Goal: Task Accomplishment & Management: Use online tool/utility

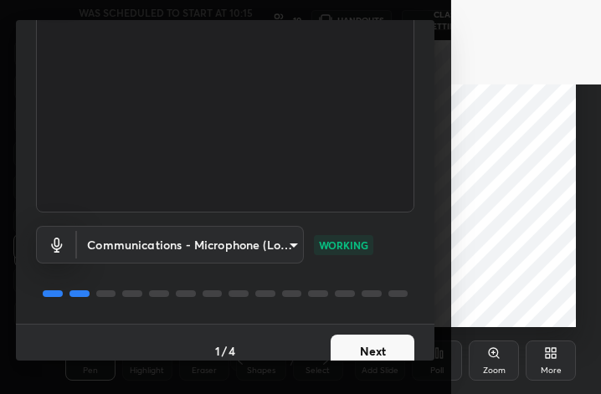
scroll to position [154, 0]
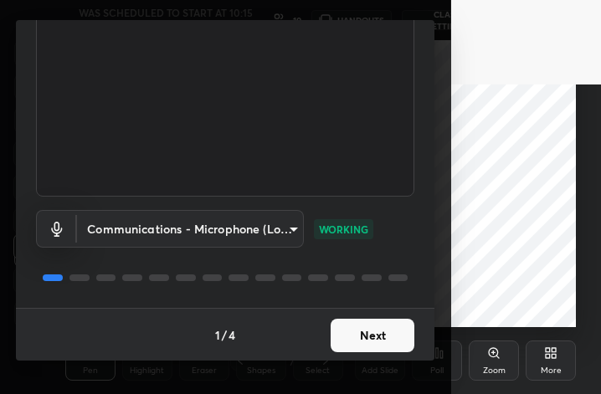
click at [386, 337] on button "Next" at bounding box center [373, 335] width 84 height 33
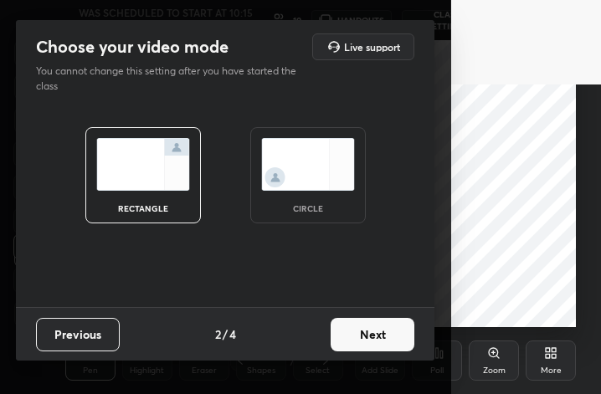
click at [314, 127] on div "circle" at bounding box center [308, 175] width 116 height 96
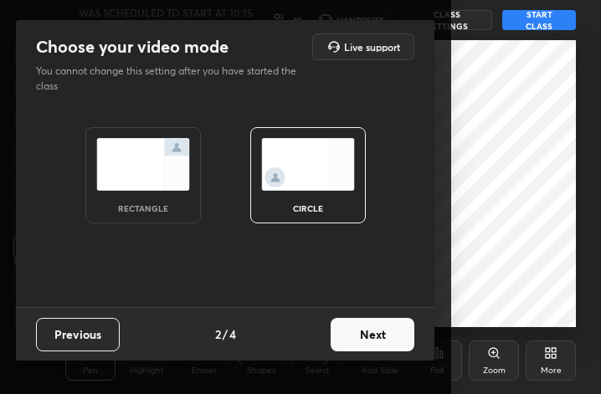
click at [316, 152] on img at bounding box center [308, 164] width 94 height 53
click at [370, 334] on button "Next" at bounding box center [373, 334] width 84 height 33
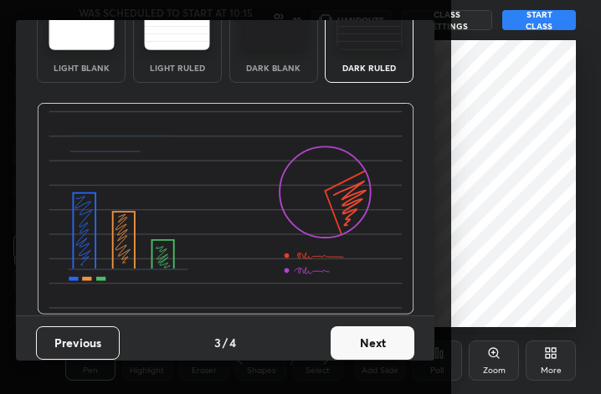
scroll to position [107, 0]
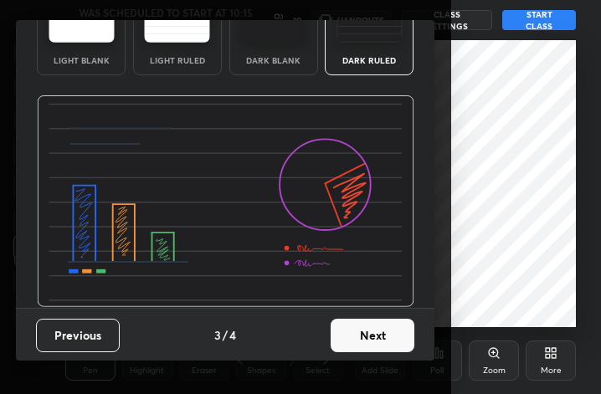
click at [375, 337] on button "Next" at bounding box center [373, 335] width 84 height 33
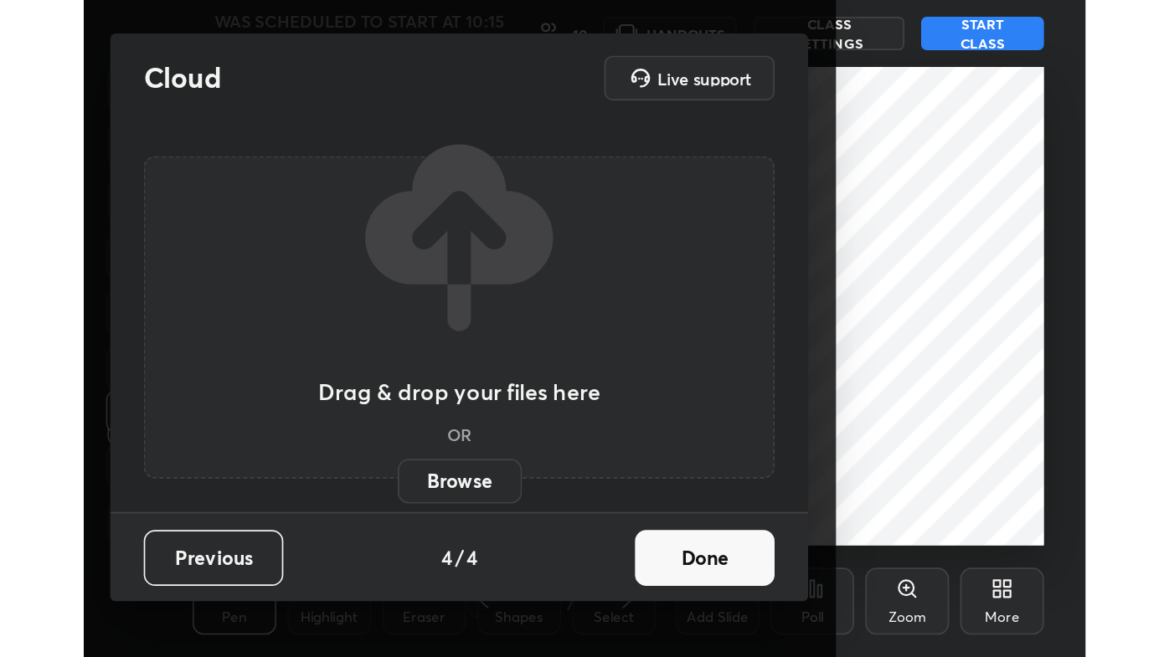
scroll to position [0, 0]
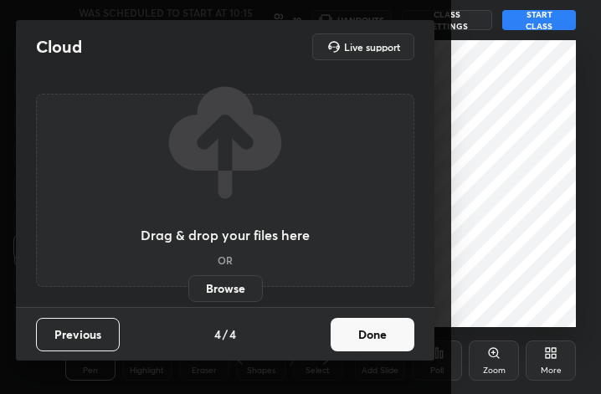
click at [381, 332] on button "Done" at bounding box center [373, 334] width 84 height 33
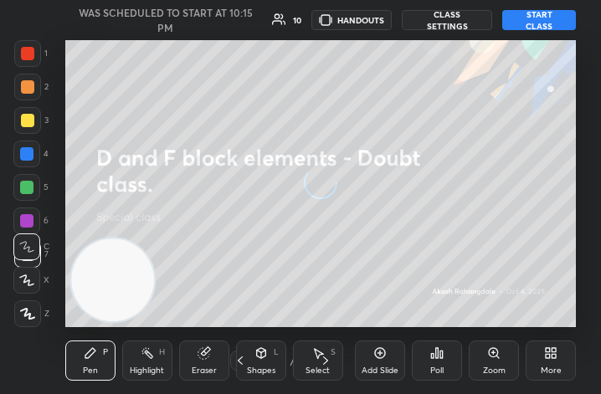
click at [558, 361] on div "More" at bounding box center [551, 361] width 50 height 40
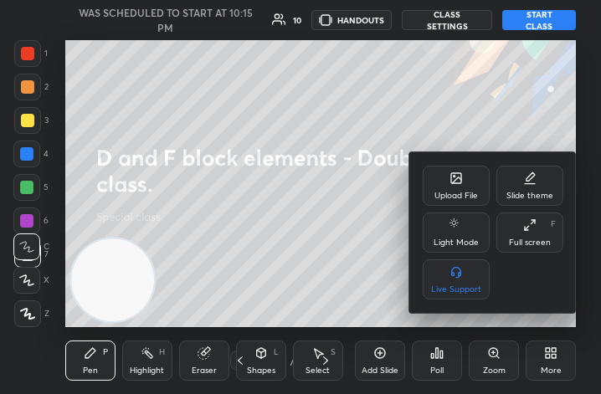
click at [535, 234] on div "Full screen F" at bounding box center [529, 233] width 67 height 40
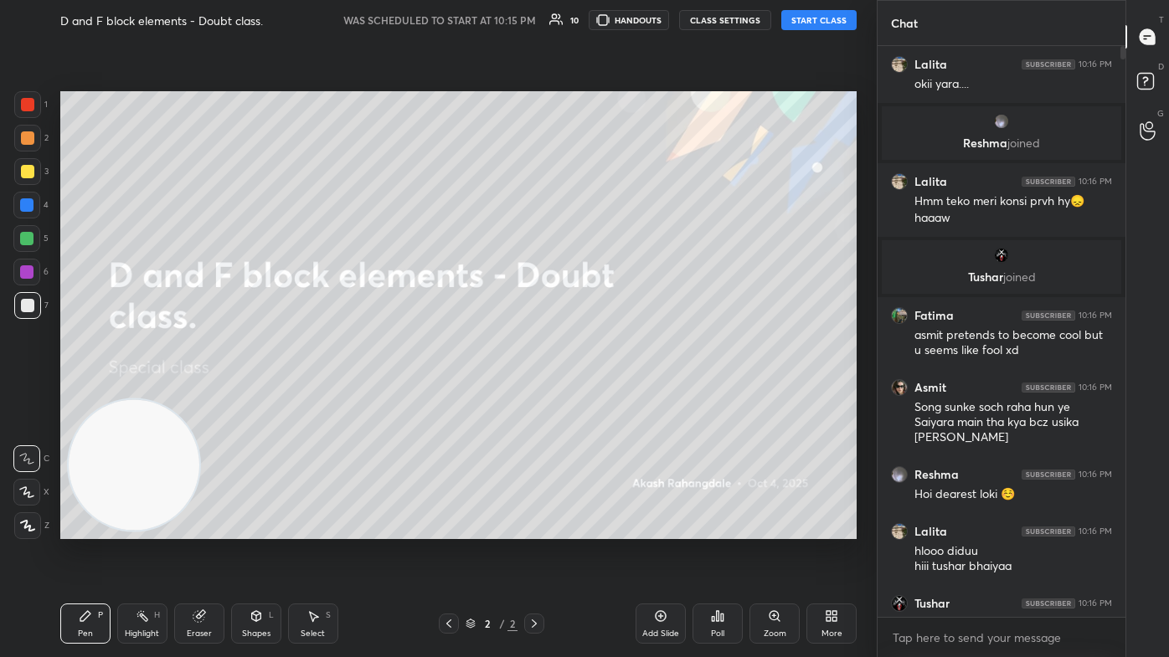
click at [600, 19] on button "START CLASS" at bounding box center [818, 20] width 75 height 20
drag, startPoint x: 1118, startPoint y: 178, endPoint x: 1118, endPoint y: 228, distance: 49.4
click at [600, 217] on div at bounding box center [1120, 331] width 10 height 571
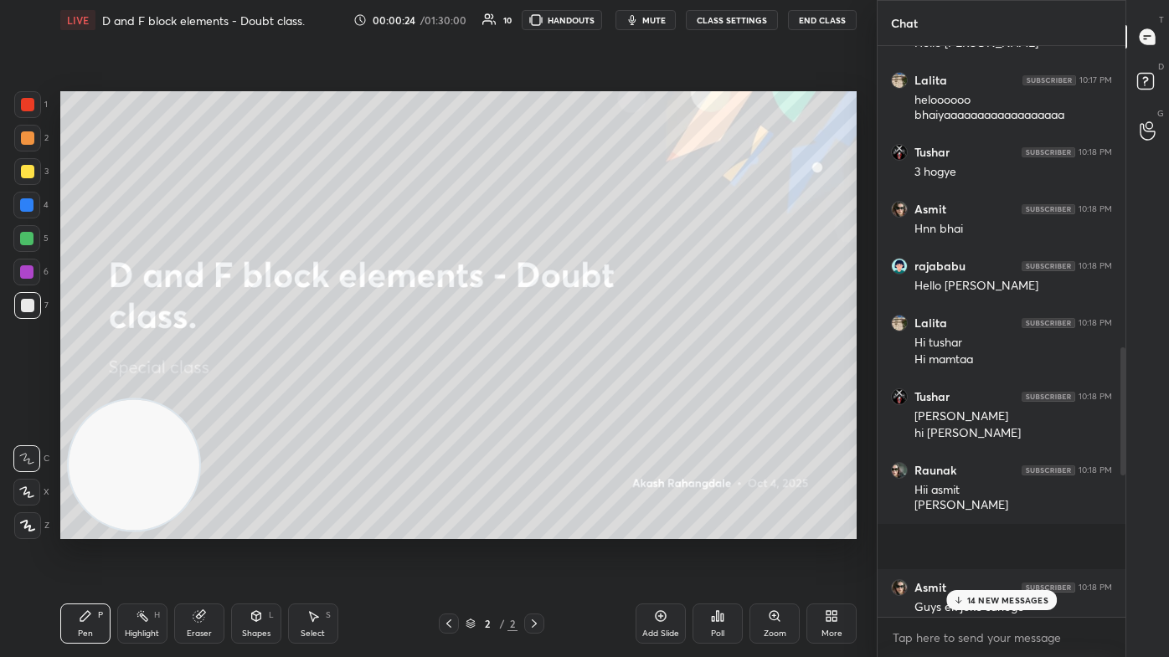
drag, startPoint x: 1123, startPoint y: 158, endPoint x: 1126, endPoint y: 493, distance: 334.9
click at [600, 393] on div "Chat rajababu 10:17 PM Hello reshma didi Hello asmit bhaiya Tushar 10:17 PM Hel…" at bounding box center [1022, 328] width 292 height 657
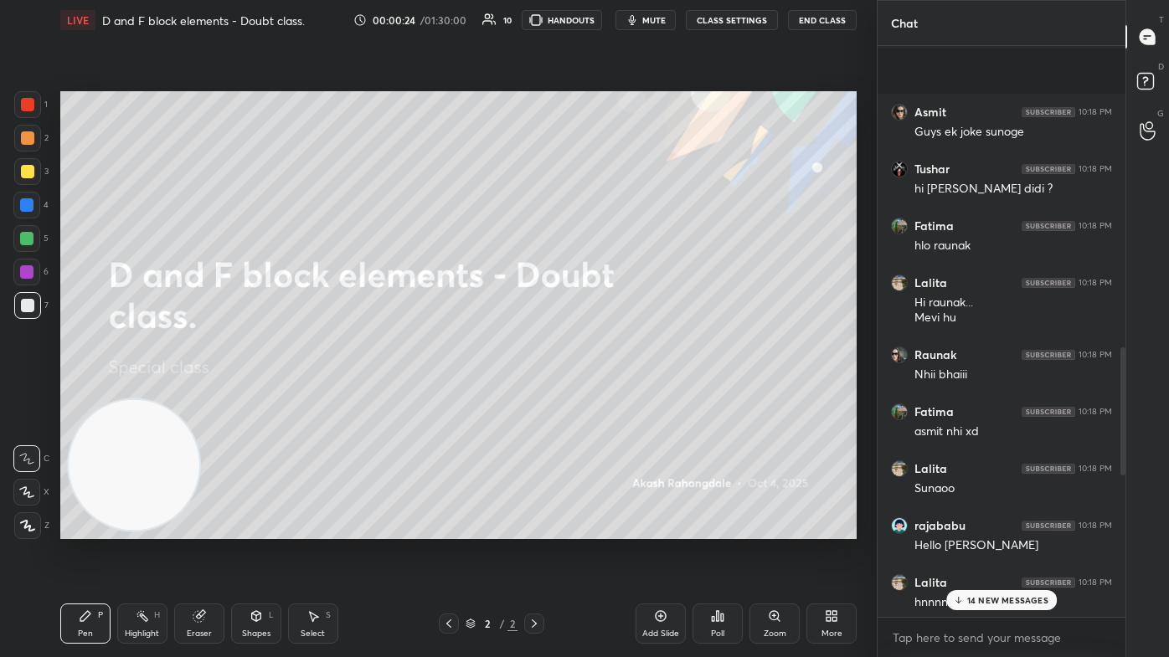
click at [600, 393] on div "rajababu 10:17 PM Hello [PERSON_NAME] didi Hello asmit bhaiya Tushar 10:17 PM H…" at bounding box center [1001, 332] width 248 height 572
click at [600, 393] on p "14 NEW MESSAGES" at bounding box center [1007, 600] width 81 height 10
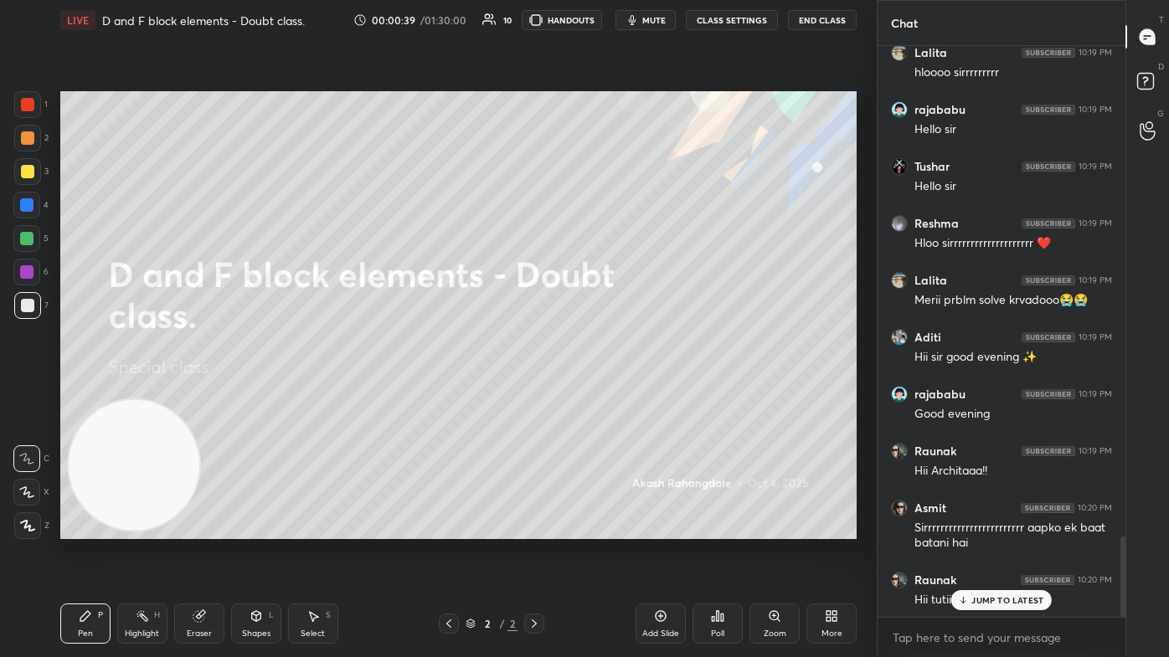
scroll to position [3543, 0]
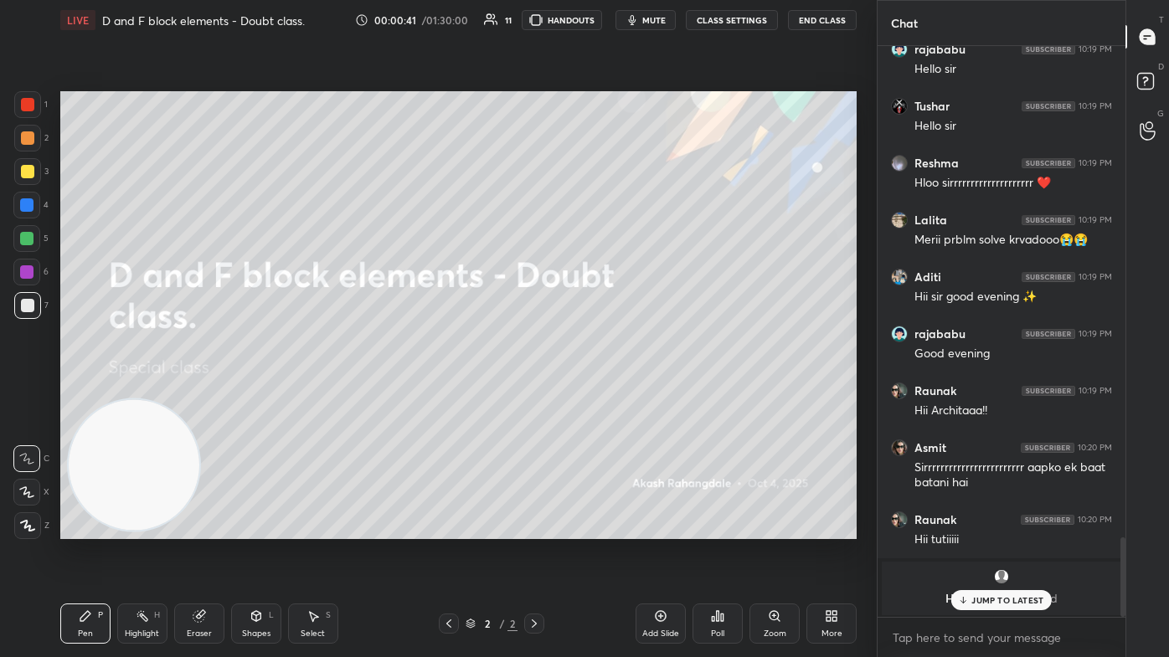
click at [600, 393] on div "Add Slide" at bounding box center [660, 634] width 37 height 8
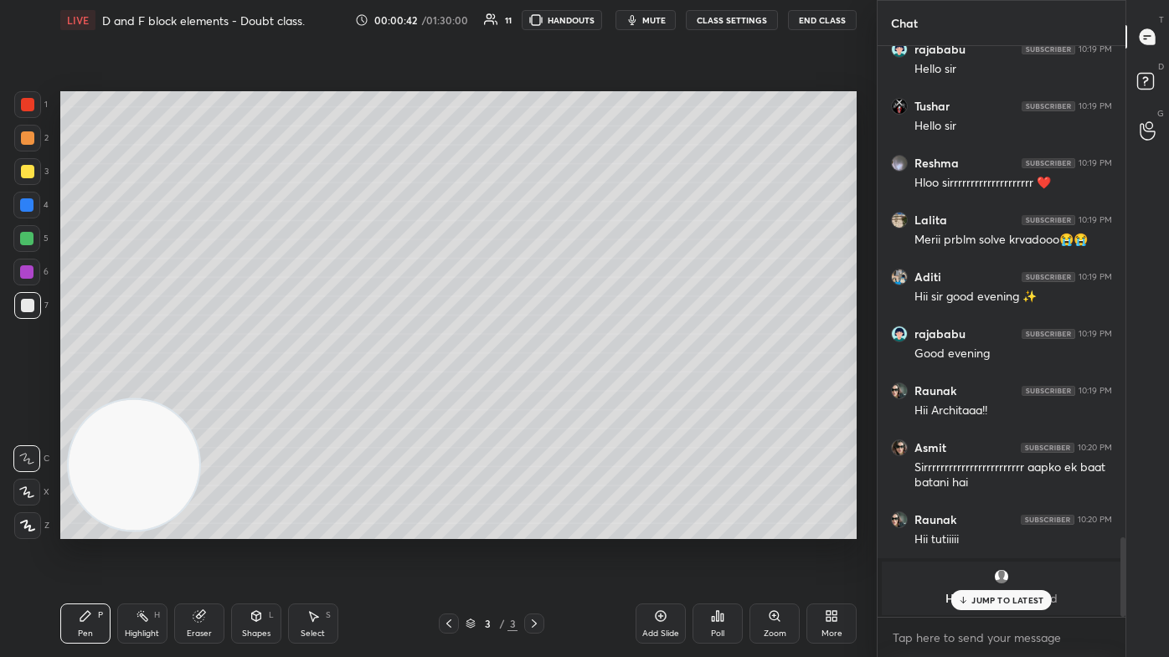
click at [600, 393] on p "JUMP TO LATEST" at bounding box center [1007, 600] width 72 height 10
click at [26, 170] on div at bounding box center [27, 171] width 13 height 13
click at [19, 393] on div at bounding box center [26, 492] width 27 height 27
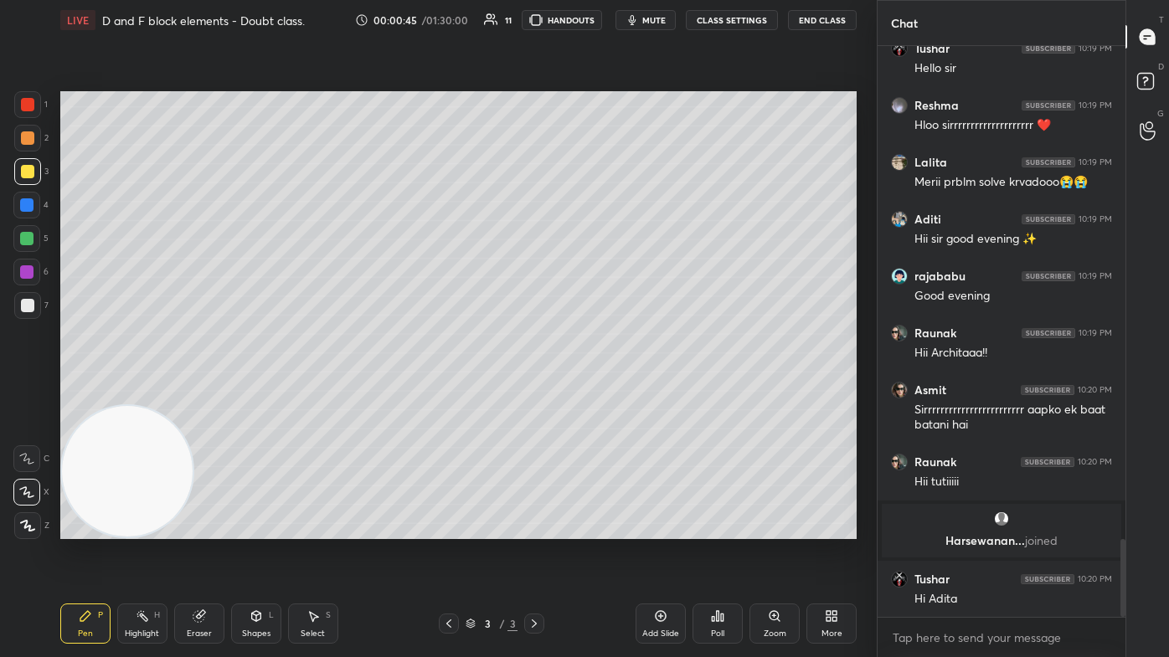
drag, startPoint x: 131, startPoint y: 456, endPoint x: 115, endPoint y: 465, distance: 18.7
click at [115, 393] on video at bounding box center [127, 471] width 131 height 131
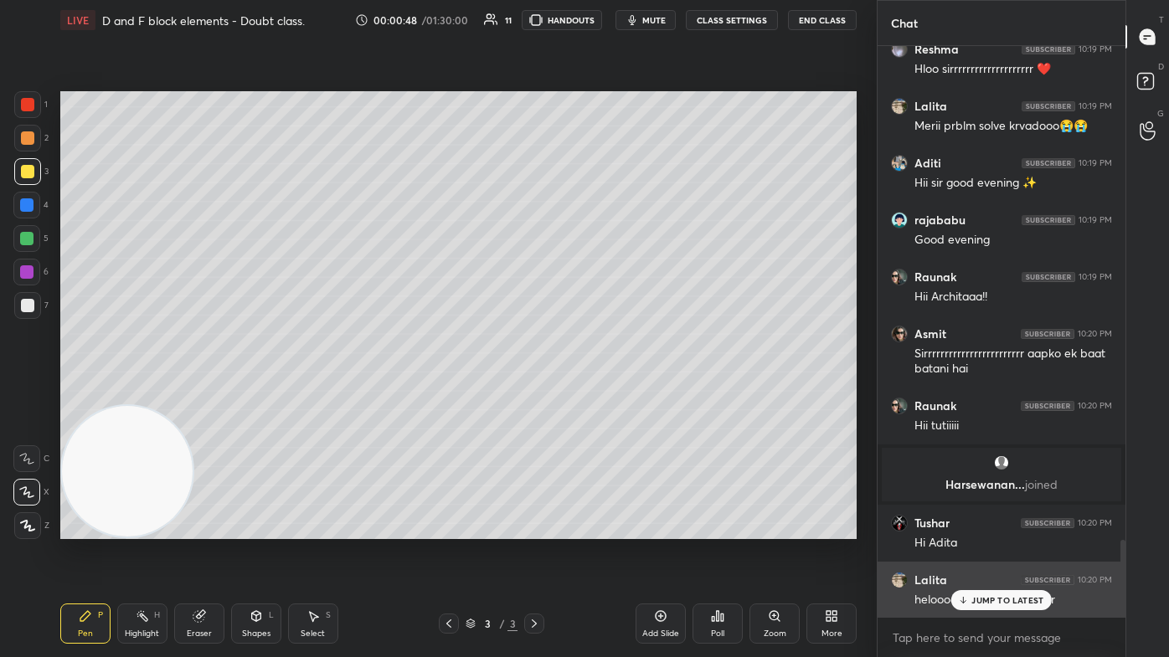
click at [600, 393] on p "JUMP TO LATEST" at bounding box center [1007, 600] width 72 height 10
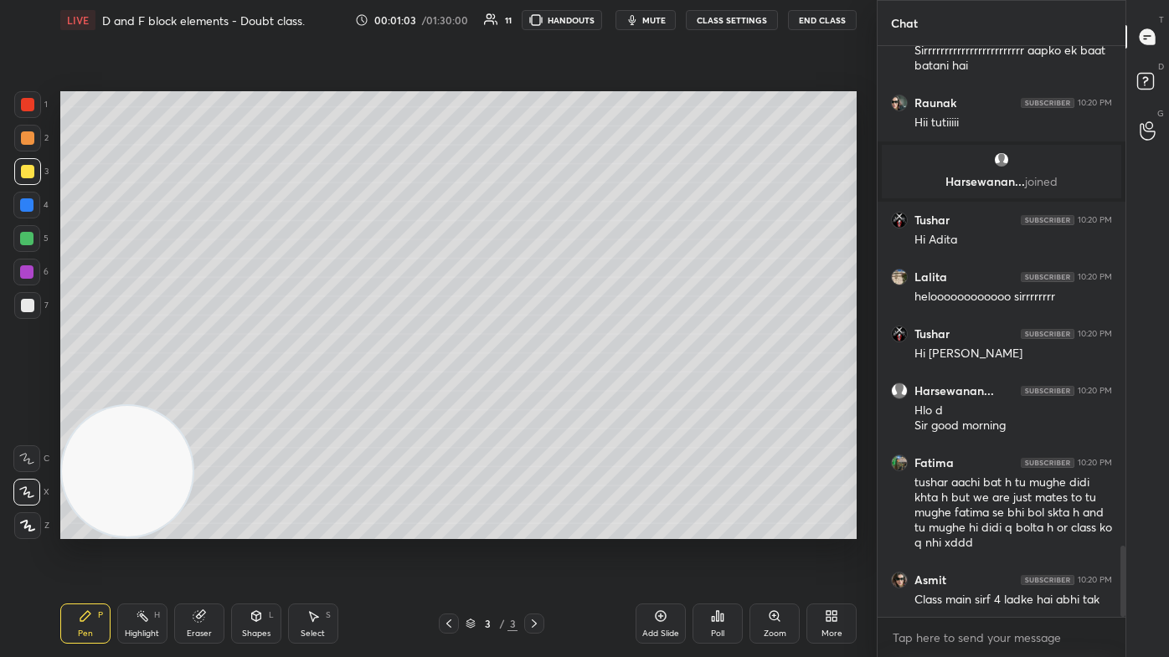
scroll to position [4017, 0]
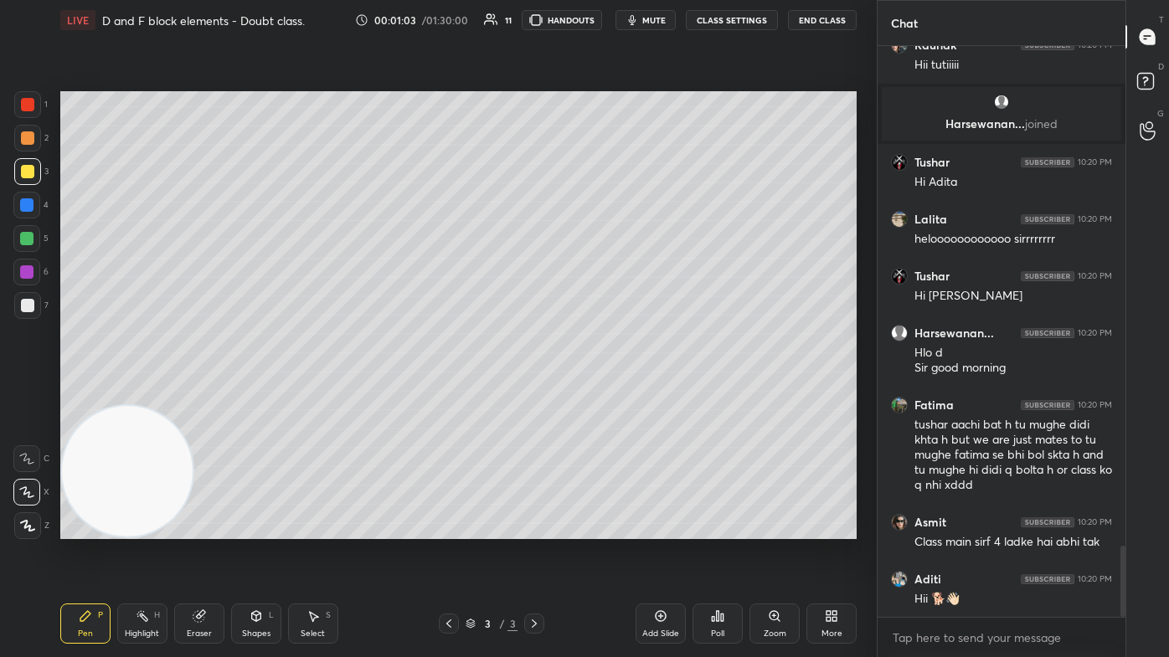
click at [209, 393] on div "Eraser" at bounding box center [199, 624] width 50 height 40
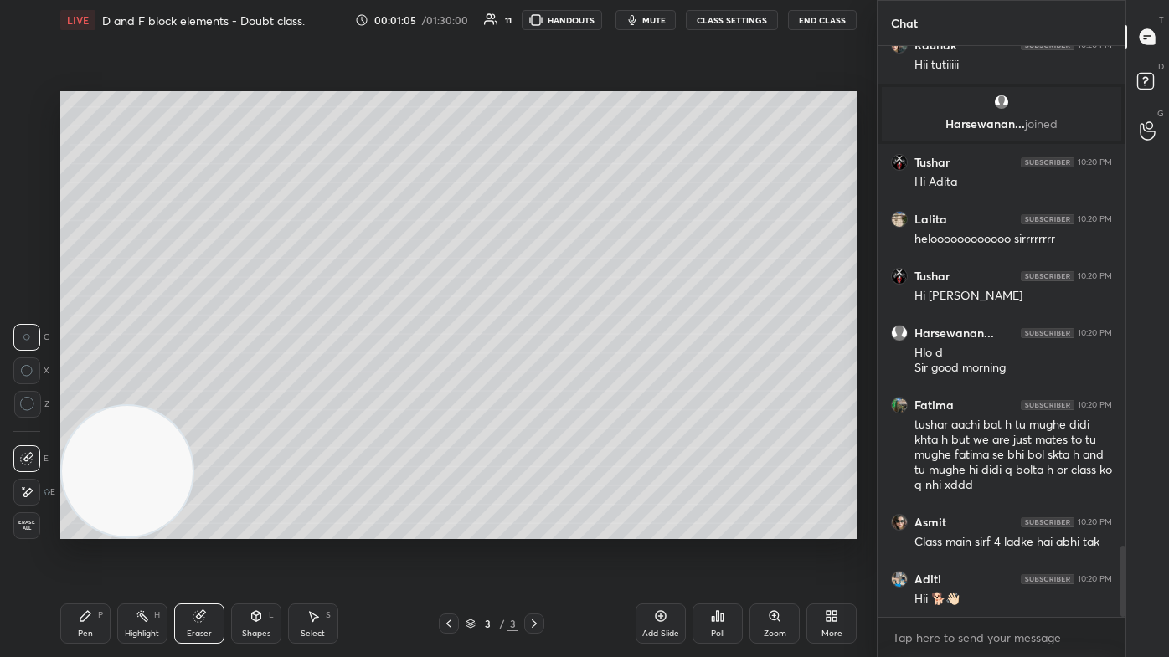
drag, startPoint x: 28, startPoint y: 409, endPoint x: 44, endPoint y: 384, distance: 29.5
click at [29, 393] on icon at bounding box center [27, 404] width 15 height 15
click at [89, 393] on icon at bounding box center [85, 615] width 13 height 13
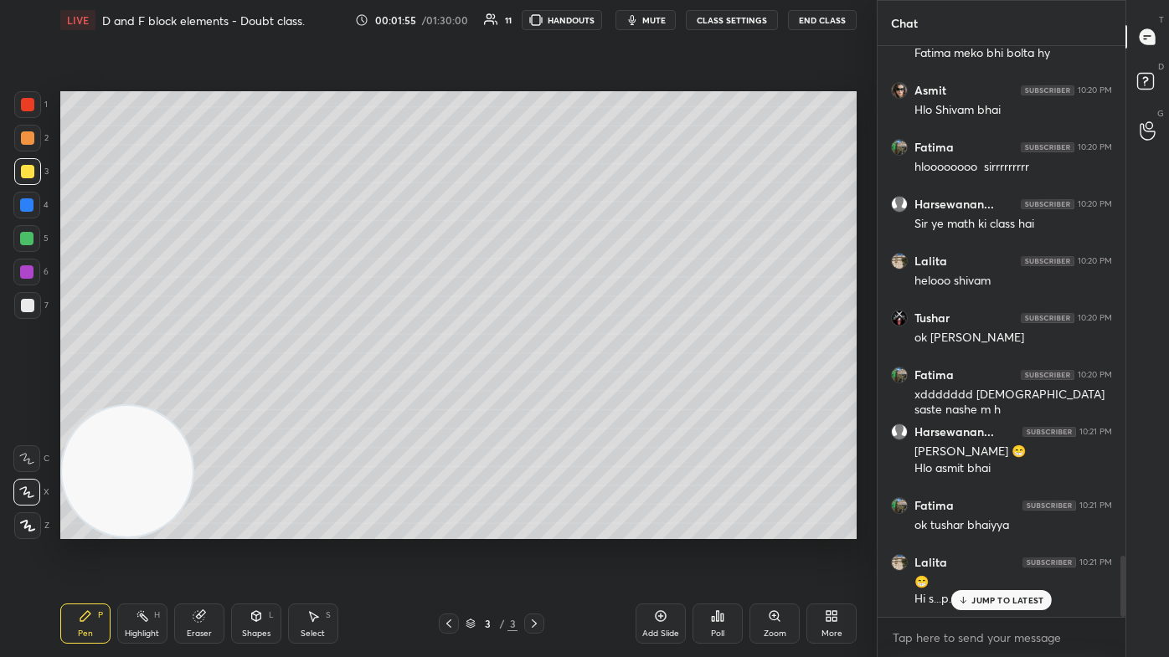
scroll to position [4790, 0]
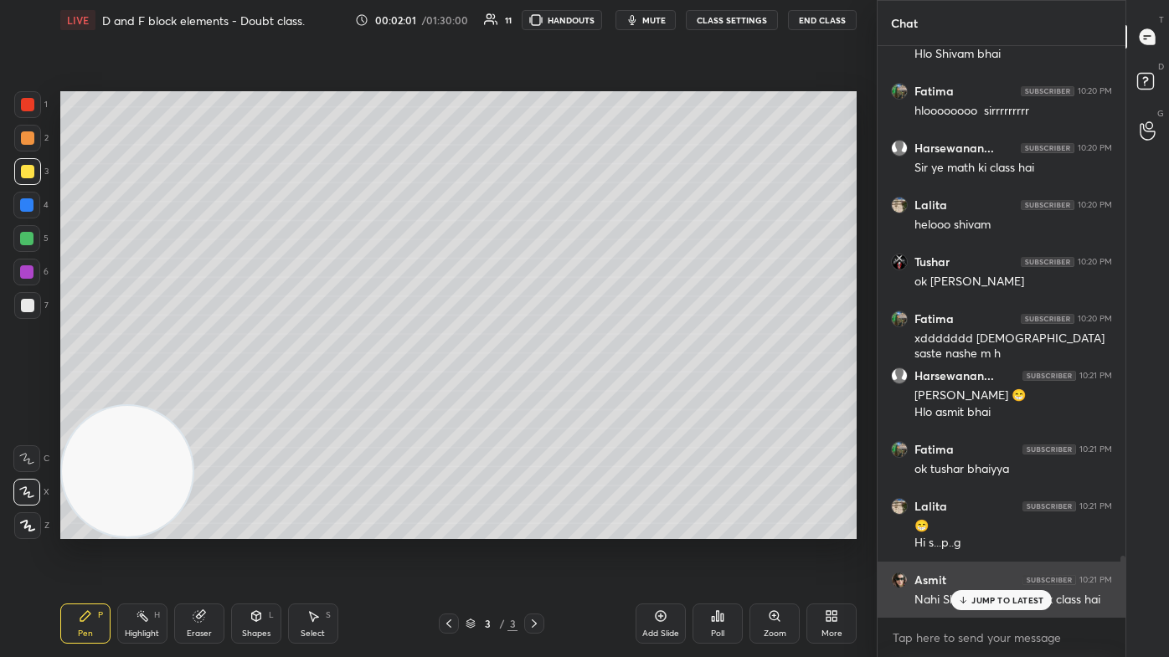
click at [600, 393] on p "JUMP TO LATEST" at bounding box center [1007, 600] width 72 height 10
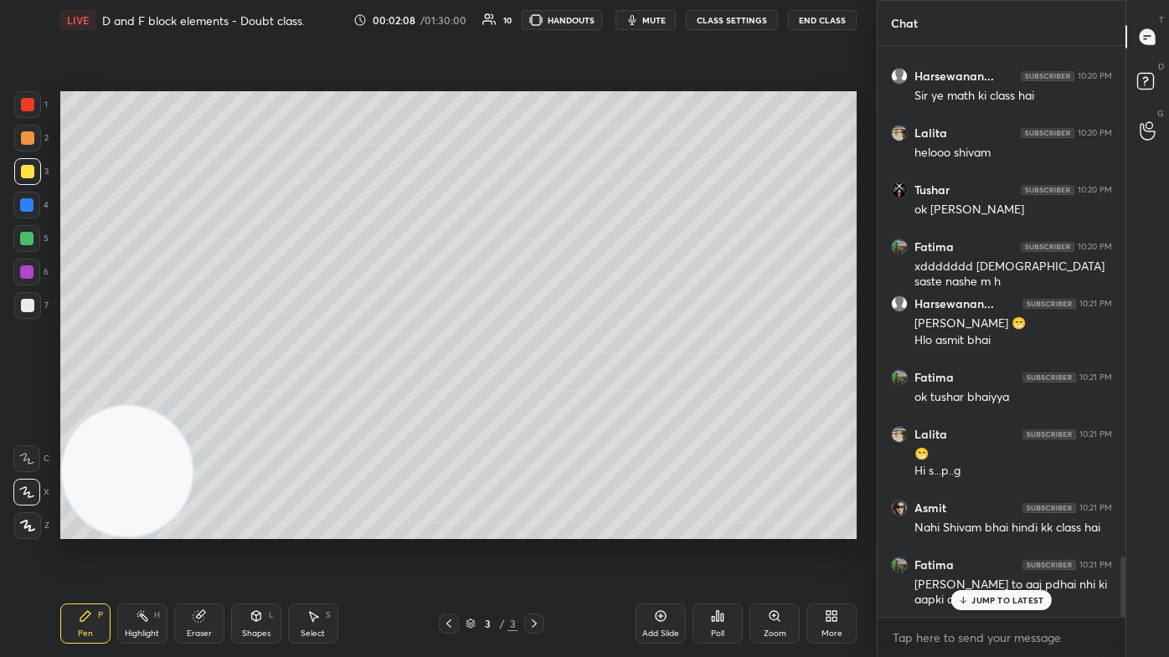
click at [600, 393] on div "Add Slide" at bounding box center [660, 624] width 50 height 40
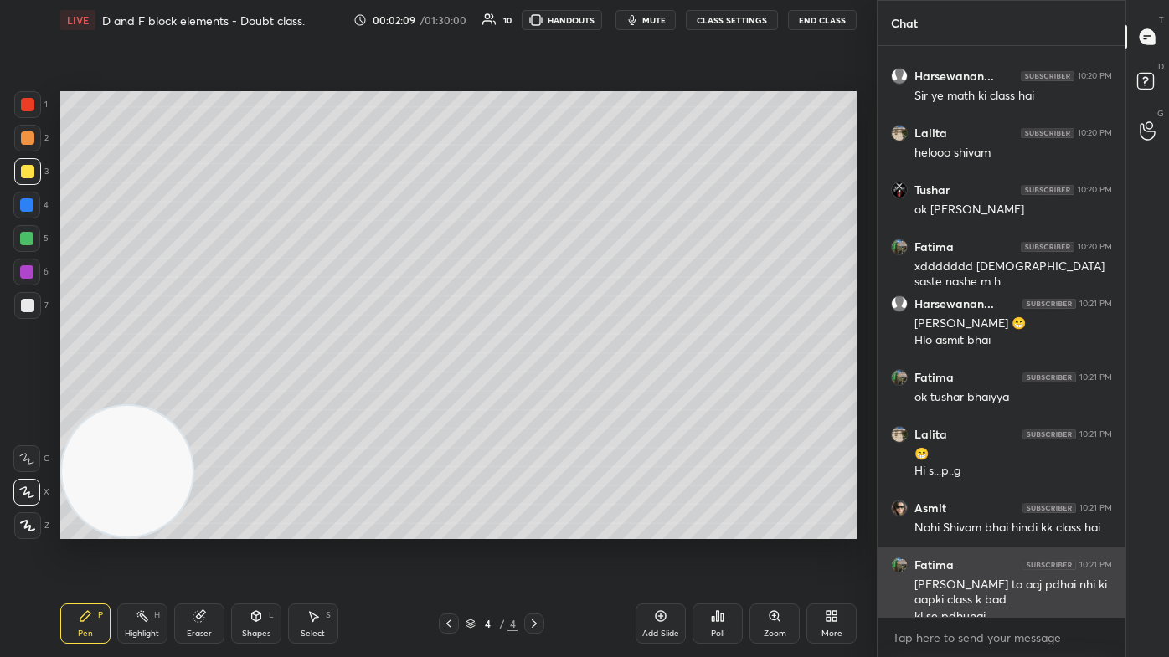
scroll to position [4880, 0]
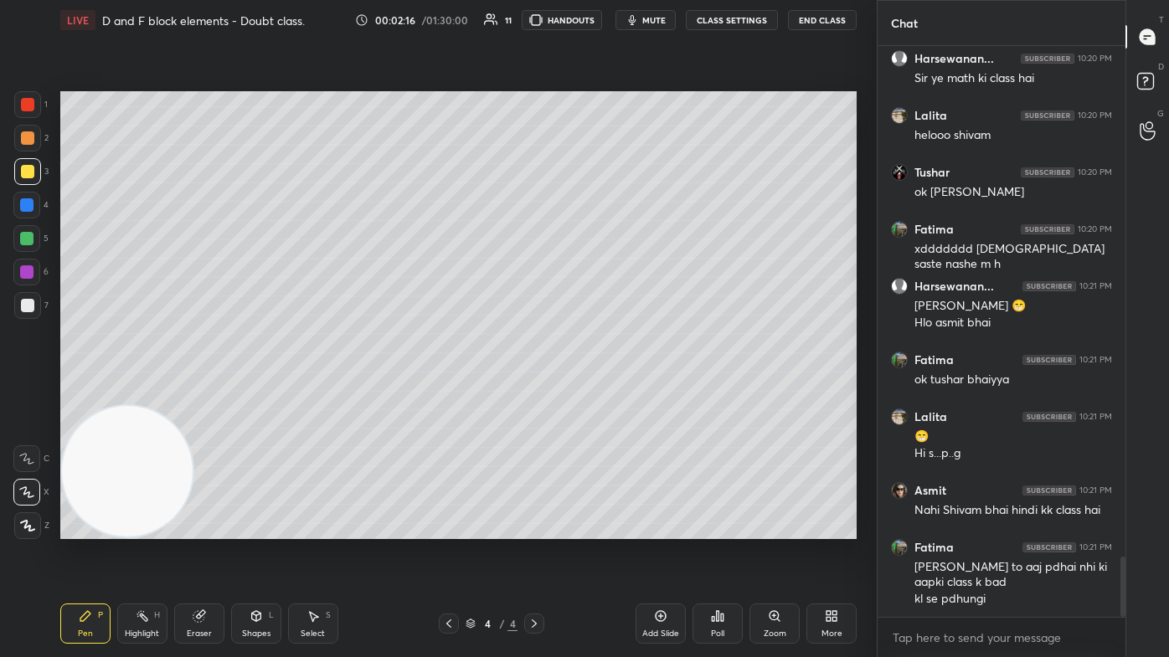
click at [27, 393] on icon at bounding box center [26, 492] width 15 height 12
click at [22, 393] on icon at bounding box center [26, 459] width 15 height 12
click at [27, 393] on icon at bounding box center [26, 492] width 15 height 12
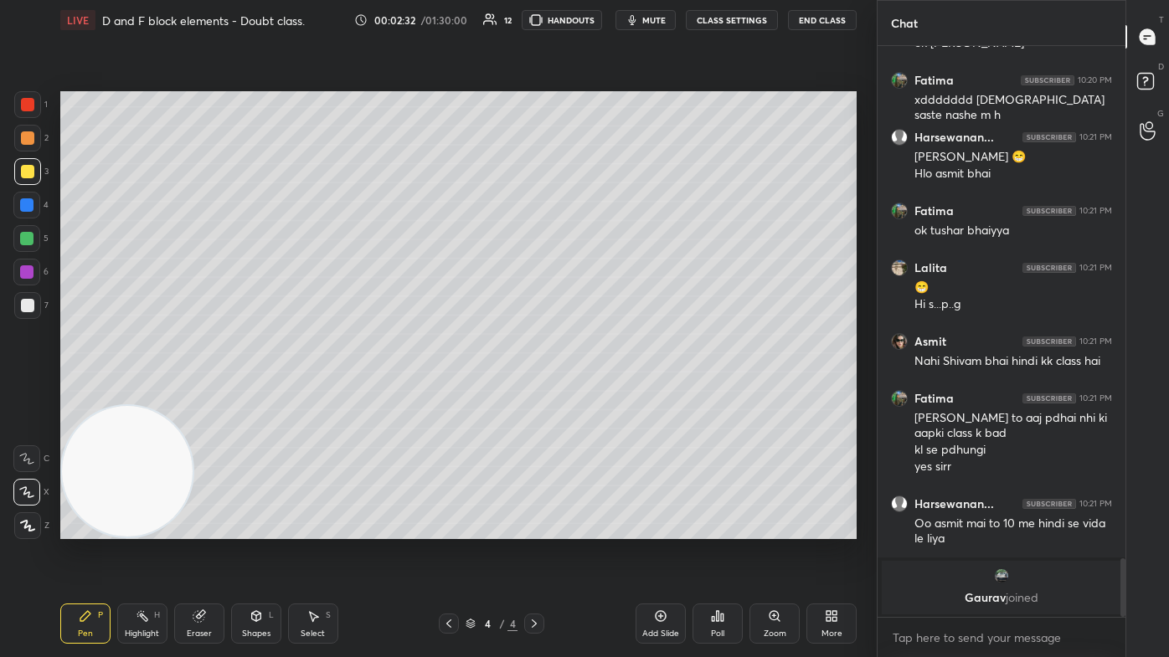
scroll to position [3688, 0]
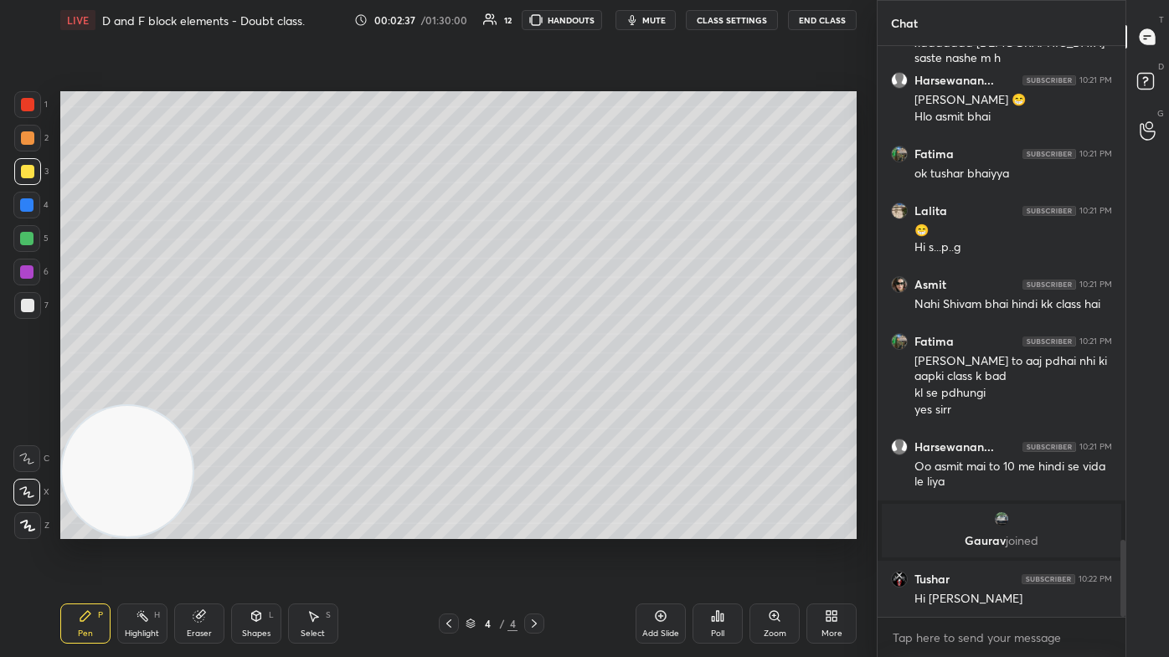
click at [214, 393] on div "Eraser" at bounding box center [199, 624] width 50 height 40
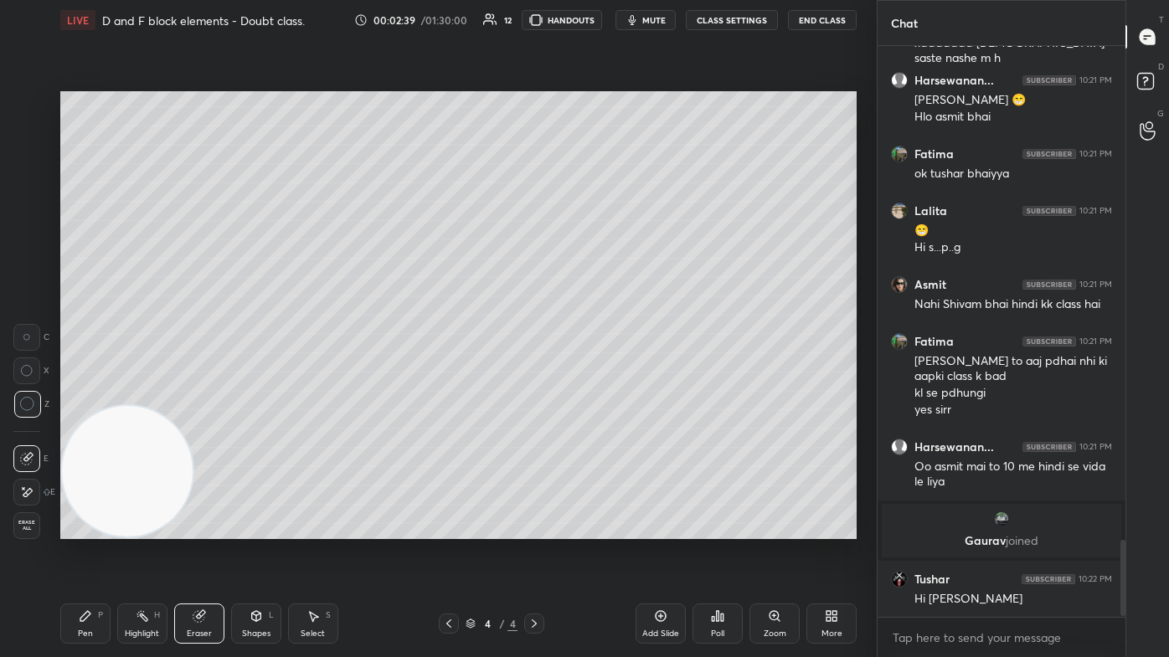
scroll to position [3744, 0]
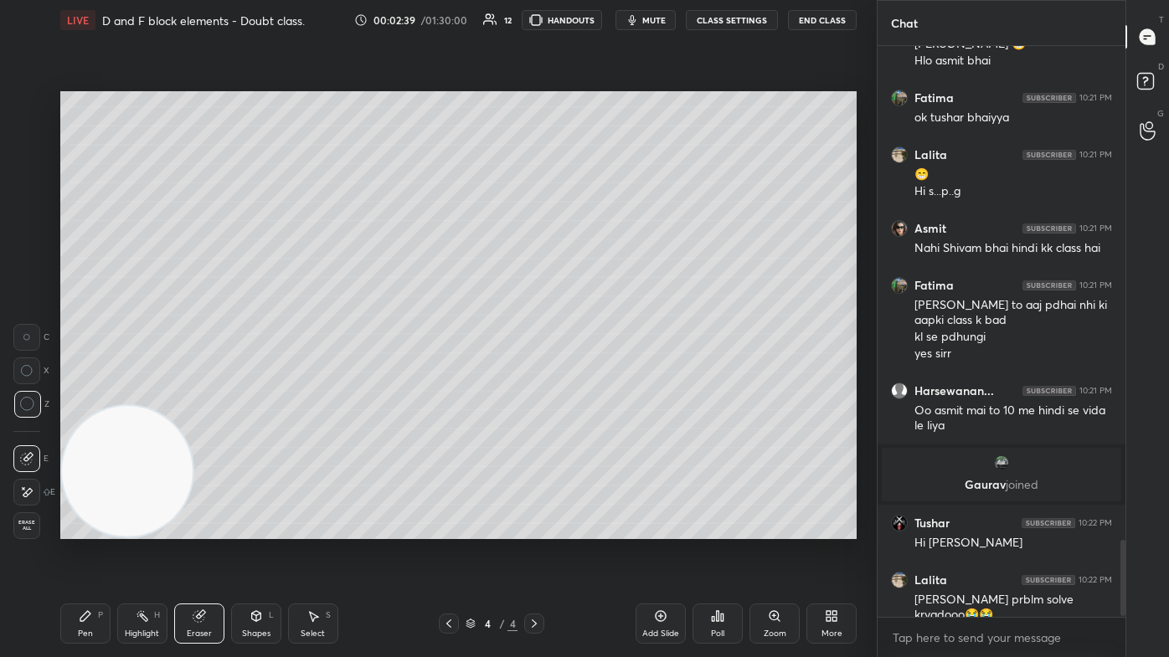
drag, startPoint x: 100, startPoint y: 631, endPoint x: 129, endPoint y: 574, distance: 64.0
click at [100, 393] on div "Pen P" at bounding box center [85, 624] width 50 height 40
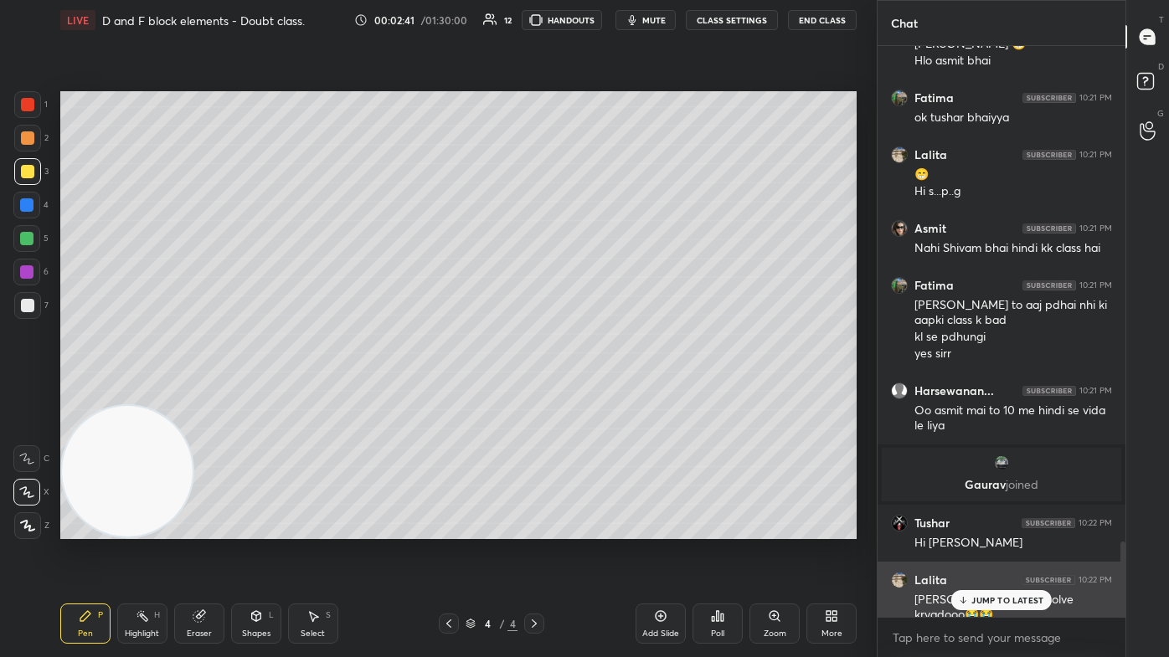
click at [600, 393] on p "JUMP TO LATEST" at bounding box center [1007, 600] width 72 height 10
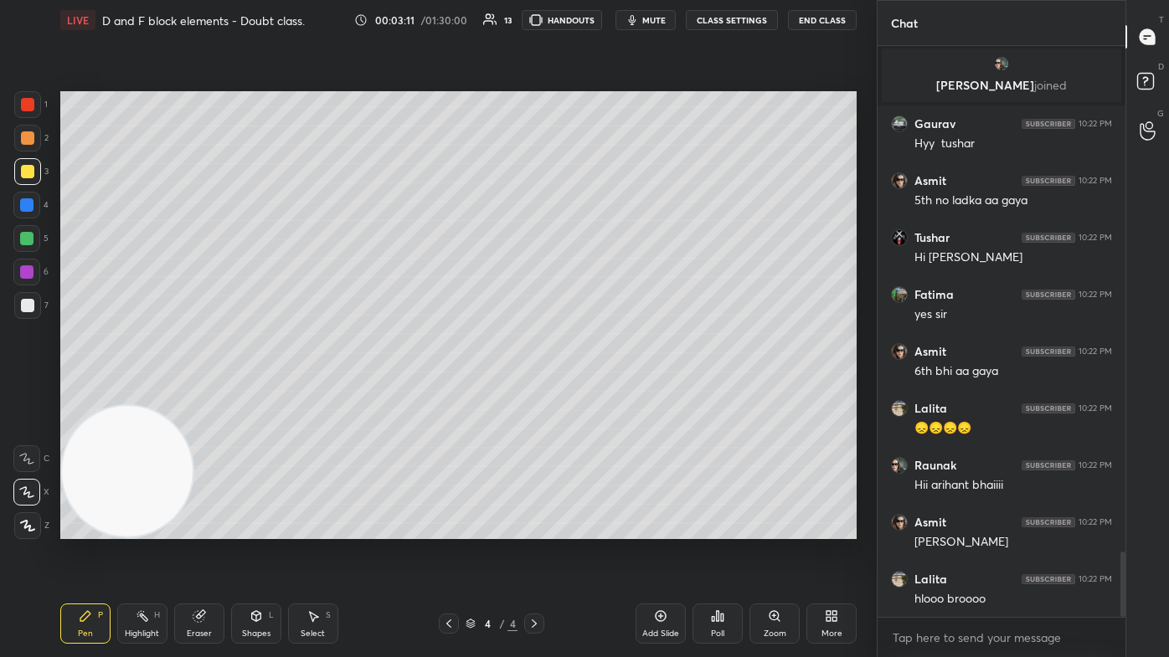
scroll to position [4502, 0]
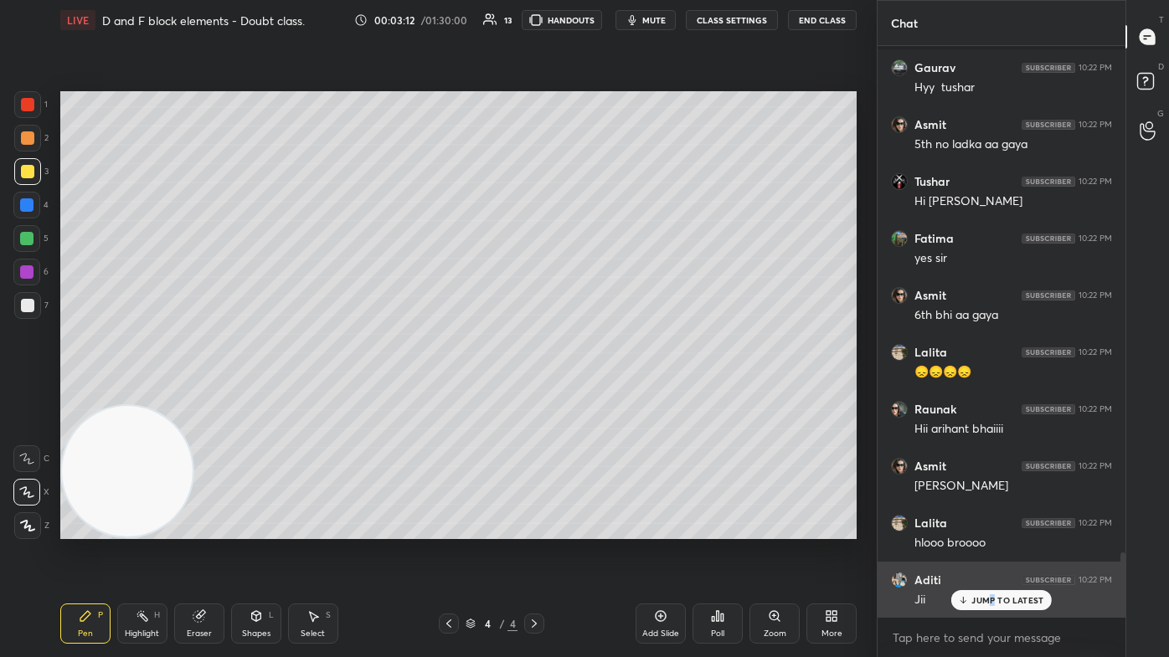
click at [600, 393] on div "JUMP TO LATEST" at bounding box center [1001, 600] width 100 height 20
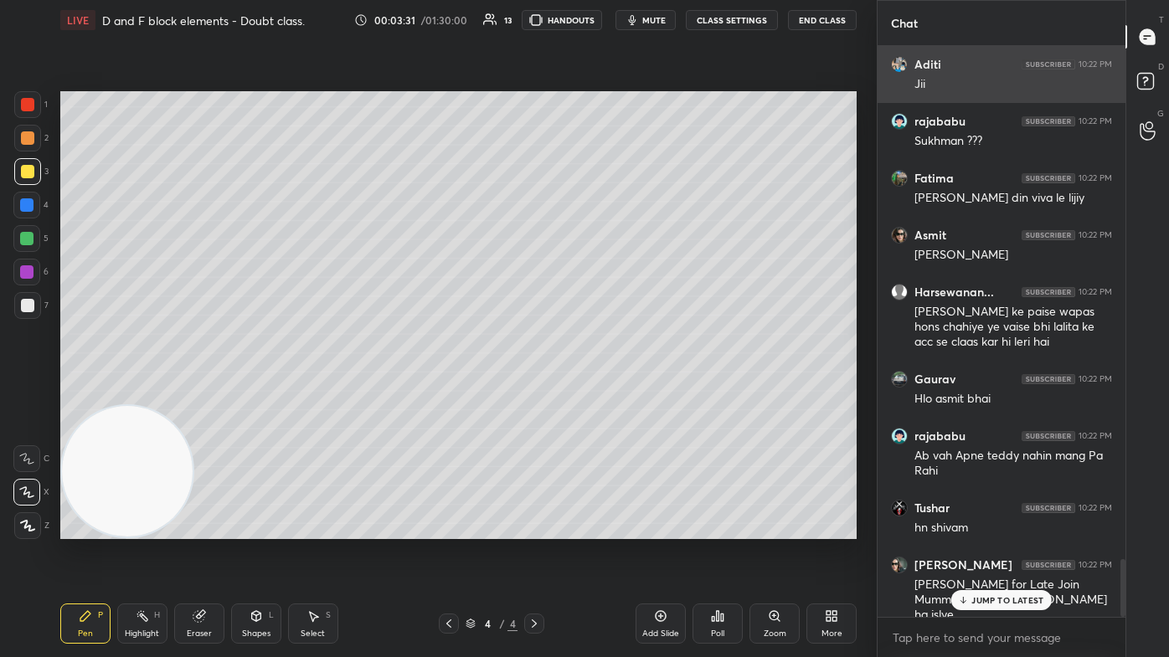
scroll to position [5090, 0]
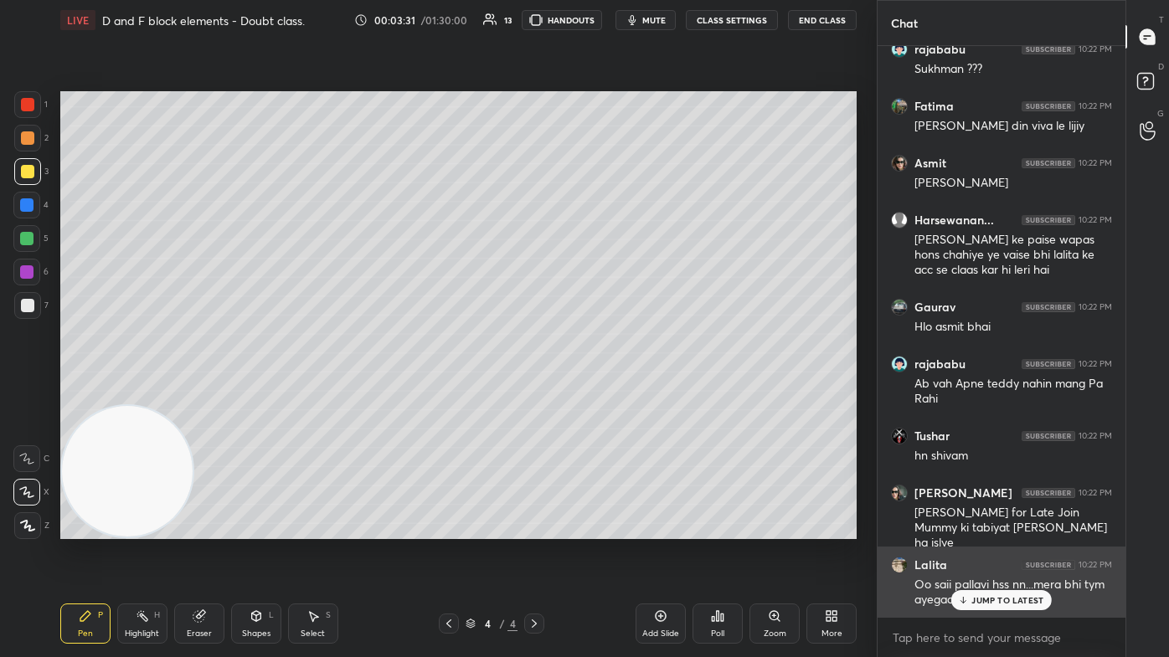
click at [600, 393] on div "JUMP TO LATEST" at bounding box center [1001, 600] width 100 height 20
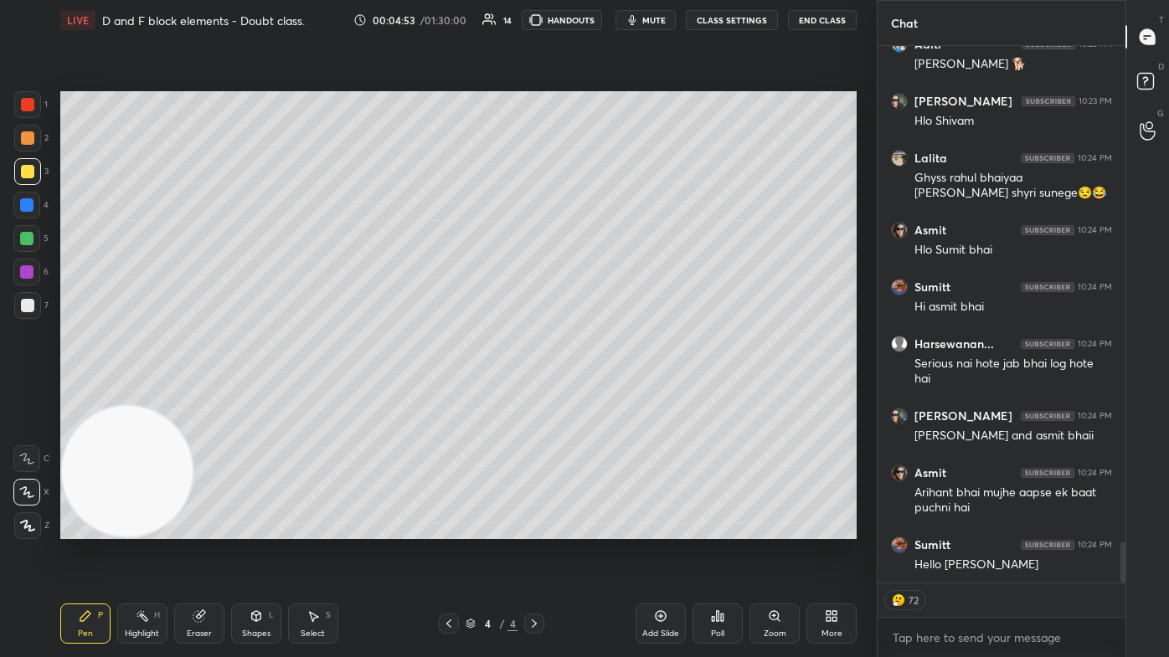
scroll to position [6713, 0]
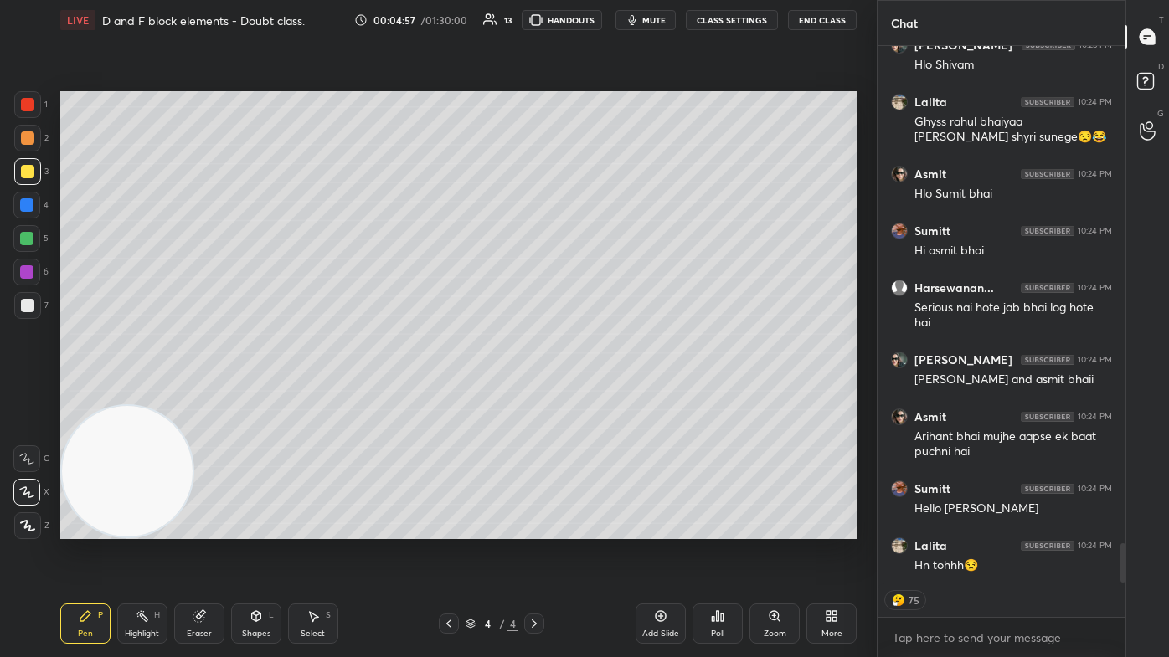
click at [600, 393] on div "[PERSON_NAME] asmit" at bounding box center [1013, 622] width 198 height 17
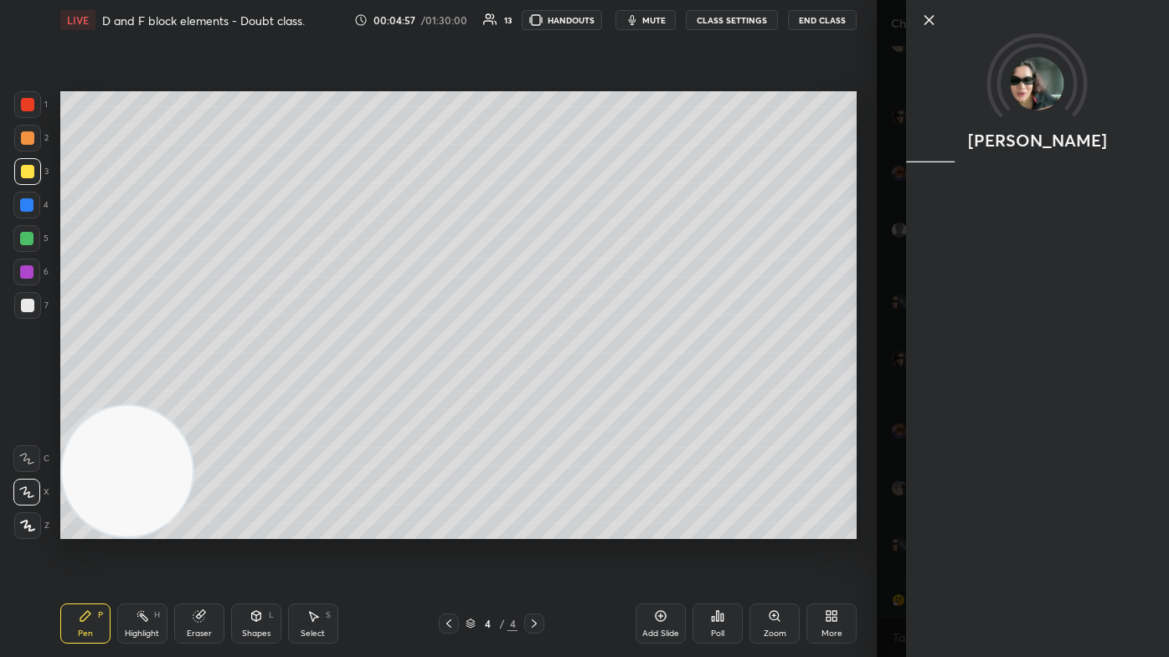
type textarea "x"
click at [600, 15] on button "CLASS SETTINGS" at bounding box center [732, 20] width 92 height 20
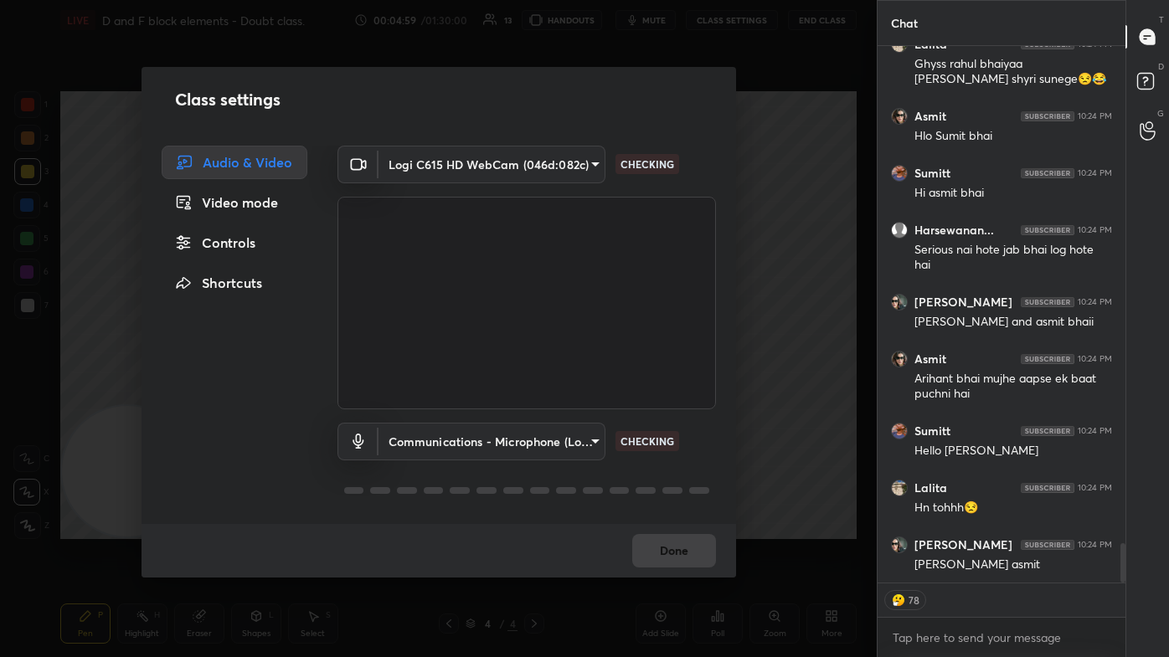
scroll to position [6842, 0]
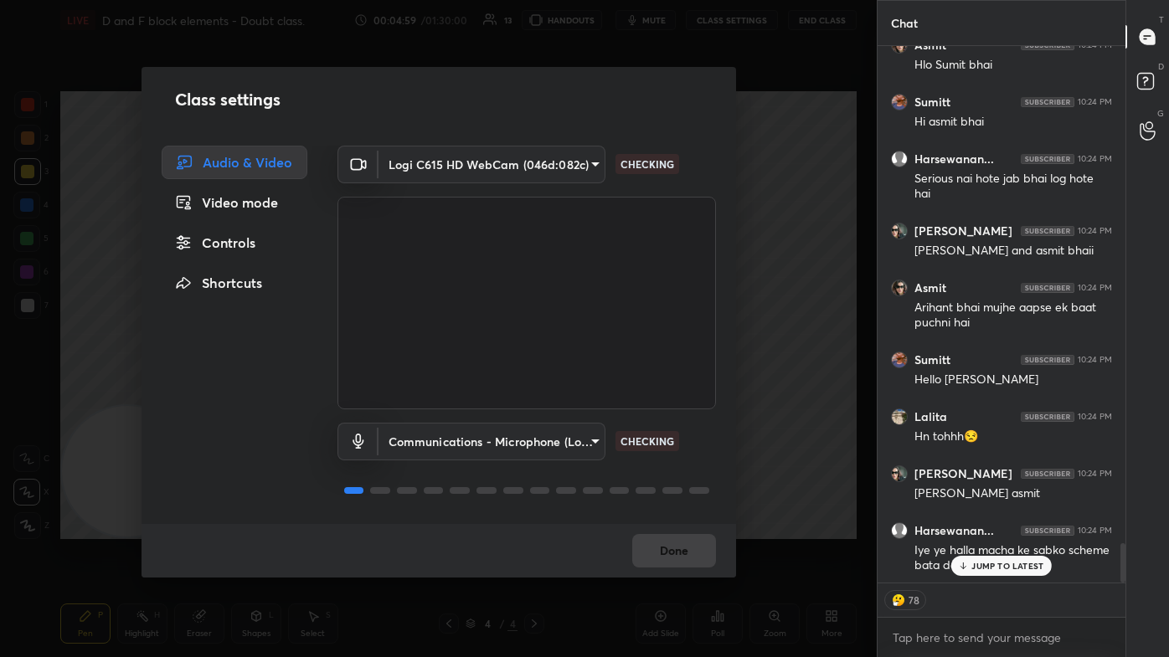
click at [220, 241] on div "Controls" at bounding box center [235, 242] width 146 height 33
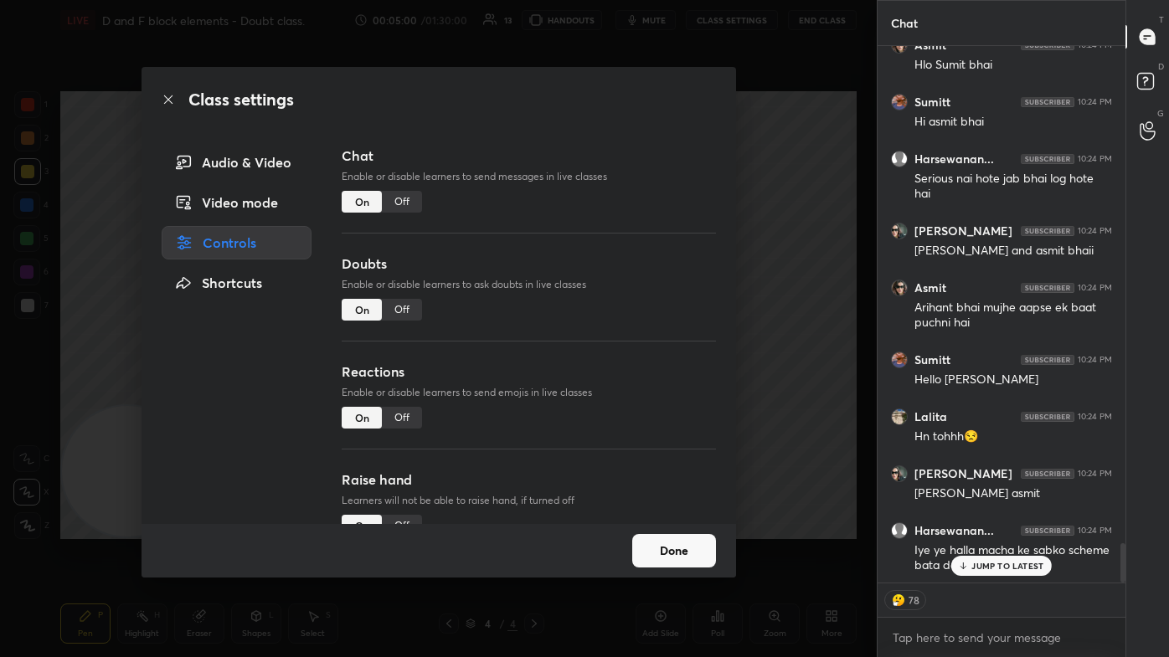
click at [404, 393] on div "Off" at bounding box center [402, 418] width 40 height 22
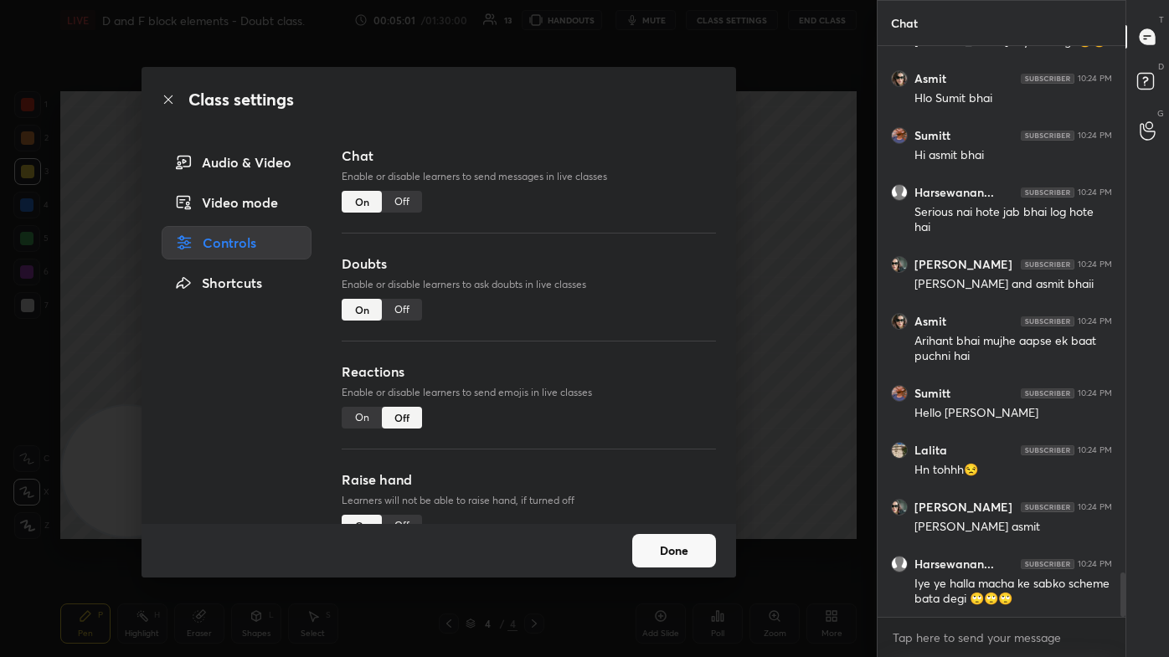
click at [600, 276] on div "Class settings Audio & Video Video mode Controls Shortcuts Chat Enable or disab…" at bounding box center [438, 328] width 876 height 657
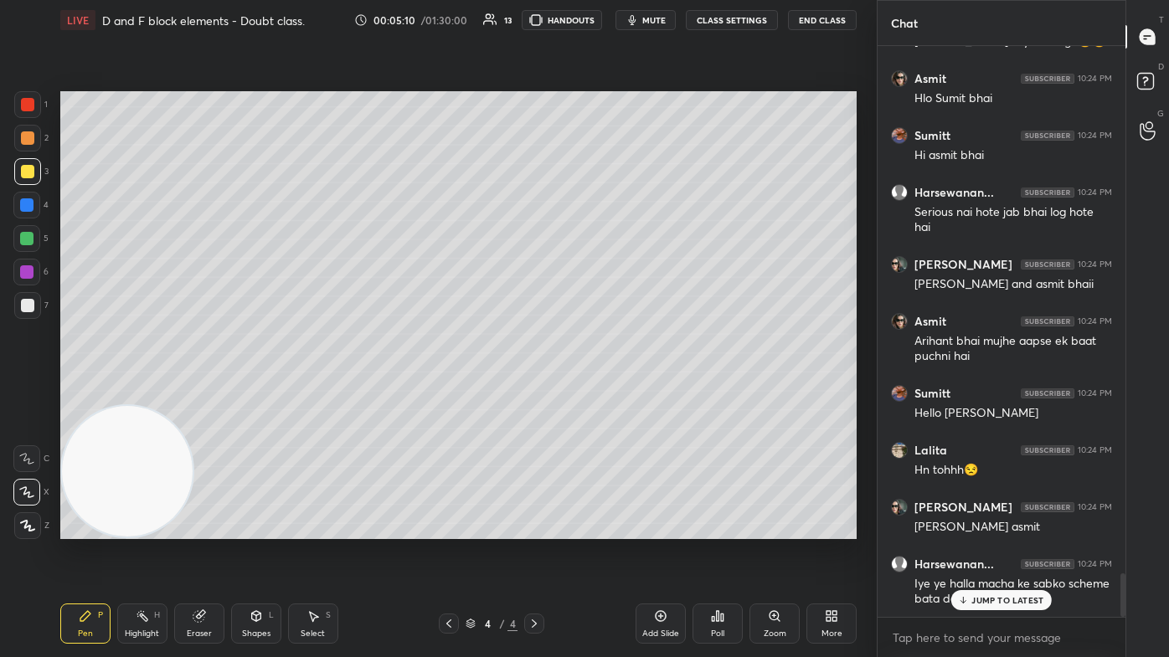
scroll to position [6865, 0]
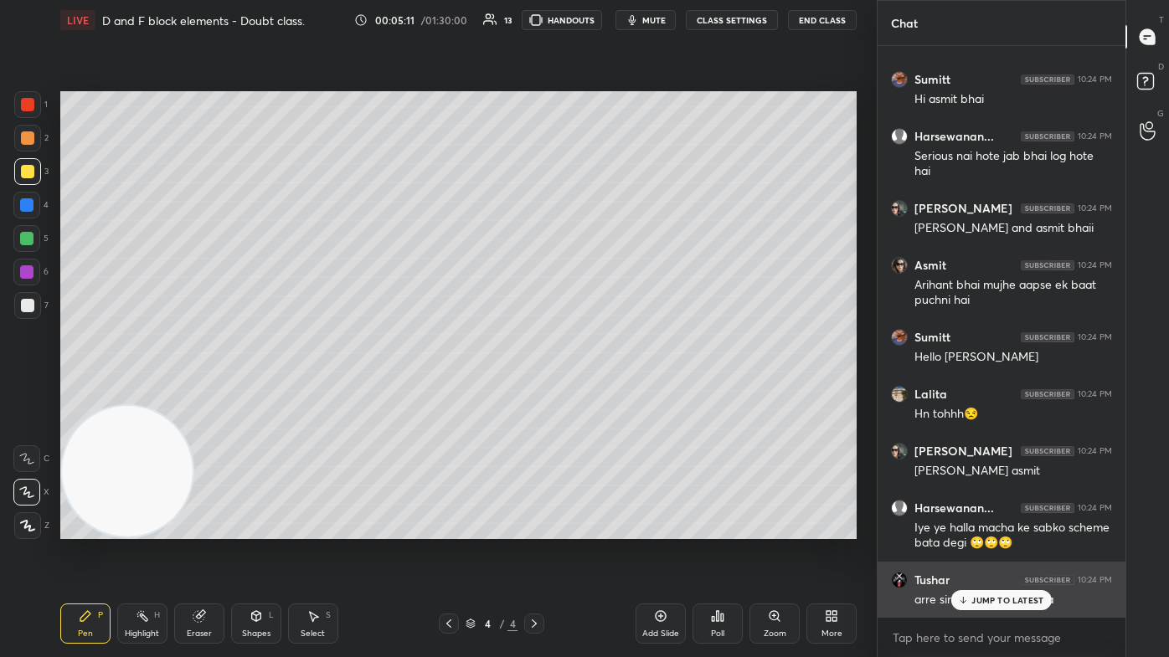
drag, startPoint x: 984, startPoint y: 602, endPoint x: 971, endPoint y: 600, distance: 13.5
click at [600, 393] on p "JUMP TO LATEST" at bounding box center [1007, 600] width 72 height 10
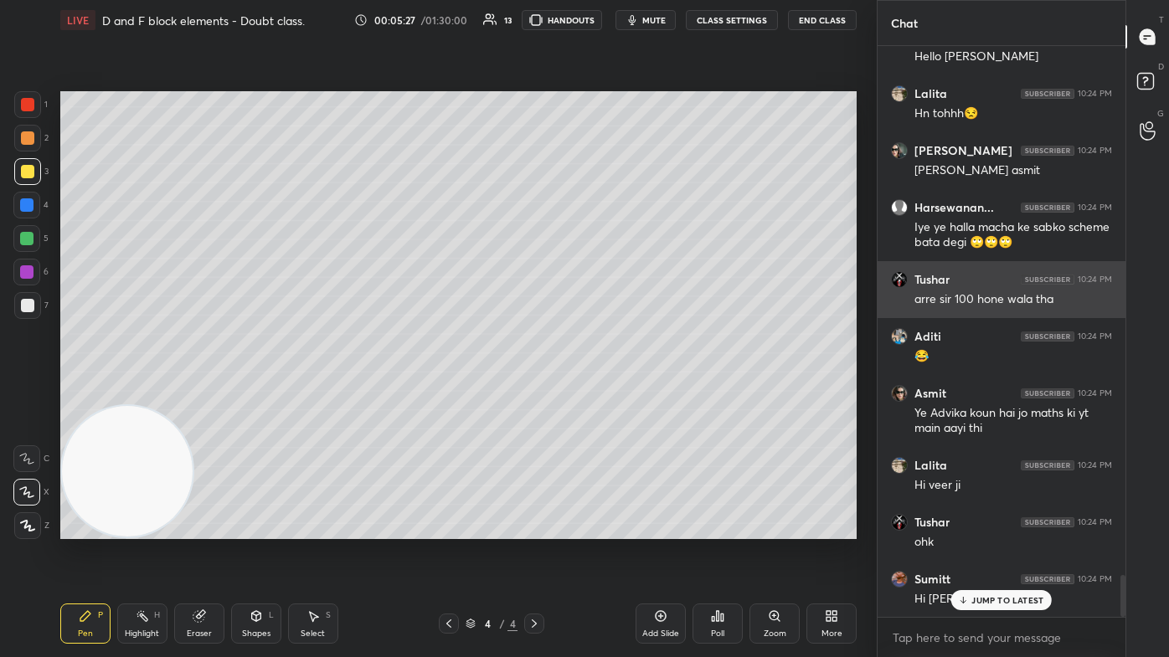
scroll to position [7221, 0]
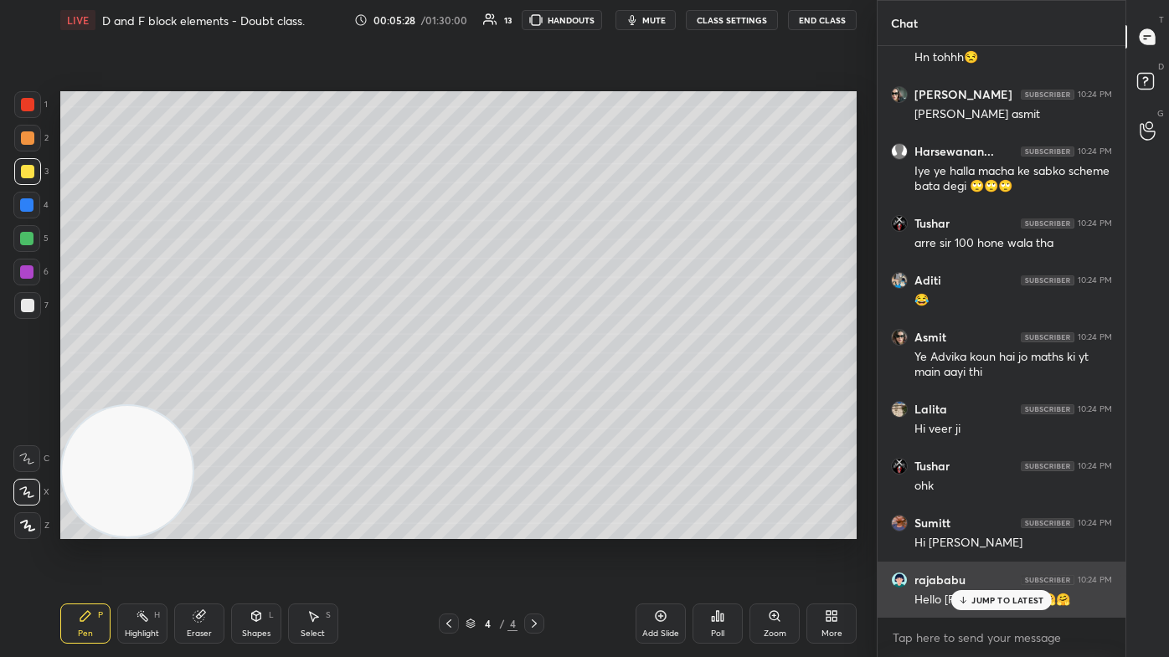
click at [600, 393] on p "JUMP TO LATEST" at bounding box center [1007, 600] width 72 height 10
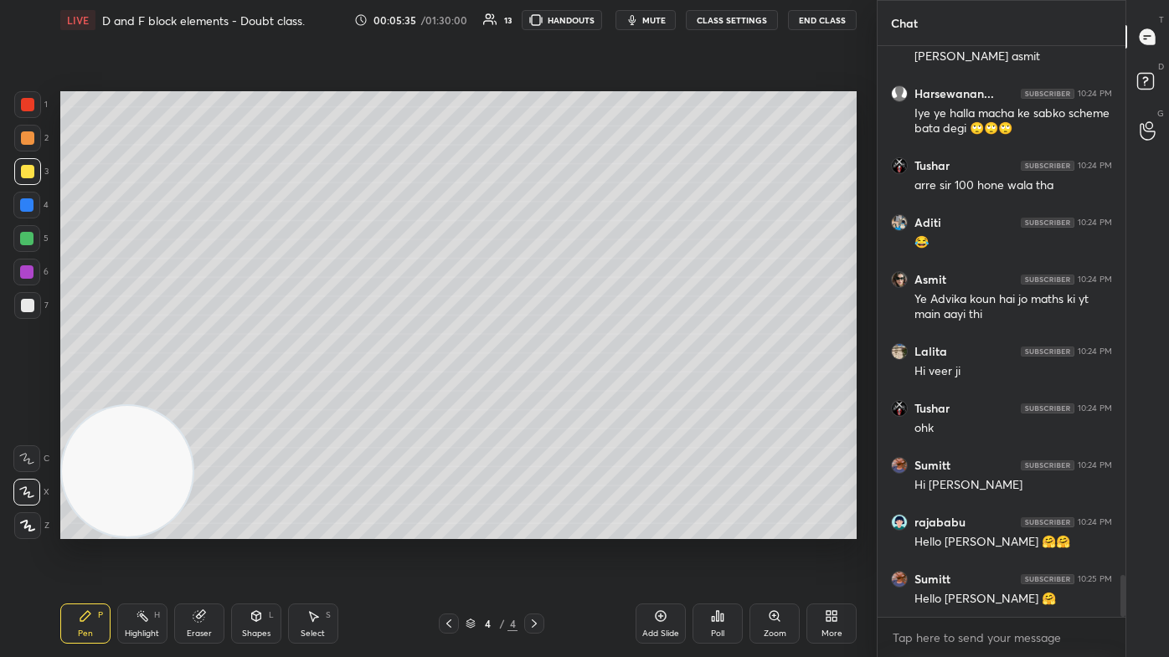
scroll to position [7335, 0]
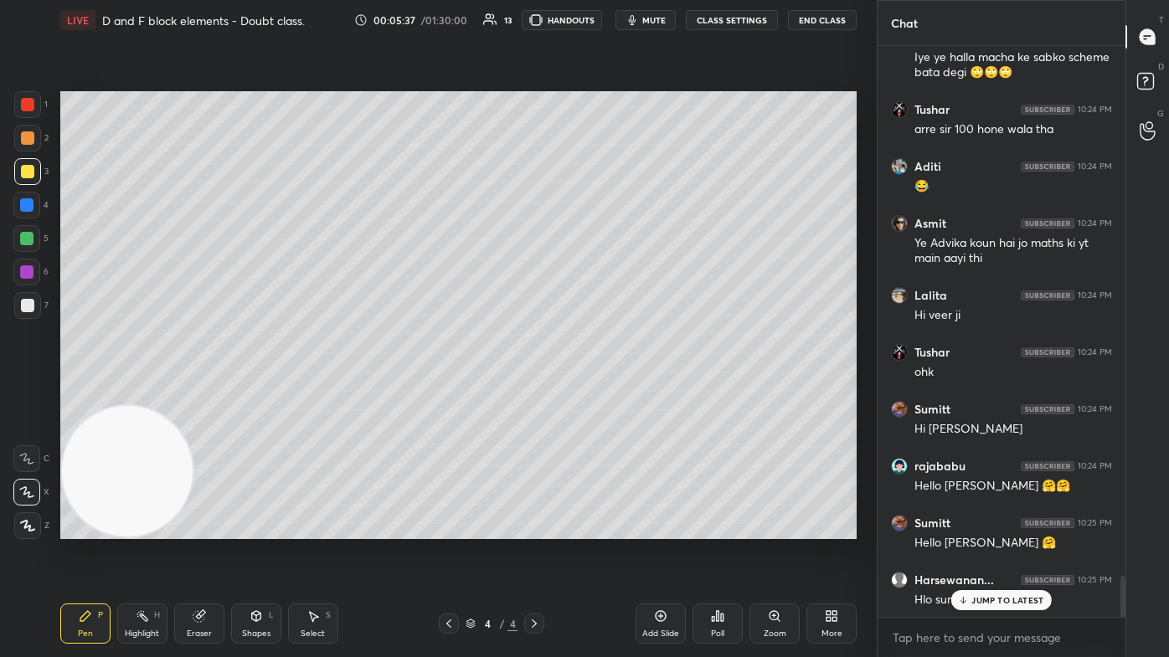
click at [600, 18] on button "CLASS SETTINGS" at bounding box center [732, 20] width 92 height 20
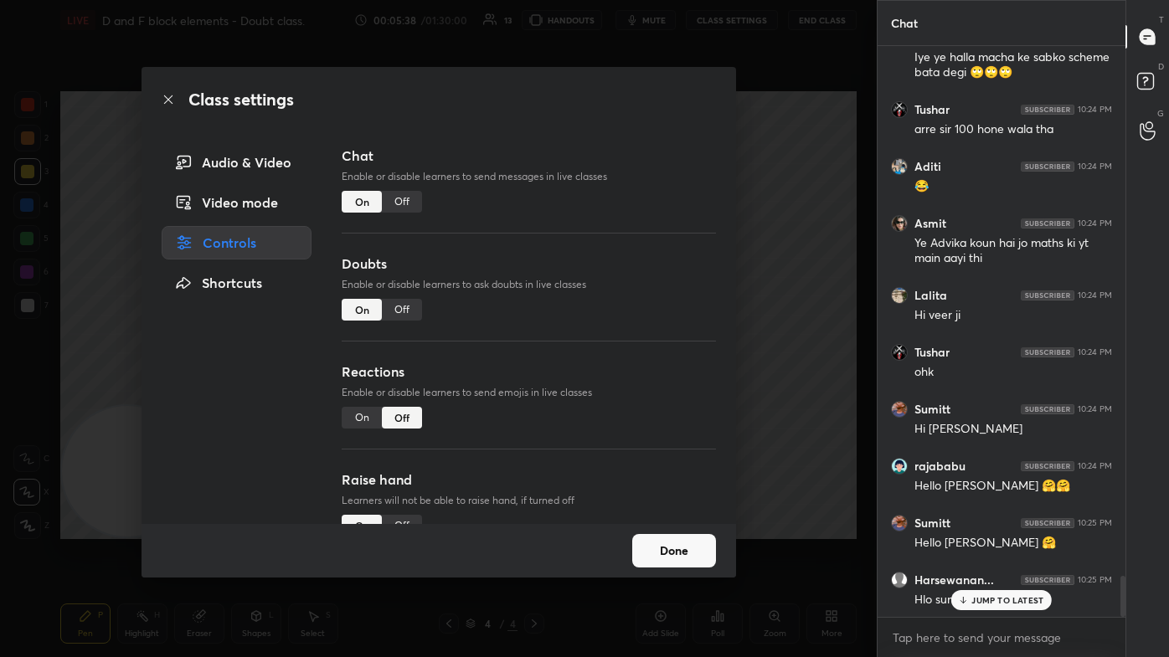
click at [408, 201] on div "Off" at bounding box center [402, 202] width 40 height 22
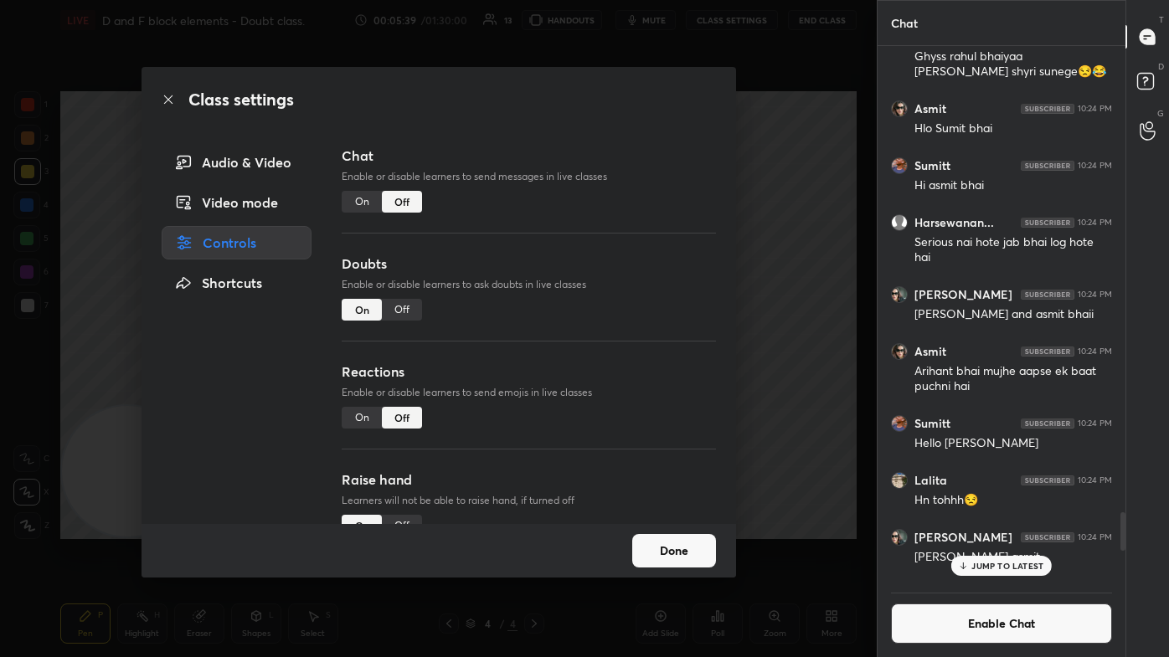
click at [600, 275] on div "Class settings Audio & Video Video mode Controls Shortcuts Chat Enable or disab…" at bounding box center [438, 328] width 876 height 657
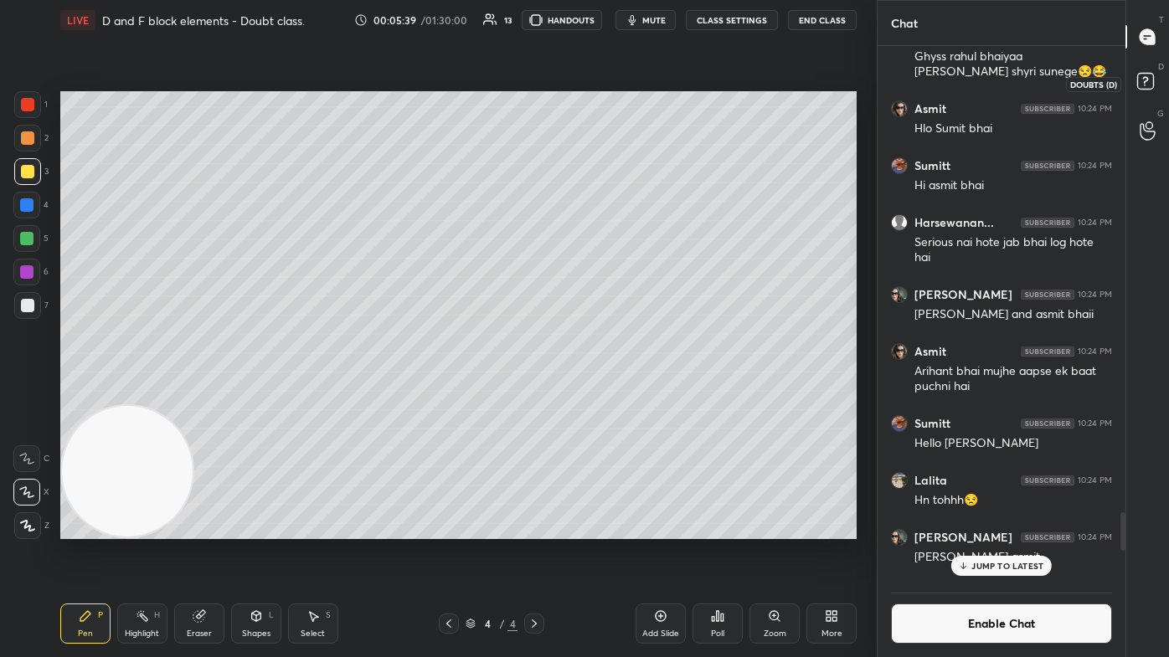
click at [600, 83] on rect at bounding box center [1145, 82] width 16 height 16
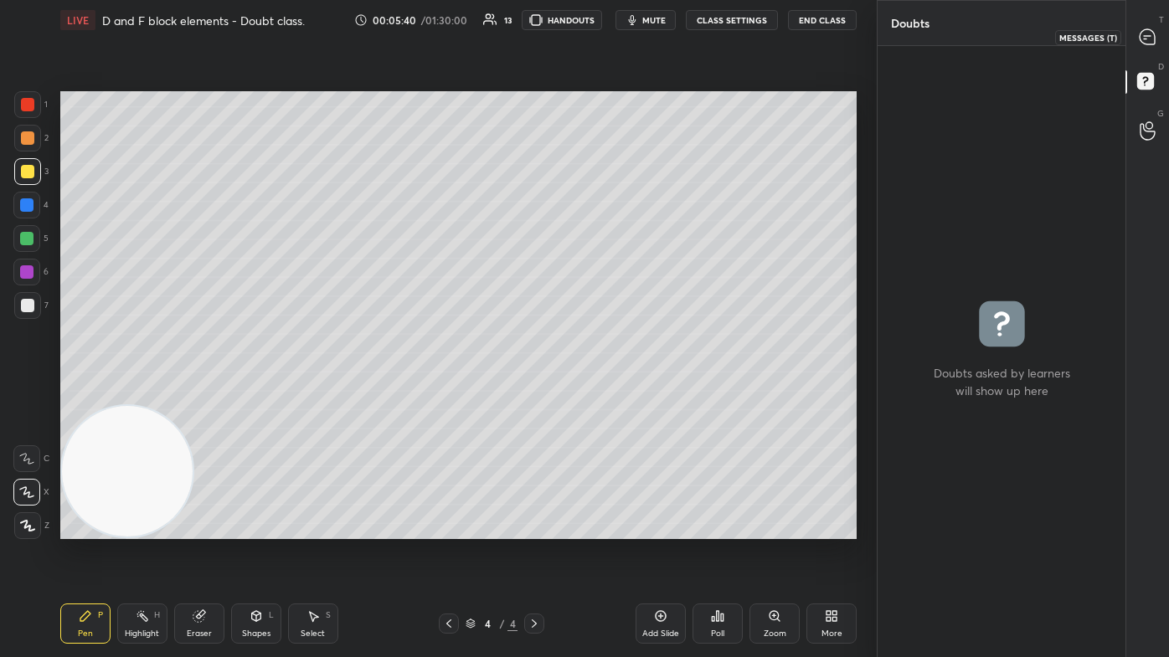
click at [600, 41] on icon at bounding box center [1146, 36] width 15 height 15
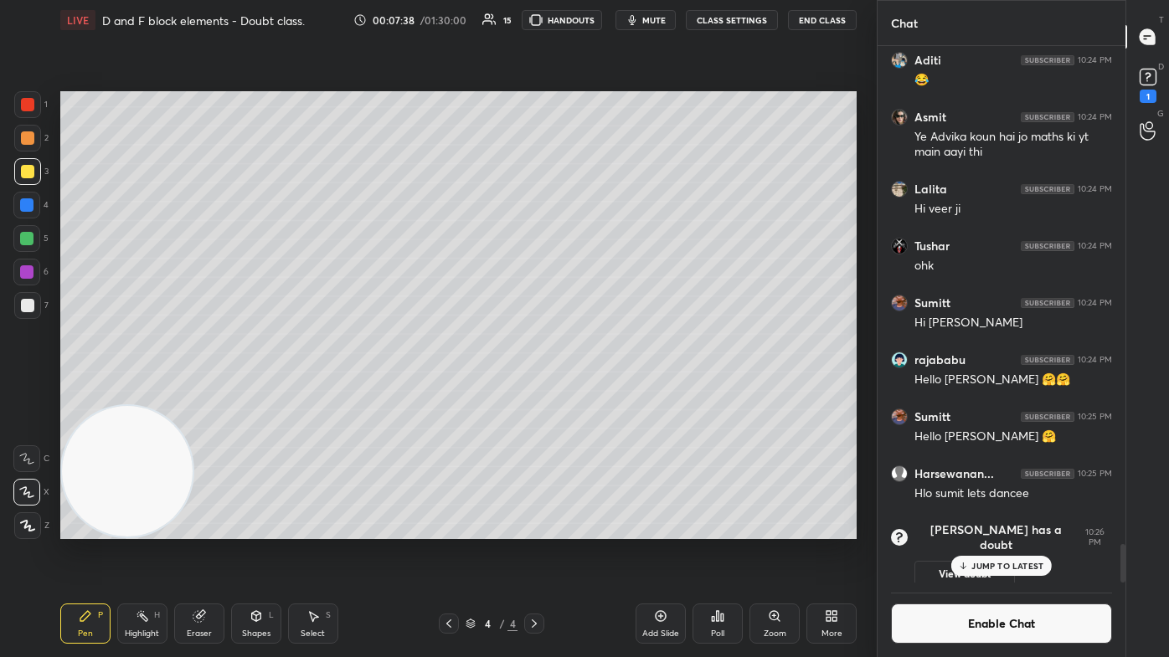
scroll to position [6144, 0]
click at [600, 79] on rect at bounding box center [1147, 77] width 16 height 16
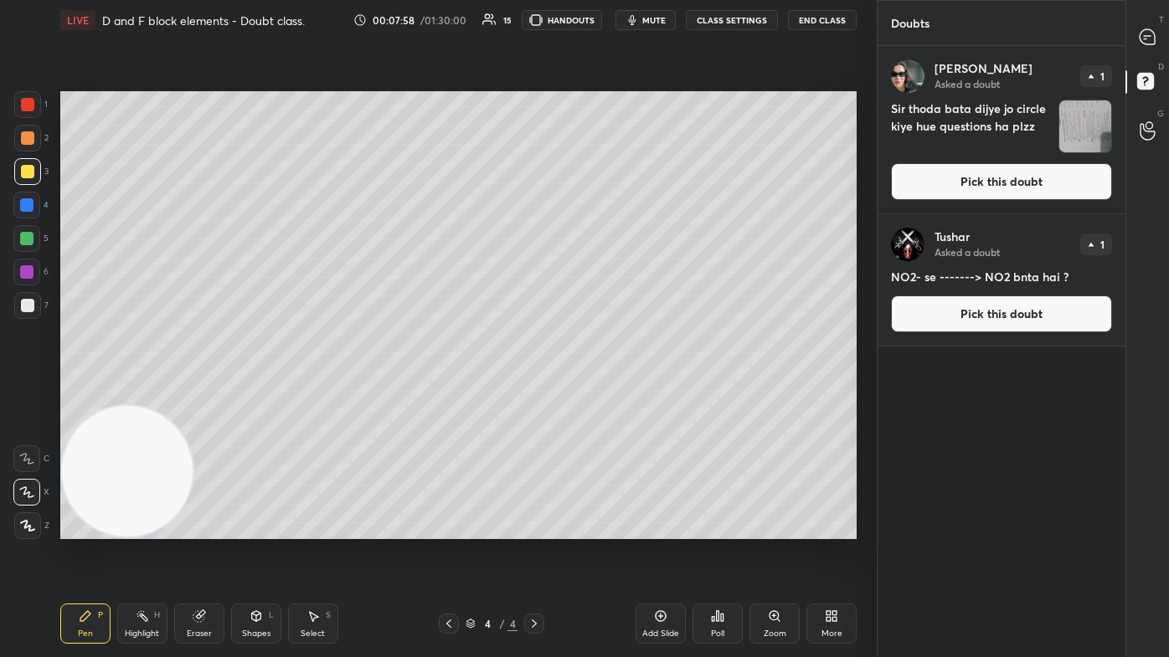
click at [600, 131] on img "grid" at bounding box center [1085, 126] width 52 height 52
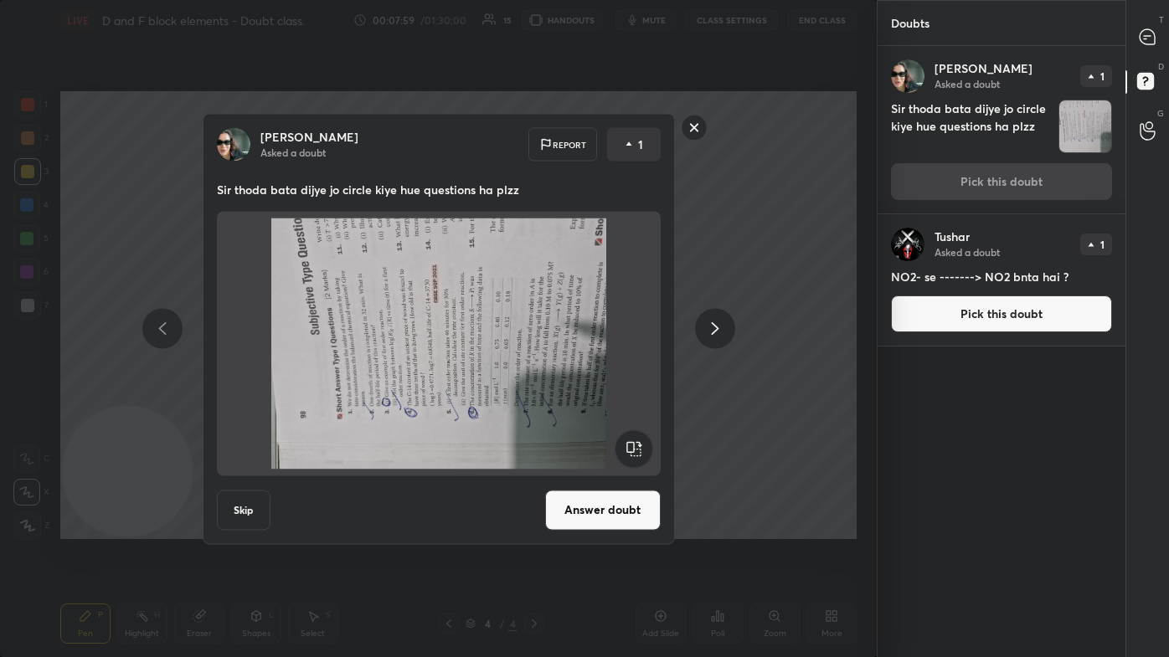
click at [600, 393] on rect at bounding box center [633, 448] width 38 height 38
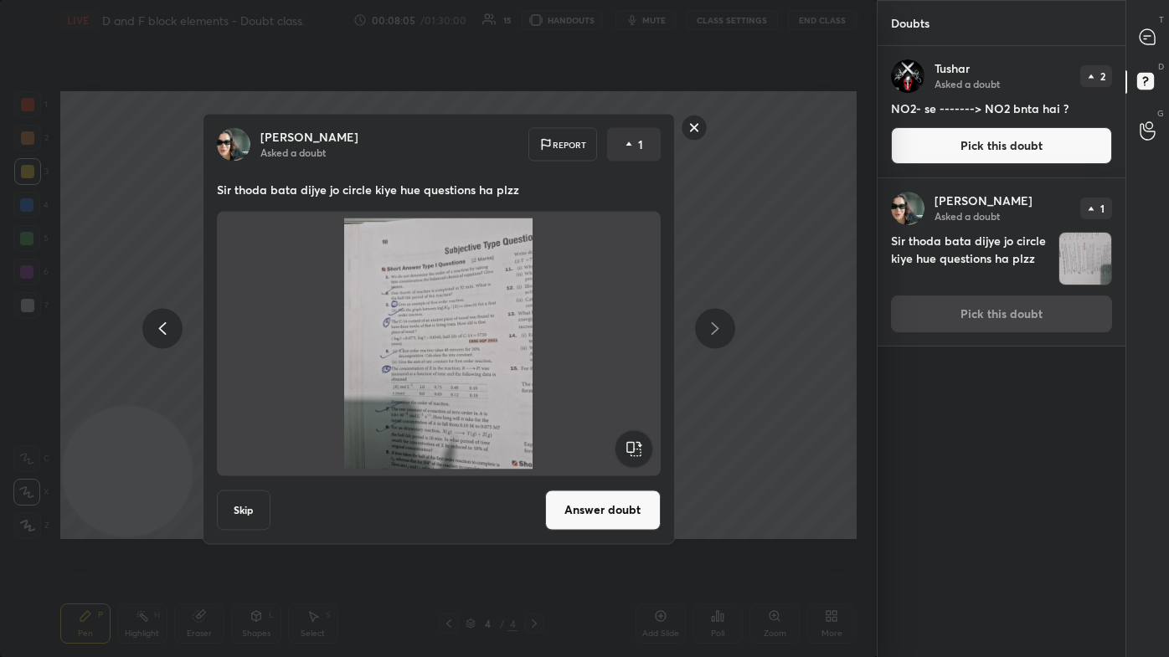
click at [600, 27] on div "[PERSON_NAME] Asked a doubt Report 1 Sir thoda bata dijye jo circle kiye hue qu…" at bounding box center [438, 328] width 876 height 657
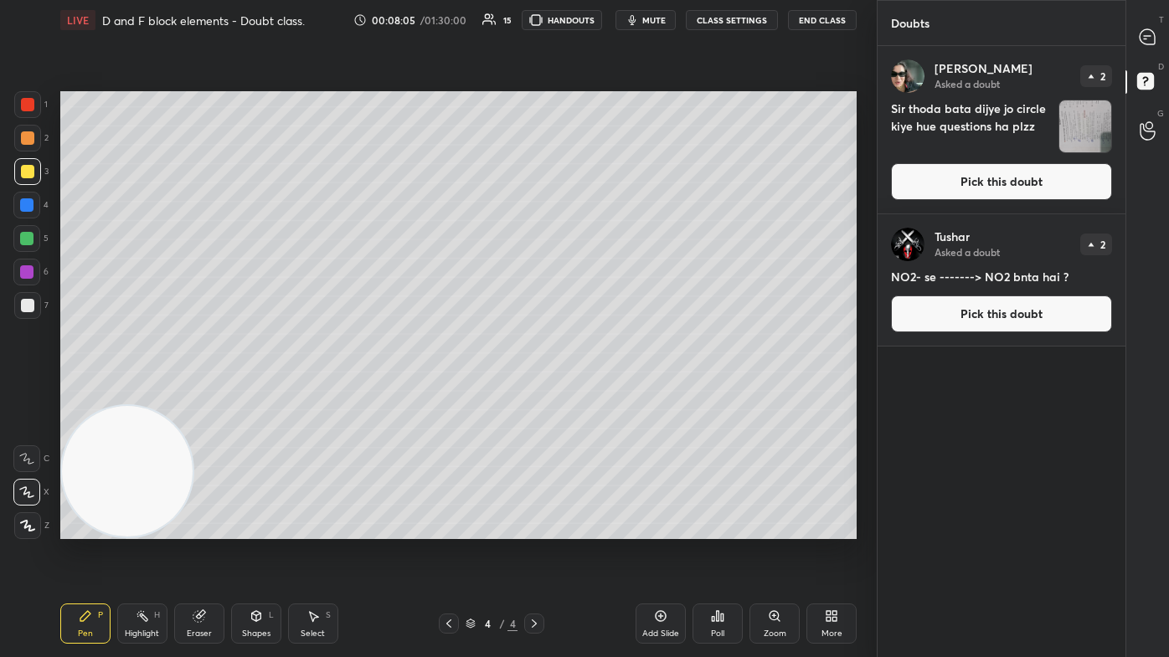
click at [600, 18] on span "mute" at bounding box center [653, 20] width 23 height 12
click at [600, 39] on icon at bounding box center [1146, 36] width 15 height 15
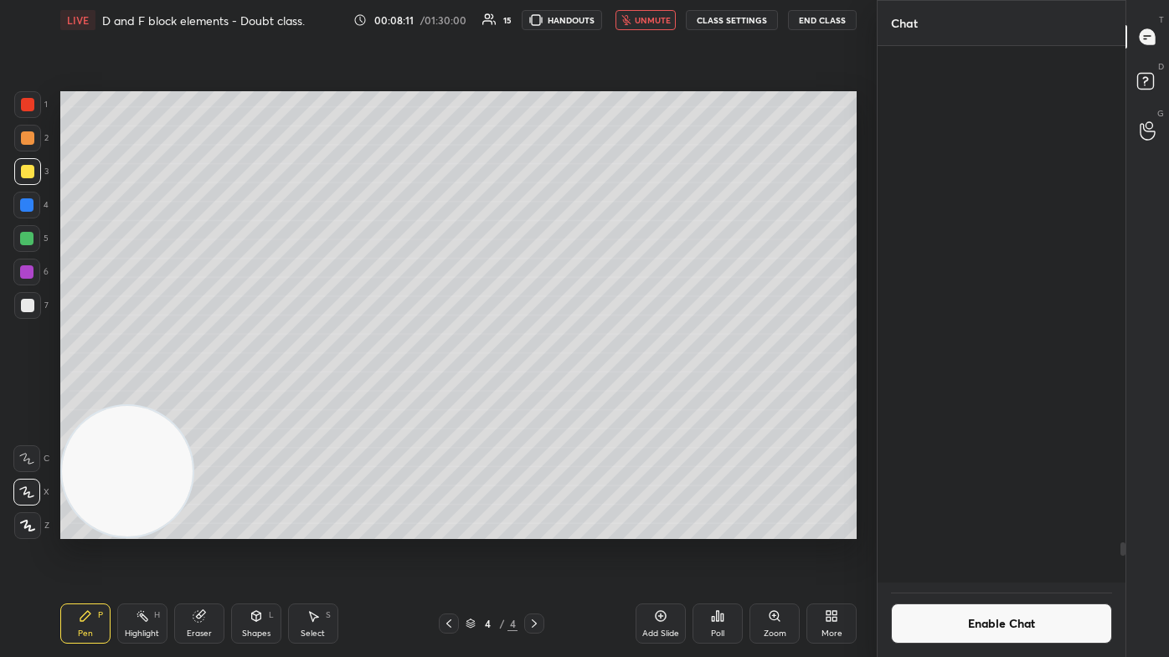
scroll to position [532, 243]
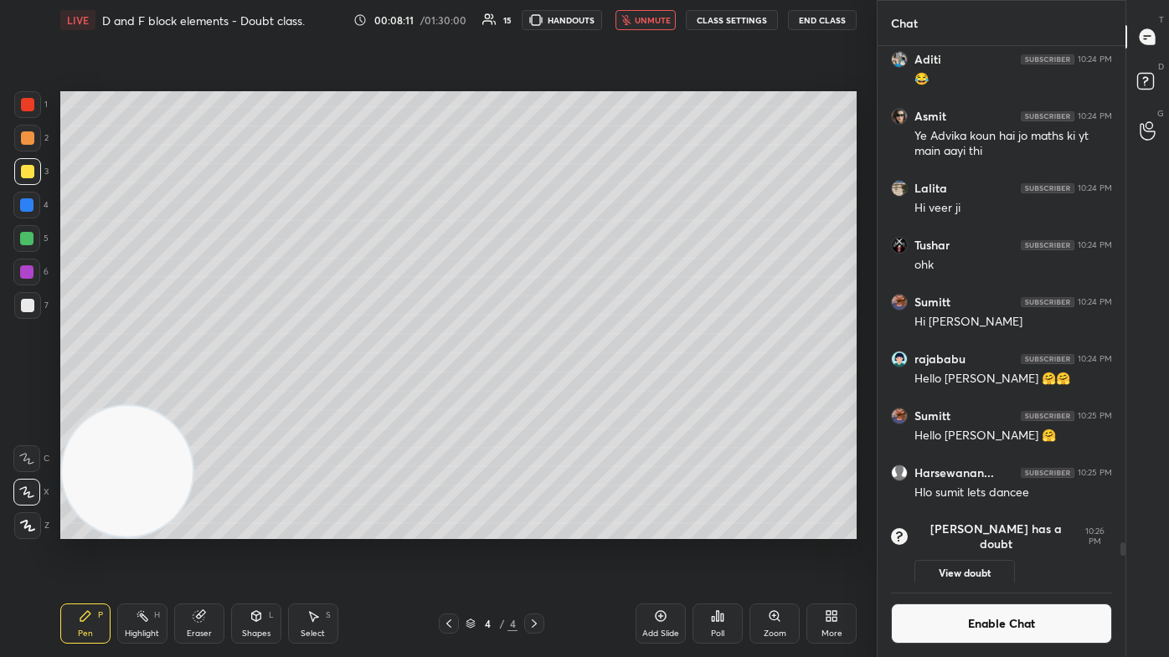
click at [600, 20] on span "unmute" at bounding box center [653, 20] width 36 height 12
click at [203, 393] on div "Eraser" at bounding box center [199, 634] width 25 height 8
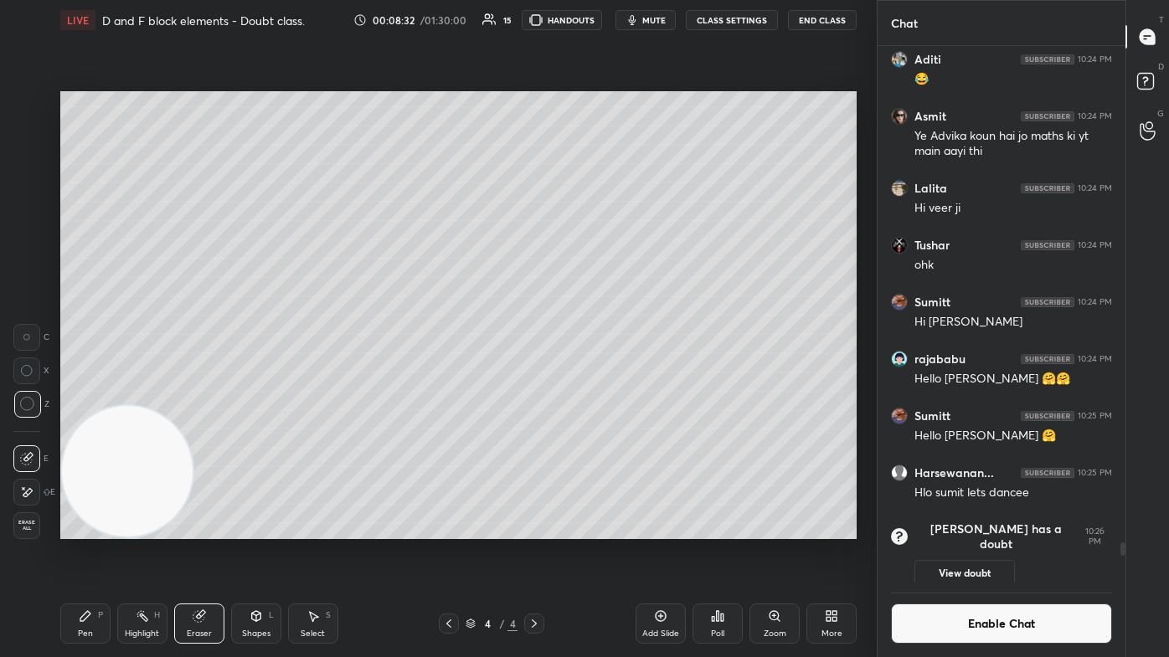
click at [95, 393] on div "Pen P" at bounding box center [85, 624] width 50 height 40
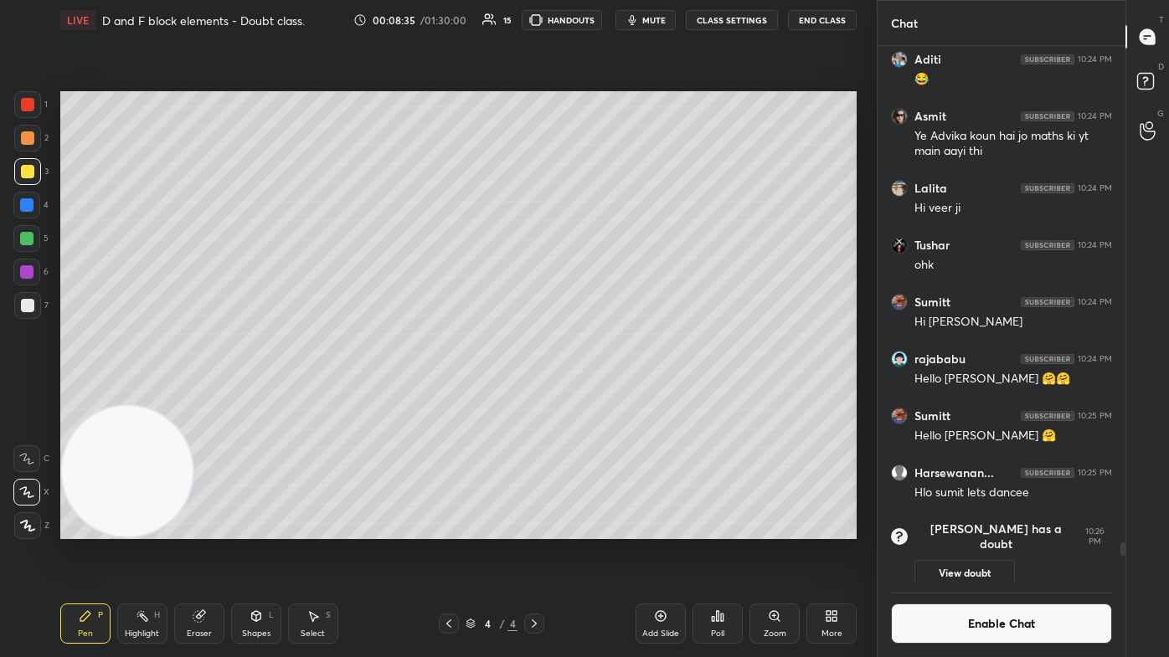
click at [600, 75] on icon at bounding box center [1148, 84] width 30 height 30
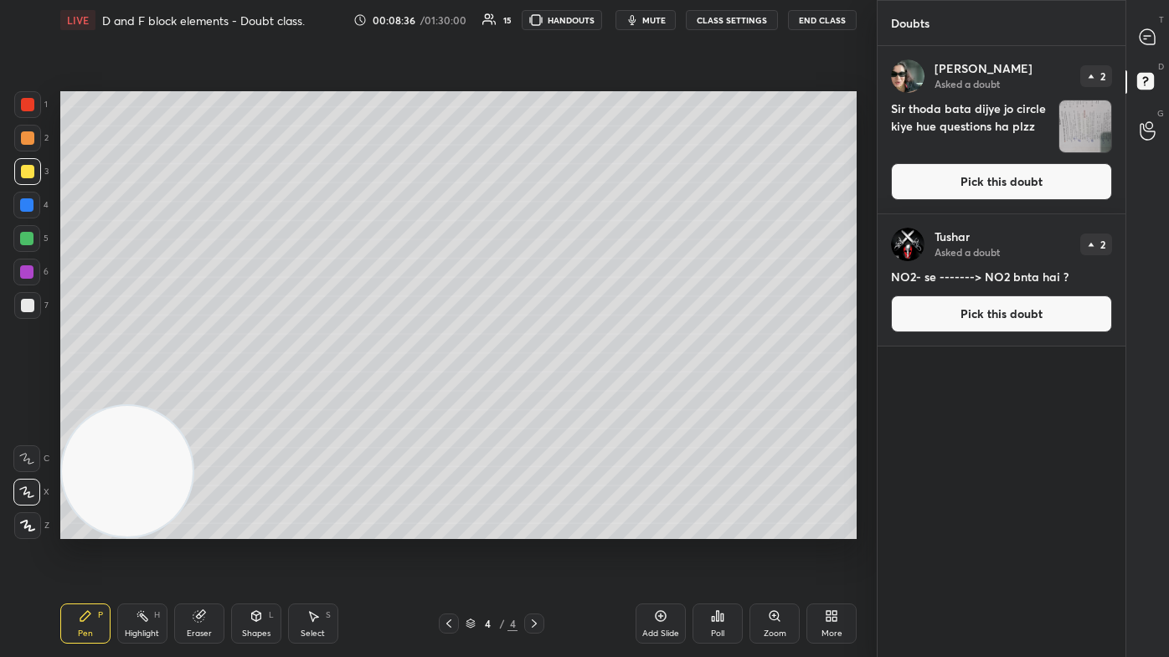
click at [600, 134] on img "grid" at bounding box center [1085, 126] width 52 height 52
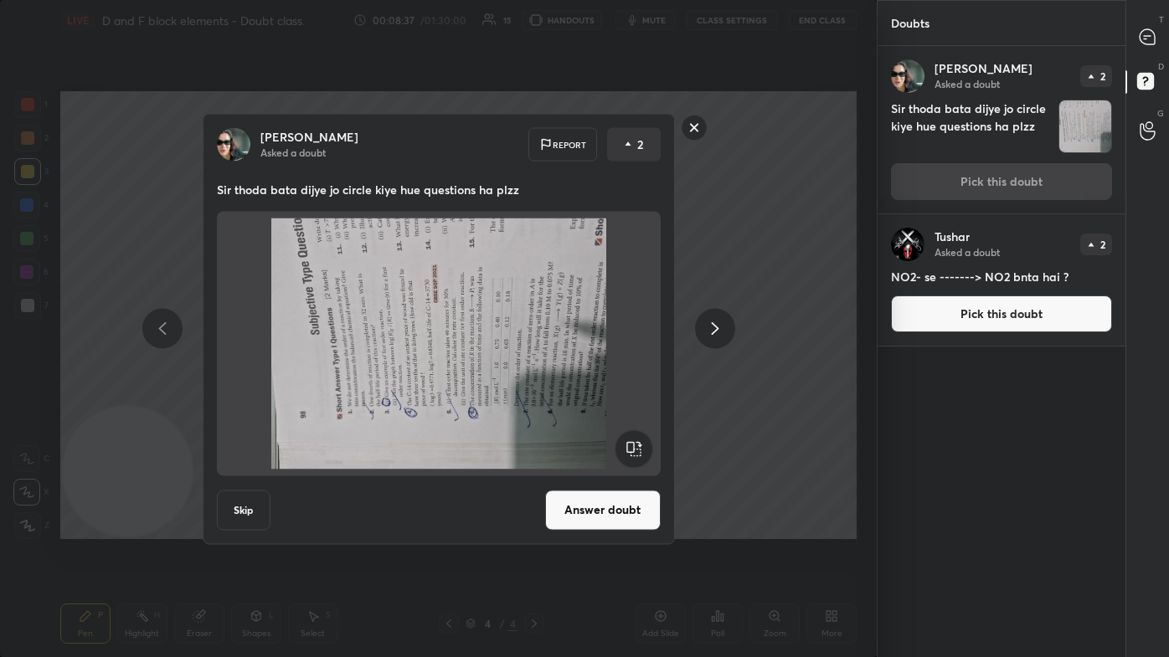
click at [600, 393] on rect at bounding box center [633, 448] width 38 height 38
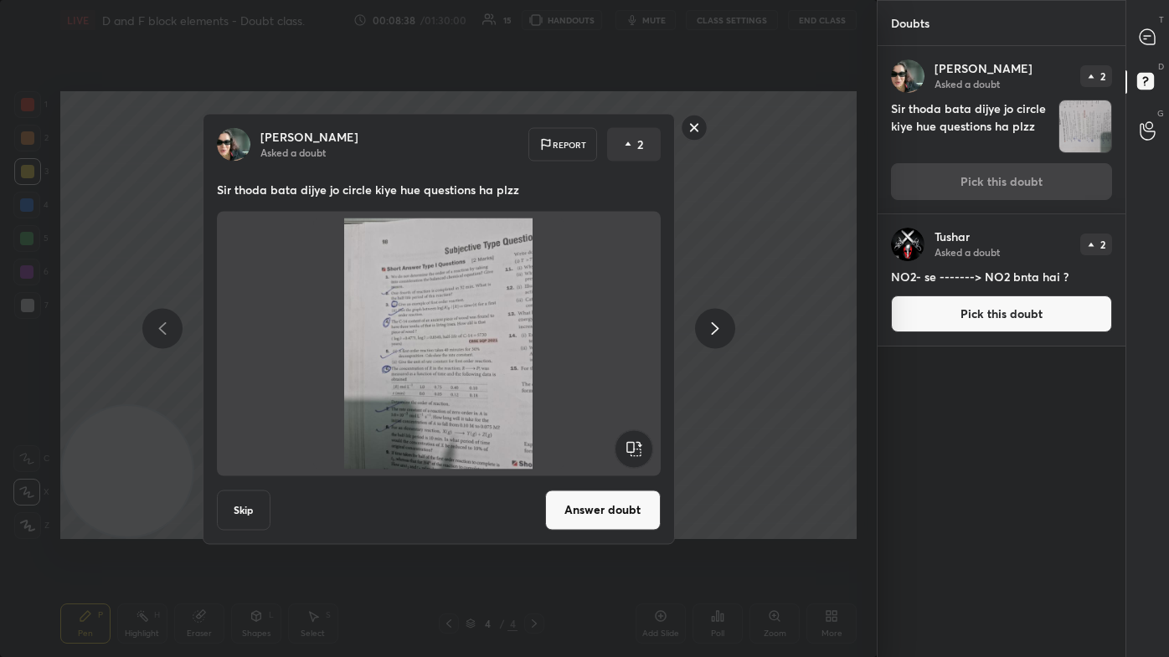
click at [600, 393] on button "Answer doubt" at bounding box center [603, 510] width 116 height 40
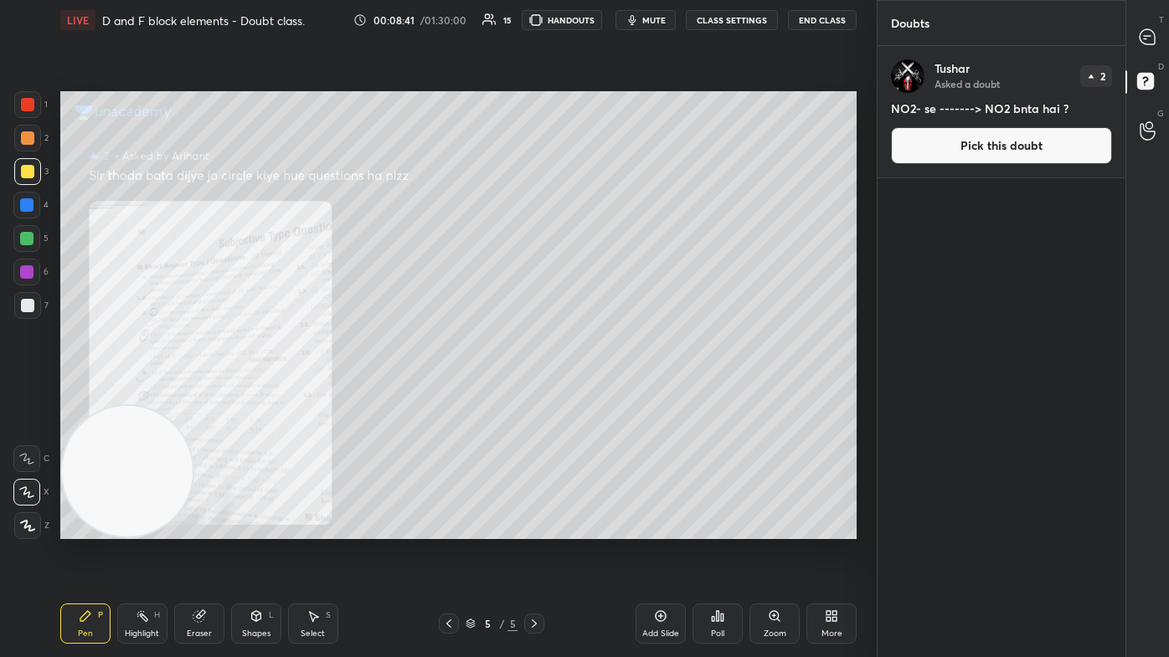
click at [600, 393] on div "Zoom" at bounding box center [774, 634] width 23 height 8
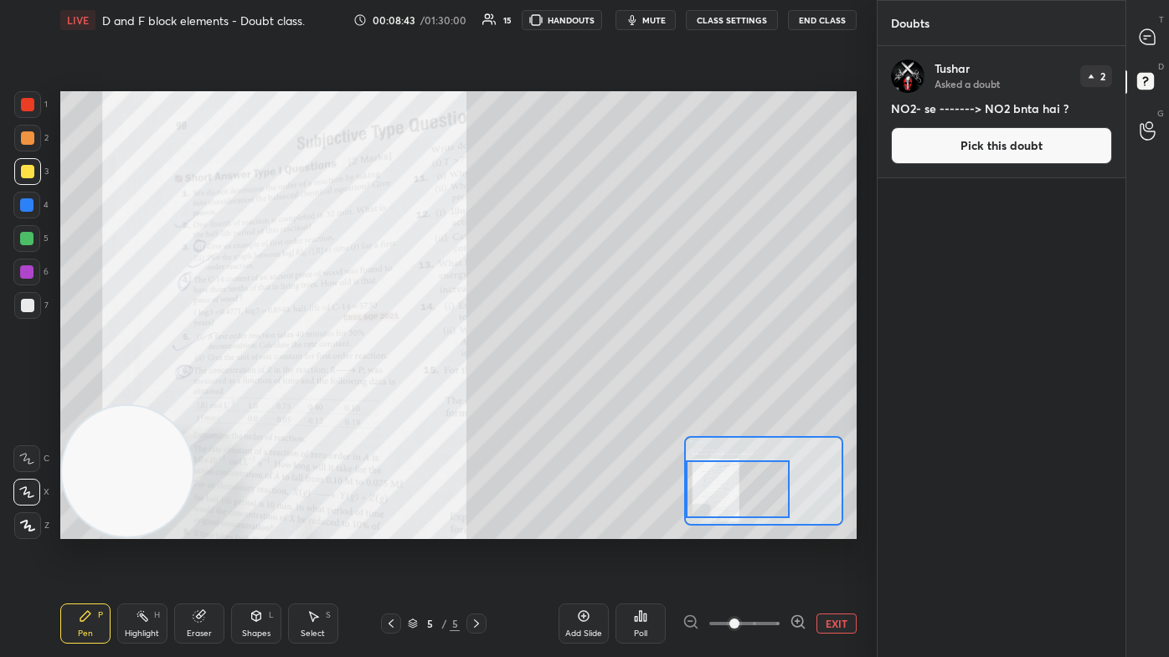
drag, startPoint x: 732, startPoint y: 491, endPoint x: 721, endPoint y: 503, distance: 16.6
click at [600, 393] on div at bounding box center [738, 489] width 104 height 58
click at [600, 393] on span at bounding box center [744, 623] width 70 height 25
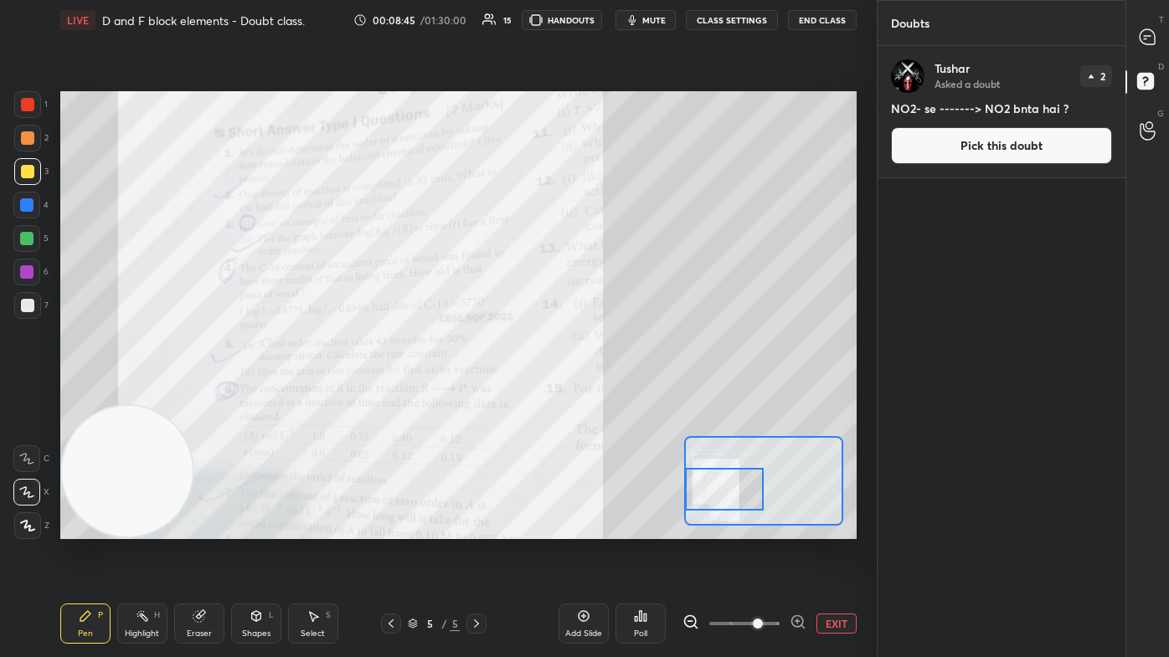
click at [600, 393] on div at bounding box center [724, 490] width 78 height 44
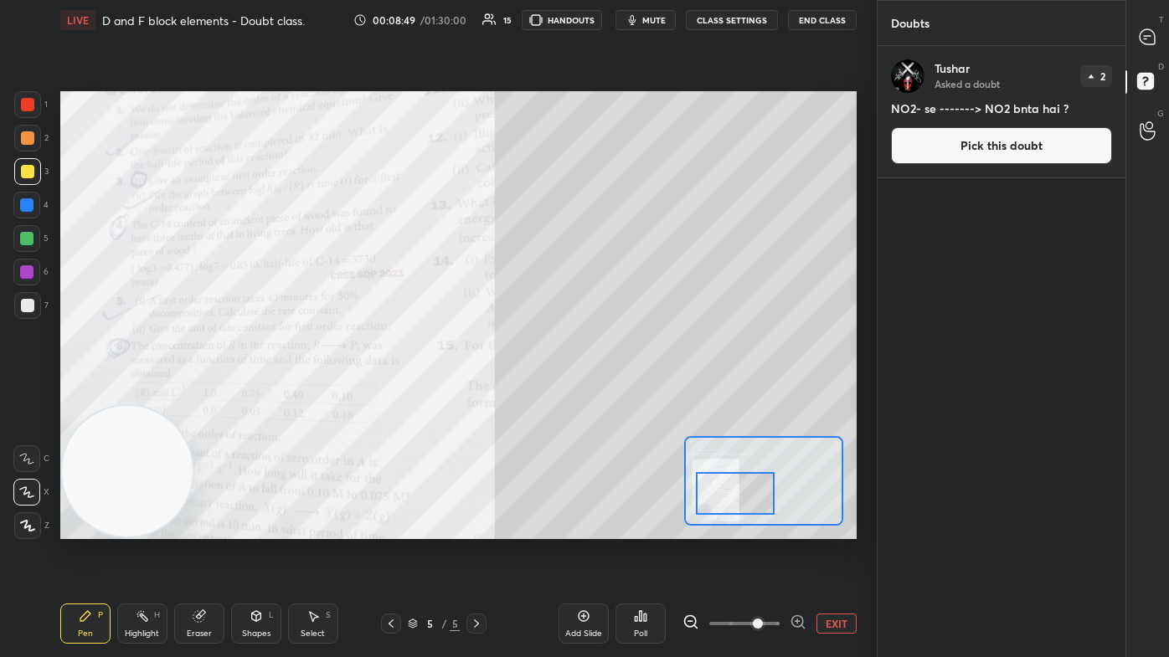
drag, startPoint x: 732, startPoint y: 489, endPoint x: 743, endPoint y: 493, distance: 11.7
click at [600, 393] on div at bounding box center [735, 494] width 78 height 44
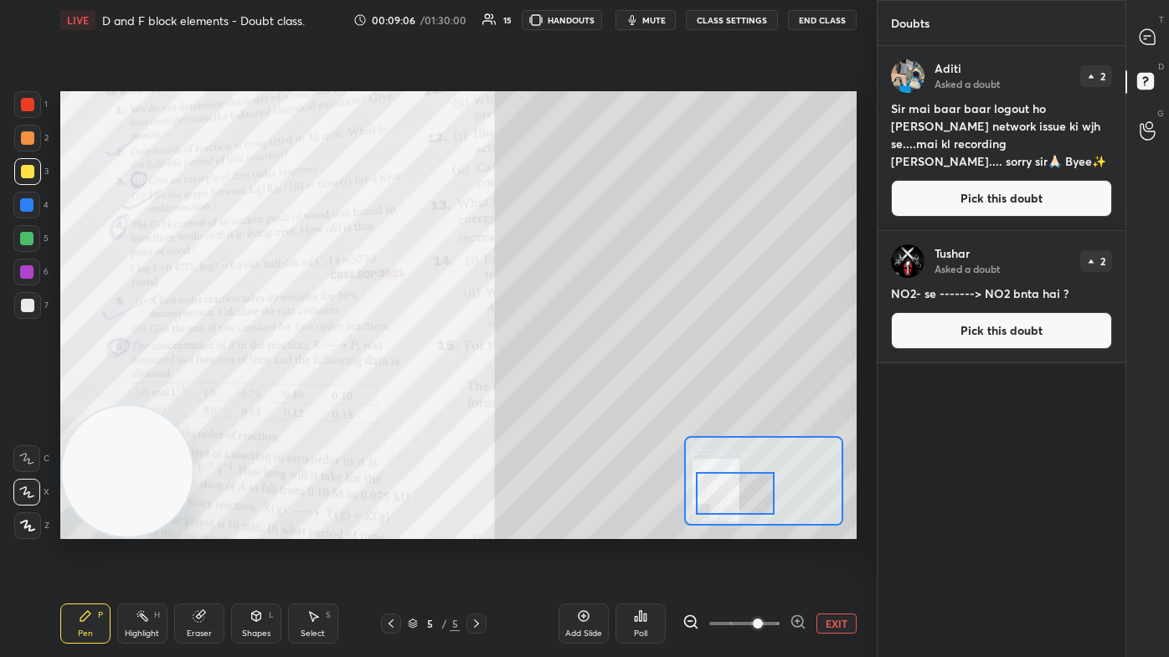
click at [193, 393] on div "Eraser" at bounding box center [199, 634] width 25 height 8
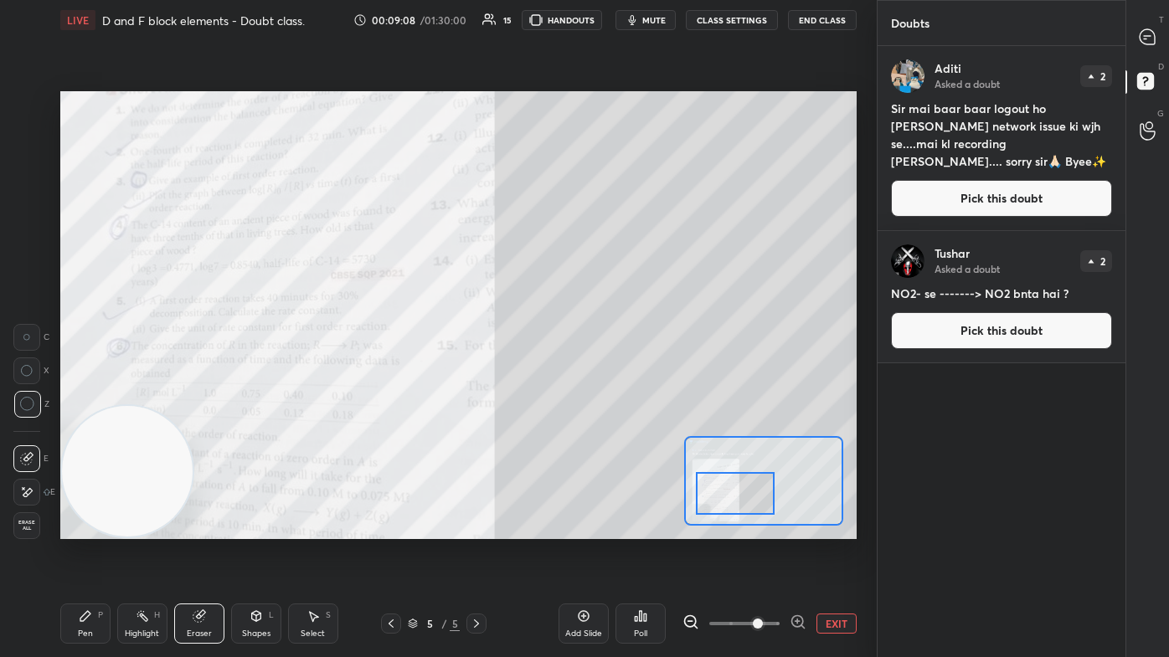
click at [79, 393] on icon at bounding box center [85, 615] width 13 height 13
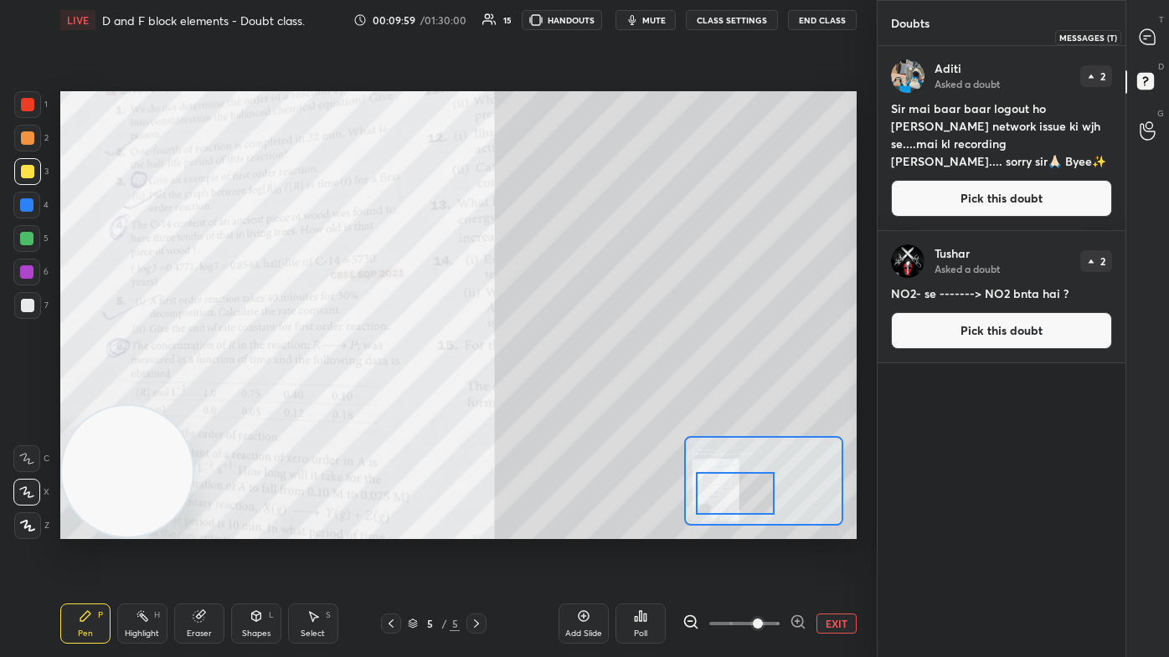
click at [600, 37] on icon at bounding box center [1146, 36] width 15 height 15
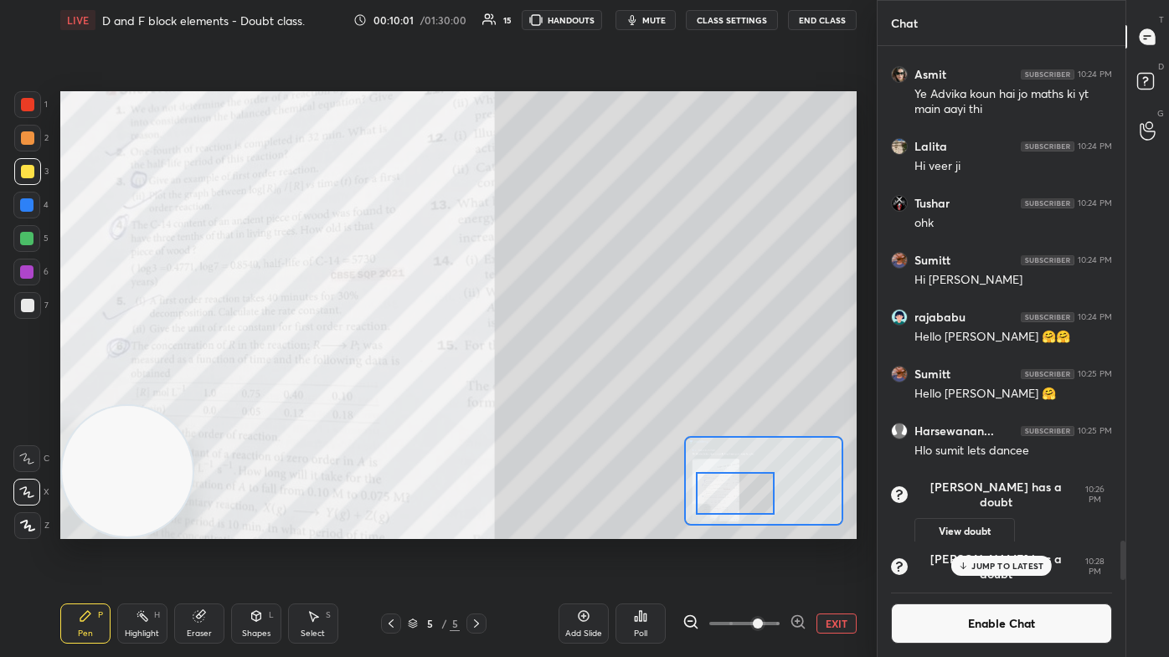
click at [600, 393] on p "JUMP TO LATEST" at bounding box center [1007, 566] width 72 height 10
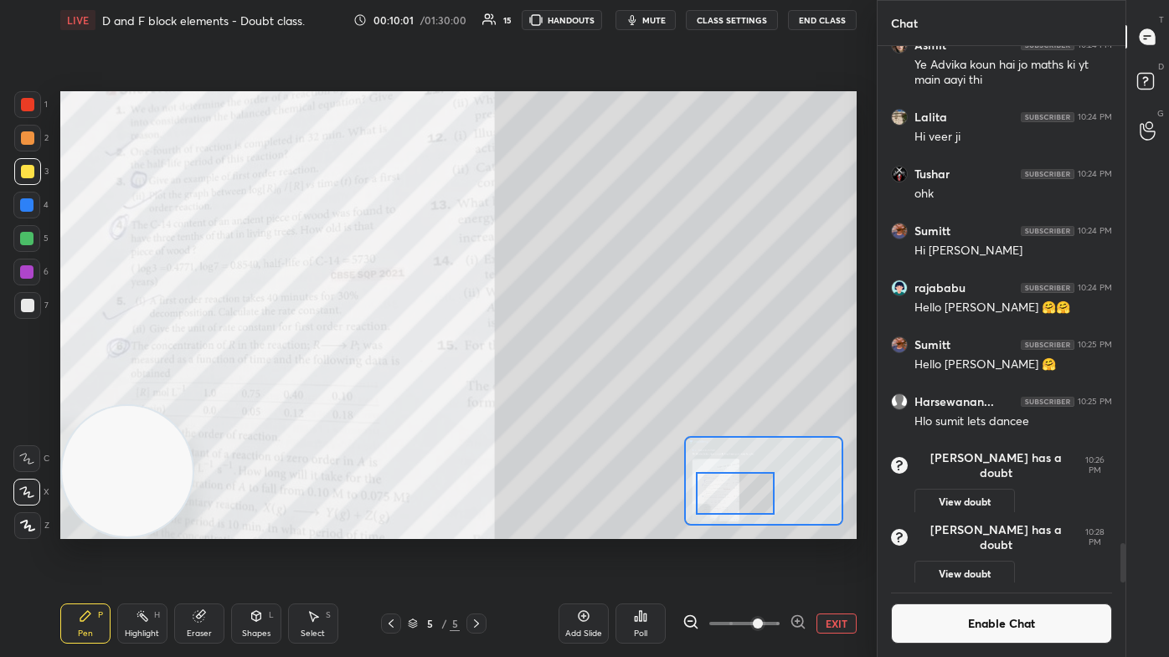
click at [600, 393] on button "Enable Chat" at bounding box center [1001, 624] width 221 height 40
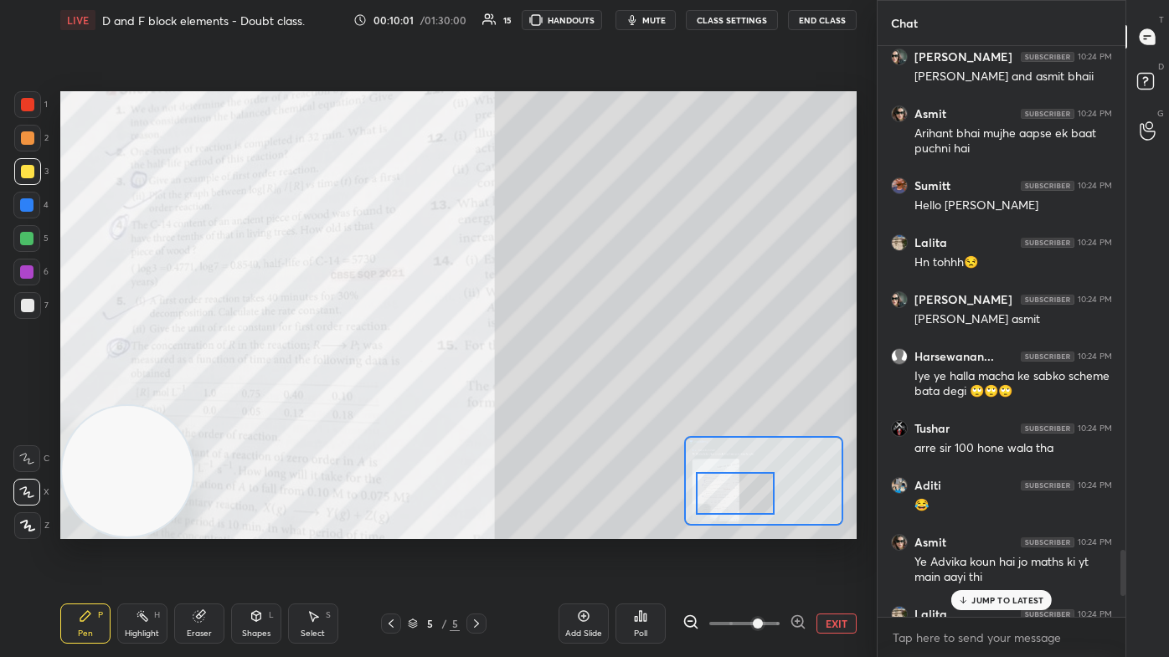
scroll to position [567, 243]
click at [600, 393] on p "JUMP TO LATEST" at bounding box center [1007, 600] width 72 height 10
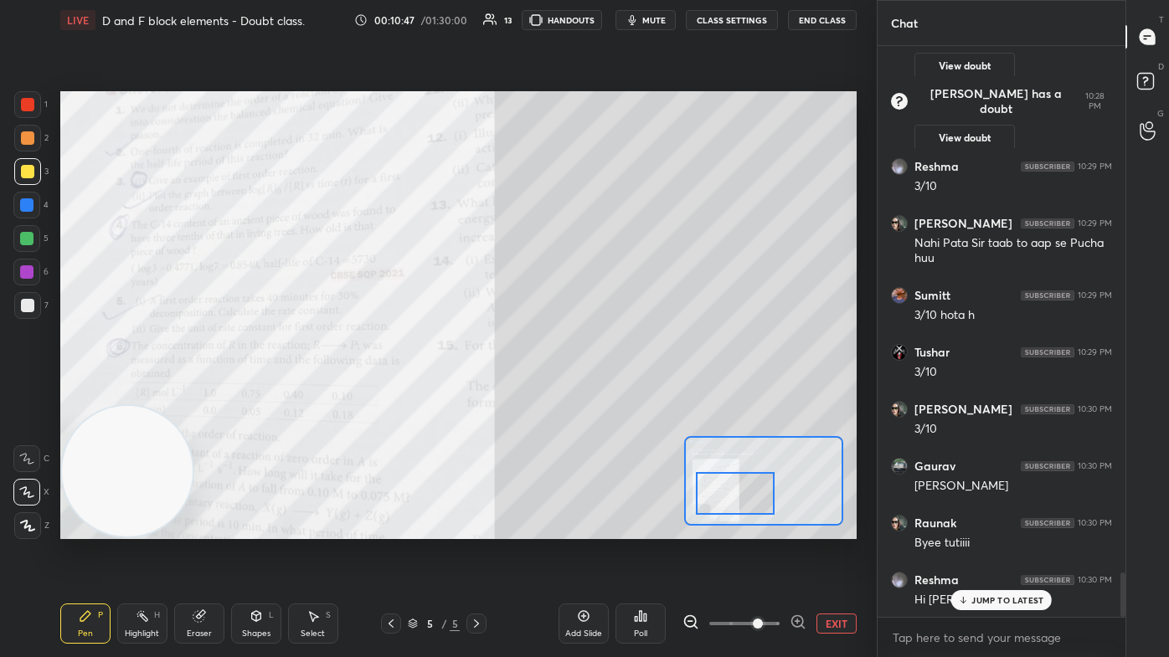
scroll to position [6875, 0]
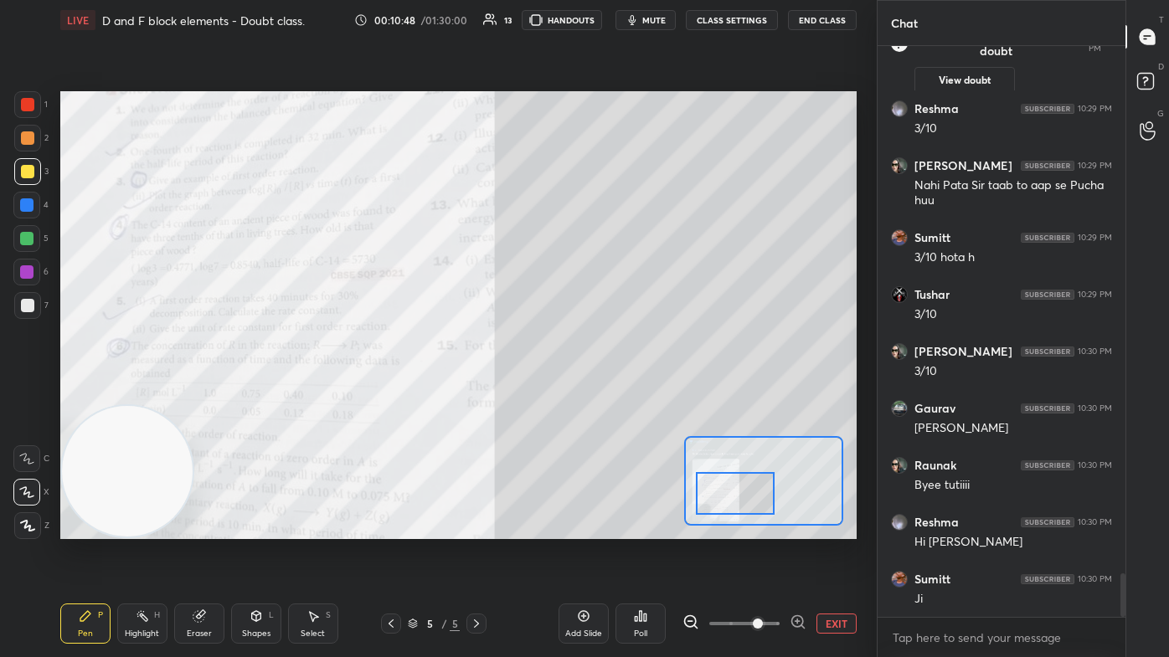
click at [203, 393] on div "Eraser" at bounding box center [199, 634] width 25 height 8
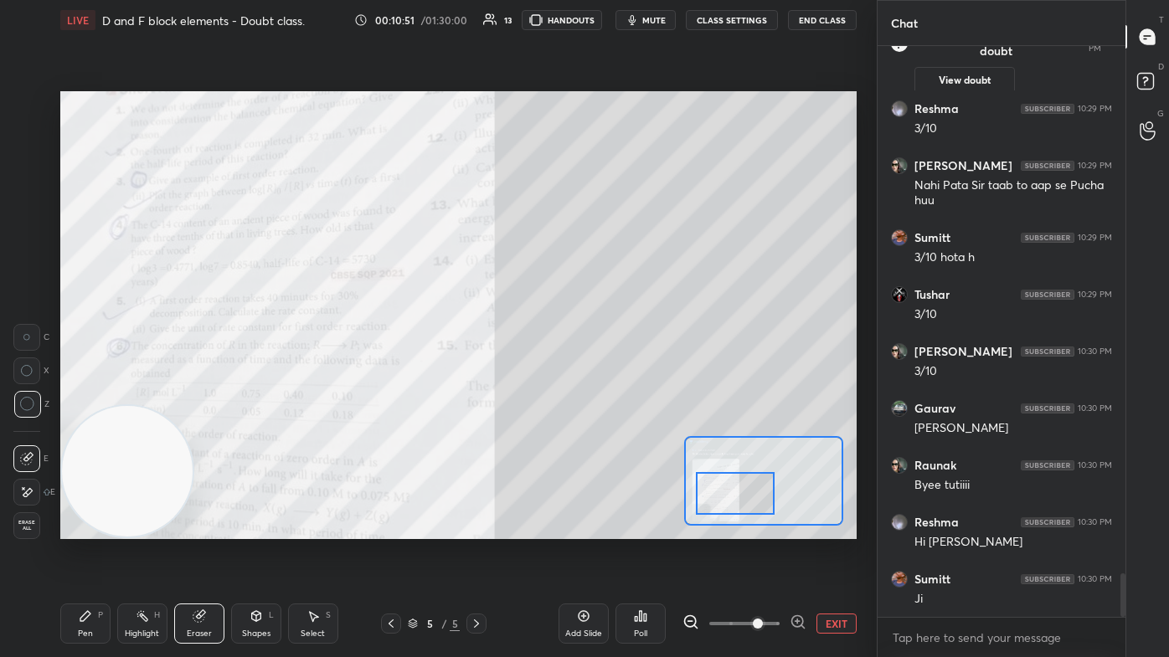
click at [94, 393] on div "Pen P" at bounding box center [85, 624] width 50 height 40
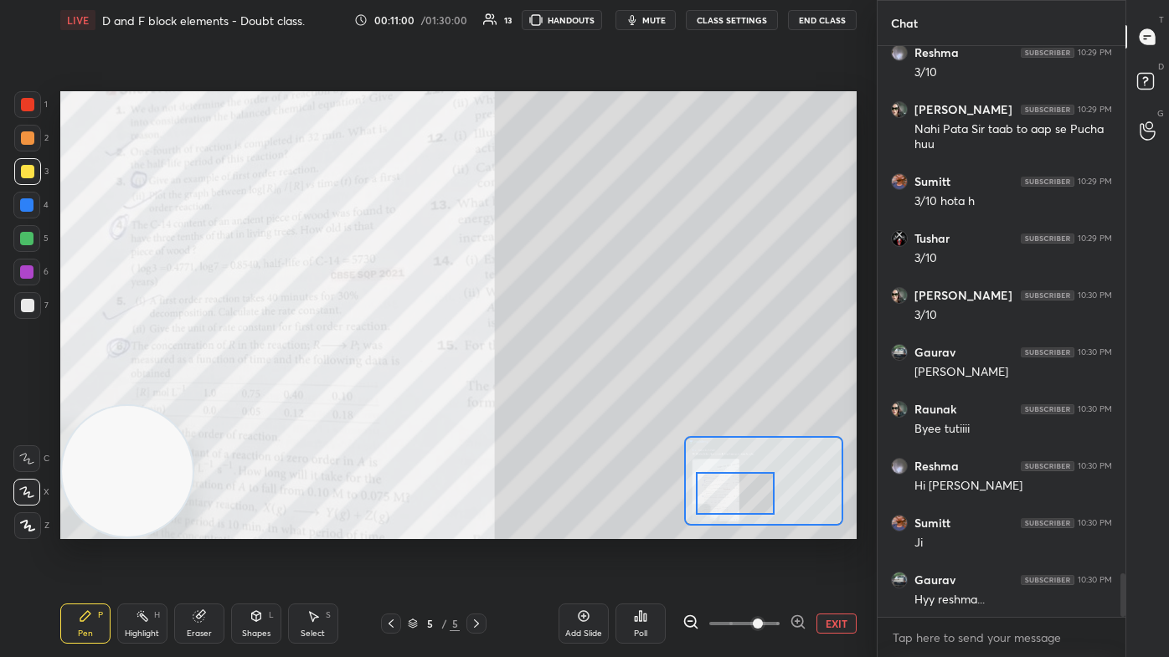
scroll to position [6989, 0]
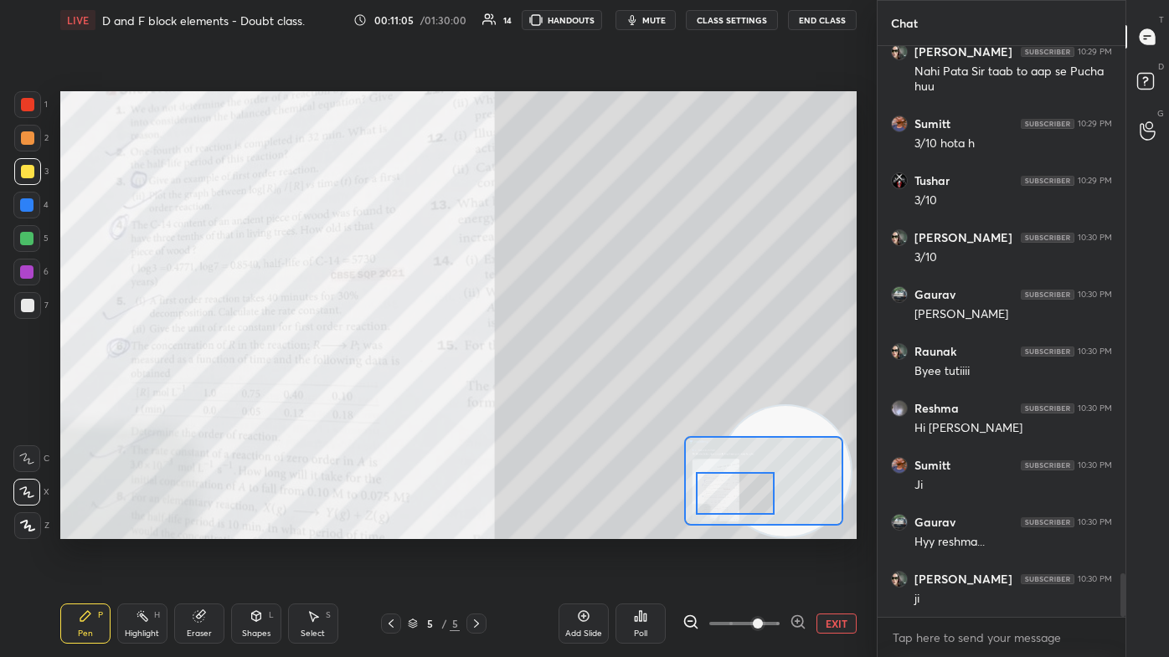
drag, startPoint x: 147, startPoint y: 457, endPoint x: 724, endPoint y: 532, distance: 581.7
click at [600, 393] on div "Setting up your live class Poll for secs No correct answer Start poll" at bounding box center [459, 315] width 810 height 550
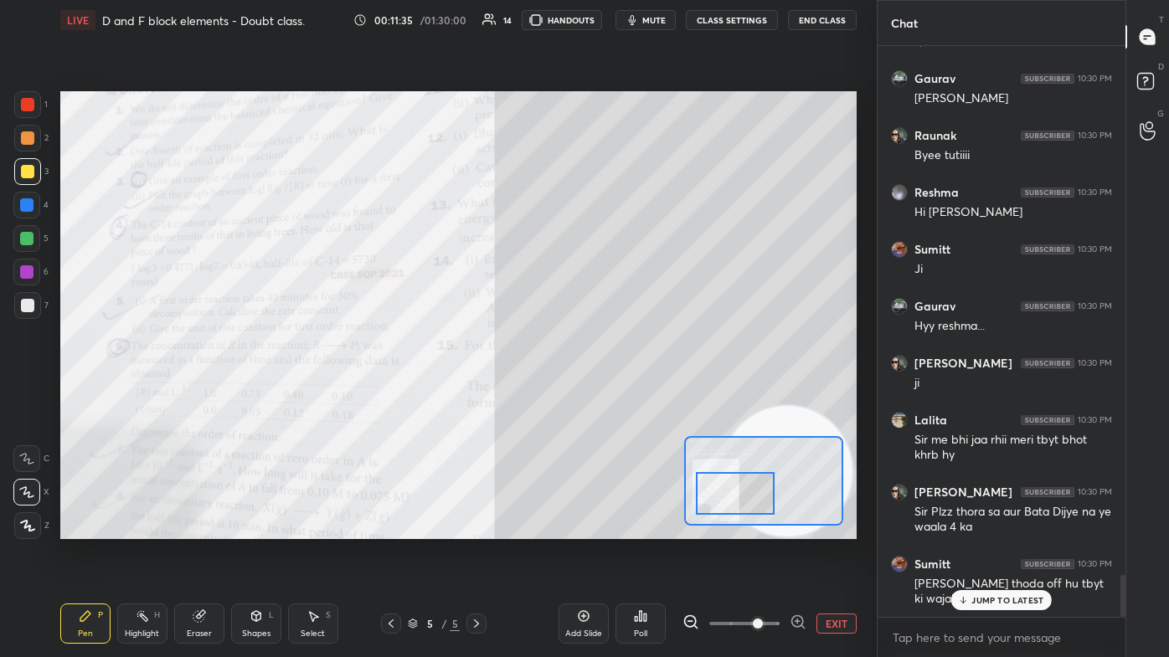
scroll to position [7261, 0]
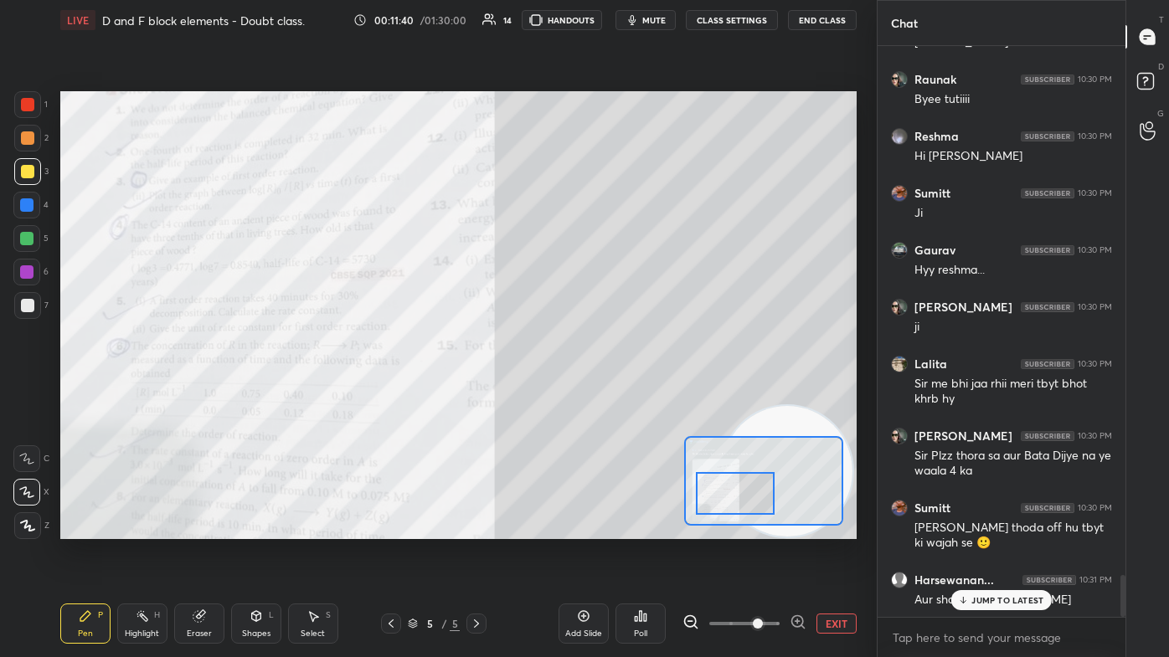
click at [190, 393] on div "Eraser" at bounding box center [199, 624] width 50 height 40
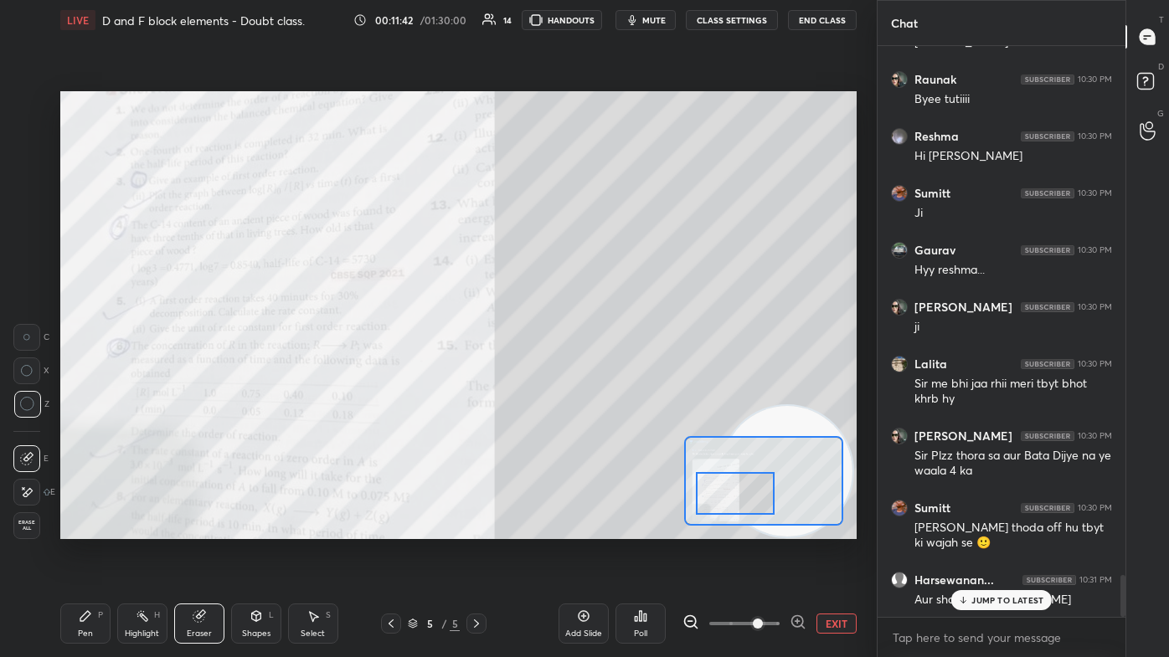
click at [80, 393] on icon at bounding box center [85, 616] width 10 height 10
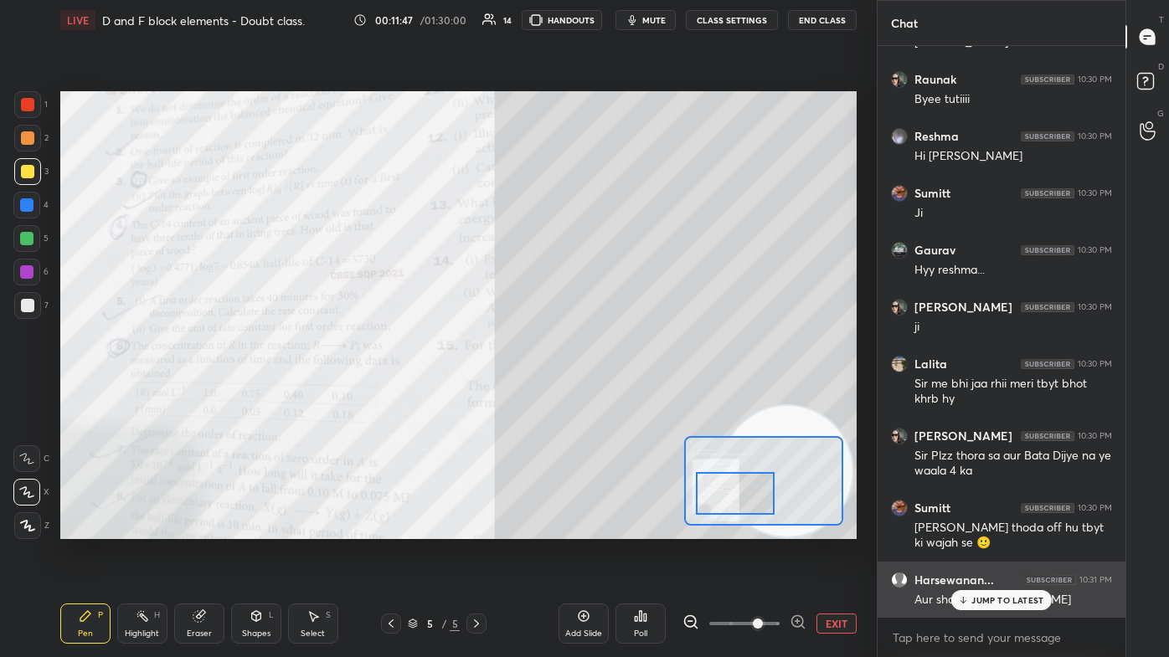
click at [600, 393] on p "JUMP TO LATEST" at bounding box center [1007, 600] width 72 height 10
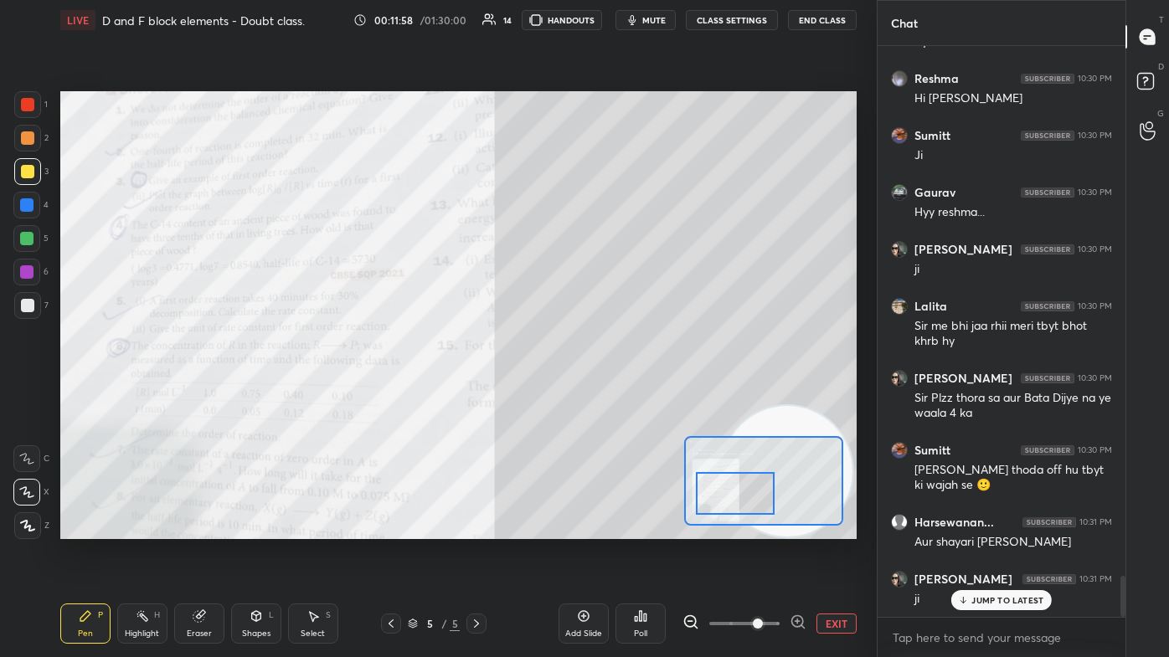
scroll to position [7375, 0]
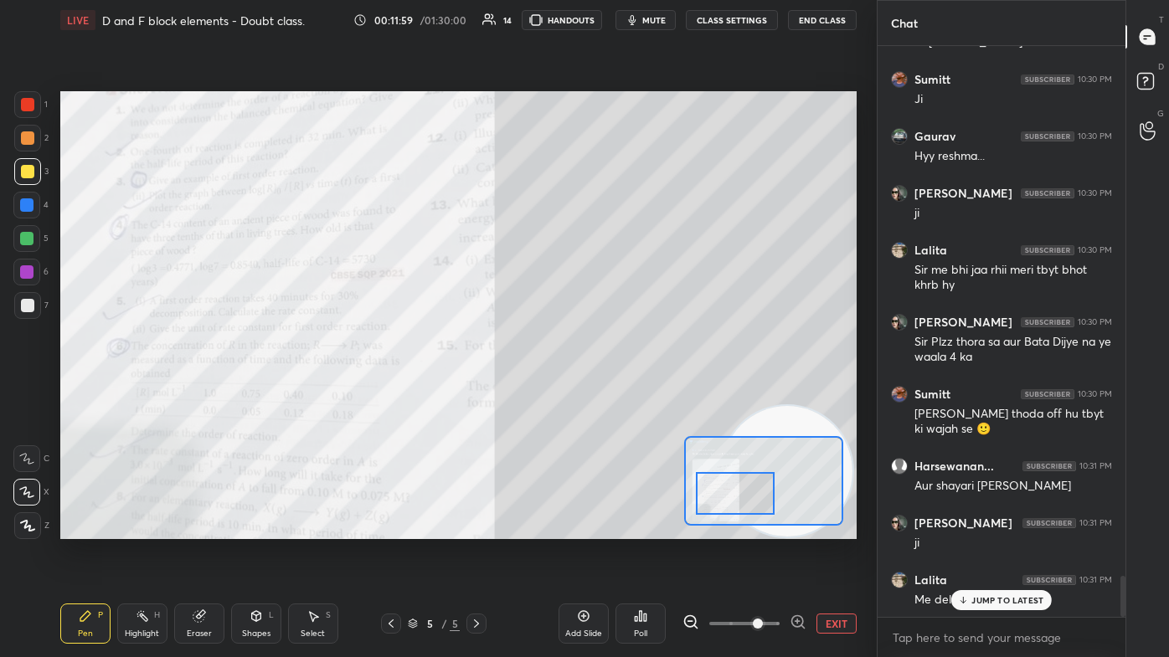
click at [201, 393] on div "Eraser" at bounding box center [199, 634] width 25 height 8
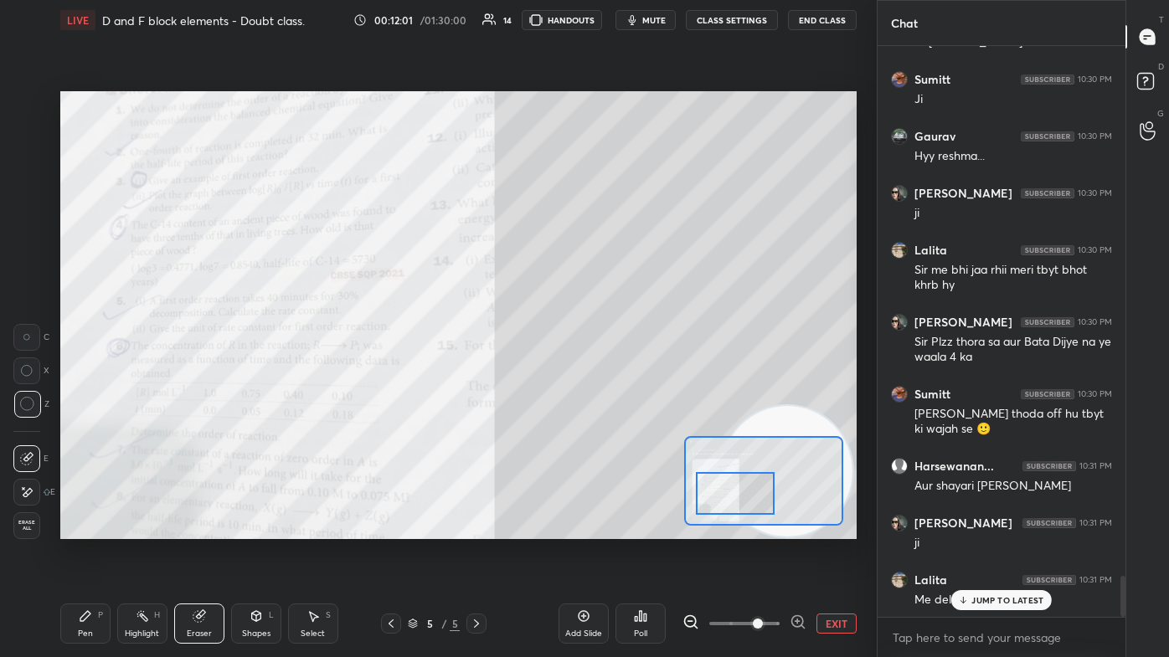
click at [77, 393] on div "Pen P" at bounding box center [85, 624] width 50 height 40
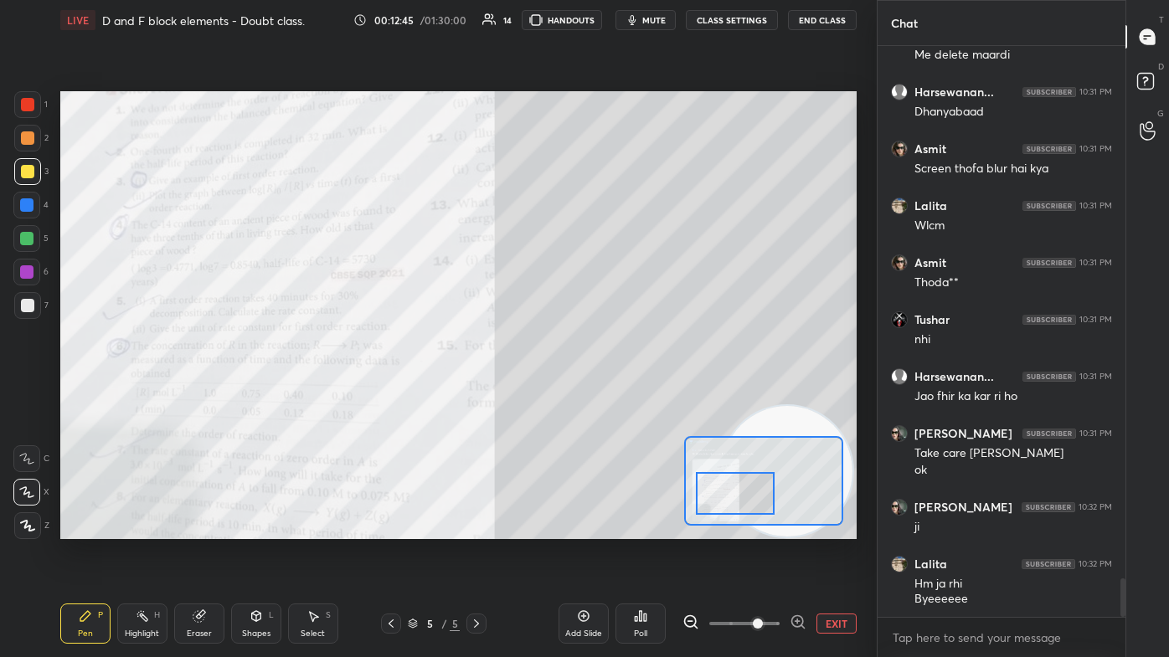
scroll to position [7976, 0]
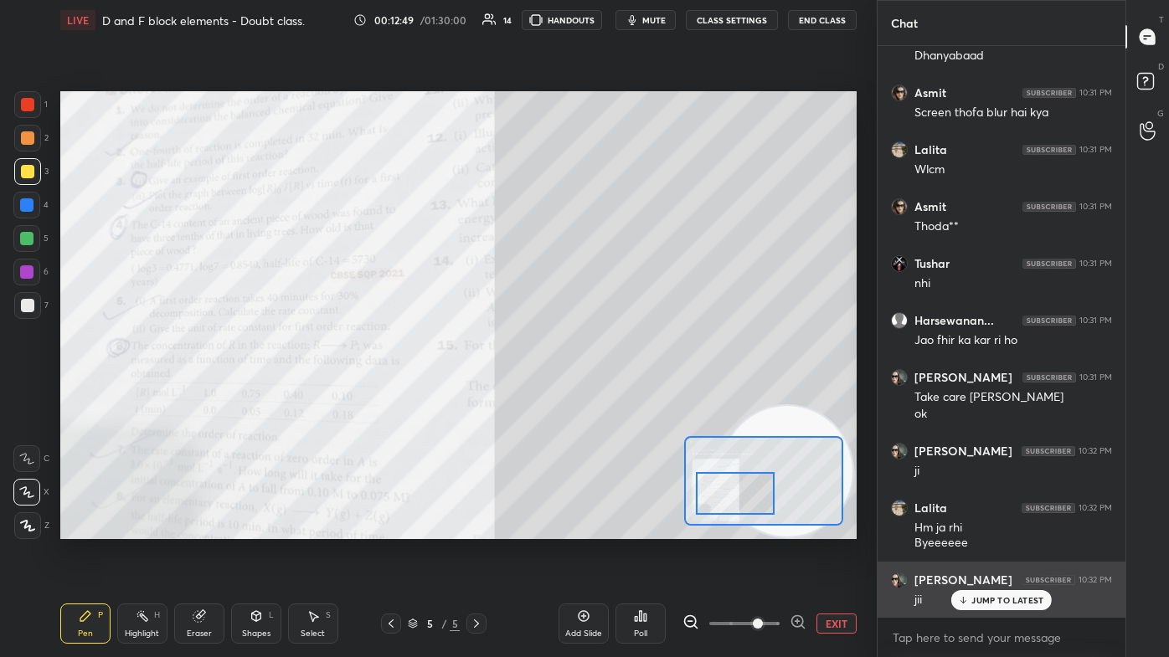
click at [600, 393] on p "JUMP TO LATEST" at bounding box center [1007, 600] width 72 height 10
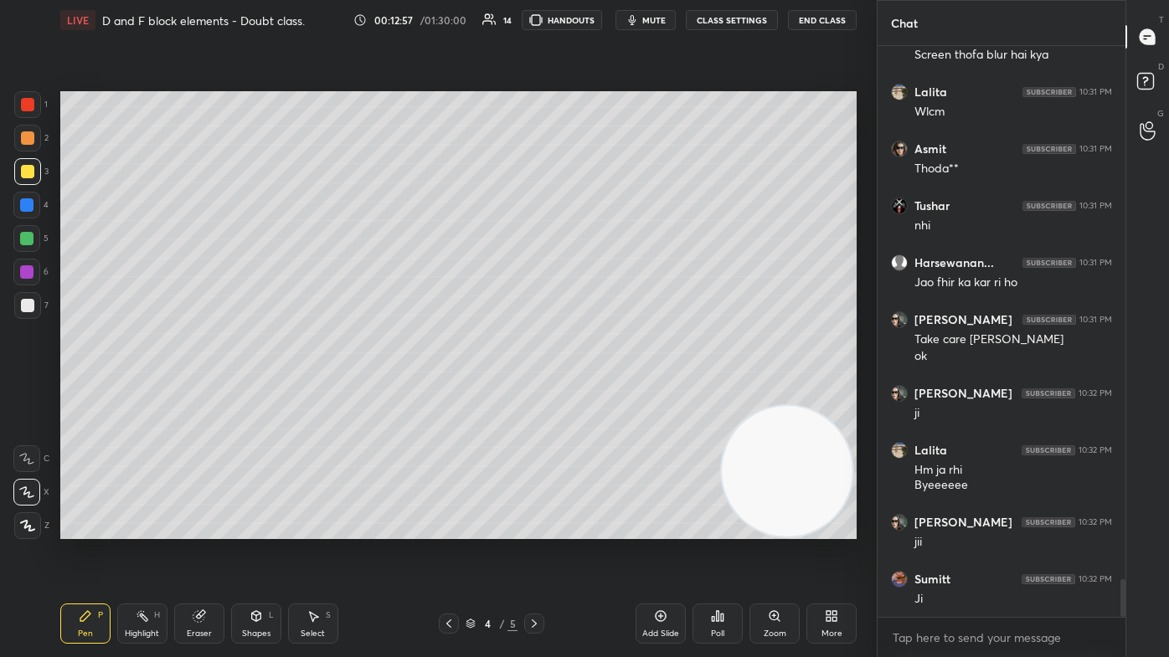
scroll to position [8090, 0]
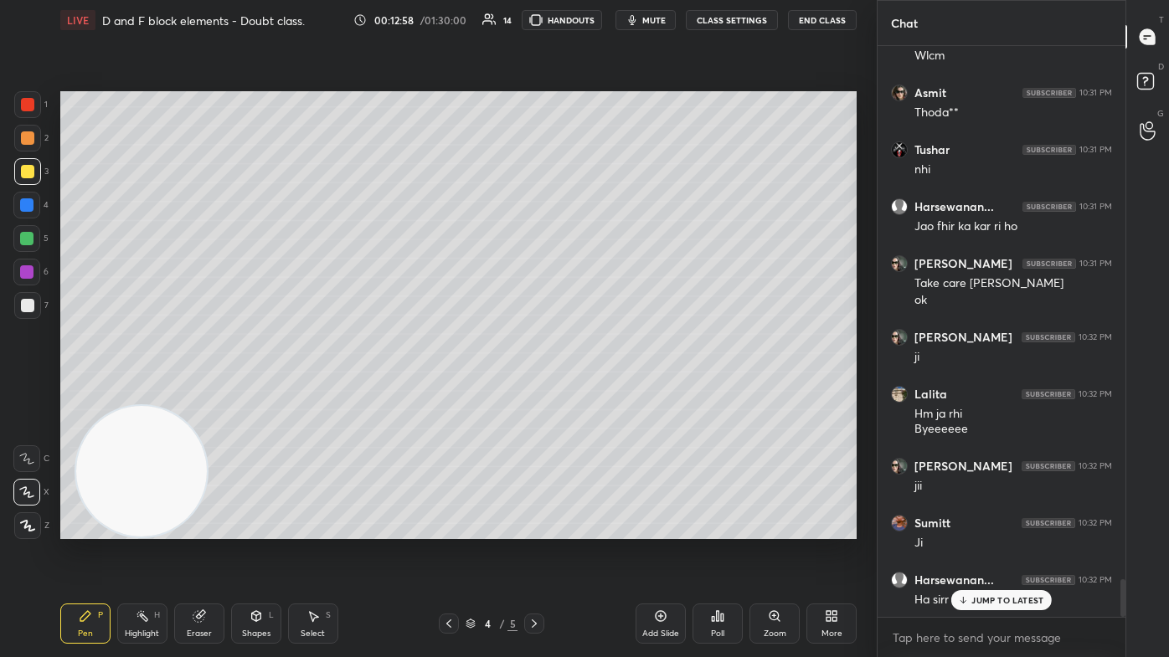
drag, startPoint x: 761, startPoint y: 468, endPoint x: 127, endPoint y: 621, distance: 652.0
click at [139, 393] on div "LIVE D and F block elements - Doubt class. 00:12:58 / 01:30:00 14 HANDOUTS mute…" at bounding box center [459, 328] width 810 height 657
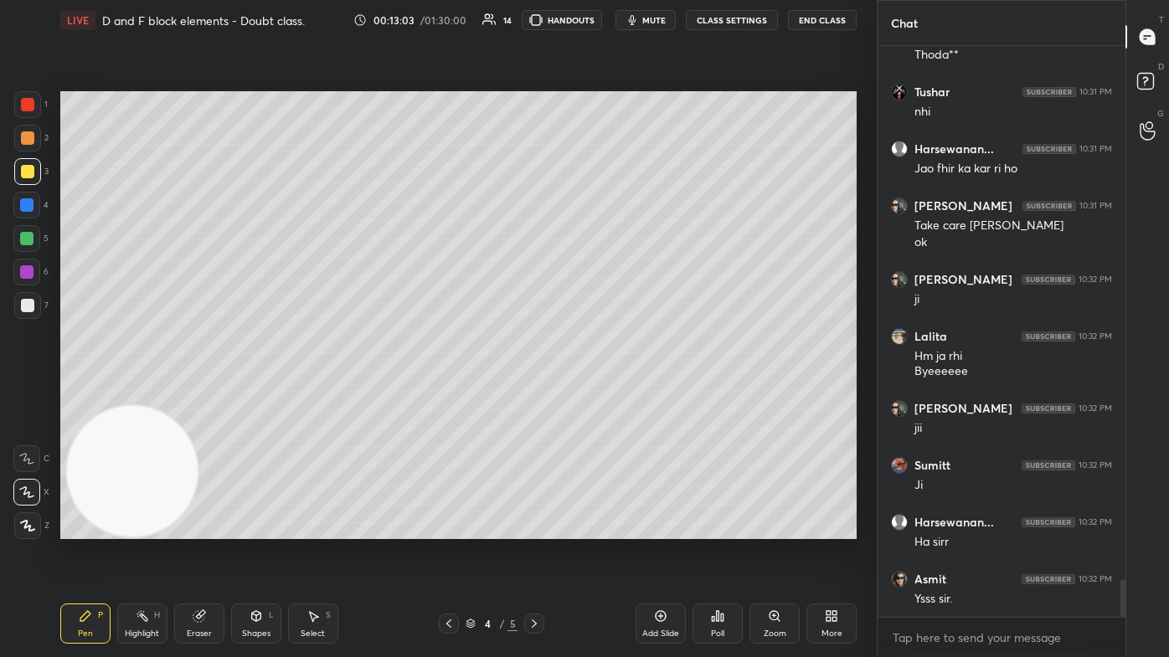
click at [22, 311] on div at bounding box center [27, 305] width 13 height 13
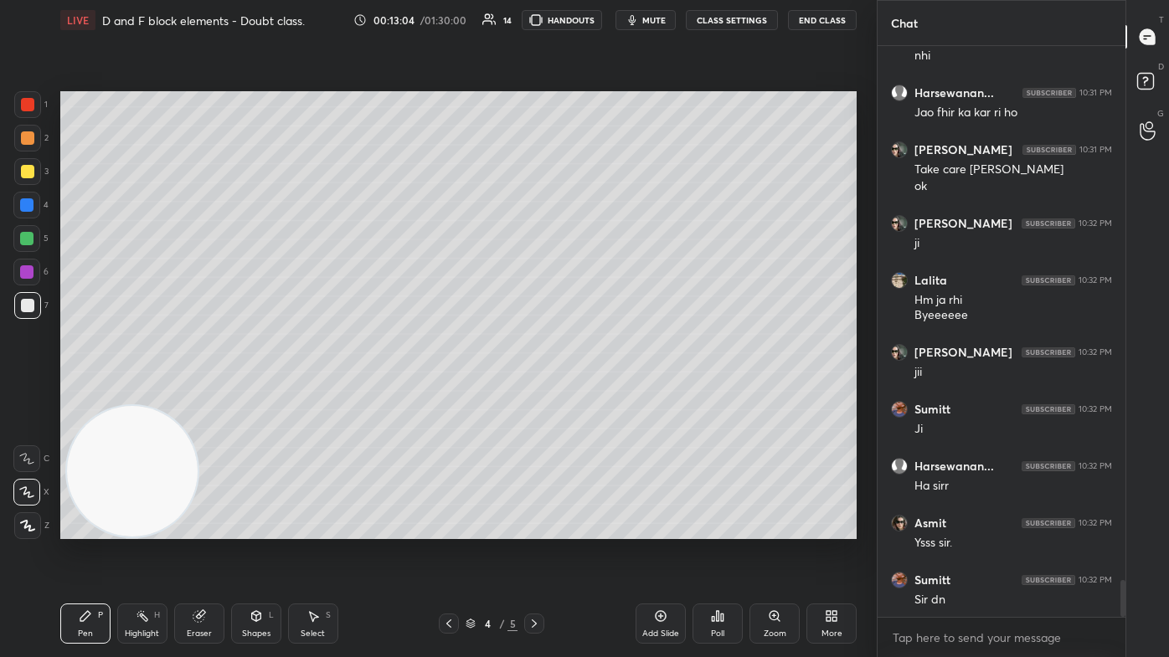
click at [32, 393] on icon at bounding box center [26, 492] width 15 height 12
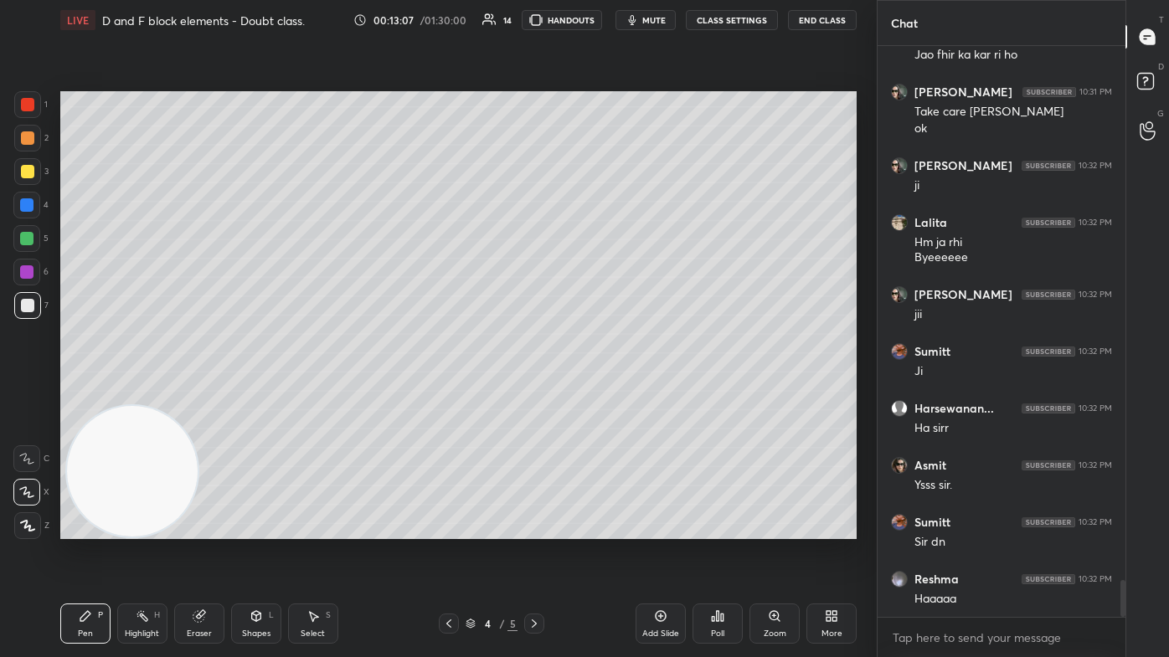
drag, startPoint x: 306, startPoint y: 612, endPoint x: 362, endPoint y: 540, distance: 91.3
click at [305, 393] on div "Select S" at bounding box center [313, 624] width 50 height 40
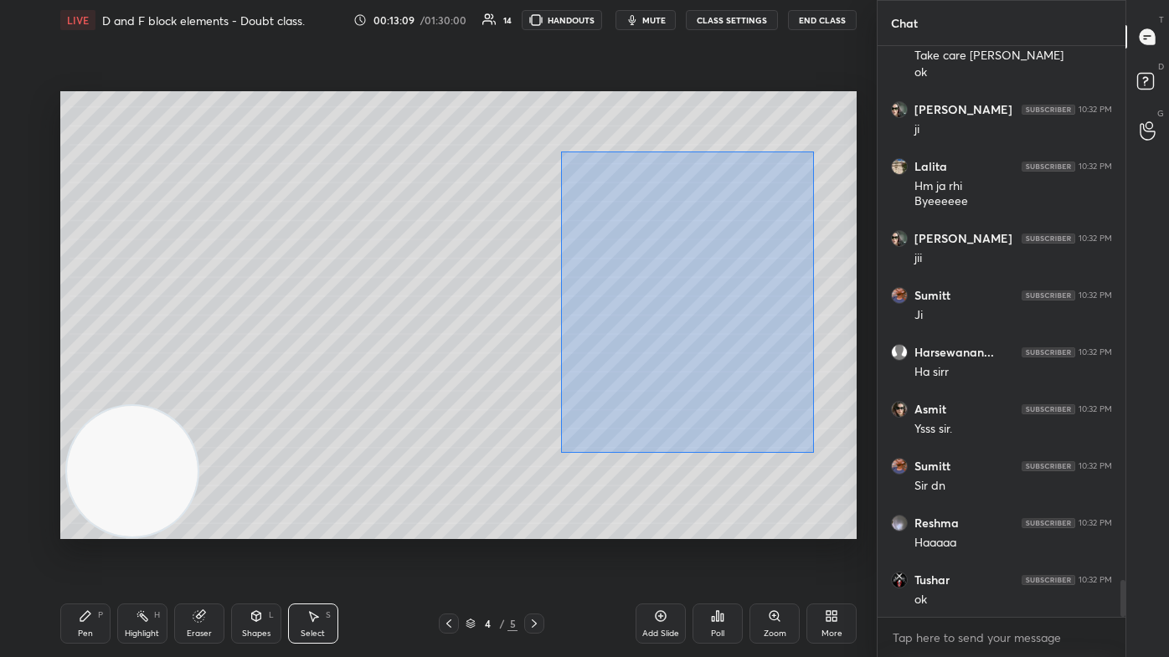
scroll to position [8376, 0]
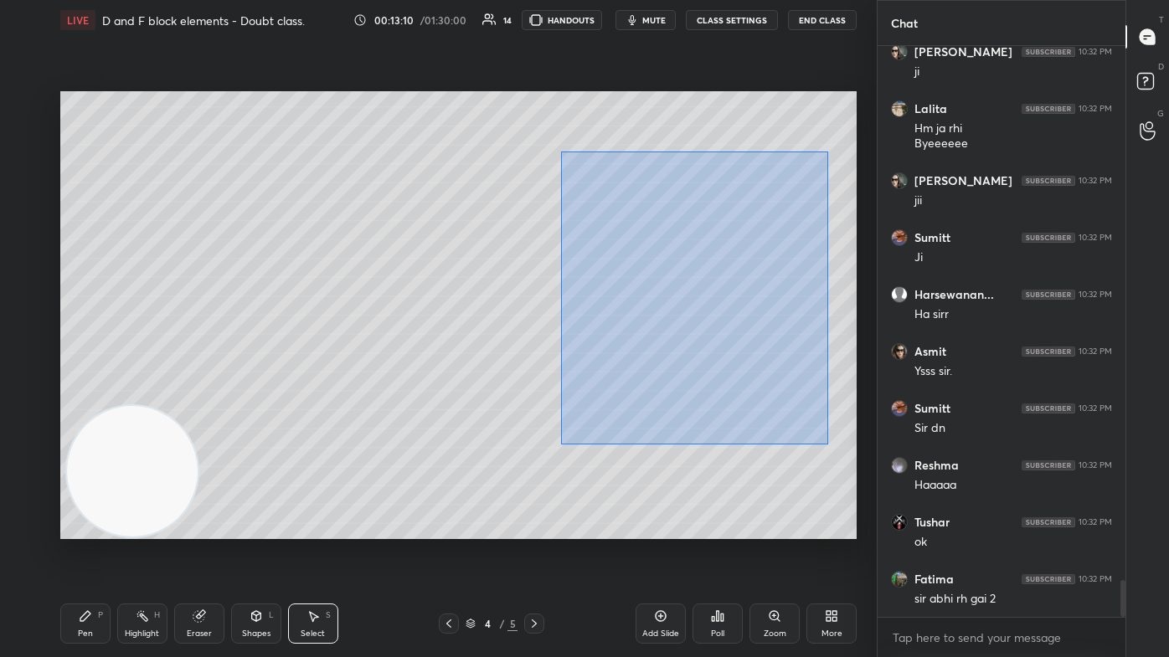
drag, startPoint x: 562, startPoint y: 158, endPoint x: 825, endPoint y: 443, distance: 387.4
click at [600, 393] on div "0 ° Undo Copy Duplicate Duplicate to new slide Delete" at bounding box center [458, 315] width 796 height 448
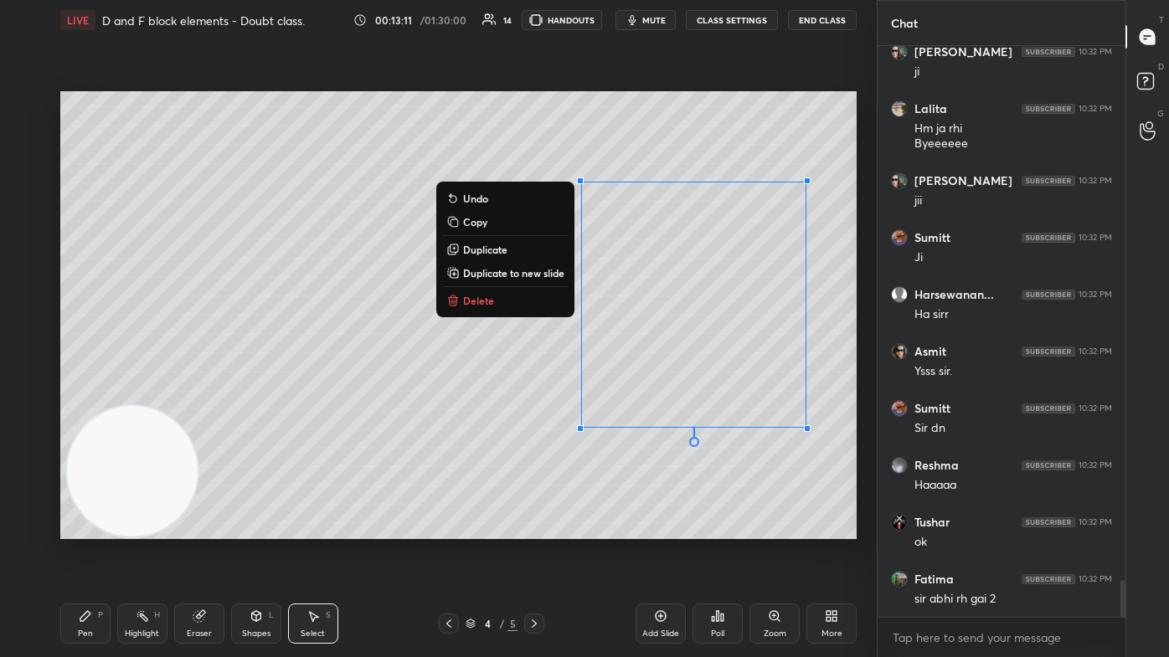
click at [496, 302] on button "Delete" at bounding box center [505, 300] width 125 height 20
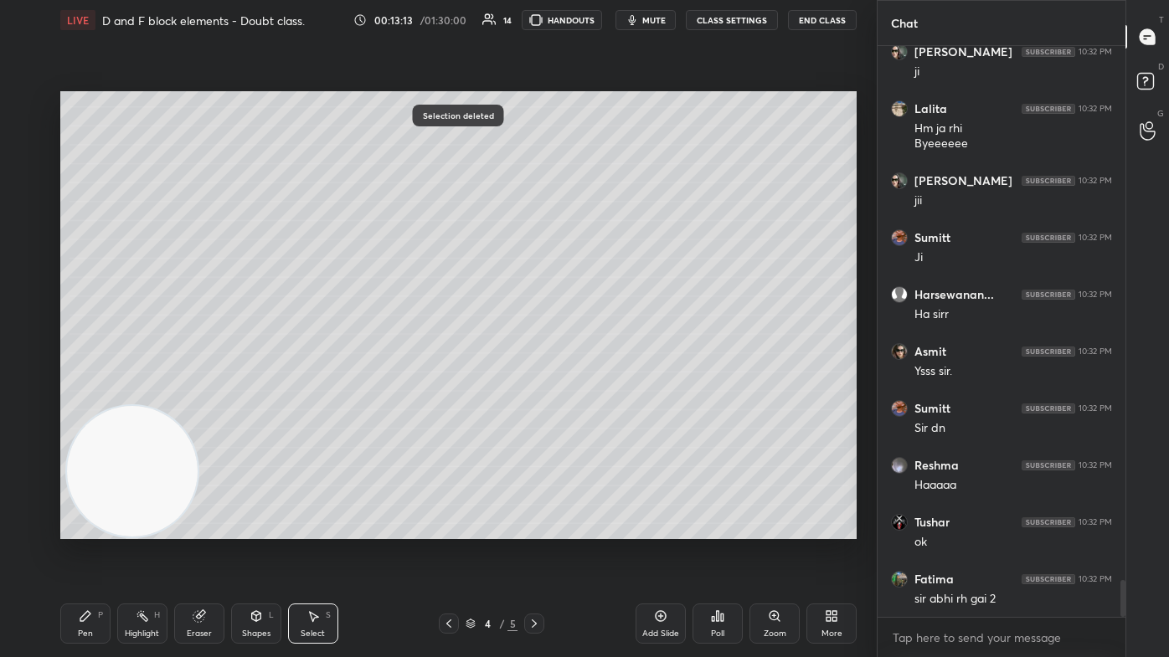
scroll to position [8391, 0]
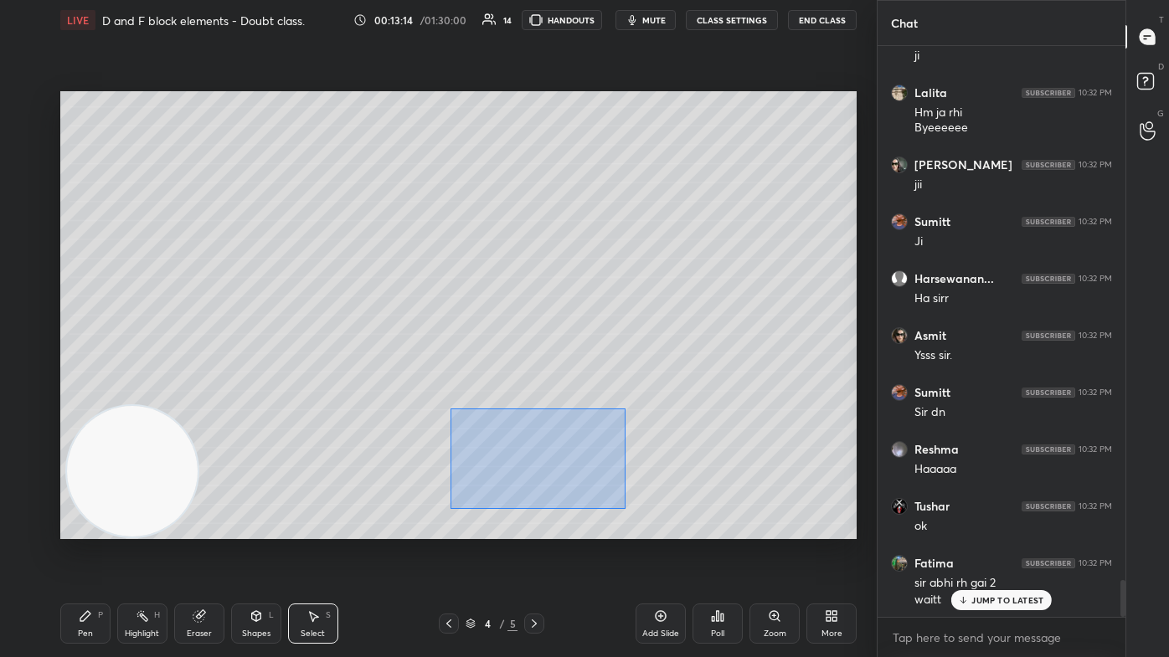
drag, startPoint x: 450, startPoint y: 410, endPoint x: 594, endPoint y: 489, distance: 163.4
click at [600, 393] on div "0 ° Undo Copy Duplicate Duplicate to new slide Delete" at bounding box center [458, 315] width 796 height 448
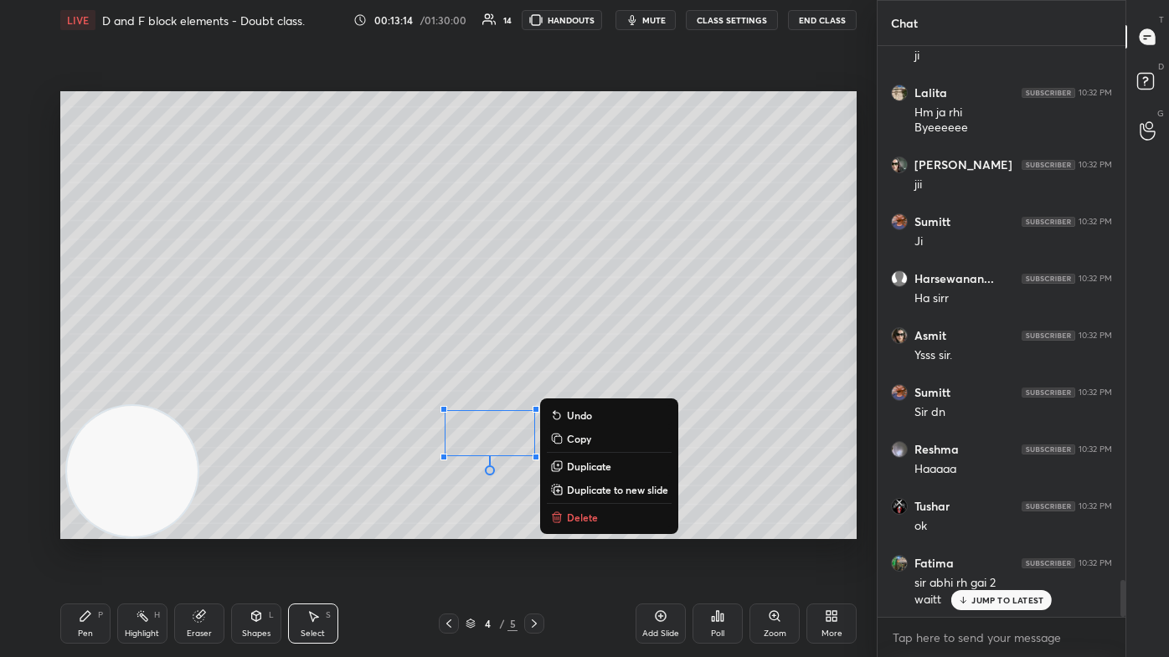
drag, startPoint x: 579, startPoint y: 511, endPoint x: 589, endPoint y: 513, distance: 10.4
click at [578, 393] on p "Delete" at bounding box center [582, 517] width 31 height 13
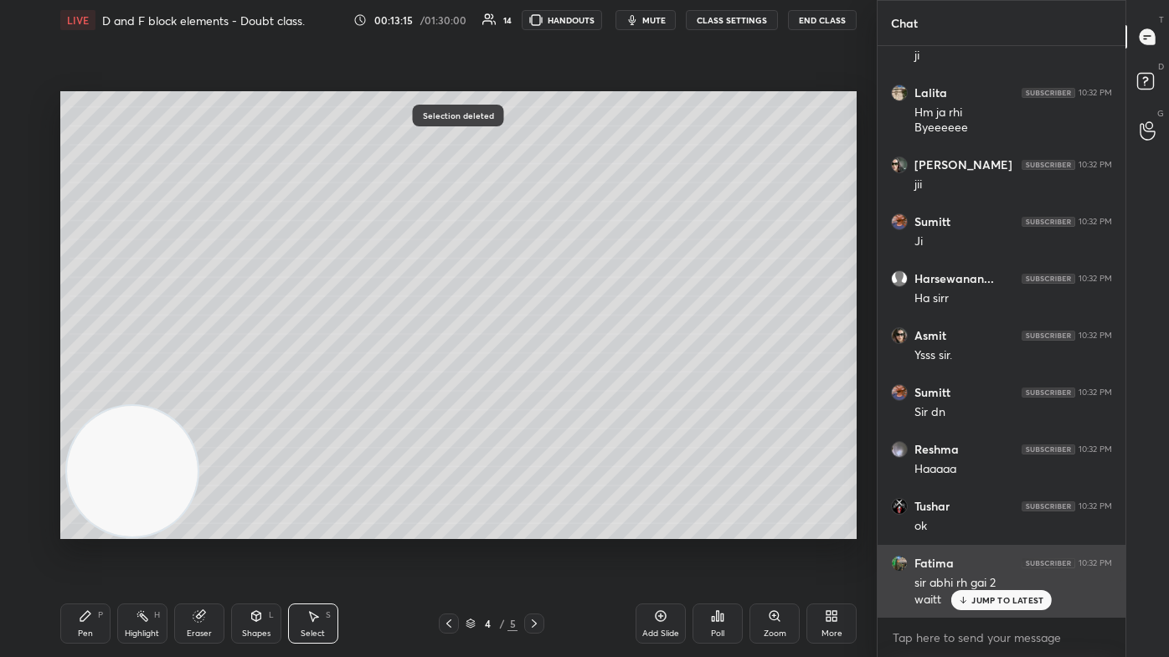
click at [600, 393] on p "JUMP TO LATEST" at bounding box center [1007, 600] width 72 height 10
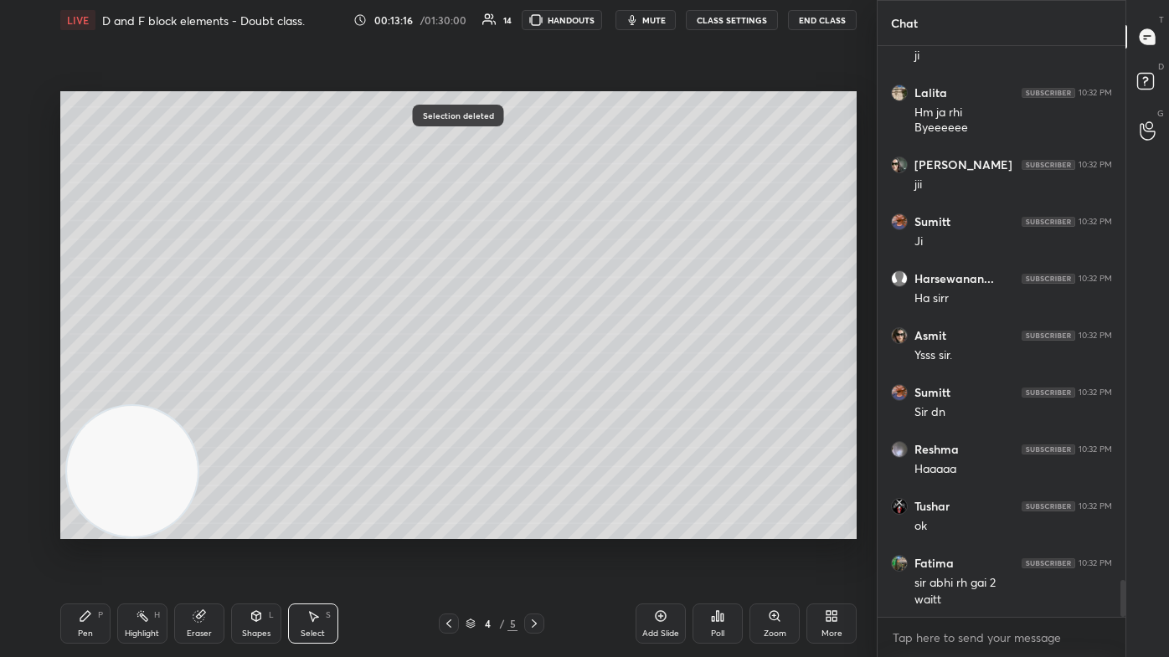
click at [91, 393] on div "Pen" at bounding box center [85, 634] width 15 height 8
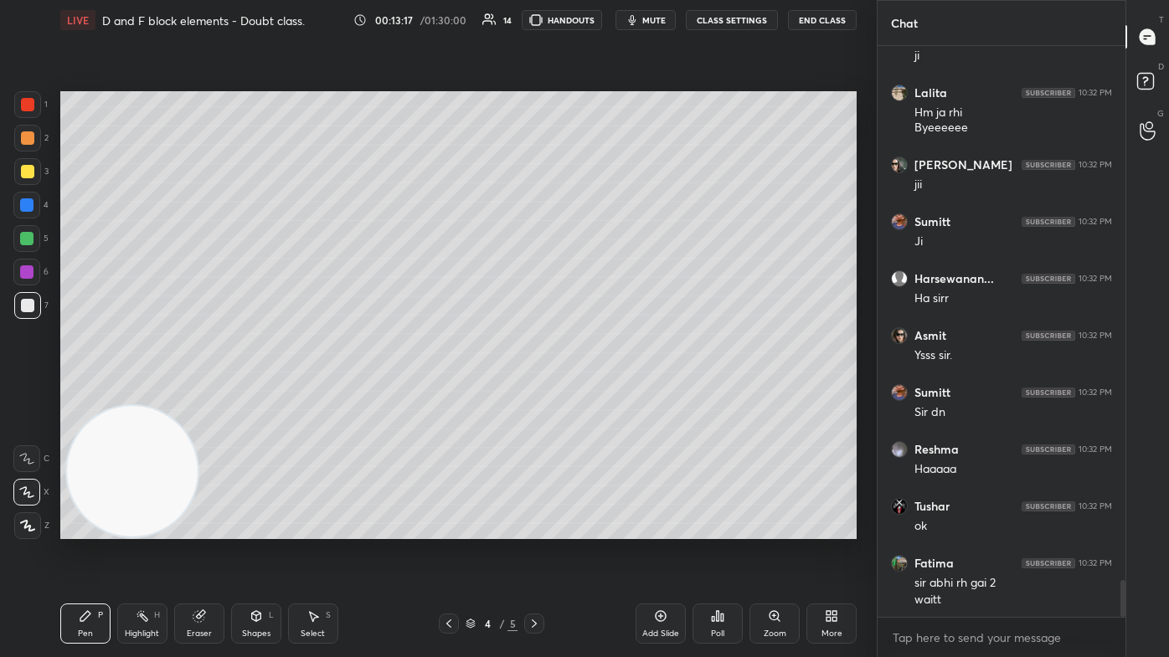
click at [113, 393] on video at bounding box center [132, 471] width 131 height 131
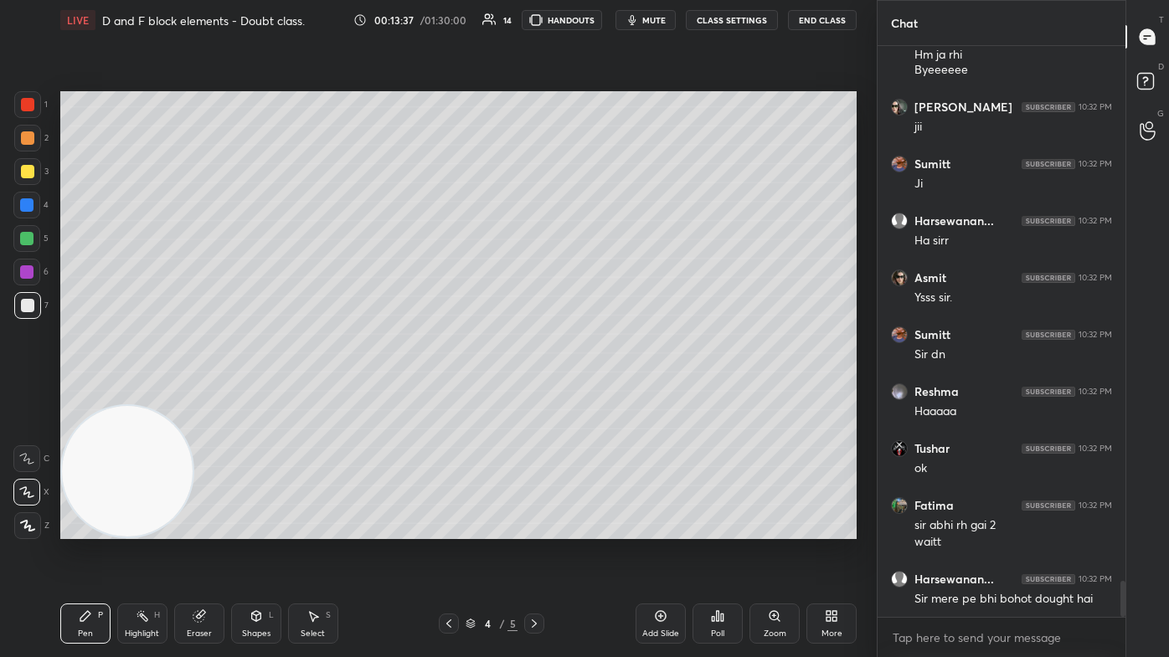
click at [600, 23] on span "mute" at bounding box center [653, 20] width 23 height 12
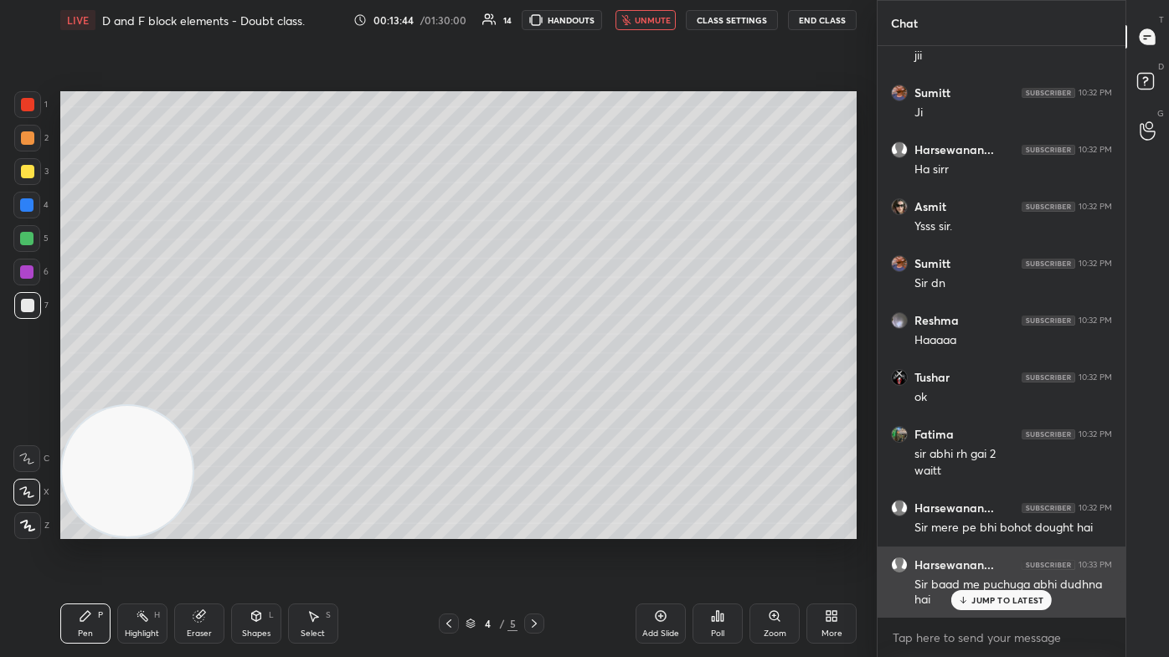
click at [600, 393] on div "JUMP TO LATEST" at bounding box center [1001, 600] width 100 height 20
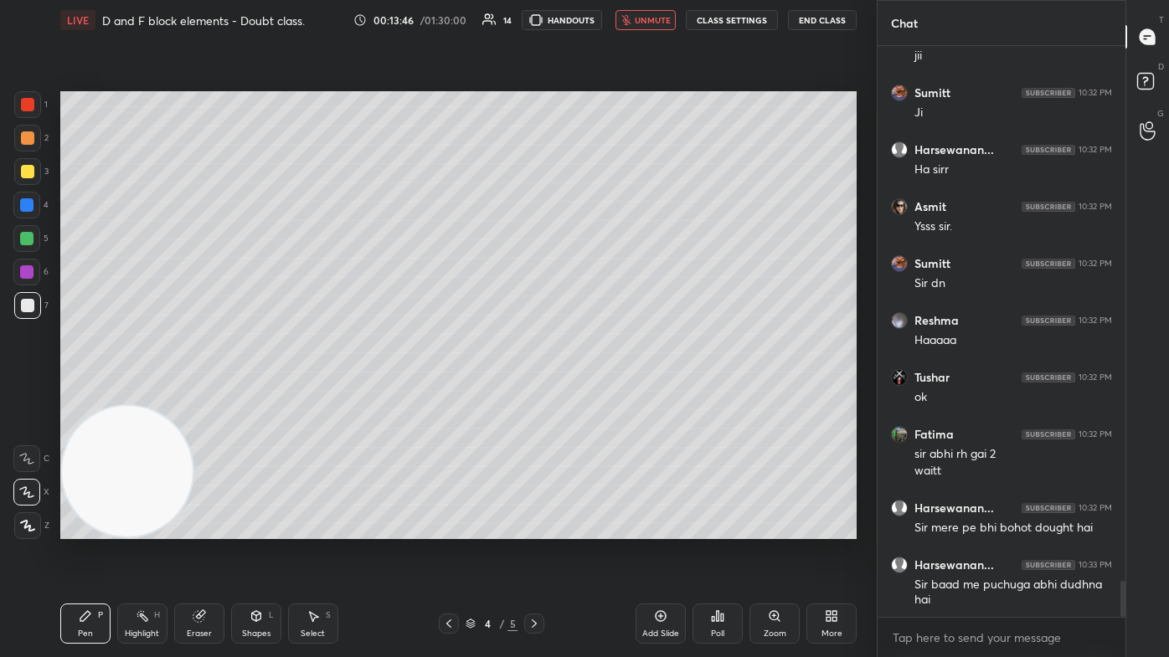
click at [600, 18] on span "unmute" at bounding box center [653, 20] width 36 height 12
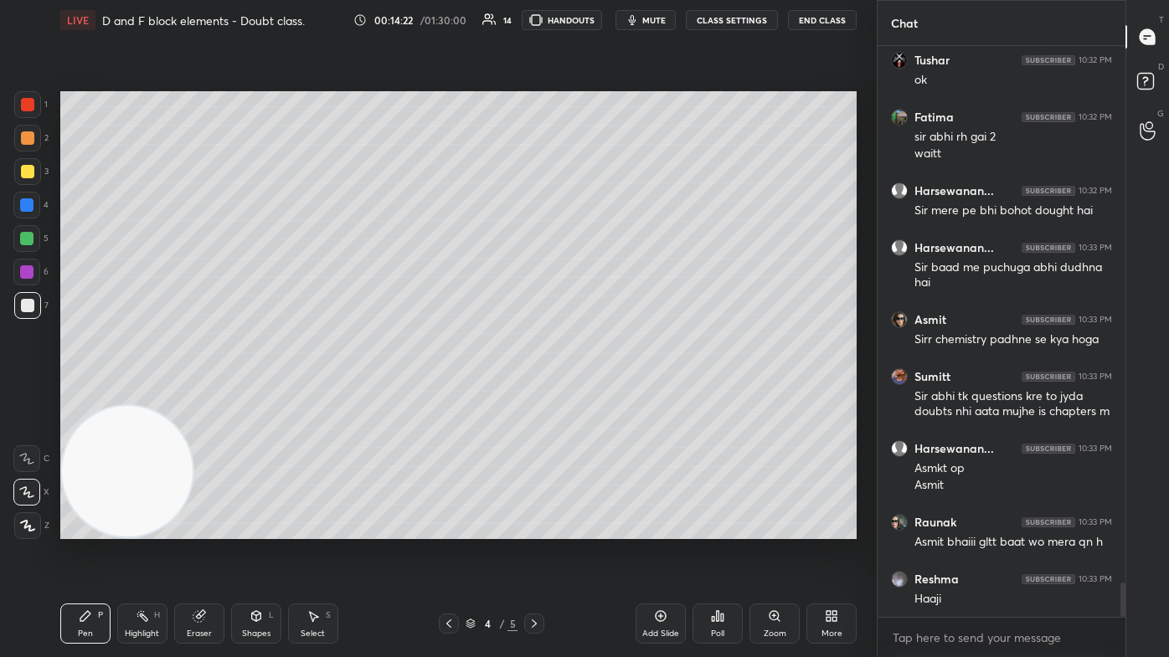
scroll to position [8894, 0]
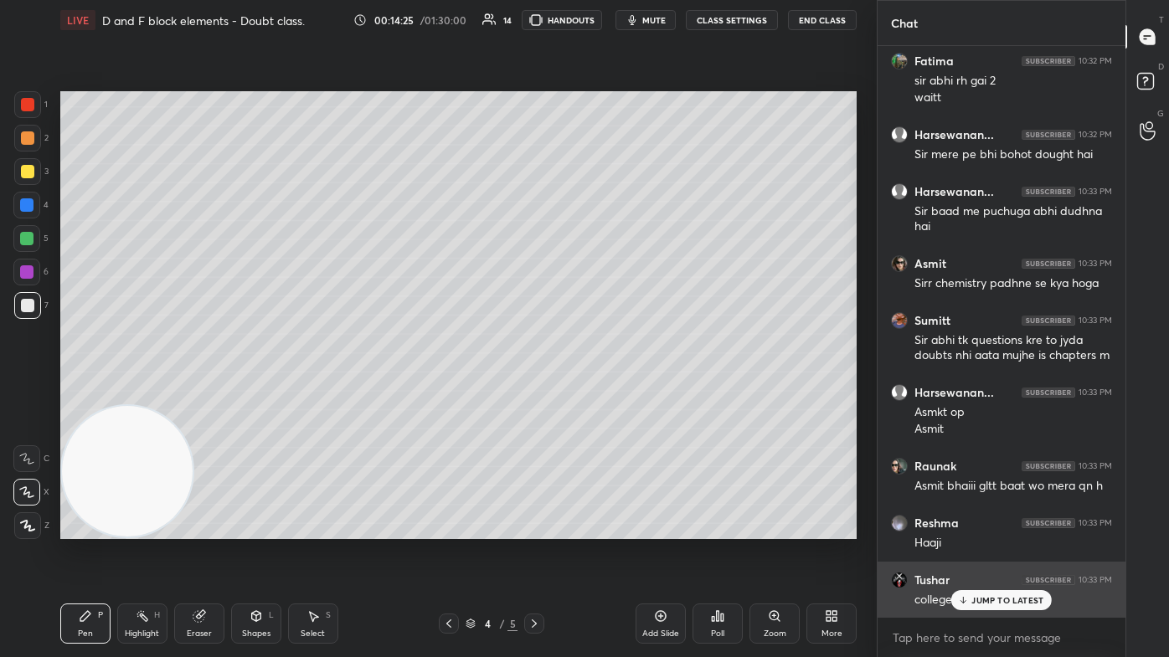
click at [600, 393] on p "JUMP TO LATEST" at bounding box center [1007, 600] width 72 height 10
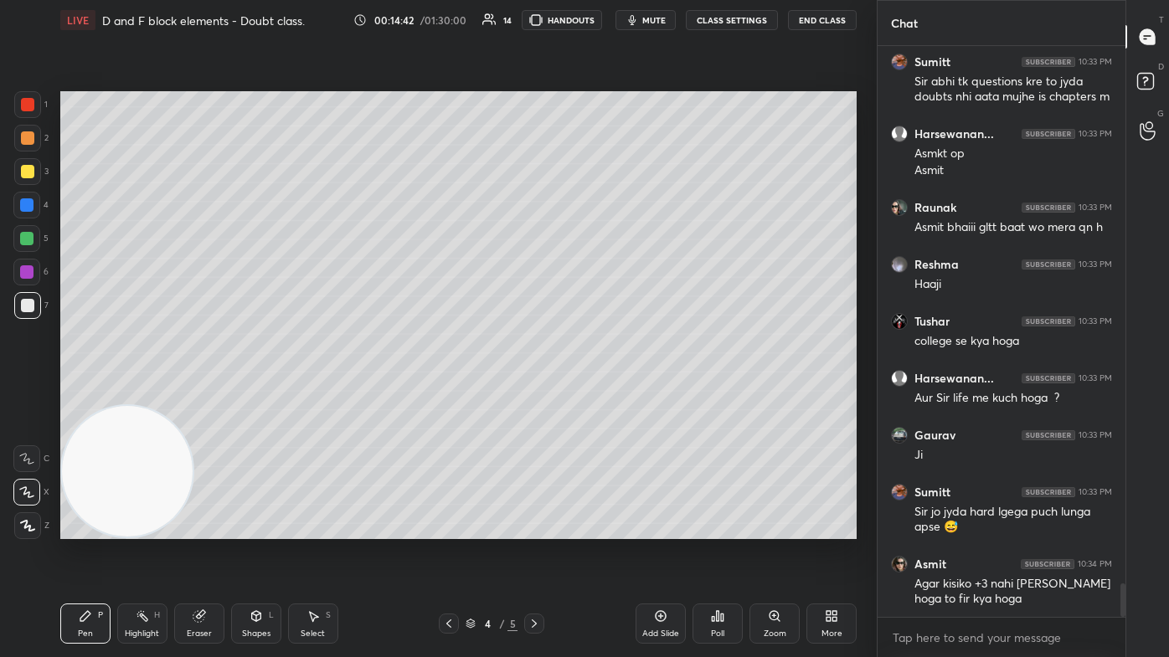
scroll to position [9209, 0]
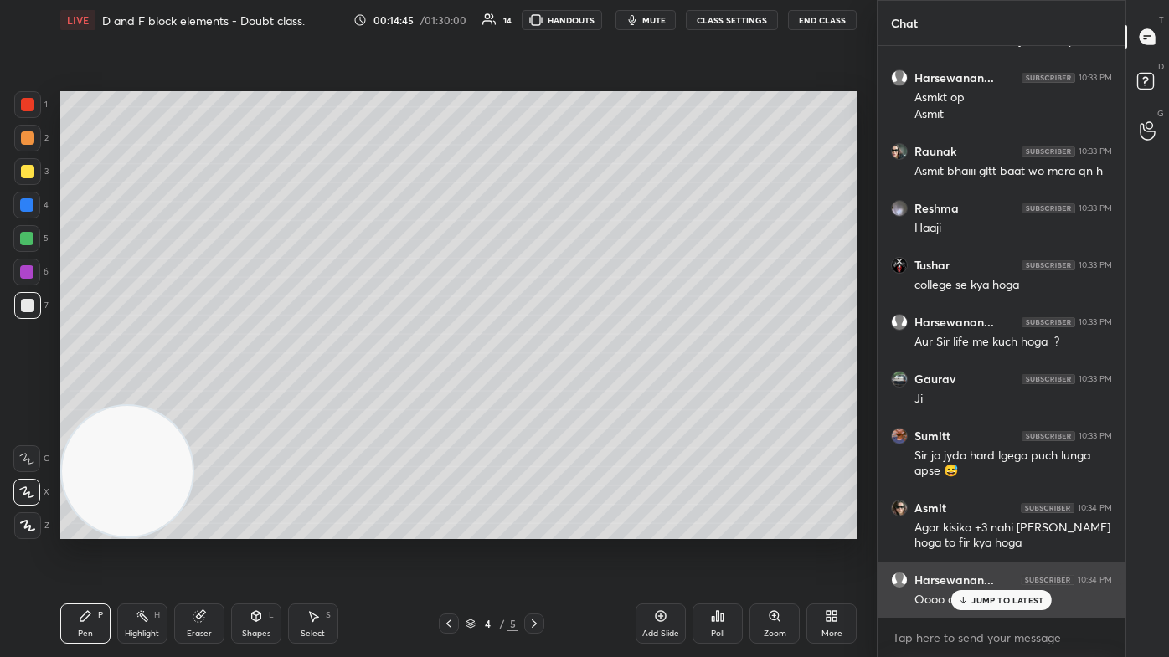
drag, startPoint x: 1005, startPoint y: 604, endPoint x: 998, endPoint y: 612, distance: 10.1
click at [600, 393] on p "JUMP TO LATEST" at bounding box center [1007, 600] width 72 height 10
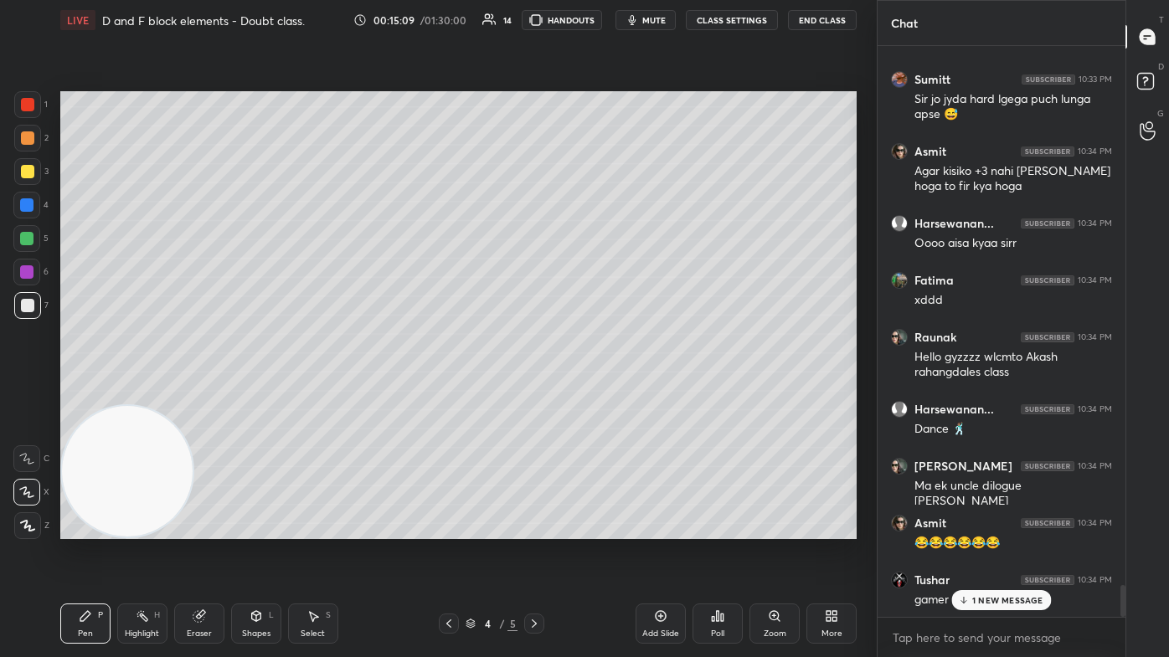
scroll to position [9623, 0]
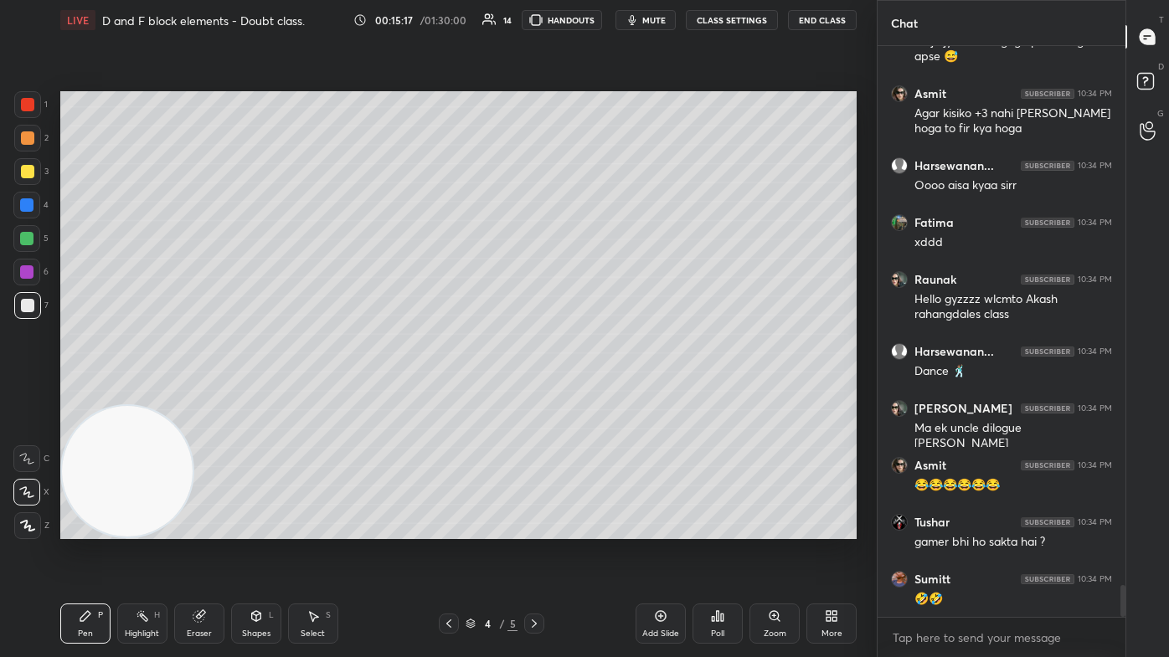
click at [24, 171] on div at bounding box center [27, 171] width 13 height 13
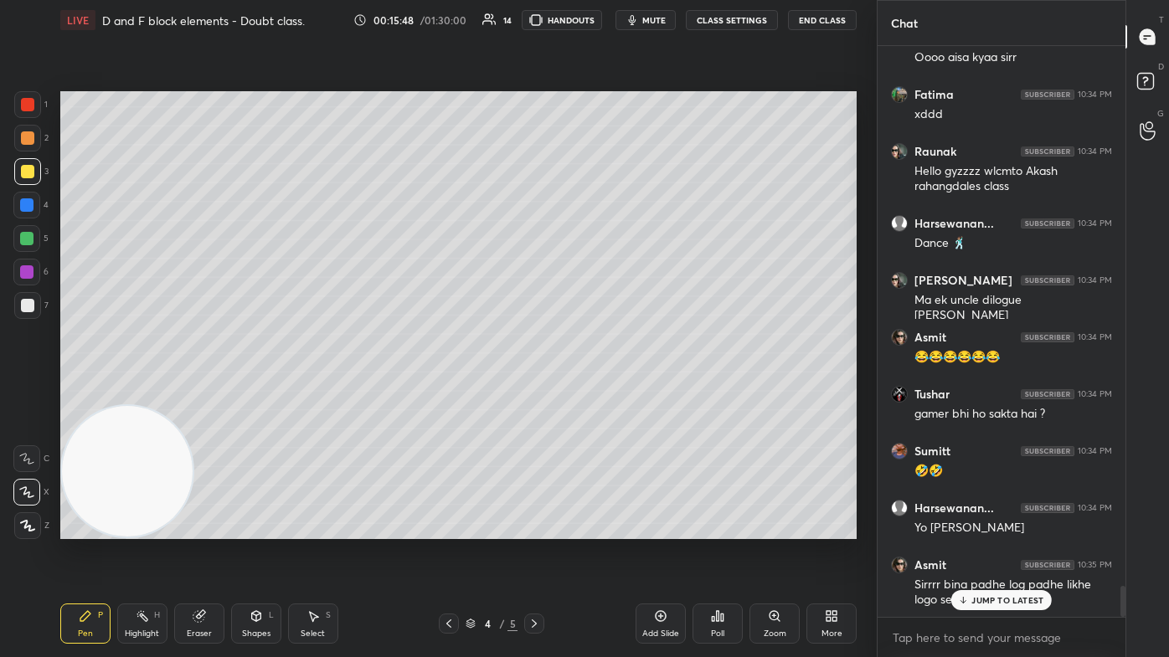
scroll to position [9838, 0]
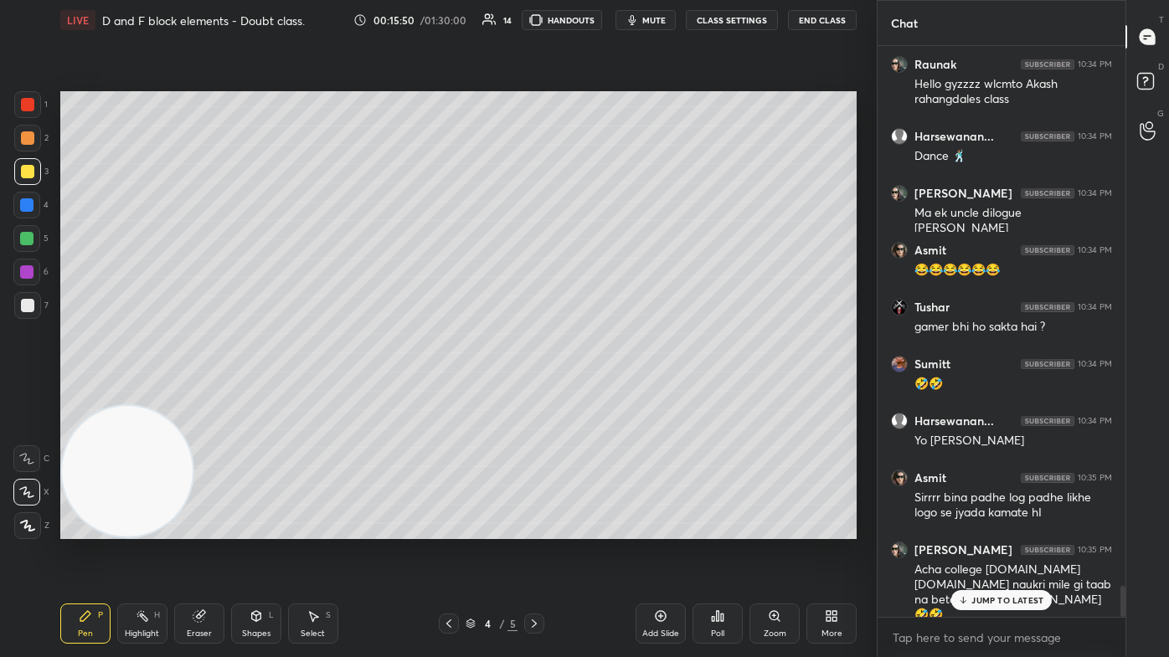
click at [600, 393] on p "JUMP TO LATEST" at bounding box center [1007, 600] width 72 height 10
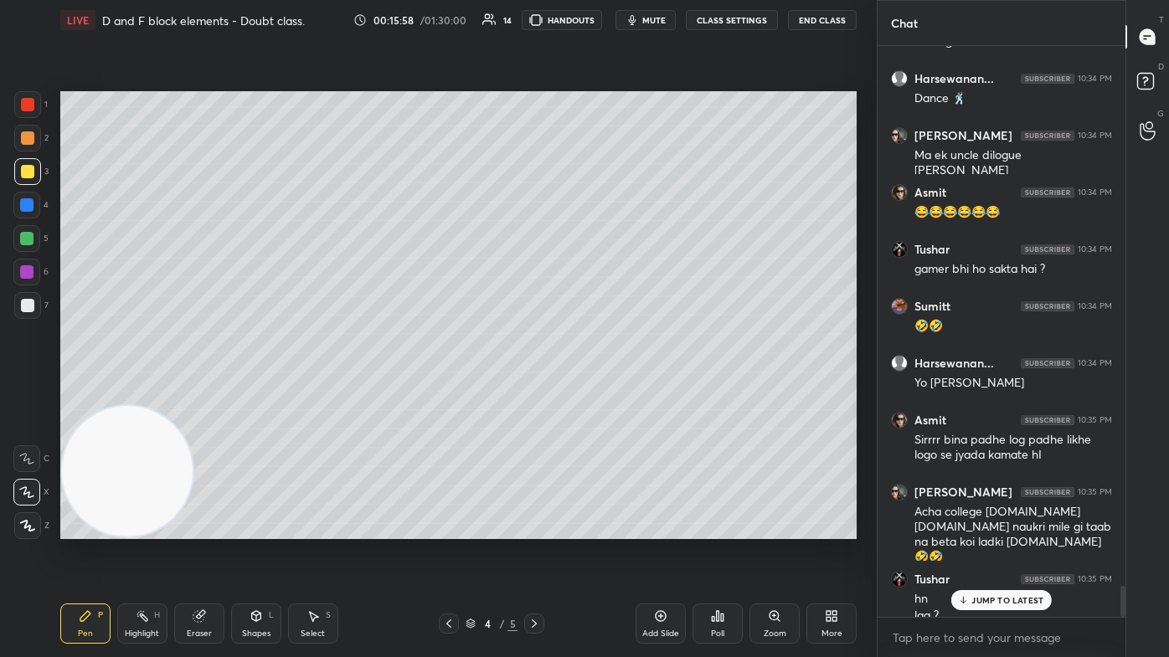
scroll to position [9912, 0]
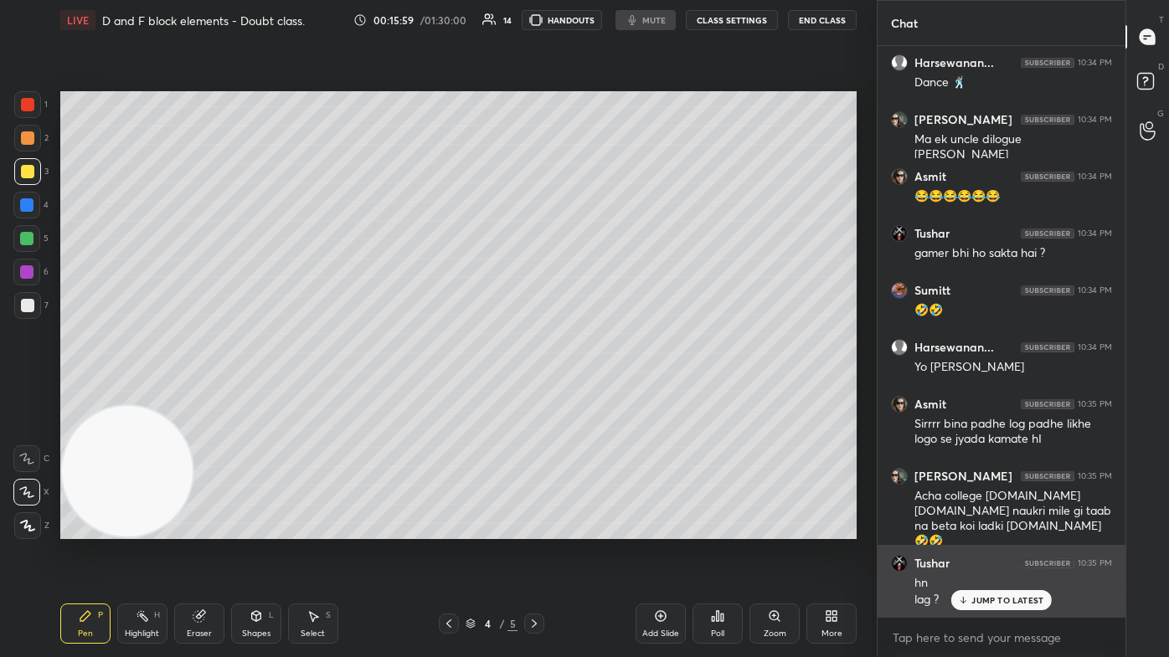
click at [600, 393] on p "JUMP TO LATEST" at bounding box center [1007, 600] width 72 height 10
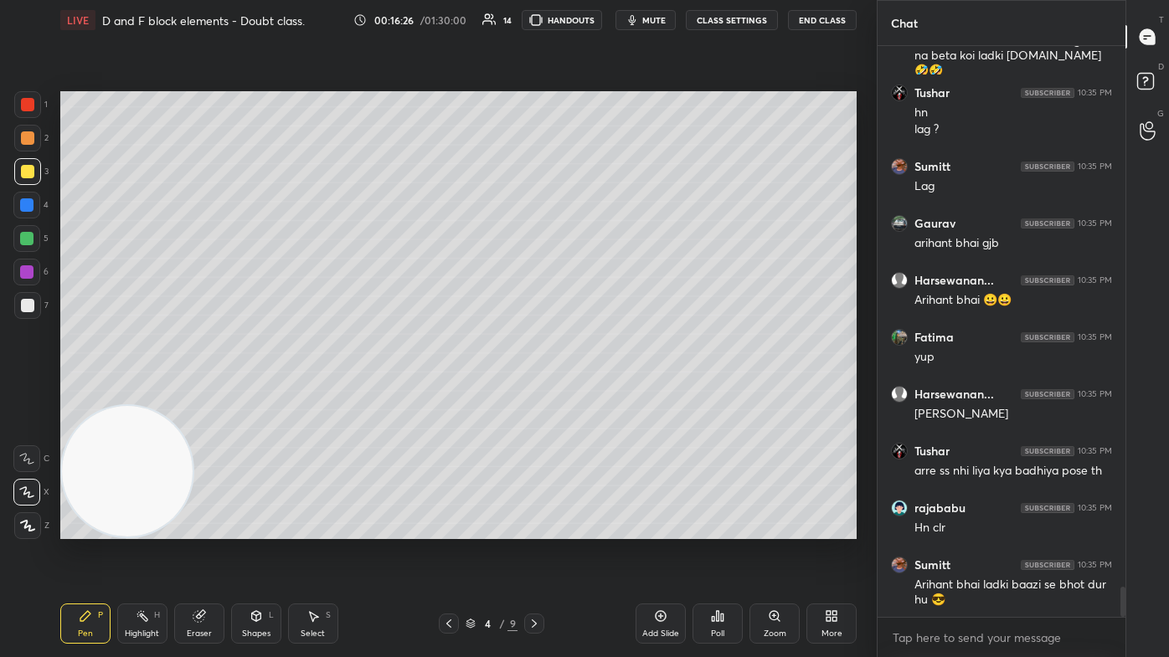
scroll to position [10454, 0]
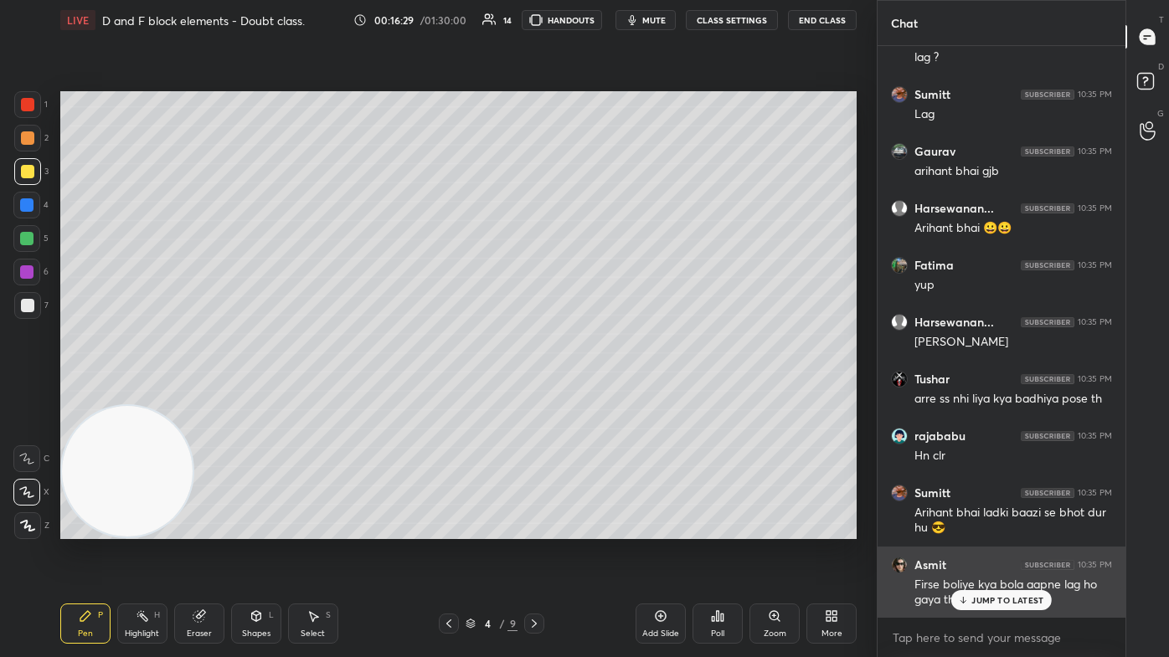
click at [600, 393] on div "JUMP TO LATEST" at bounding box center [1001, 600] width 100 height 20
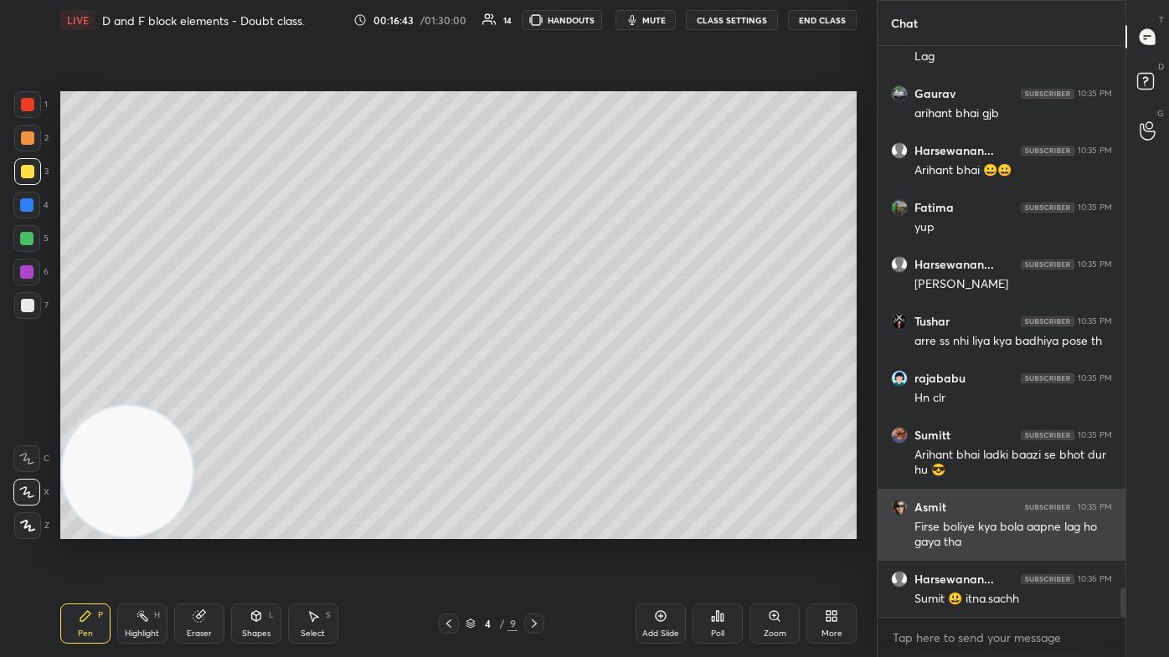
scroll to position [10568, 0]
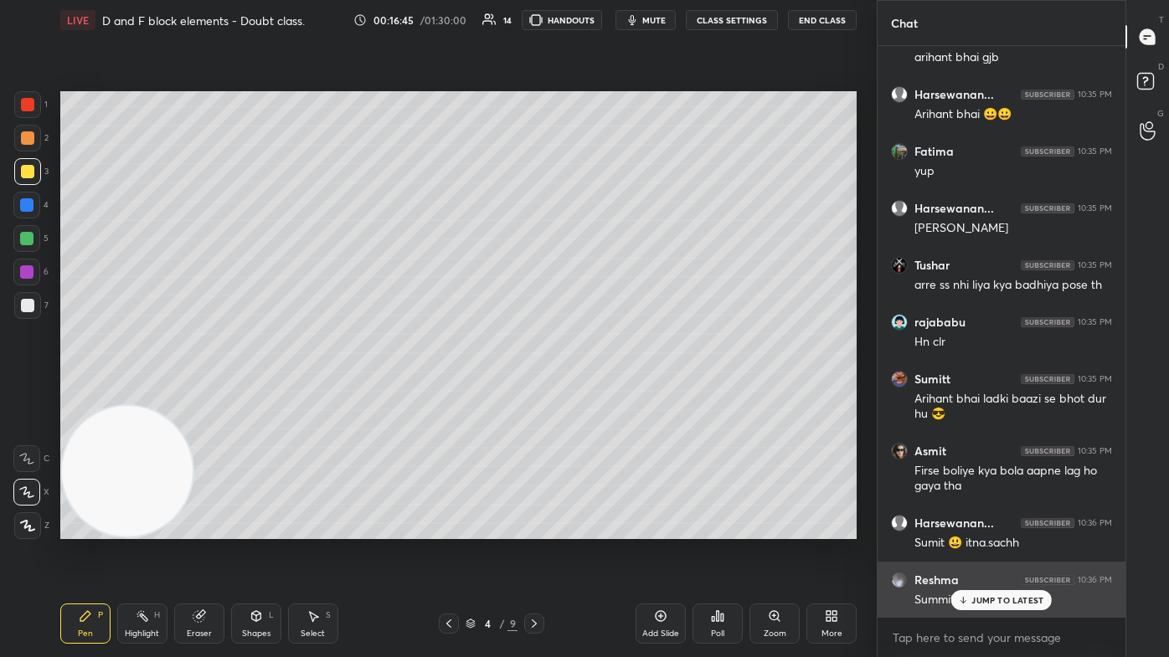
click at [600, 393] on icon at bounding box center [963, 600] width 11 height 10
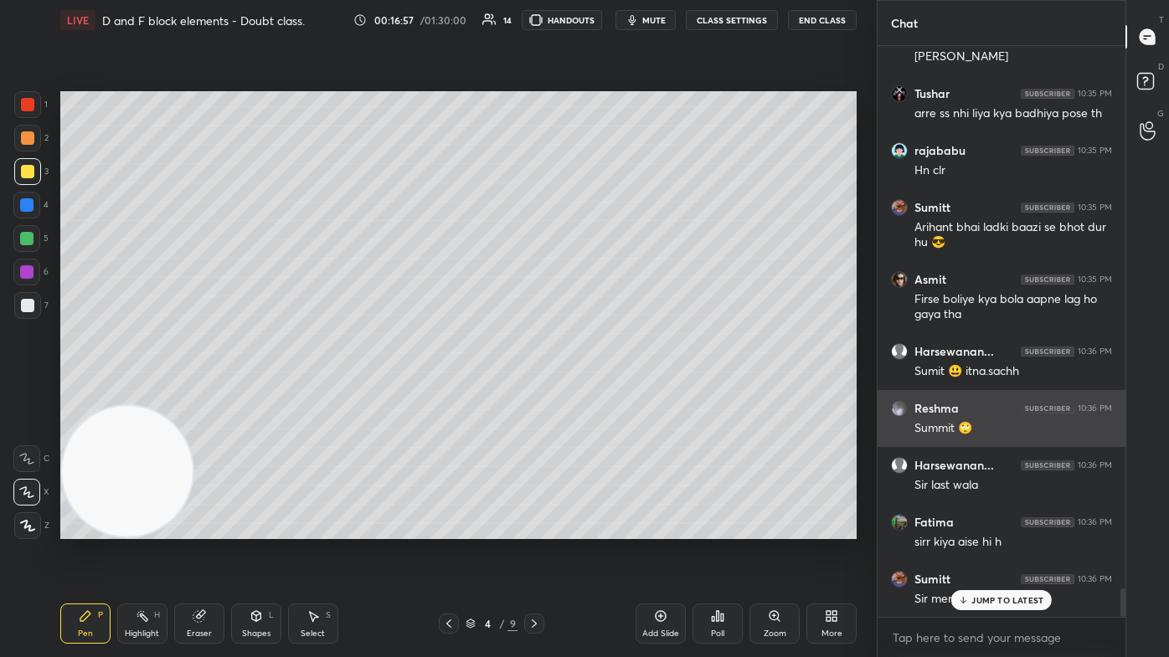
scroll to position [10811, 0]
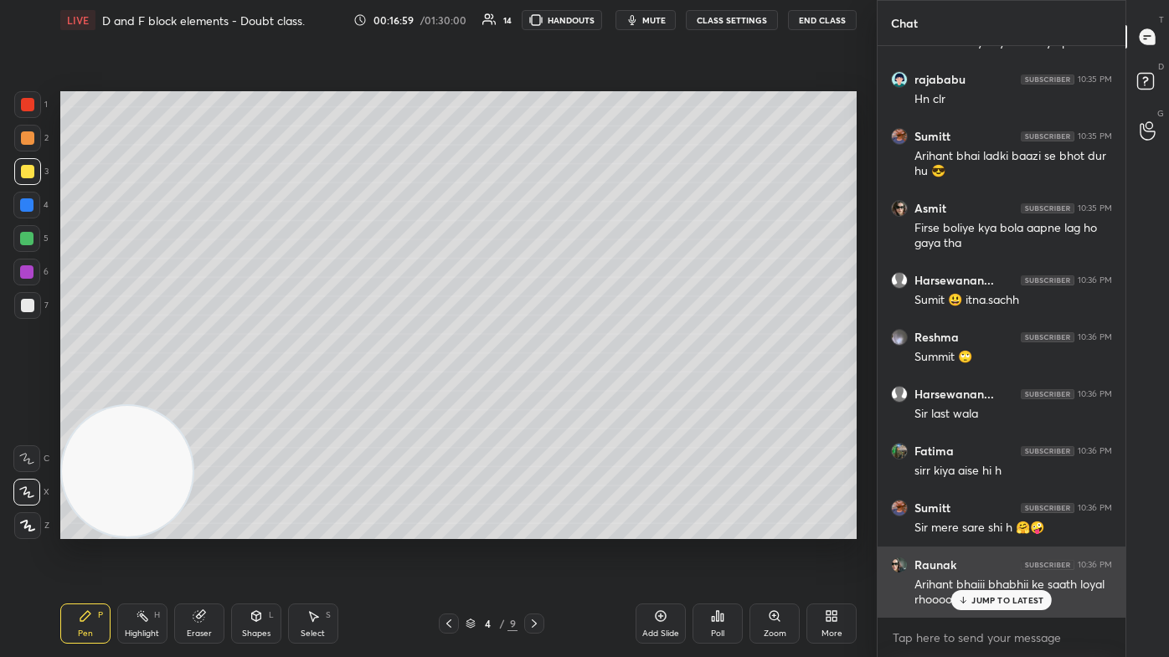
click at [600, 393] on p "JUMP TO LATEST" at bounding box center [1007, 600] width 72 height 10
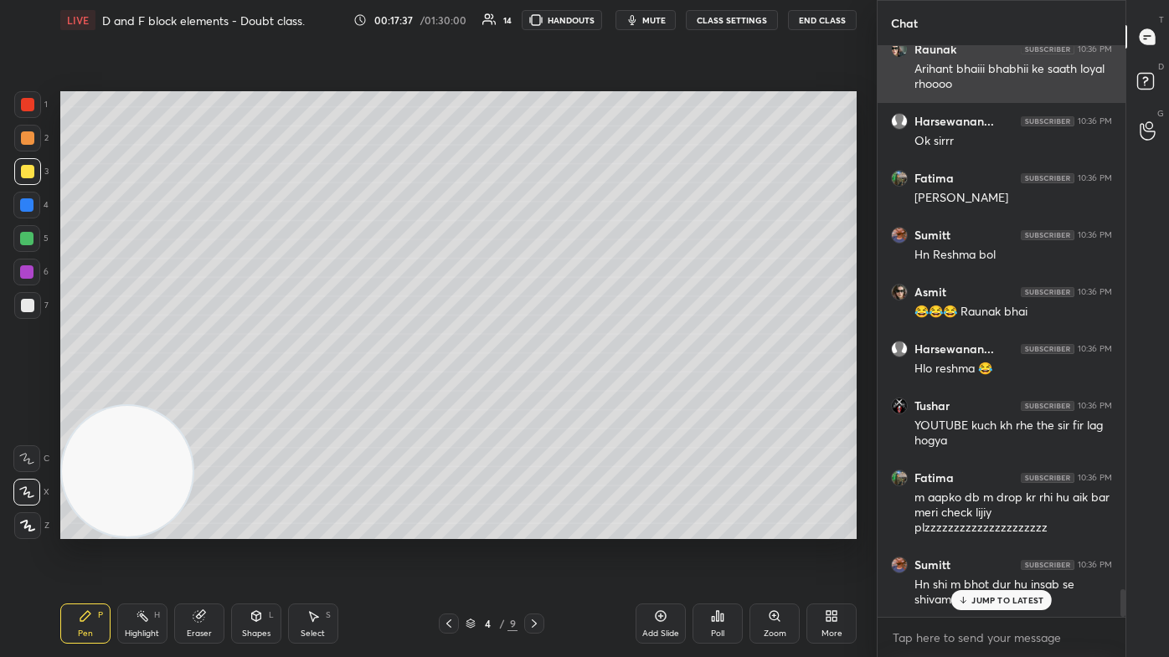
scroll to position [11384, 0]
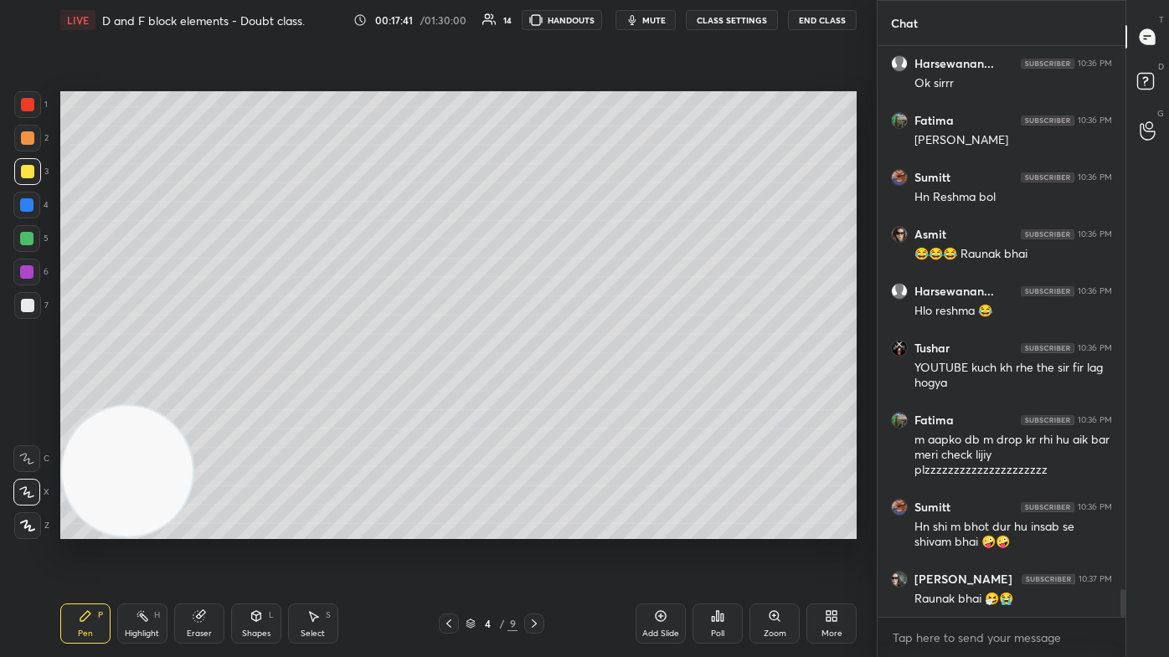
click at [600, 20] on button "CLASS SETTINGS" at bounding box center [732, 20] width 92 height 20
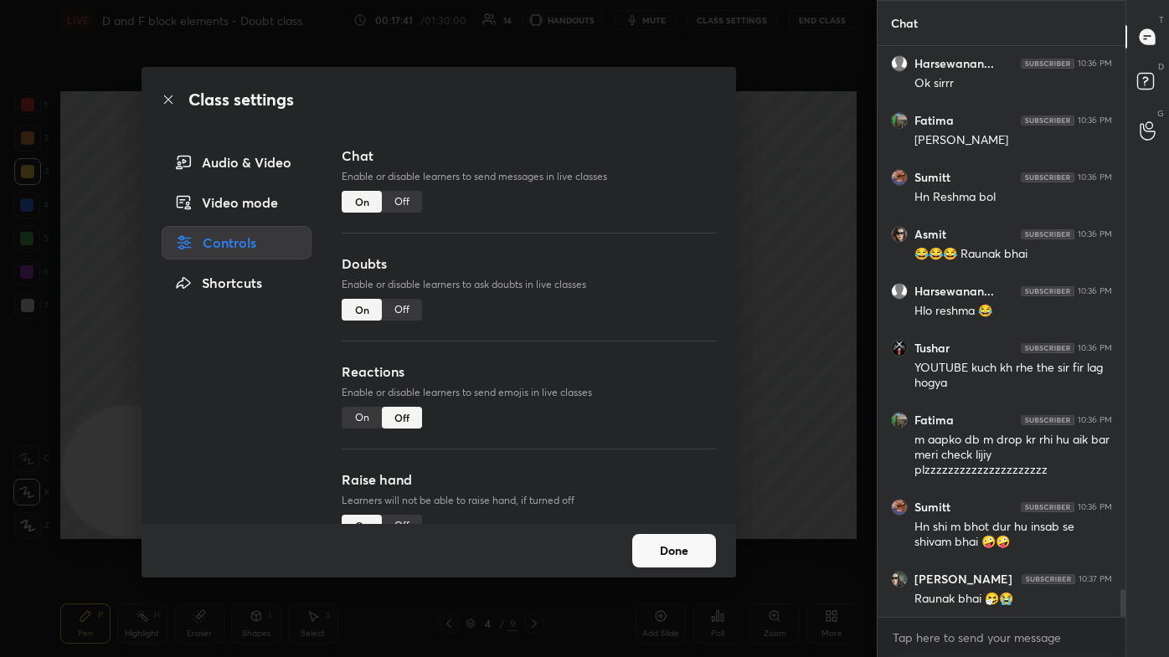
click at [408, 193] on div "Off" at bounding box center [402, 202] width 40 height 22
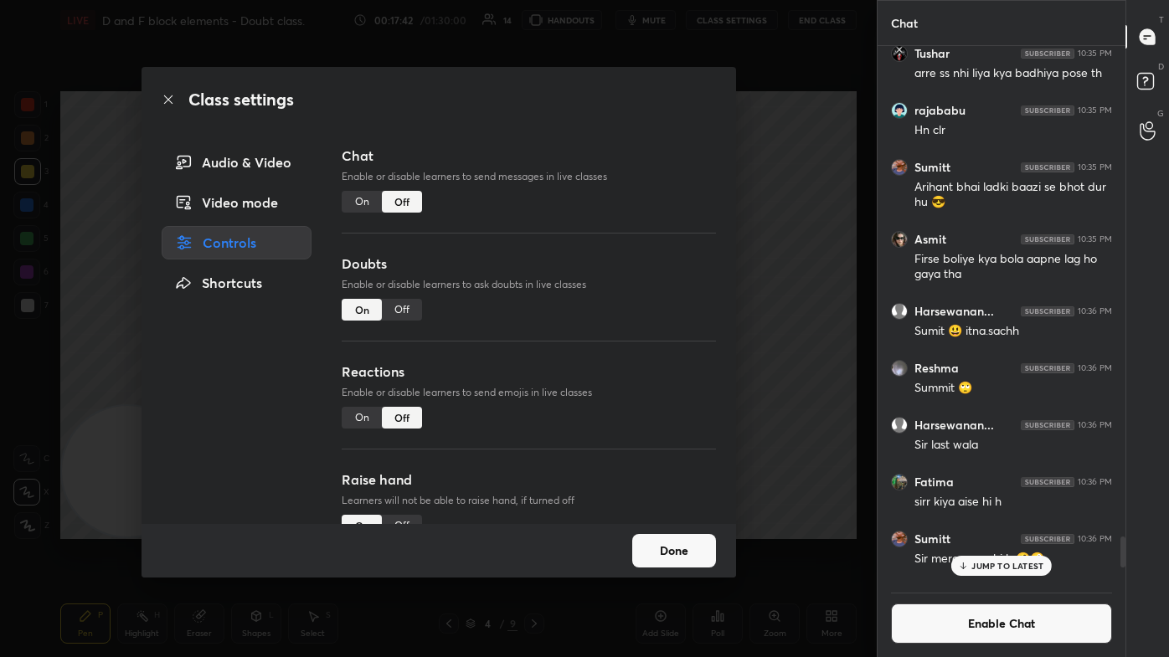
scroll to position [532, 243]
click at [600, 216] on div "Class settings Audio & Video Video mode Controls Shortcuts Chat Enable or disab…" at bounding box center [438, 328] width 876 height 657
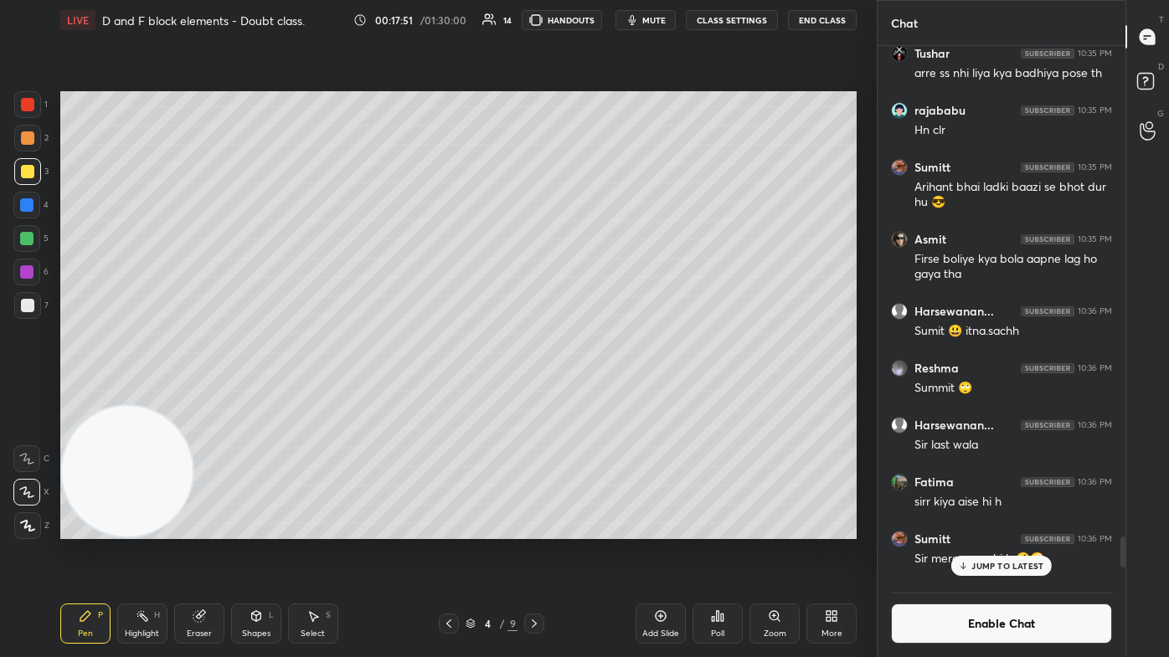
click at [600, 393] on div "Add Slide" at bounding box center [660, 624] width 50 height 40
click at [198, 393] on div "Eraser" at bounding box center [199, 624] width 50 height 40
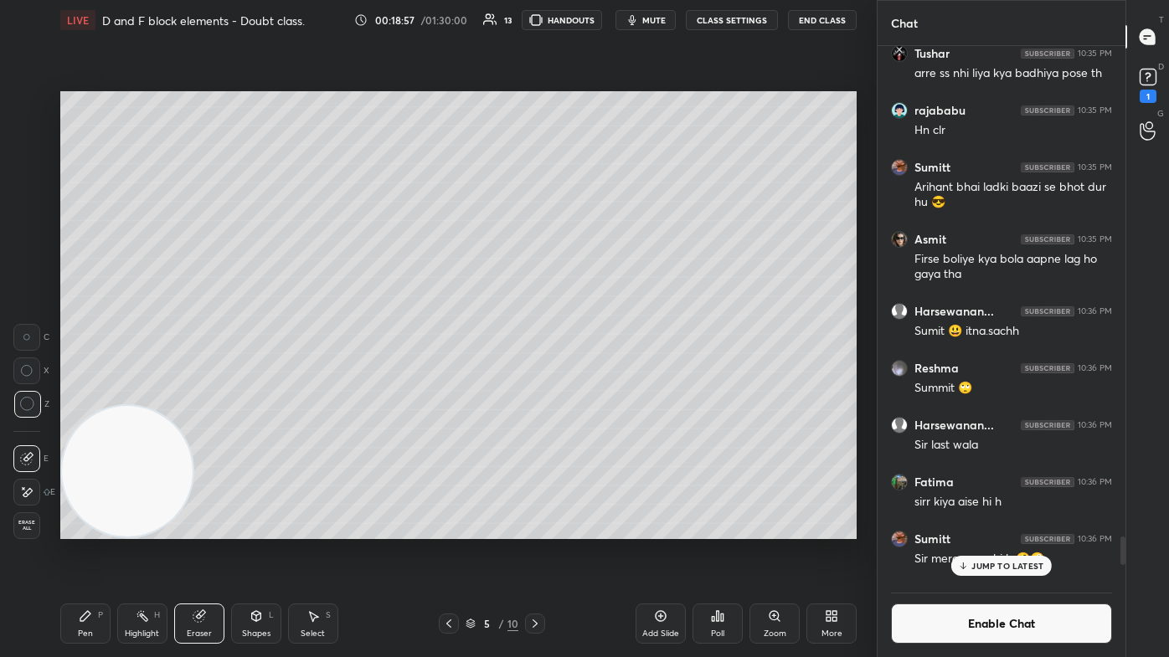
click at [89, 393] on div "Pen" at bounding box center [85, 634] width 15 height 8
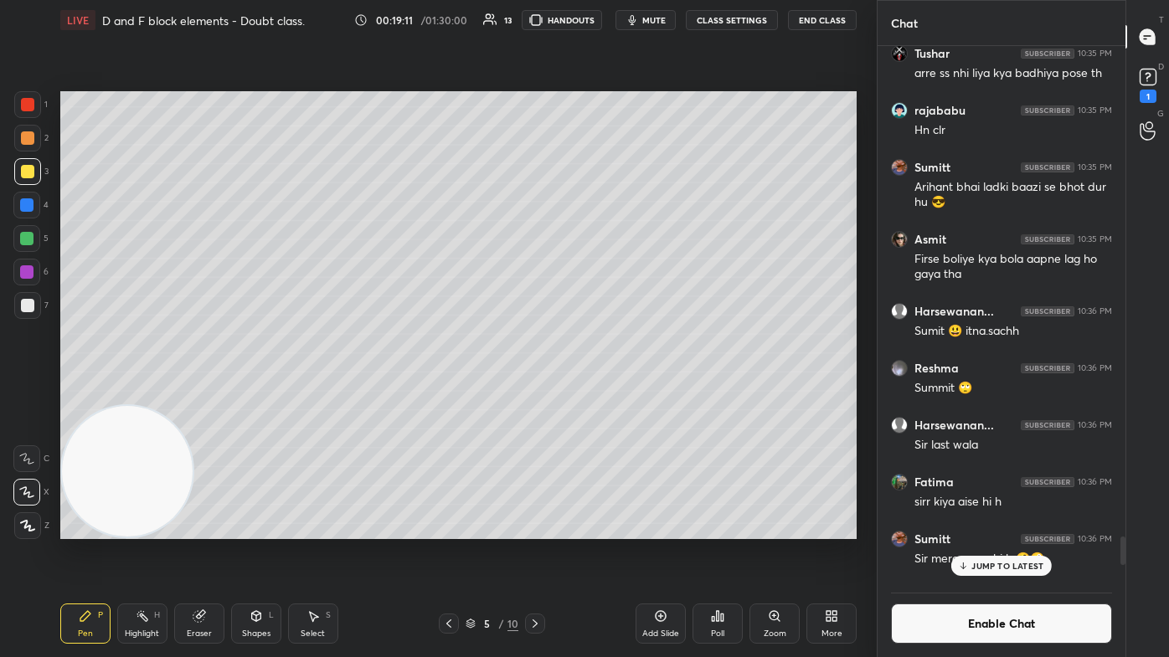
click at [29, 121] on div "1" at bounding box center [30, 107] width 33 height 33
click at [28, 168] on div at bounding box center [27, 171] width 13 height 13
click at [31, 303] on div at bounding box center [27, 305] width 13 height 13
click at [18, 174] on div at bounding box center [27, 171] width 27 height 27
click at [600, 393] on div "JUMP TO LATEST" at bounding box center [1001, 566] width 100 height 20
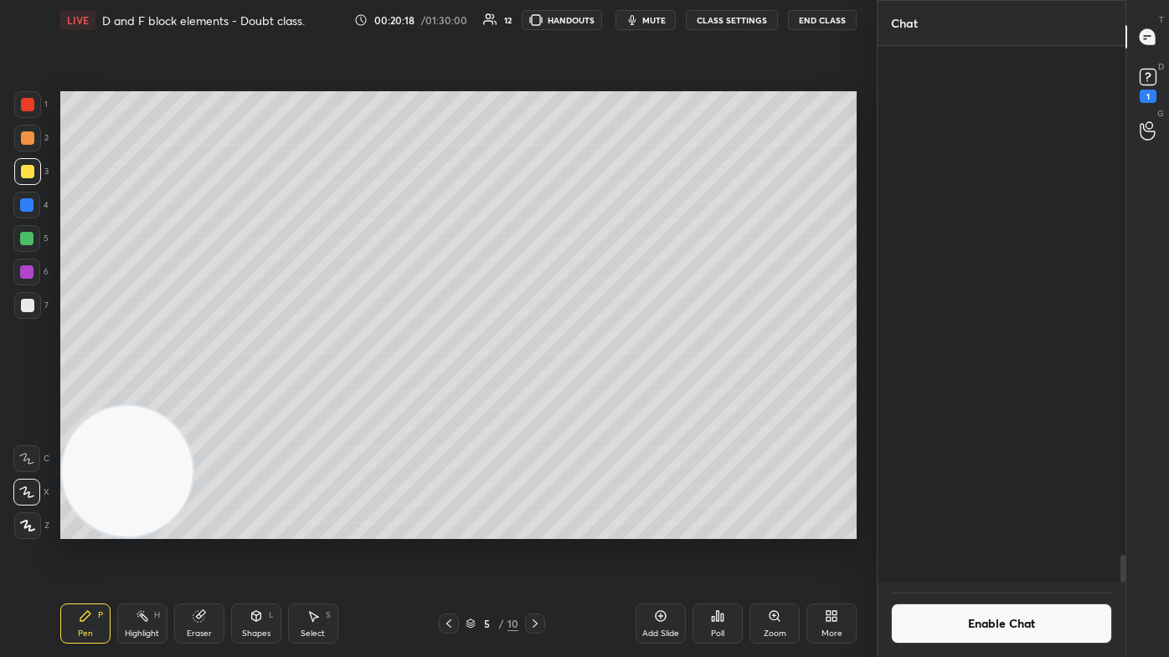
scroll to position [9933, 0]
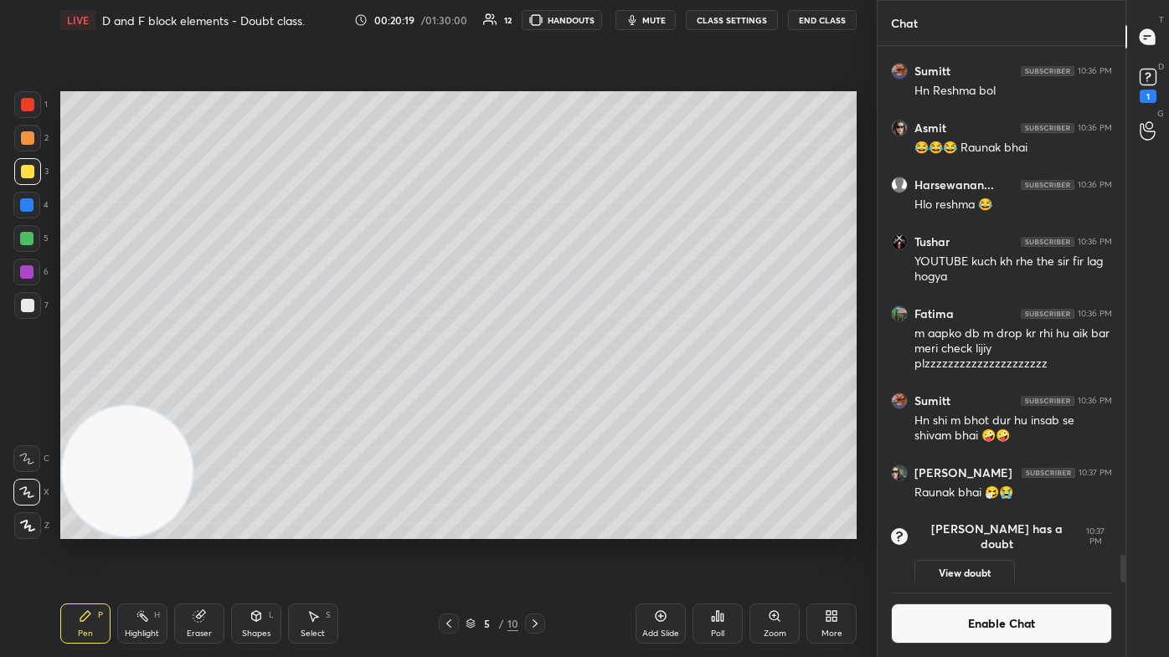
click at [600, 393] on button "Enable Chat" at bounding box center [1001, 624] width 221 height 40
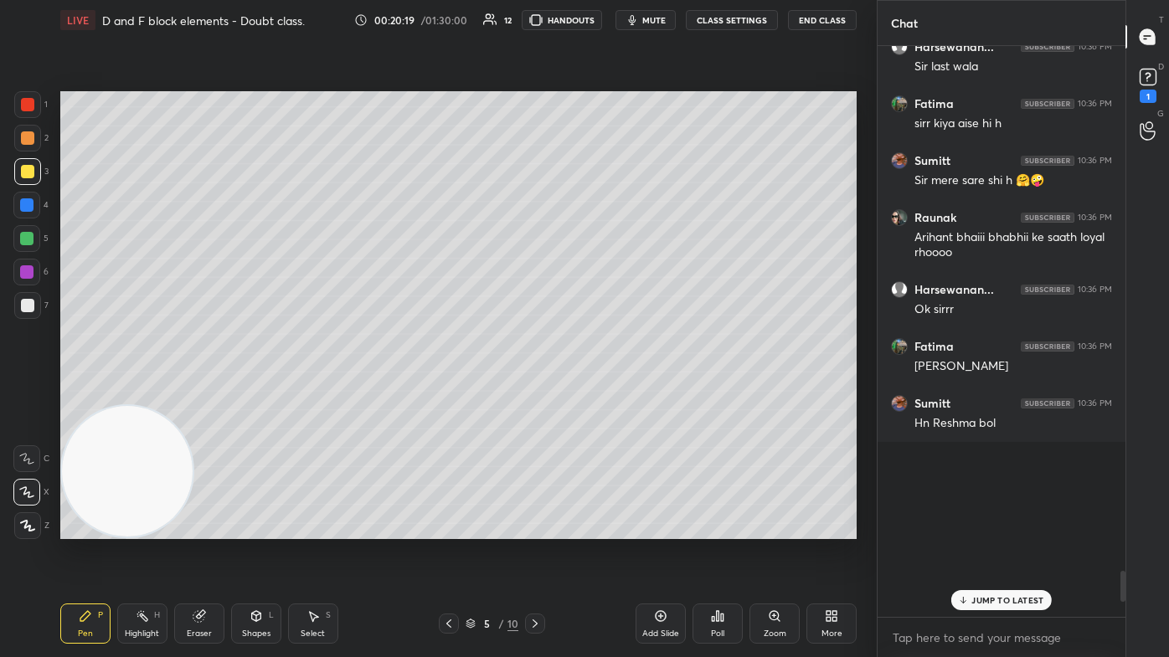
scroll to position [567, 243]
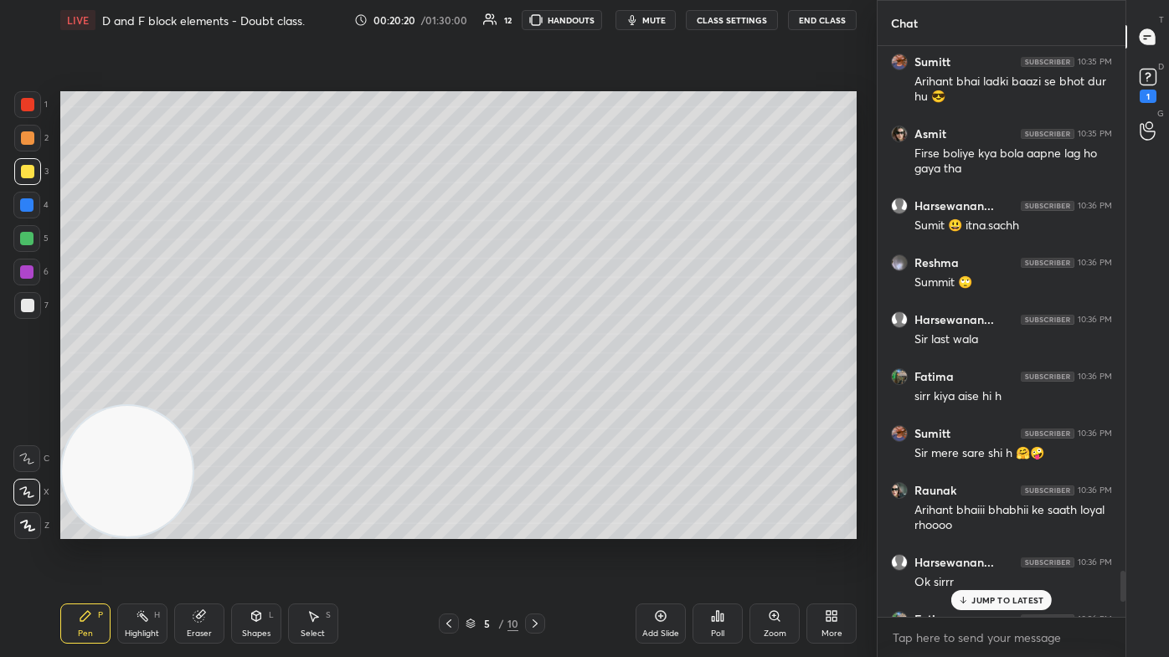
click at [600, 393] on p "JUMP TO LATEST" at bounding box center [1007, 600] width 72 height 10
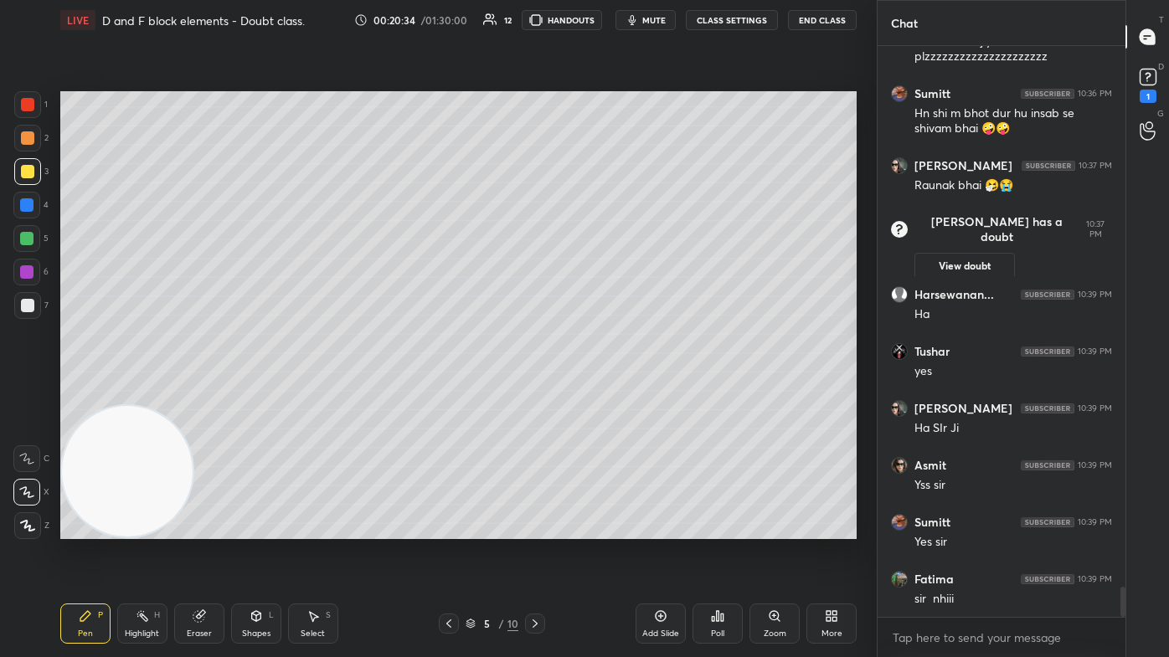
scroll to position [10267, 0]
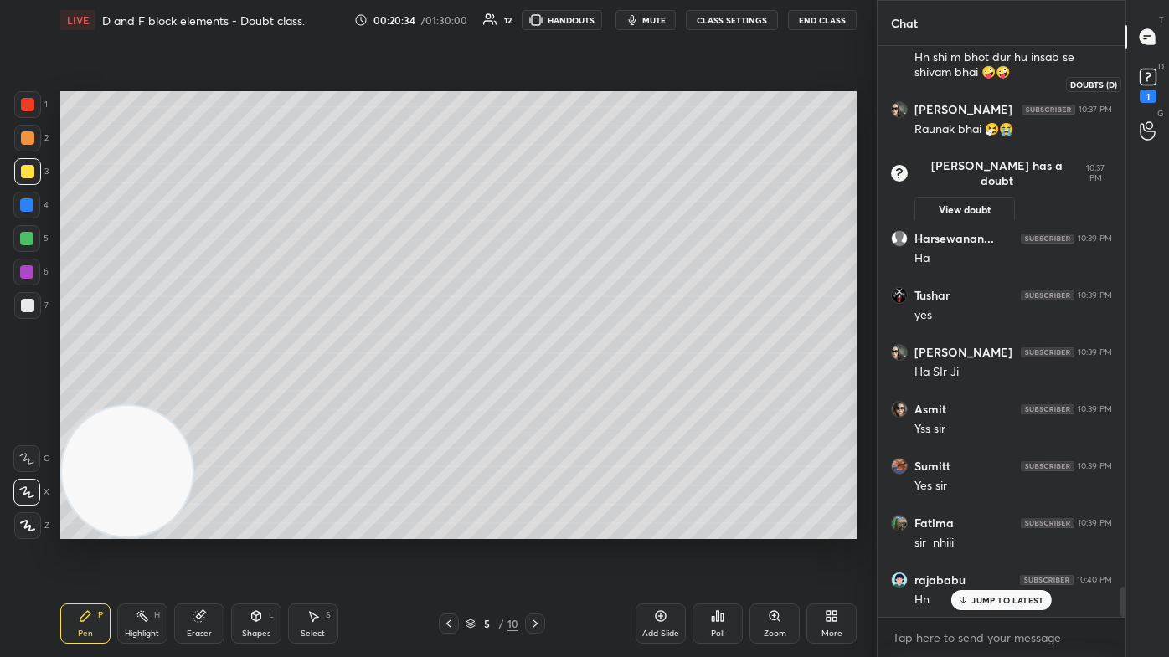
click at [600, 91] on div "1" at bounding box center [1147, 96] width 17 height 13
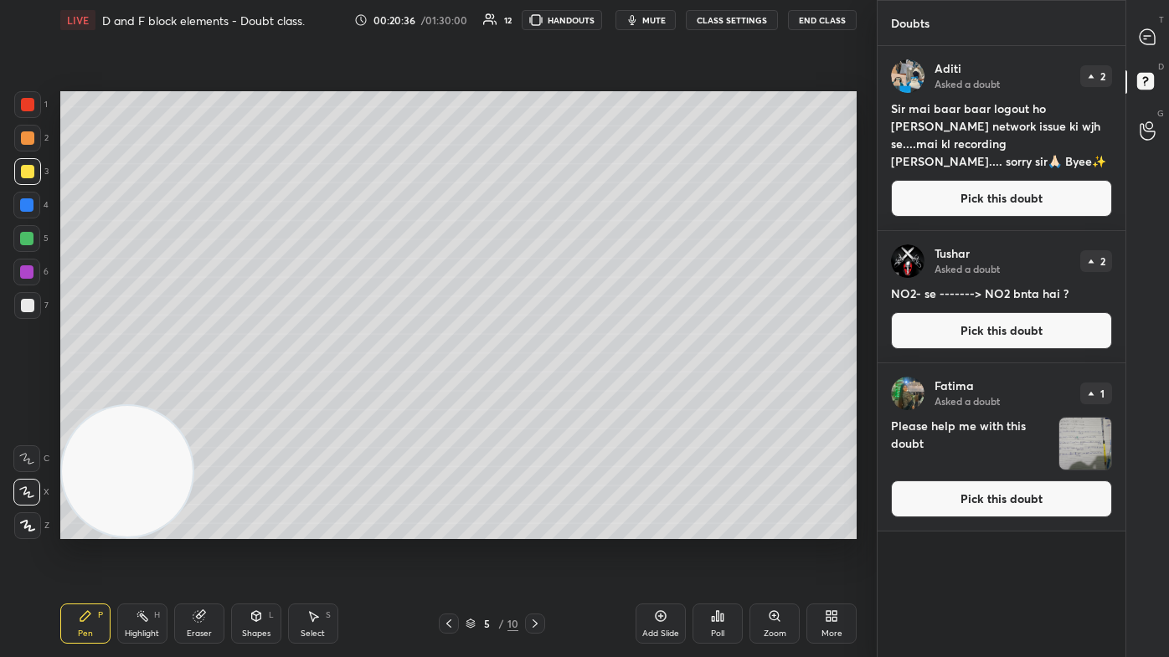
click at [600, 393] on button "Pick this doubt" at bounding box center [1001, 499] width 221 height 37
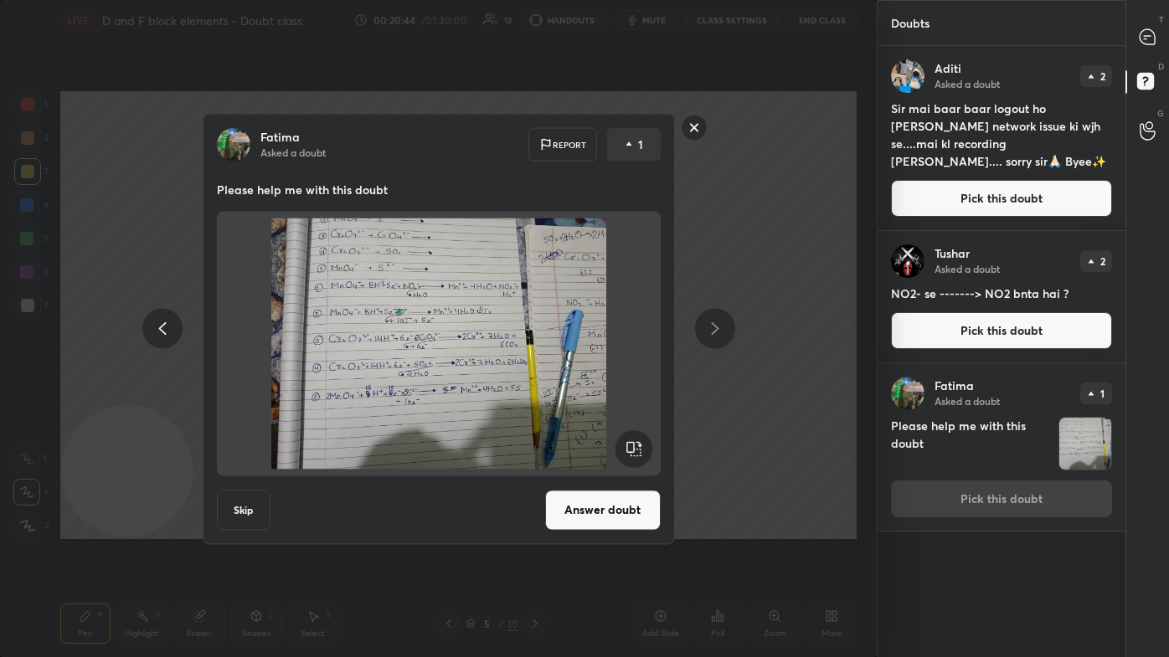
click at [600, 131] on rect at bounding box center [694, 128] width 26 height 26
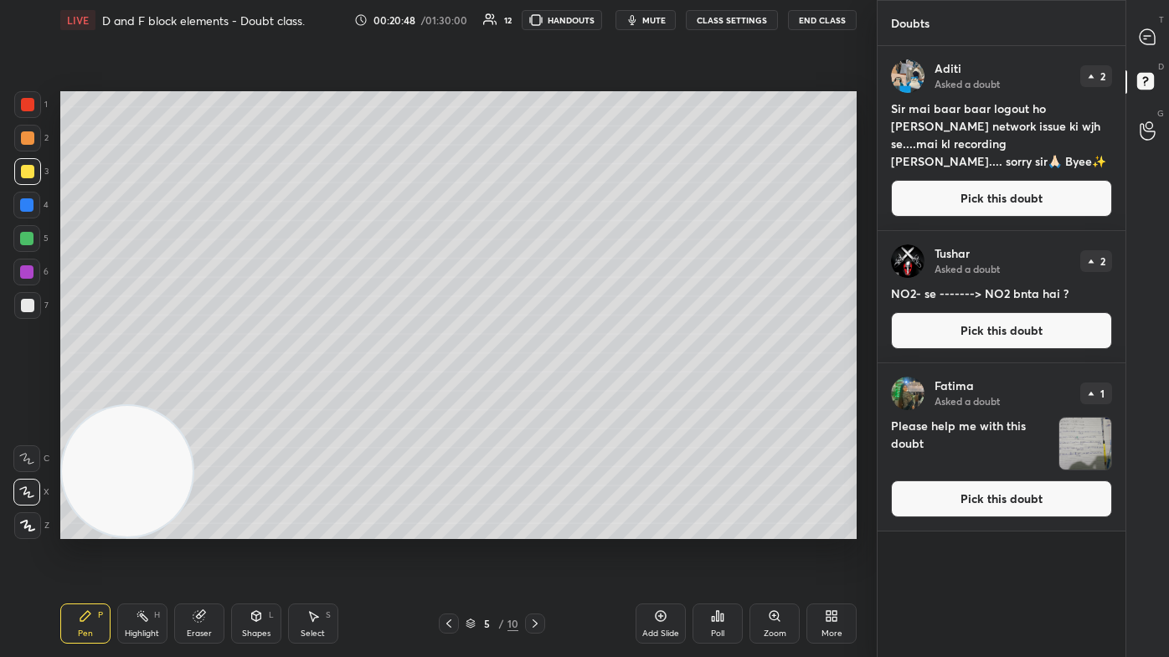
click at [28, 306] on div at bounding box center [27, 305] width 13 height 13
click at [600, 33] on icon at bounding box center [1146, 36] width 15 height 15
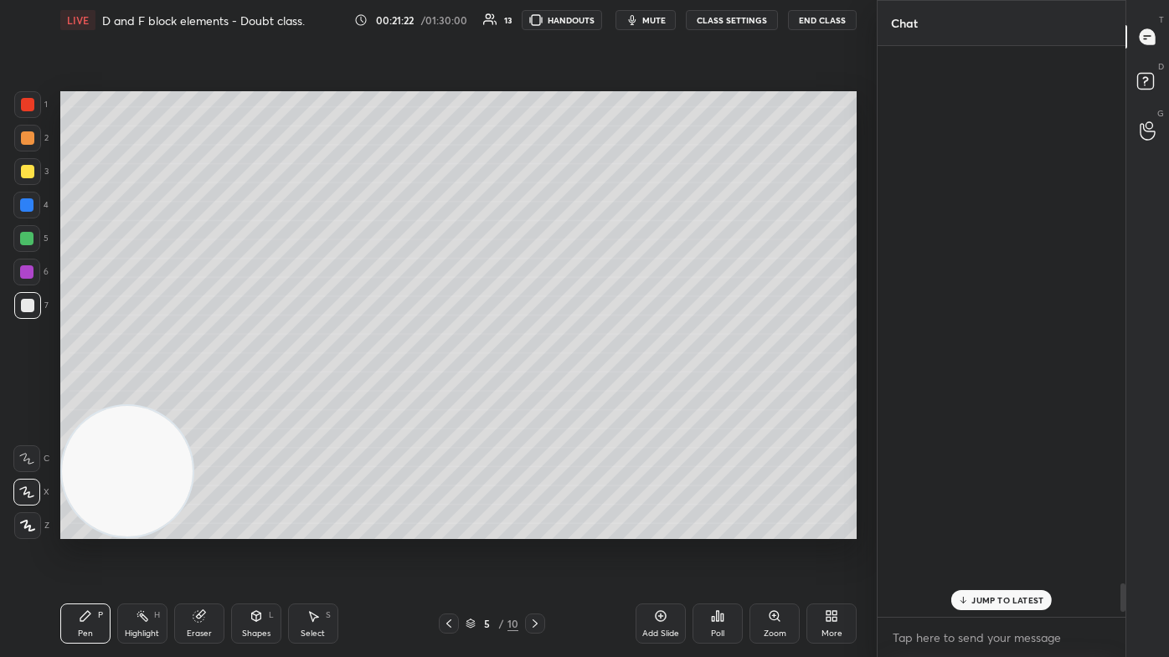
scroll to position [567, 243]
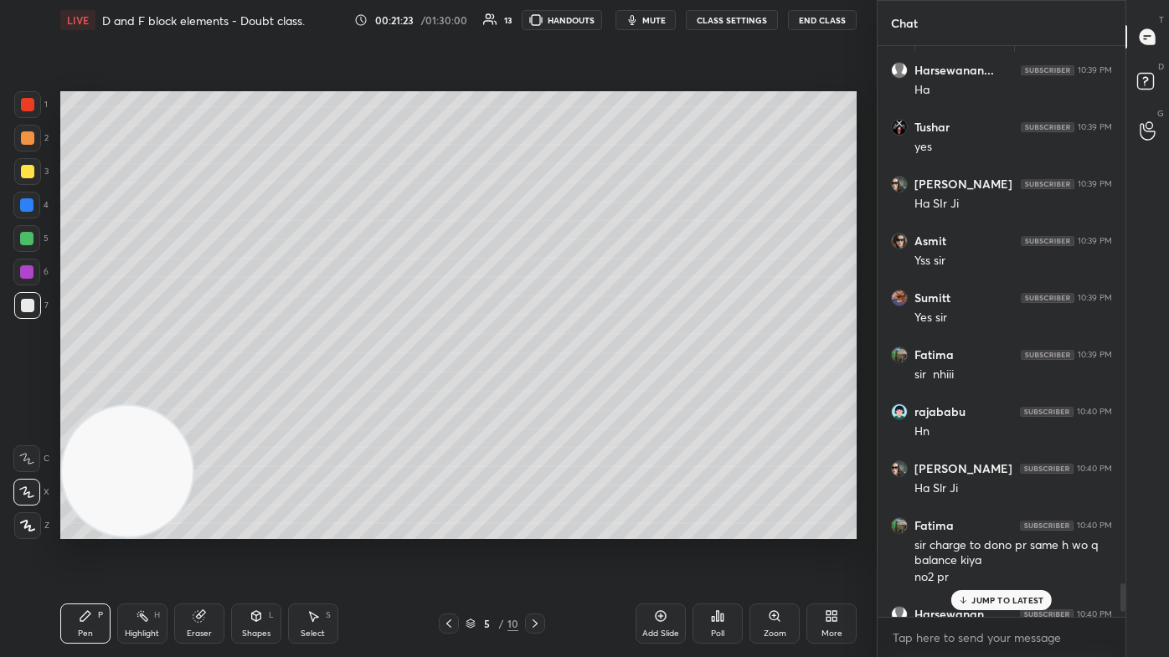
click at [600, 393] on p "JUMP TO LATEST" at bounding box center [1007, 600] width 72 height 10
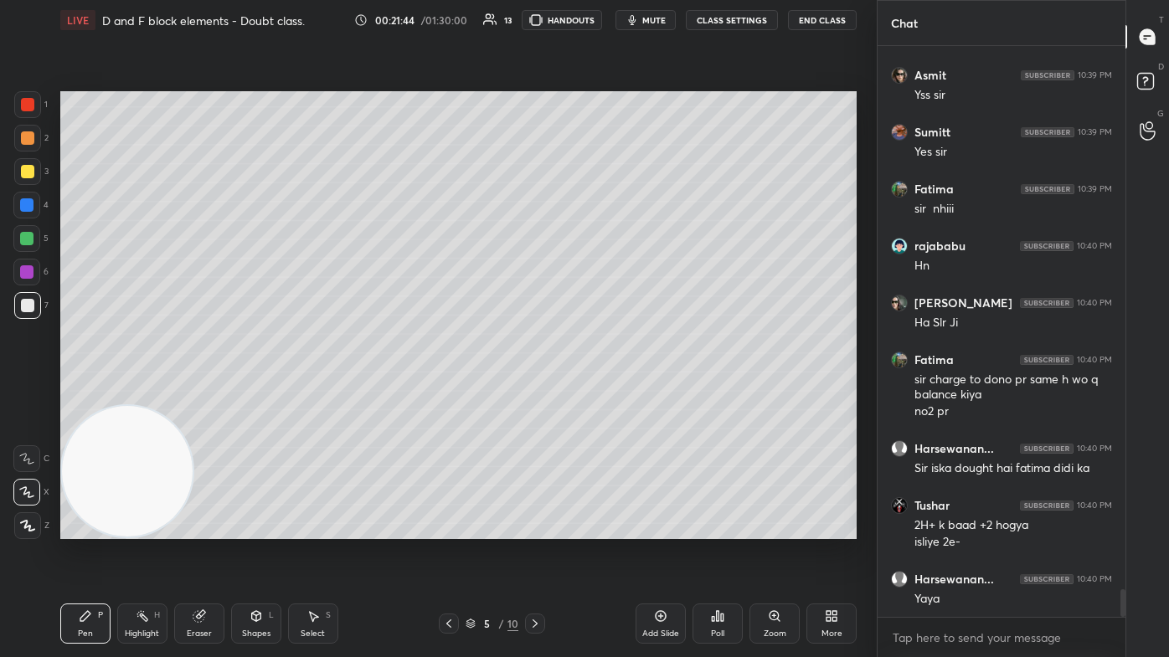
scroll to position [11219, 0]
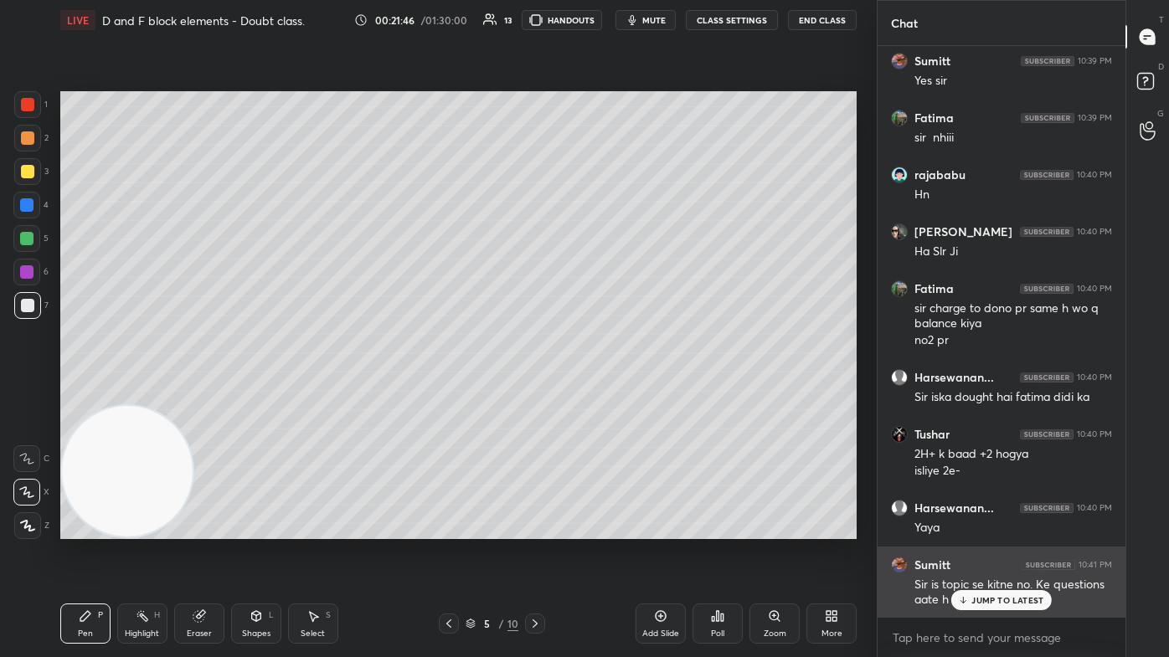
click at [600, 393] on p "JUMP TO LATEST" at bounding box center [1007, 600] width 72 height 10
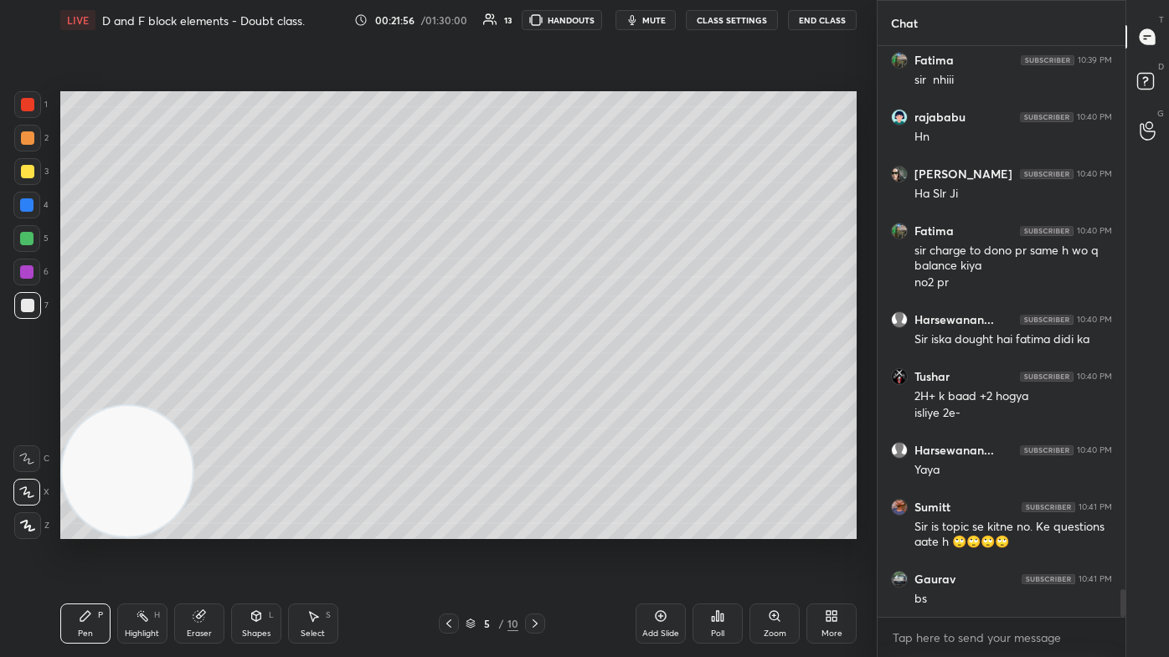
scroll to position [11333, 0]
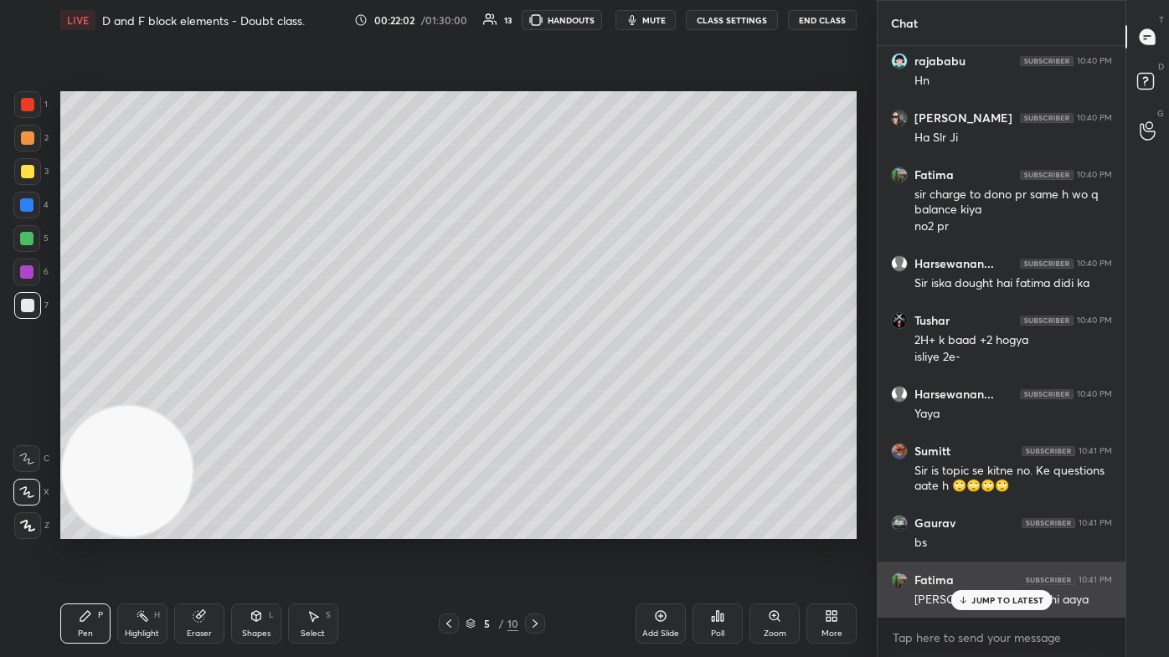
click at [600, 393] on p "JUMP TO LATEST" at bounding box center [1007, 600] width 72 height 10
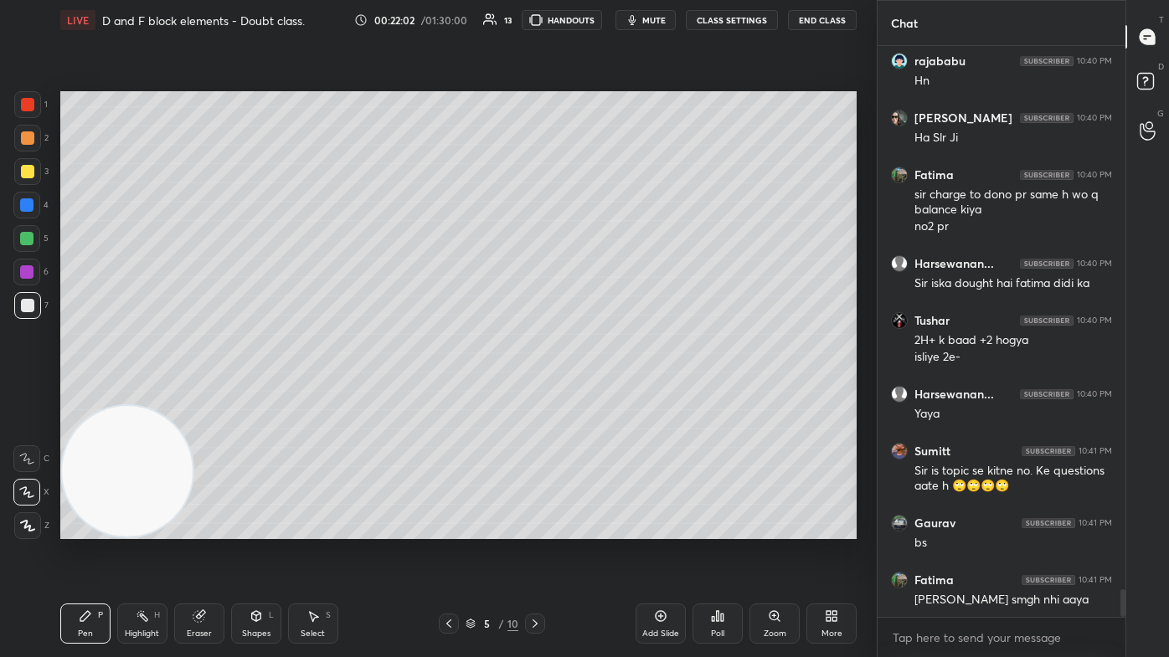
scroll to position [11391, 0]
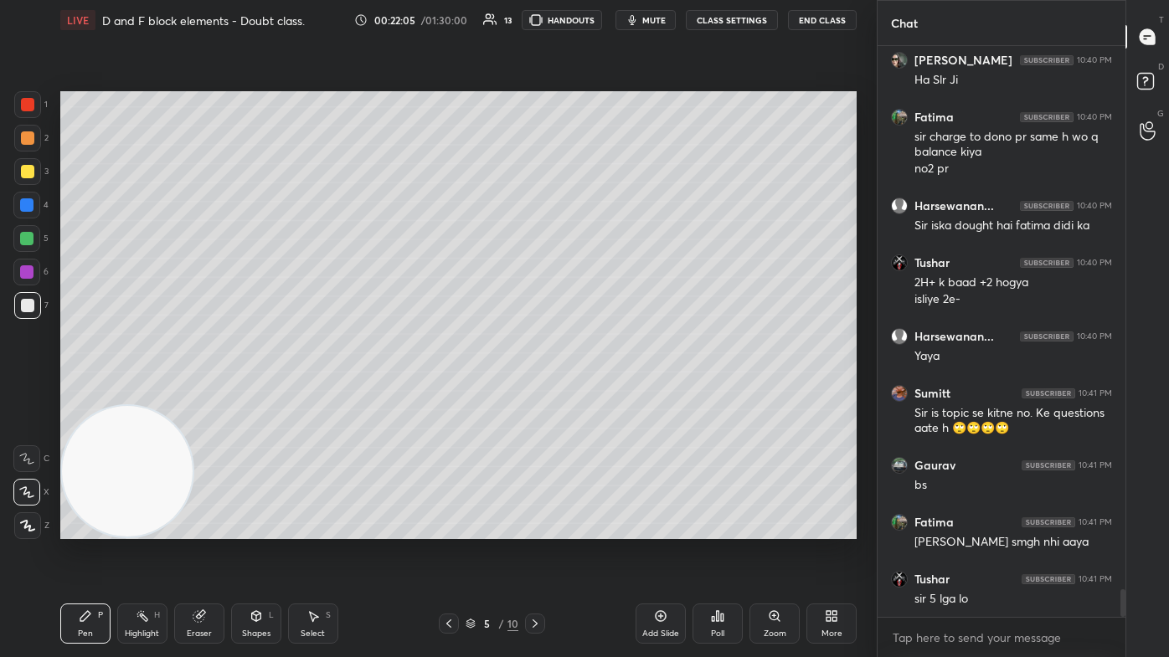
click at [188, 393] on div "Eraser" at bounding box center [199, 634] width 25 height 8
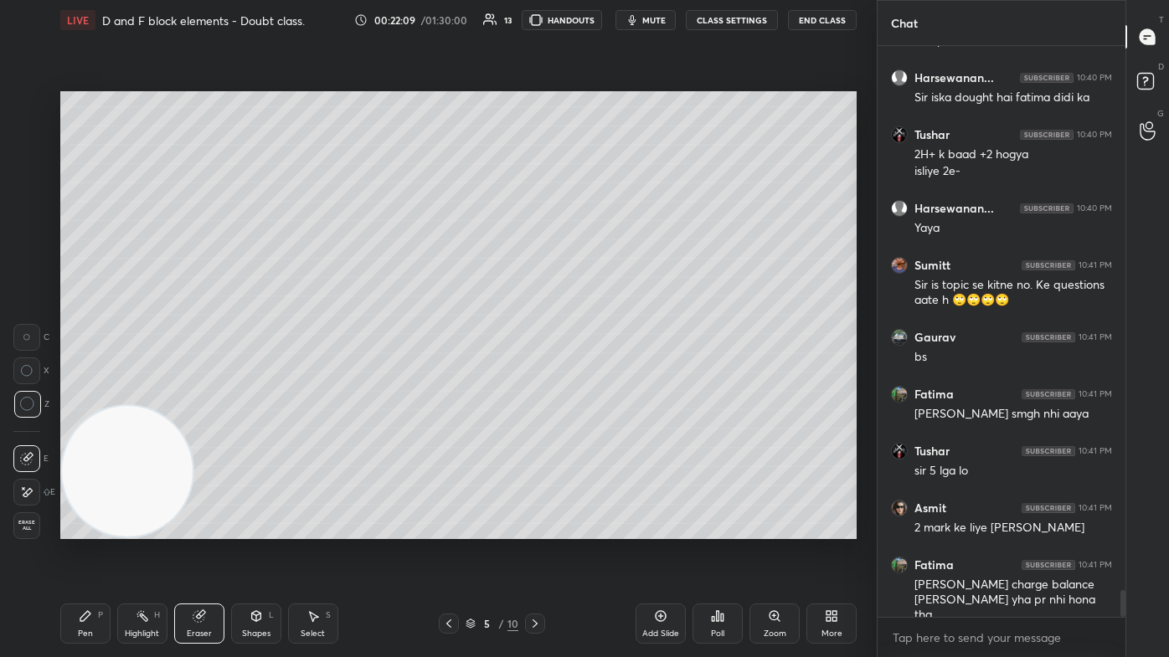
scroll to position [11577, 0]
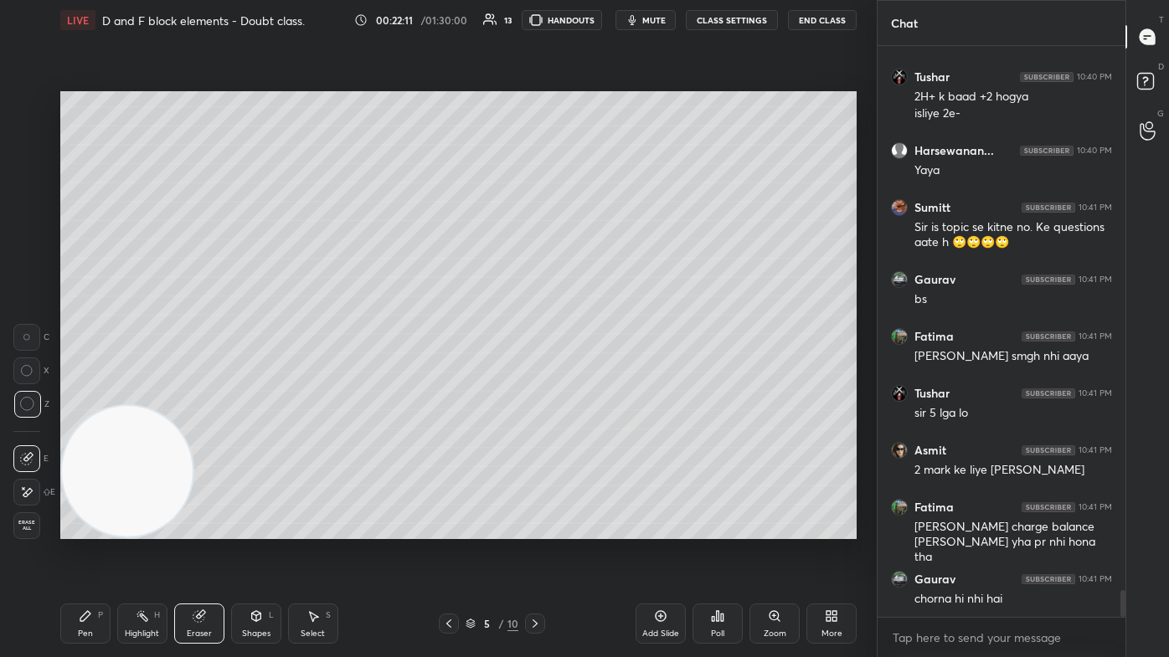
click at [600, 393] on div "Setting up your live class Poll for secs No correct answer Start poll" at bounding box center [459, 315] width 810 height 550
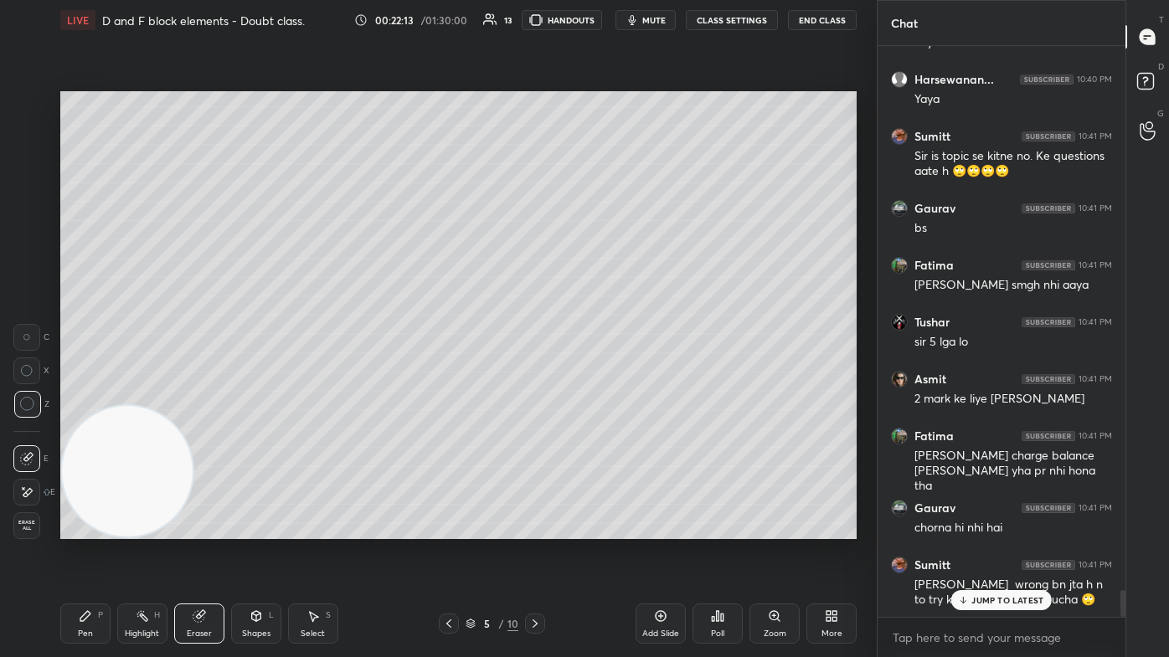
drag, startPoint x: 80, startPoint y: 623, endPoint x: 89, endPoint y: 614, distance: 12.4
click at [80, 393] on div "Pen P" at bounding box center [85, 624] width 50 height 40
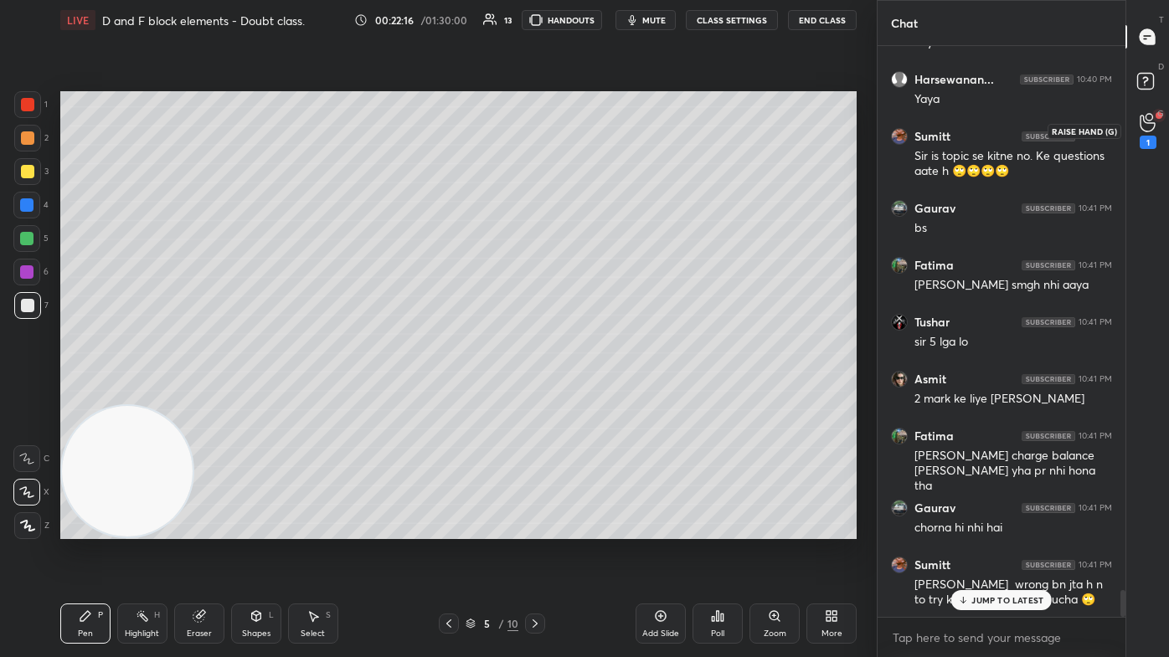
click at [600, 120] on div "1" at bounding box center [1147, 131] width 17 height 36
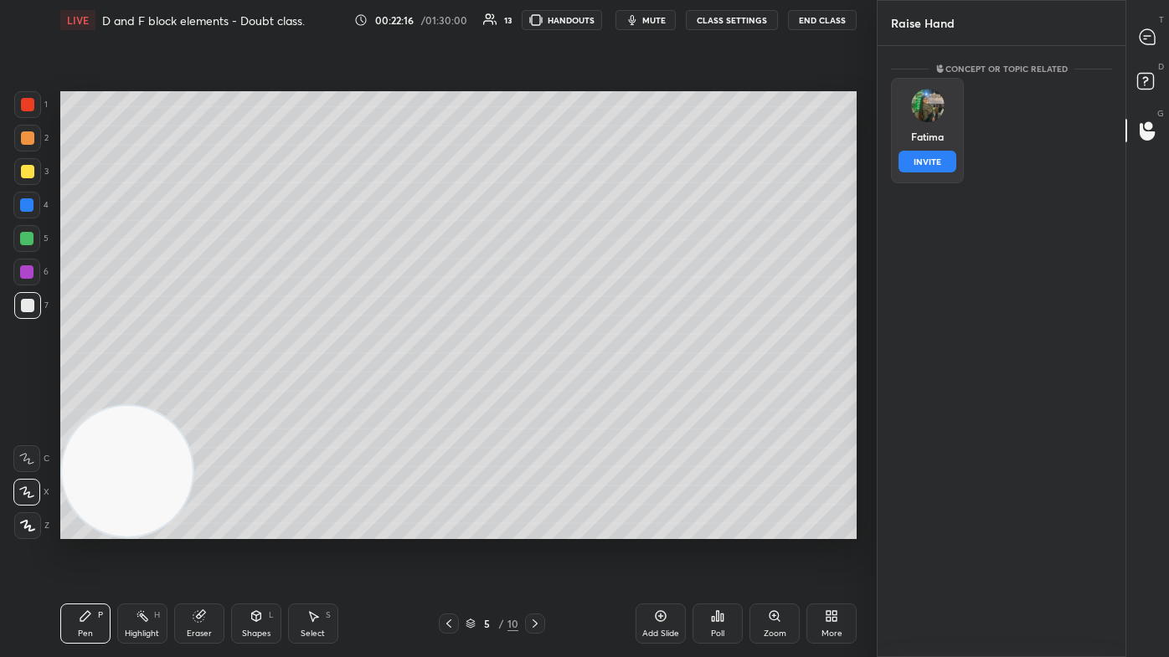
click at [600, 131] on div "Fatima INVITE" at bounding box center [927, 130] width 73 height 105
click at [600, 162] on button "INVITE" at bounding box center [927, 162] width 58 height 22
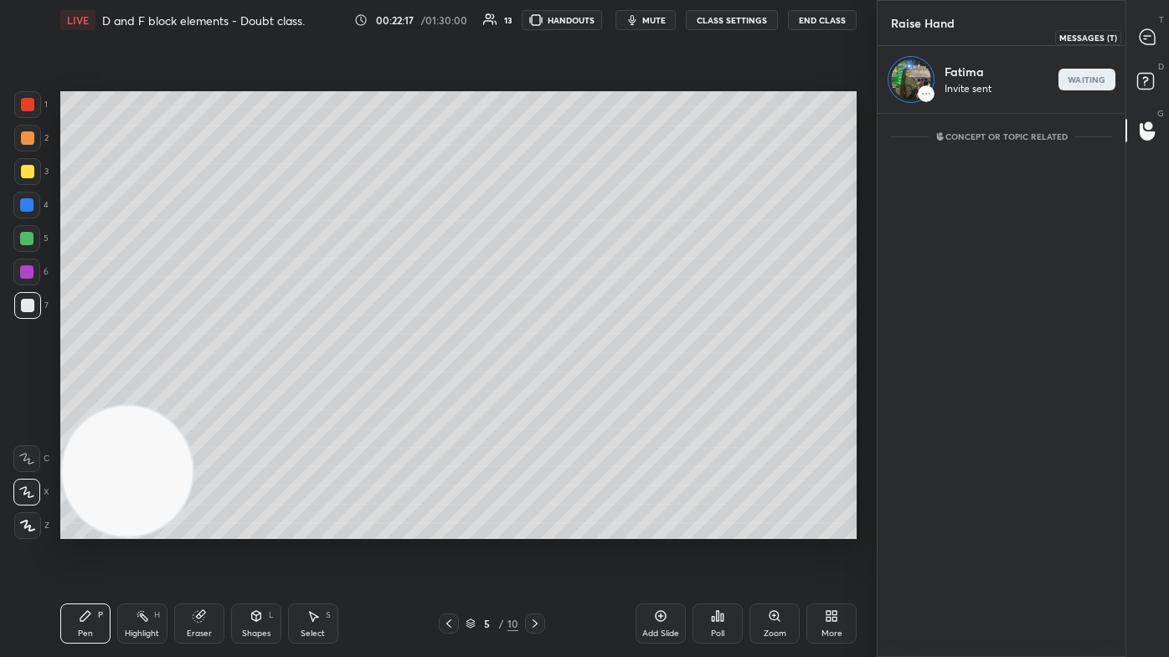
click at [600, 33] on icon at bounding box center [1146, 36] width 15 height 15
type textarea "x"
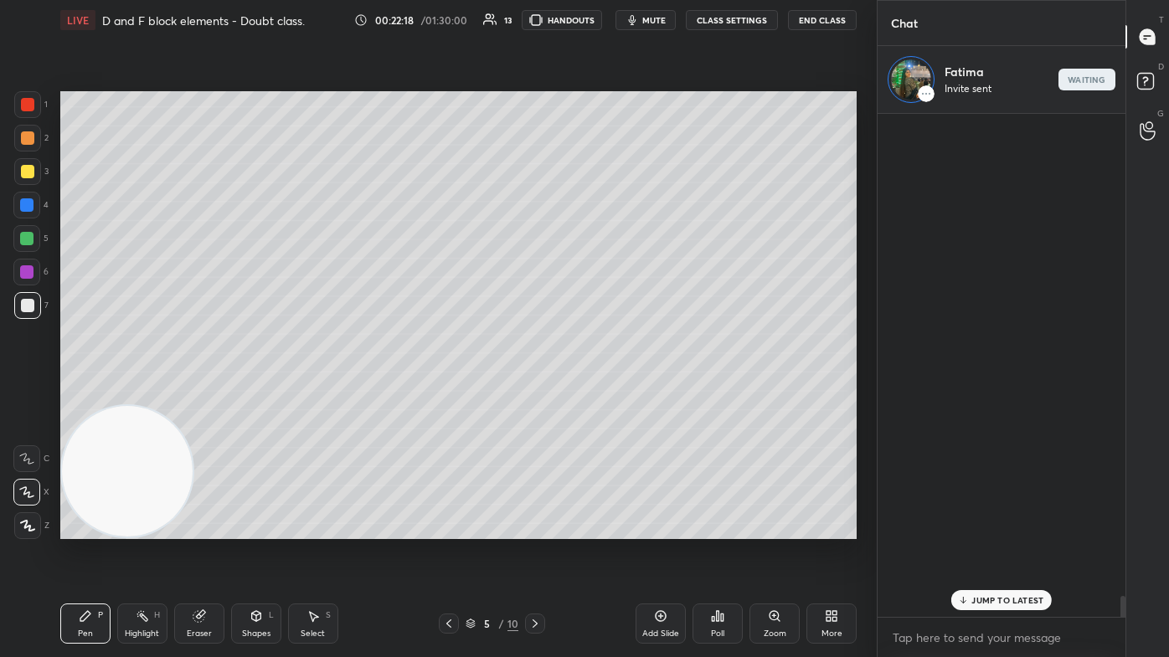
scroll to position [498, 243]
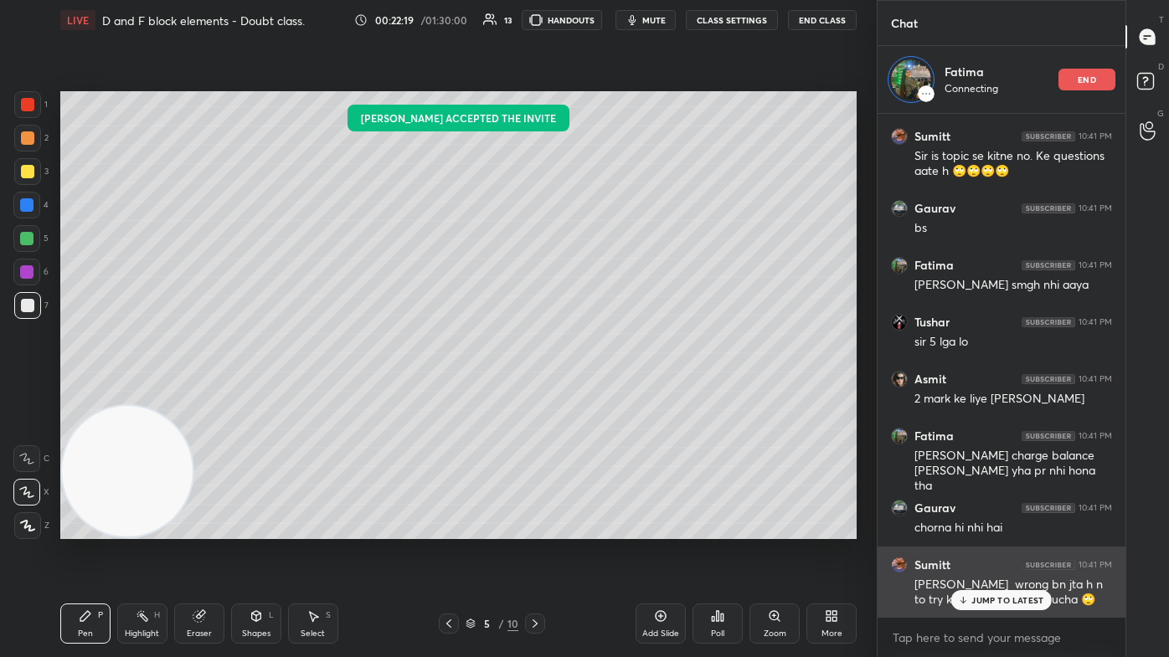
click at [600, 393] on p "JUMP TO LATEST" at bounding box center [1007, 600] width 72 height 10
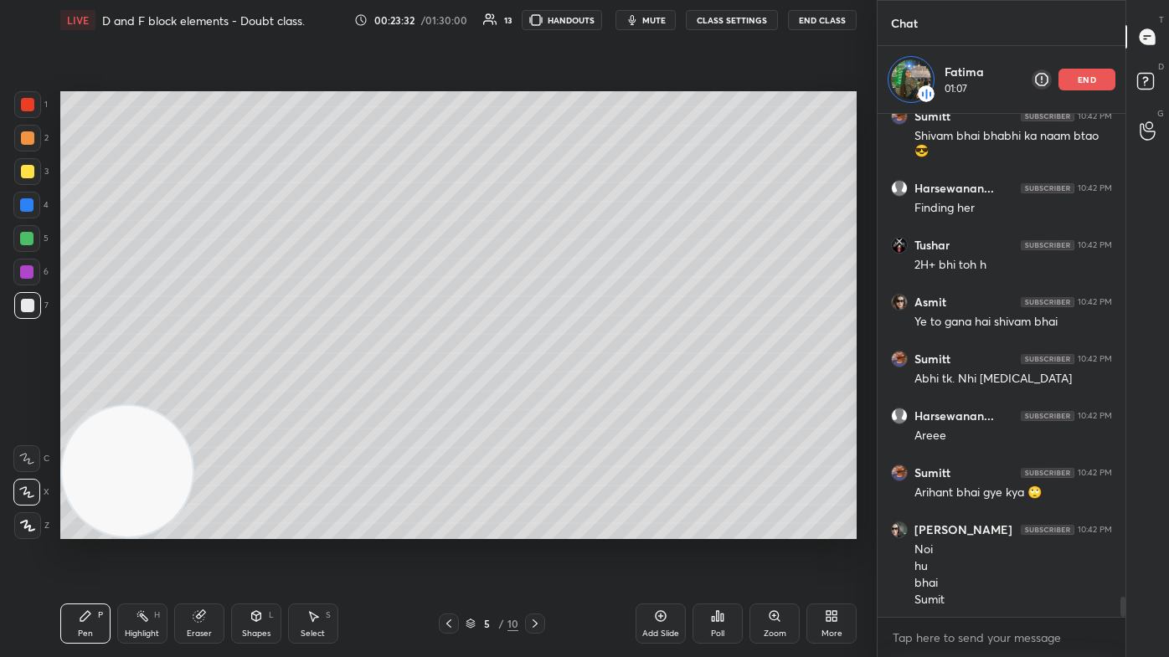
scroll to position [12311, 0]
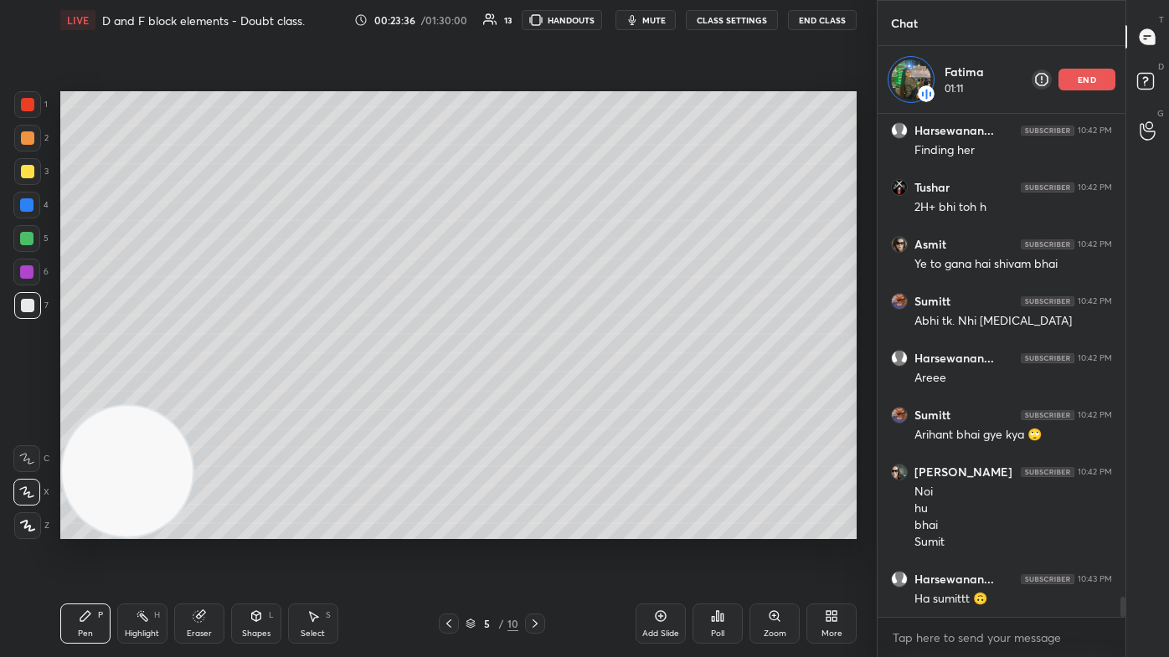
click at [203, 393] on div "Eraser" at bounding box center [199, 624] width 50 height 40
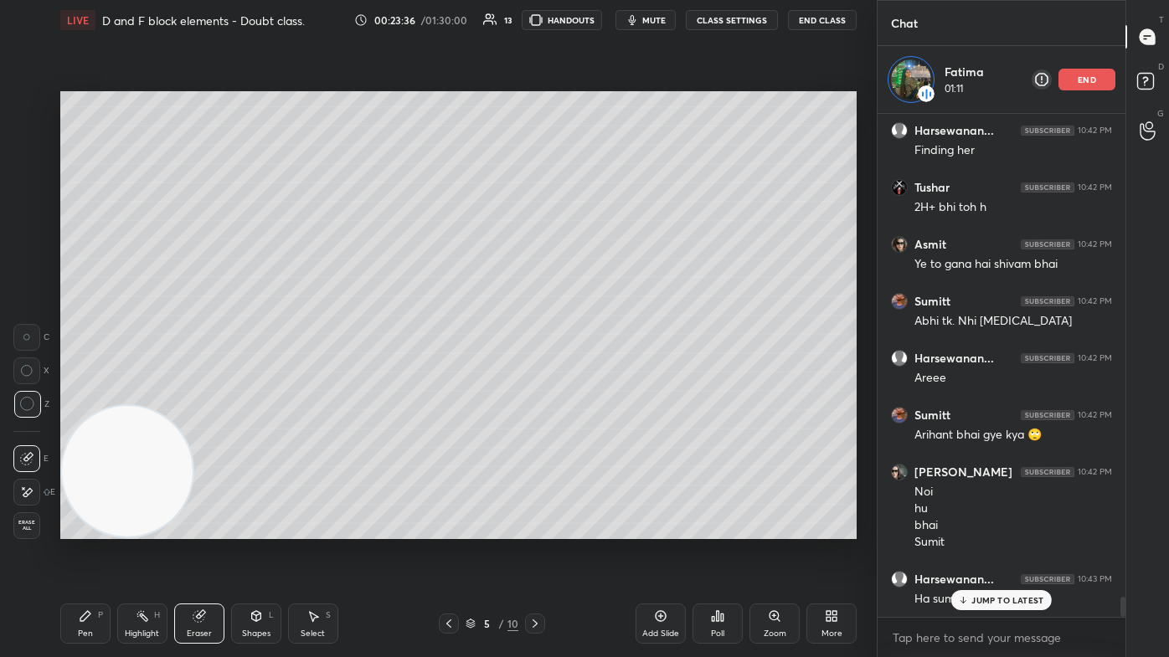
scroll to position [12367, 0]
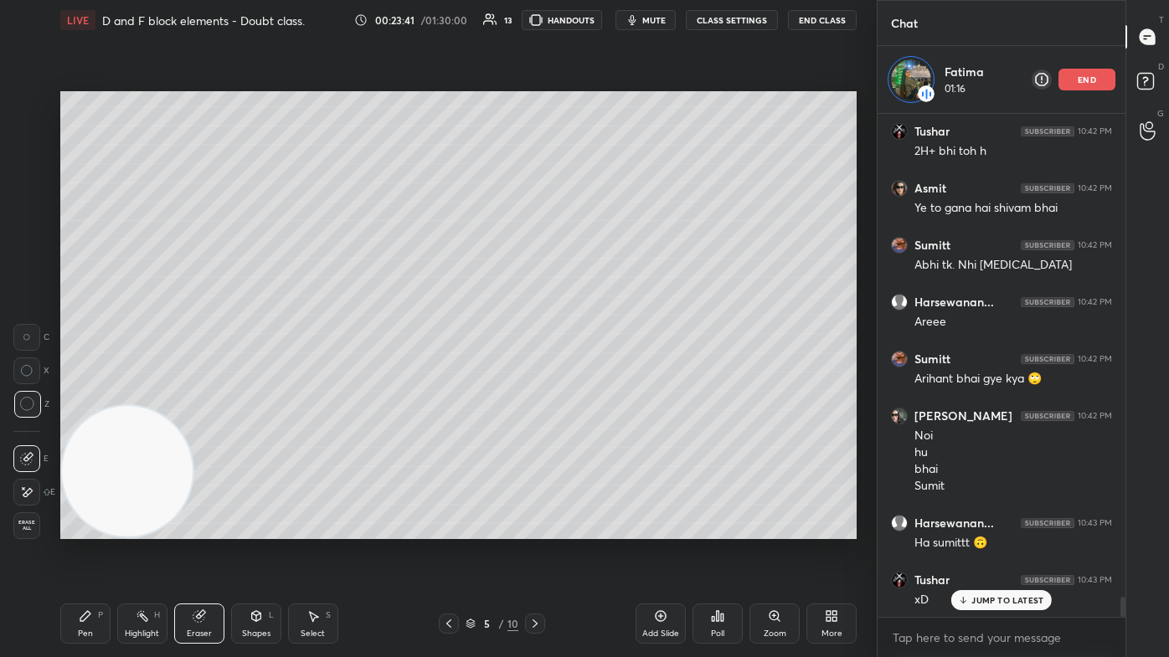
click at [85, 393] on div "Pen" at bounding box center [85, 634] width 15 height 8
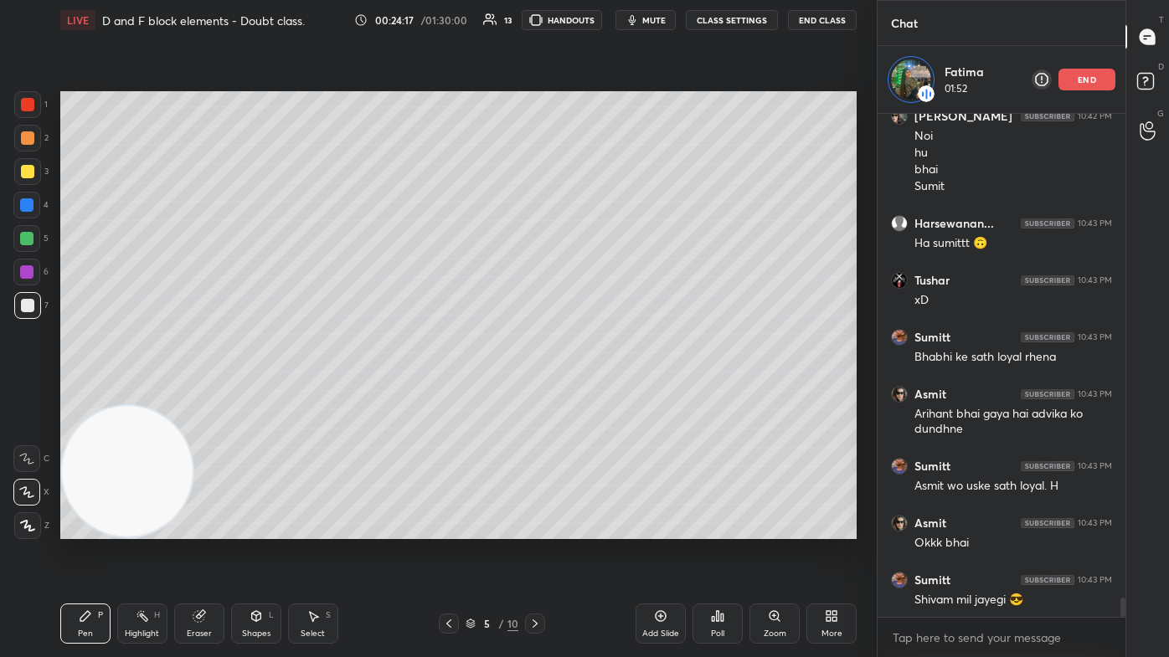
scroll to position [12724, 0]
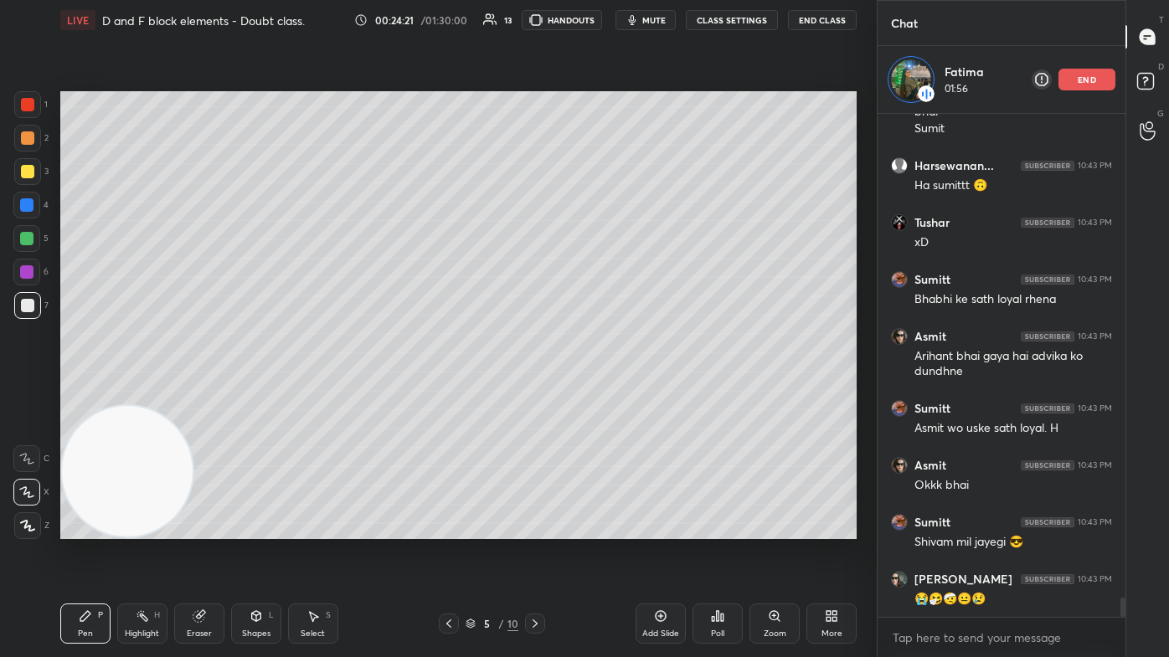
drag, startPoint x: 191, startPoint y: 631, endPoint x: 212, endPoint y: 622, distance: 22.9
click at [190, 393] on div "Eraser" at bounding box center [199, 634] width 25 height 8
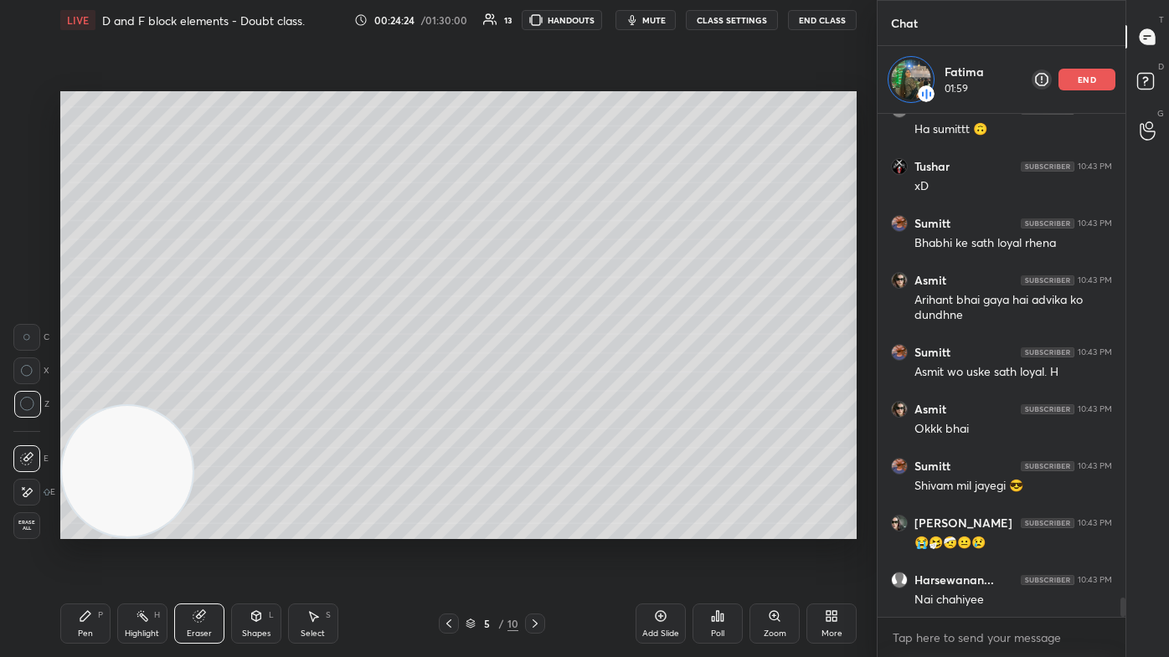
scroll to position [12838, 0]
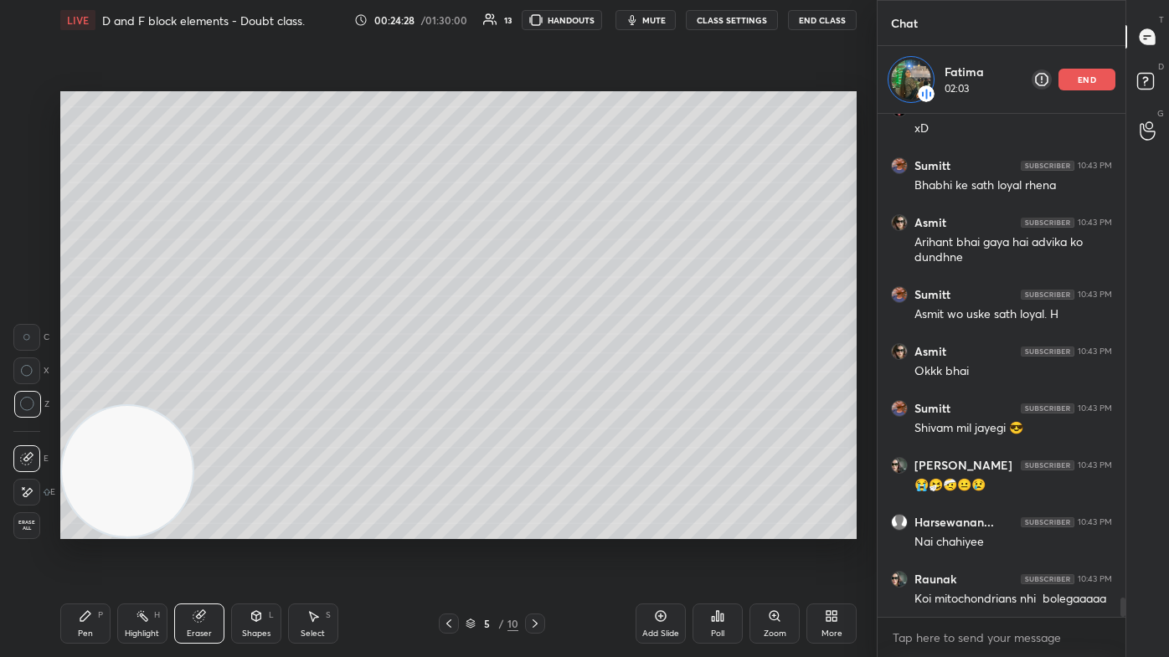
click at [90, 393] on div "Pen P" at bounding box center [85, 624] width 50 height 40
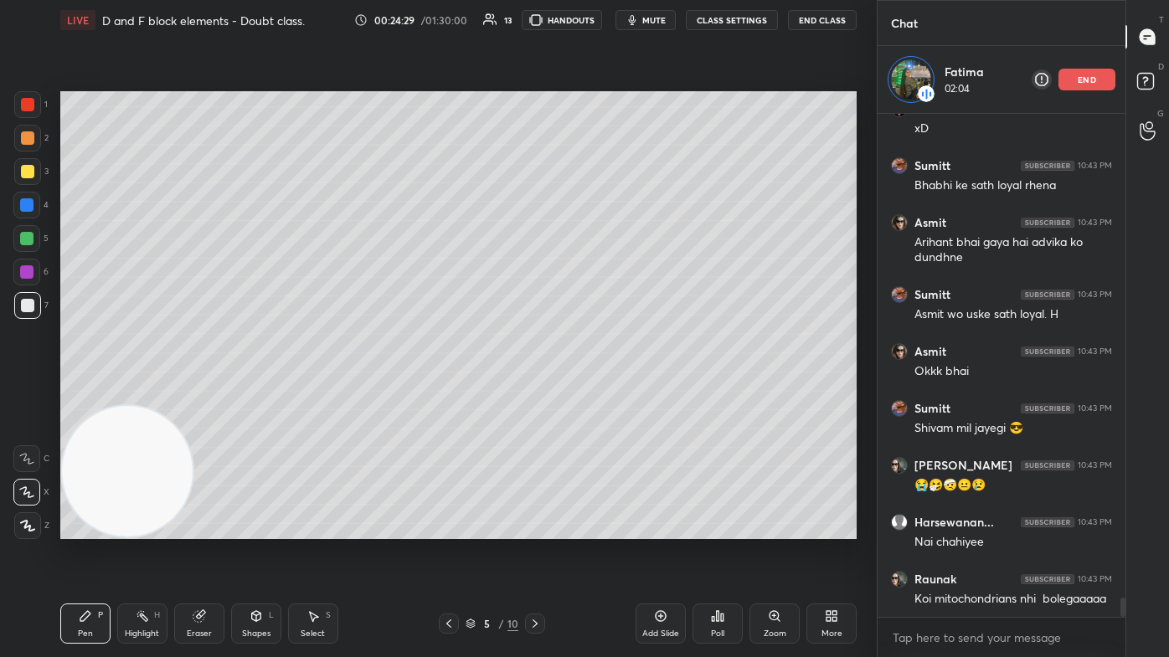
drag, startPoint x: 157, startPoint y: 482, endPoint x: 98, endPoint y: 506, distance: 63.4
click at [96, 393] on video at bounding box center [127, 471] width 131 height 131
click at [34, 172] on div at bounding box center [27, 171] width 27 height 27
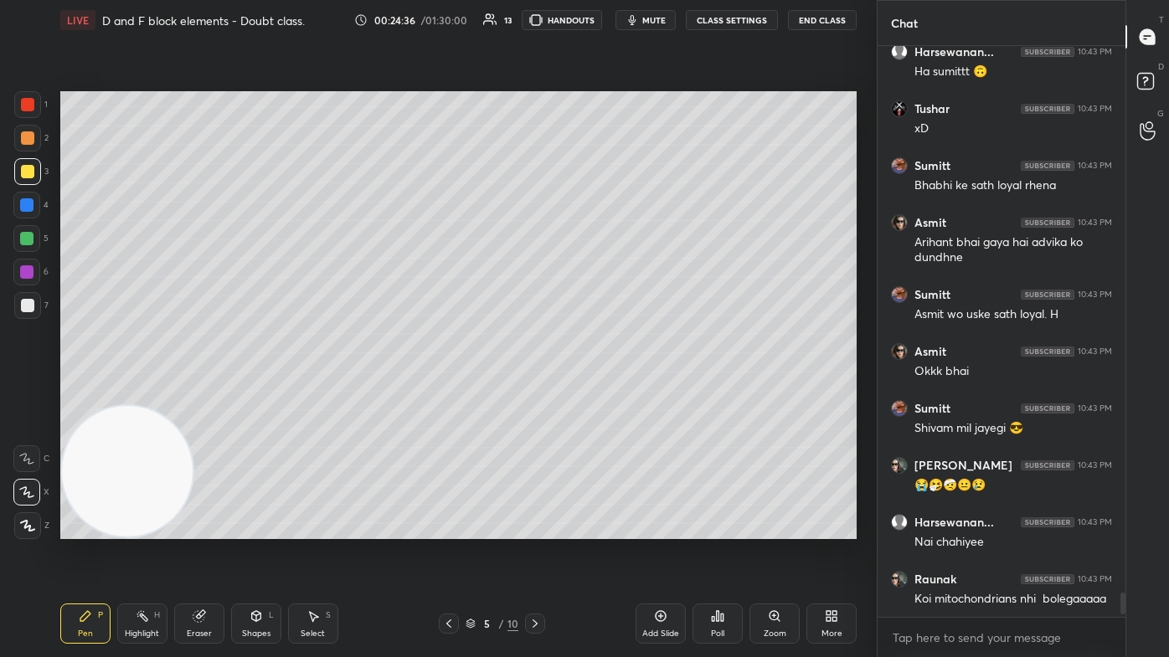
scroll to position [12827, 0]
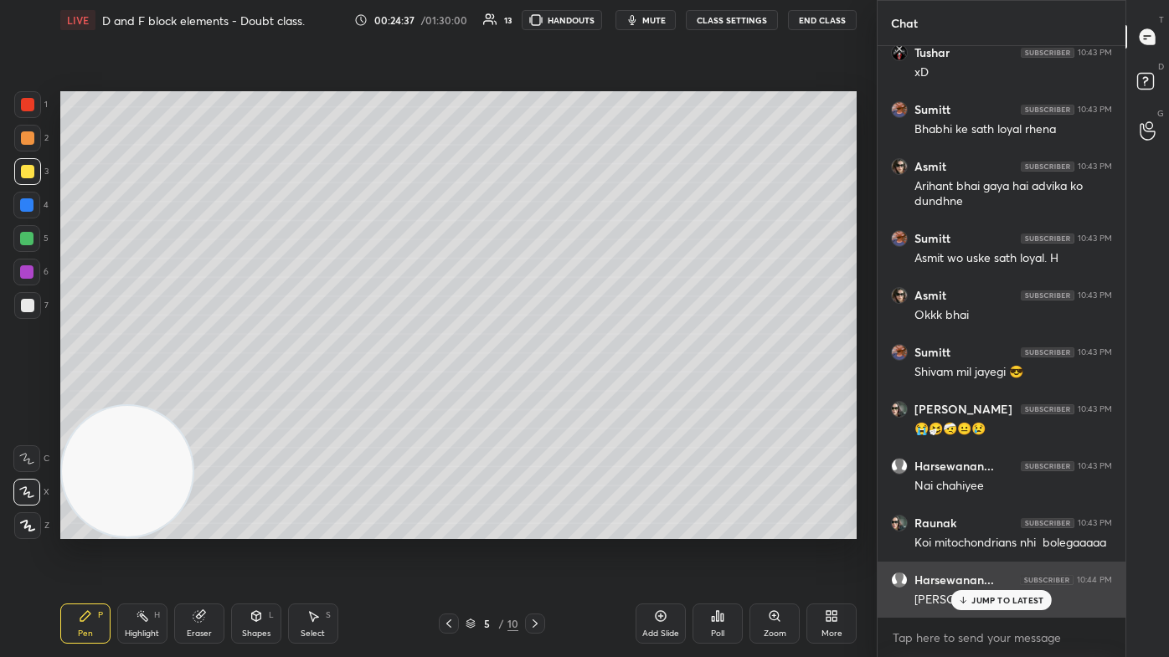
click at [600, 393] on div "JUMP TO LATEST" at bounding box center [1001, 600] width 100 height 20
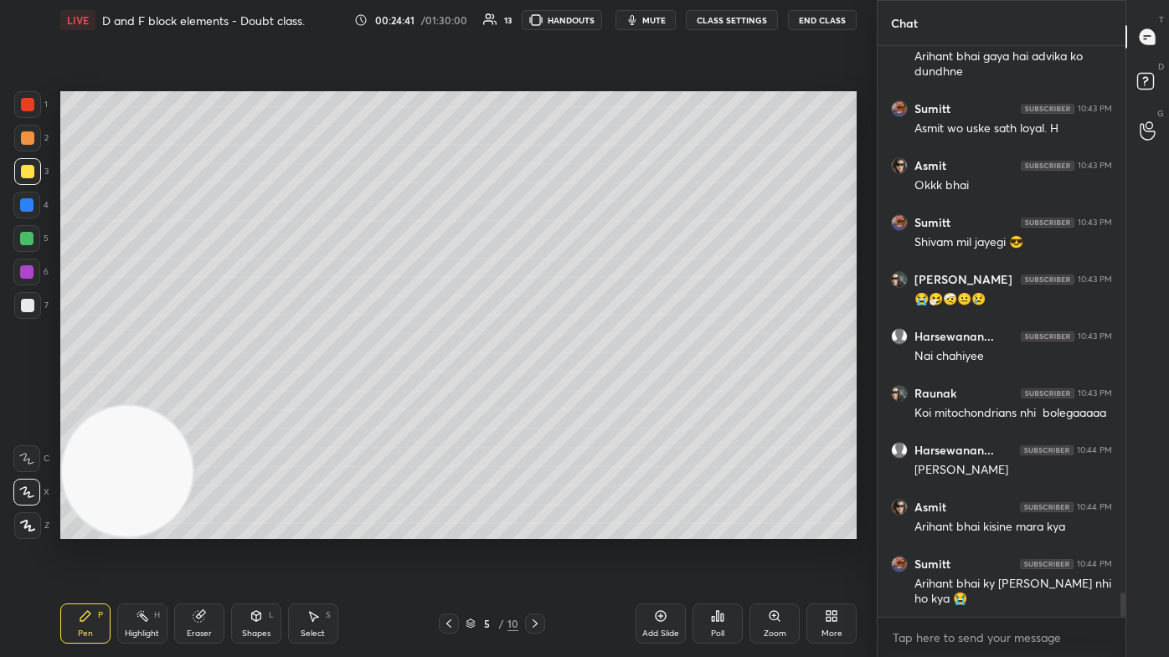
scroll to position [13012, 0]
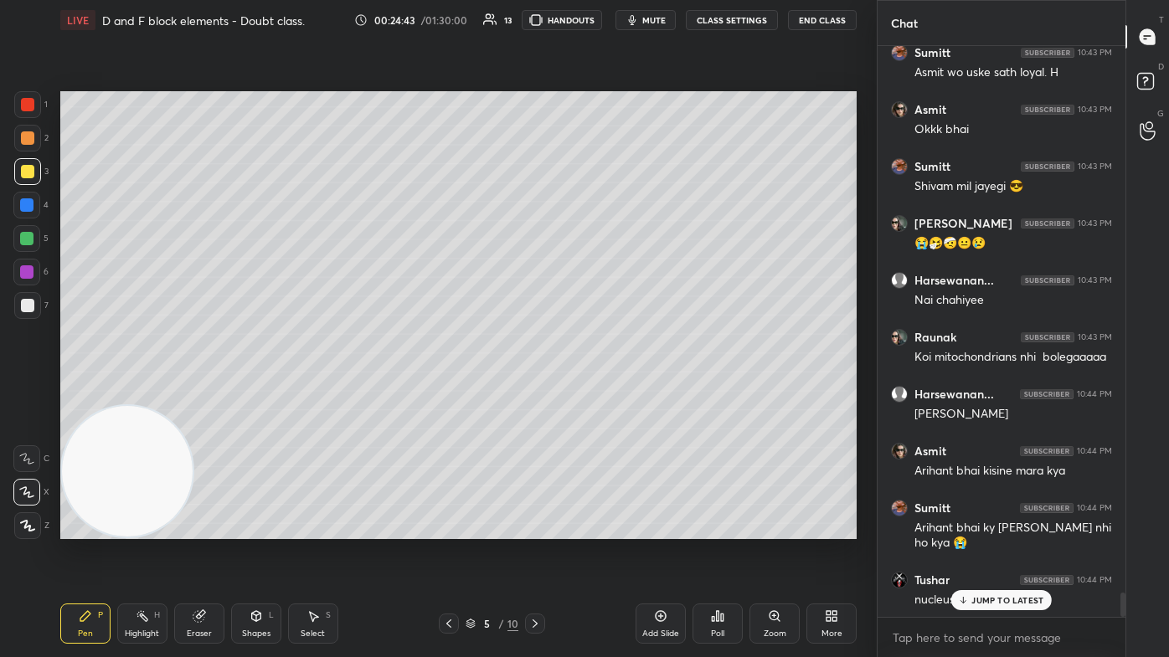
drag, startPoint x: 990, startPoint y: 604, endPoint x: 967, endPoint y: 618, distance: 27.0
click at [600, 393] on p "JUMP TO LATEST" at bounding box center [1007, 600] width 72 height 10
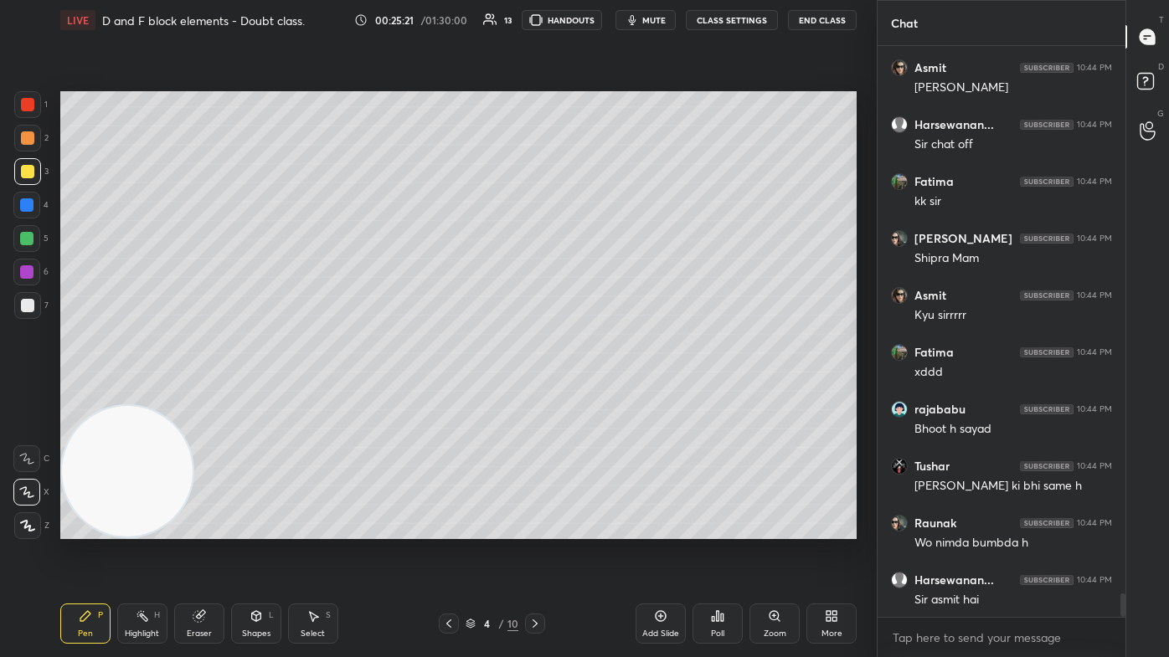
scroll to position [13639, 0]
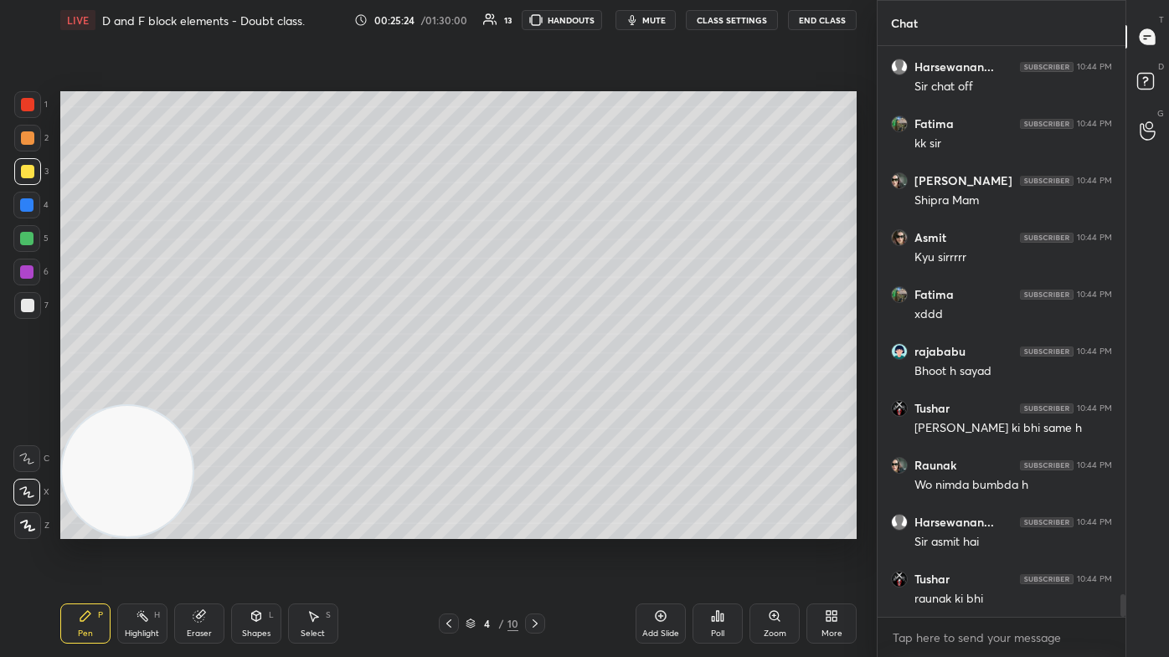
click at [27, 304] on div at bounding box center [27, 305] width 13 height 13
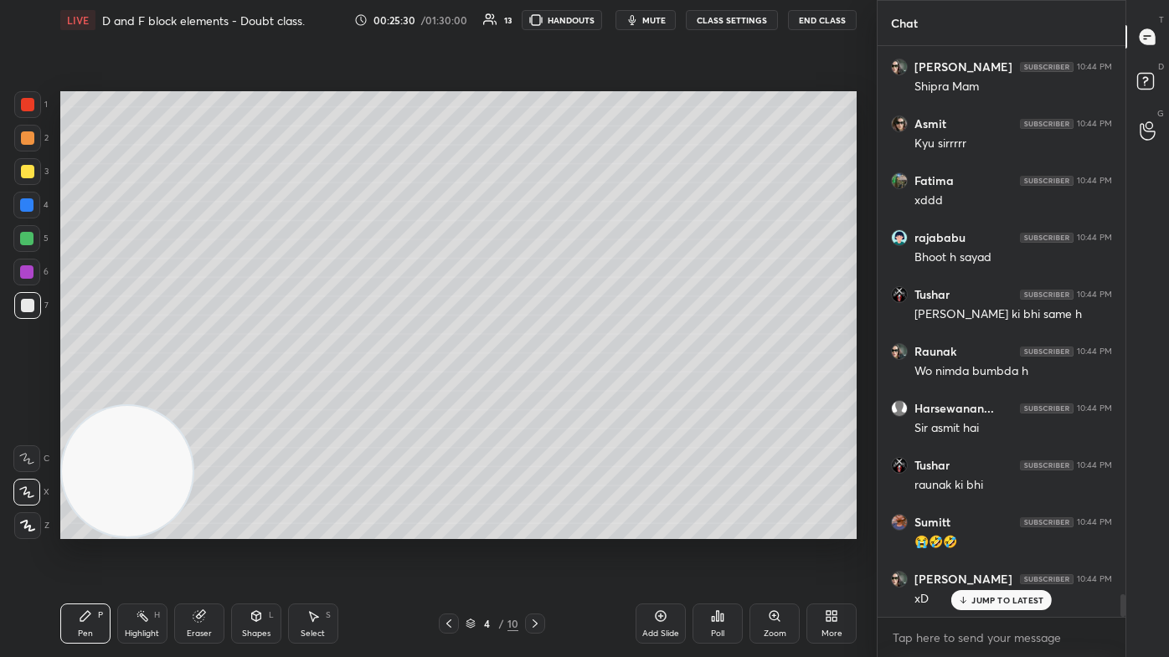
scroll to position [13809, 0]
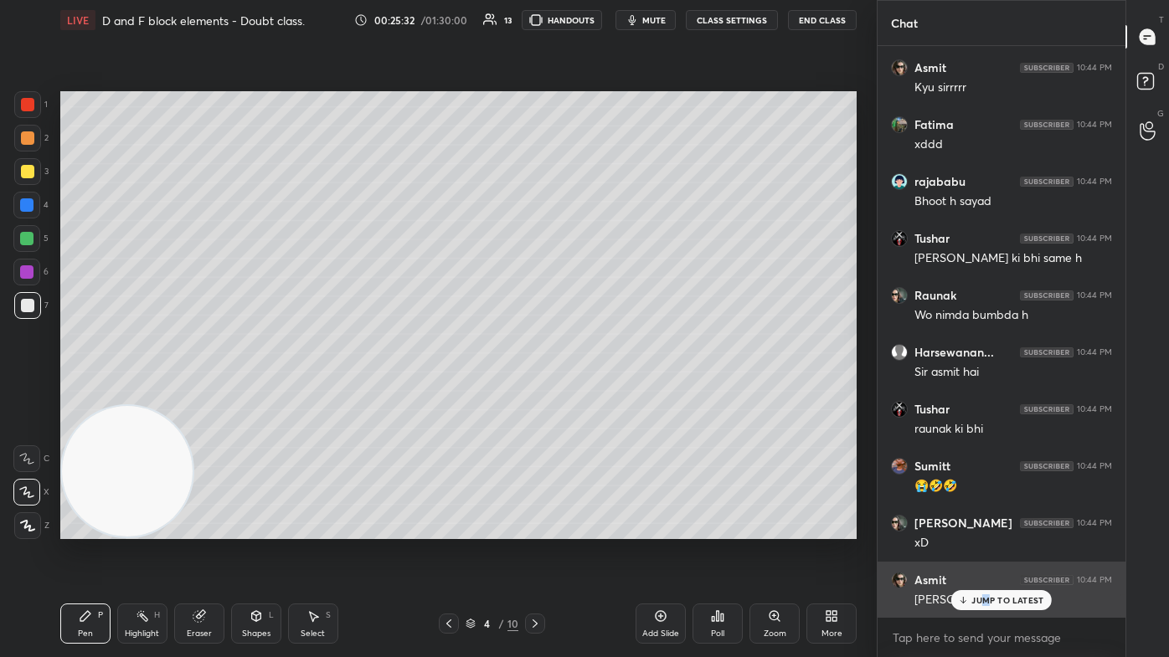
click at [600, 393] on p "JUMP TO LATEST" at bounding box center [1007, 600] width 72 height 10
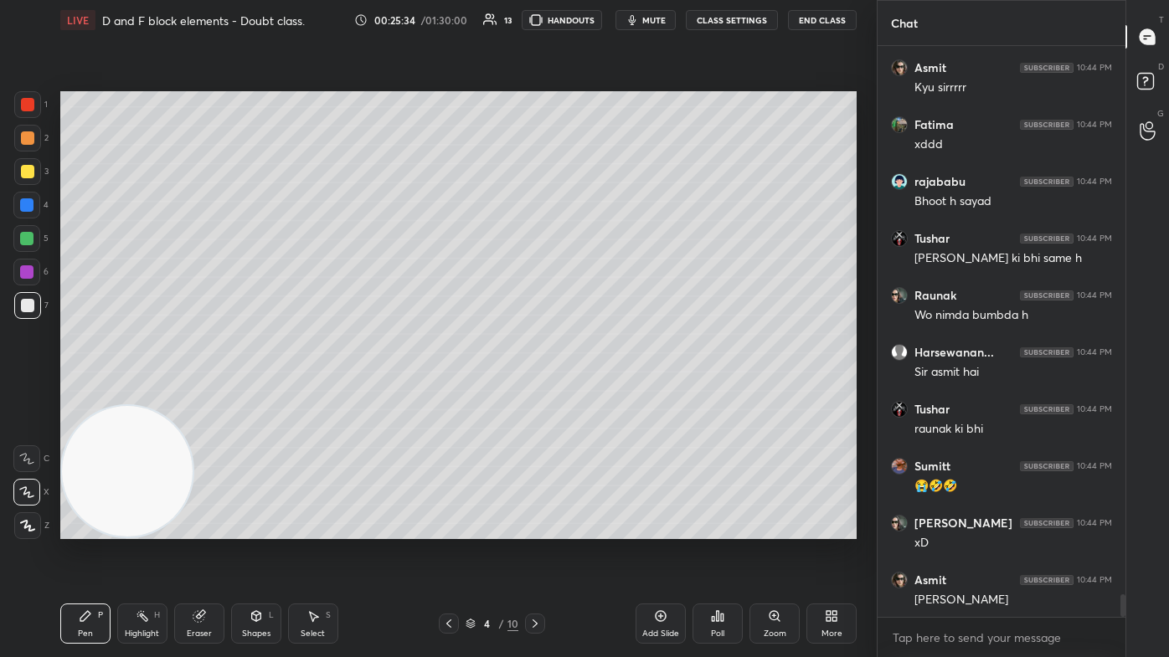
click at [600, 20] on button "CLASS SETTINGS" at bounding box center [732, 20] width 92 height 20
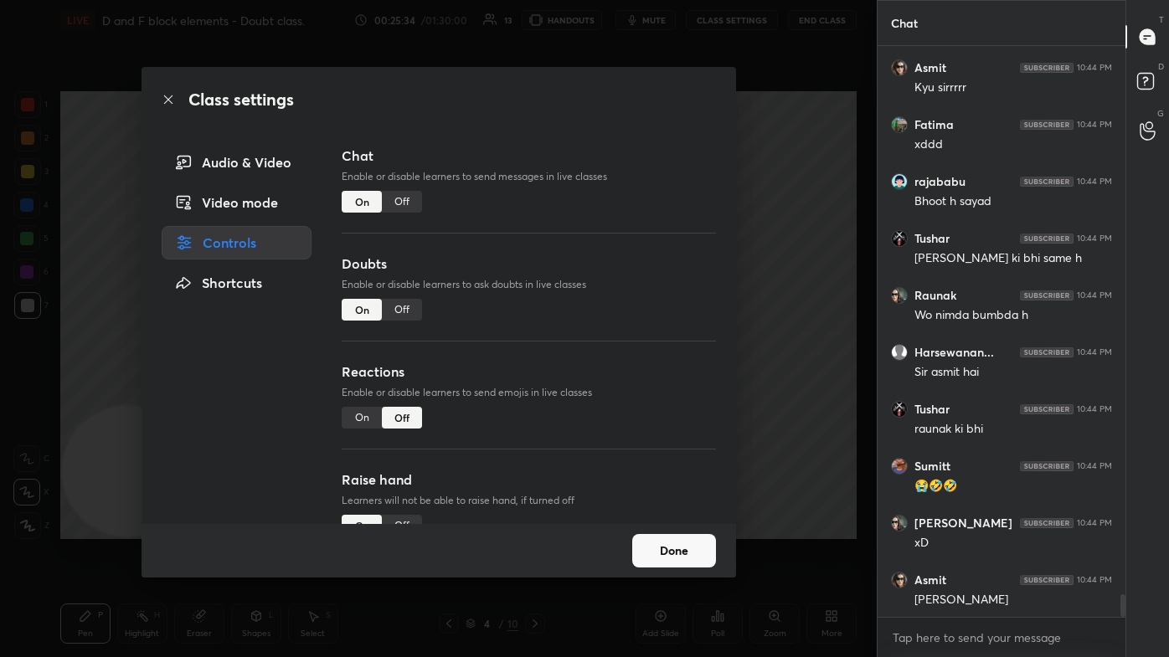
click at [399, 198] on div "Off" at bounding box center [402, 202] width 40 height 22
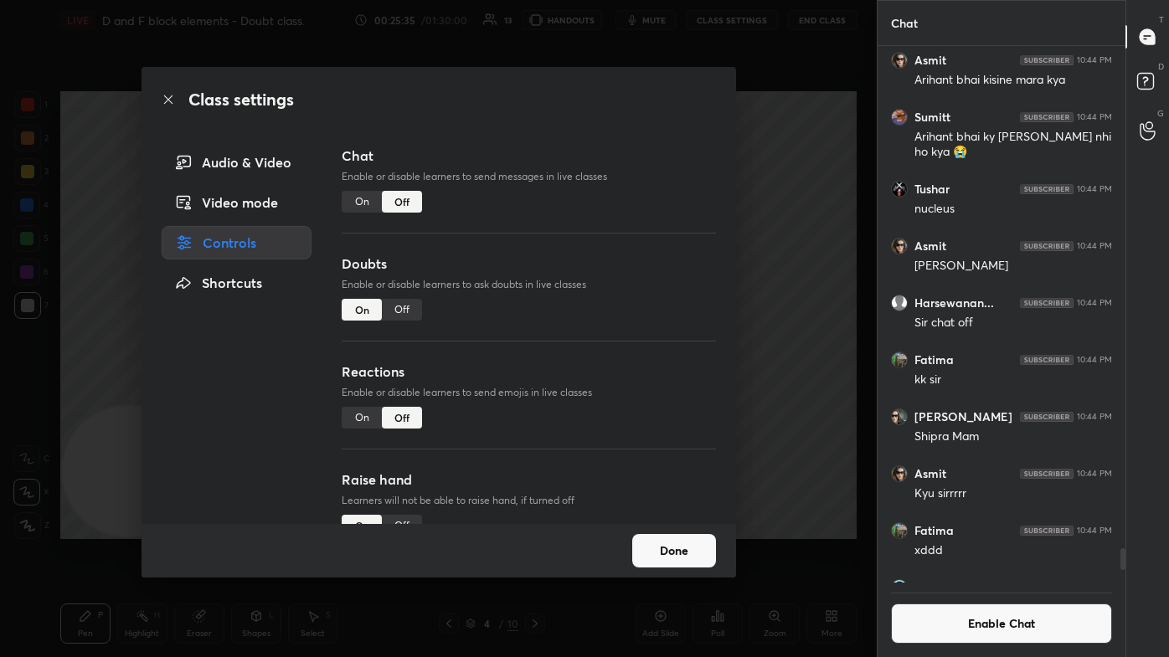
click at [600, 182] on div "Class settings Audio & Video Video mode Controls Shortcuts Chat Enable or disab…" at bounding box center [438, 328] width 876 height 657
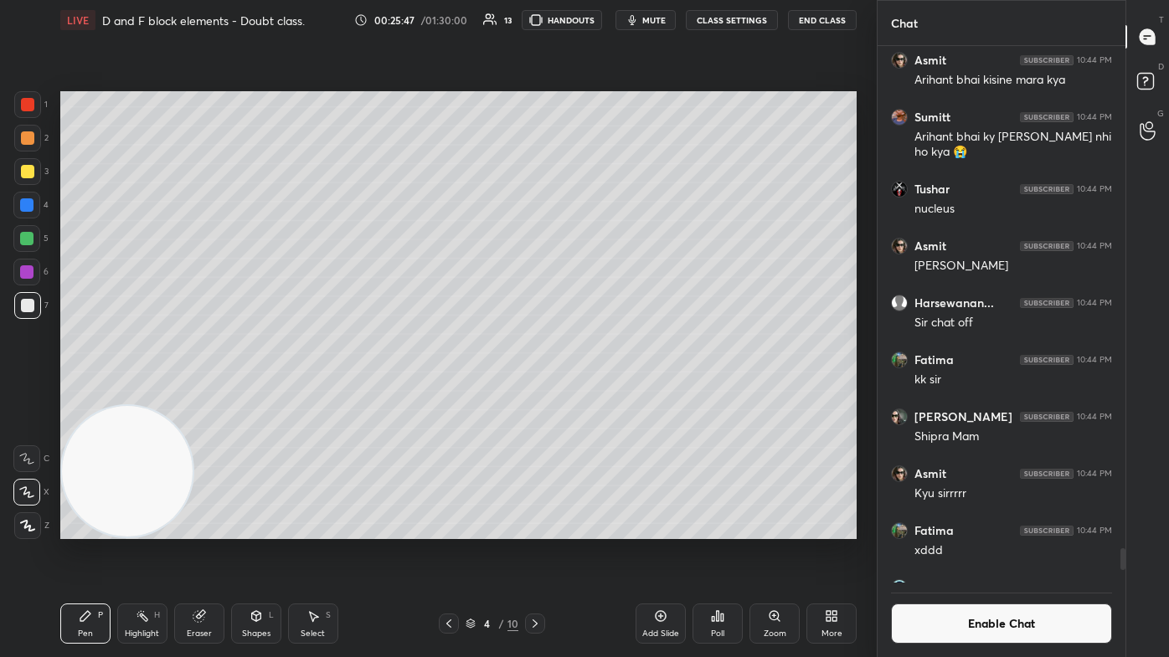
click at [200, 393] on div "Eraser" at bounding box center [199, 634] width 25 height 8
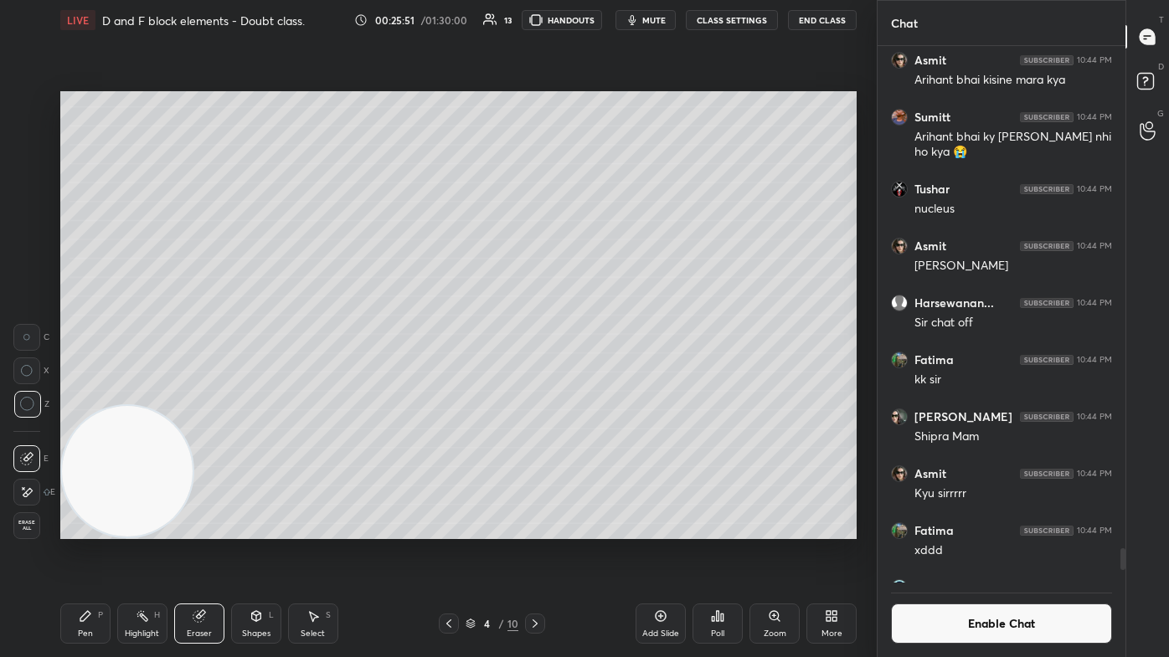
click at [97, 393] on div "Pen P" at bounding box center [85, 624] width 50 height 40
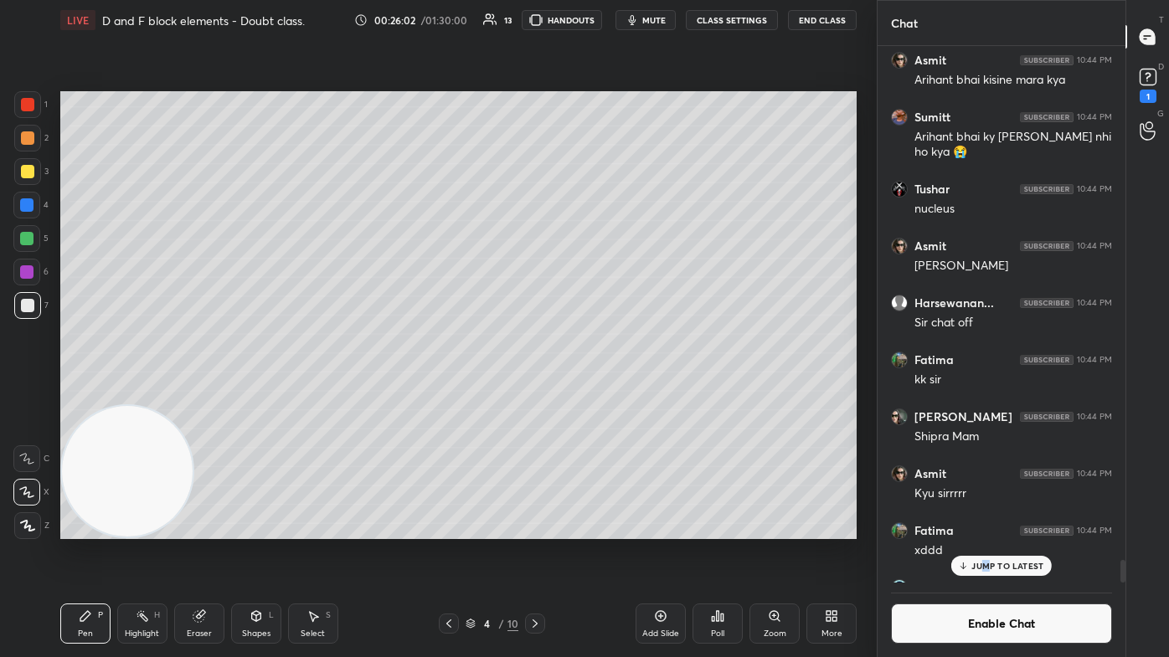
scroll to position [12151, 0]
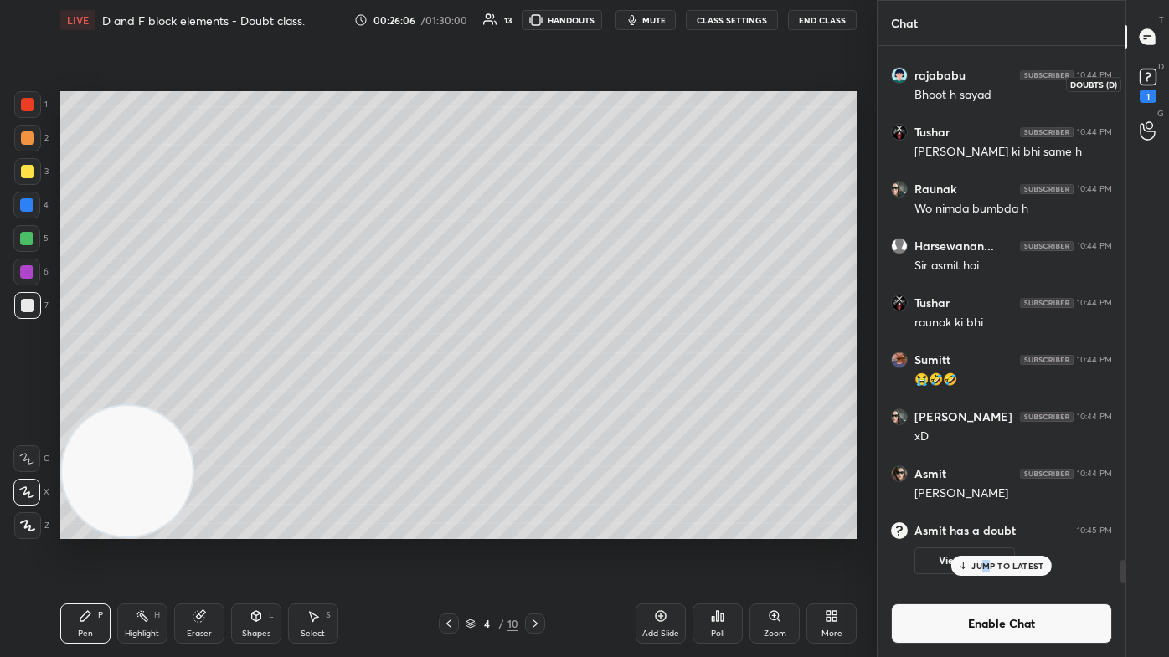
click at [600, 80] on rect at bounding box center [1147, 77] width 16 height 16
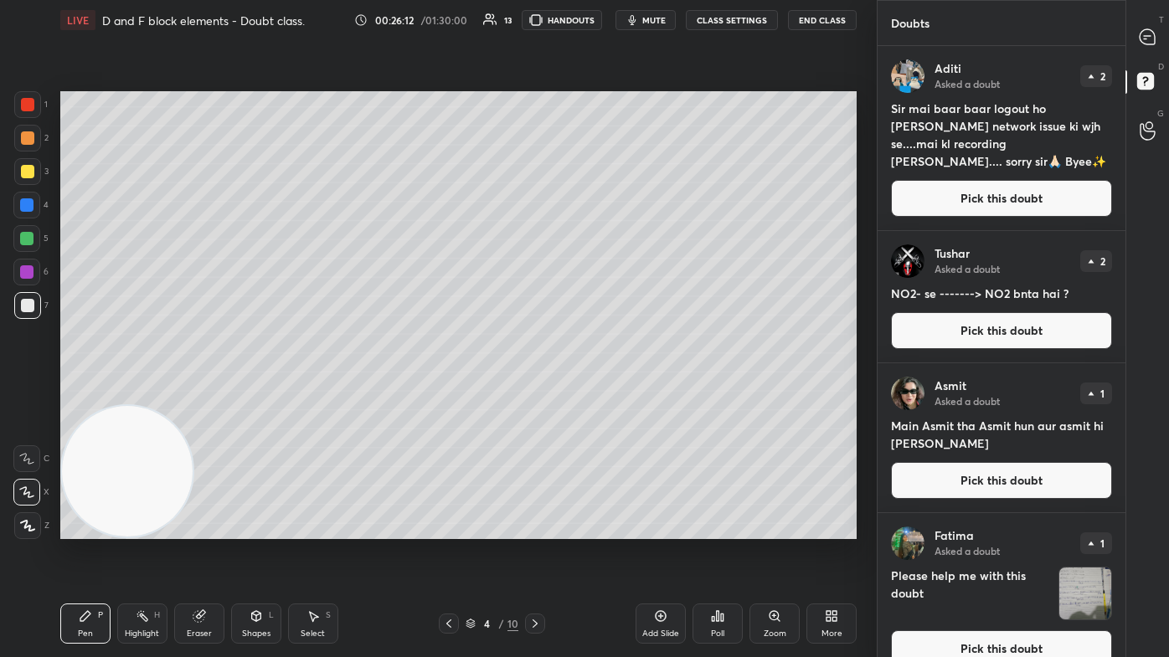
scroll to position [23, 0]
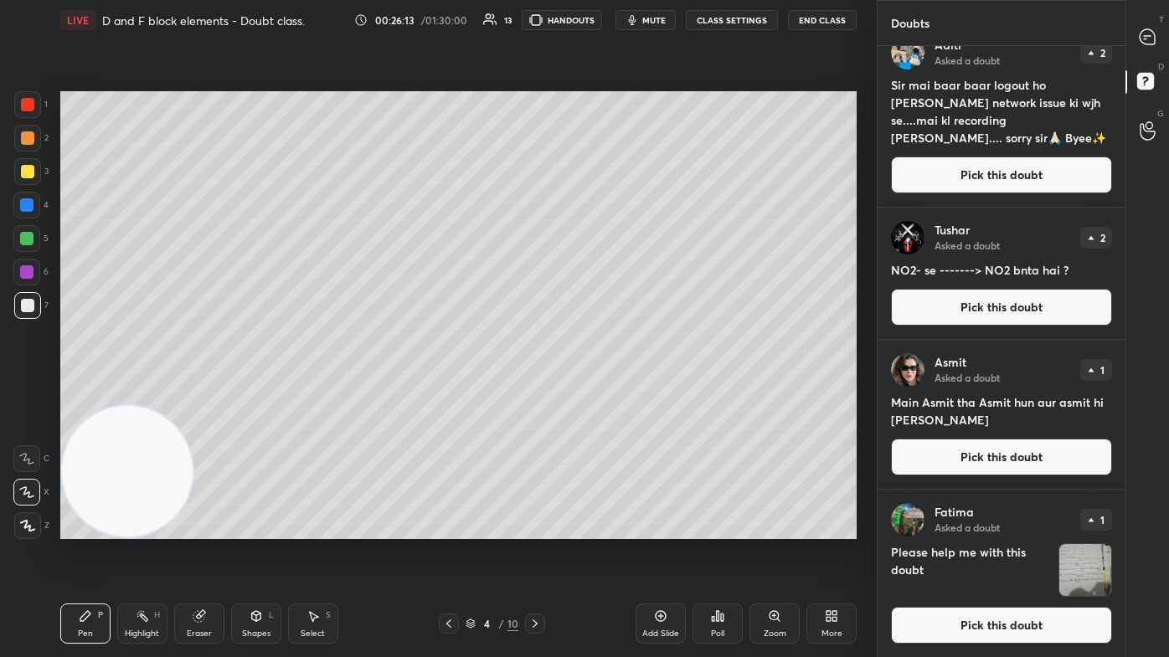
click at [600, 373] on img "grid" at bounding box center [907, 369] width 33 height 33
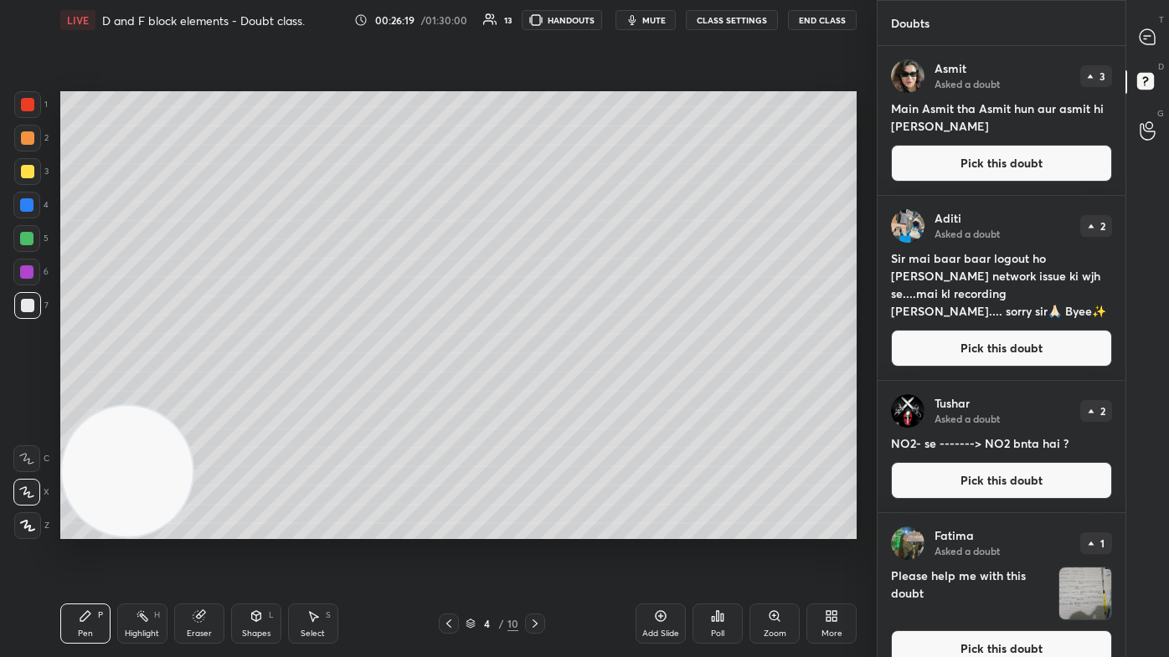
scroll to position [23, 0]
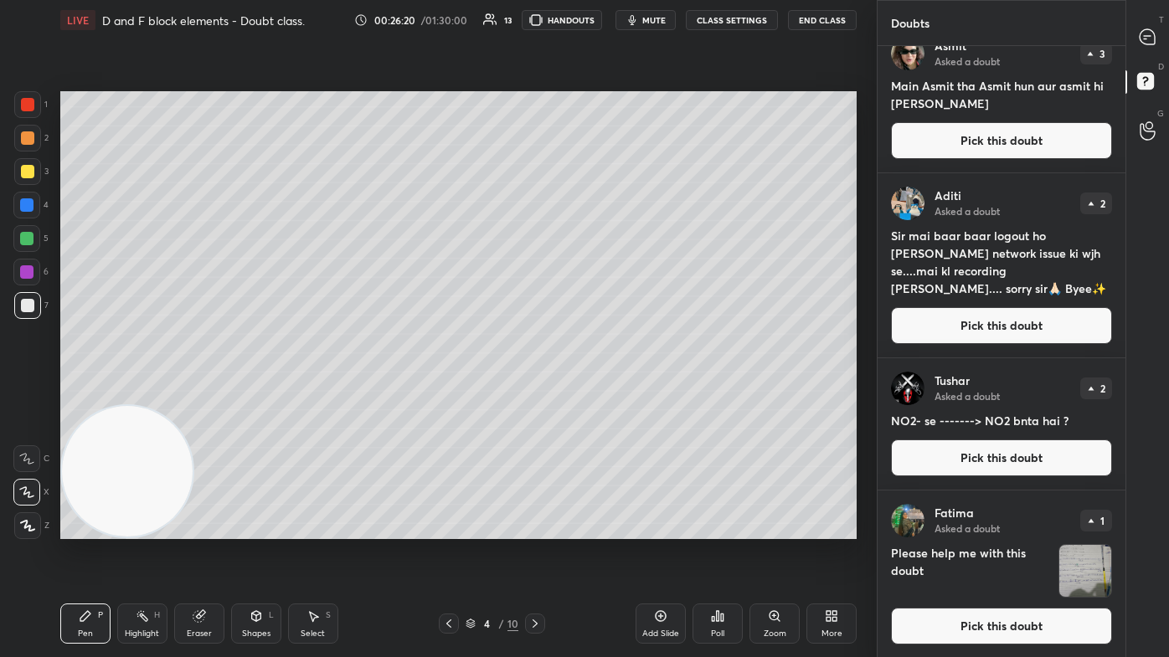
click at [600, 393] on div "Doubts Enable Chat Asmit Asked a doubt 3 Main Asmit tha Asmit hun aur asmit hi …" at bounding box center [1022, 328] width 292 height 657
click at [600, 30] on icon at bounding box center [1146, 36] width 15 height 15
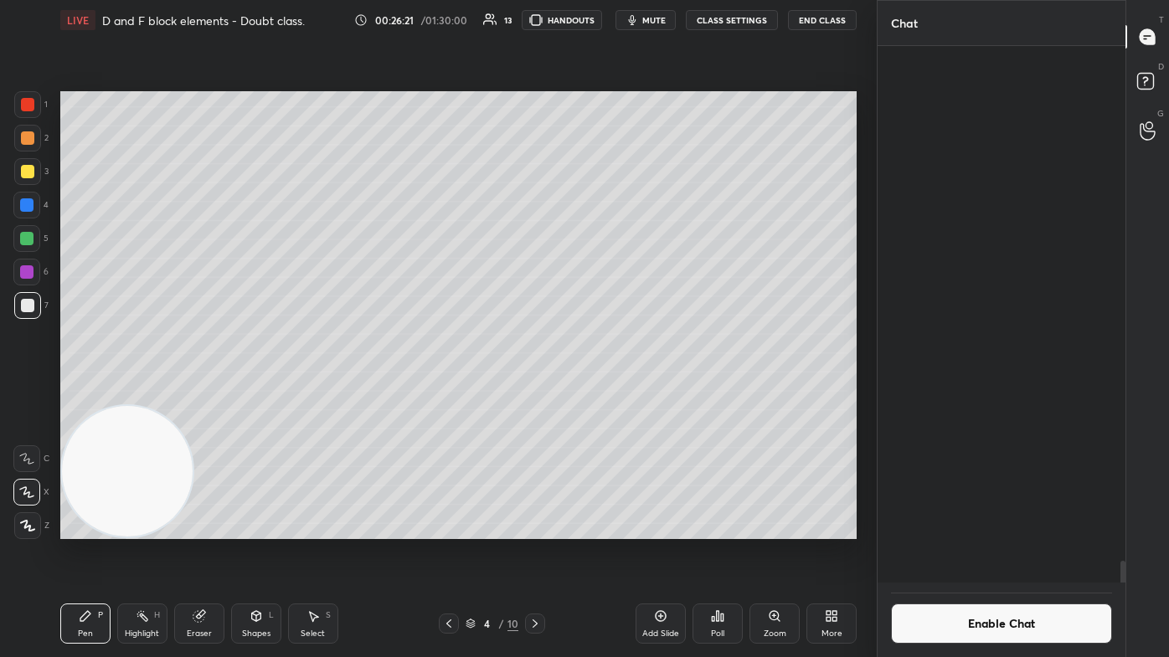
scroll to position [532, 243]
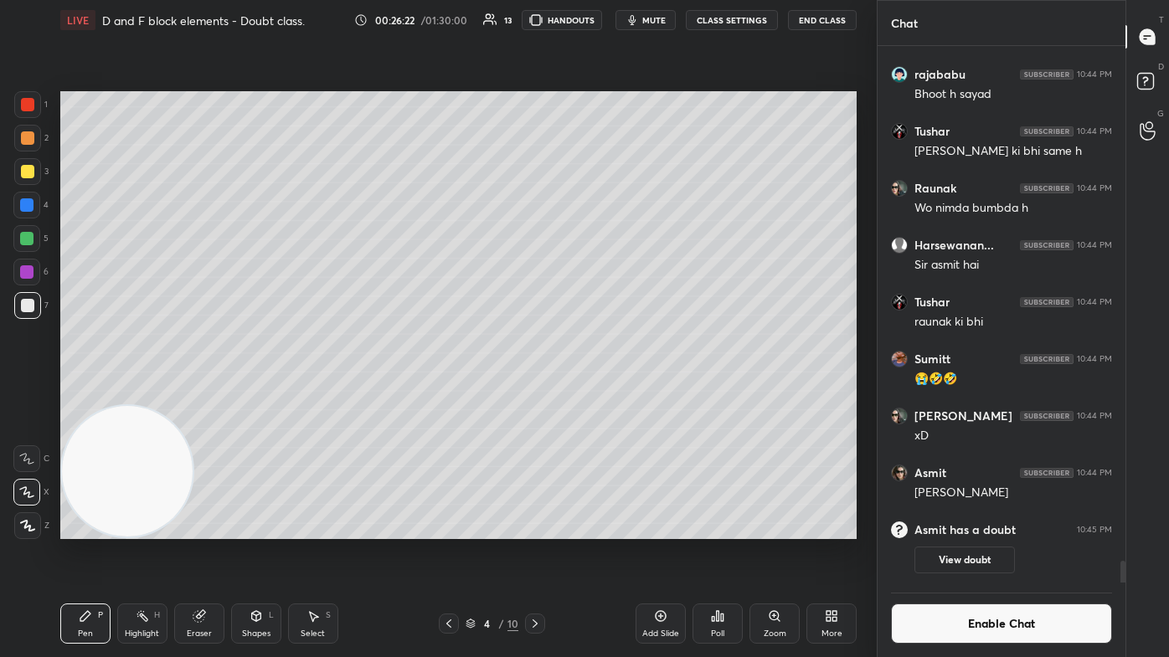
click at [600, 393] on div "Chat Asmit 10:44 PM Kyu sirrrrr Fatima 10:44 PM xddd rajababu 10:44 PM Bhoot h …" at bounding box center [1022, 328] width 292 height 657
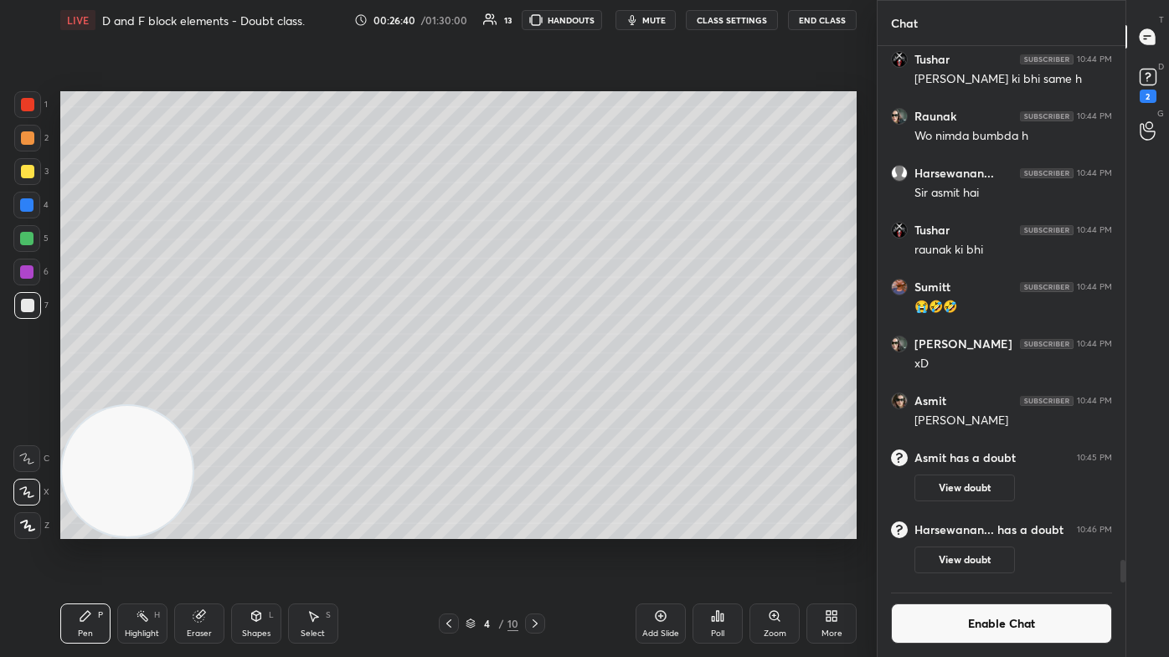
scroll to position [12057, 0]
click at [600, 85] on rect at bounding box center [1147, 77] width 16 height 16
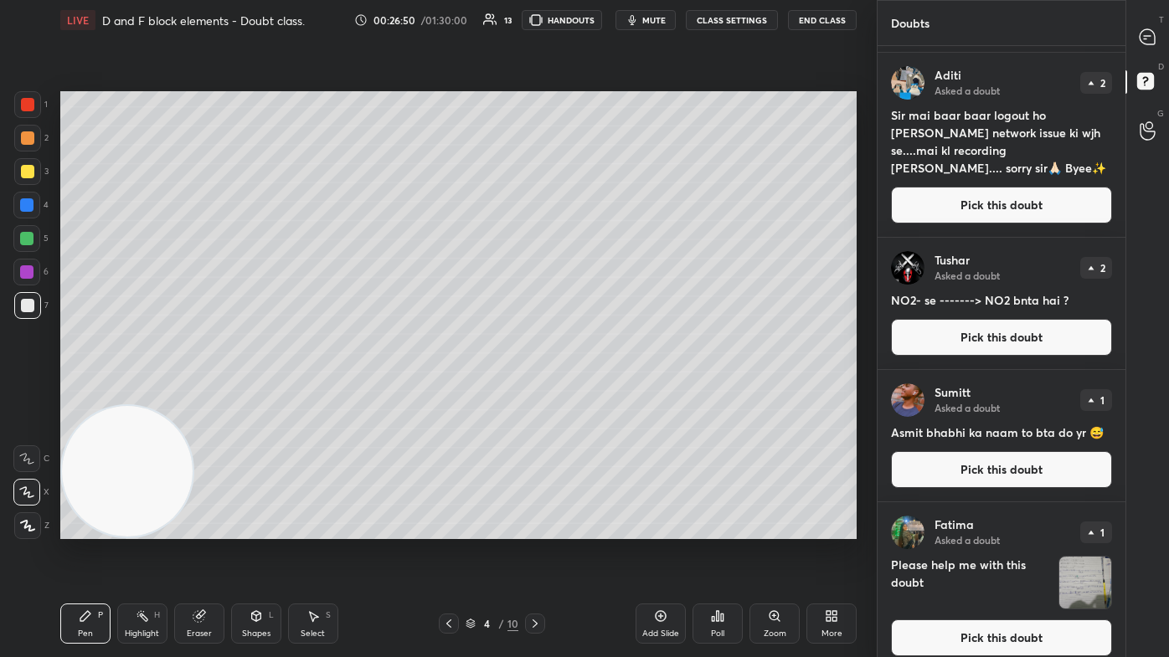
scroll to position [306, 0]
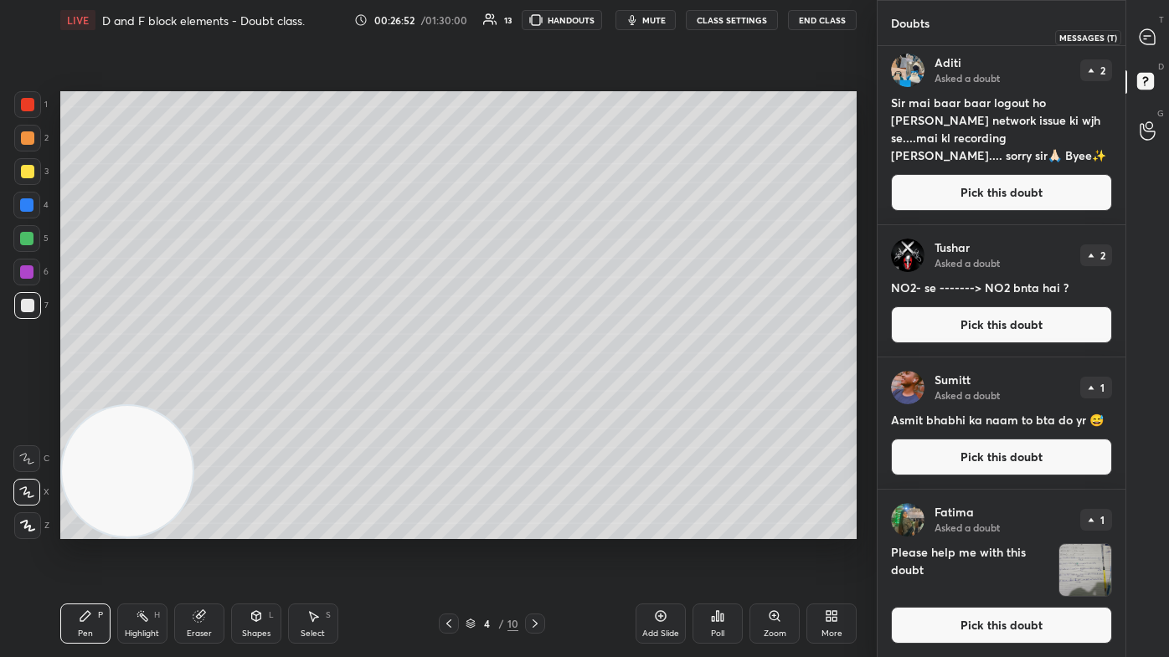
click at [600, 37] on icon at bounding box center [1146, 36] width 15 height 15
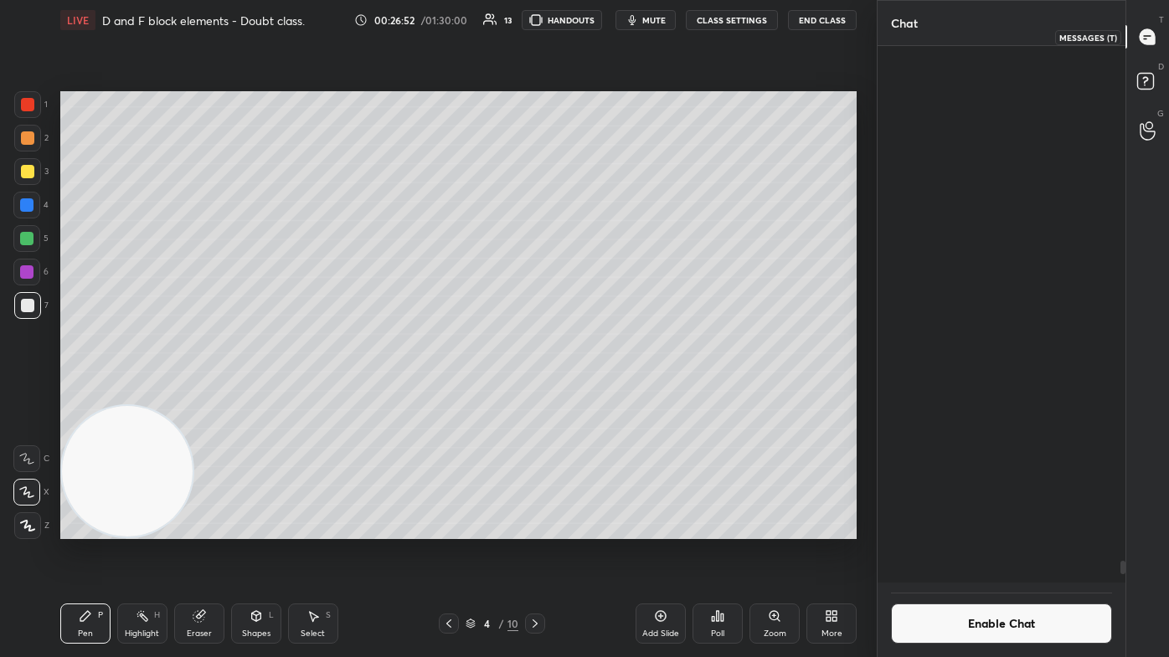
scroll to position [532, 243]
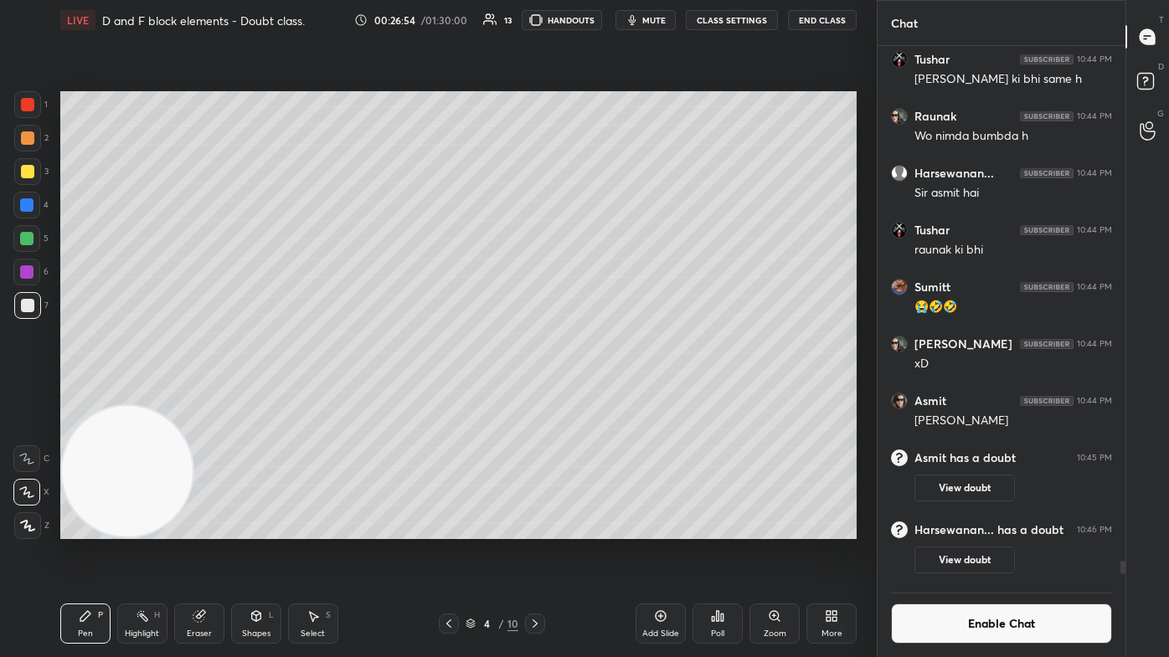
drag, startPoint x: 1123, startPoint y: 568, endPoint x: 1125, endPoint y: 599, distance: 31.1
click at [600, 393] on div "Chat rajababu 10:44 PM Bhoot h sayad Tushar 10:44 PM Arihant ki bhi same h Raun…" at bounding box center [1022, 328] width 292 height 657
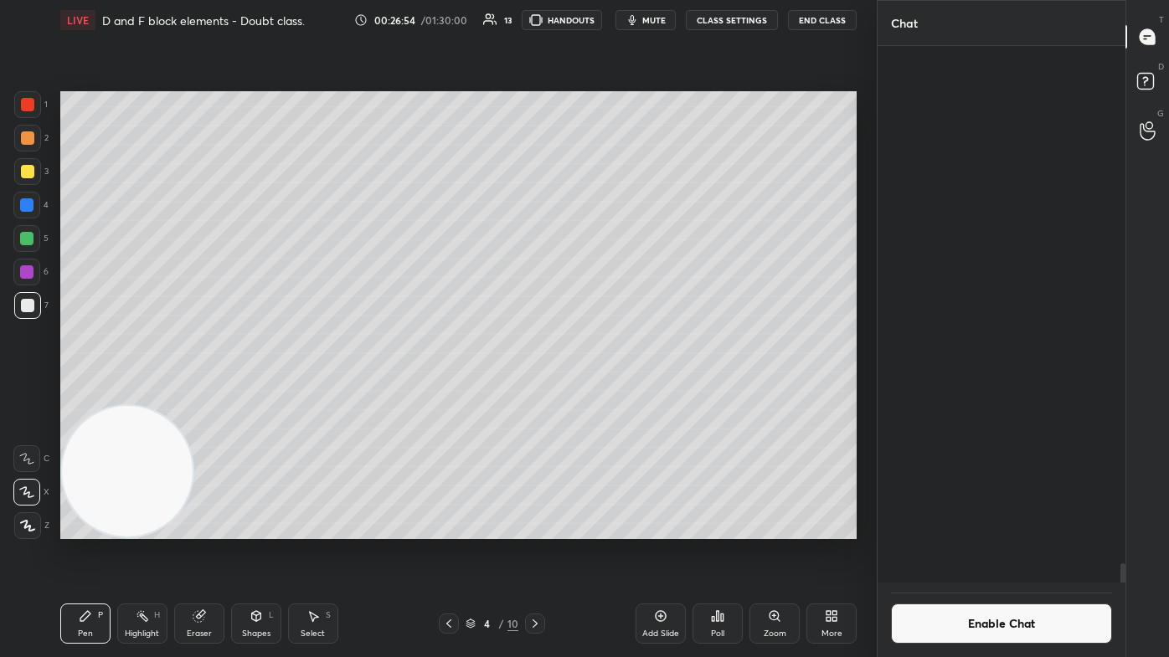
scroll to position [14546, 0]
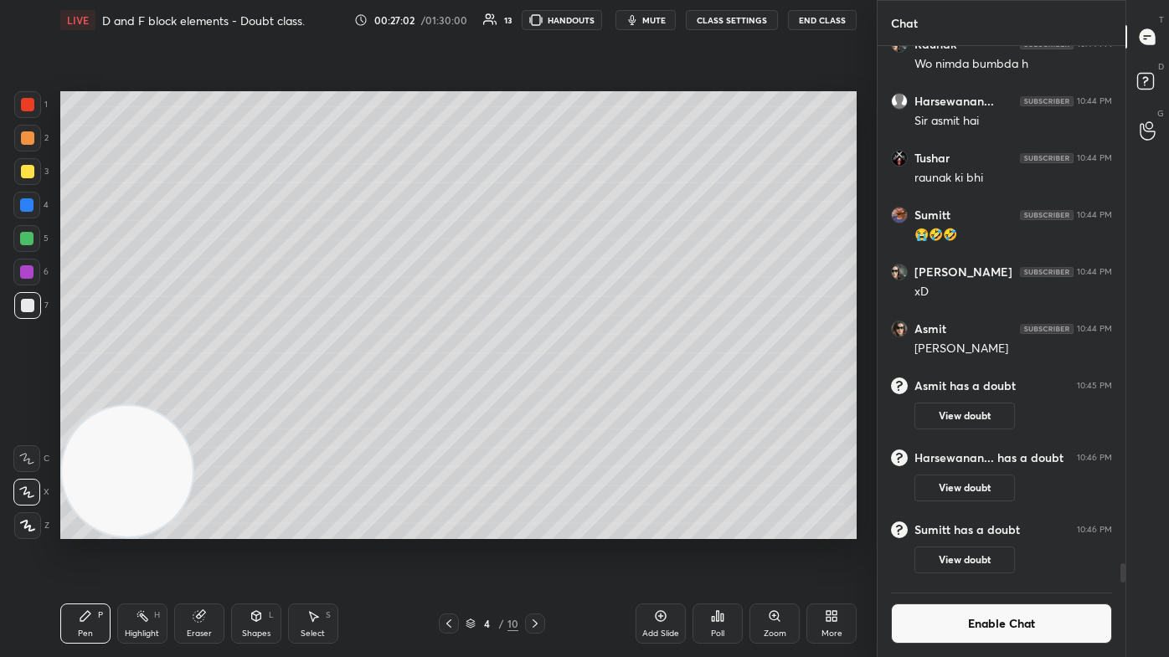
click at [600, 20] on button "mute" at bounding box center [645, 20] width 60 height 20
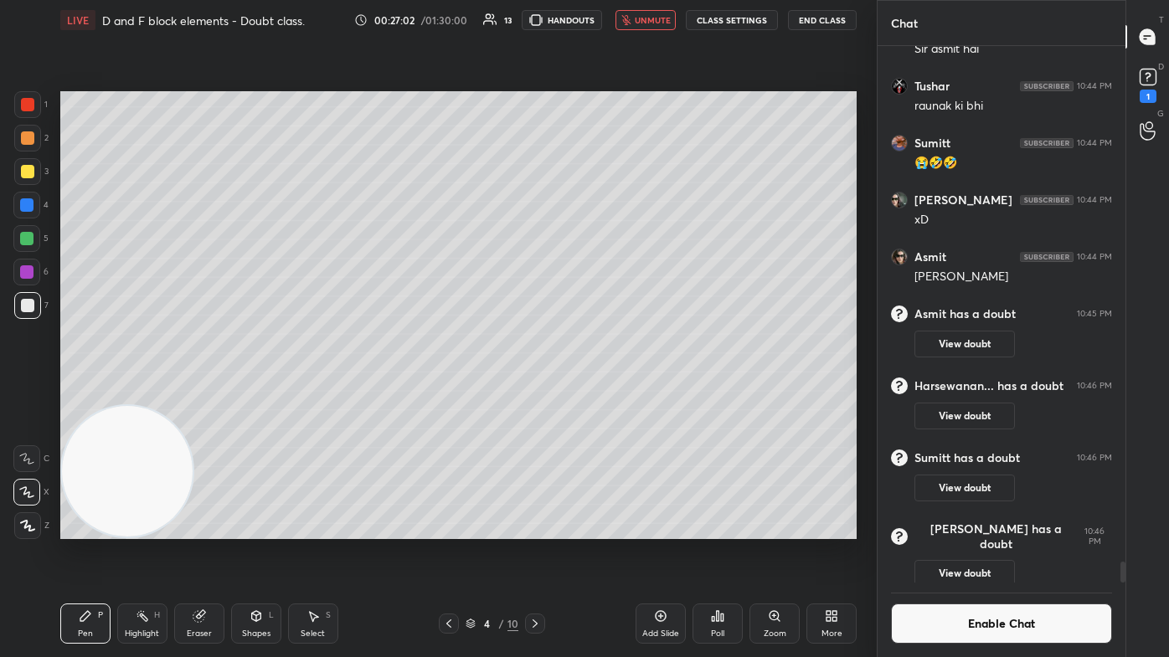
scroll to position [13430, 0]
click at [600, 85] on icon at bounding box center [1147, 76] width 25 height 25
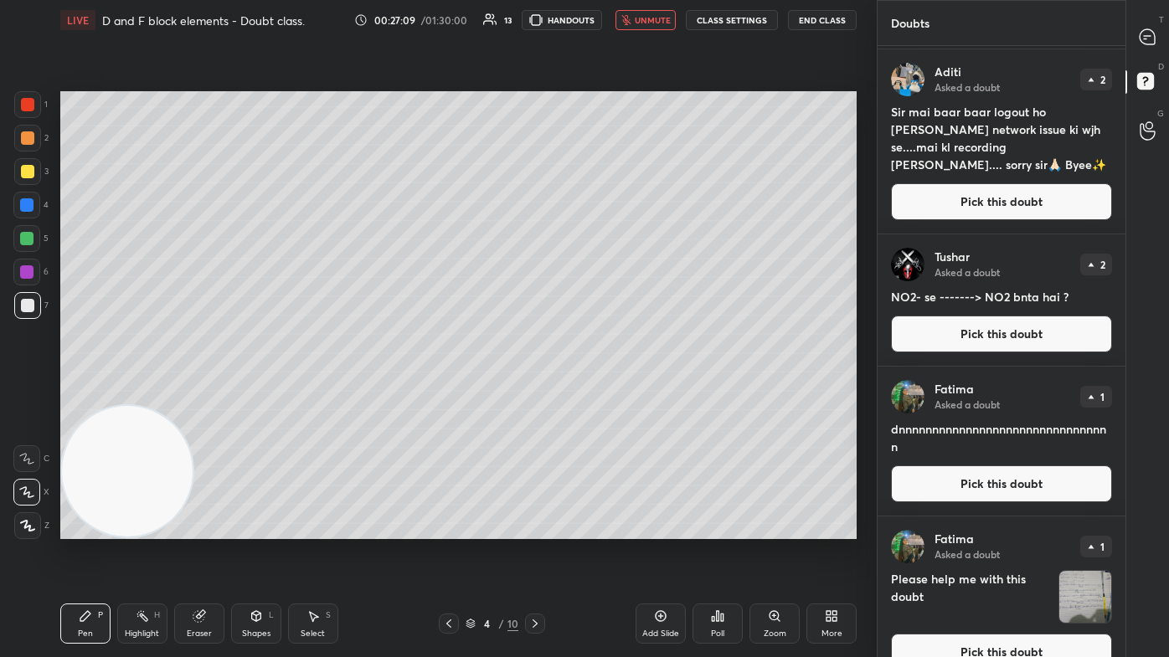
scroll to position [455, 0]
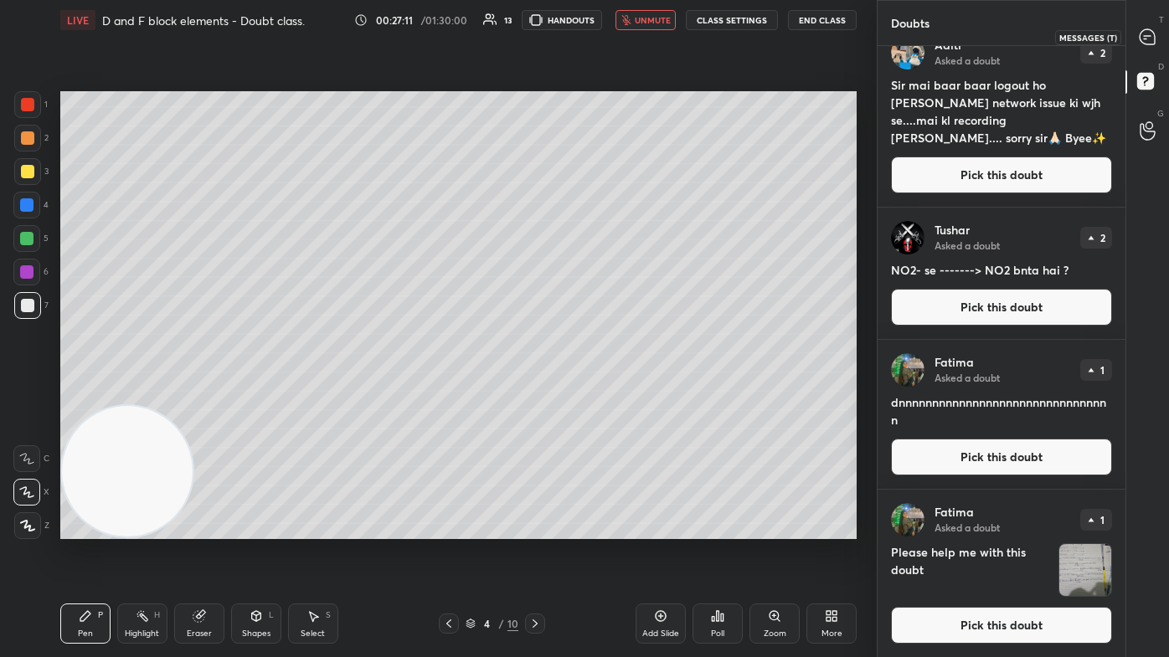
click at [600, 33] on icon at bounding box center [1146, 36] width 15 height 15
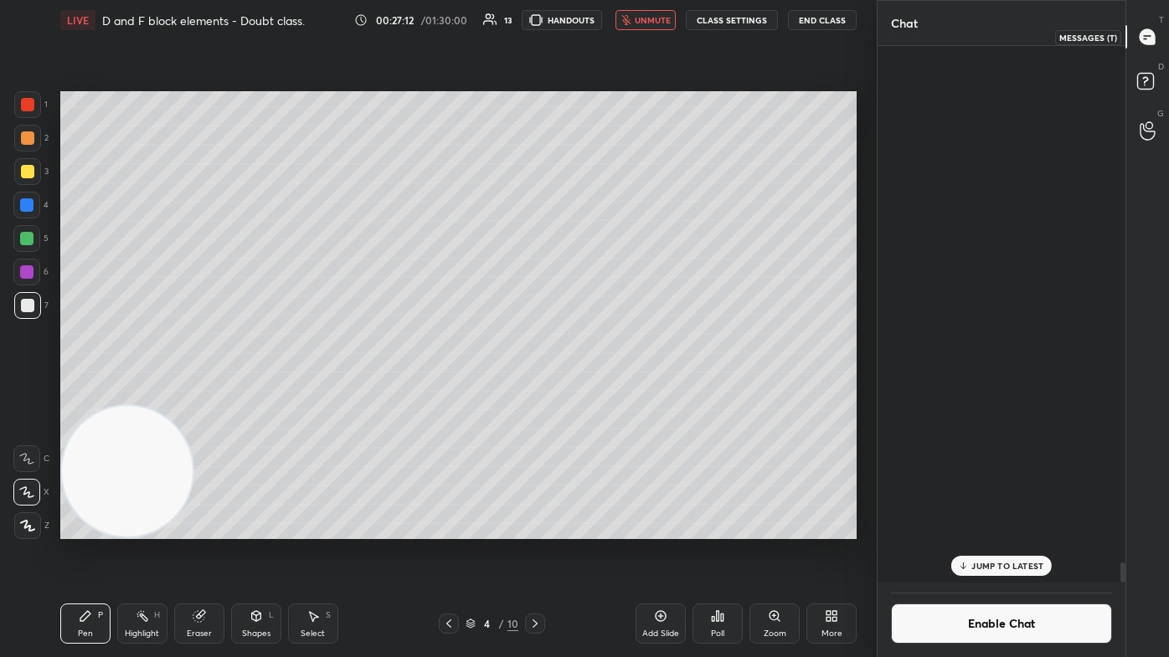
scroll to position [532, 243]
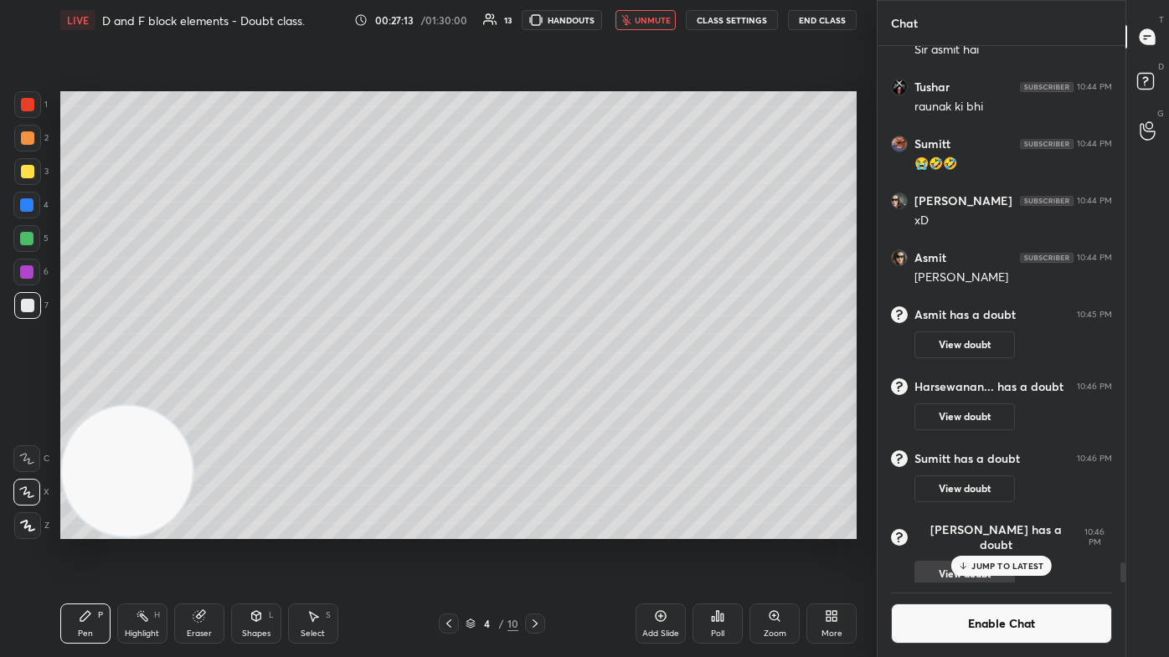
click at [600, 393] on div "JUMP TO LATEST" at bounding box center [1001, 566] width 100 height 20
click at [600, 393] on button "Enable Chat" at bounding box center [1001, 624] width 221 height 40
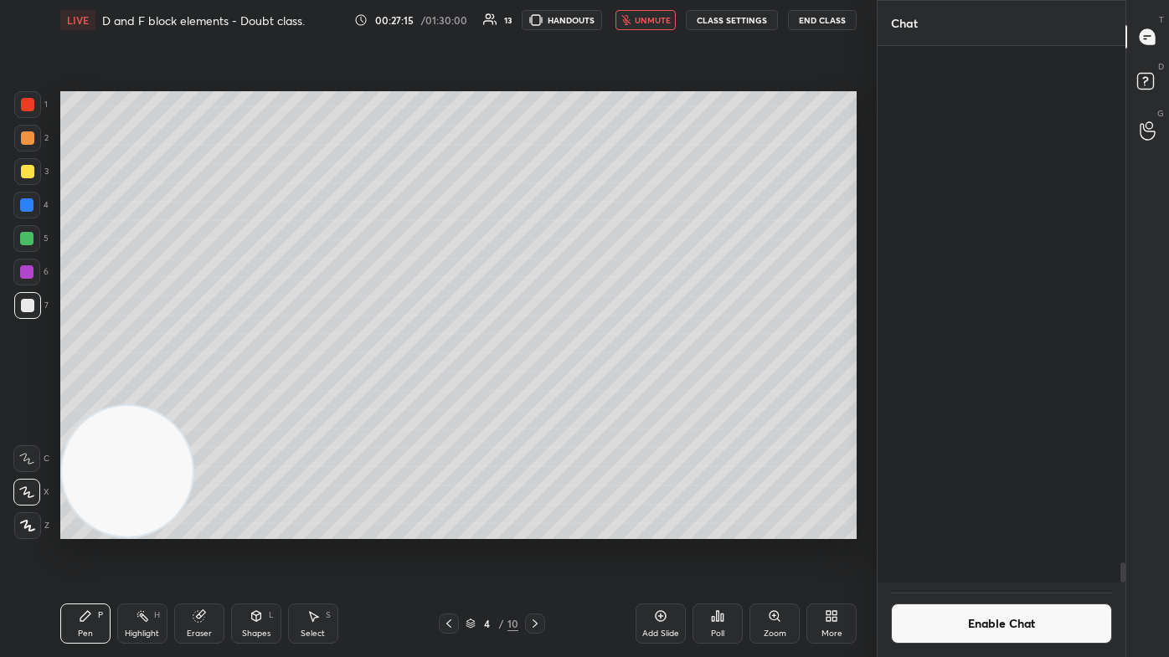
scroll to position [567, 243]
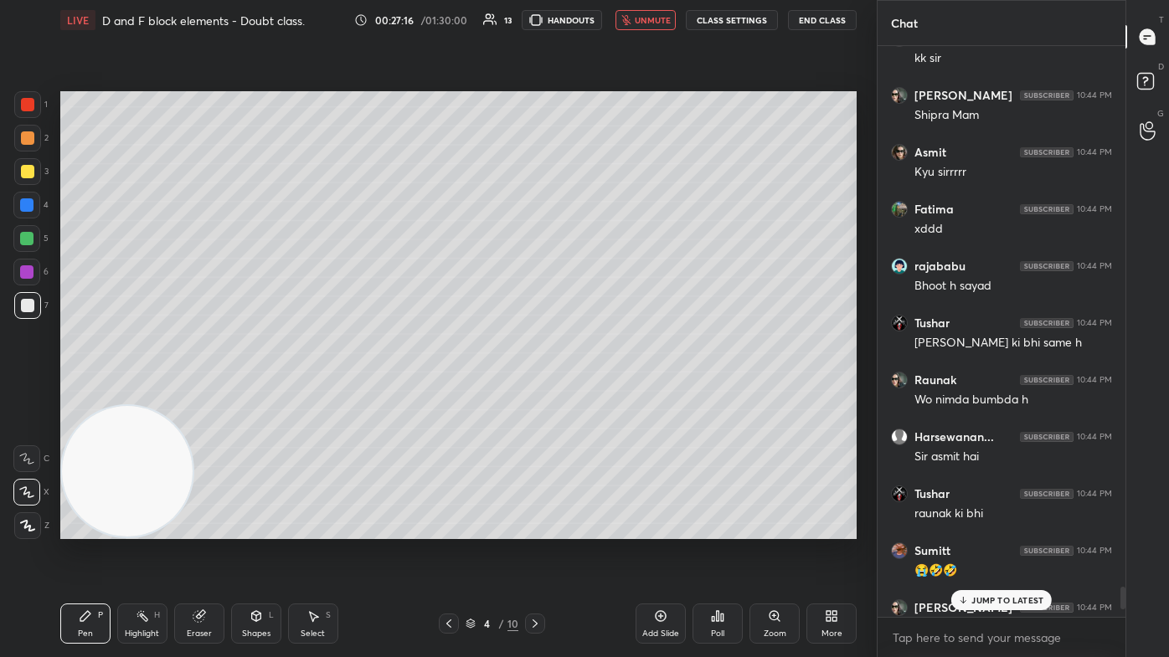
click at [600, 20] on span "unmute" at bounding box center [653, 20] width 36 height 12
click at [600, 393] on p "JUMP TO LATEST" at bounding box center [1007, 600] width 72 height 10
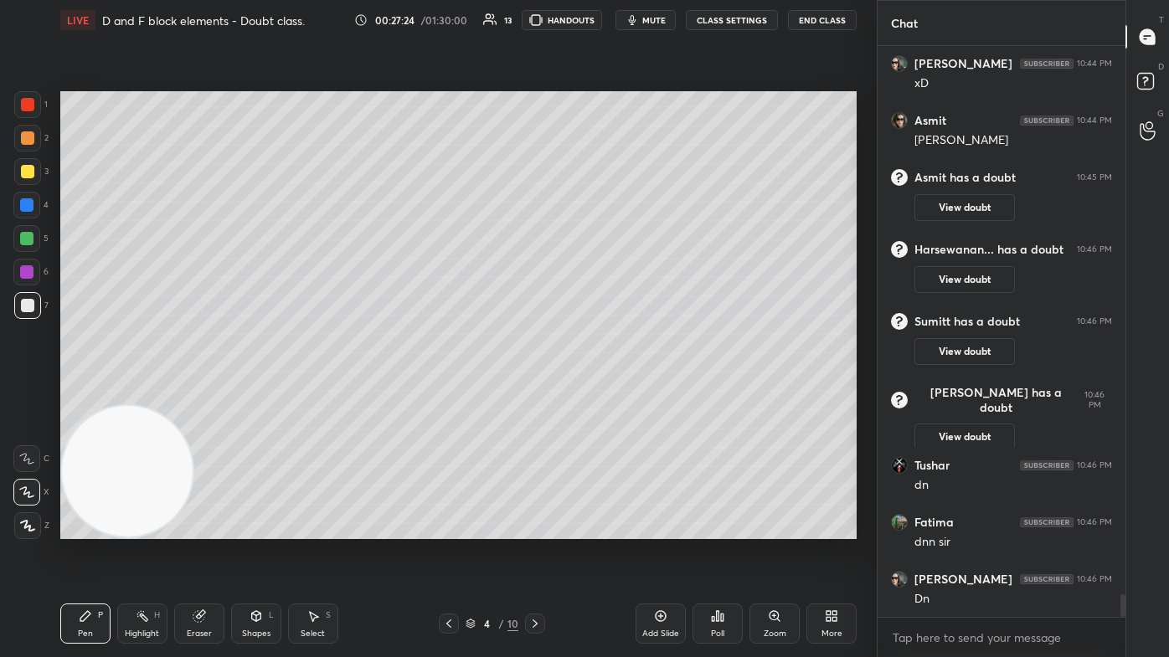
scroll to position [13684, 0]
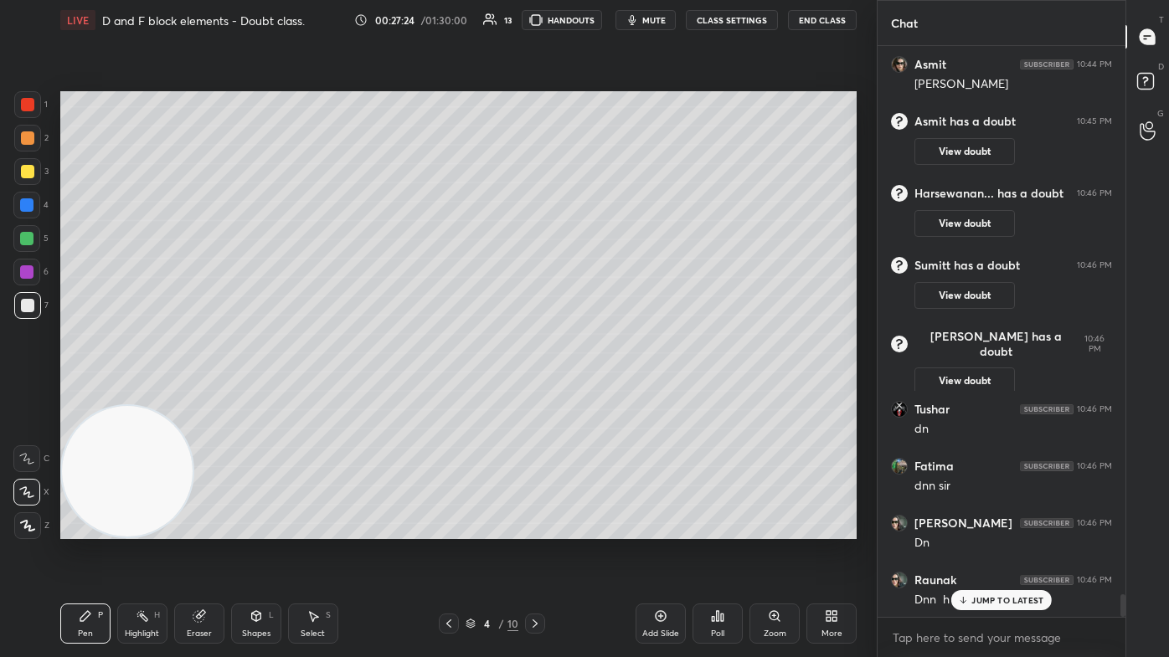
click at [304, 393] on div "Select S" at bounding box center [313, 624] width 50 height 40
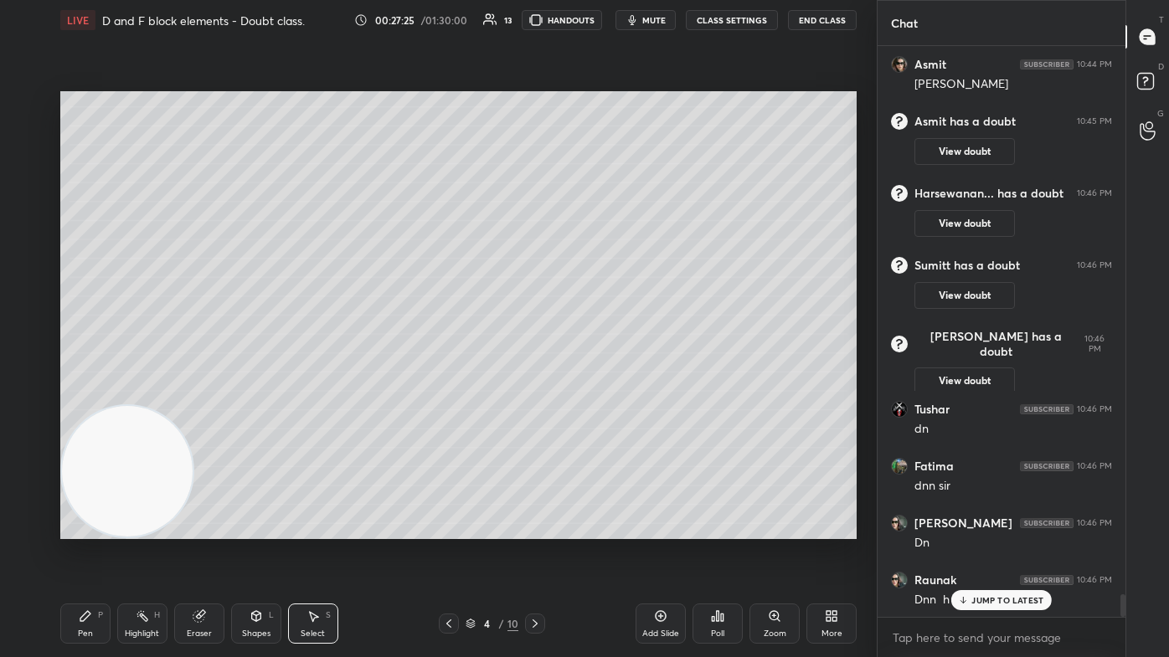
scroll to position [13742, 0]
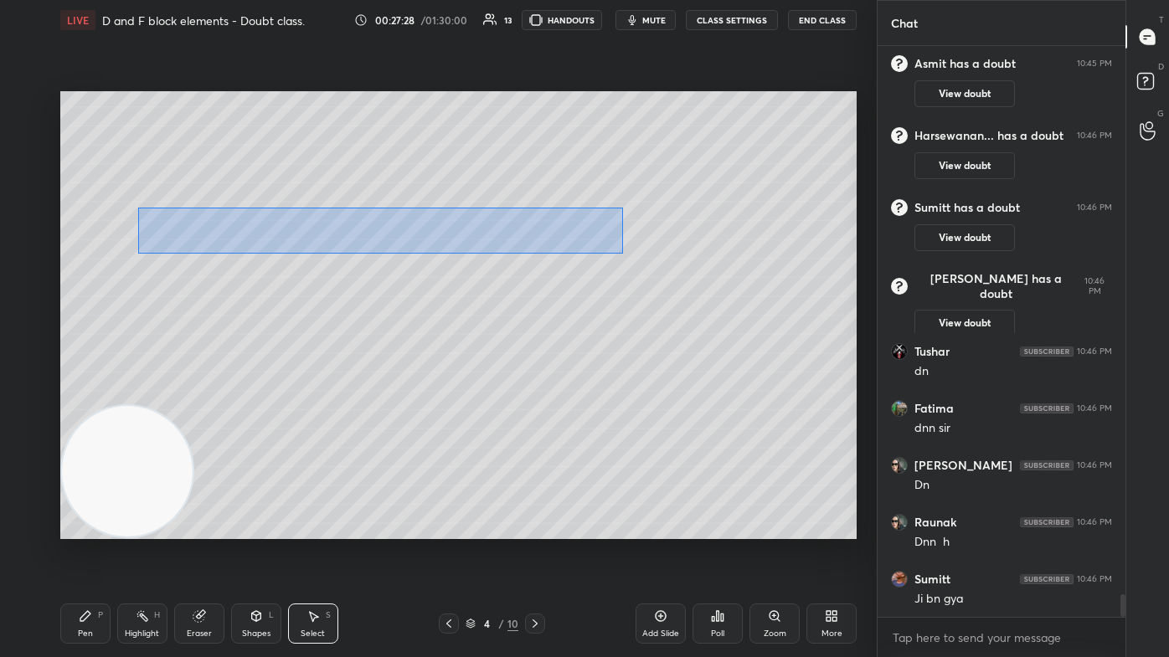
drag, startPoint x: 138, startPoint y: 208, endPoint x: 623, endPoint y: 254, distance: 486.9
click at [600, 254] on div "0 ° Undo Copy Duplicate Duplicate to new slide Delete" at bounding box center [458, 315] width 796 height 448
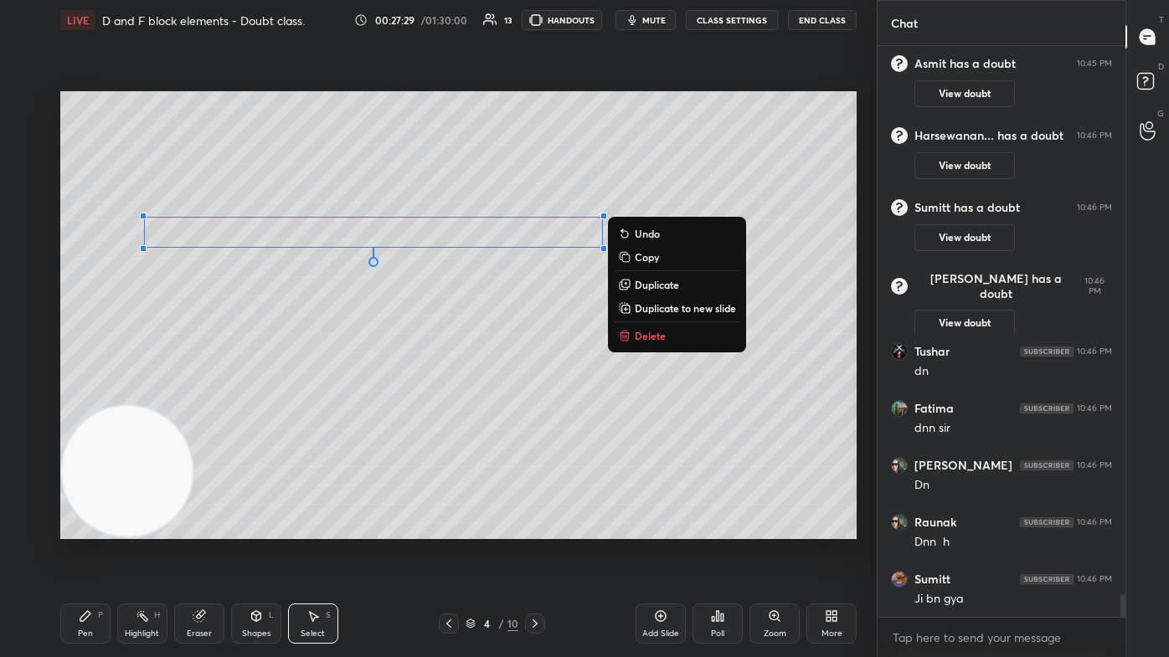
click at [600, 307] on p "Duplicate to new slide" at bounding box center [685, 307] width 101 height 13
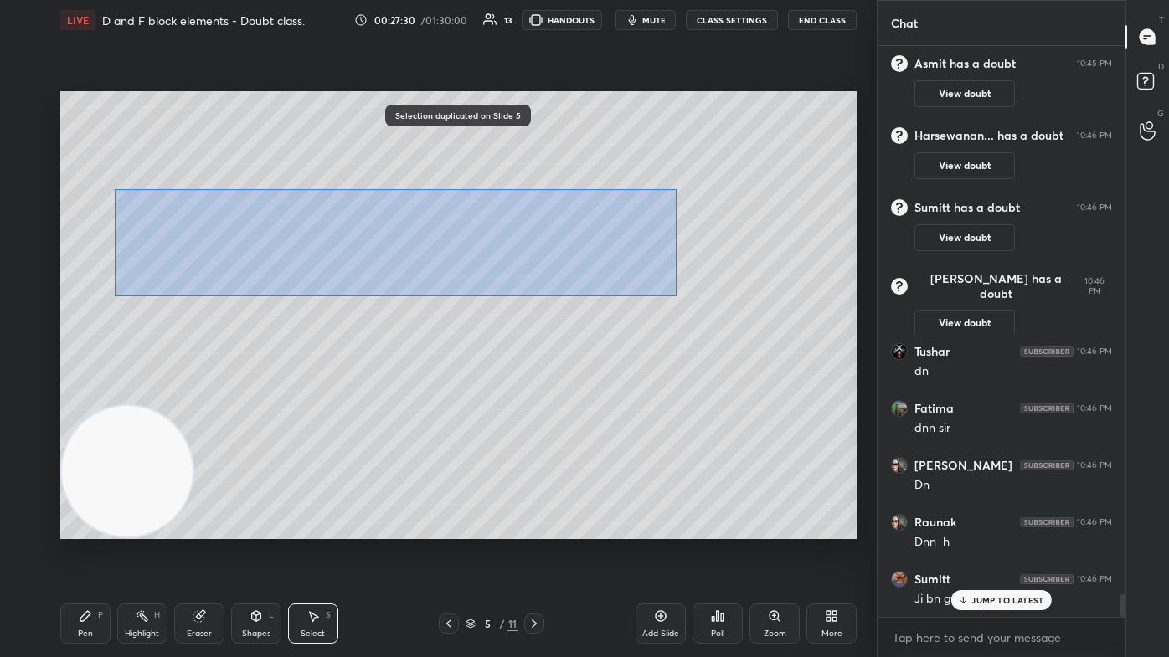
scroll to position [13798, 0]
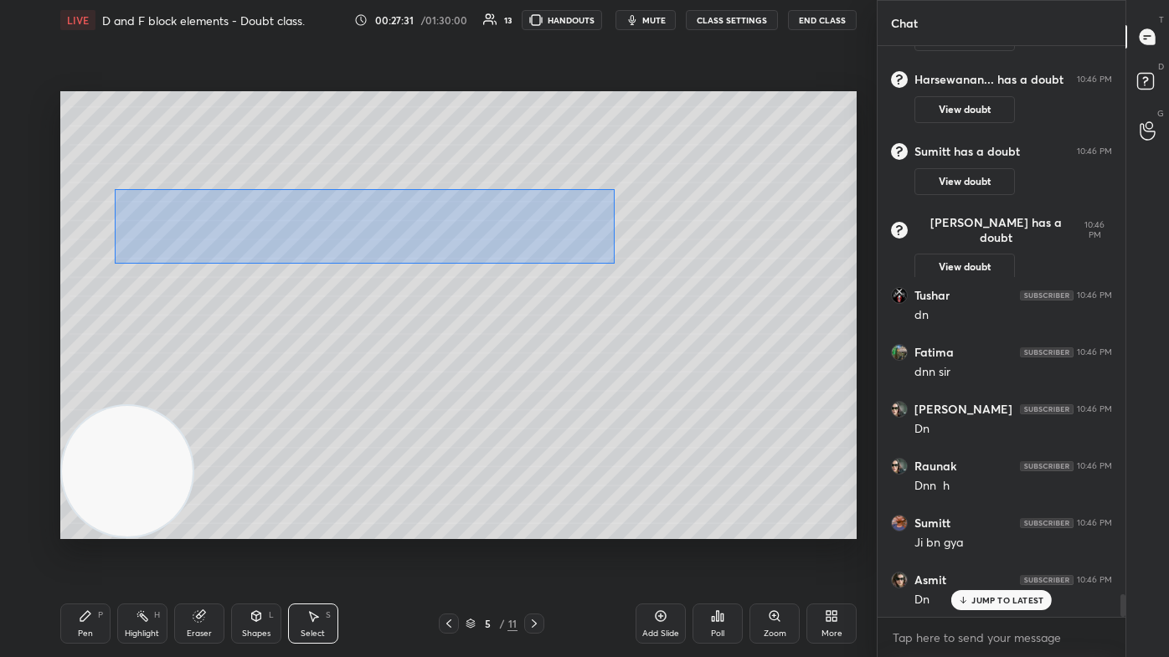
drag, startPoint x: 114, startPoint y: 189, endPoint x: 614, endPoint y: 264, distance: 505.3
click at [600, 264] on div "0 ° Undo Copy Duplicate Duplicate to new slide Delete" at bounding box center [458, 315] width 796 height 448
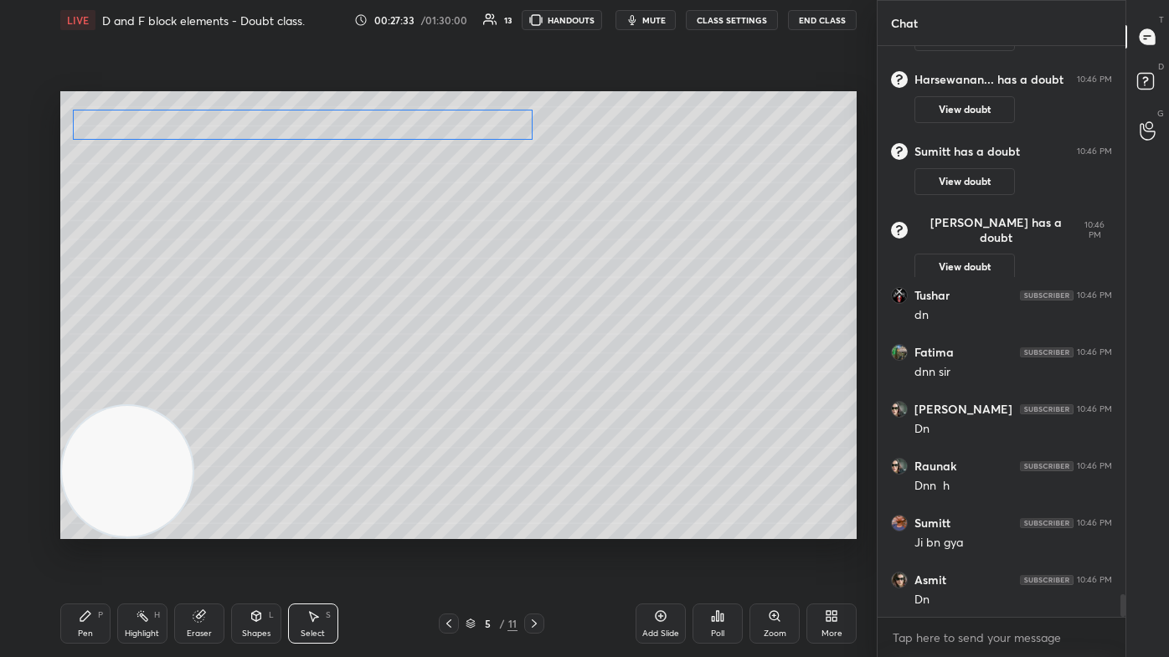
scroll to position [13855, 0]
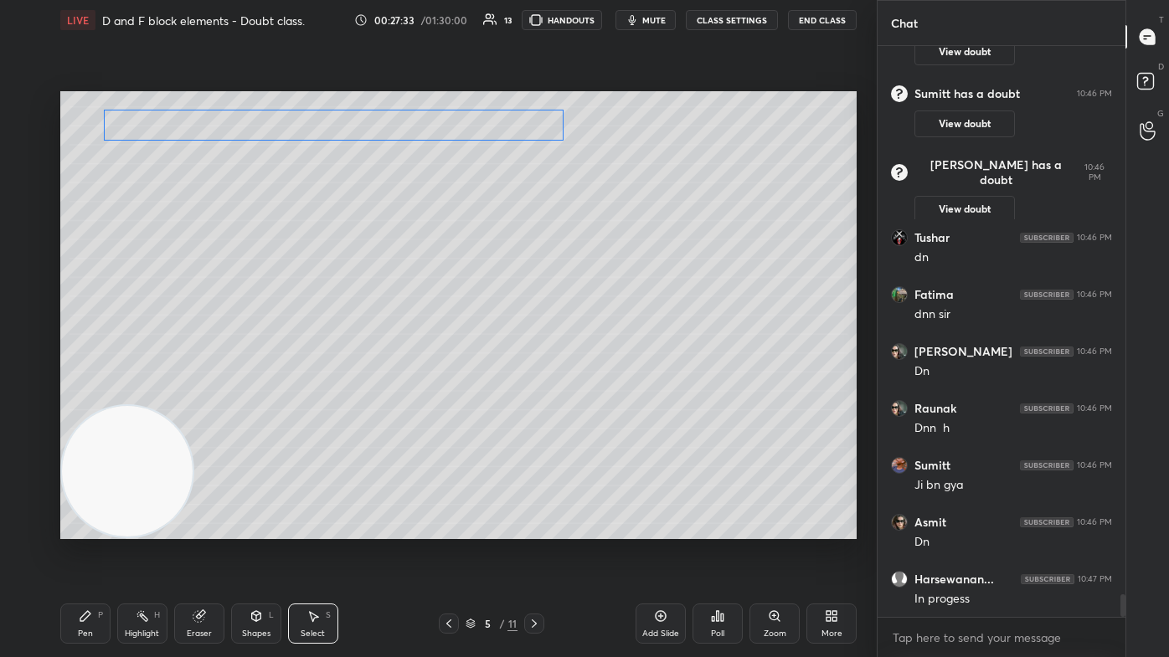
drag, startPoint x: 429, startPoint y: 212, endPoint x: 424, endPoint y: 125, distance: 87.2
click at [424, 125] on div "0 ° Undo Copy Duplicate Duplicate to new slide Delete" at bounding box center [458, 315] width 796 height 448
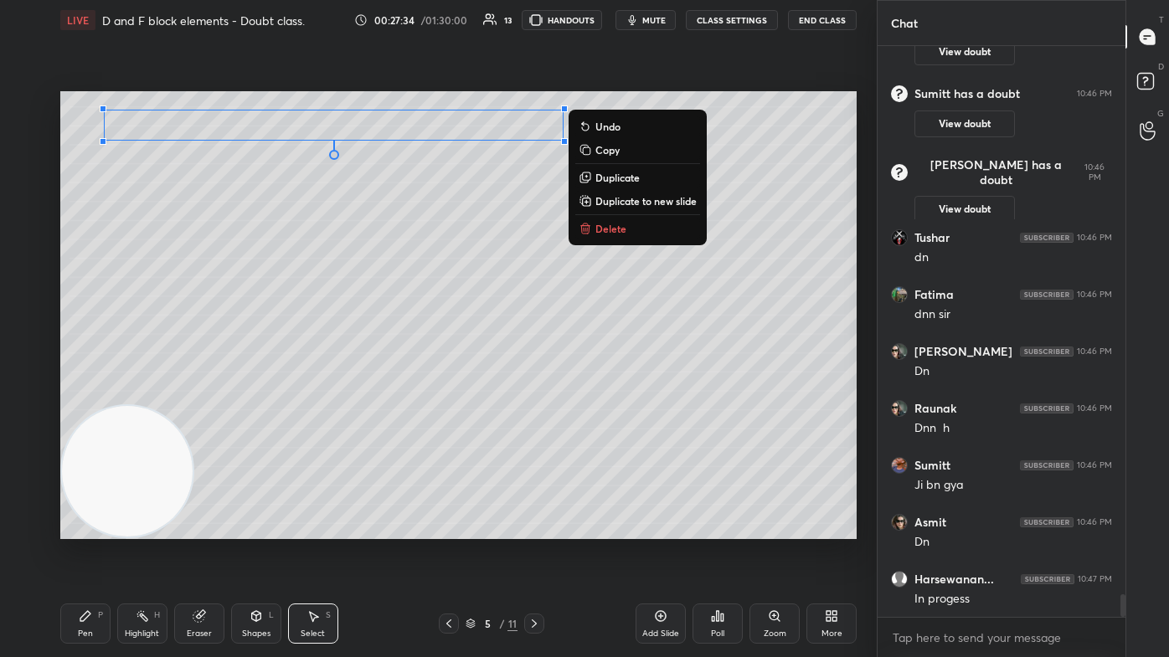
click at [417, 192] on div "0 ° Undo Copy Duplicate Duplicate to new slide Delete" at bounding box center [458, 315] width 796 height 448
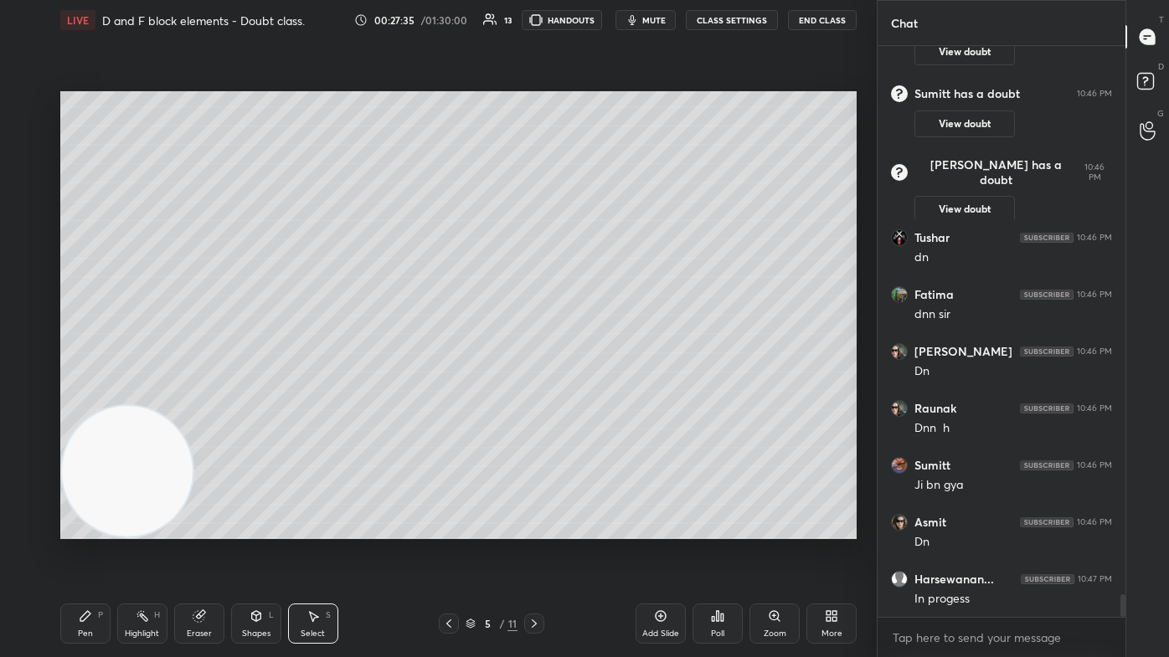
click at [80, 393] on div "Pen P" at bounding box center [85, 624] width 50 height 40
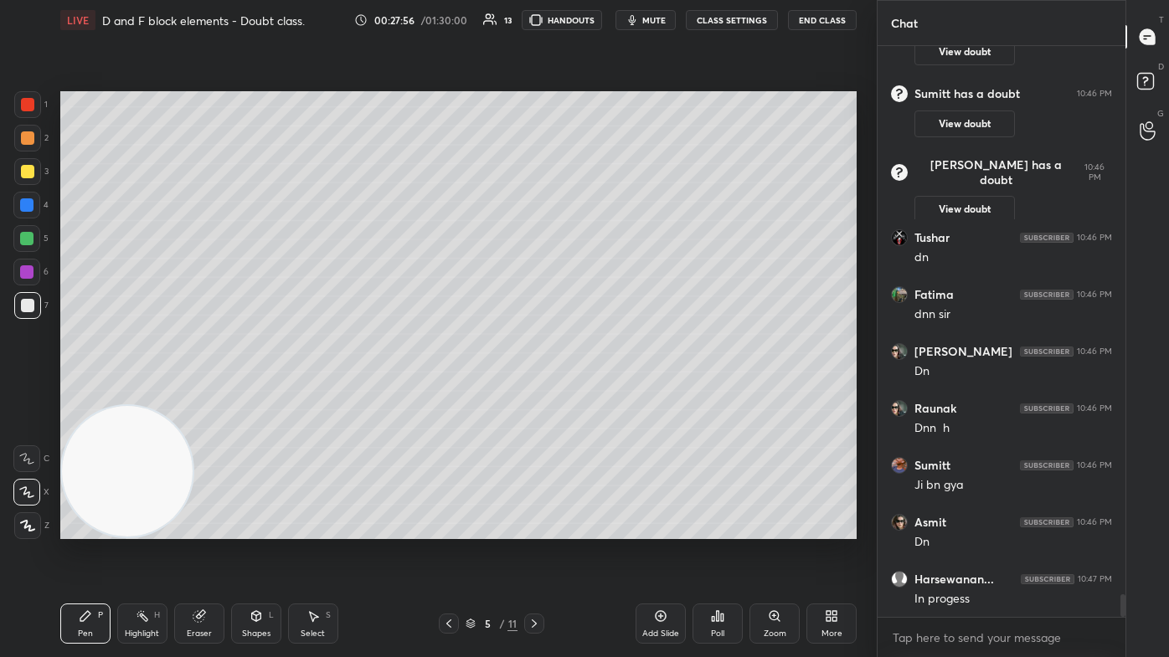
scroll to position [13912, 0]
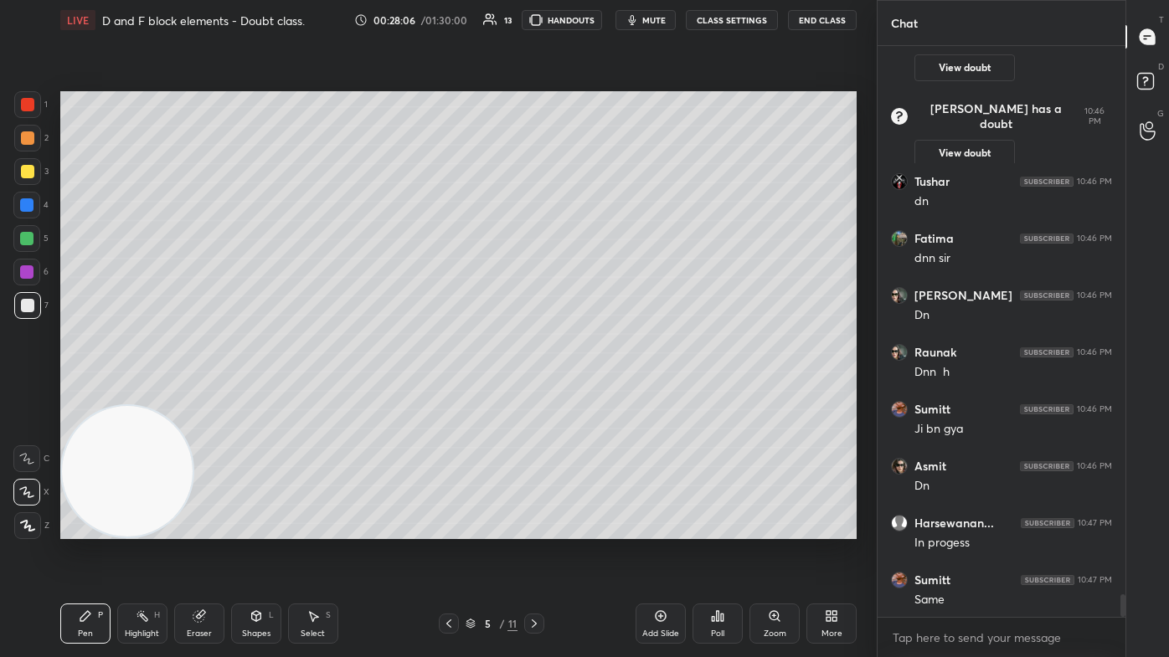
click at [322, 393] on div "Select" at bounding box center [313, 634] width 24 height 8
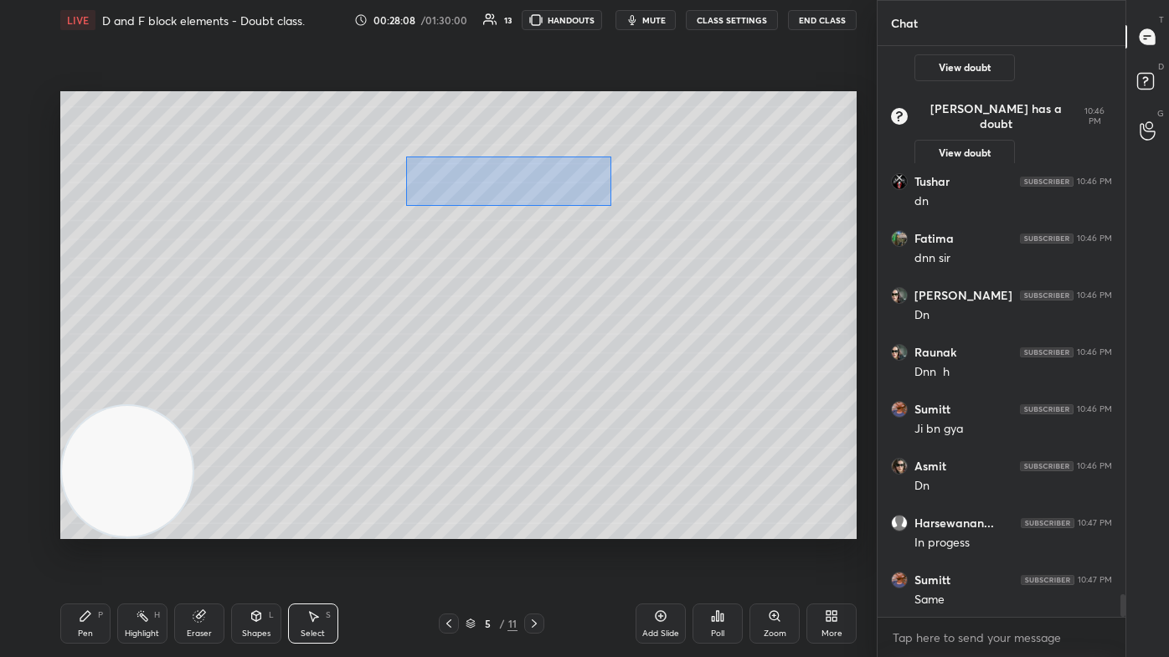
drag, startPoint x: 421, startPoint y: 189, endPoint x: 596, endPoint y: 193, distance: 175.0
click at [600, 205] on div "0 ° Undo Copy Duplicate Duplicate to new slide Delete" at bounding box center [458, 315] width 796 height 448
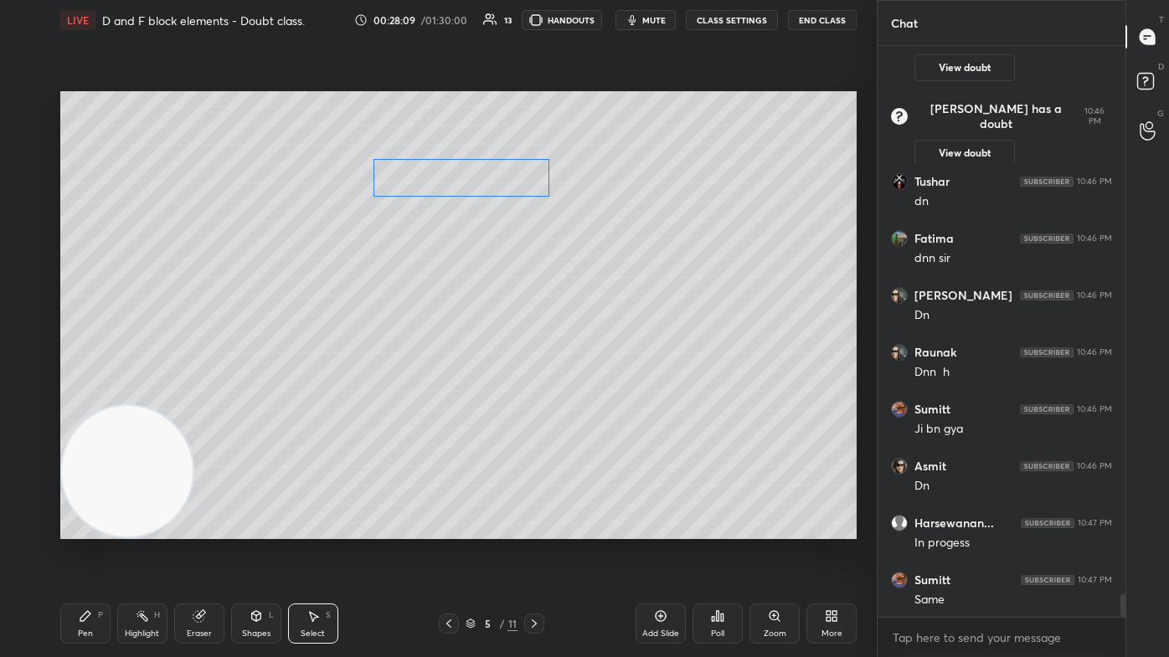
drag, startPoint x: 522, startPoint y: 174, endPoint x: 500, endPoint y: 172, distance: 21.8
click at [500, 172] on div "0 ° Undo Copy Duplicate Duplicate to new slide Delete" at bounding box center [458, 315] width 796 height 448
click at [475, 244] on div "0 ° Undo Copy Duplicate Duplicate to new slide Delete" at bounding box center [458, 315] width 796 height 448
click at [100, 393] on div "Pen P" at bounding box center [85, 624] width 50 height 40
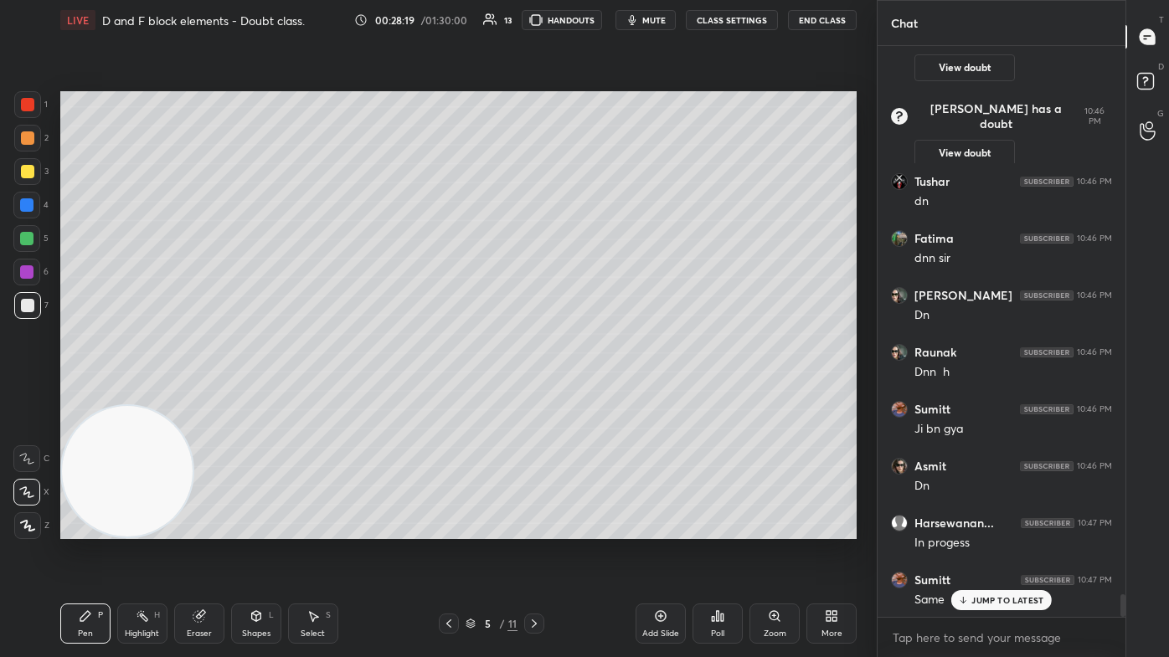
scroll to position [13984, 0]
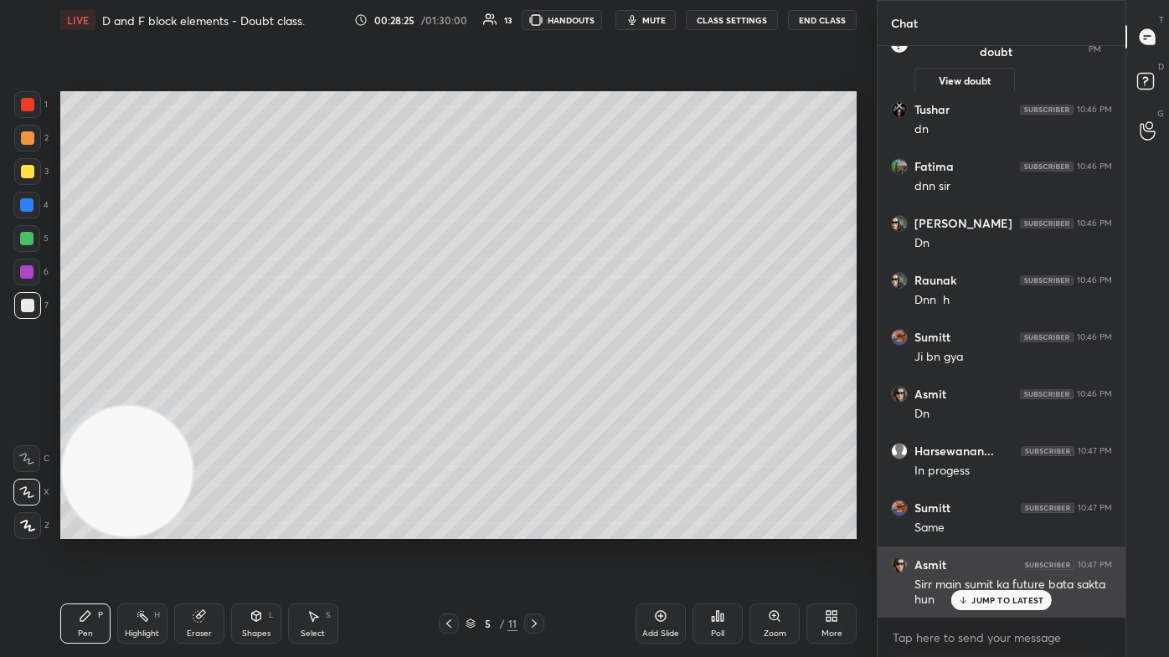
click at [600, 393] on p "JUMP TO LATEST" at bounding box center [1007, 600] width 72 height 10
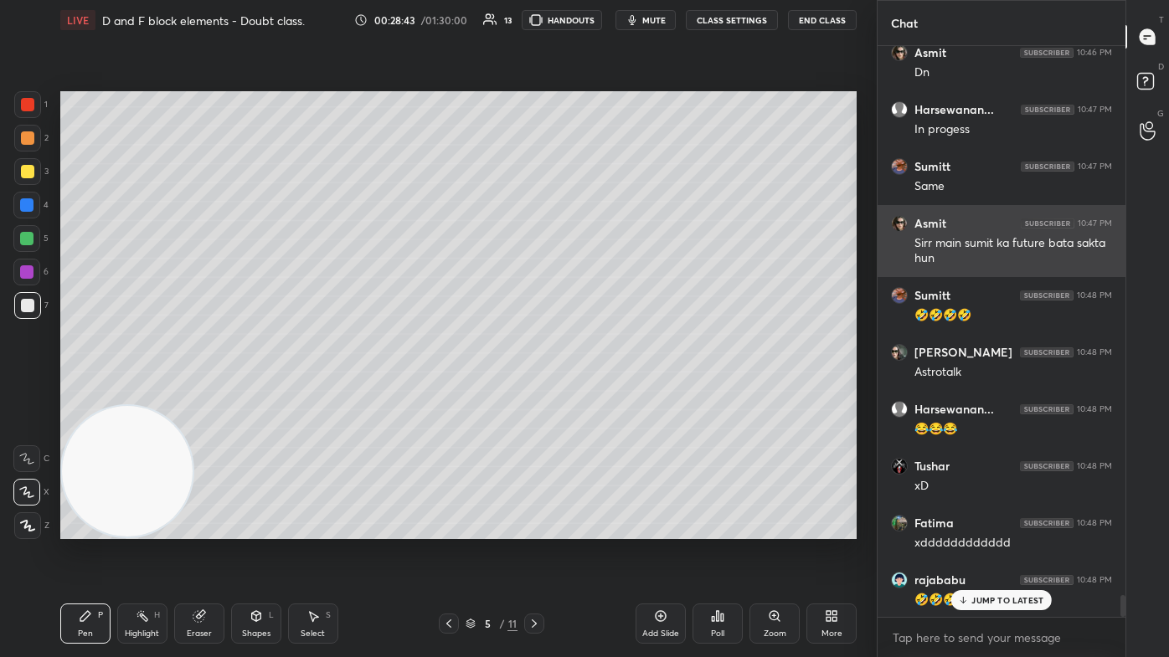
scroll to position [14439, 0]
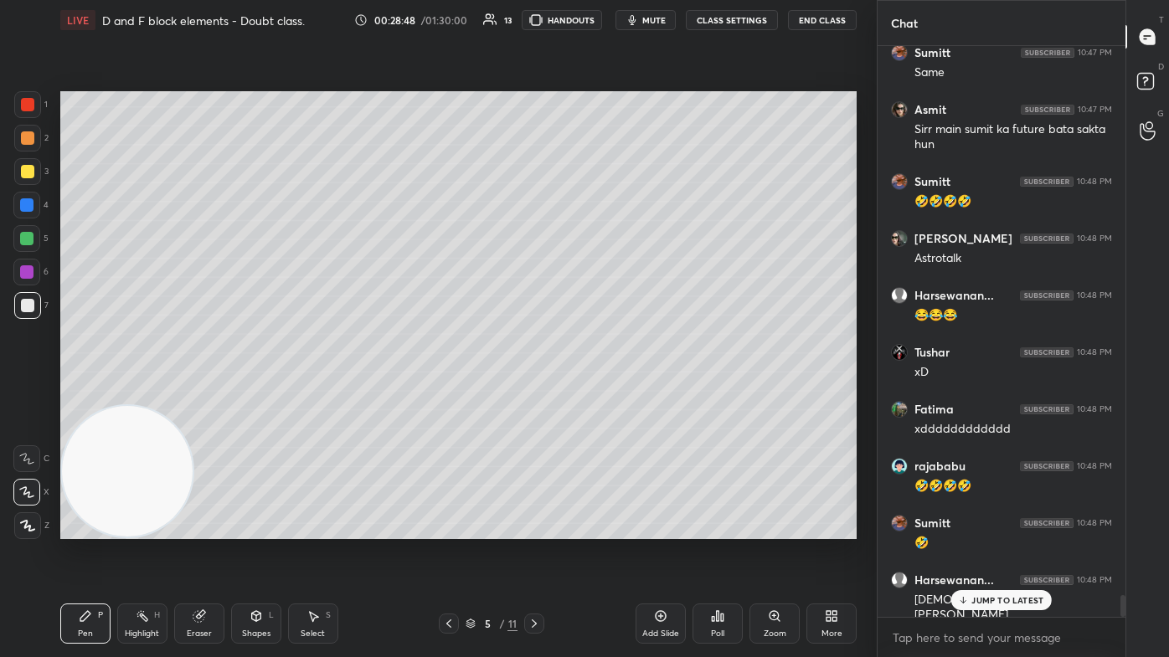
drag, startPoint x: 321, startPoint y: 626, endPoint x: 339, endPoint y: 564, distance: 64.6
click at [321, 393] on div "Select S" at bounding box center [313, 624] width 50 height 40
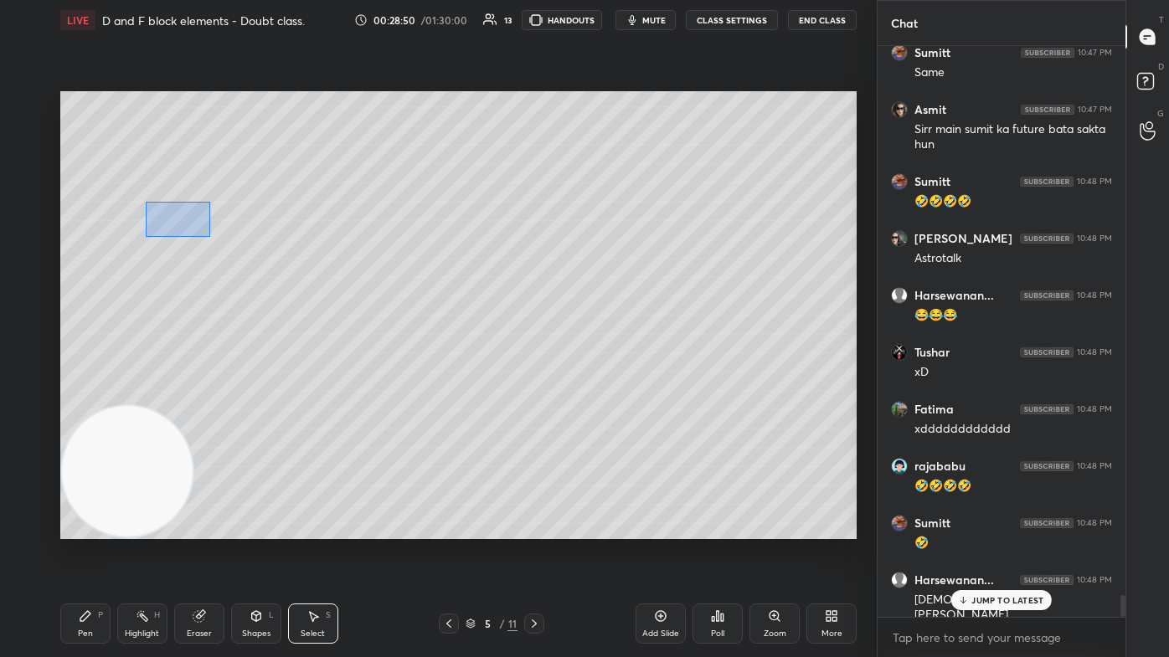
drag, startPoint x: 146, startPoint y: 202, endPoint x: 208, endPoint y: 234, distance: 70.0
click at [211, 238] on div "0 ° Undo Copy Duplicate Duplicate to new slide Delete" at bounding box center [458, 315] width 796 height 448
drag, startPoint x: 186, startPoint y: 224, endPoint x: 254, endPoint y: 220, distance: 67.9
click at [254, 220] on div "0 ° Undo Copy Duplicate Duplicate to new slide Delete" at bounding box center [458, 315] width 796 height 448
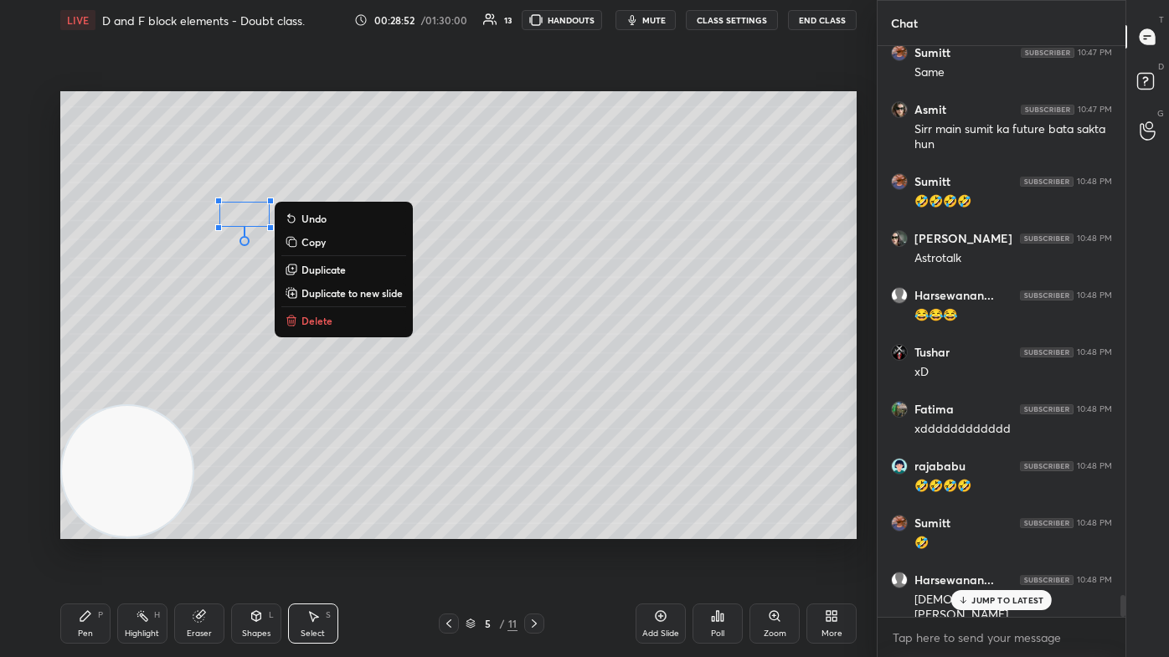
click at [196, 359] on div "0 ° Undo Copy Duplicate Duplicate to new slide Delete" at bounding box center [458, 315] width 796 height 448
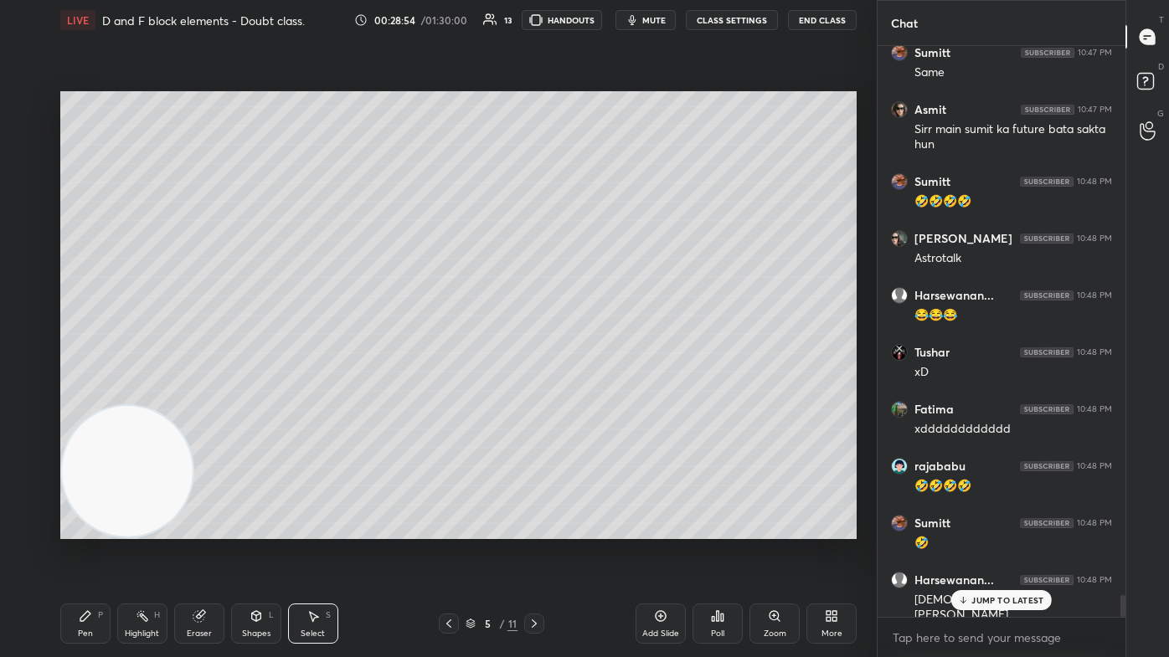
click at [197, 393] on div "Eraser" at bounding box center [199, 634] width 25 height 8
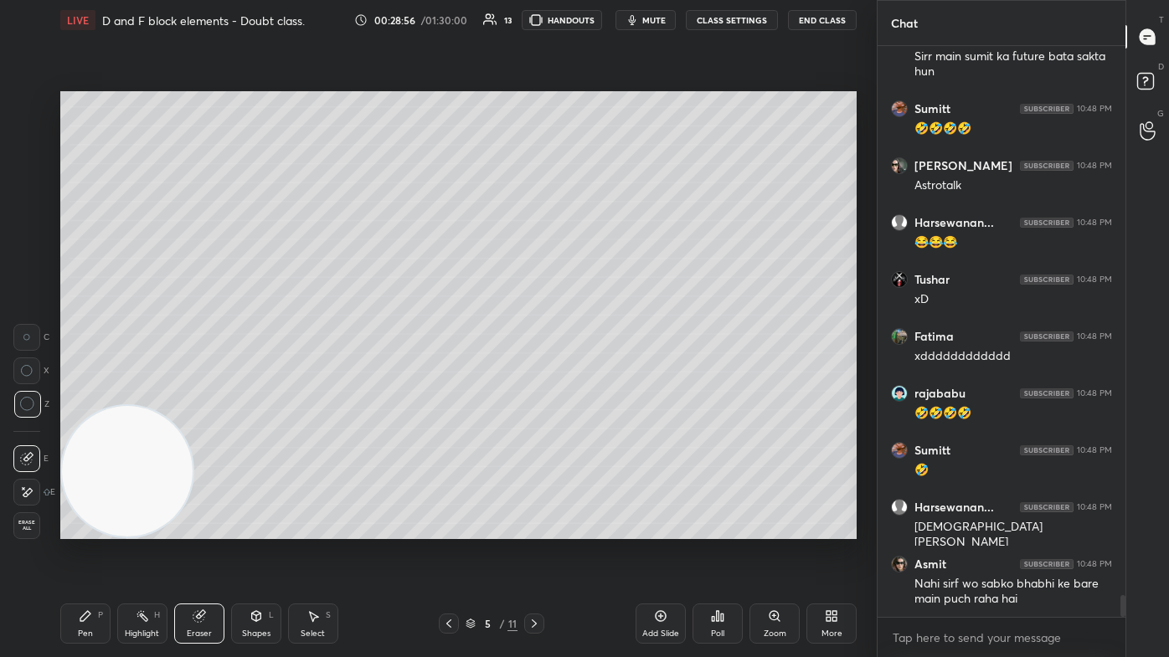
click at [102, 393] on div "P" at bounding box center [100, 615] width 5 height 8
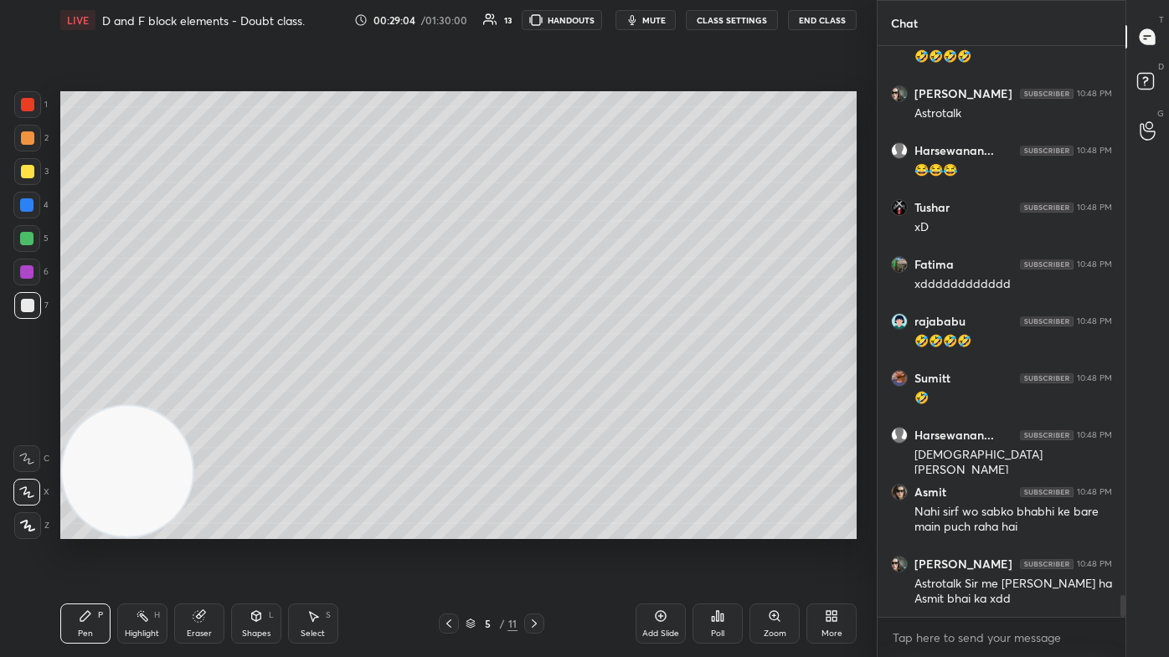
scroll to position [14655, 0]
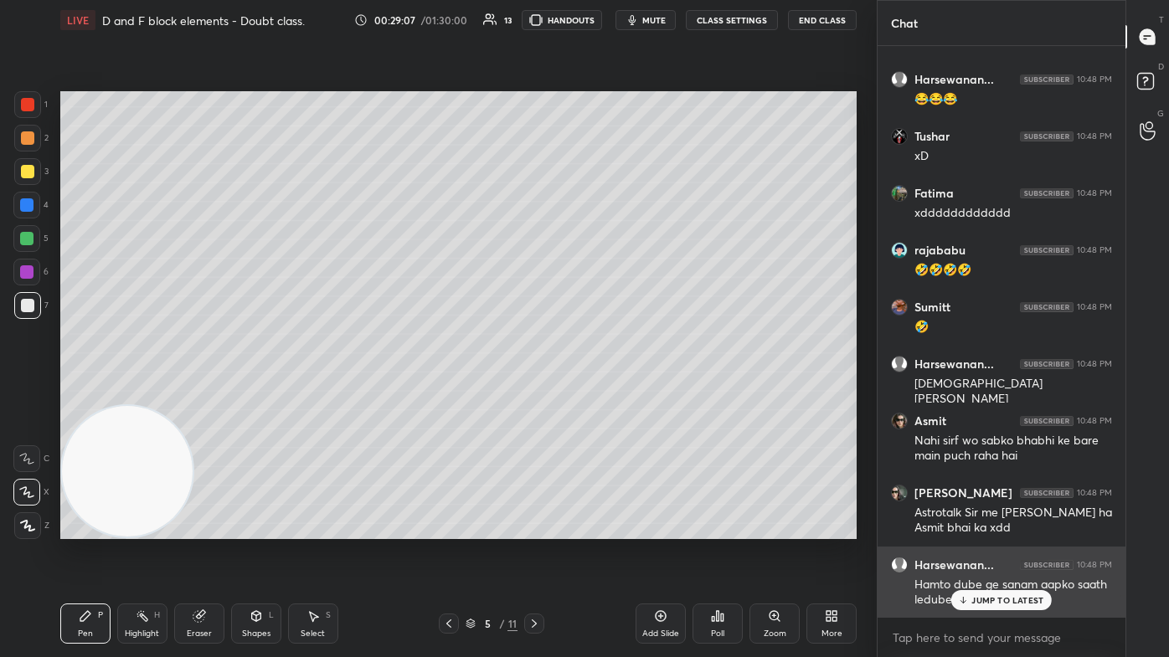
click at [600, 393] on p "JUMP TO LATEST" at bounding box center [1007, 600] width 72 height 10
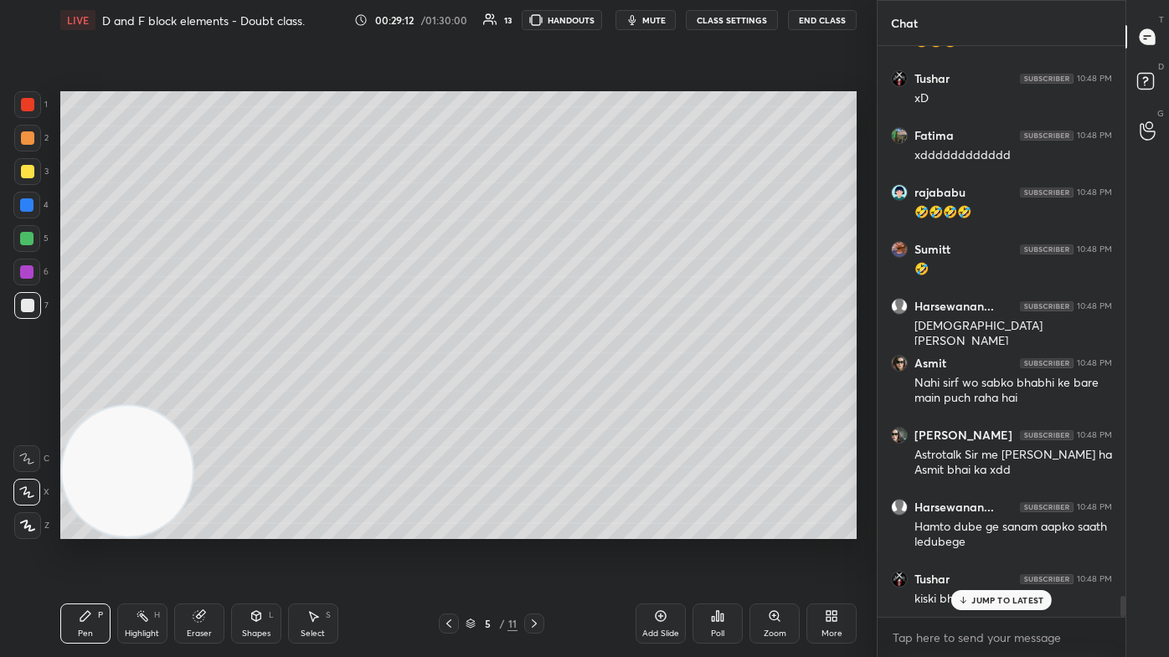
scroll to position [14769, 0]
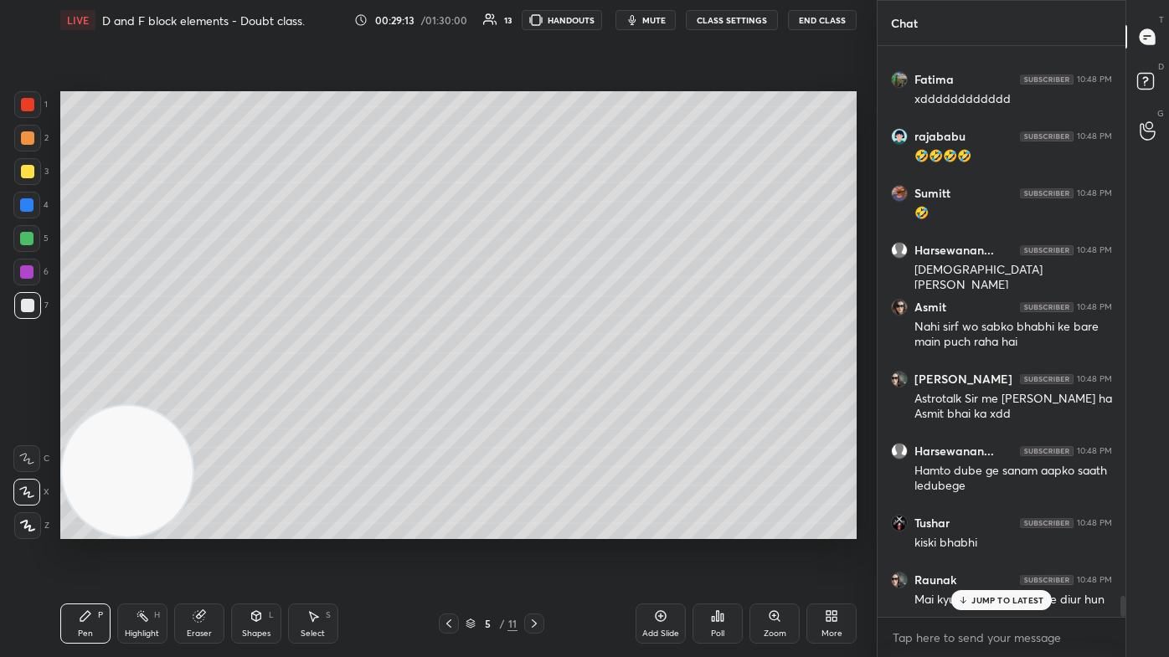
click at [600, 25] on button "CLASS SETTINGS" at bounding box center [732, 20] width 92 height 20
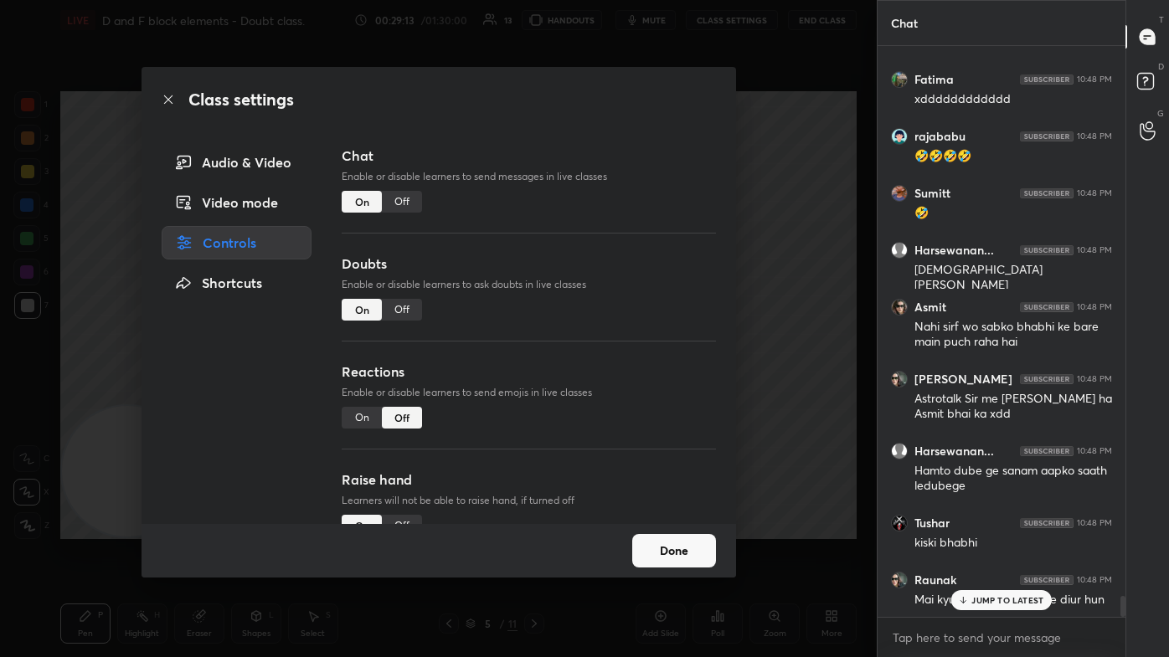
drag, startPoint x: 399, startPoint y: 202, endPoint x: 410, endPoint y: 196, distance: 12.4
click at [399, 201] on div "Off" at bounding box center [402, 202] width 40 height 22
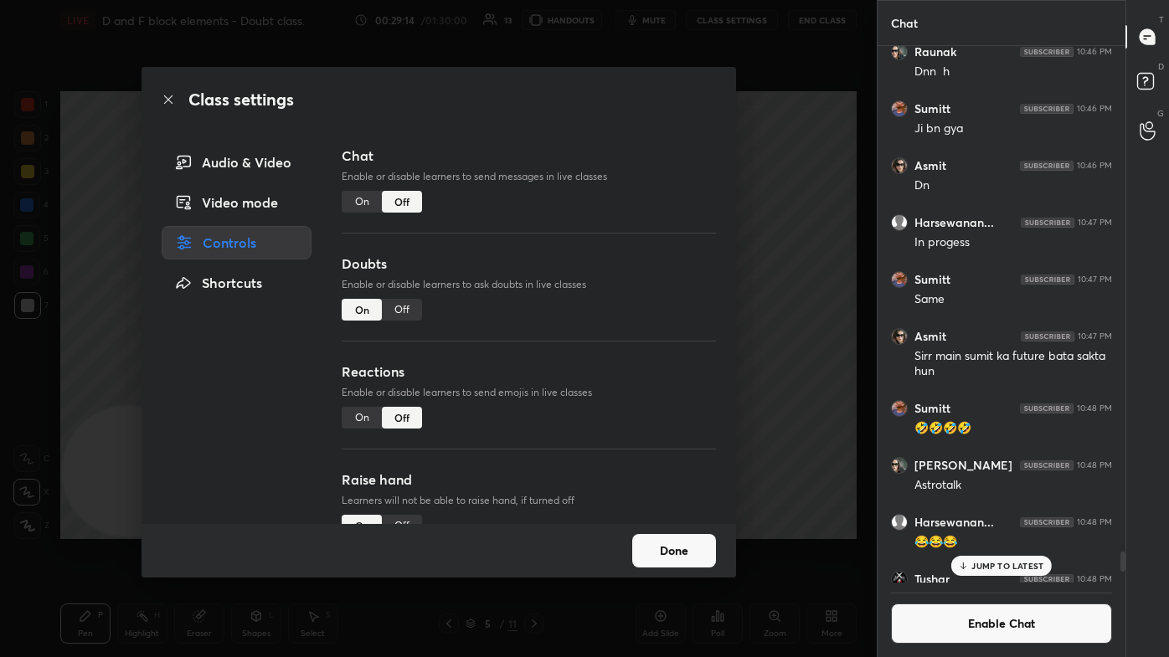
click at [404, 306] on div "Off" at bounding box center [402, 310] width 40 height 22
click at [600, 254] on div "Class settings Audio & Video Video mode Controls Shortcuts Chat Enable or disab…" at bounding box center [438, 328] width 876 height 657
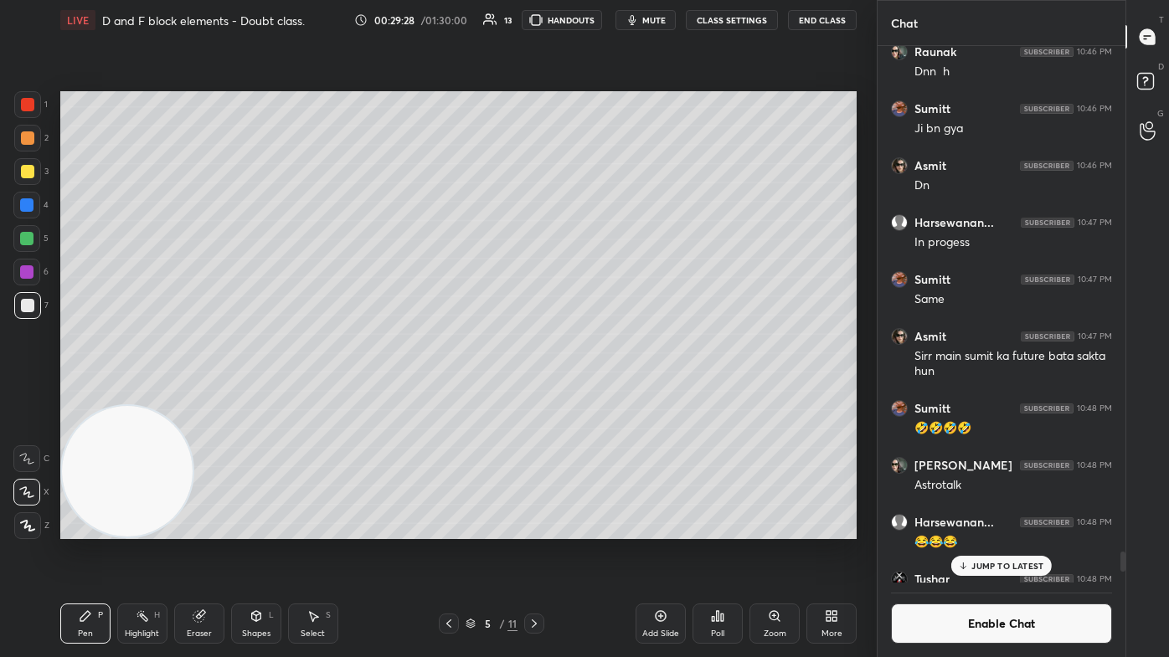
click at [14, 167] on div "1 2 3 4 5 6 7 C X Z C X Z E E Erase all H H" at bounding box center [27, 315] width 54 height 448
drag, startPoint x: 24, startPoint y: 174, endPoint x: 33, endPoint y: 172, distance: 8.7
click at [24, 174] on div at bounding box center [27, 171] width 13 height 13
click at [194, 393] on icon at bounding box center [198, 616] width 11 height 11
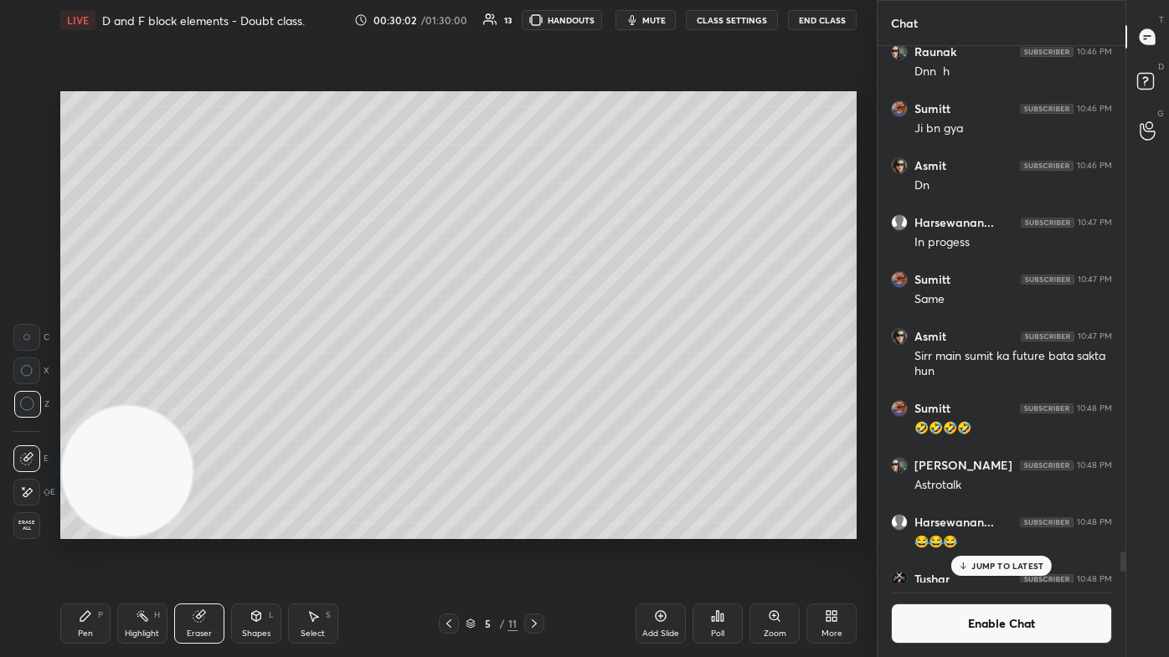
click at [81, 393] on div "Pen" at bounding box center [85, 634] width 15 height 8
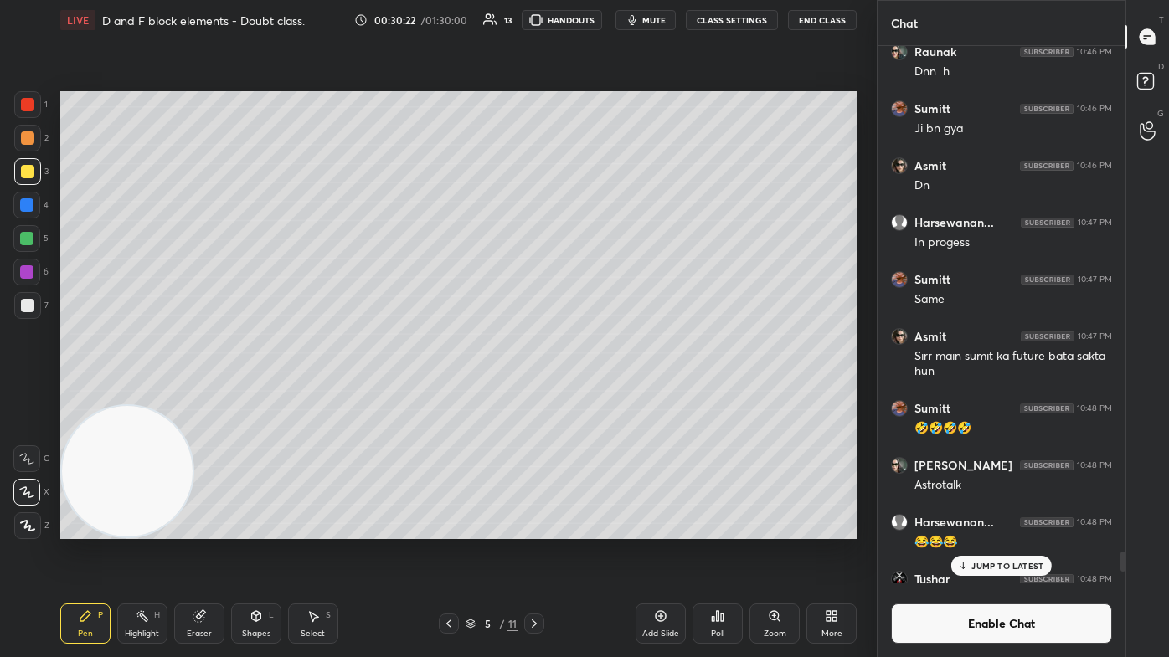
drag, startPoint x: 27, startPoint y: 101, endPoint x: 59, endPoint y: 122, distance: 38.1
click at [27, 102] on div at bounding box center [27, 104] width 13 height 13
click at [27, 170] on div at bounding box center [27, 171] width 13 height 13
click at [600, 393] on p "JUMP TO LATEST" at bounding box center [1007, 566] width 72 height 10
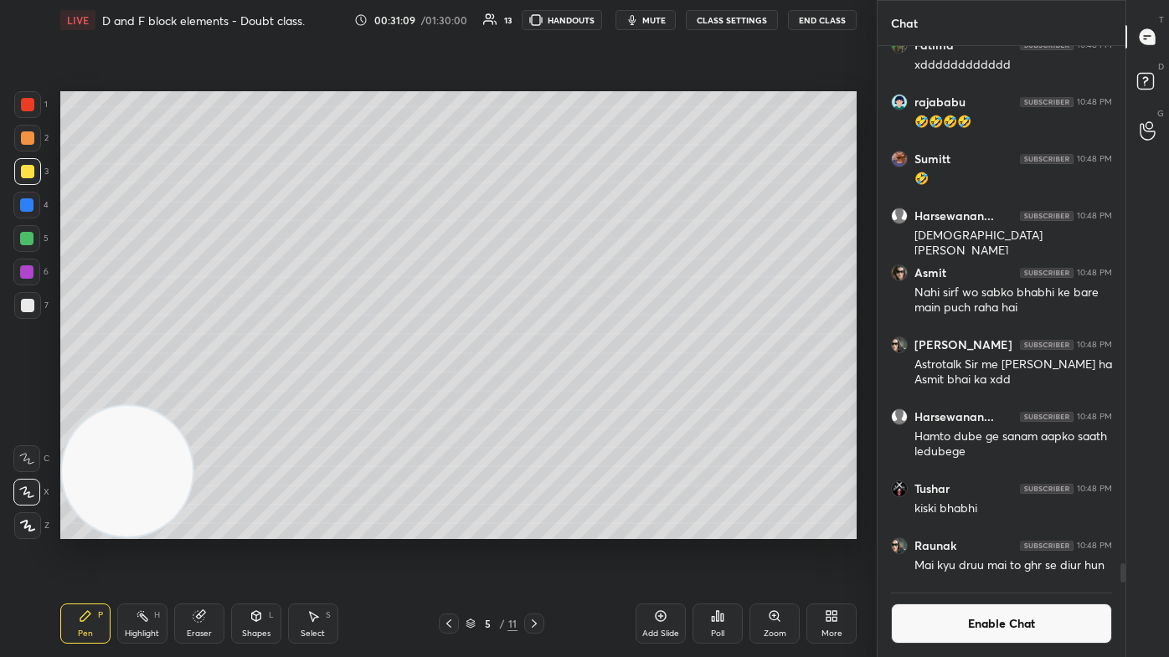
click at [600, 393] on button "Enable Chat" at bounding box center [1001, 624] width 221 height 40
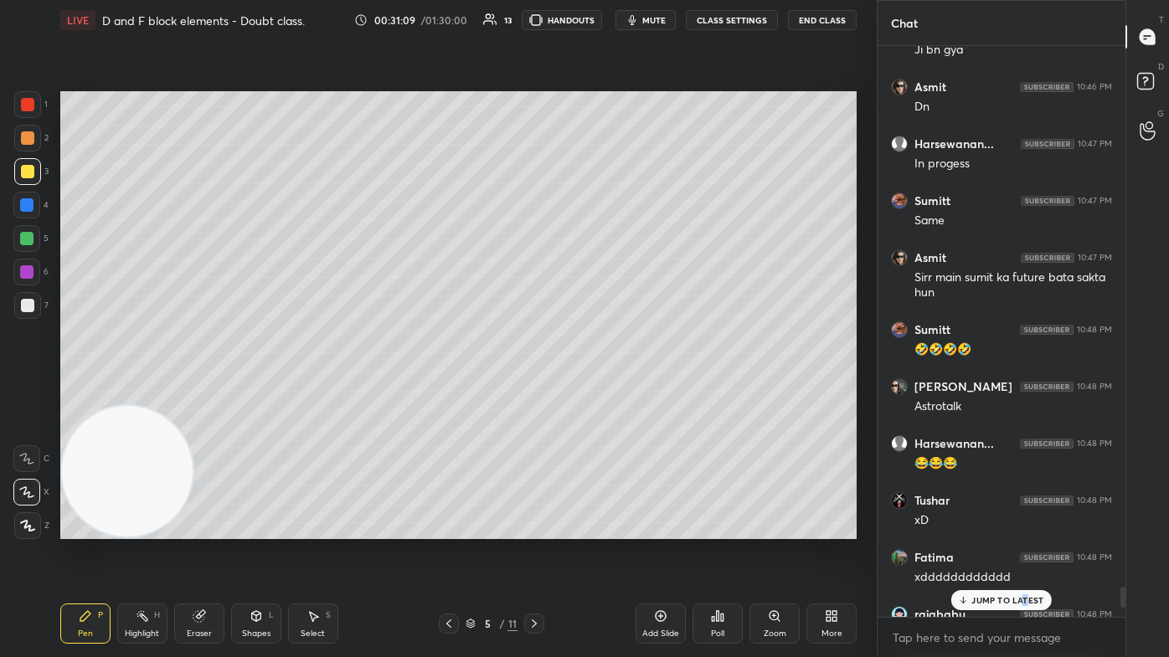
scroll to position [567, 243]
click at [600, 393] on p "JUMP TO LATEST" at bounding box center [1007, 600] width 72 height 10
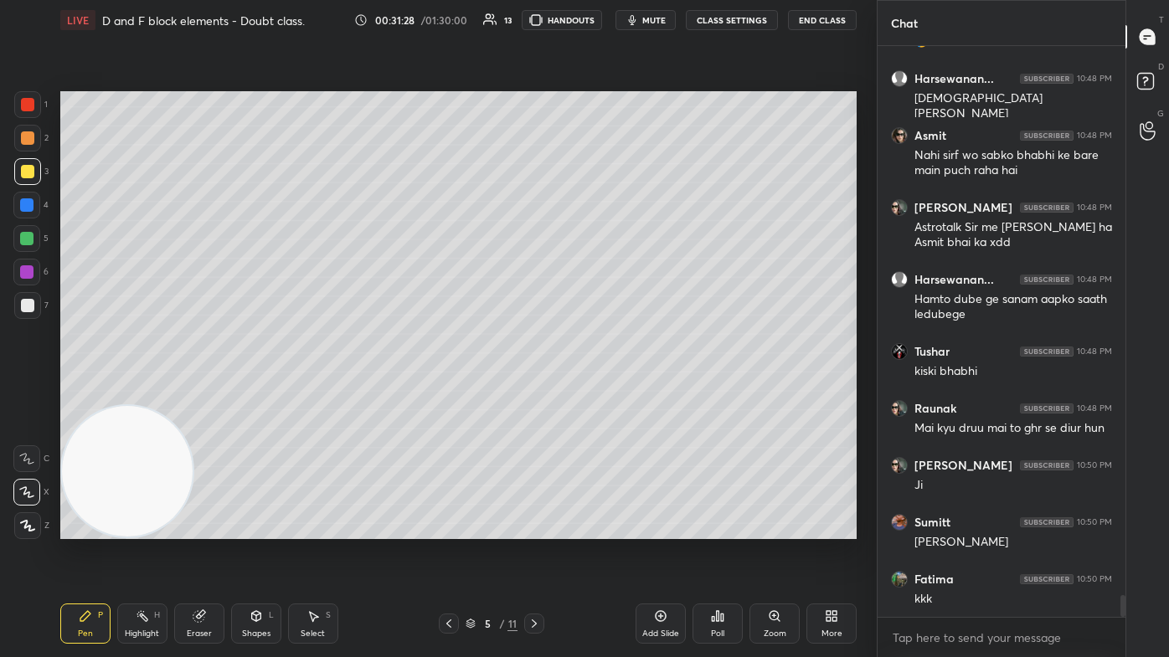
scroll to position [14680, 0]
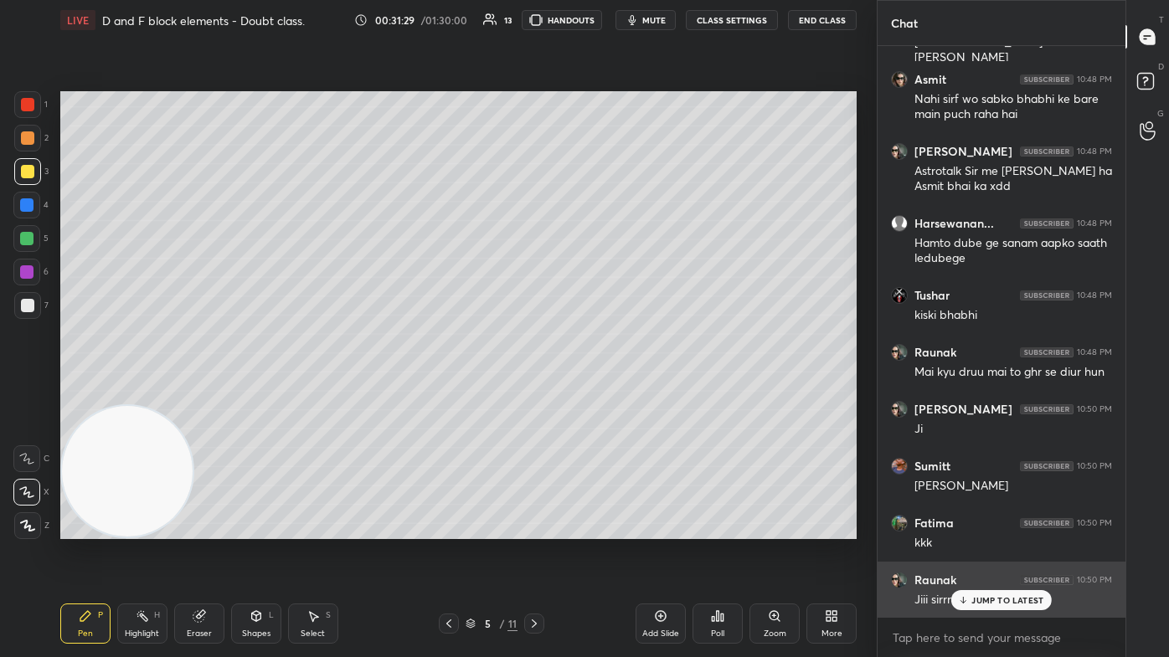
click at [600, 393] on div "JUMP TO LATEST" at bounding box center [1001, 600] width 100 height 20
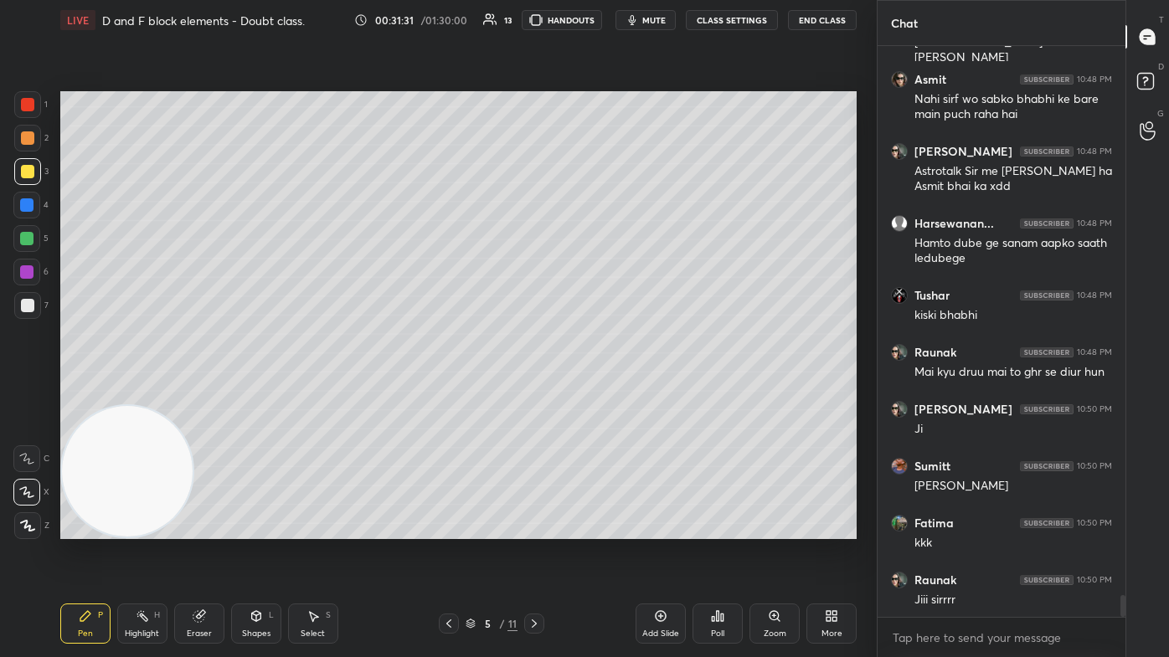
click at [306, 393] on div "Select S" at bounding box center [313, 624] width 50 height 40
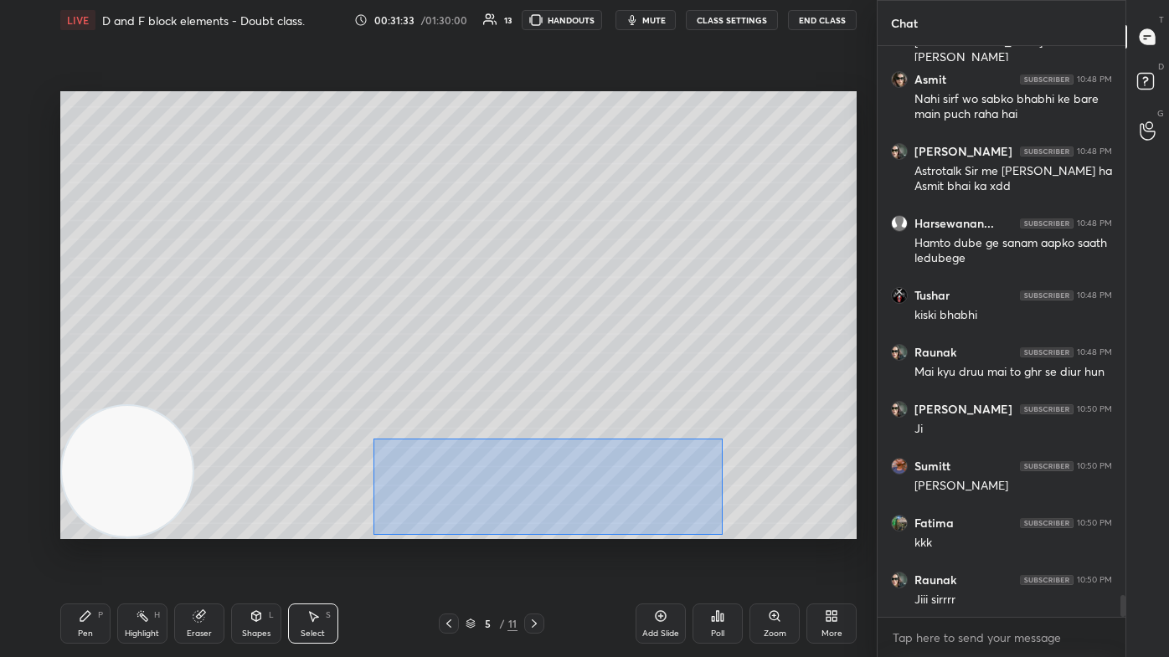
drag, startPoint x: 373, startPoint y: 436, endPoint x: 723, endPoint y: 527, distance: 362.2
click at [600, 393] on div "0 ° Undo Copy Duplicate Duplicate to new slide Delete" at bounding box center [458, 315] width 796 height 448
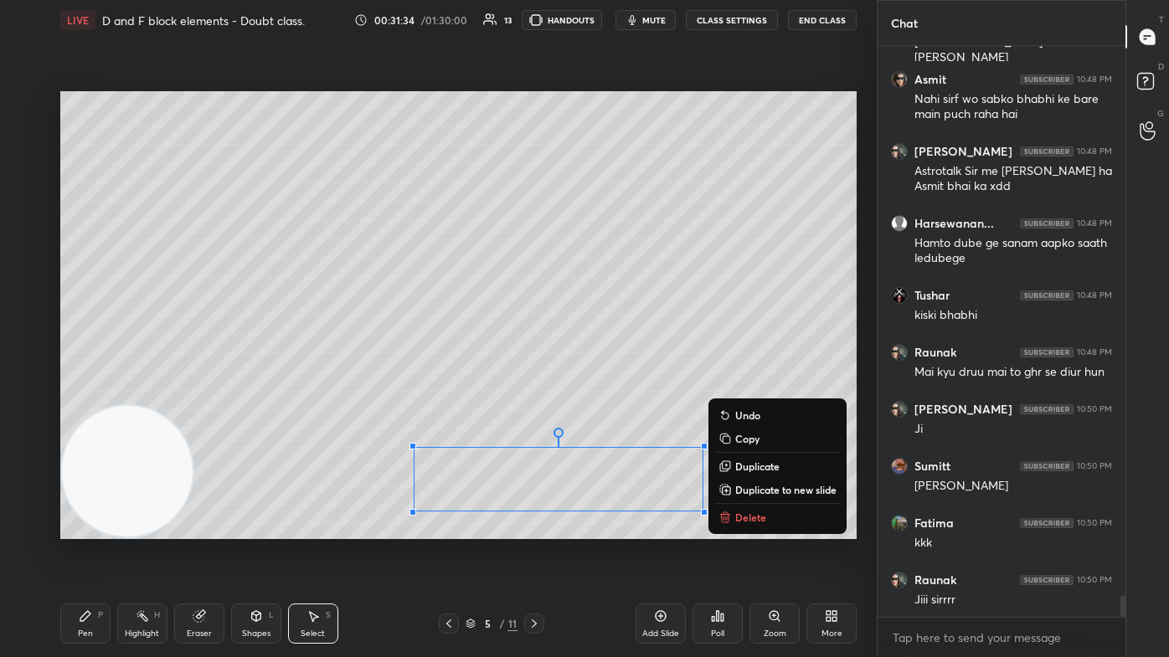
click at [600, 393] on p "Delete" at bounding box center [750, 517] width 31 height 13
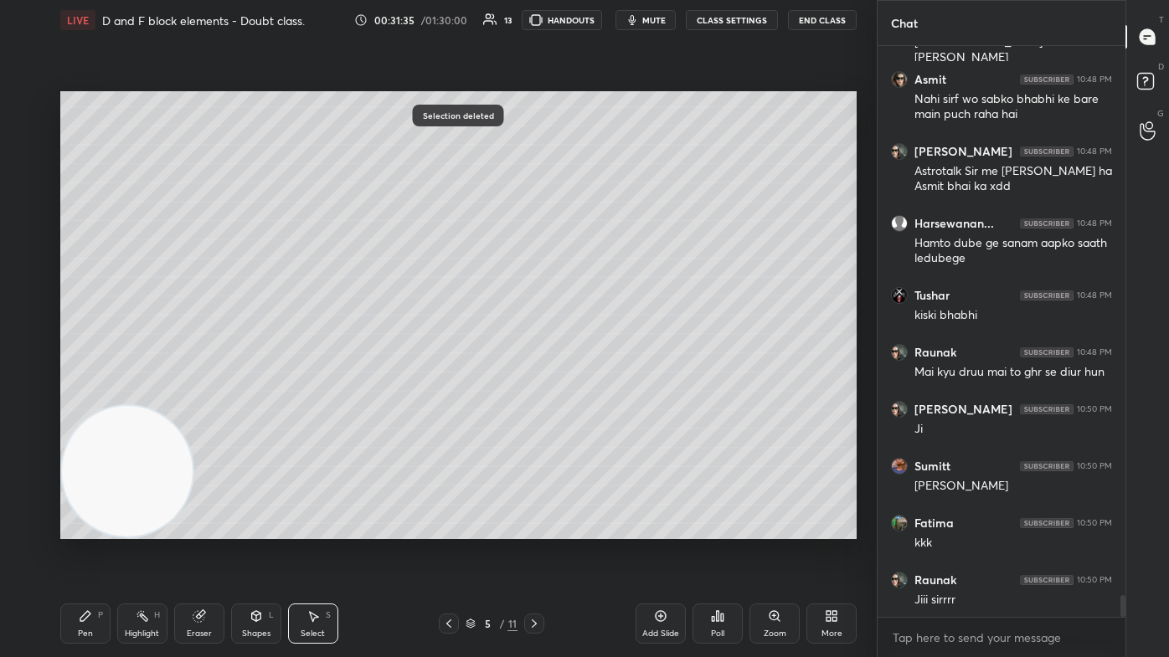
drag, startPoint x: 87, startPoint y: 623, endPoint x: 98, endPoint y: 609, distance: 17.3
click at [88, 393] on icon at bounding box center [85, 615] width 13 height 13
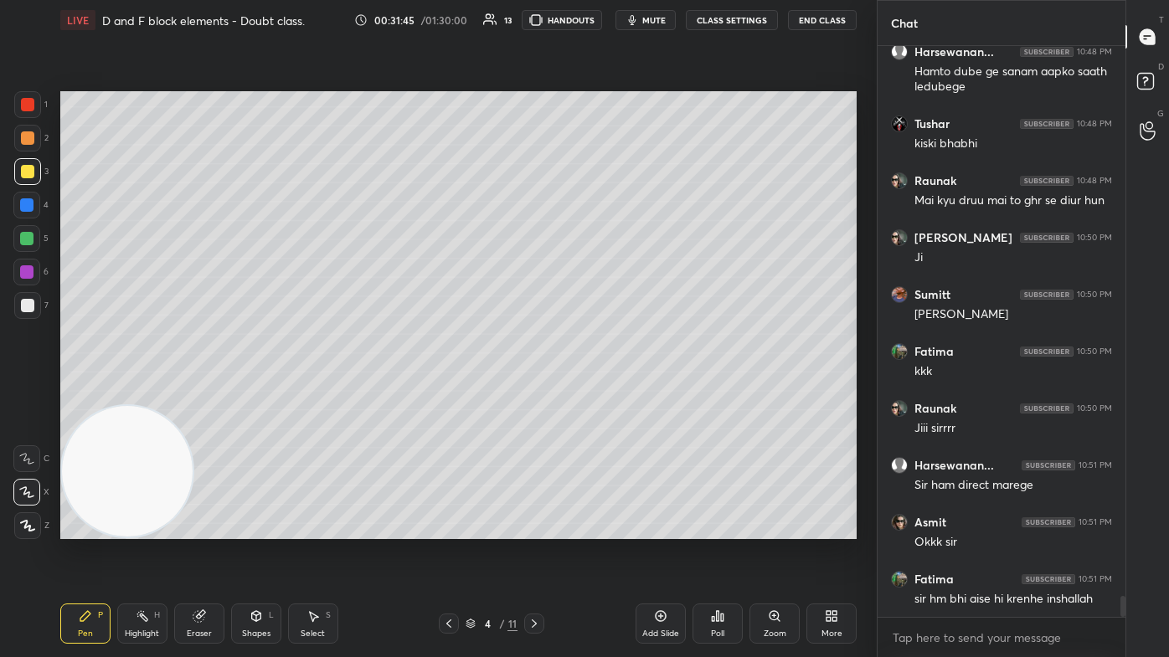
scroll to position [14868, 0]
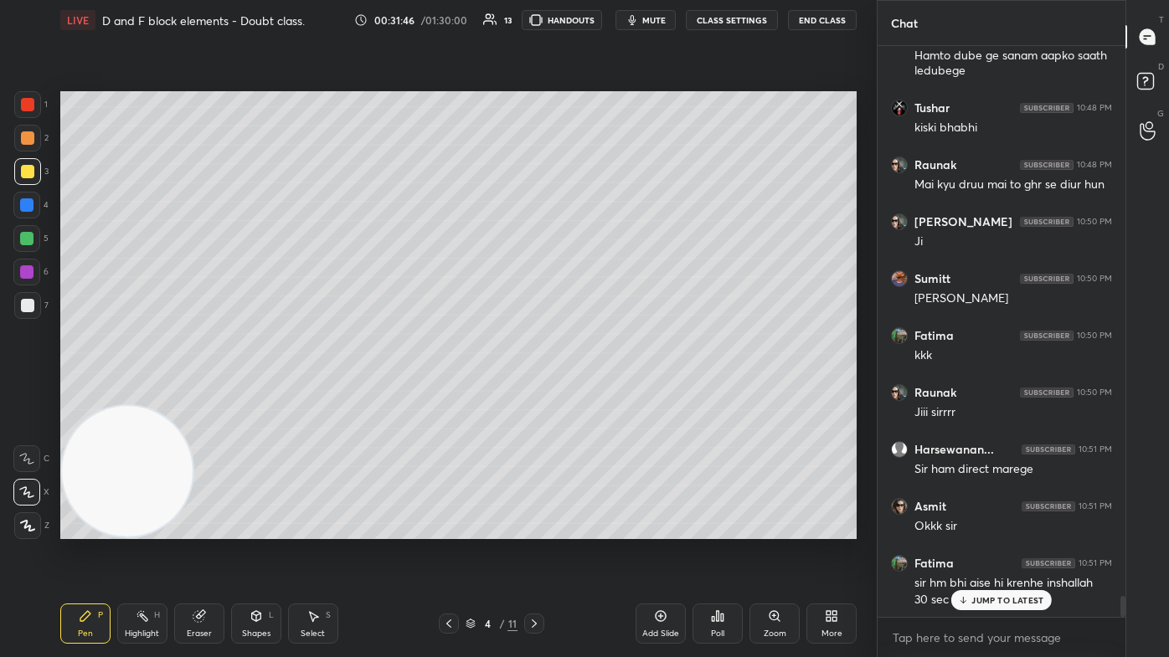
click at [28, 241] on div at bounding box center [26, 238] width 13 height 13
click at [28, 300] on div at bounding box center [27, 305] width 13 height 13
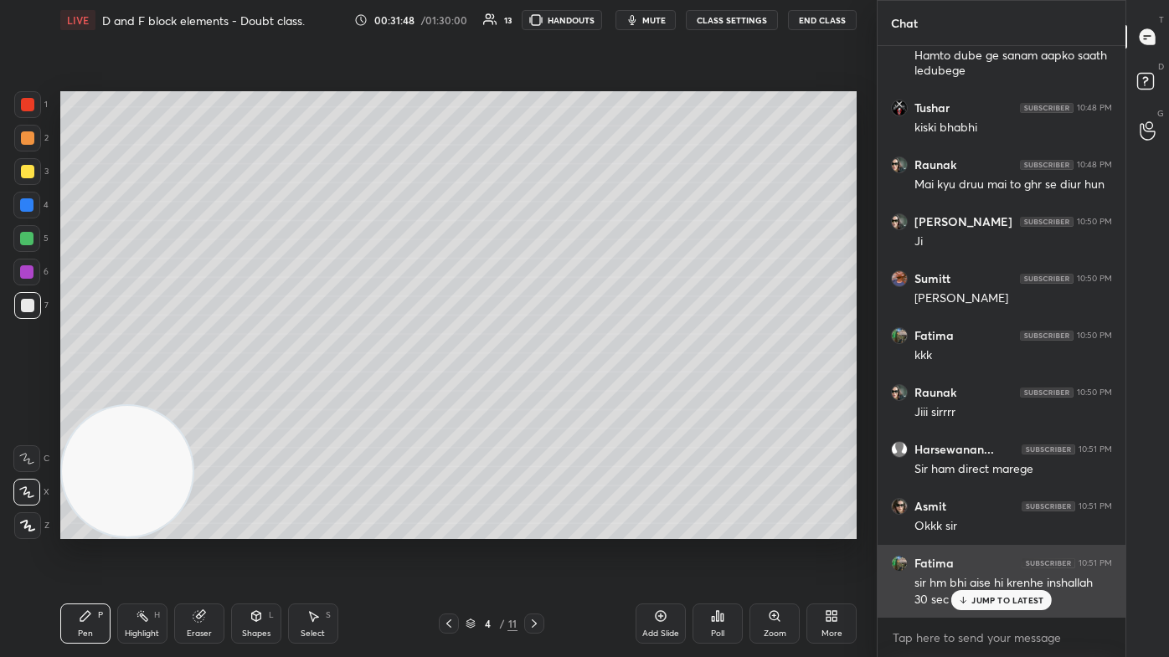
click at [600, 393] on p "JUMP TO LATEST" at bounding box center [1007, 600] width 72 height 10
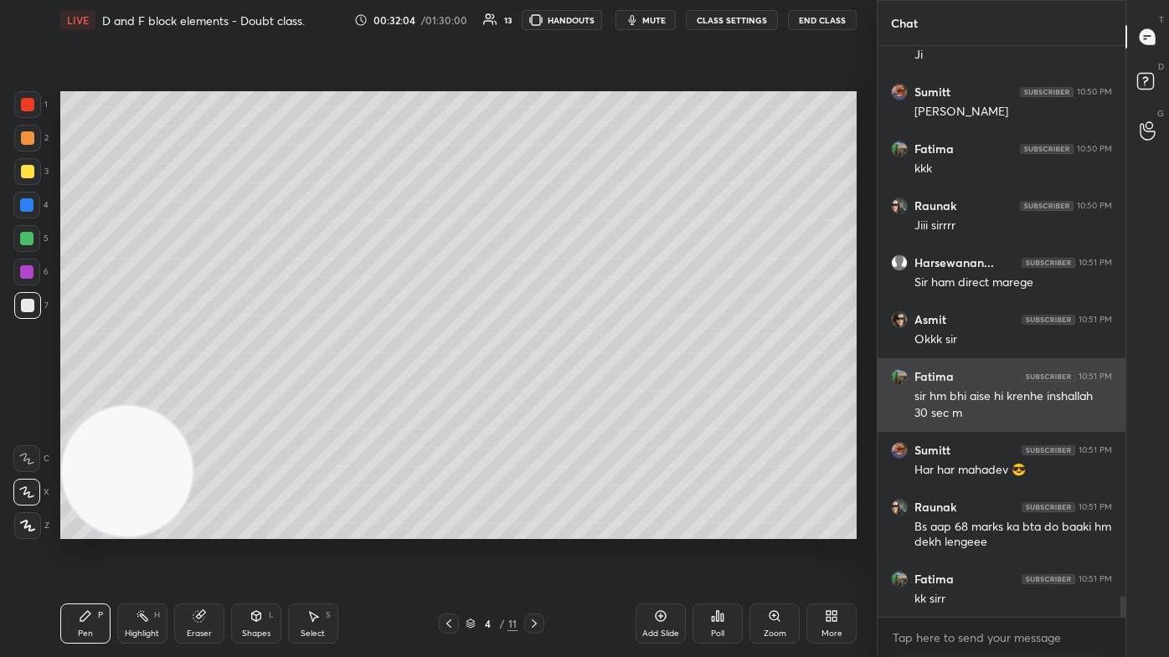
scroll to position [15110, 0]
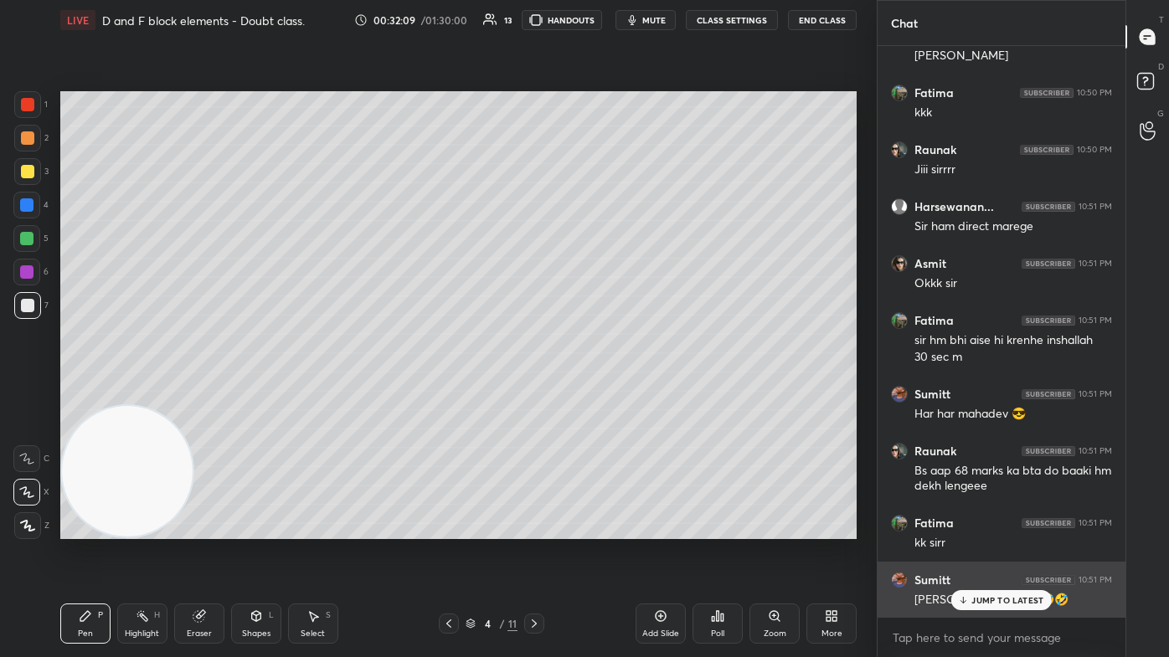
click at [600, 393] on p "JUMP TO LATEST" at bounding box center [1007, 600] width 72 height 10
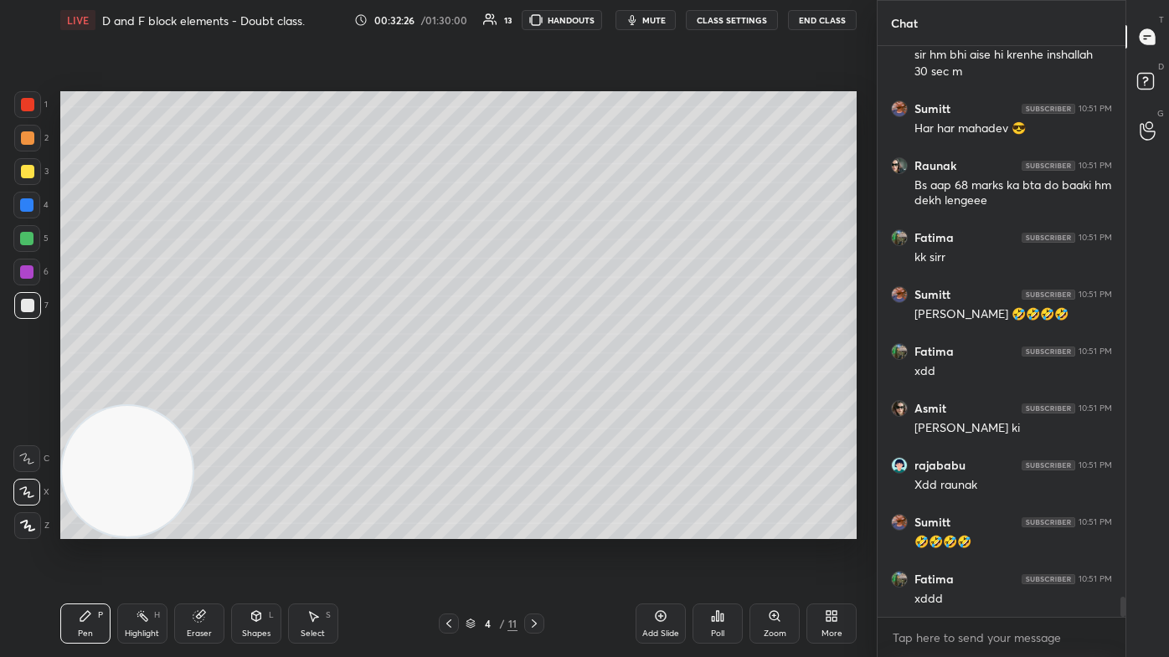
scroll to position [15452, 0]
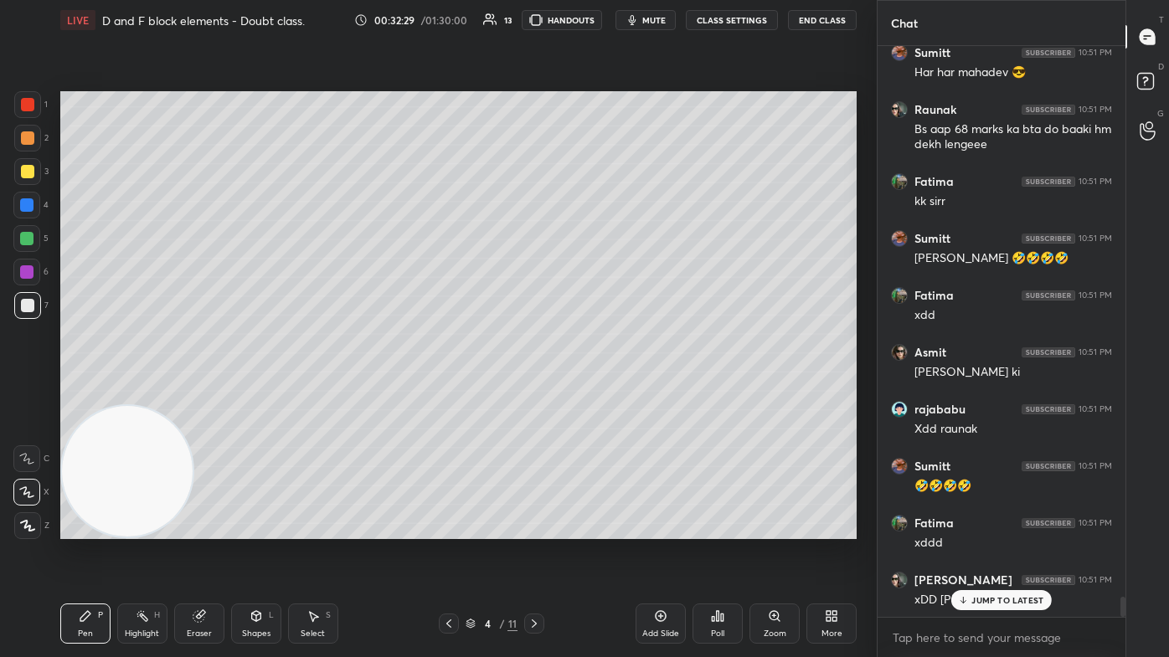
click at [199, 393] on div "Eraser" at bounding box center [199, 624] width 50 height 40
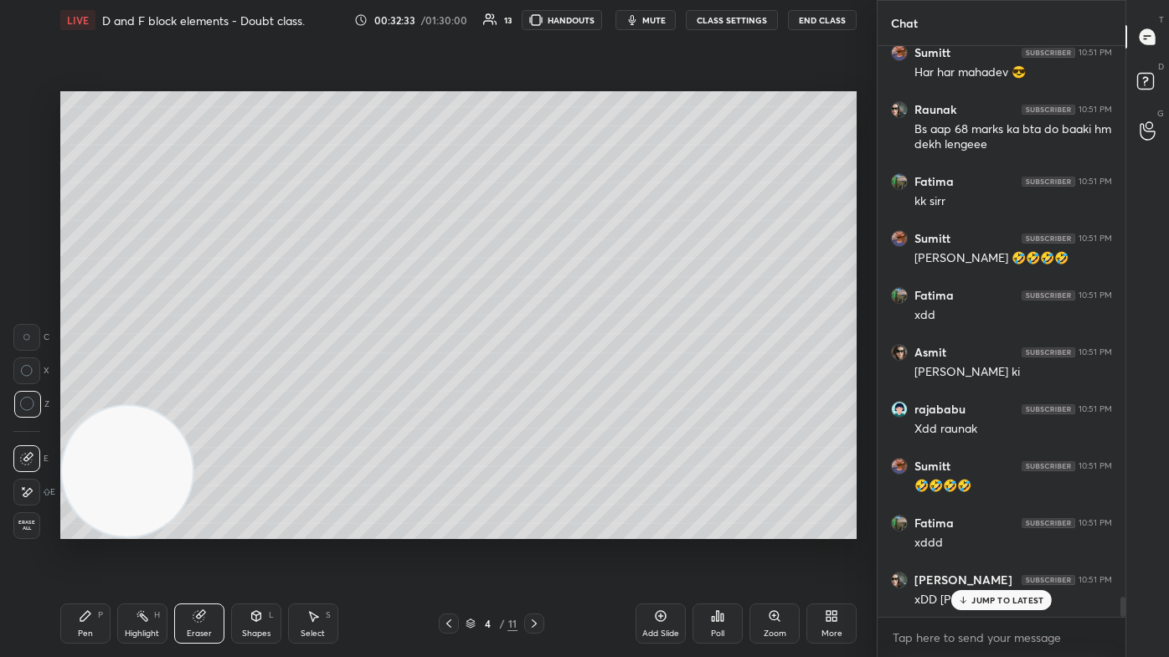
click at [85, 393] on div "Pen P" at bounding box center [85, 624] width 50 height 40
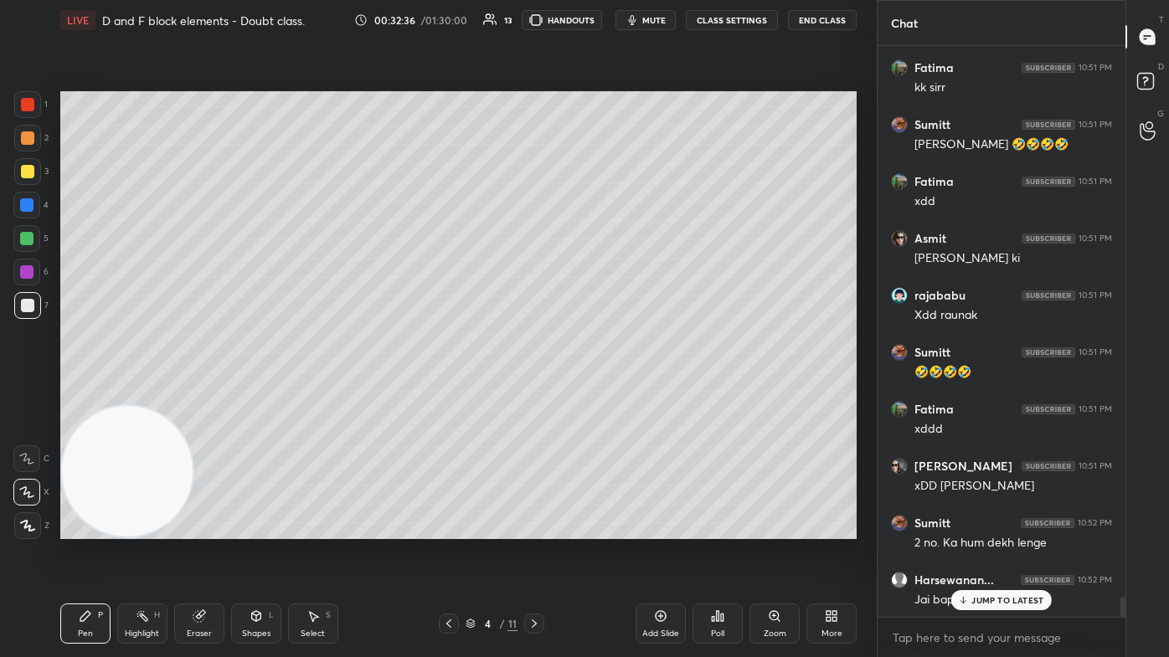
scroll to position [15638, 0]
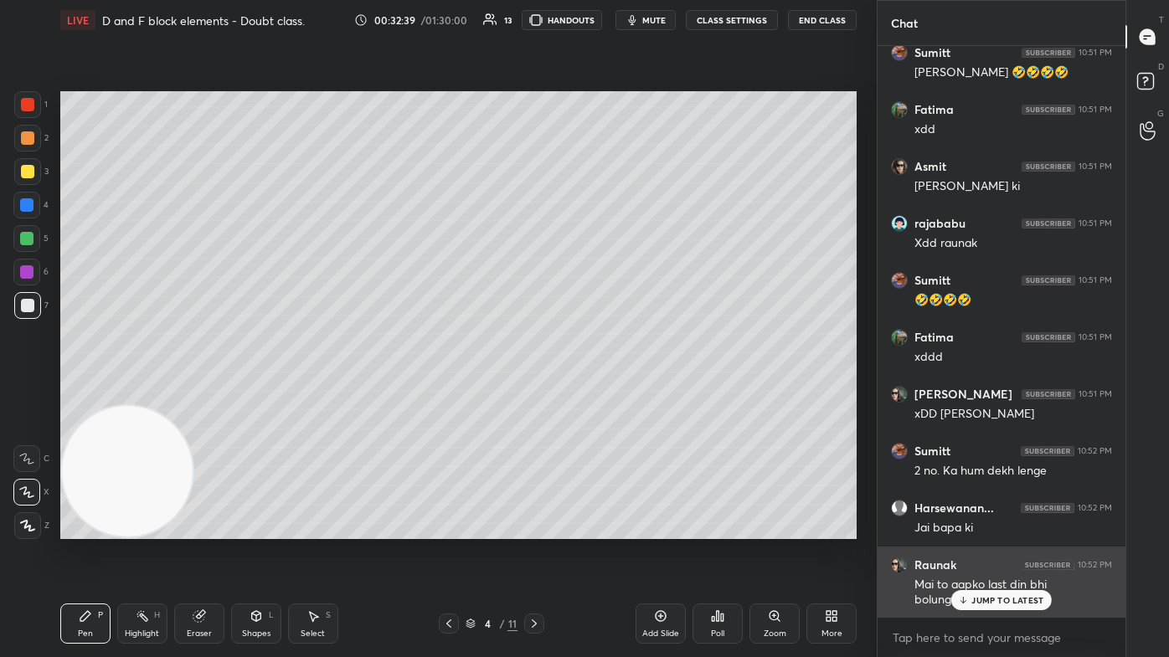
click at [600, 393] on p "JUMP TO LATEST" at bounding box center [1007, 600] width 72 height 10
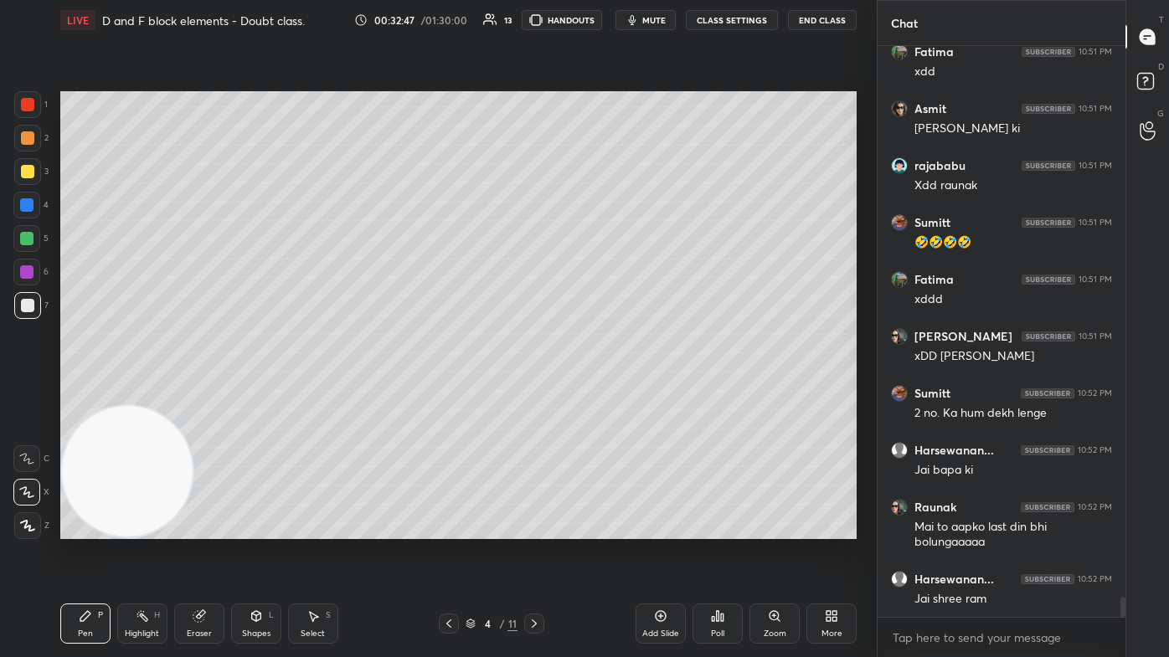
click at [21, 303] on div at bounding box center [27, 305] width 13 height 13
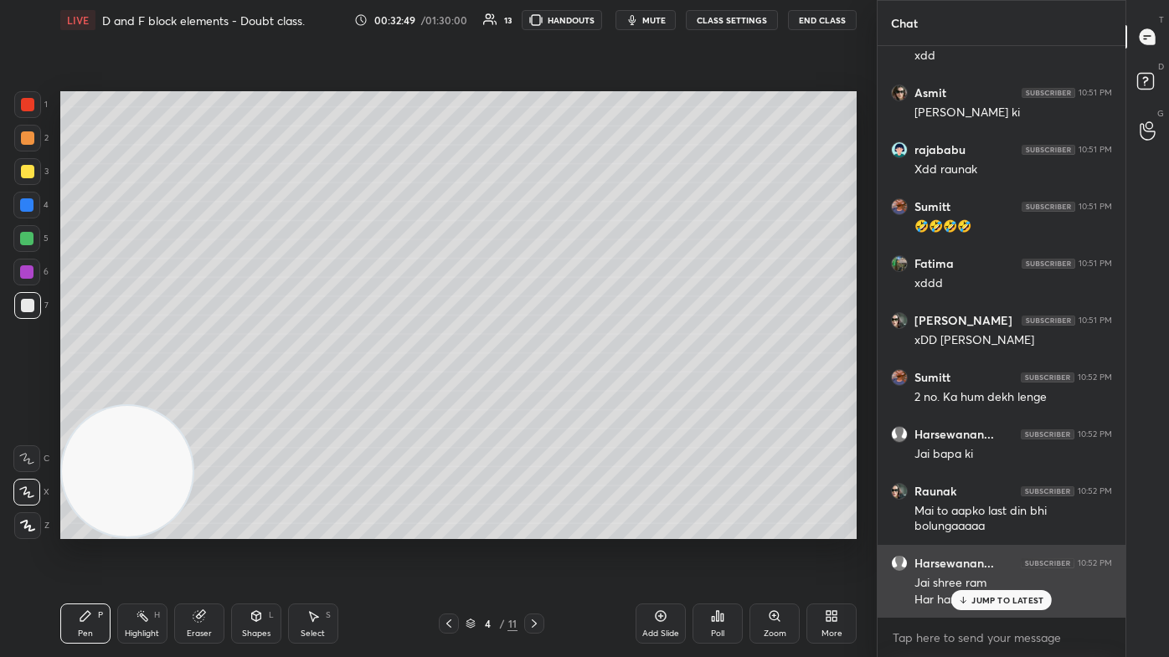
click at [600, 393] on icon at bounding box center [963, 600] width 11 height 10
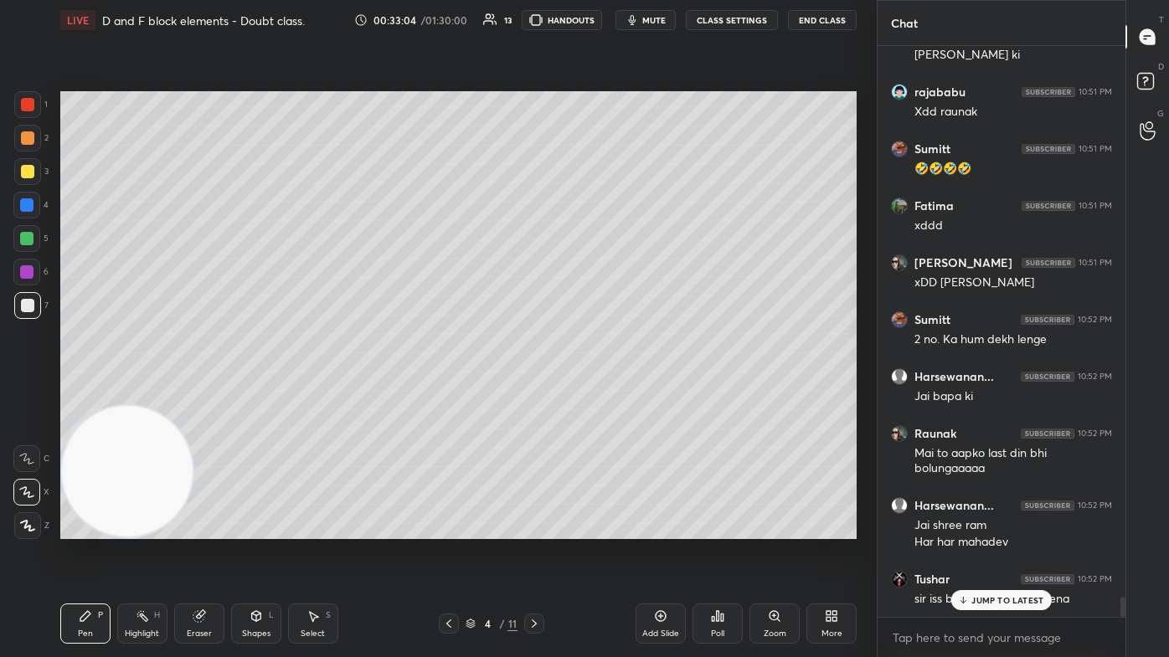
scroll to position [15840, 0]
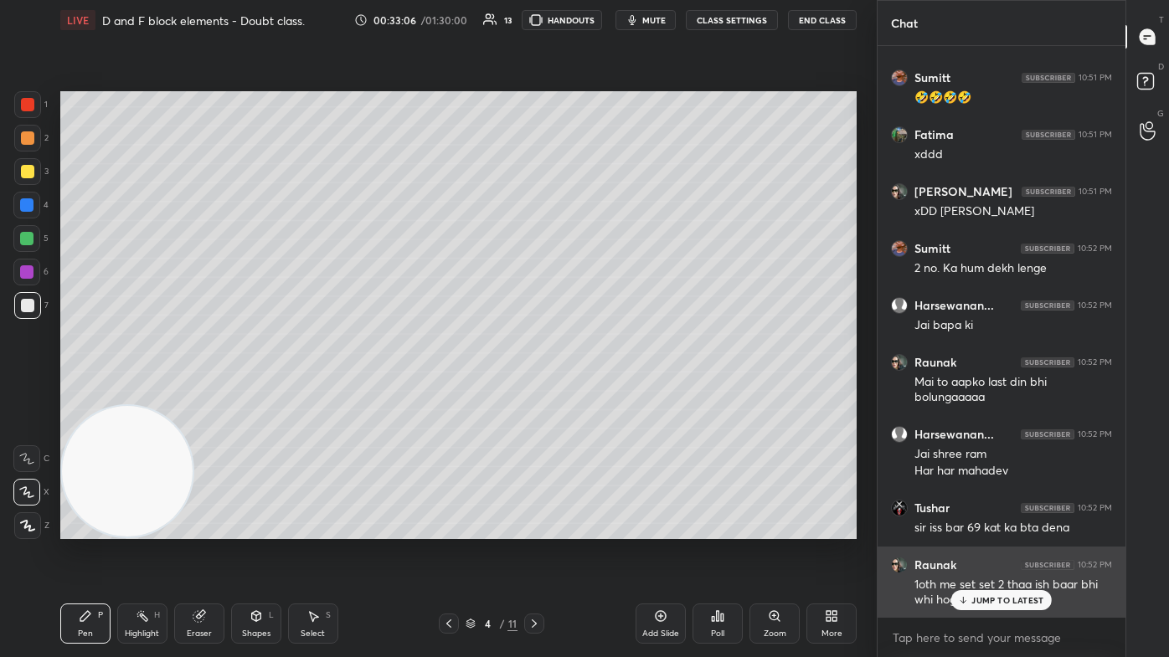
click at [600, 393] on icon at bounding box center [963, 600] width 11 height 10
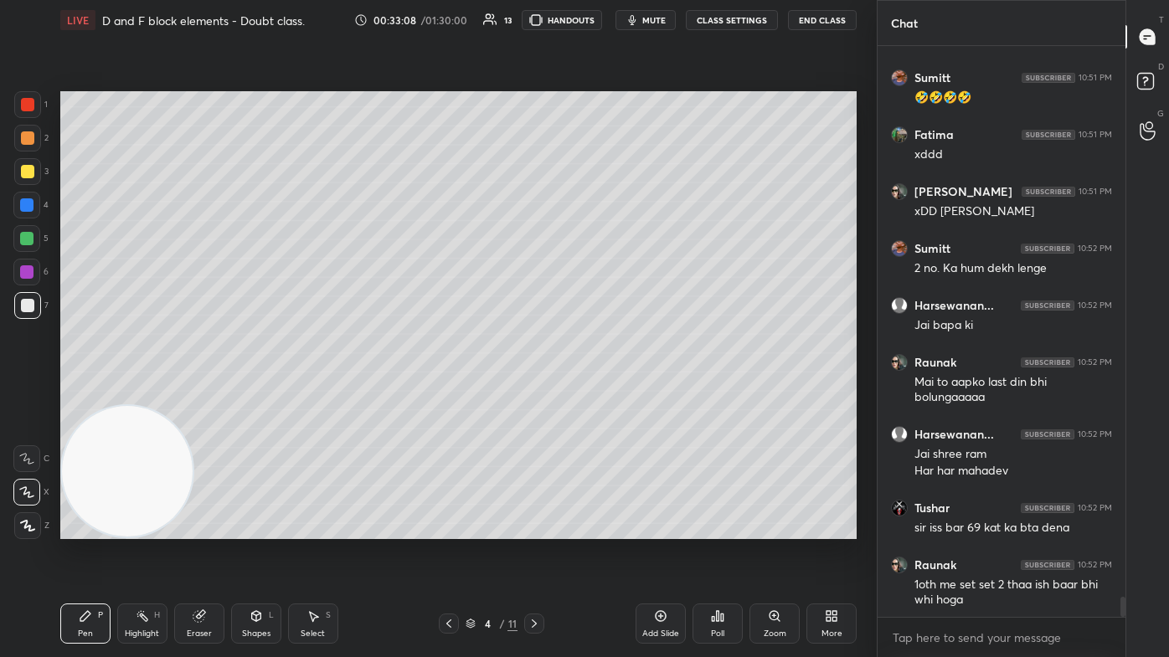
click at [600, 16] on button "CLASS SETTINGS" at bounding box center [732, 20] width 92 height 20
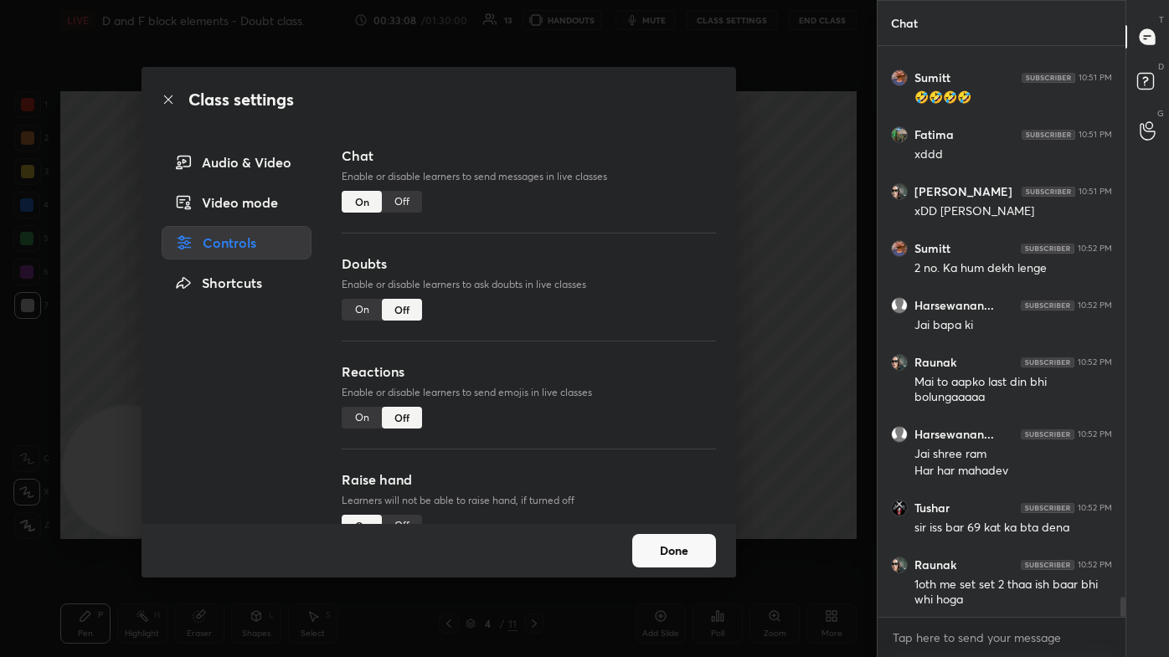
click at [404, 200] on div "Off" at bounding box center [402, 202] width 40 height 22
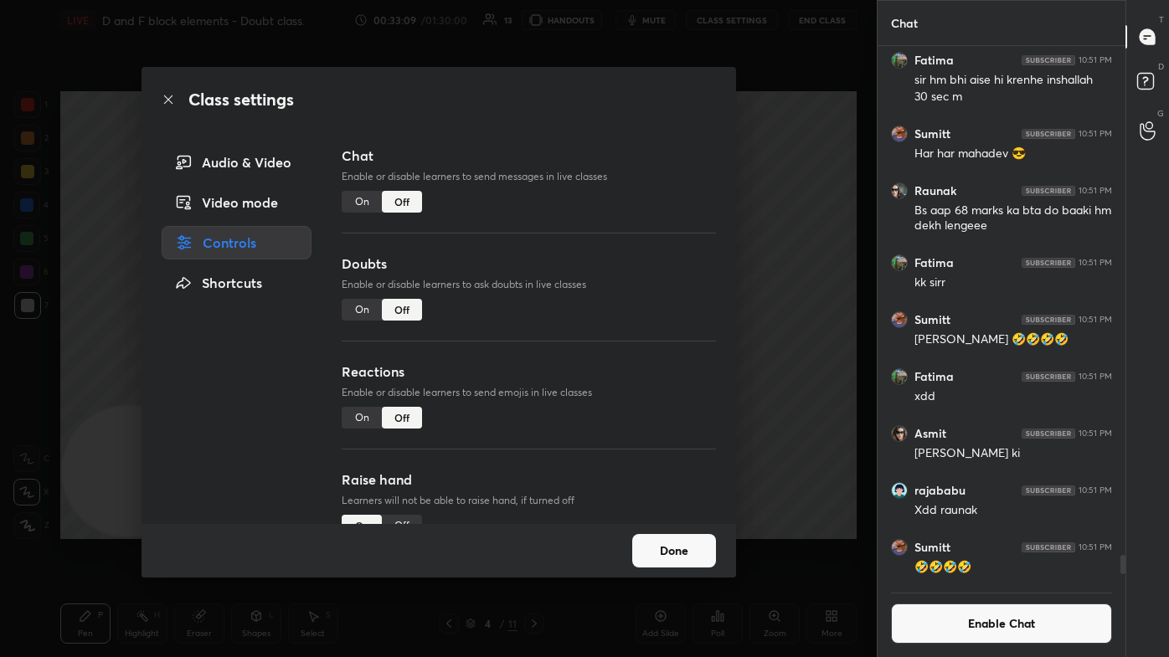
click at [600, 246] on div "Class settings Audio & Video Video mode Controls Shortcuts Chat Enable or disab…" at bounding box center [438, 328] width 876 height 657
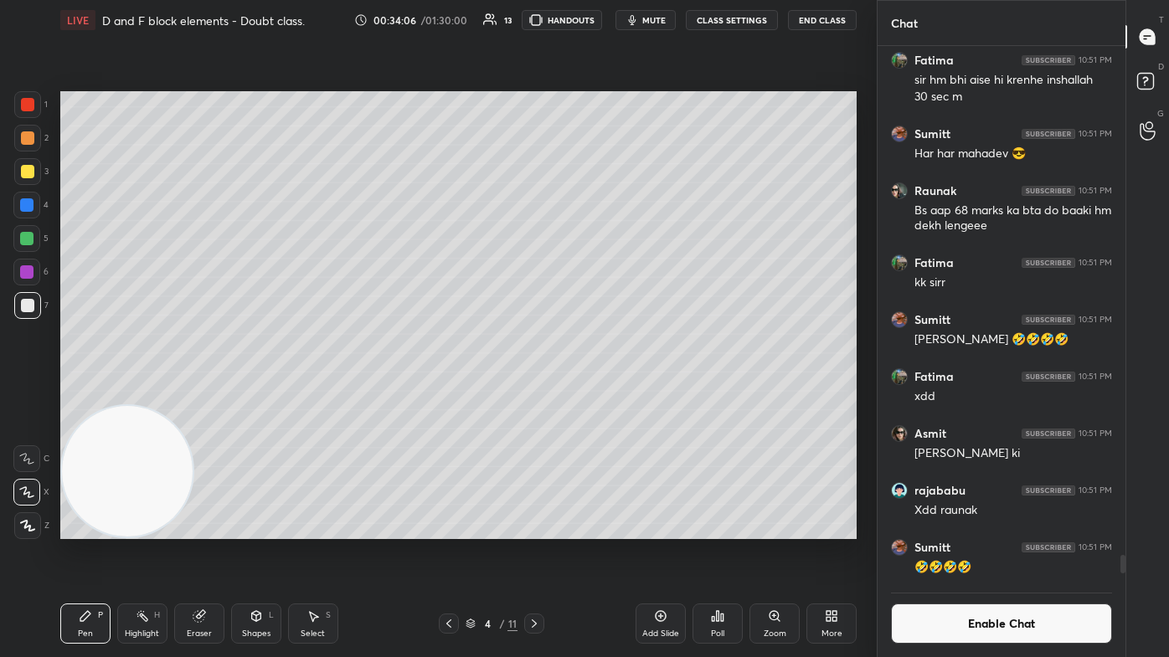
scroll to position [419, 0]
click at [600, 393] on button "Enable Chat" at bounding box center [1001, 624] width 221 height 40
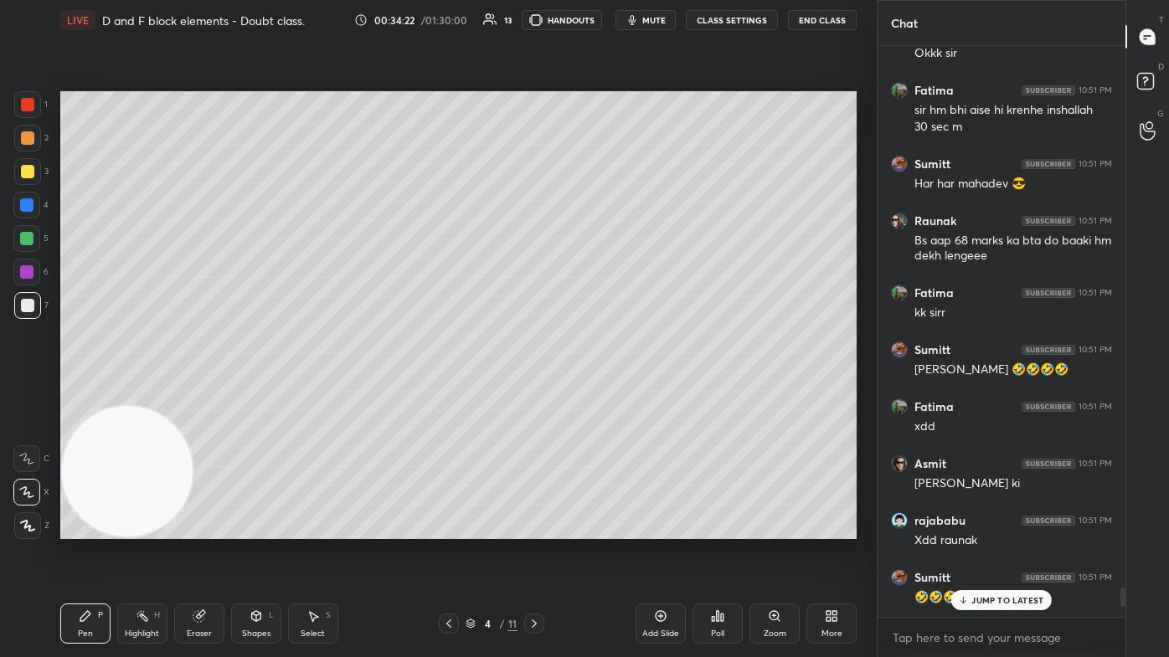
scroll to position [567, 243]
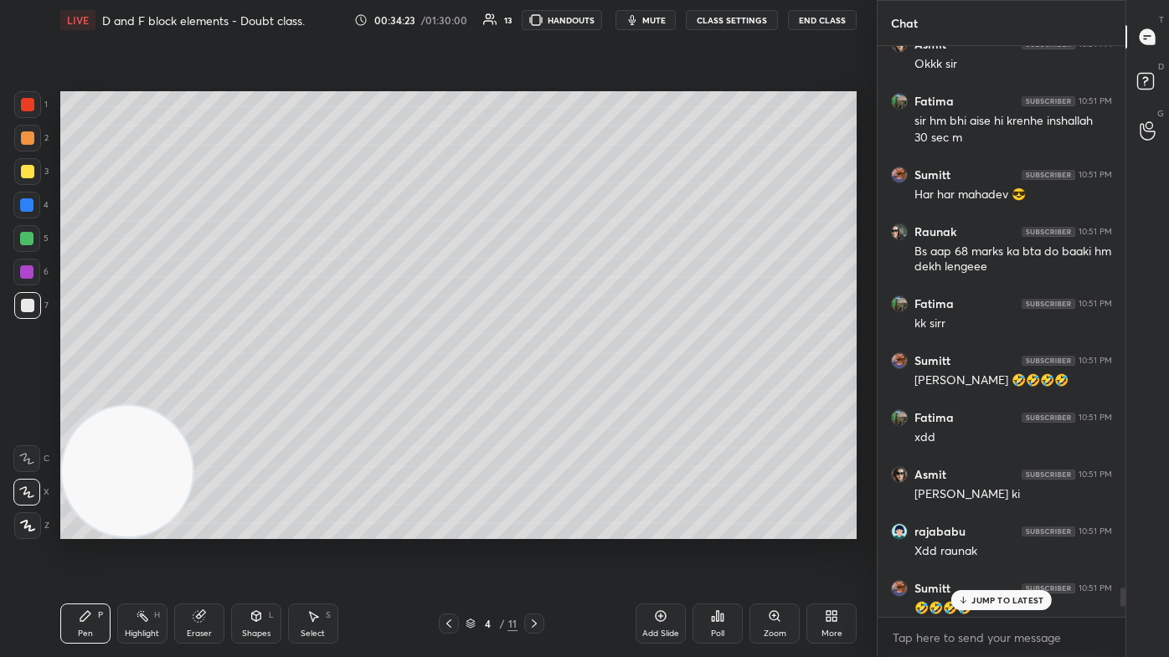
click at [600, 393] on p "JUMP TO LATEST" at bounding box center [1007, 600] width 72 height 10
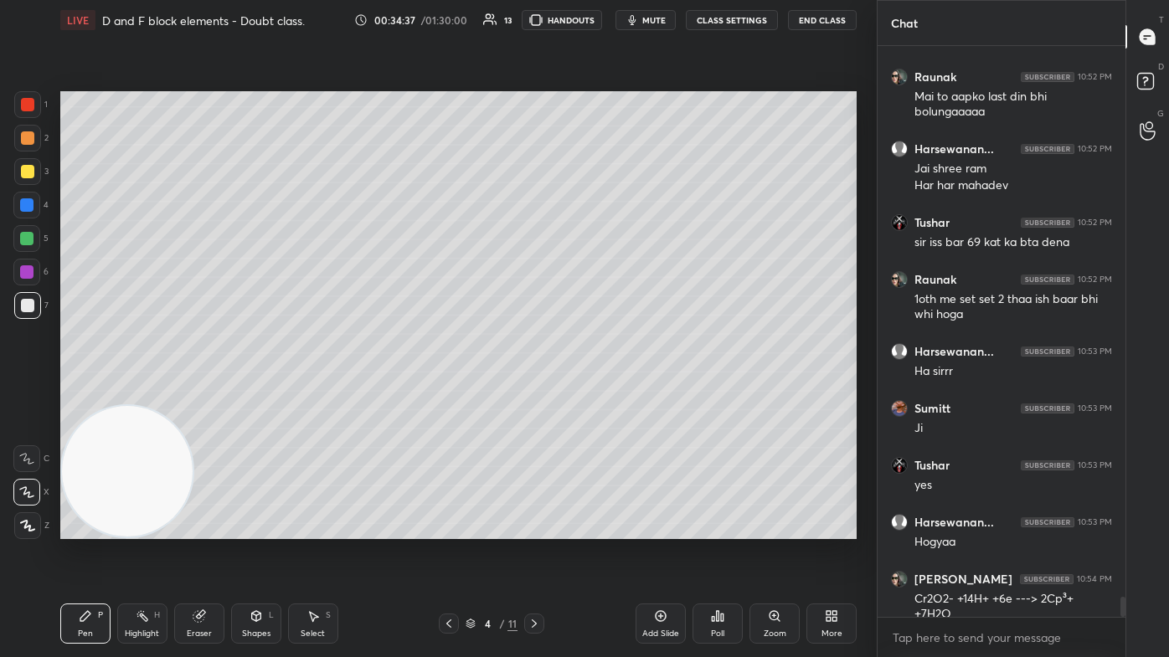
scroll to position [15760, 0]
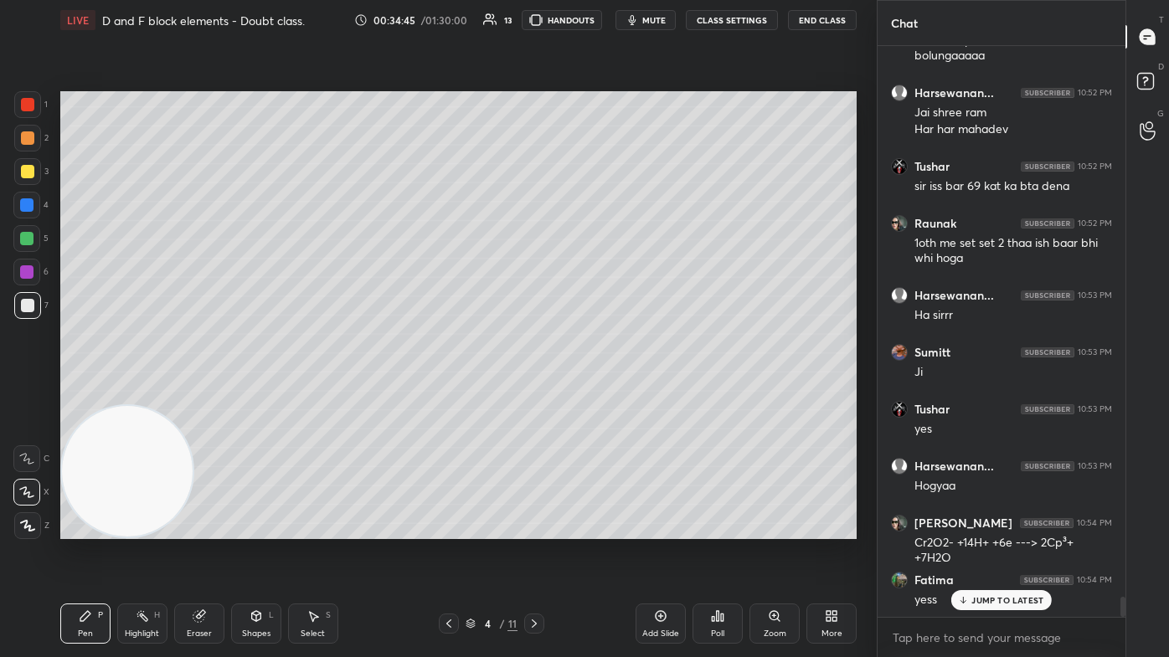
drag, startPoint x: 314, startPoint y: 632, endPoint x: 321, endPoint y: 620, distance: 13.9
click at [313, 393] on div "Select" at bounding box center [313, 634] width 24 height 8
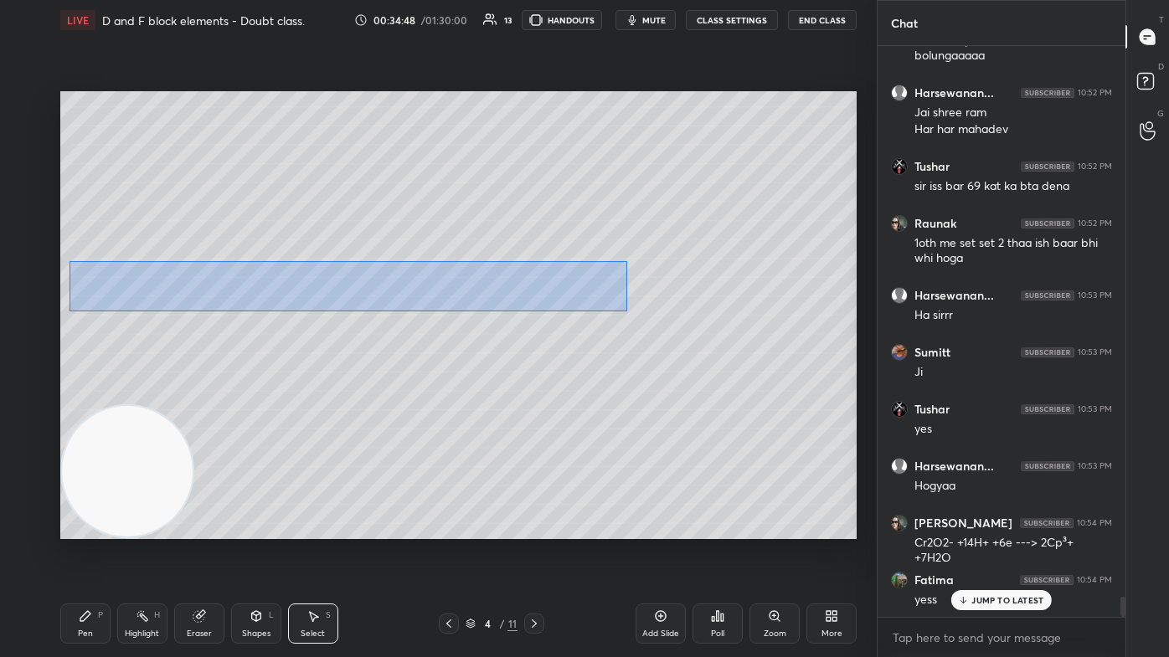
drag, startPoint x: 70, startPoint y: 261, endPoint x: 626, endPoint y: 311, distance: 558.0
click at [600, 311] on div "0 ° Undo Copy Duplicate Duplicate to new slide Delete" at bounding box center [458, 315] width 796 height 448
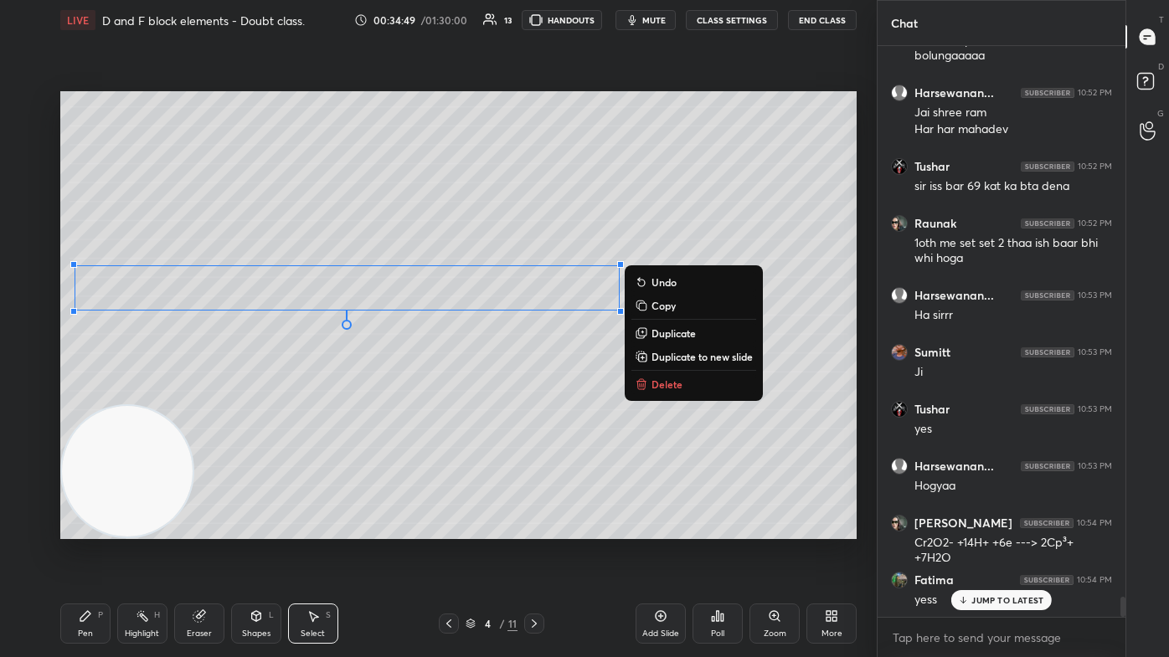
click at [600, 352] on p "Duplicate to new slide" at bounding box center [701, 356] width 101 height 13
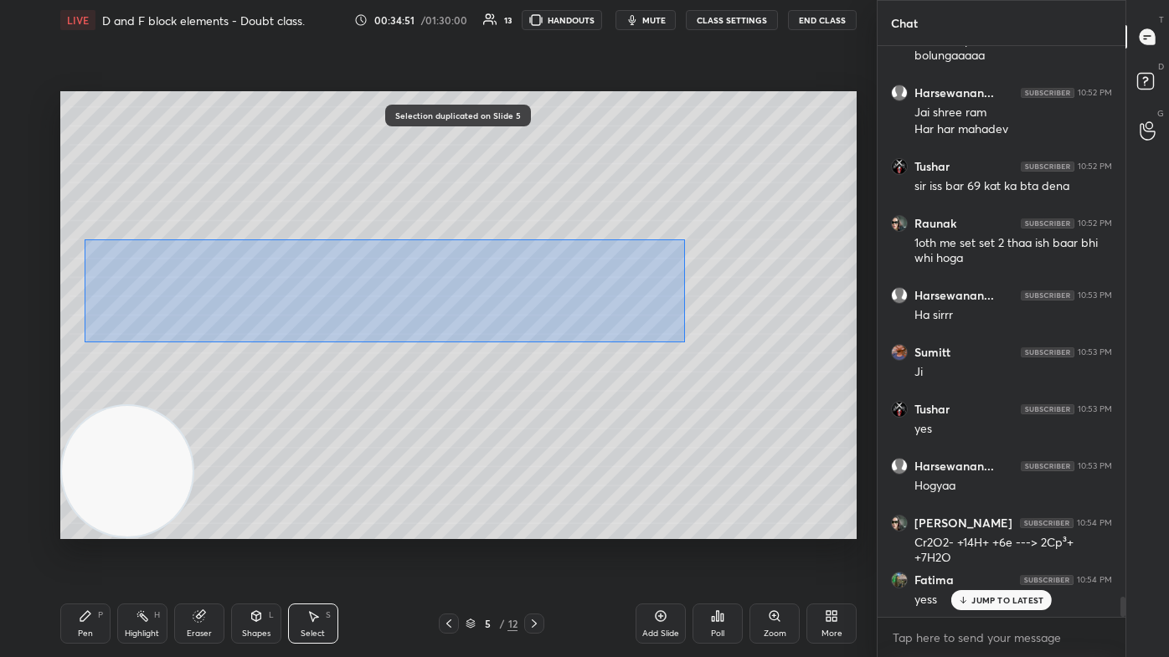
drag, startPoint x: 83, startPoint y: 236, endPoint x: 688, endPoint y: 337, distance: 613.7
click at [600, 339] on div "0 ° Undo Copy Duplicate Duplicate to new slide Delete" at bounding box center [458, 315] width 796 height 448
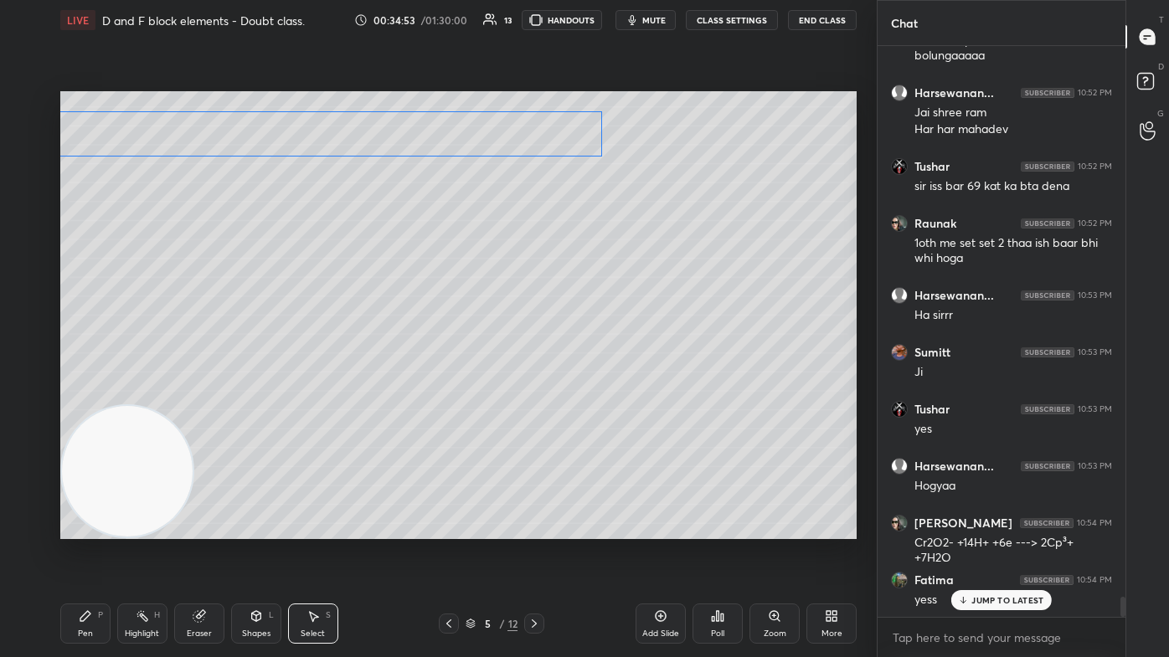
drag, startPoint x: 554, startPoint y: 296, endPoint x: 537, endPoint y: 142, distance: 154.9
click at [537, 142] on div "0 ° Undo Copy Duplicate Duplicate to new slide Delete" at bounding box center [458, 315] width 796 height 448
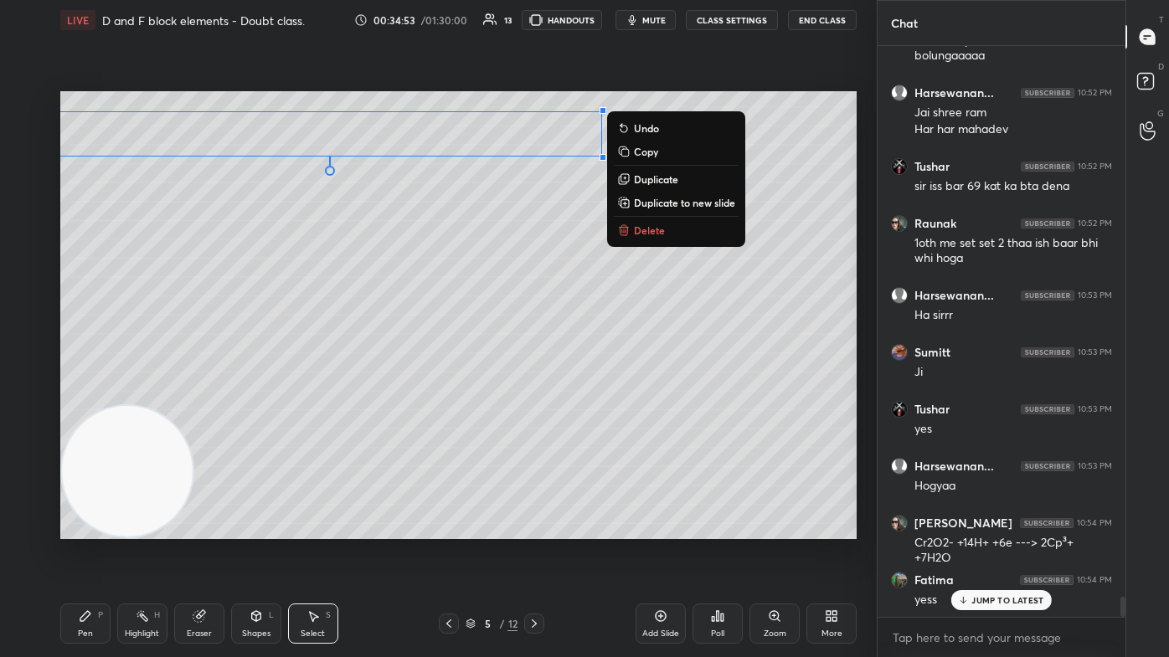
click at [490, 238] on div "0 ° Undo Copy Duplicate Duplicate to new slide Delete" at bounding box center [458, 315] width 796 height 448
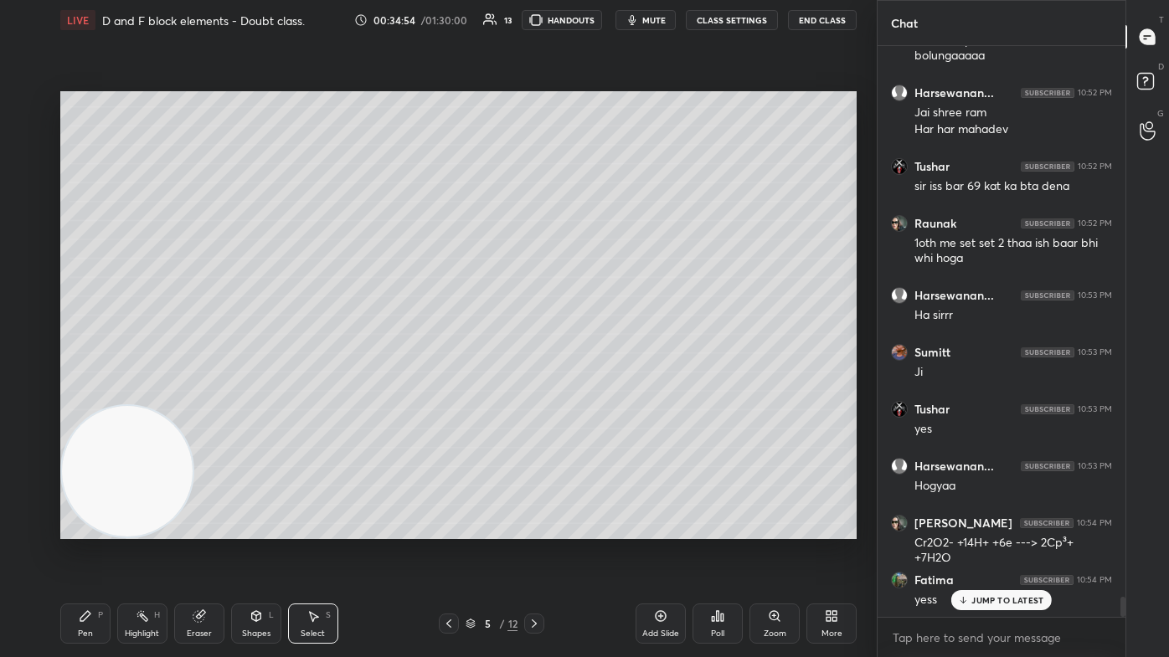
click at [82, 393] on icon at bounding box center [85, 615] width 13 height 13
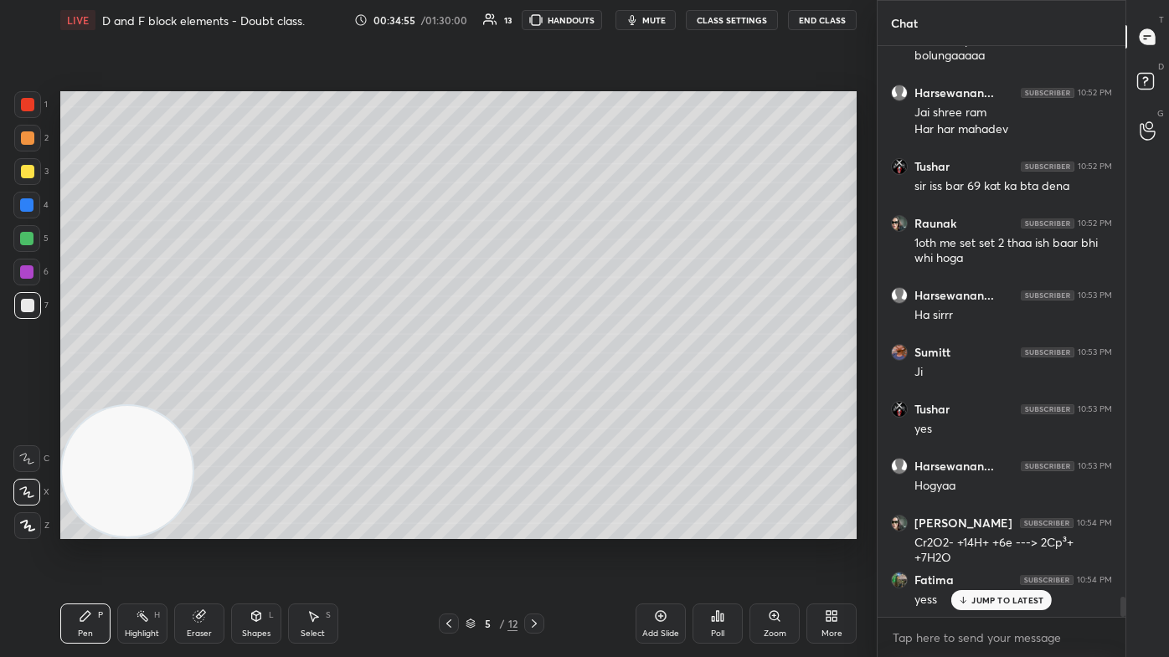
click at [35, 173] on div at bounding box center [27, 171] width 27 height 27
click at [28, 393] on icon at bounding box center [26, 492] width 15 height 12
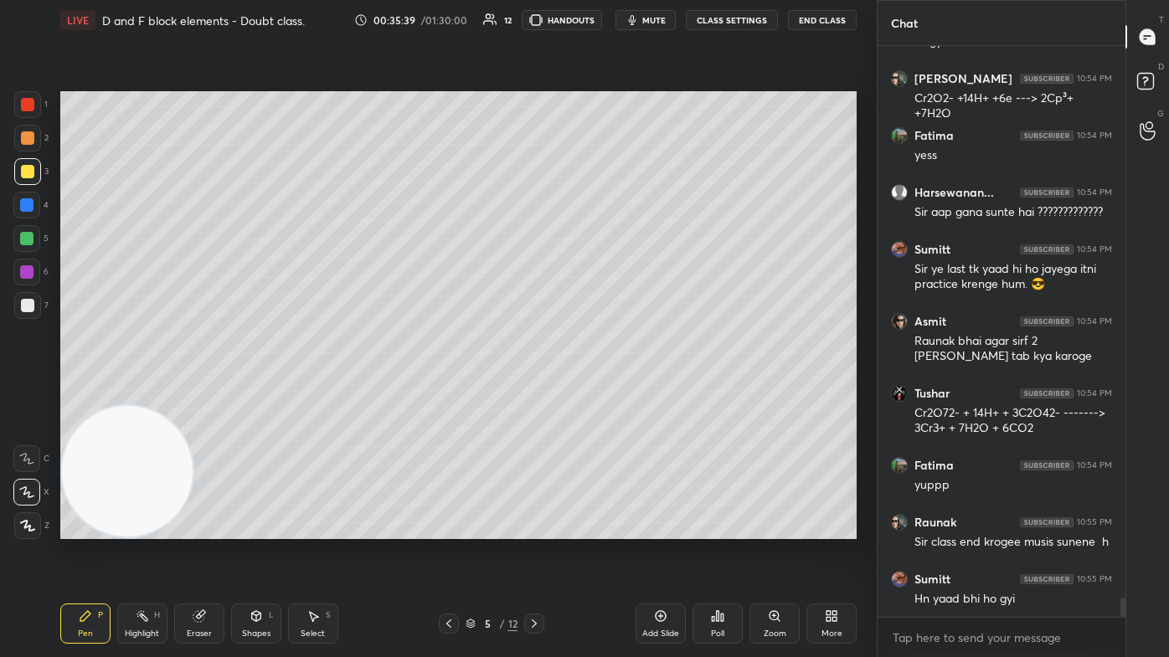
scroll to position [16261, 0]
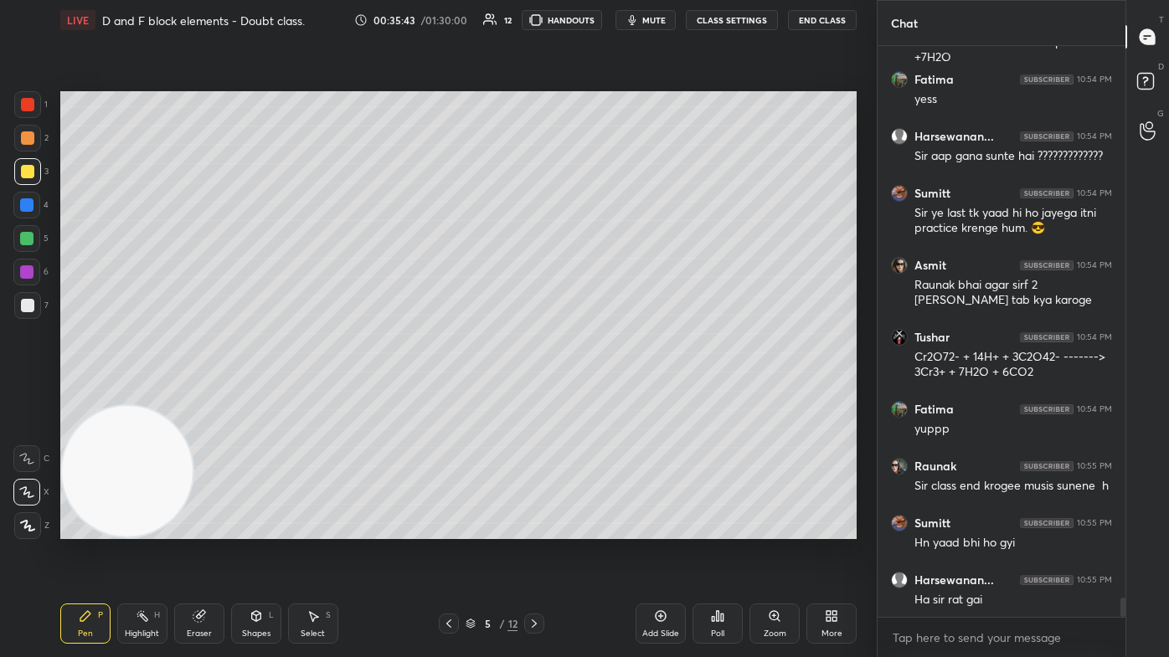
click at [600, 18] on button "CLASS SETTINGS" at bounding box center [732, 20] width 92 height 20
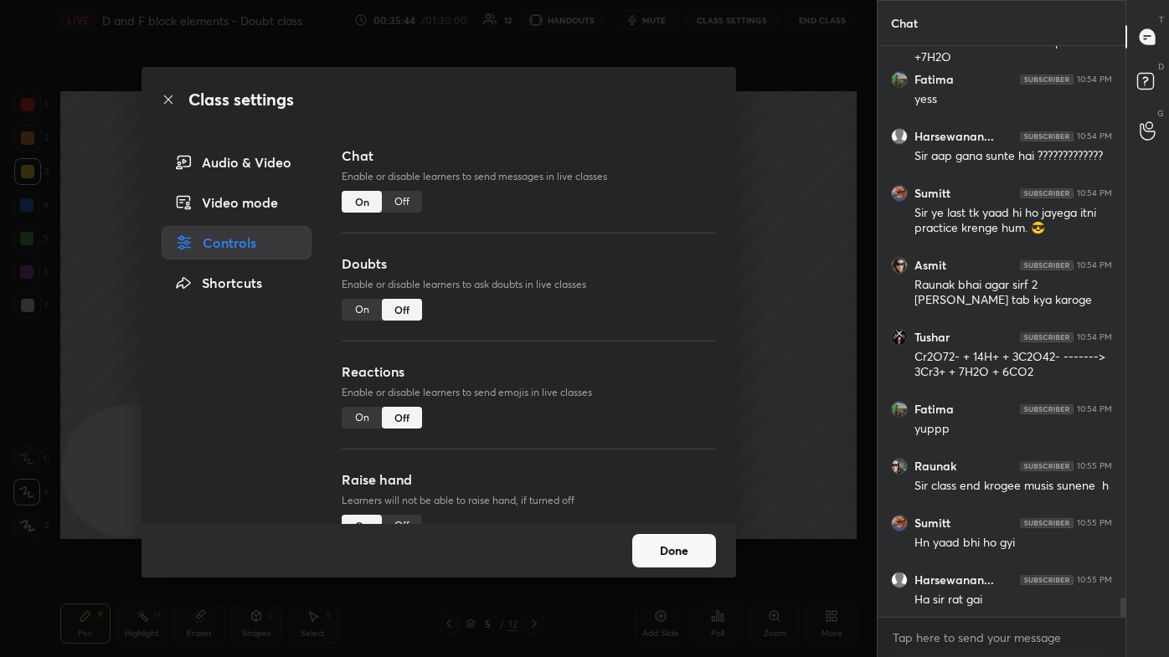
click at [392, 205] on div "Off" at bounding box center [402, 202] width 40 height 22
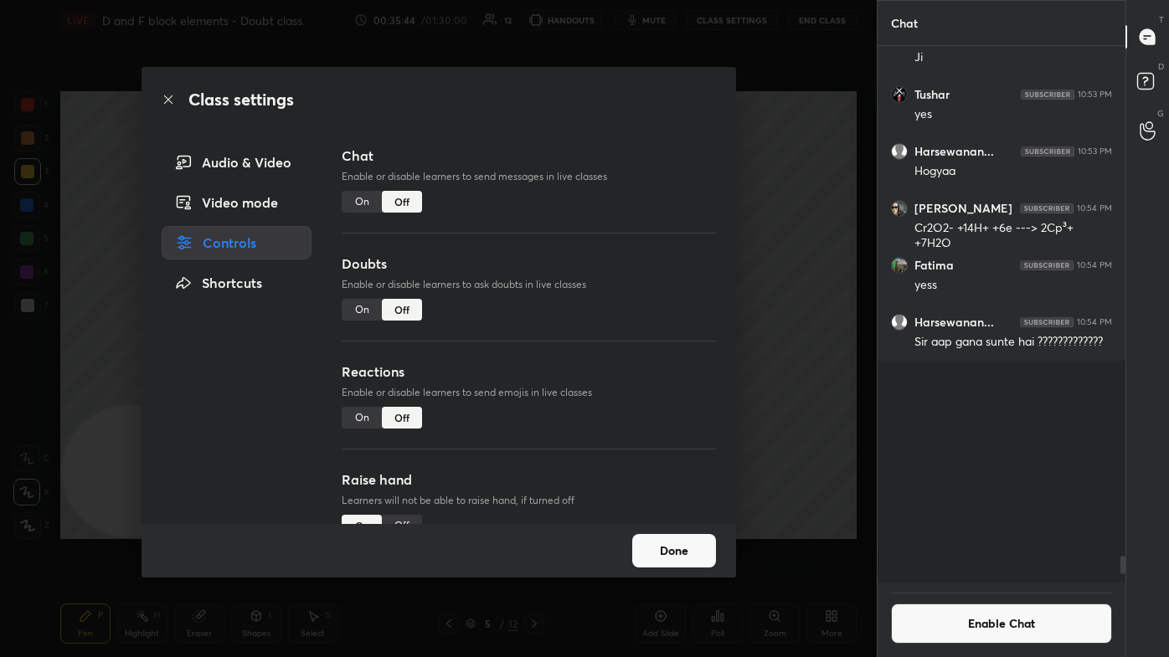
scroll to position [532, 243]
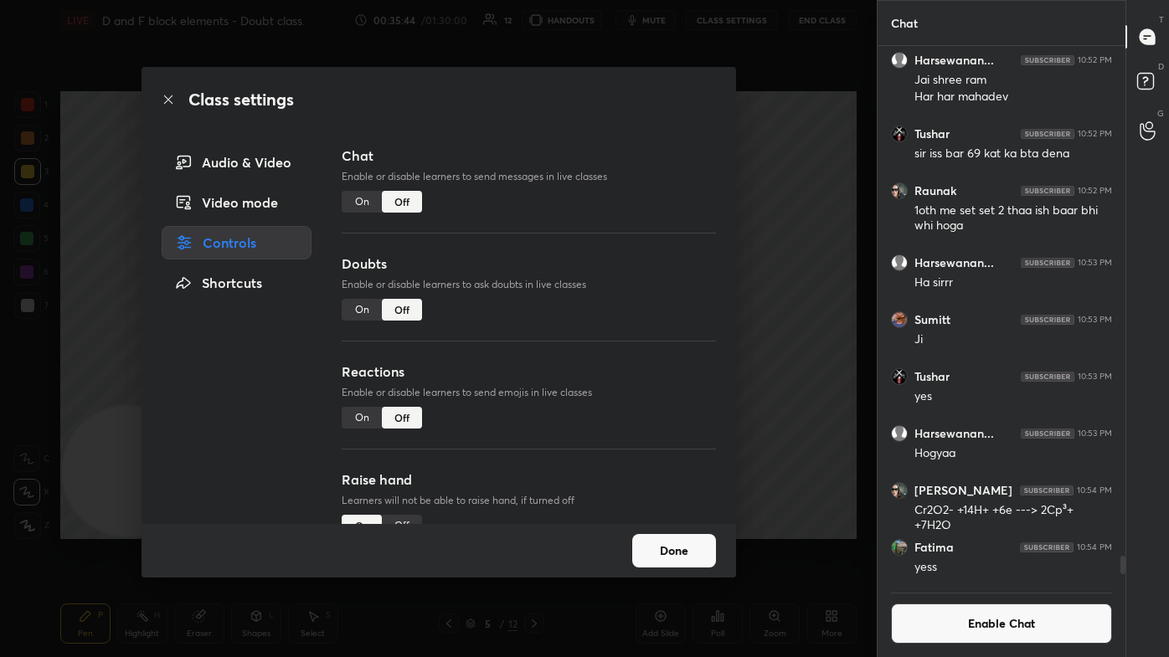
click at [600, 201] on div "Class settings Audio & Video Video mode Controls Shortcuts Chat Enable or disab…" at bounding box center [438, 328] width 876 height 657
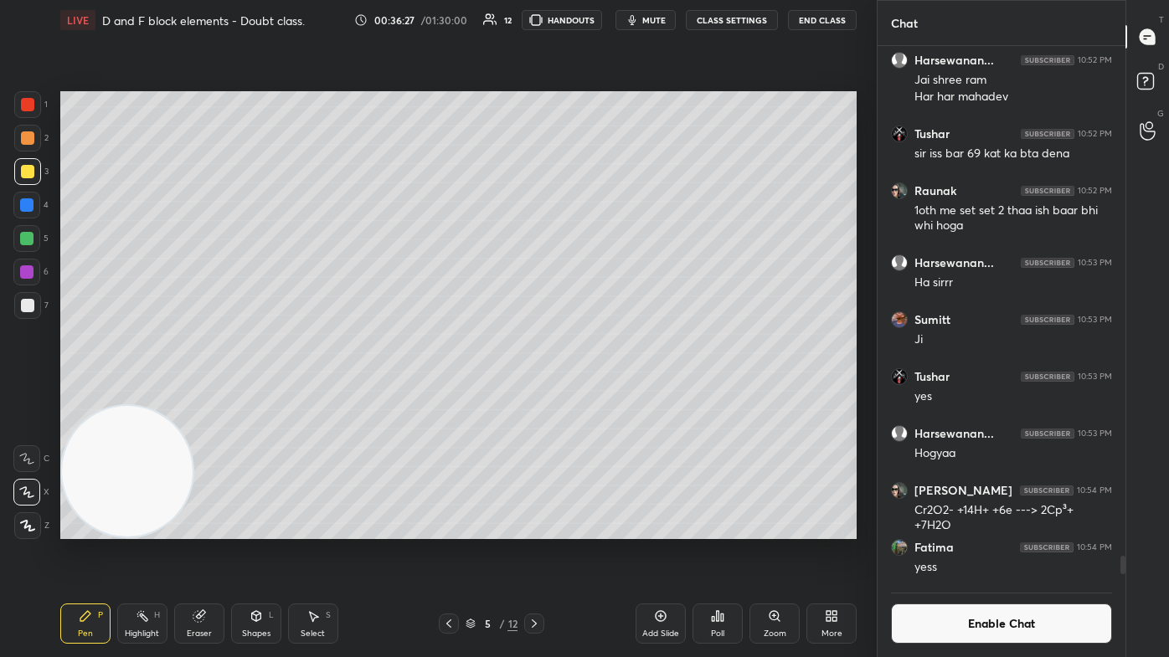
drag, startPoint x: 198, startPoint y: 629, endPoint x: 209, endPoint y: 611, distance: 20.7
click at [197, 393] on div "Eraser" at bounding box center [199, 624] width 50 height 40
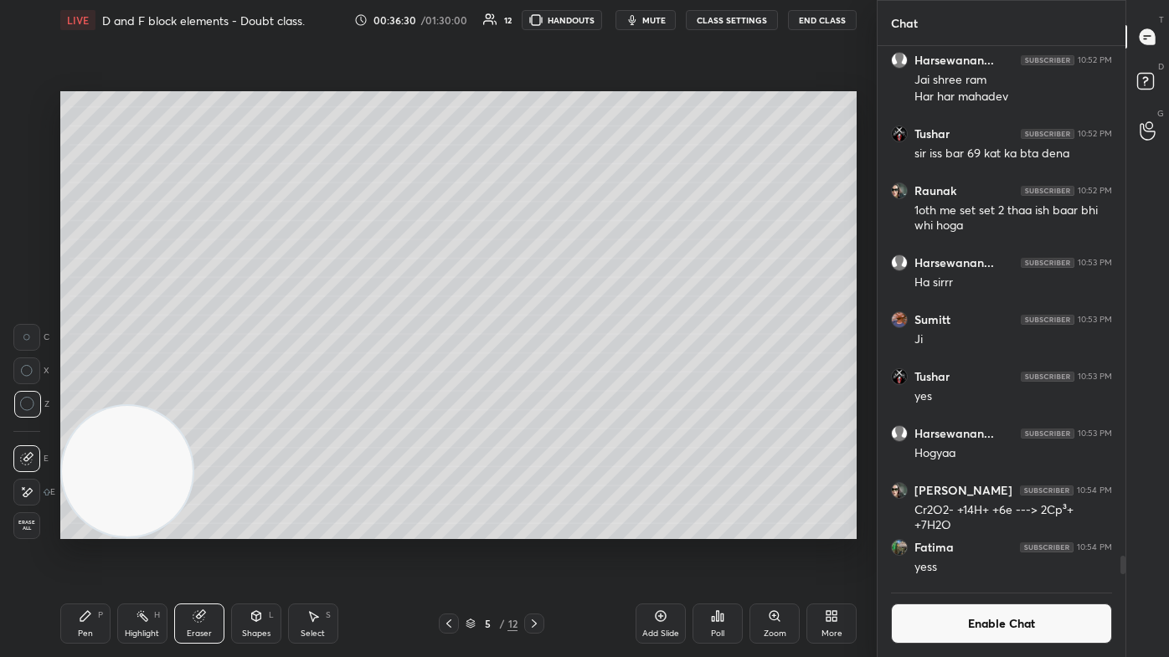
click at [82, 393] on div "Pen P" at bounding box center [85, 624] width 50 height 40
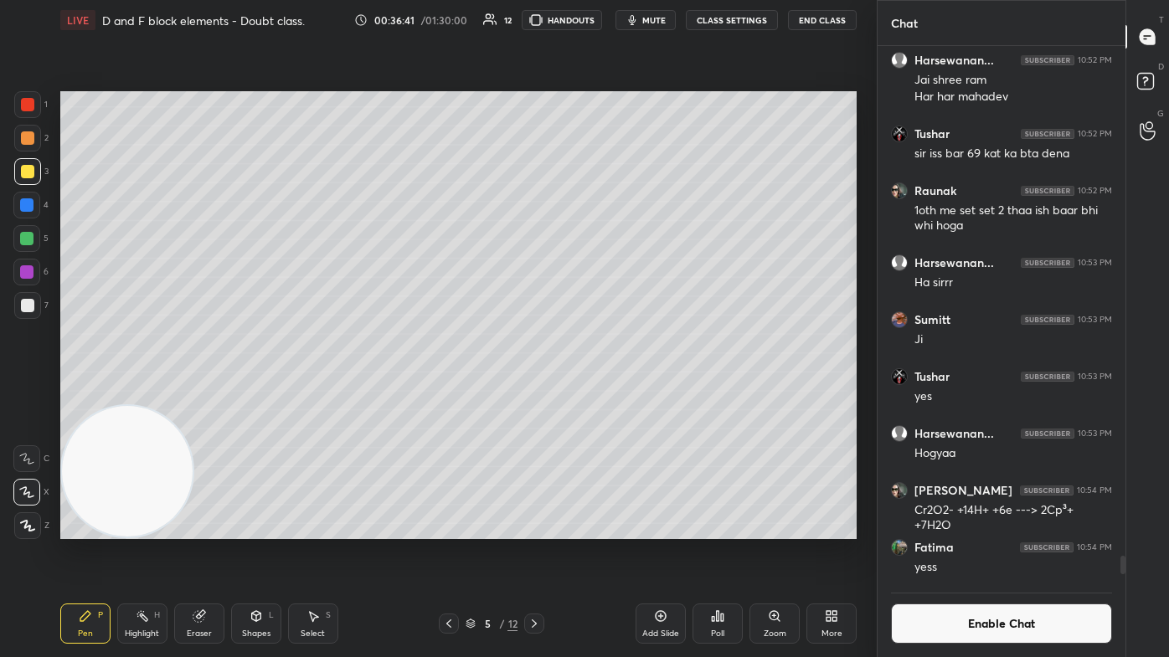
click at [28, 311] on div at bounding box center [27, 305] width 27 height 27
click at [600, 27] on button "mute" at bounding box center [645, 20] width 60 height 20
click at [220, 393] on div "Eraser" at bounding box center [199, 624] width 50 height 40
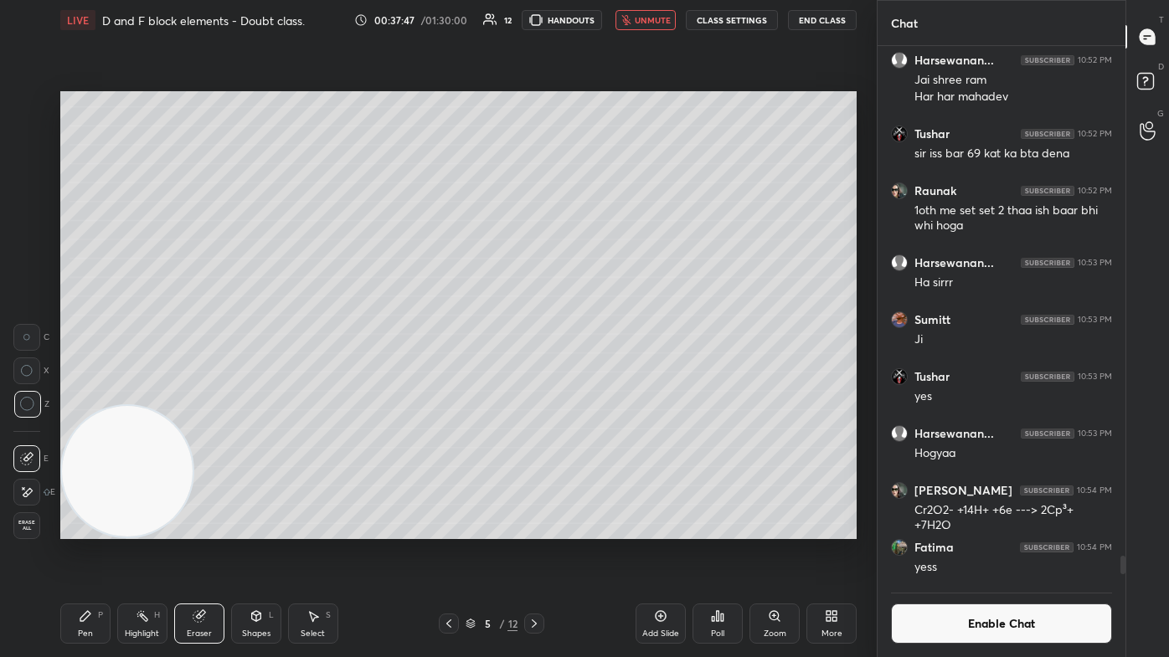
click at [91, 393] on div "Pen P" at bounding box center [85, 624] width 50 height 40
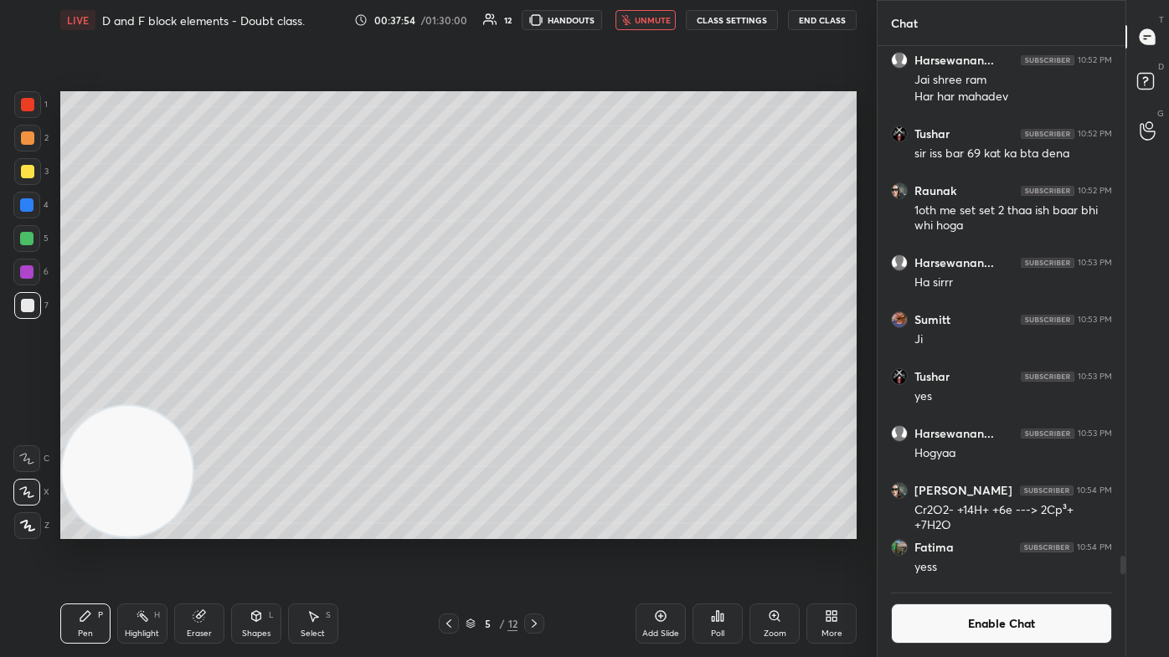
click at [208, 393] on div "Eraser" at bounding box center [199, 624] width 50 height 40
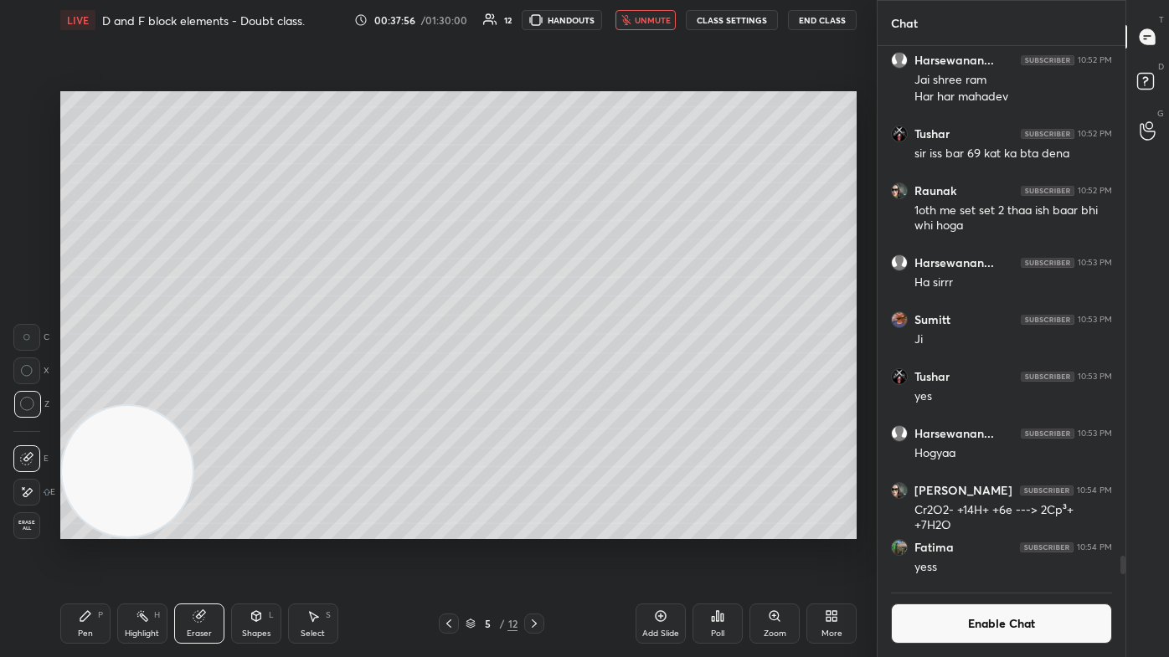
click at [85, 393] on icon at bounding box center [85, 615] width 13 height 13
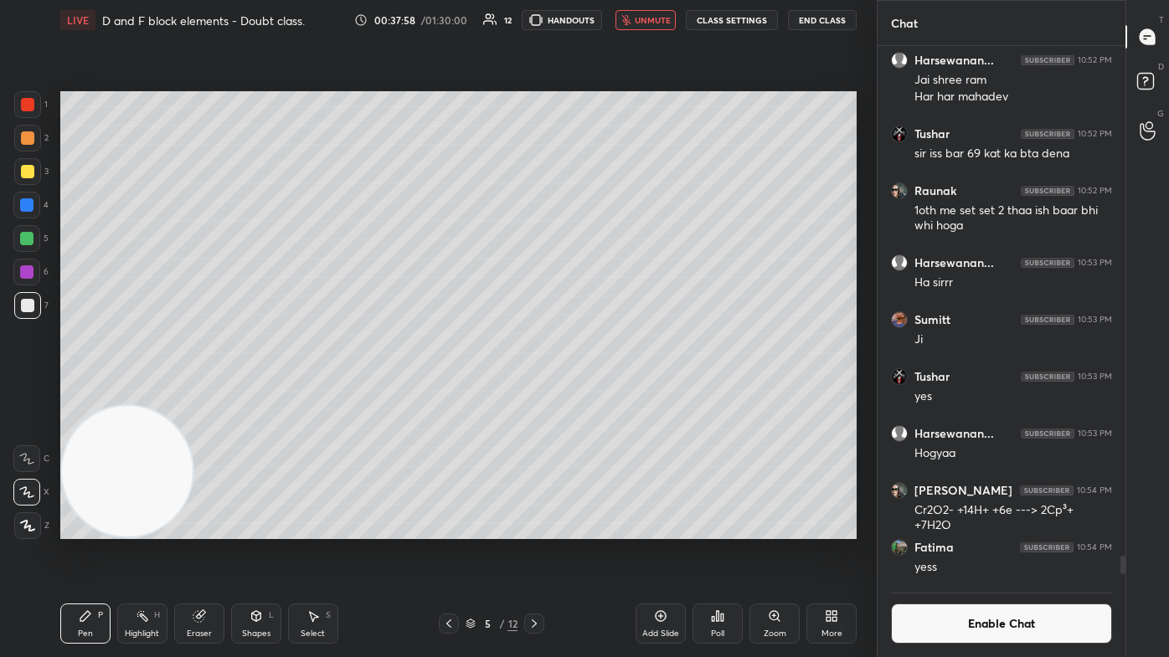
click at [24, 309] on div at bounding box center [27, 305] width 13 height 13
click at [600, 21] on span "unmute" at bounding box center [653, 20] width 36 height 12
click at [27, 178] on div at bounding box center [27, 171] width 27 height 27
click at [23, 301] on div at bounding box center [27, 305] width 13 height 13
click at [600, 393] on button "Enable Chat" at bounding box center [1001, 624] width 221 height 40
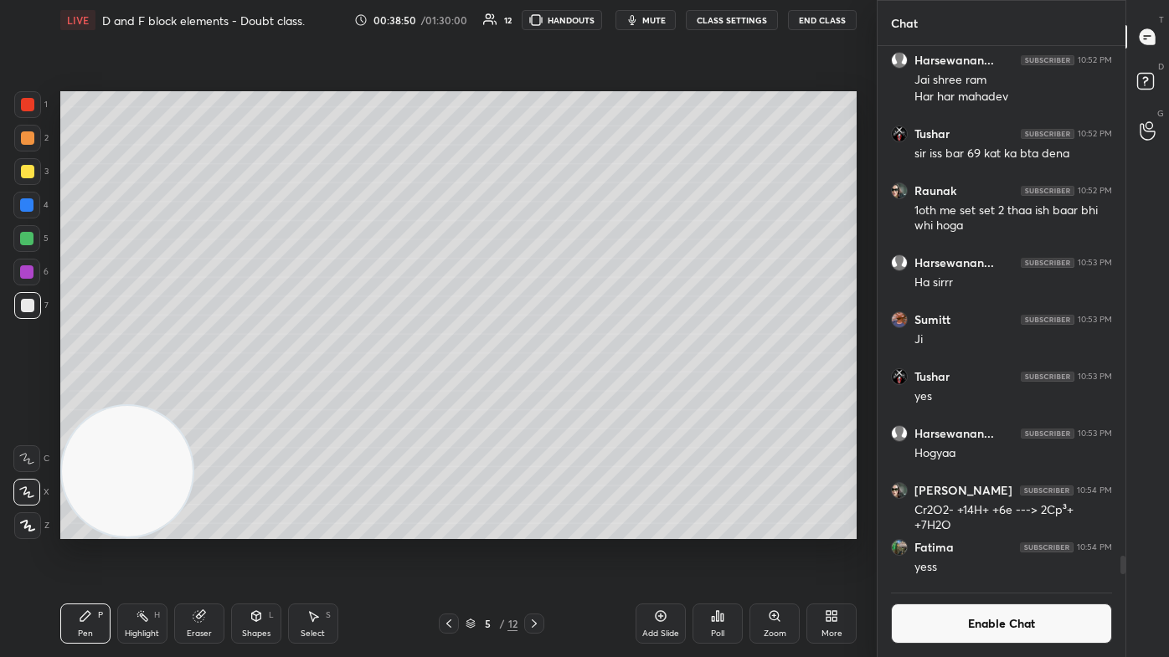
scroll to position [567, 243]
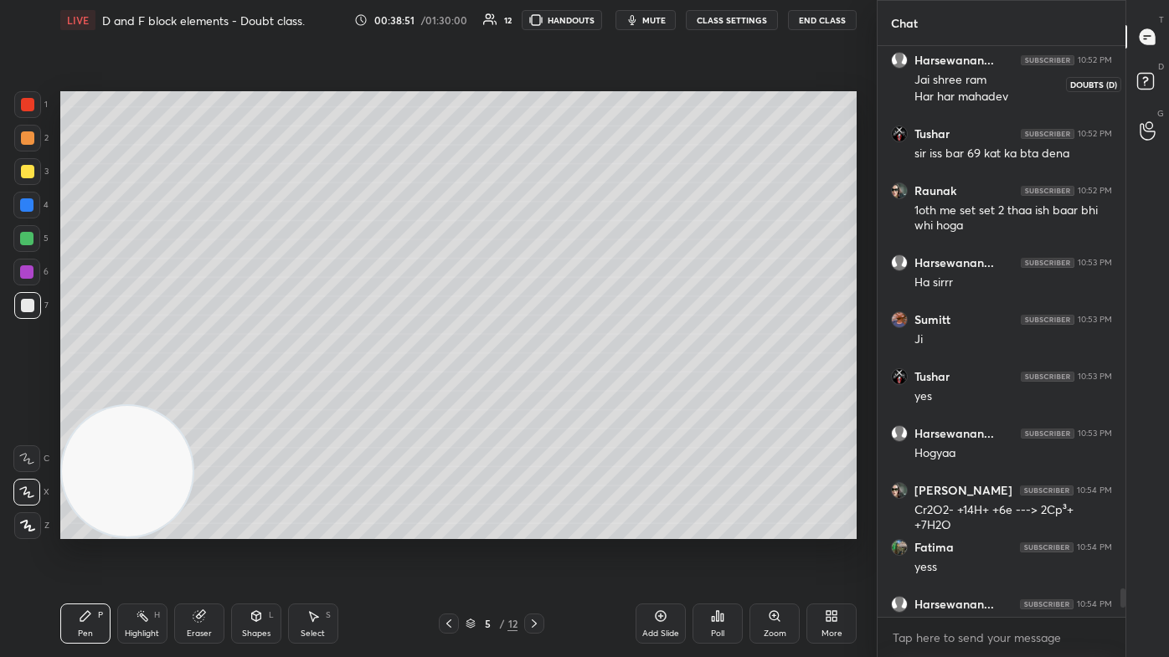
drag, startPoint x: 1148, startPoint y: 81, endPoint x: 1152, endPoint y: 54, distance: 27.1
click at [600, 80] on rect at bounding box center [1145, 82] width 16 height 16
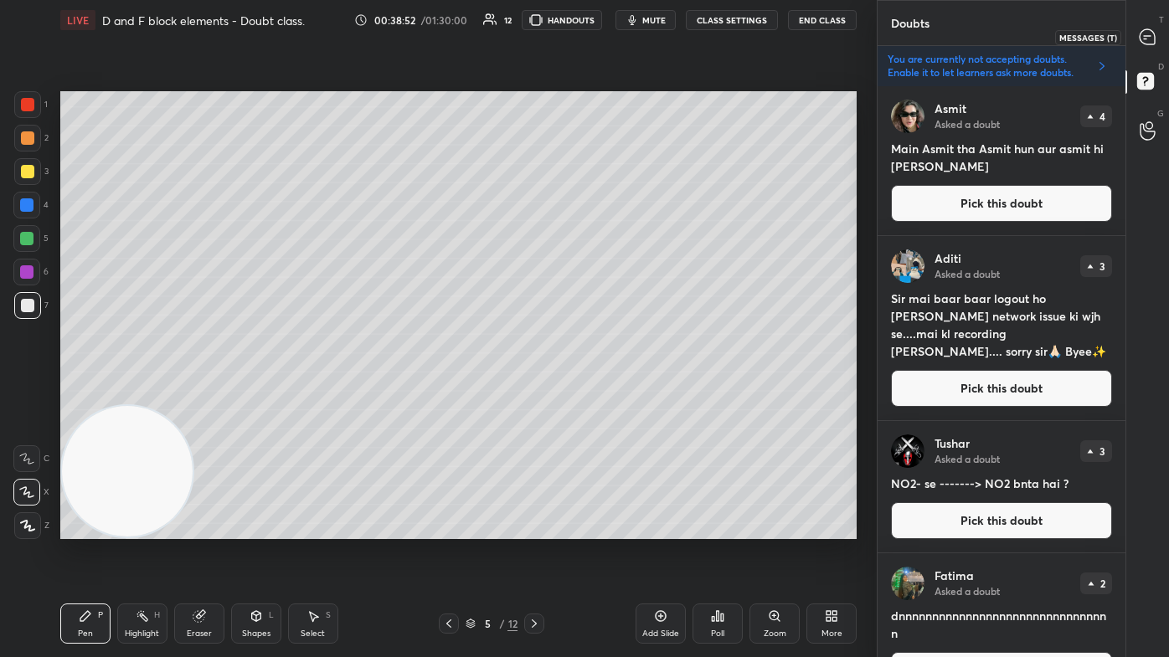
click at [600, 36] on icon at bounding box center [1146, 36] width 15 height 15
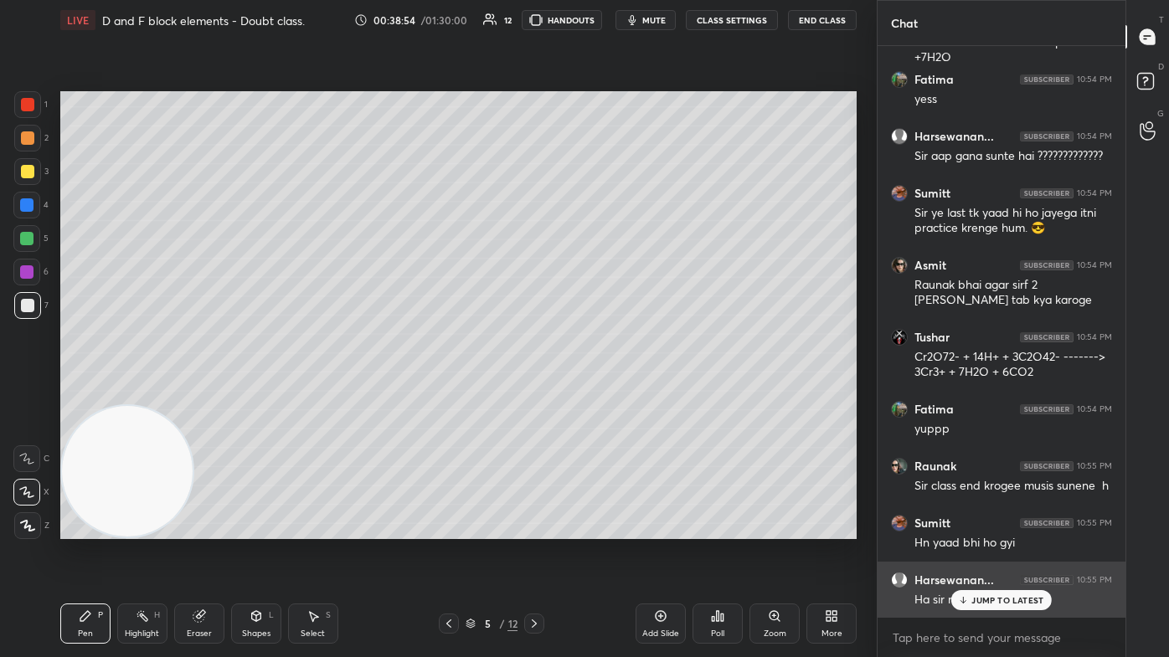
click at [600, 393] on div "Ha sir rat gai" at bounding box center [1013, 599] width 198 height 20
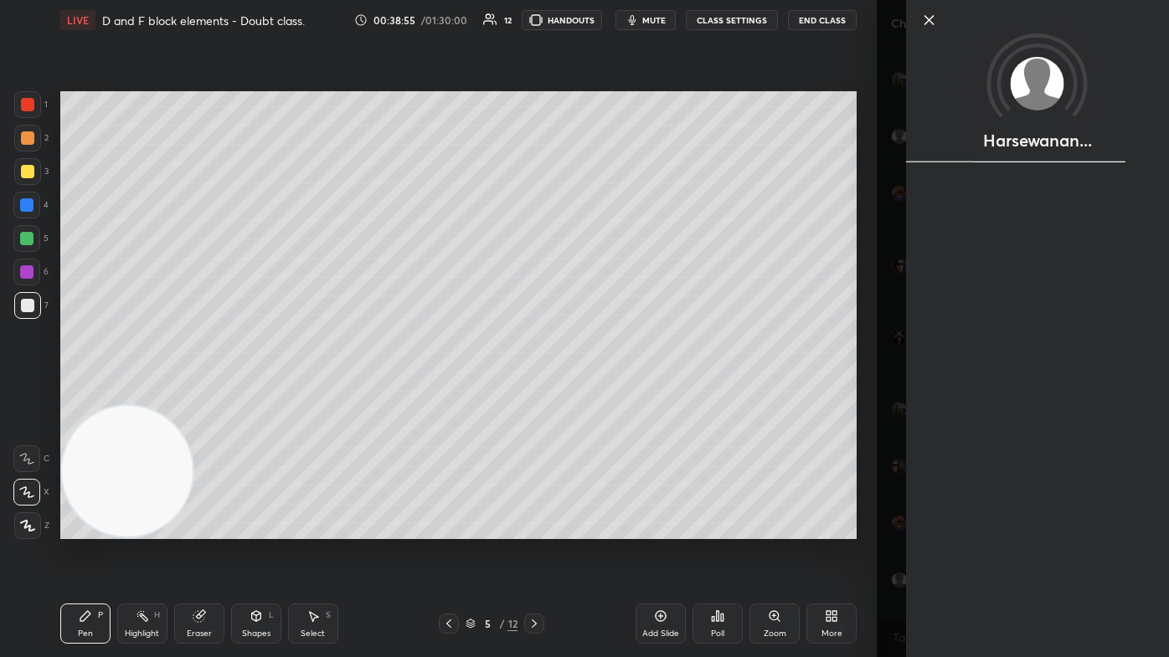
drag, startPoint x: 970, startPoint y: 601, endPoint x: 945, endPoint y: 605, distance: 25.5
click at [600, 393] on div "Harsewanan..." at bounding box center [1037, 328] width 263 height 657
click at [600, 393] on div "Harsewanan..." at bounding box center [1022, 328] width 292 height 657
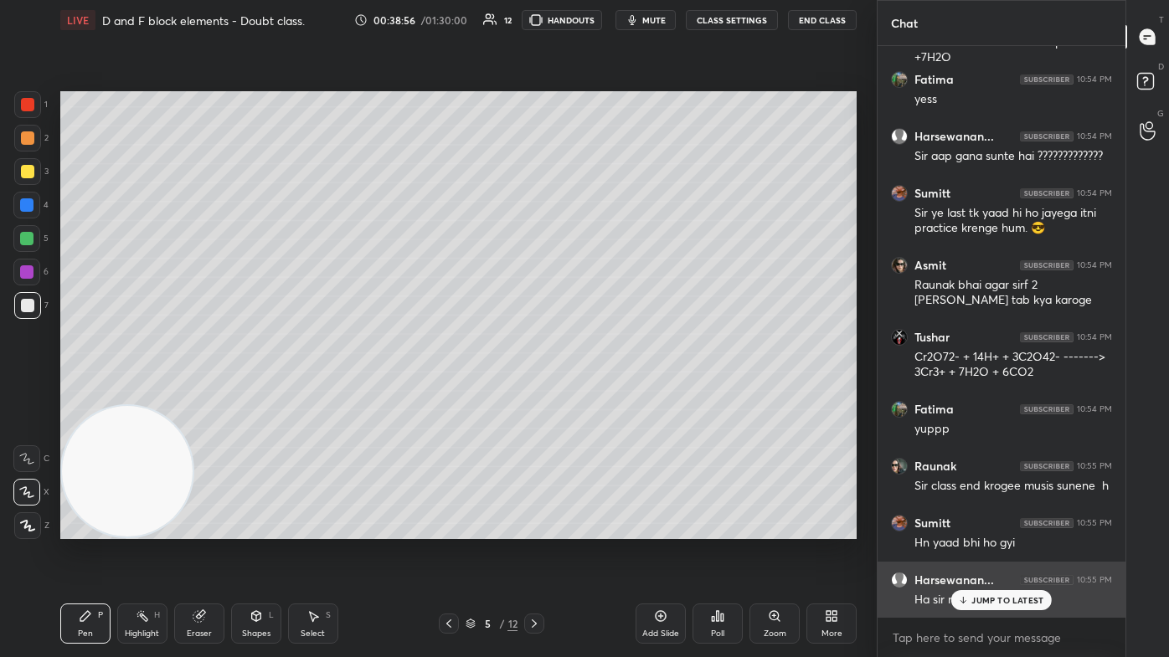
click at [600, 393] on div "JUMP TO LATEST" at bounding box center [1001, 600] width 100 height 20
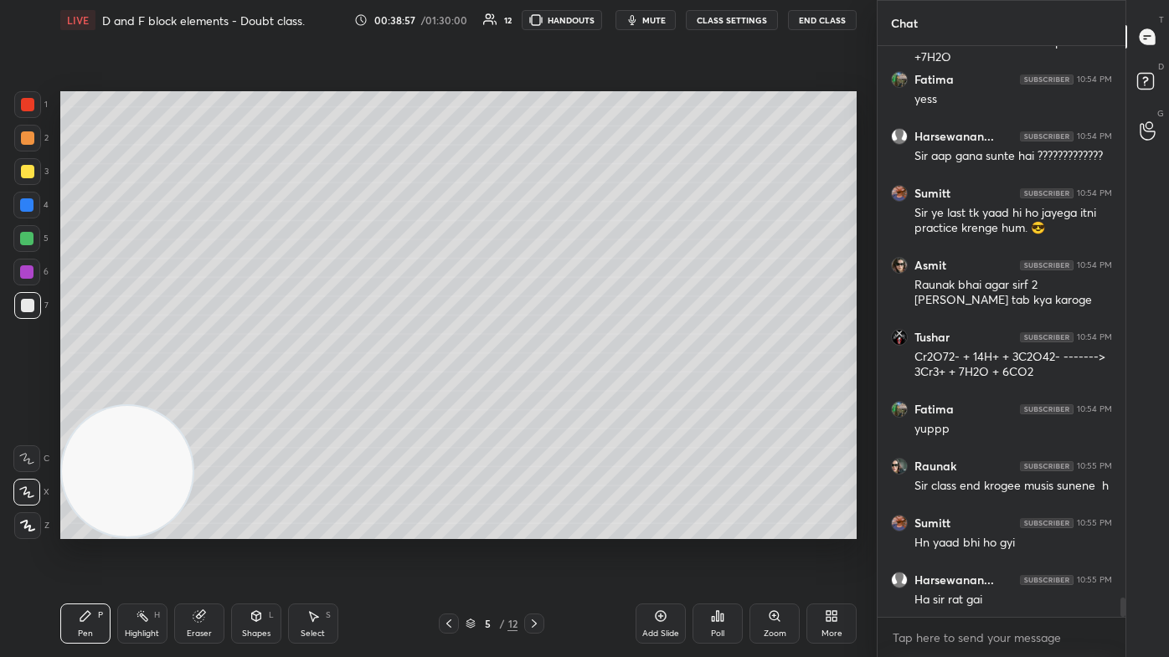
scroll to position [16508, 0]
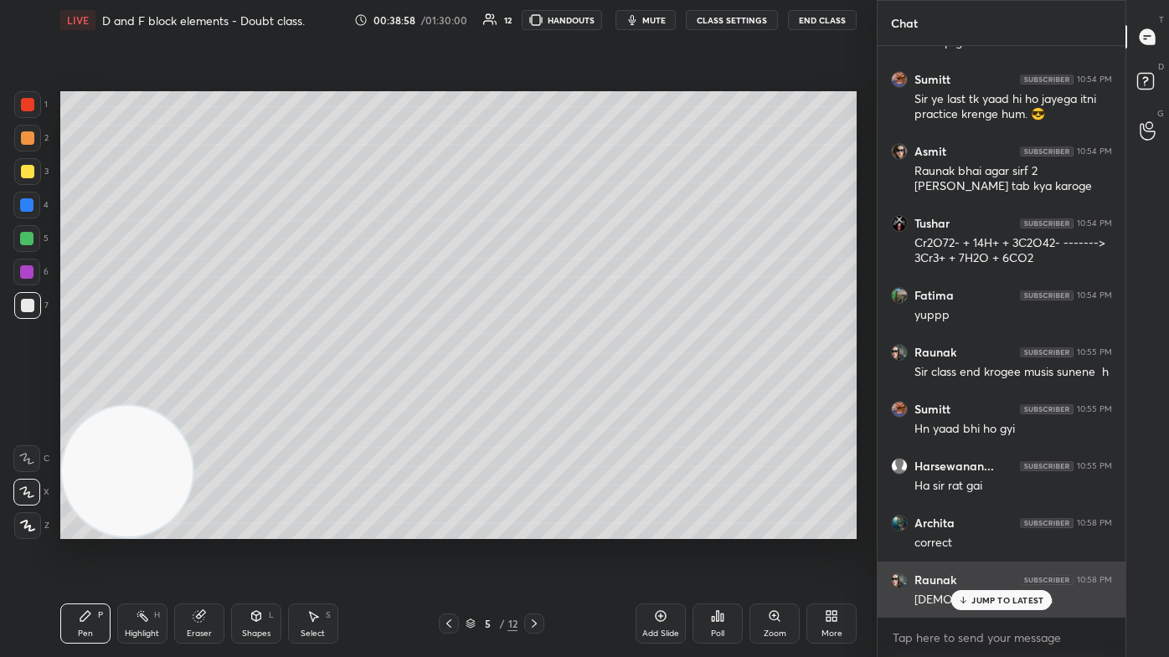
click at [600, 393] on p "JUMP TO LATEST" at bounding box center [1007, 600] width 72 height 10
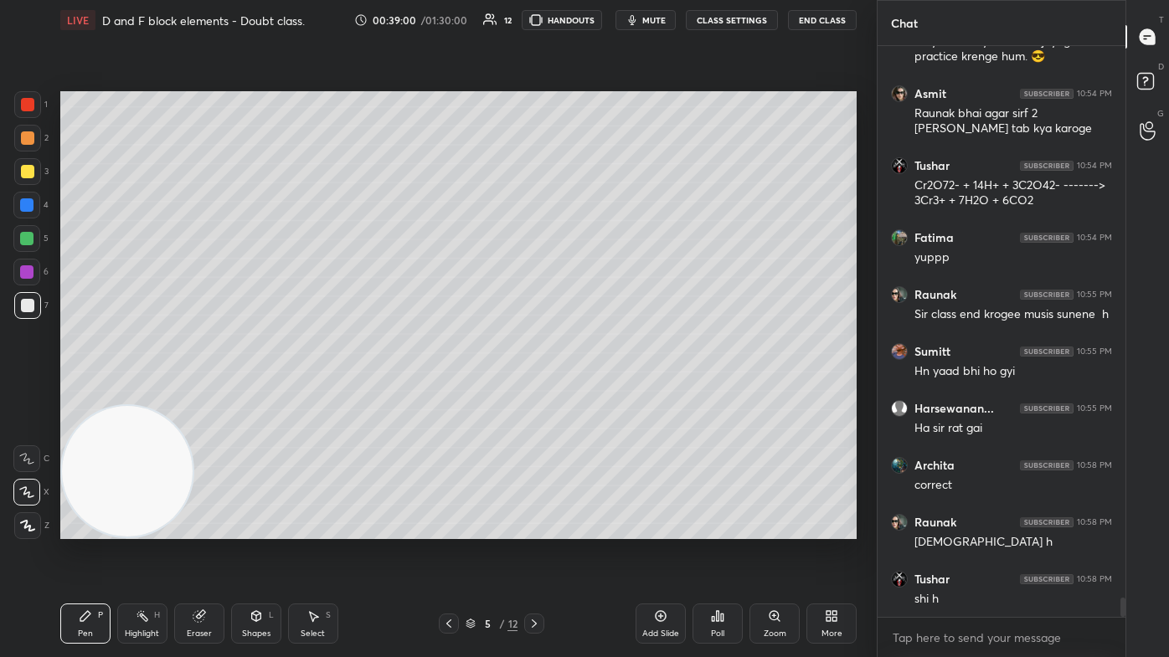
scroll to position [16677, 0]
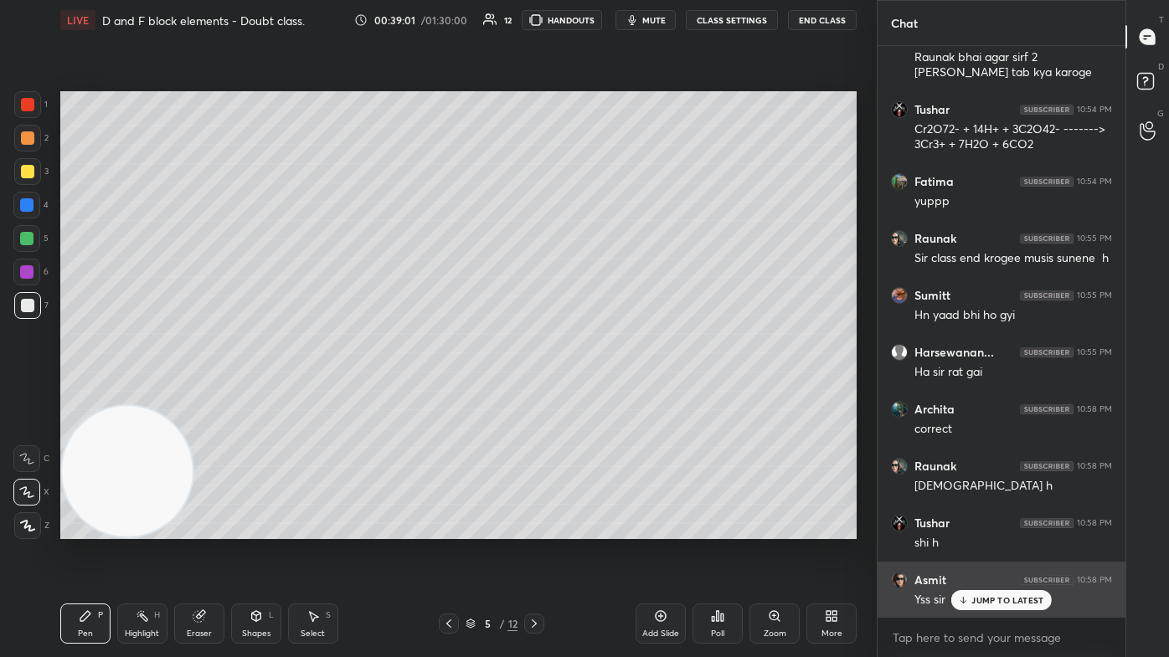
click at [600, 393] on p "JUMP TO LATEST" at bounding box center [1007, 600] width 72 height 10
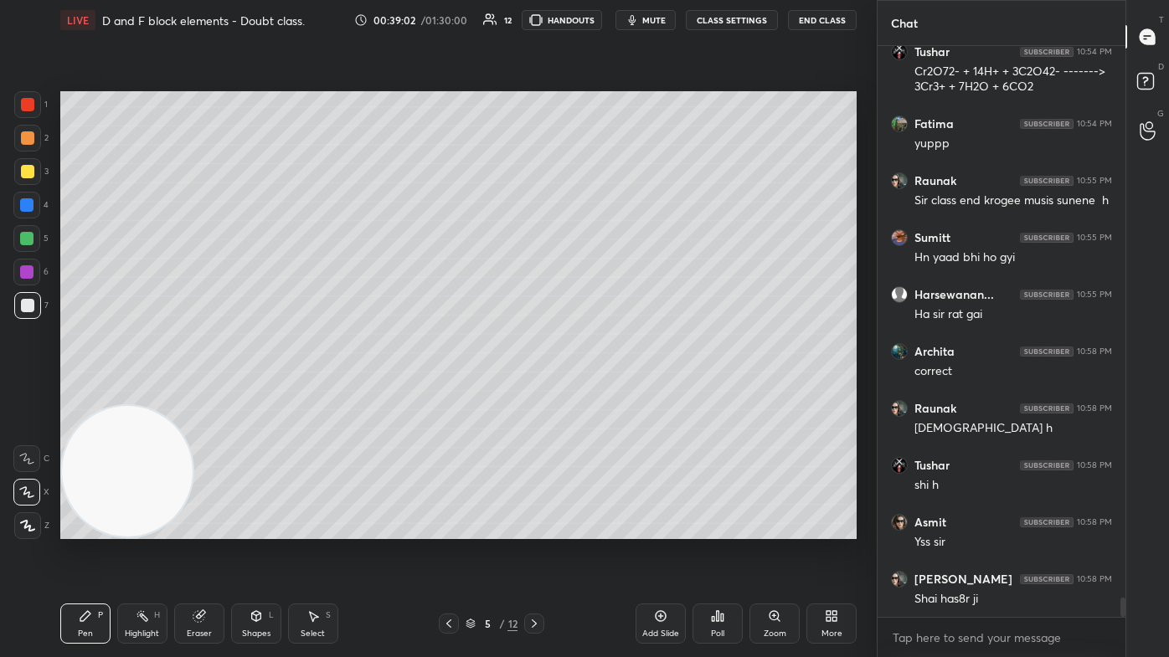
scroll to position [16791, 0]
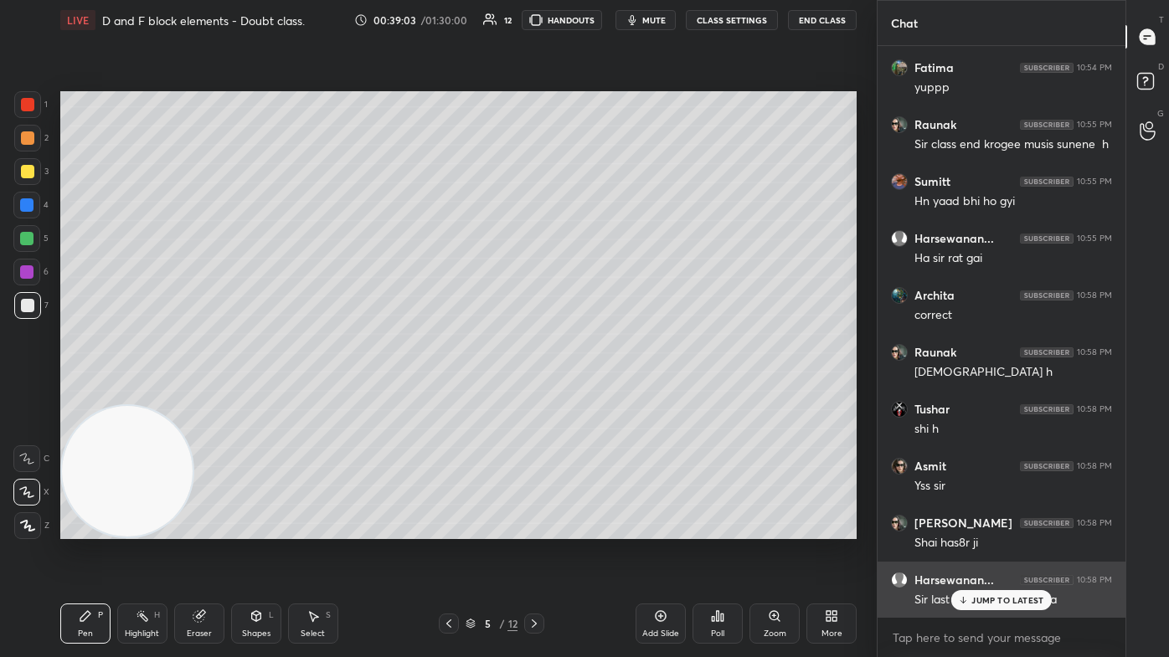
click at [600, 393] on p "JUMP TO LATEST" at bounding box center [1007, 600] width 72 height 10
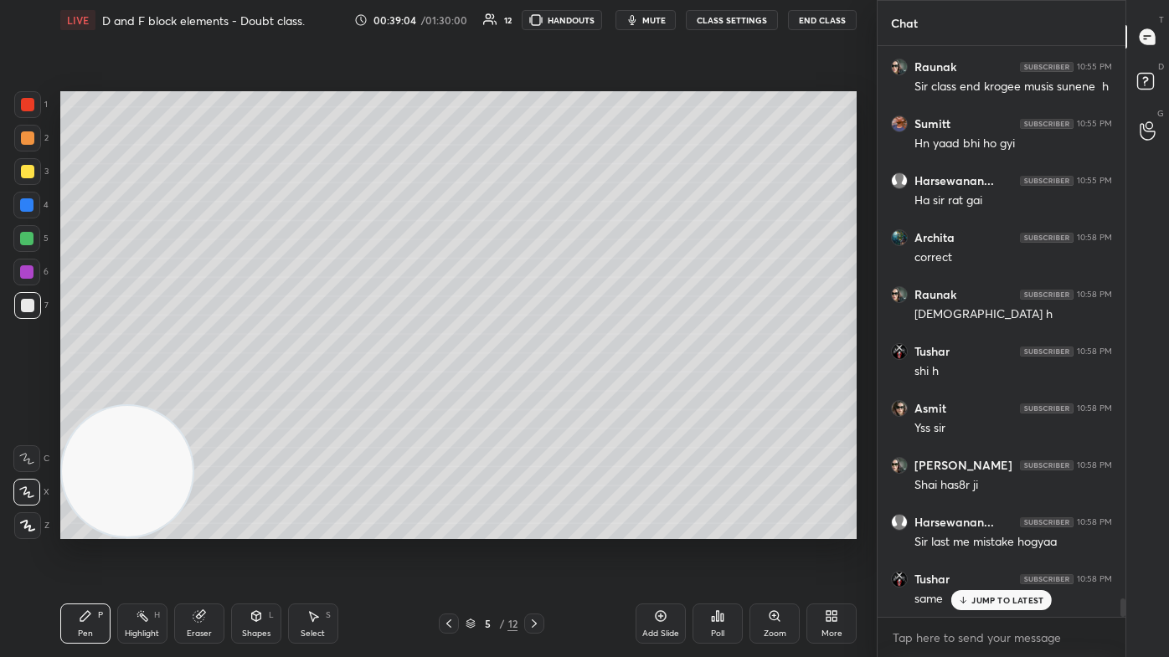
scroll to position [16905, 0]
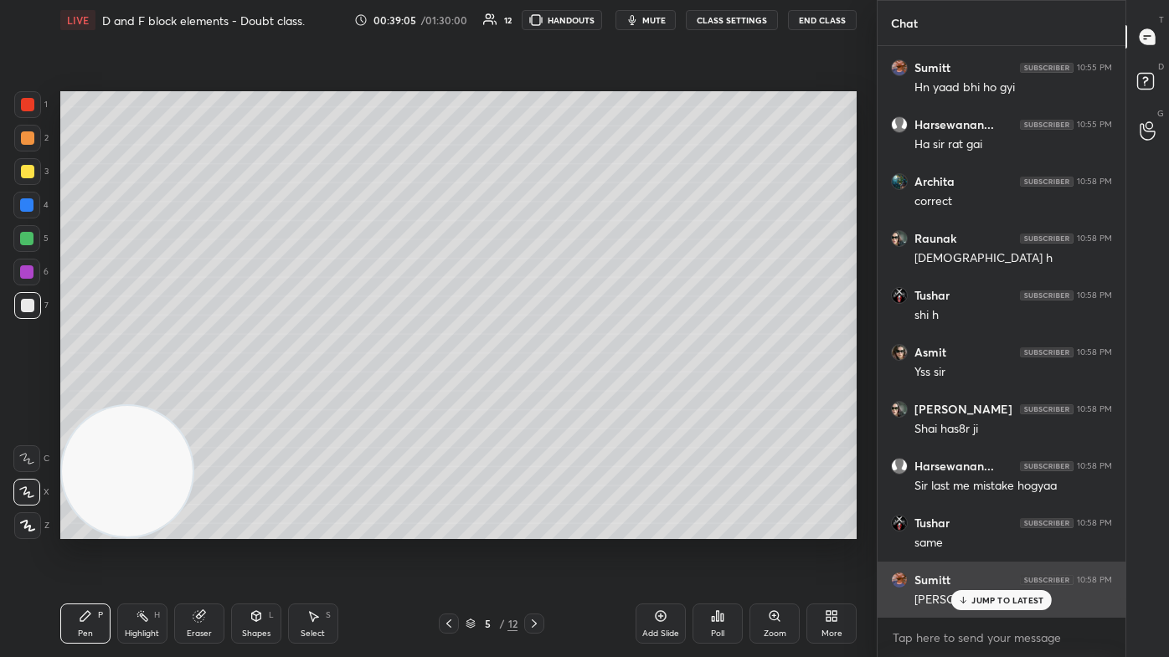
click at [600, 393] on p "JUMP TO LATEST" at bounding box center [1007, 600] width 72 height 10
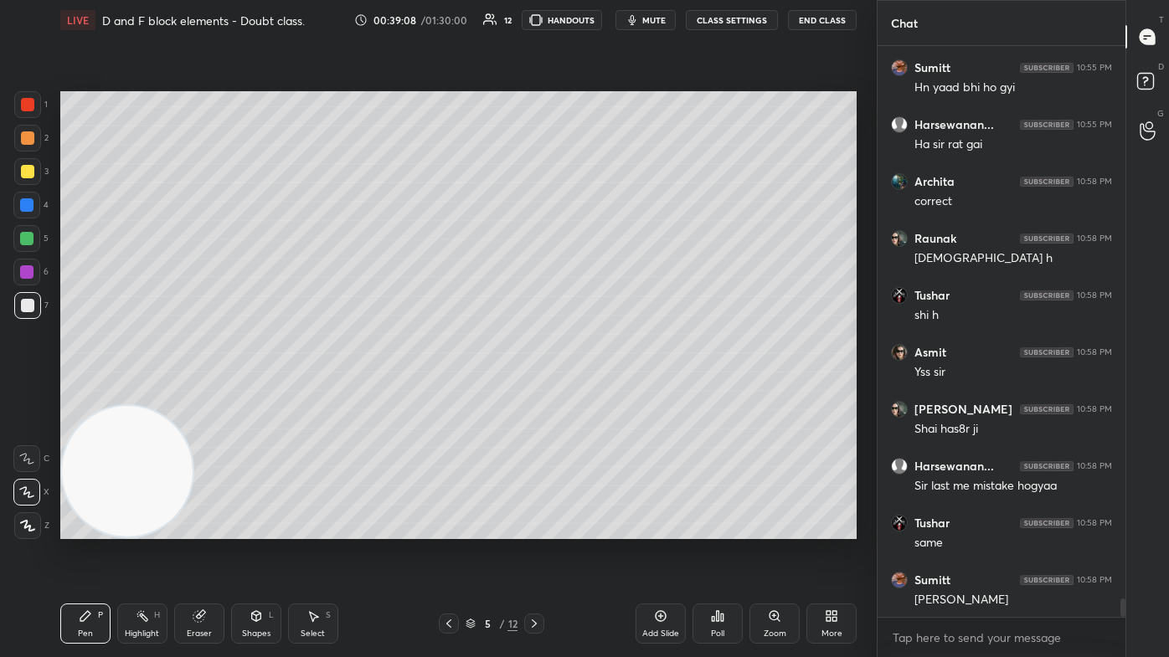
click at [27, 108] on div at bounding box center [27, 104] width 13 height 13
click at [26, 133] on div at bounding box center [27, 137] width 13 height 13
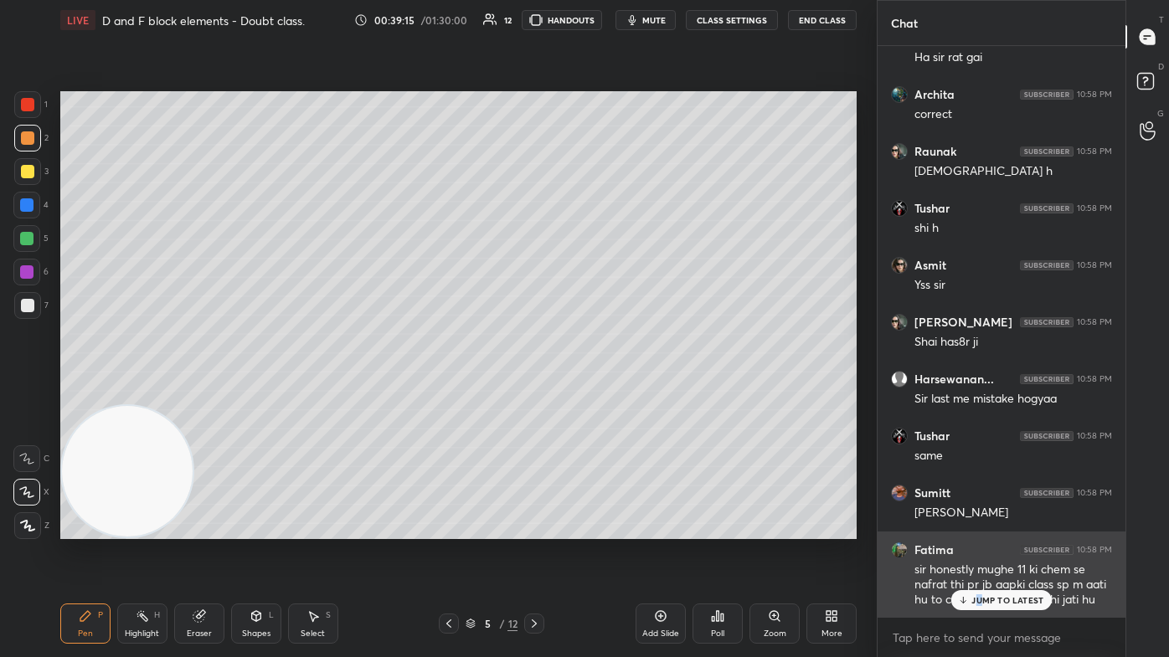
drag, startPoint x: 979, startPoint y: 609, endPoint x: 972, endPoint y: 614, distance: 9.5
click at [600, 393] on div "JUMP TO LATEST" at bounding box center [1001, 600] width 100 height 20
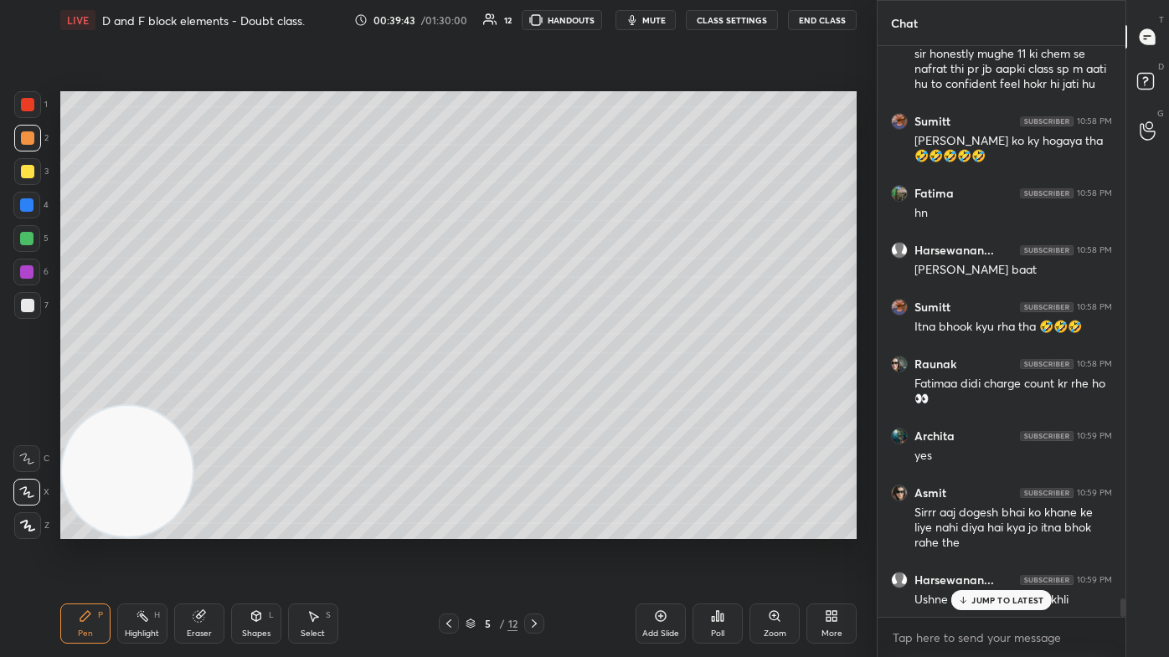
scroll to position [17566, 0]
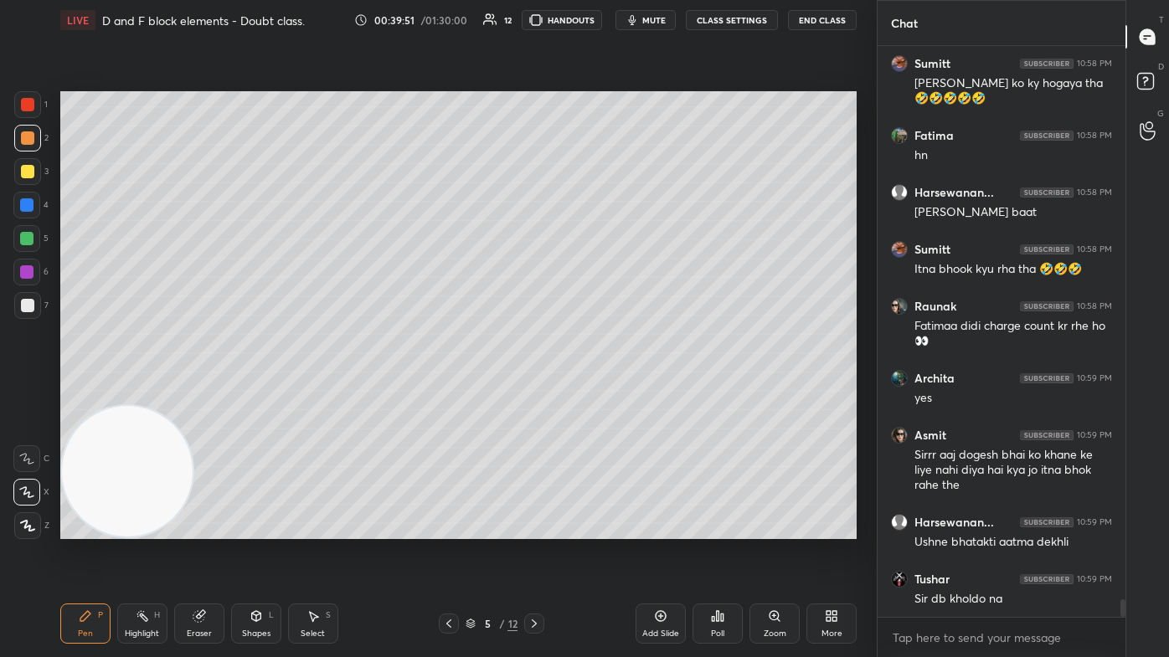
click at [600, 19] on button "CLASS SETTINGS" at bounding box center [732, 20] width 92 height 20
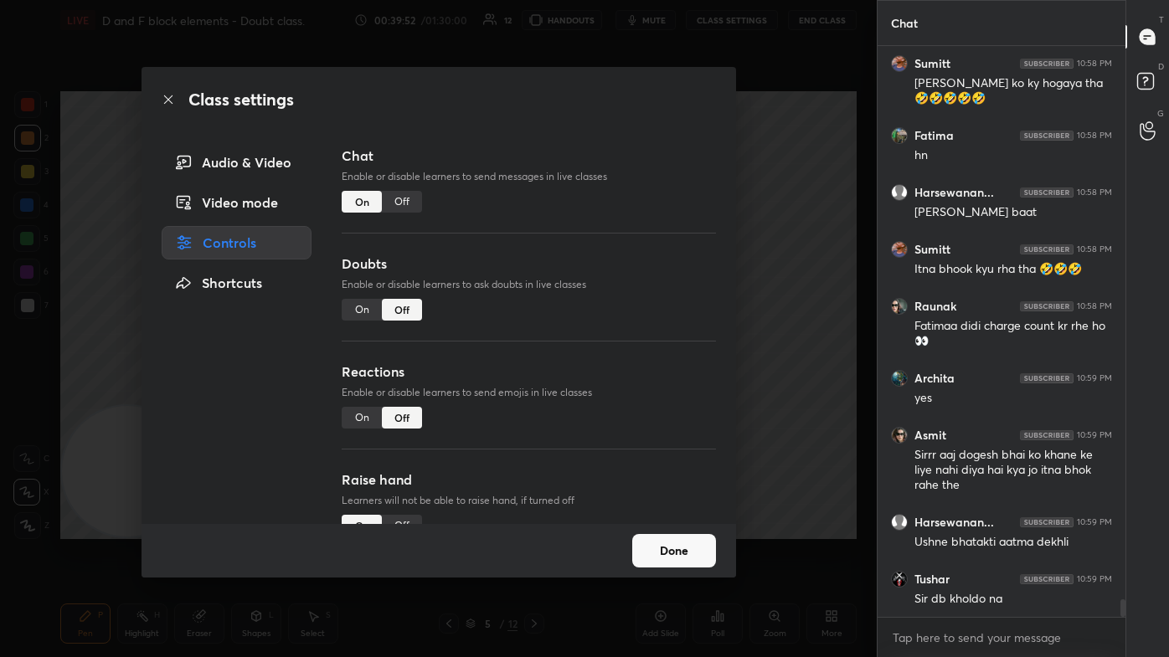
drag, startPoint x: 364, startPoint y: 303, endPoint x: 383, endPoint y: 288, distance: 24.4
click at [365, 302] on div "On" at bounding box center [362, 310] width 40 height 22
type textarea "x"
click at [600, 225] on div "Class settings Audio & Video Video mode Controls Shortcuts Chat Enable or disab…" at bounding box center [438, 328] width 876 height 657
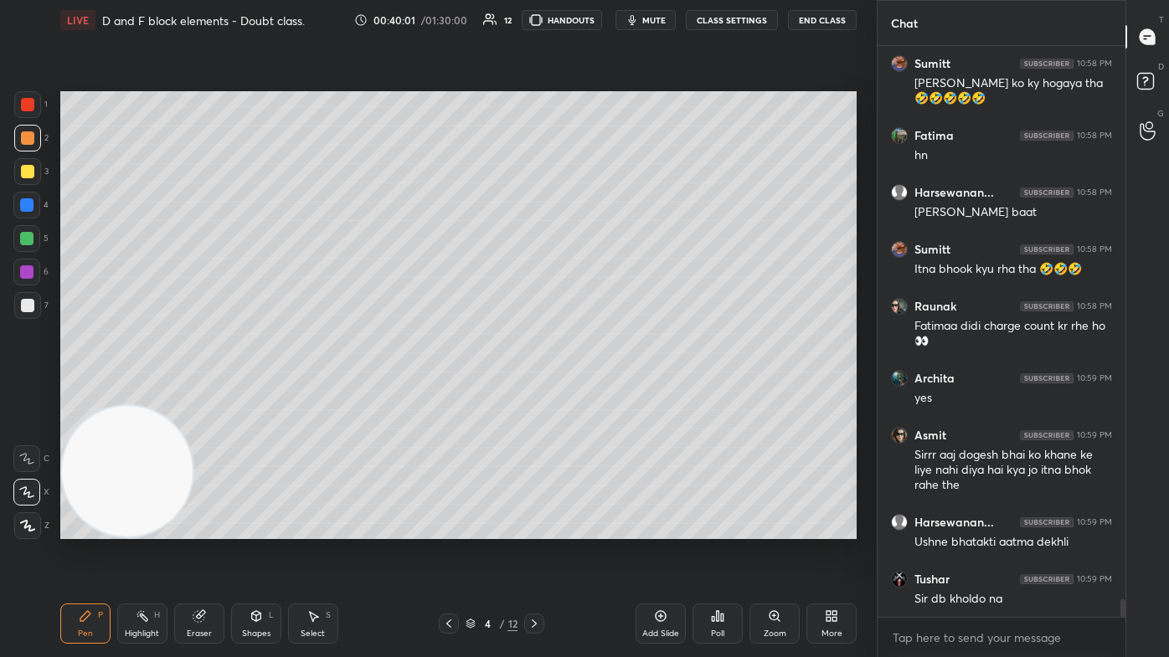
click at [315, 393] on icon at bounding box center [312, 615] width 13 height 13
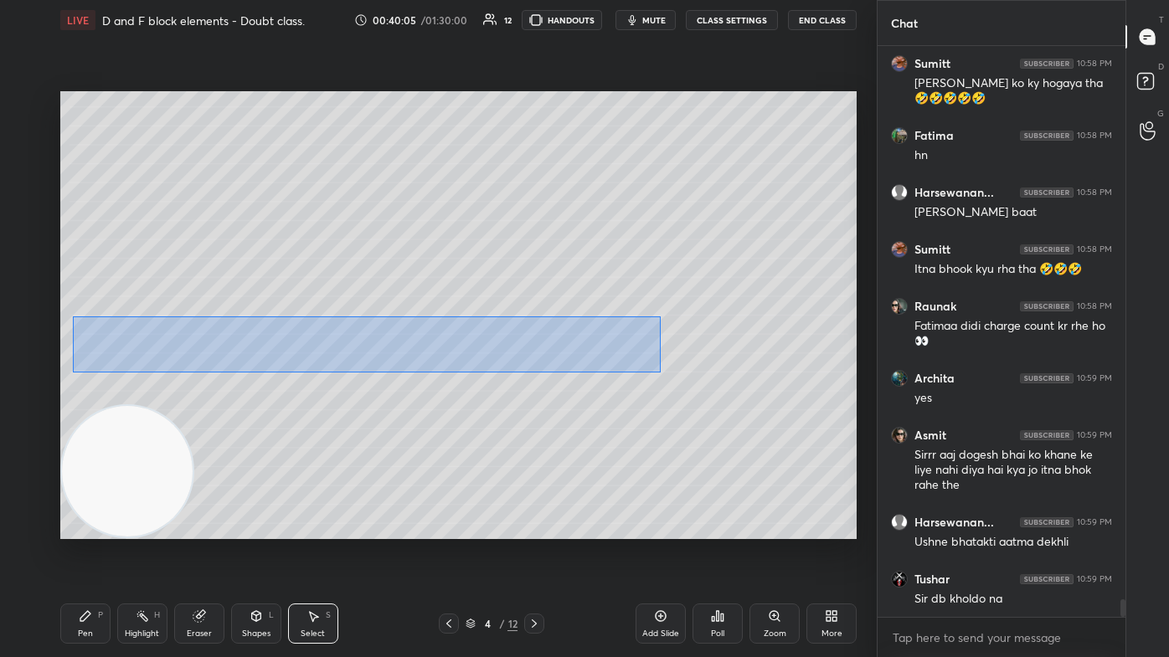
drag, startPoint x: 72, startPoint y: 316, endPoint x: 661, endPoint y: 373, distance: 591.3
click at [600, 373] on div "0 ° Undo Copy Duplicate Duplicate to new slide Delete" at bounding box center [458, 315] width 796 height 448
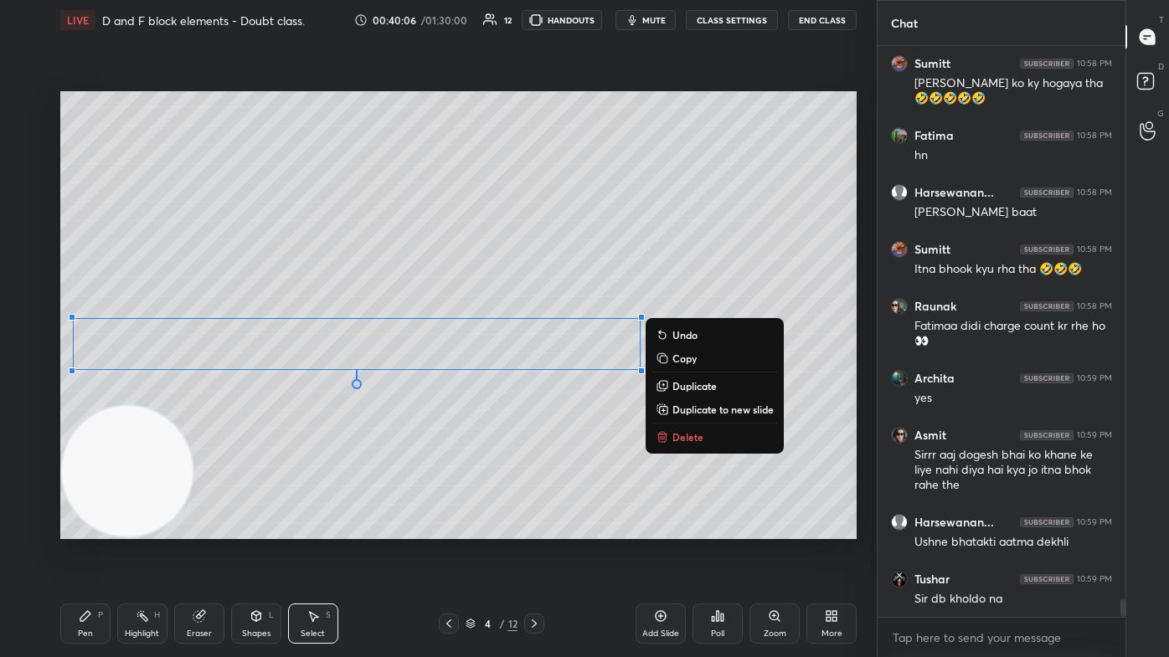
click at [600, 393] on p "Duplicate to new slide" at bounding box center [722, 409] width 101 height 13
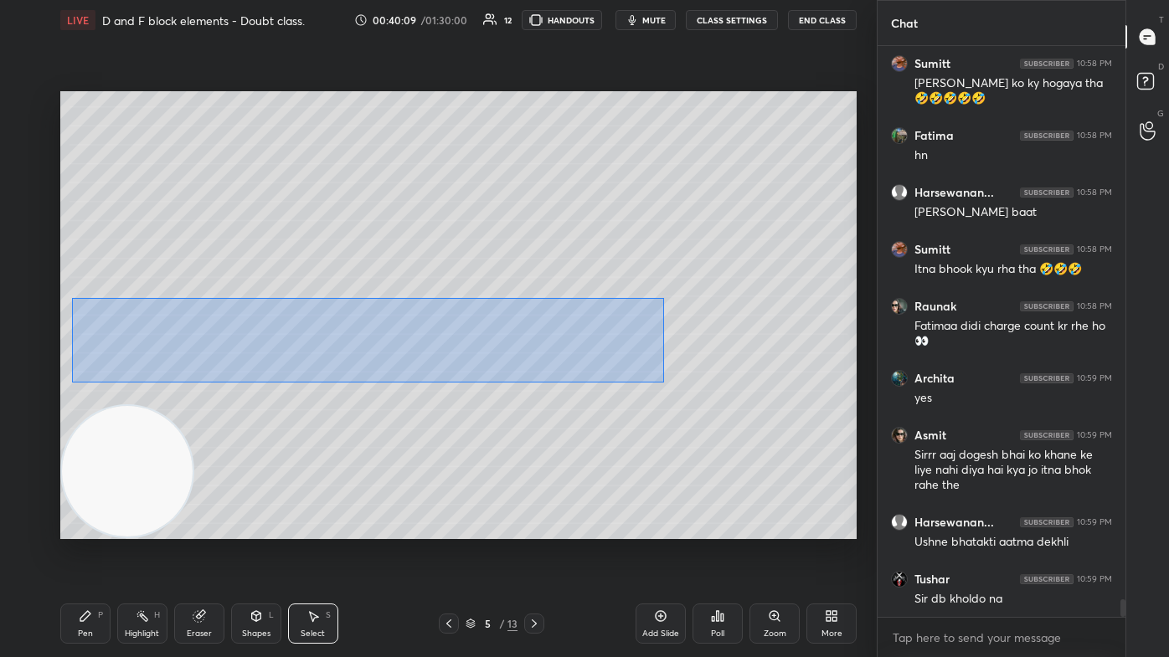
drag, startPoint x: 71, startPoint y: 297, endPoint x: 665, endPoint y: 378, distance: 598.9
click at [600, 383] on div "0 ° Undo Copy Duplicate Duplicate to new slide Delete" at bounding box center [458, 315] width 796 height 448
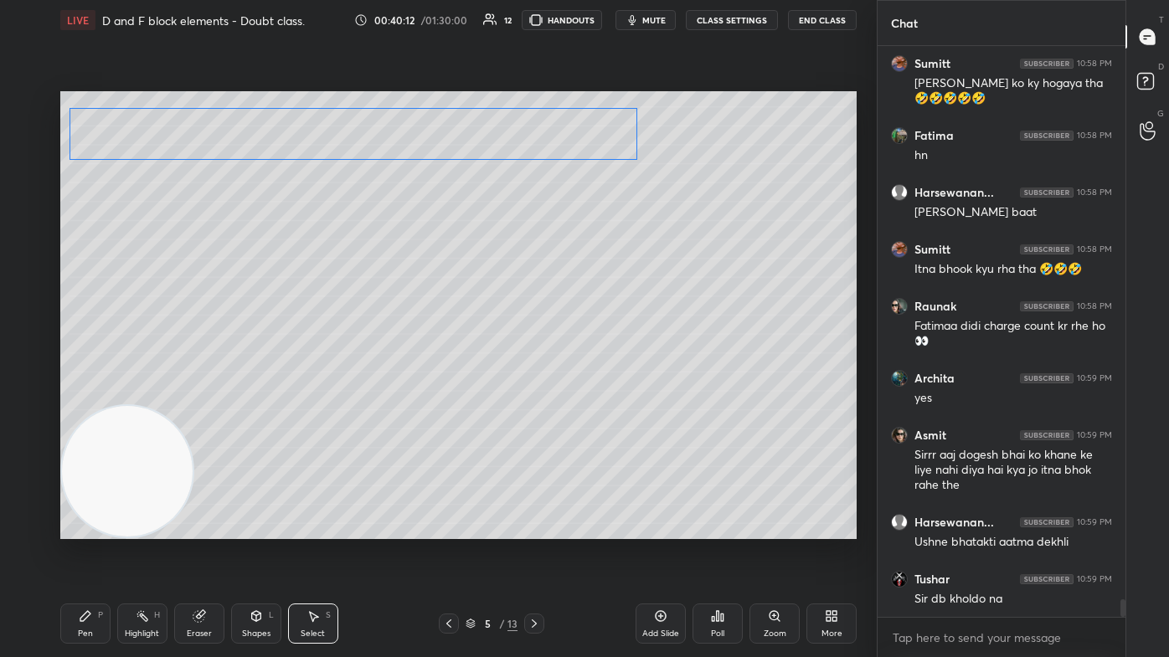
drag, startPoint x: 432, startPoint y: 317, endPoint x: 429, endPoint y: 142, distance: 175.0
click at [429, 142] on div "0 ° Undo Copy Duplicate Duplicate to new slide Delete" at bounding box center [458, 315] width 796 height 448
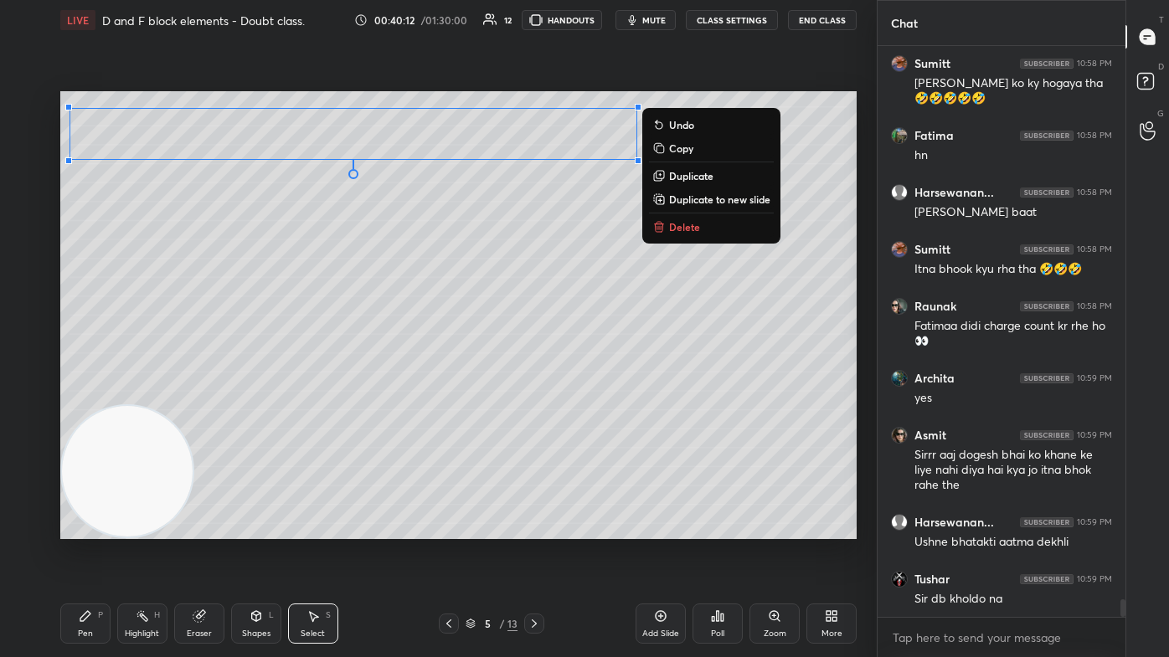
click at [414, 229] on div "0 ° Undo Copy Duplicate Duplicate to new slide Delete" at bounding box center [458, 315] width 796 height 448
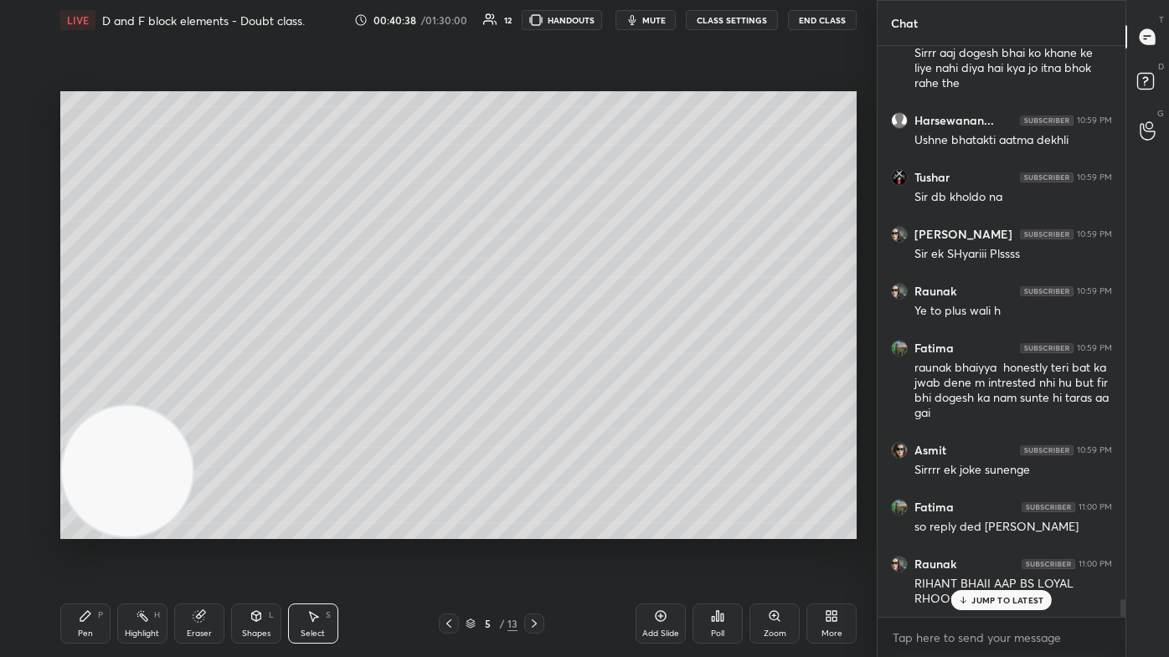
scroll to position [18024, 0]
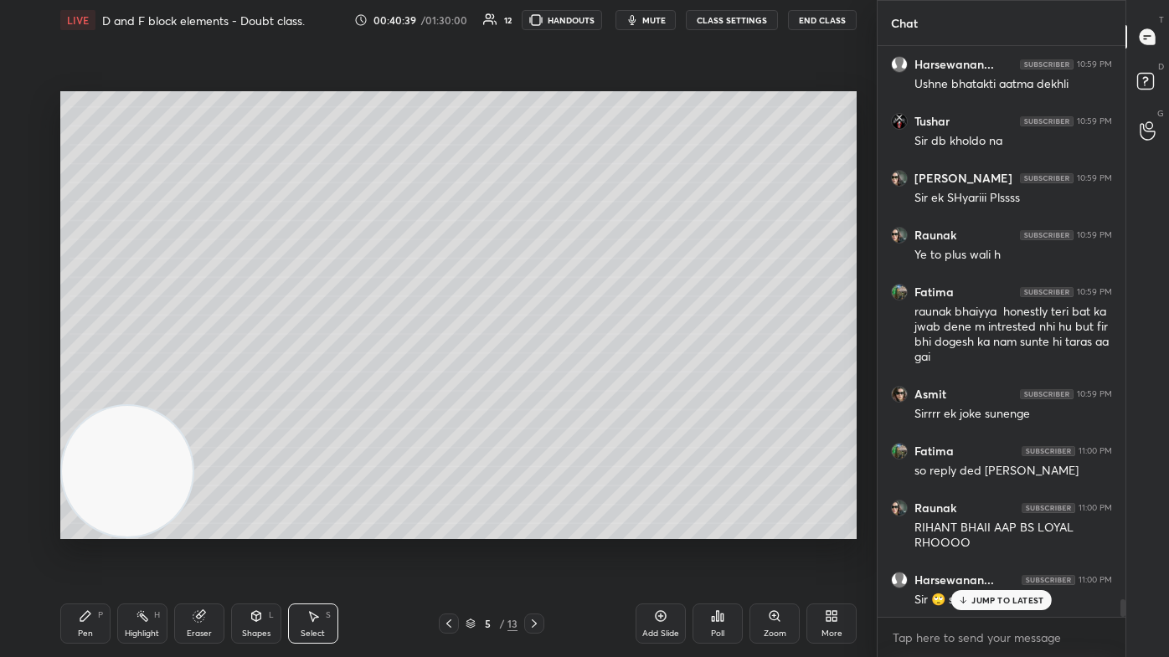
click at [600, 18] on button "CLASS SETTINGS" at bounding box center [732, 20] width 92 height 20
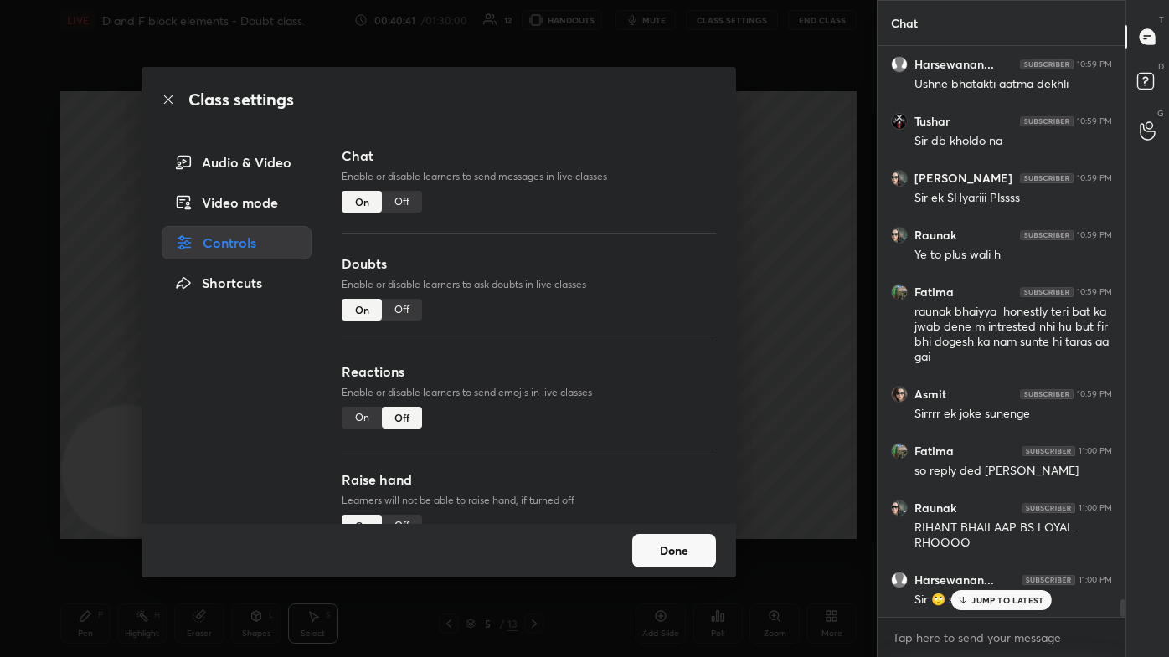
click at [408, 201] on div "Off" at bounding box center [402, 202] width 40 height 22
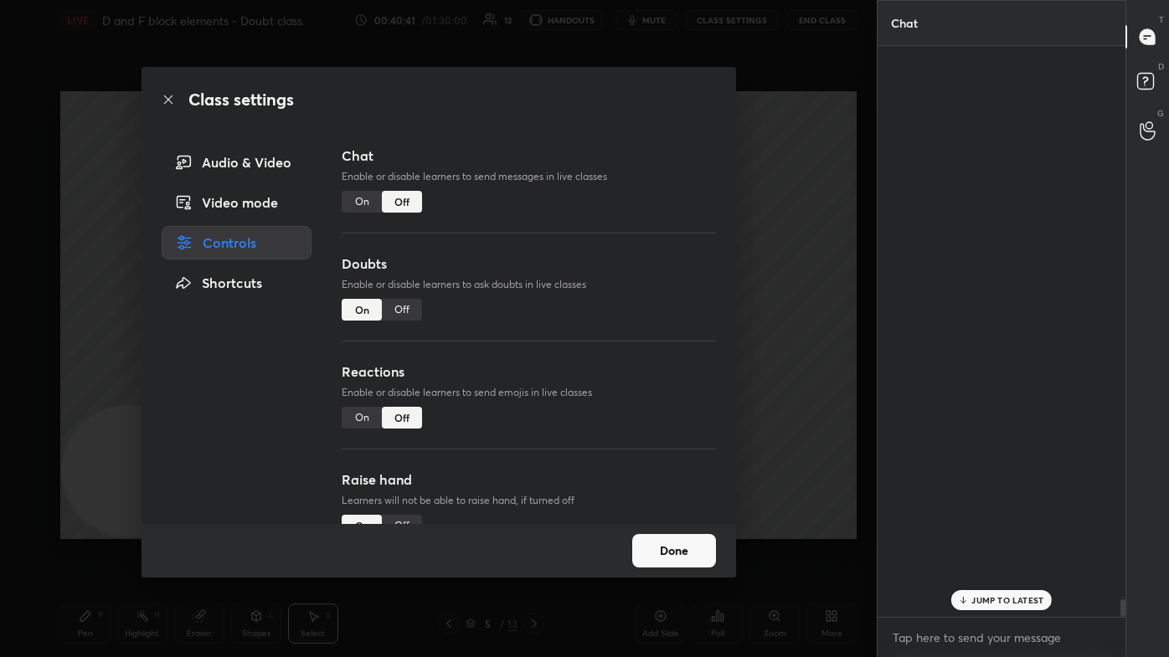
scroll to position [532, 243]
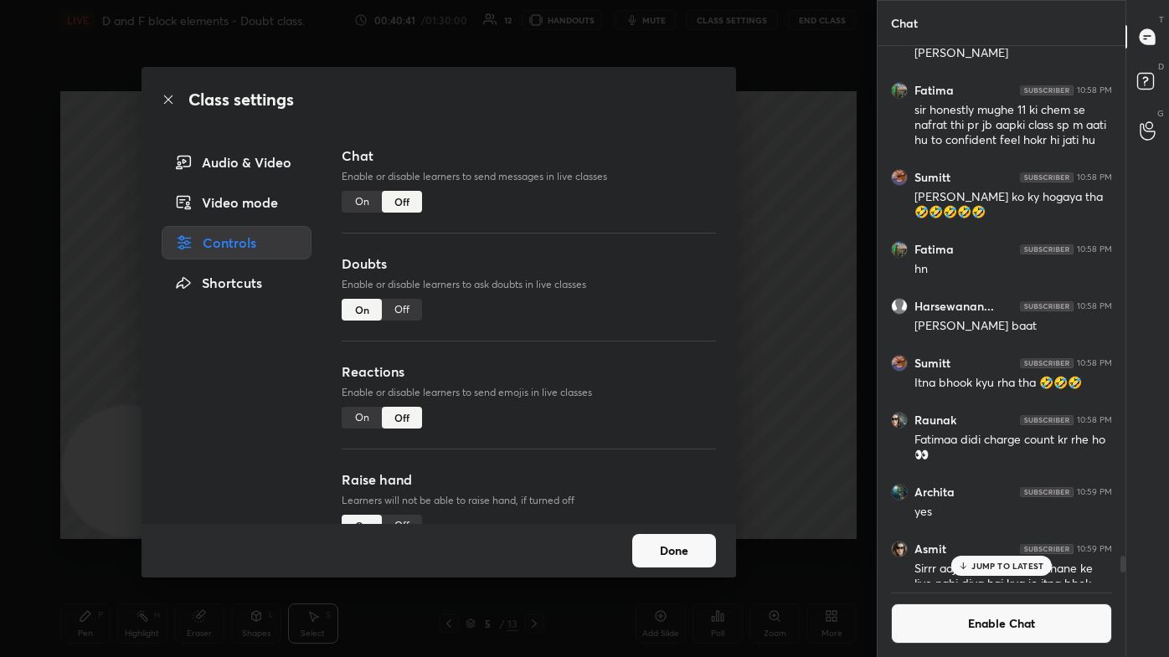
click at [600, 203] on div "Class settings Audio & Video Video mode Controls Shortcuts Chat Enable or disab…" at bounding box center [438, 328] width 876 height 657
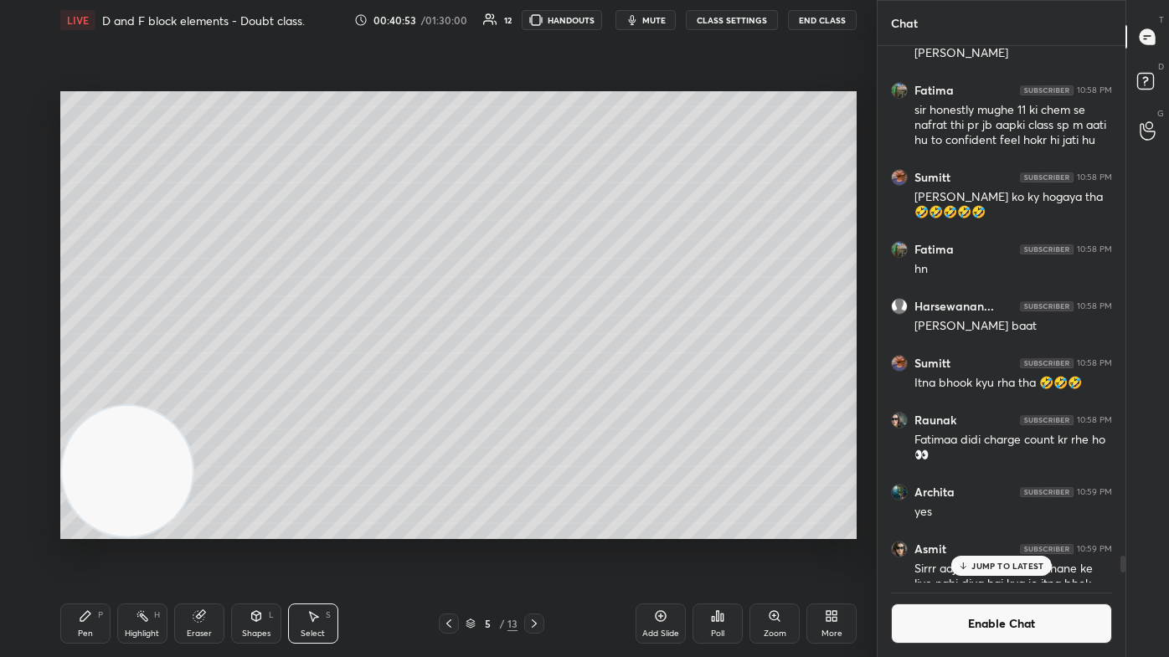
click at [90, 393] on div "Pen" at bounding box center [85, 634] width 15 height 8
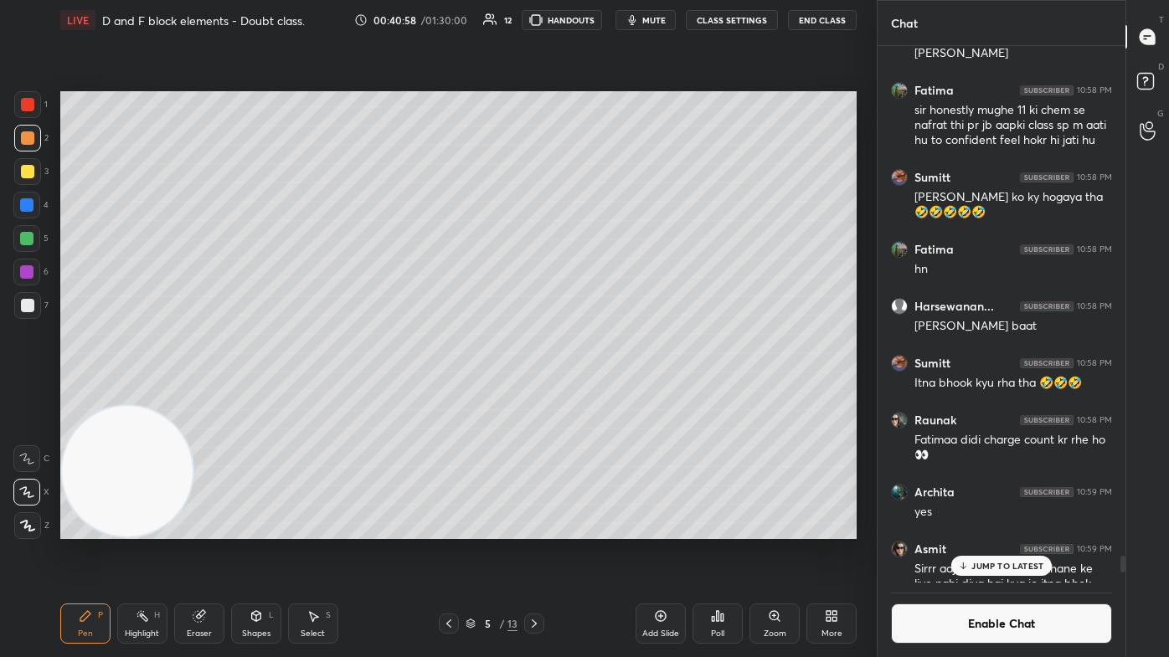
click at [600, 393] on p "JUMP TO LATEST" at bounding box center [1007, 566] width 72 height 10
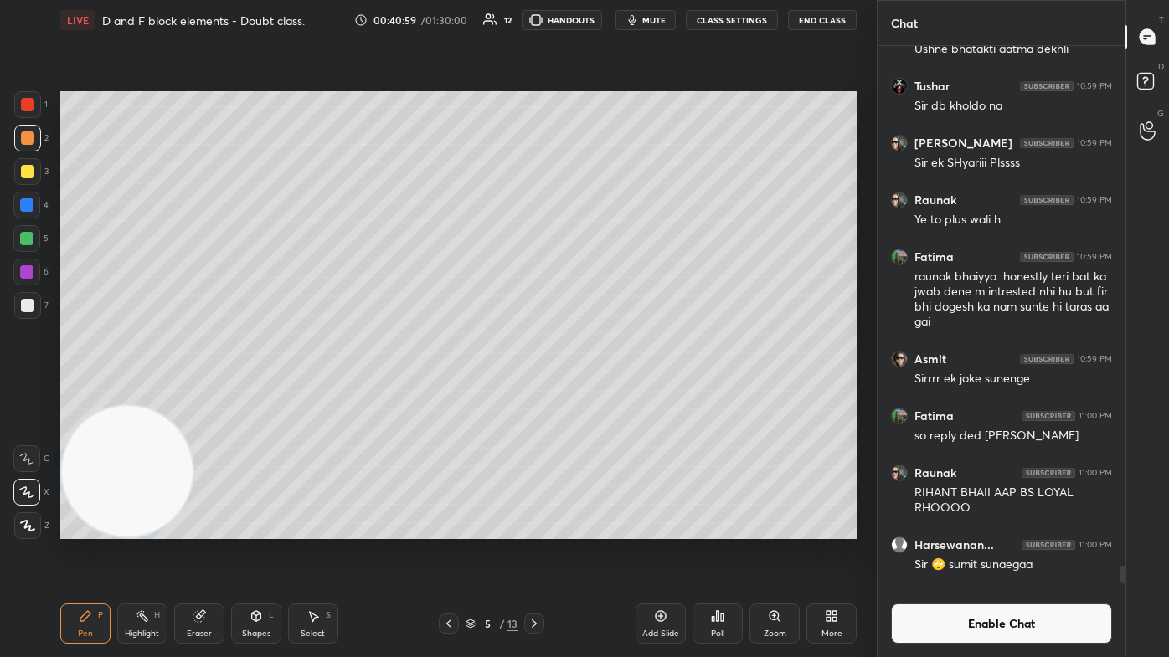
click at [600, 393] on button "Enable Chat" at bounding box center [1001, 624] width 221 height 40
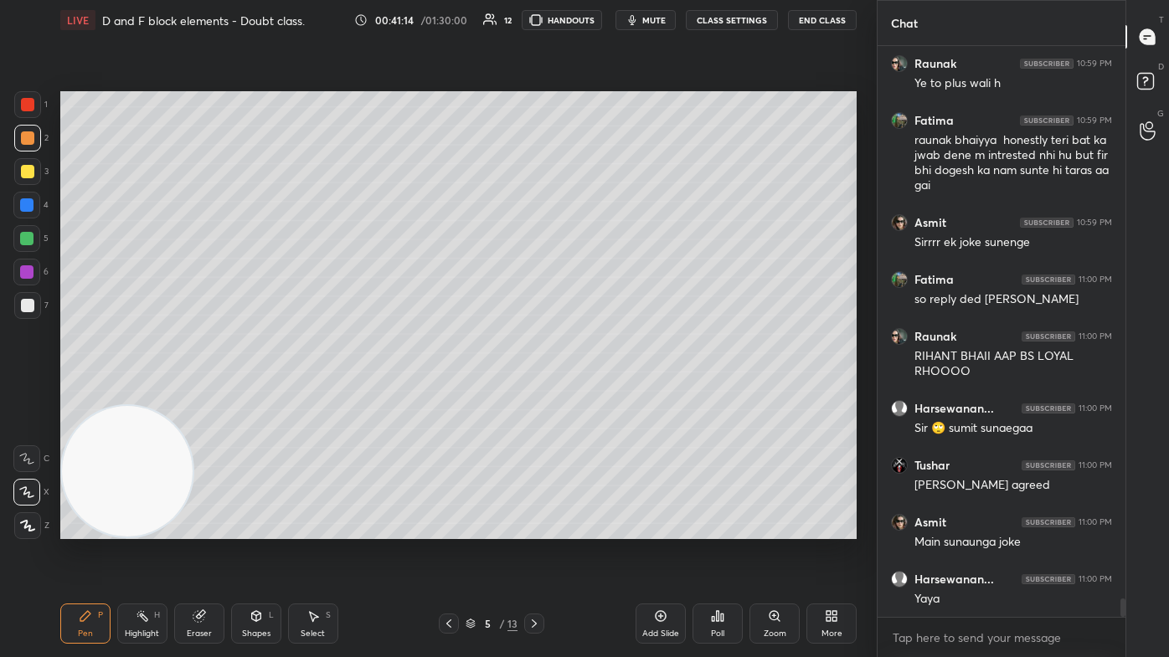
scroll to position [17185, 0]
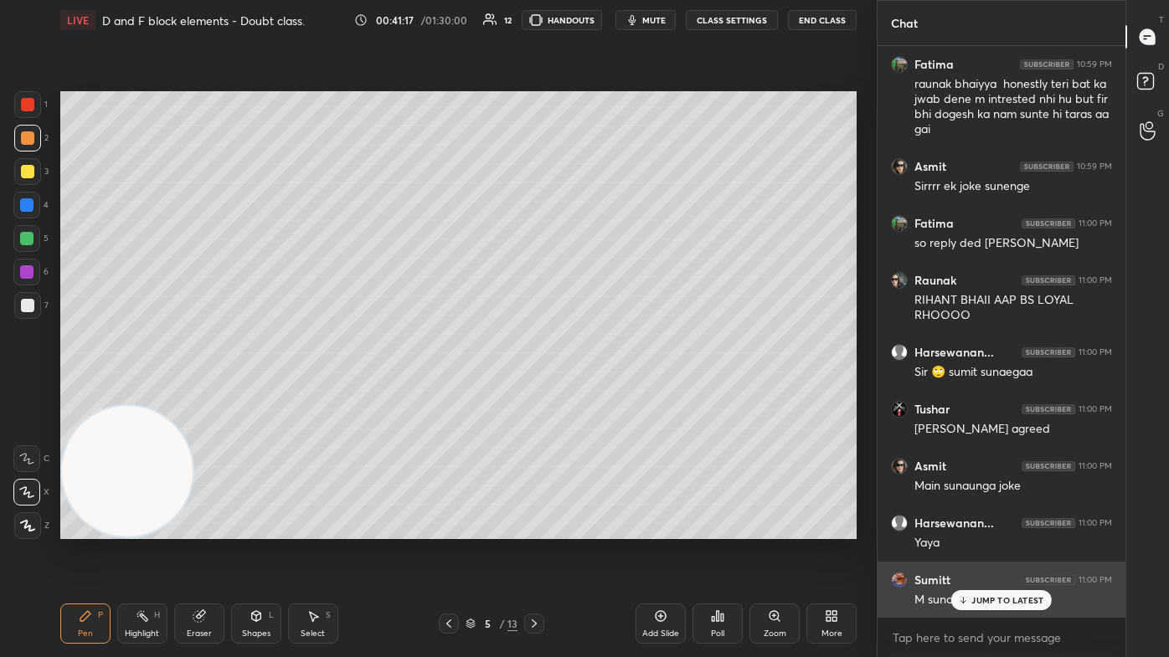
click at [600, 393] on p "JUMP TO LATEST" at bounding box center [1007, 600] width 72 height 10
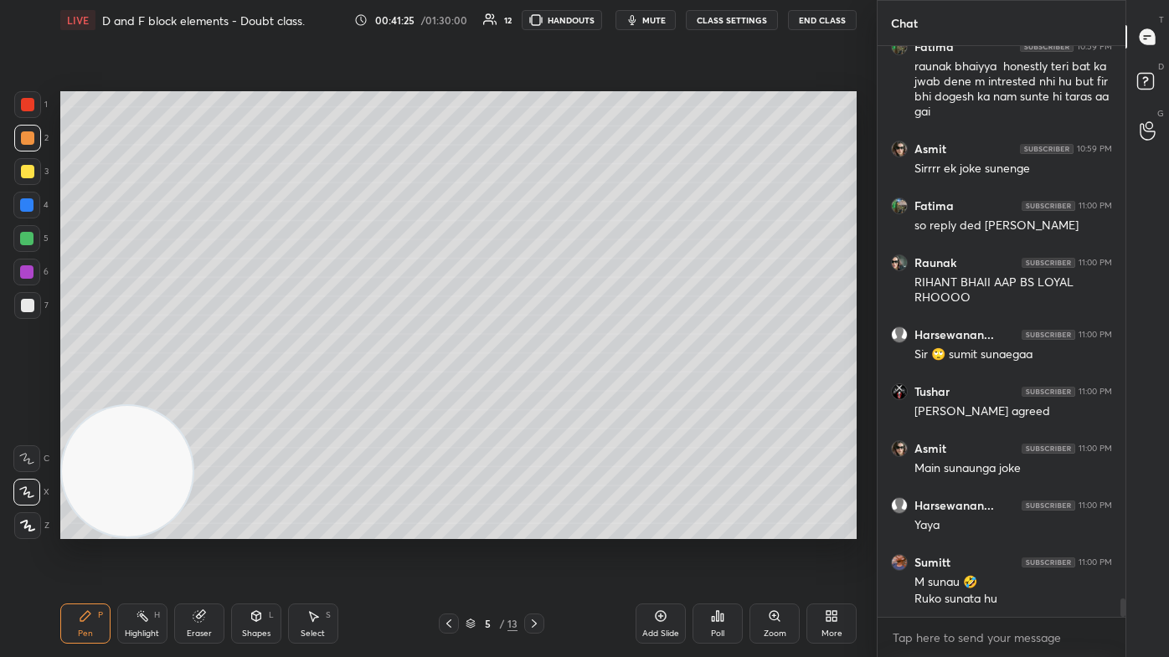
scroll to position [17258, 0]
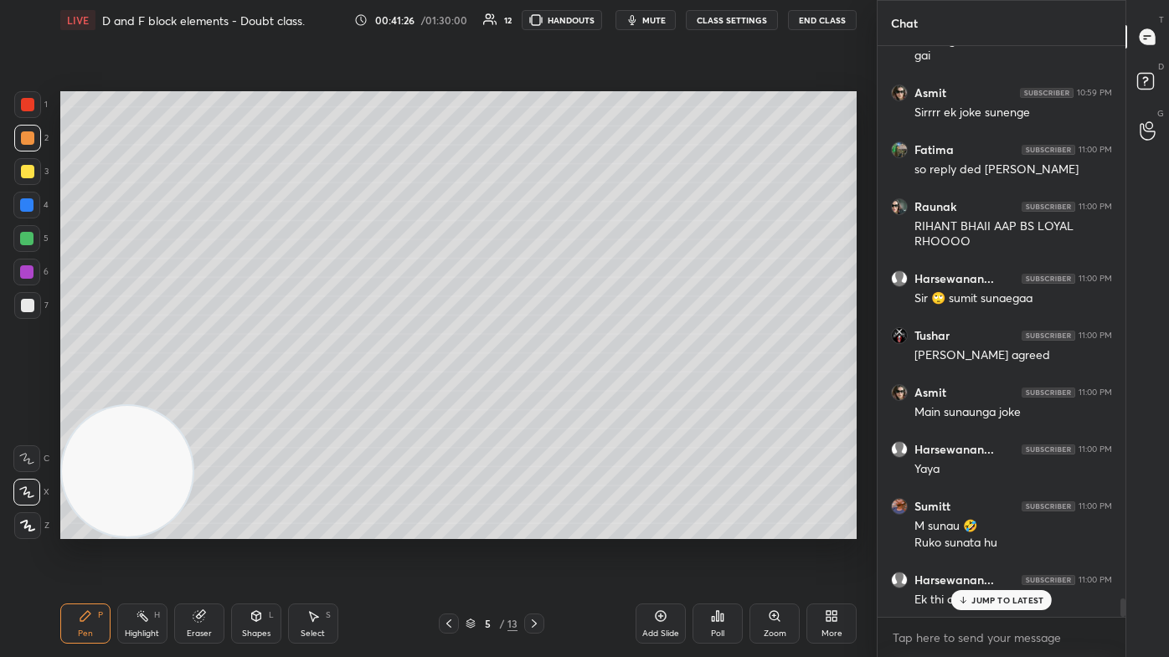
click at [600, 393] on div "JUMP TO LATEST" at bounding box center [1001, 600] width 100 height 20
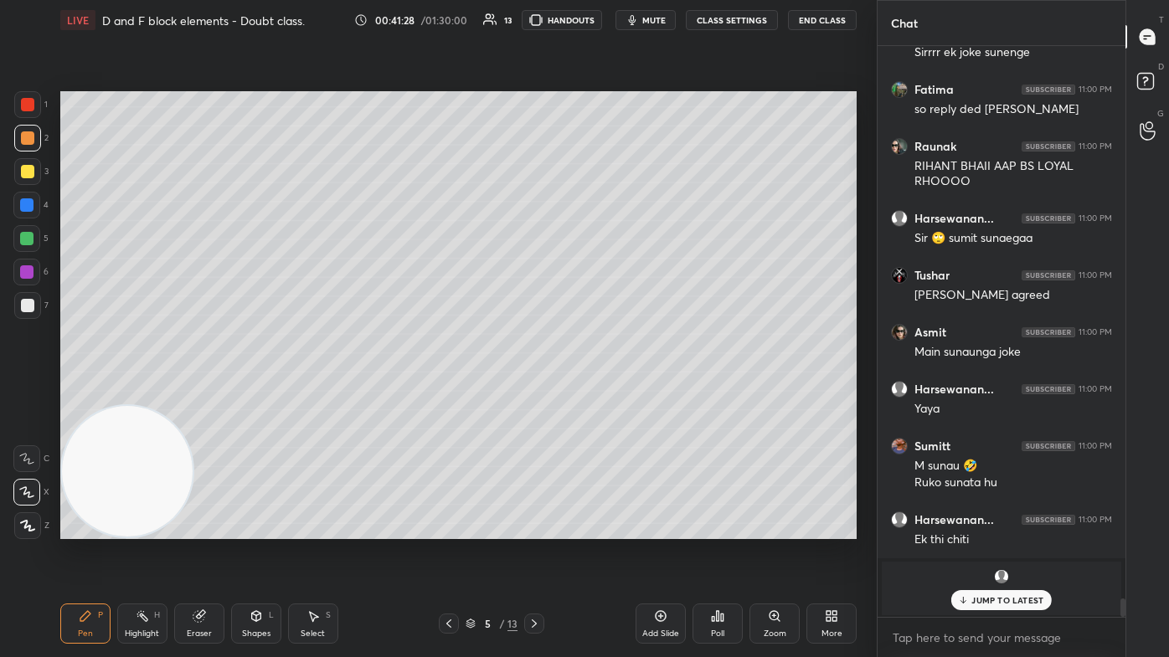
drag, startPoint x: 989, startPoint y: 598, endPoint x: 1002, endPoint y: 600, distance: 13.6
click at [600, 393] on p "JUMP TO LATEST" at bounding box center [1007, 600] width 72 height 10
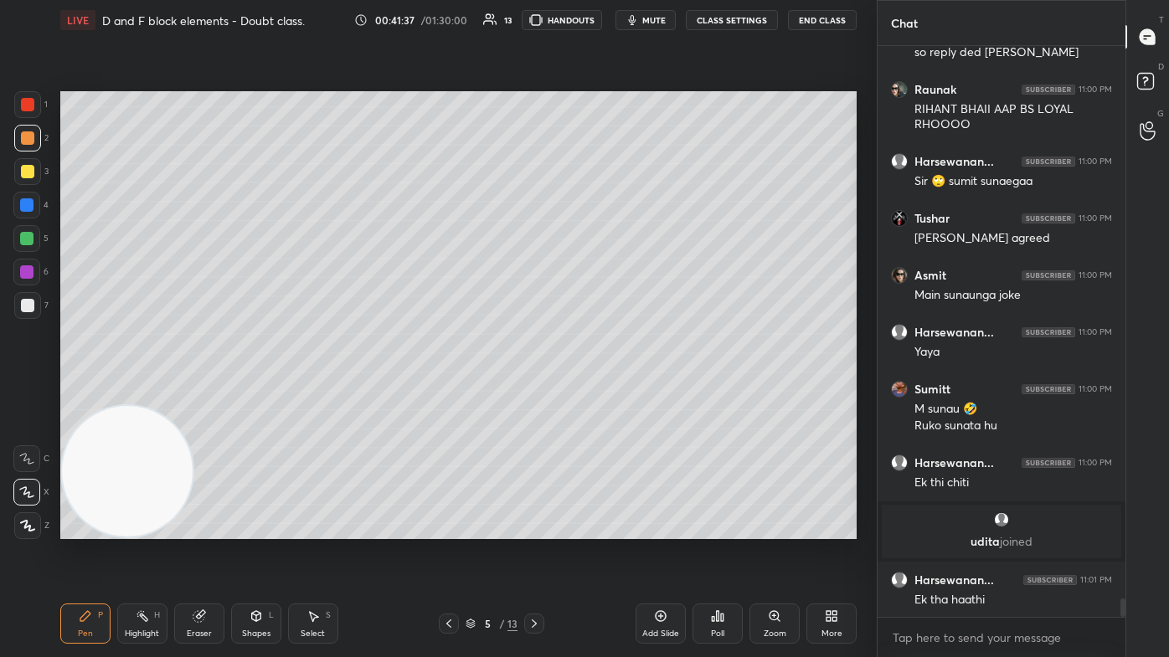
click at [600, 11] on button "CLASS SETTINGS" at bounding box center [732, 20] width 92 height 20
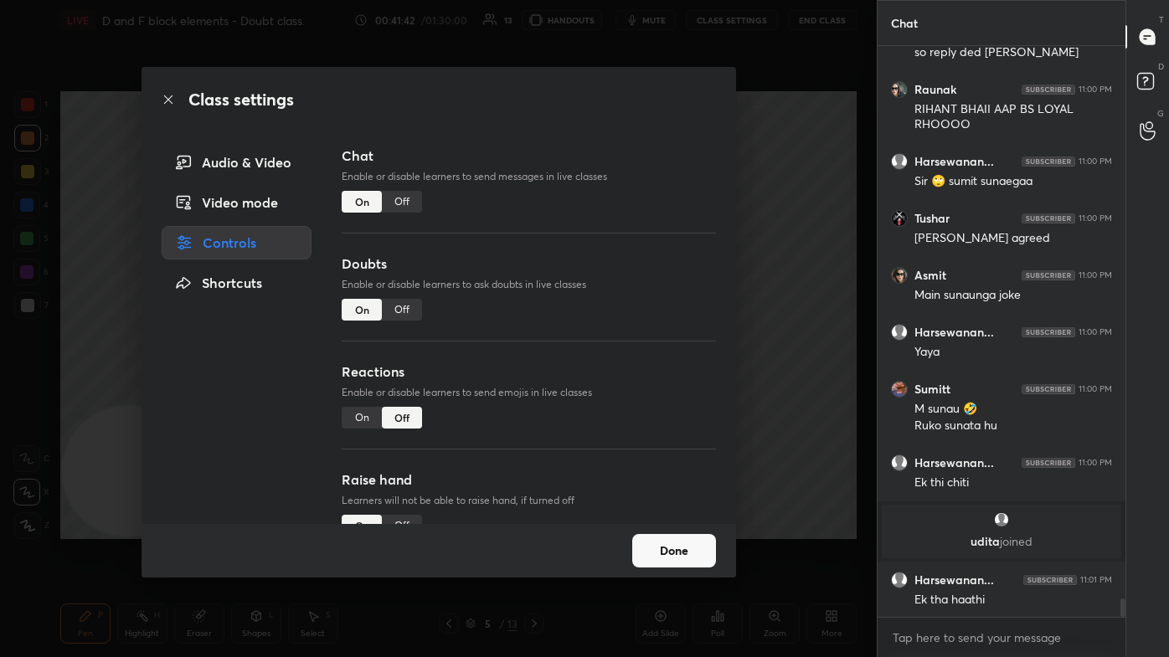
scroll to position [17258, 0]
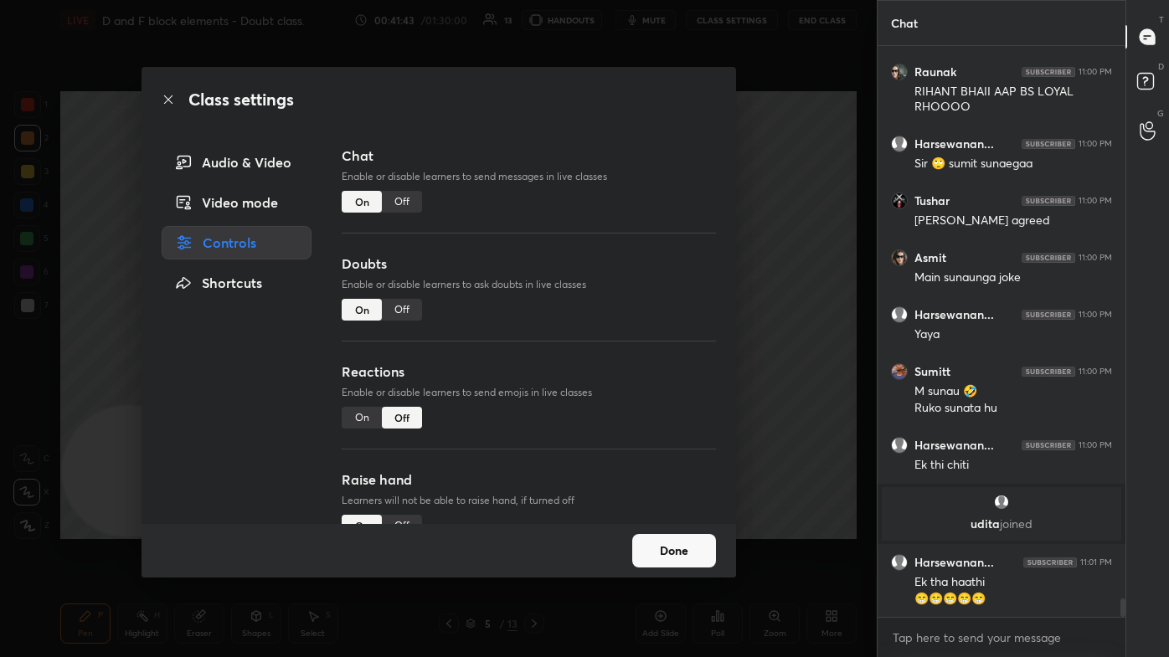
click at [404, 198] on div "Off" at bounding box center [402, 202] width 40 height 22
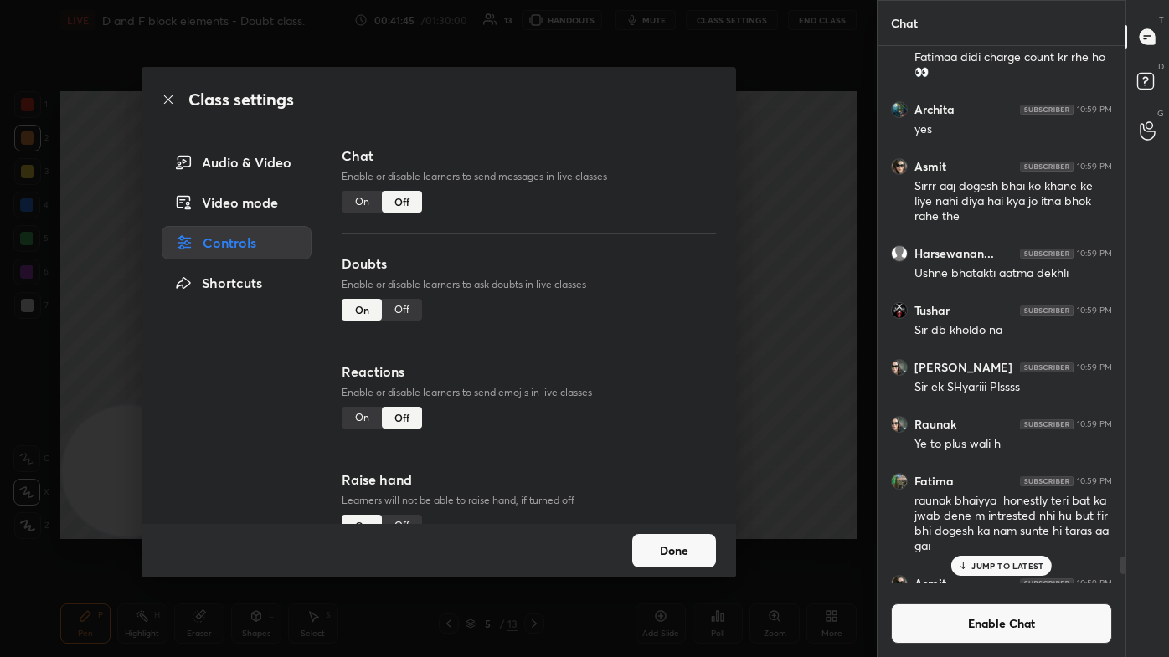
click at [600, 219] on div "Class settings Audio & Video Video mode Controls Shortcuts Chat Enable or disab…" at bounding box center [438, 328] width 876 height 657
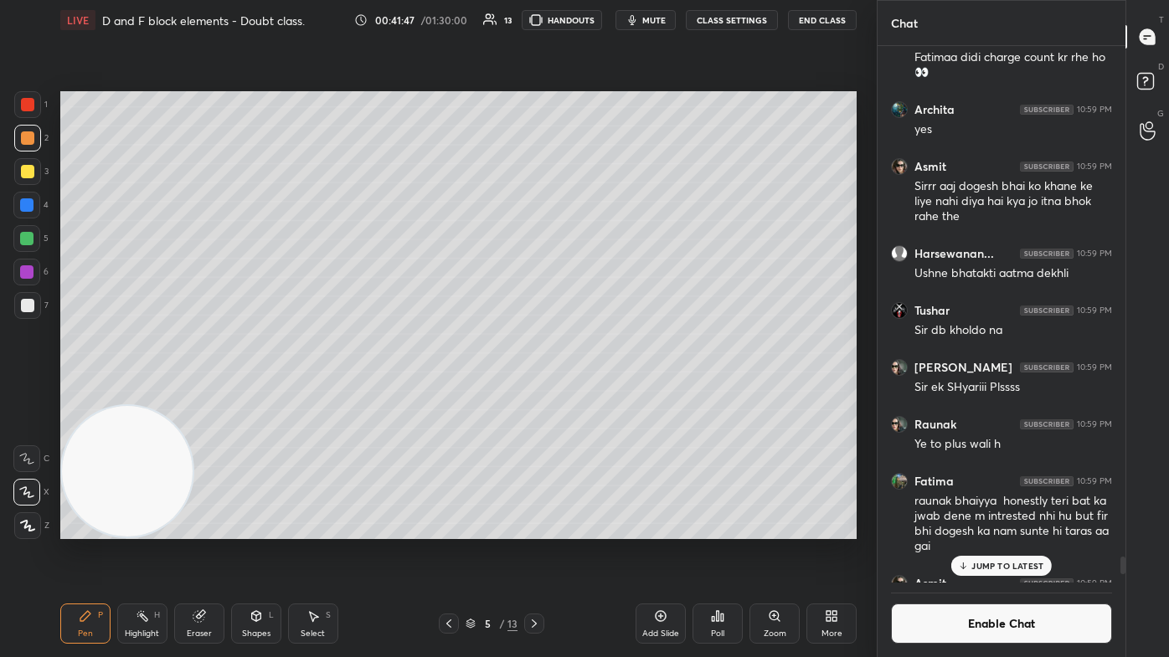
click at [26, 312] on div at bounding box center [27, 305] width 13 height 13
drag, startPoint x: 989, startPoint y: 567, endPoint x: 974, endPoint y: 568, distance: 15.2
click at [600, 393] on p "JUMP TO LATEST" at bounding box center [1007, 566] width 72 height 10
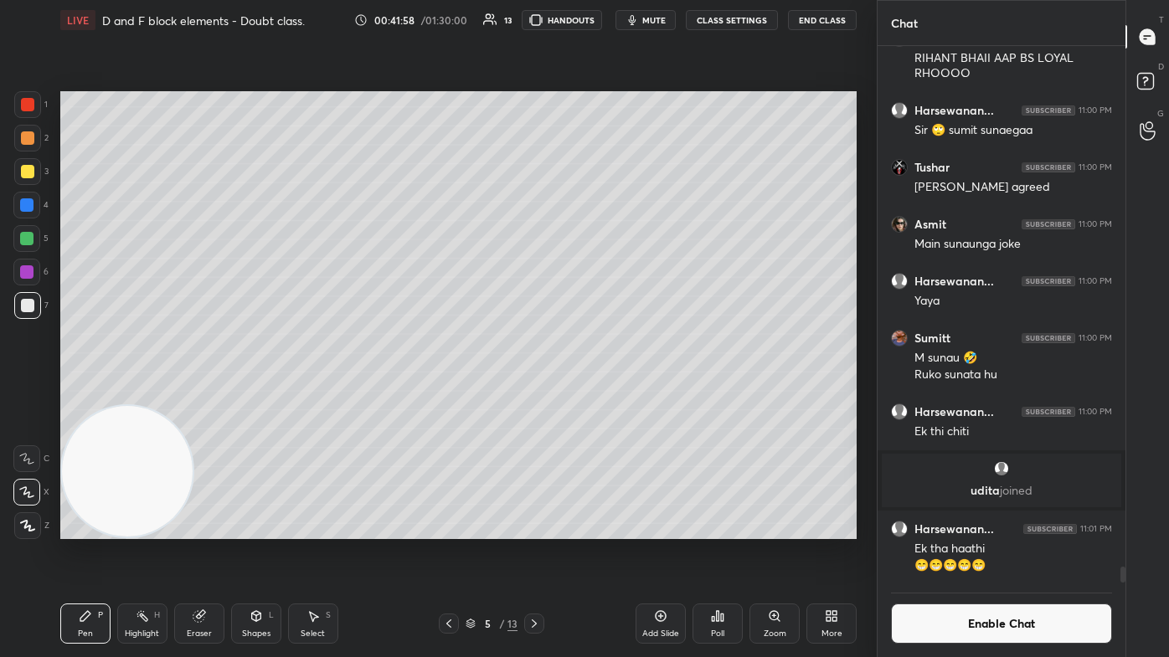
click at [197, 393] on div "Eraser" at bounding box center [199, 634] width 25 height 8
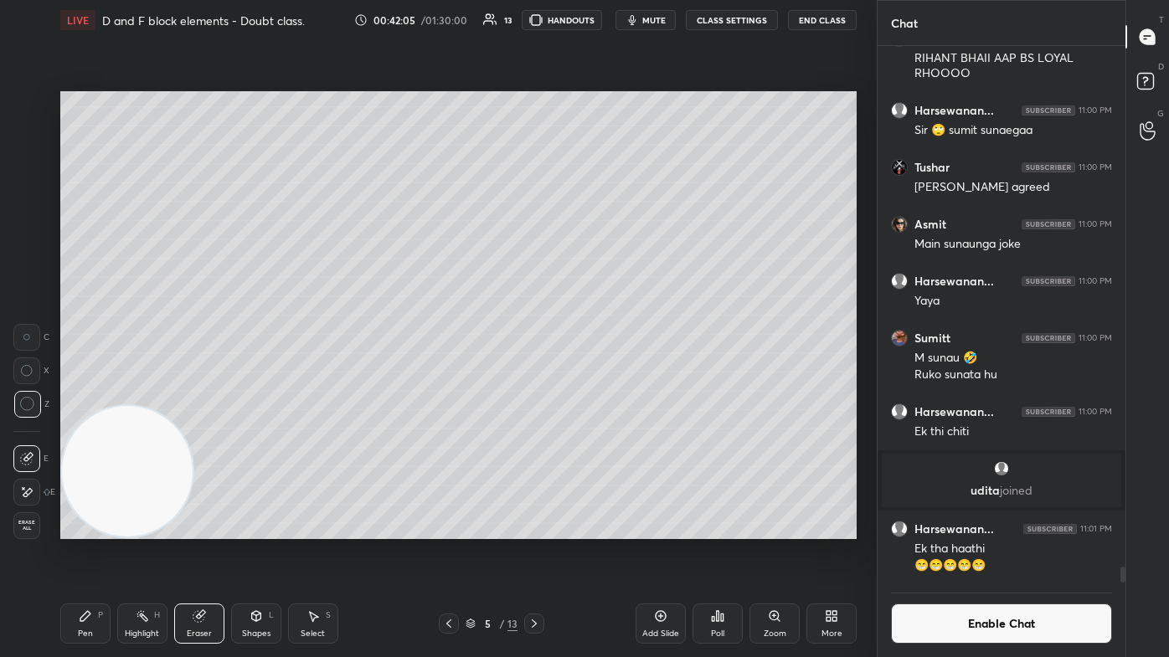
click at [86, 393] on div "Pen P" at bounding box center [85, 624] width 50 height 40
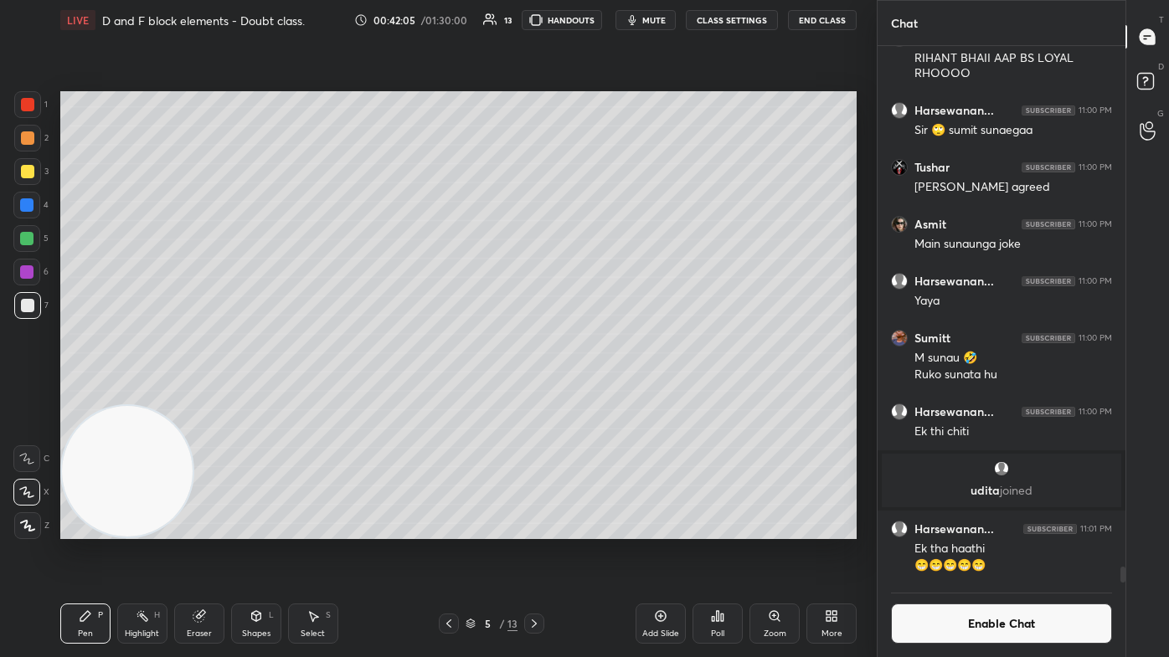
click at [28, 174] on div at bounding box center [27, 171] width 13 height 13
click at [600, 393] on div "Fatima 11:00 PM so reply ded [PERSON_NAME] 11:00 PM RIHANT BHAII AAP BS LOYAL R…" at bounding box center [1001, 351] width 248 height 611
click at [600, 75] on rect at bounding box center [1145, 82] width 16 height 16
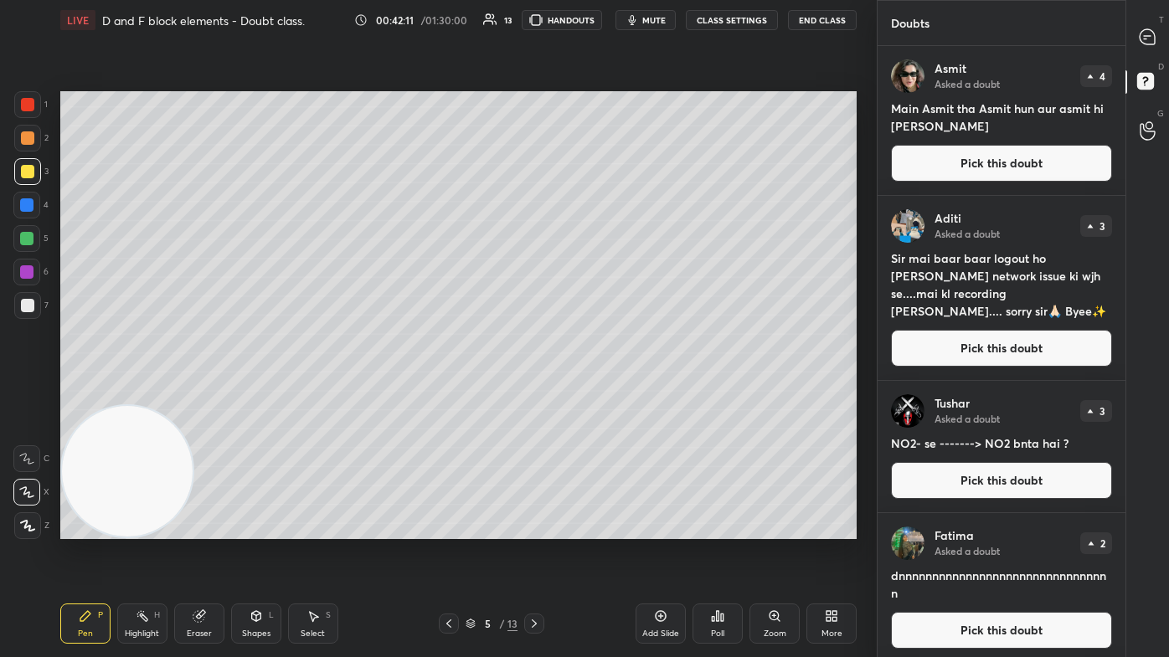
click at [600, 40] on icon at bounding box center [1146, 36] width 15 height 15
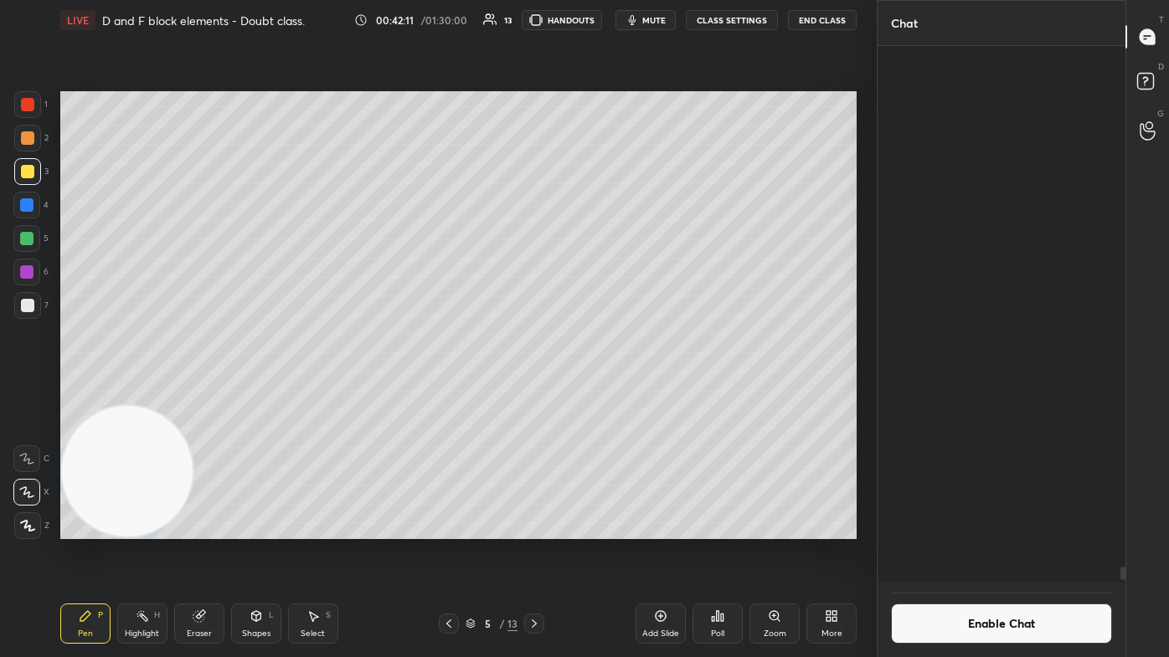
scroll to position [532, 243]
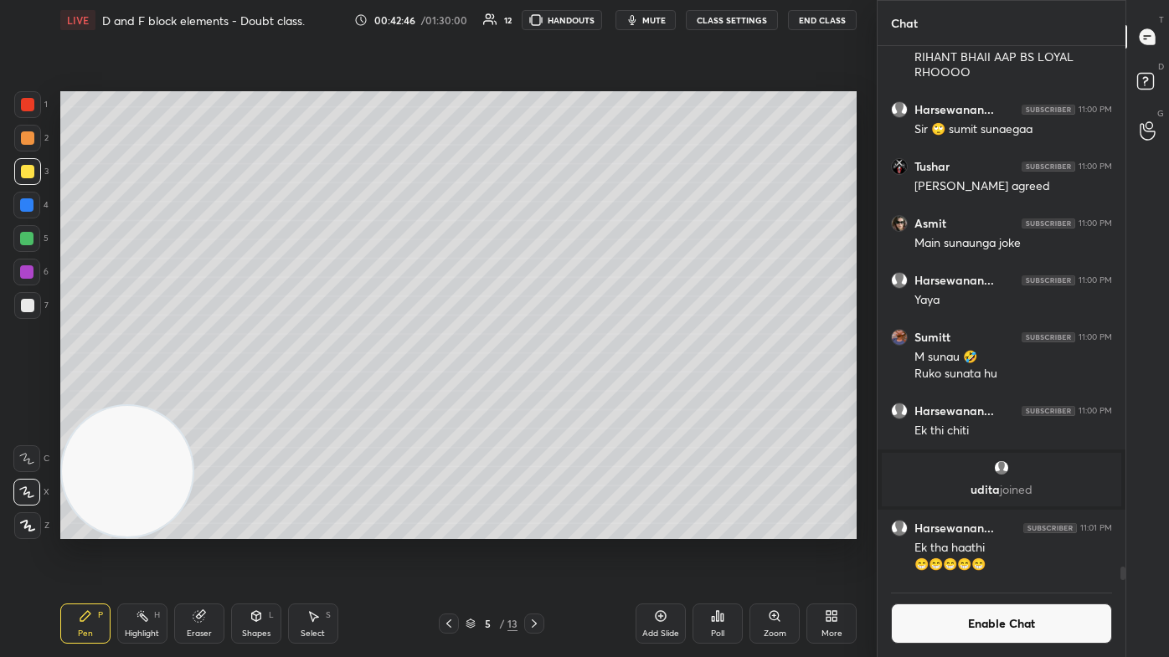
click at [600, 393] on button "Enable Chat" at bounding box center [1001, 624] width 221 height 40
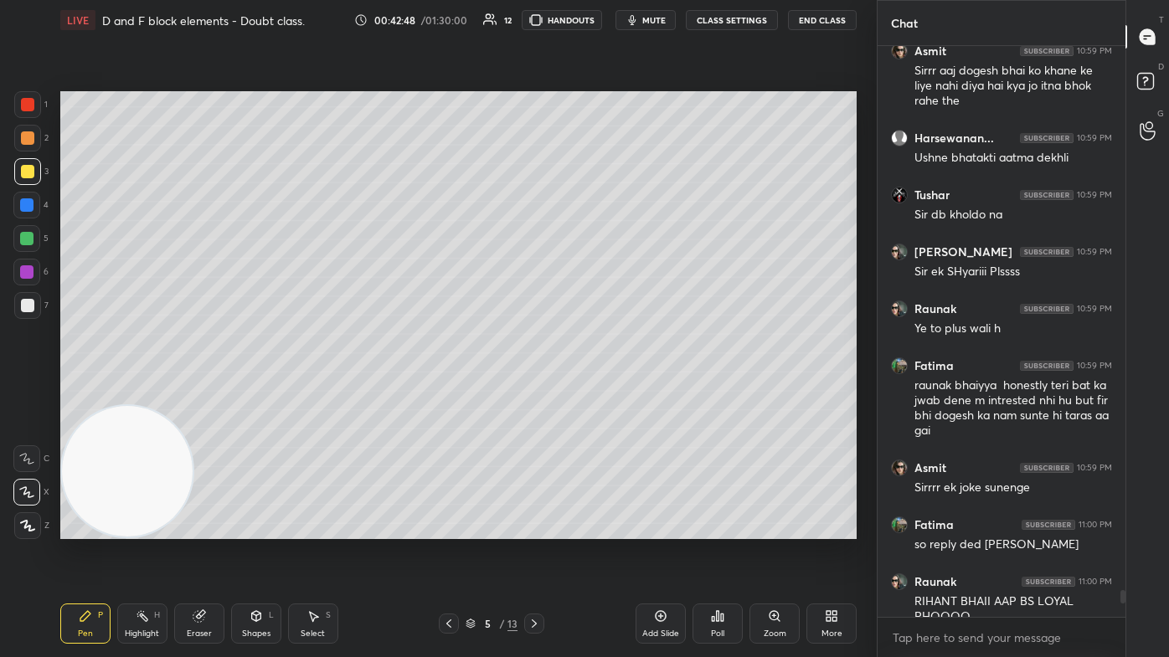
click at [600, 76] on icon at bounding box center [1148, 84] width 30 height 30
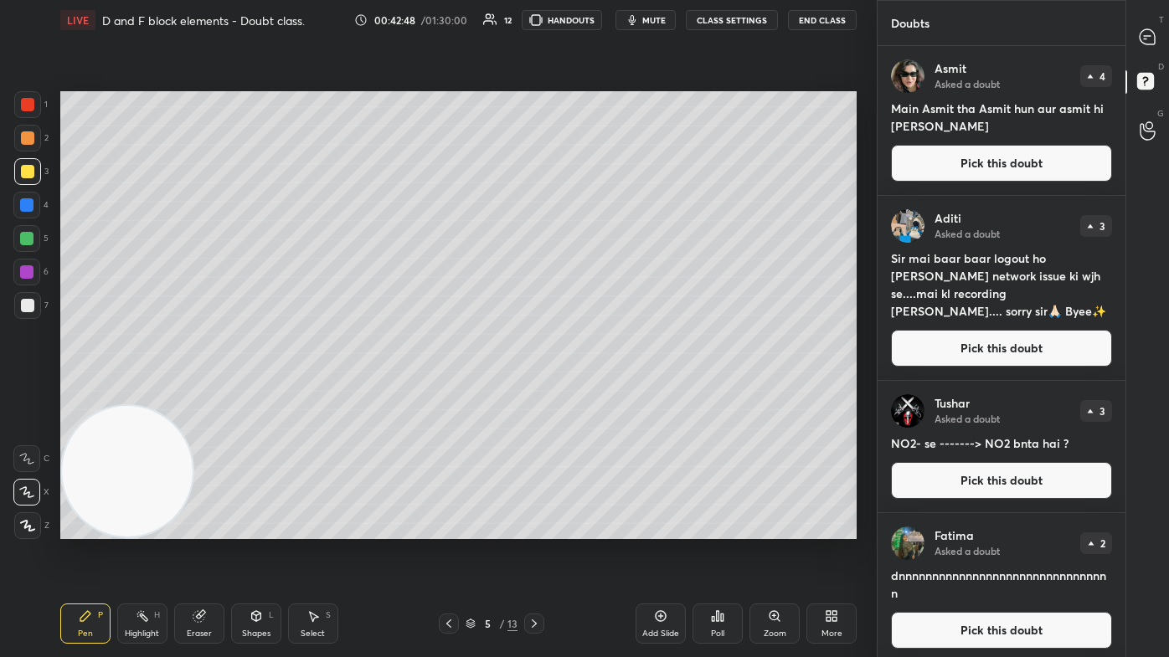
click at [600, 40] on icon at bounding box center [1146, 36] width 15 height 15
type textarea "x"
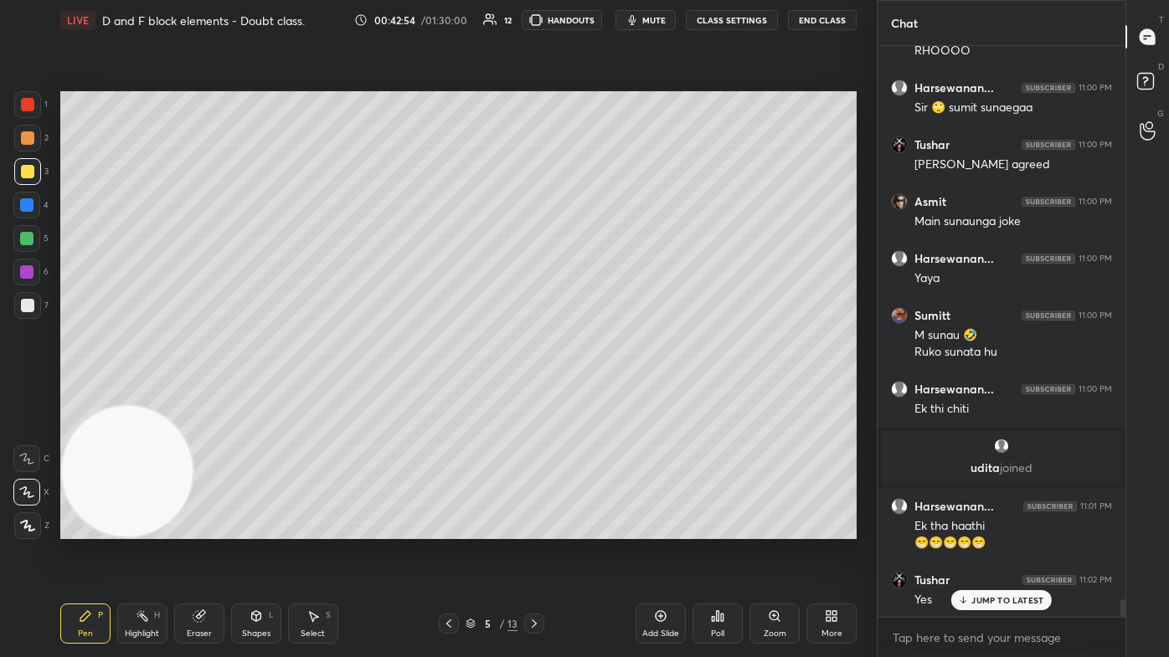
scroll to position [17999, 0]
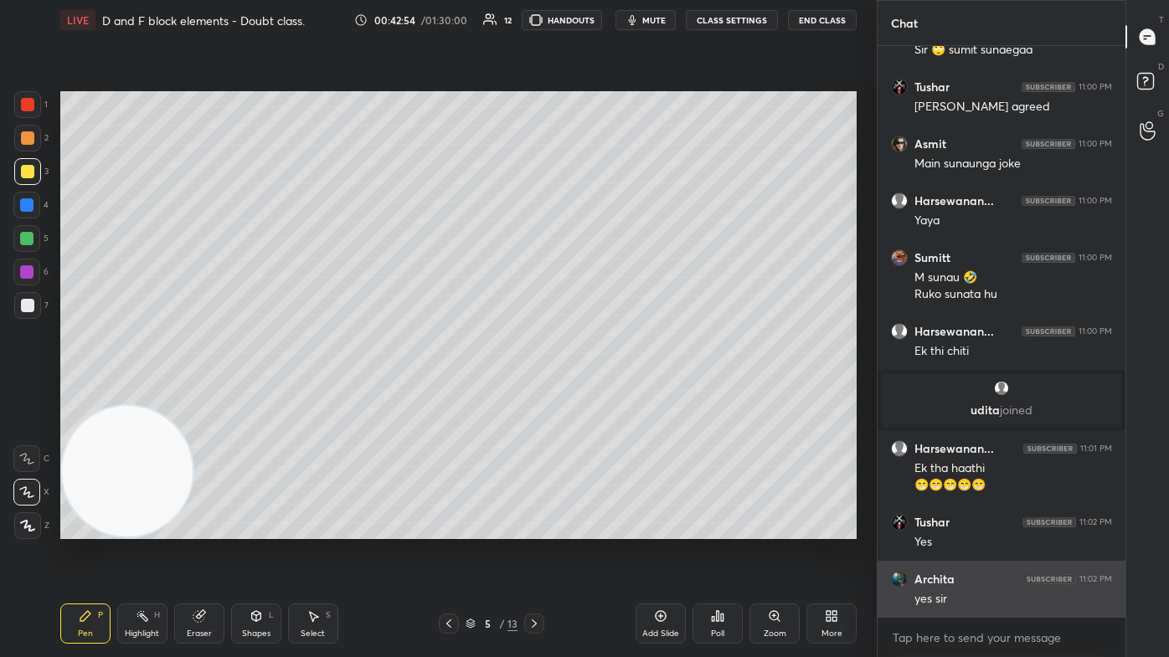
click at [600, 393] on div "yes sir" at bounding box center [1013, 599] width 198 height 17
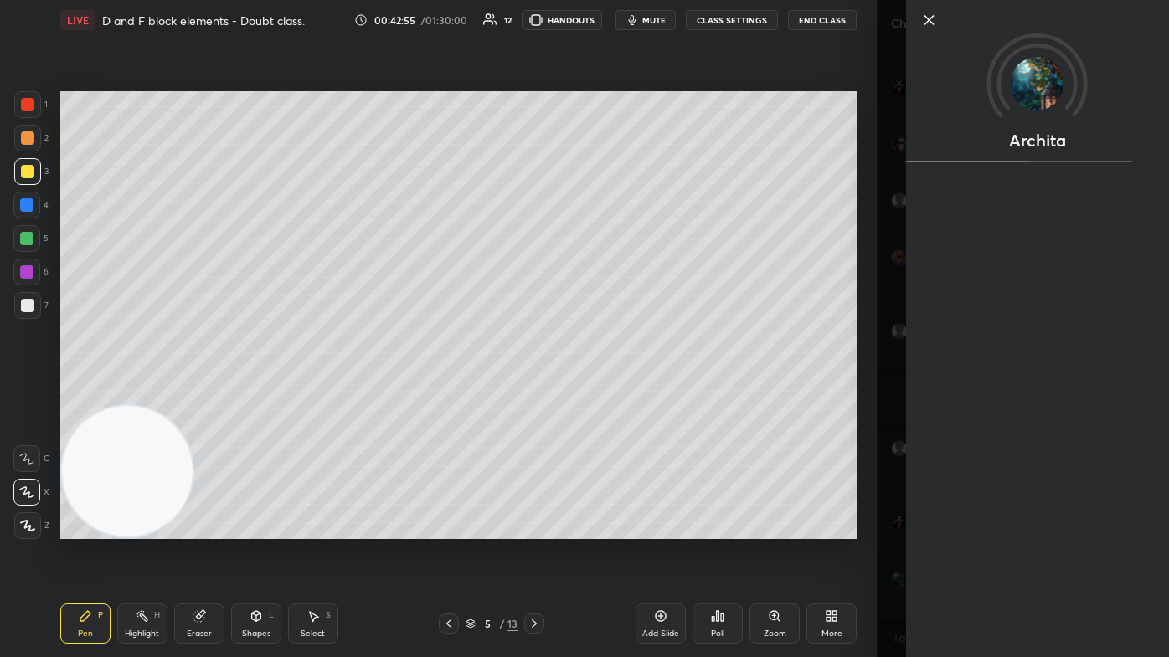
click at [600, 393] on div "Archita" at bounding box center [1037, 328] width 263 height 657
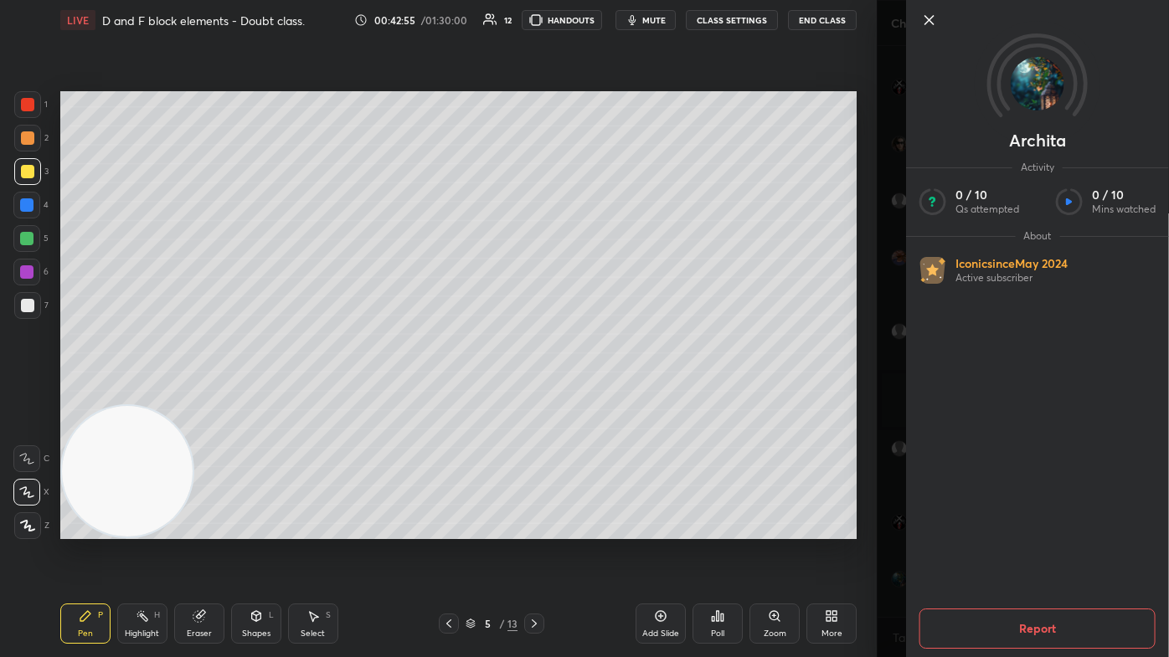
click at [600, 393] on div "Archita Activity 0 / 10 Qs attempted 0 / 10 Mins watched About Iconic since [DA…" at bounding box center [1022, 328] width 292 height 657
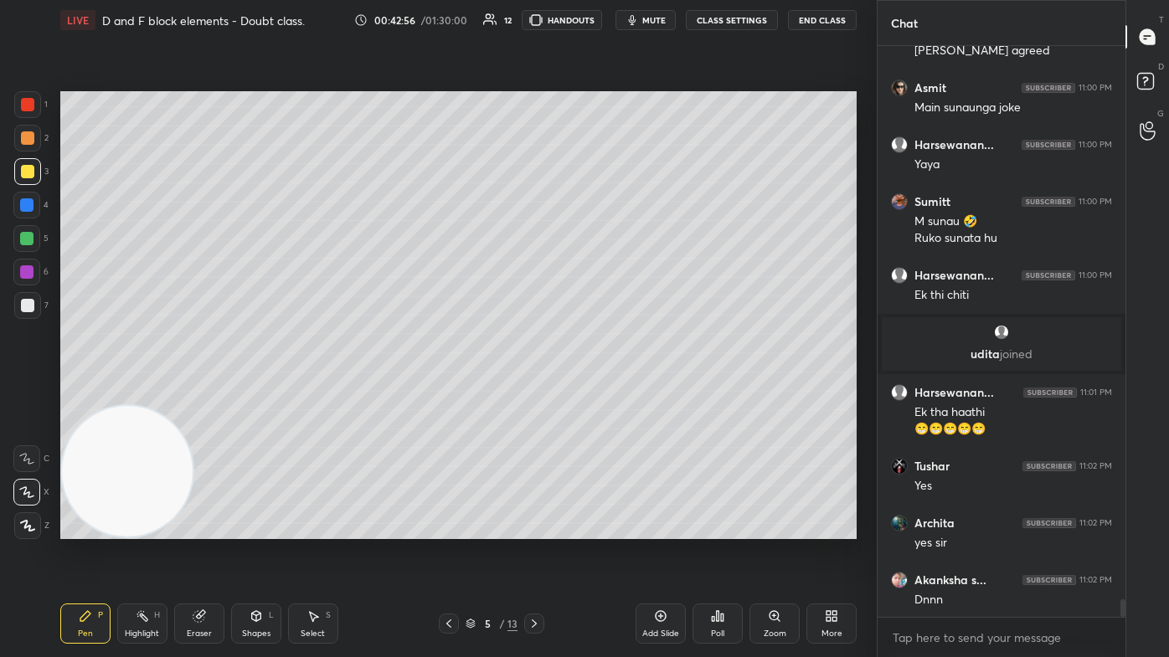
scroll to position [18113, 0]
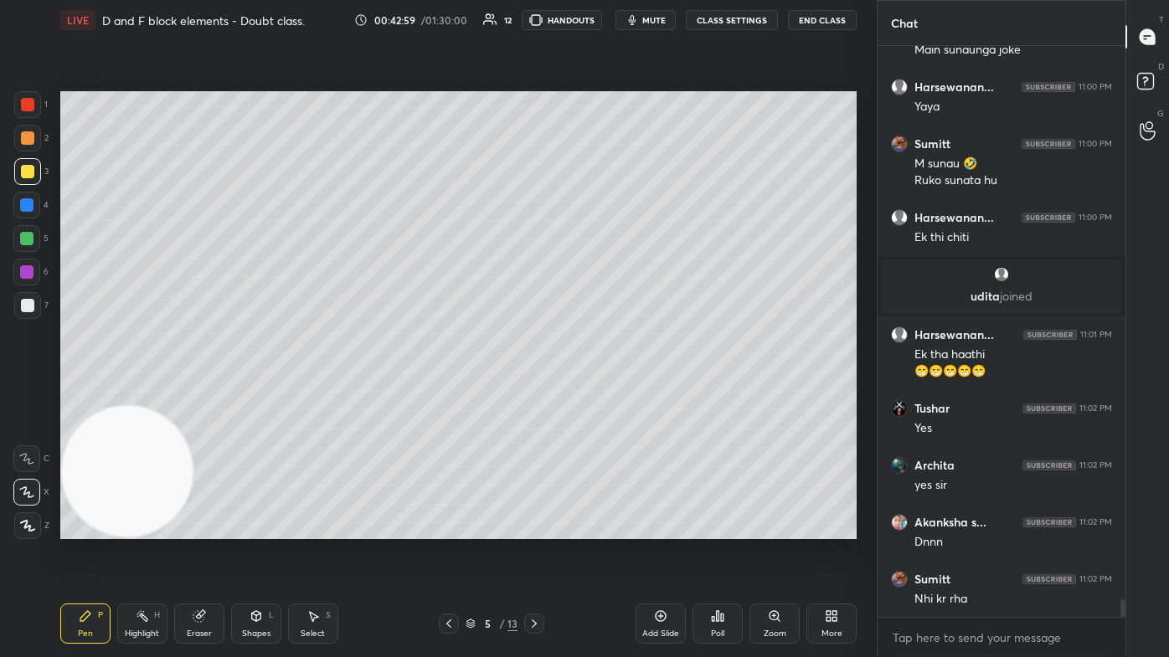
click at [23, 172] on div at bounding box center [27, 171] width 13 height 13
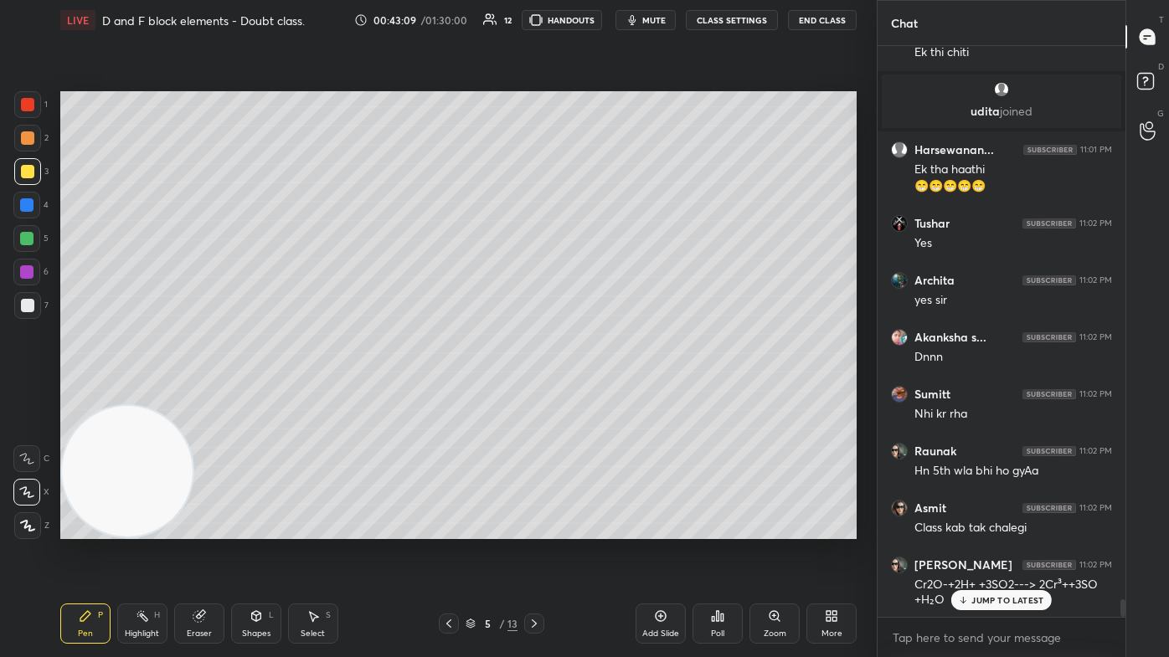
scroll to position [18356, 0]
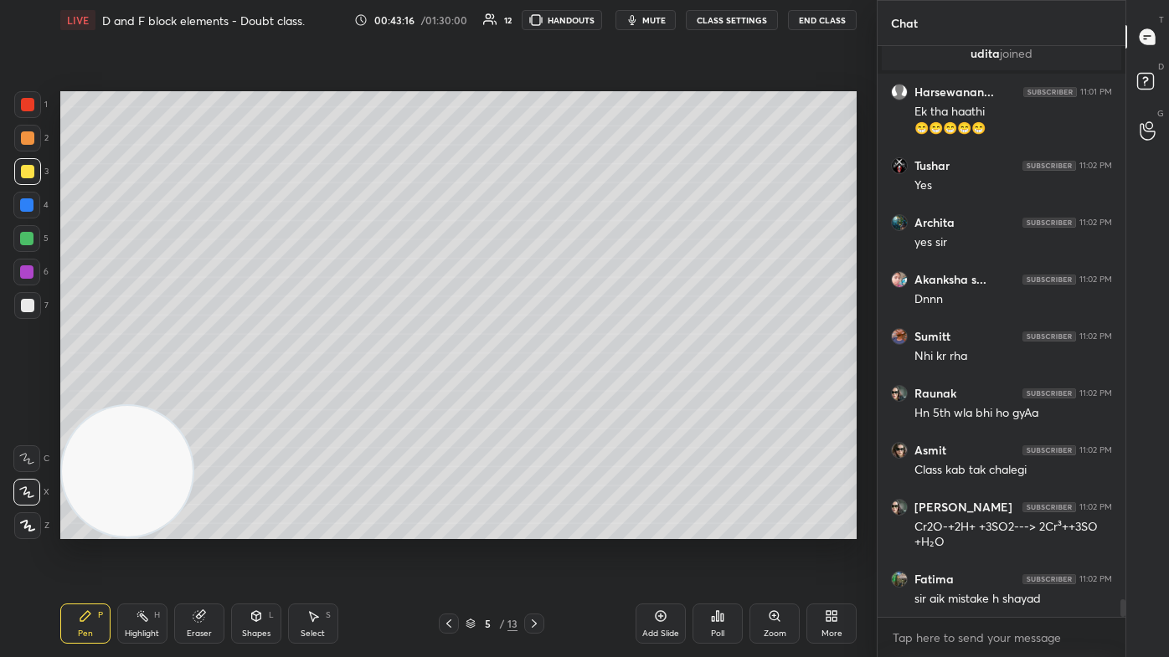
drag, startPoint x: 173, startPoint y: 637, endPoint x: 185, endPoint y: 631, distance: 13.1
click at [174, 393] on div "Pen P Highlight H Eraser Shapes L Select S" at bounding box center [204, 624] width 288 height 40
click at [193, 393] on div "Eraser" at bounding box center [199, 634] width 25 height 8
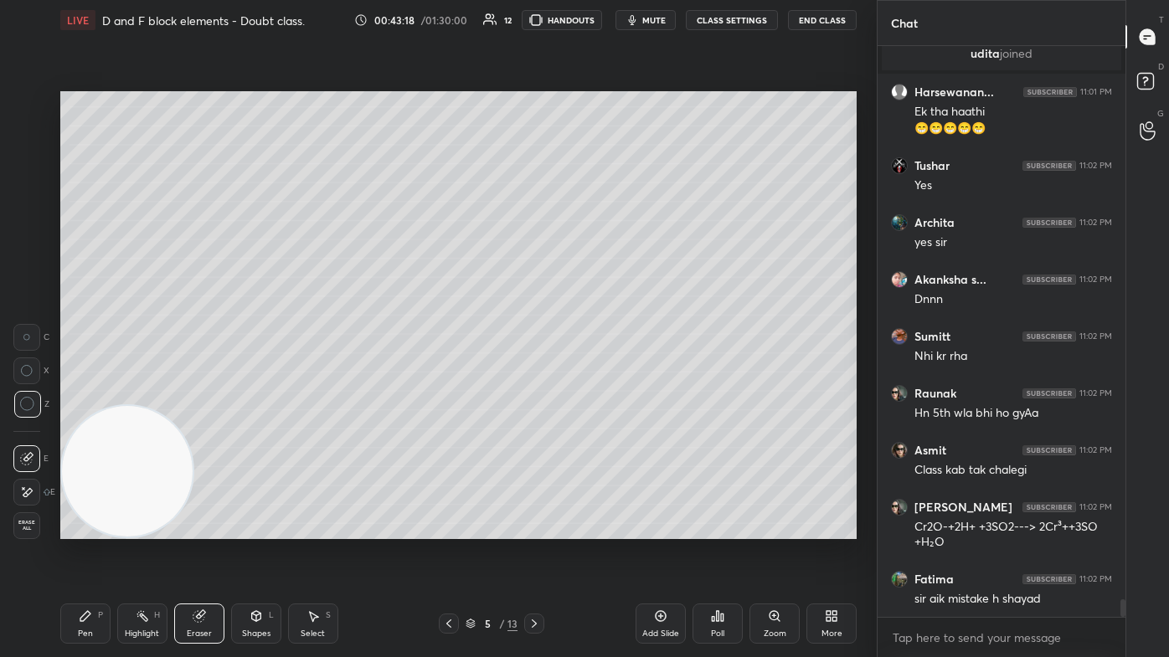
drag, startPoint x: 85, startPoint y: 618, endPoint x: 105, endPoint y: 603, distance: 25.1
click at [85, 393] on icon at bounding box center [85, 616] width 10 height 10
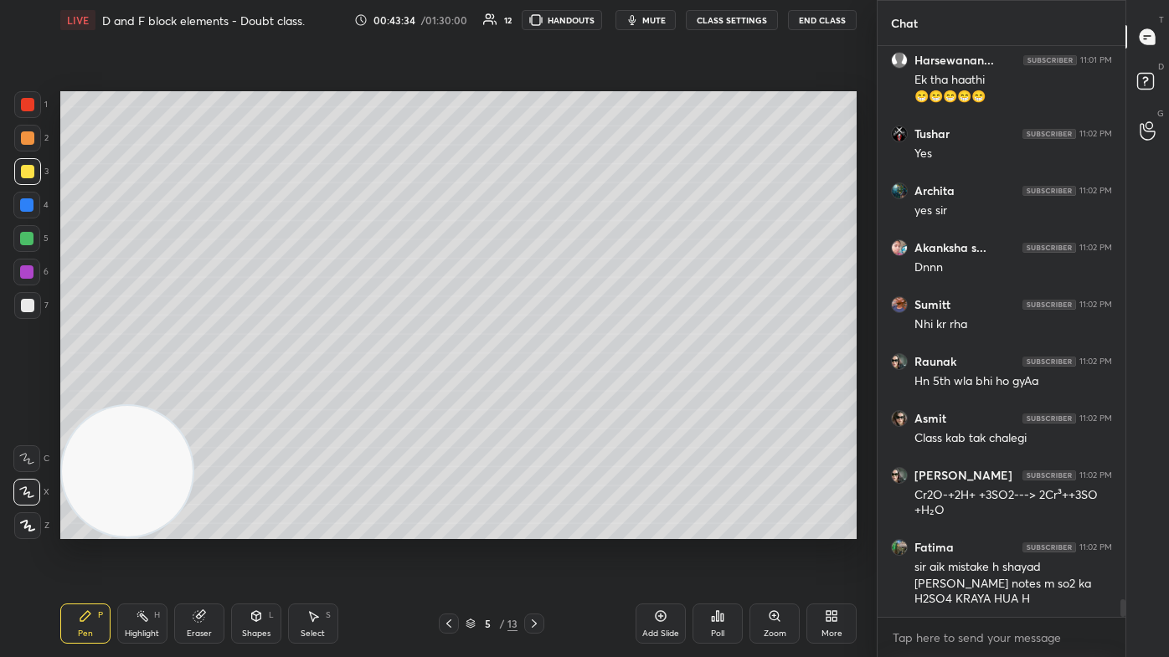
scroll to position [18459, 0]
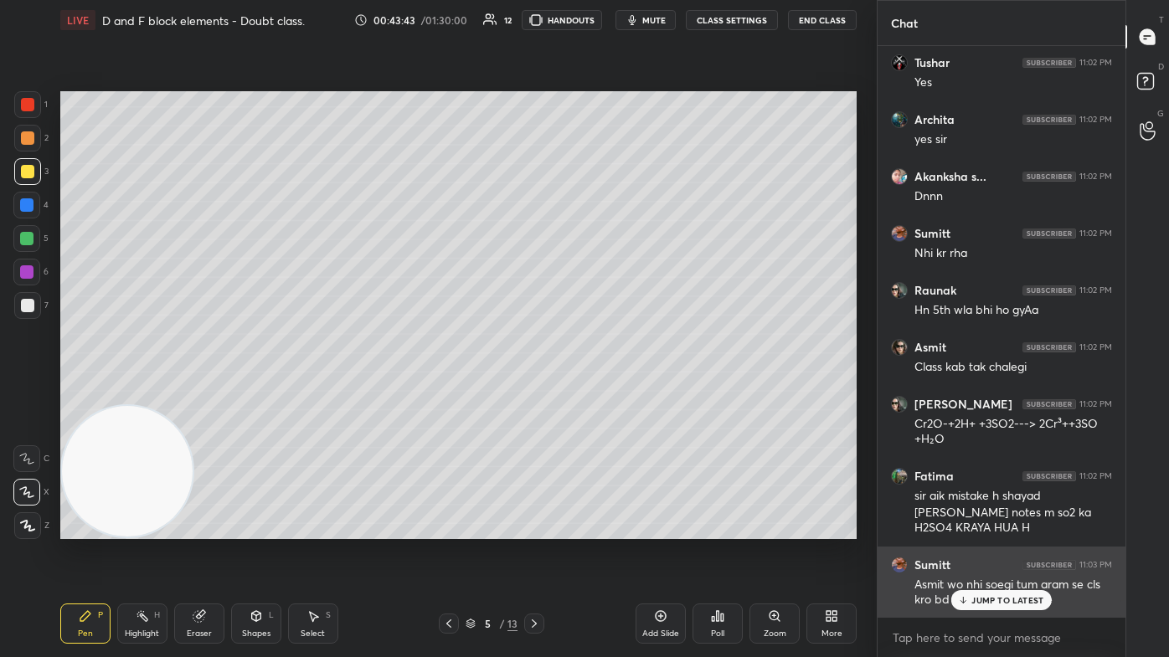
click at [600, 393] on div "JUMP TO LATEST" at bounding box center [1001, 600] width 100 height 20
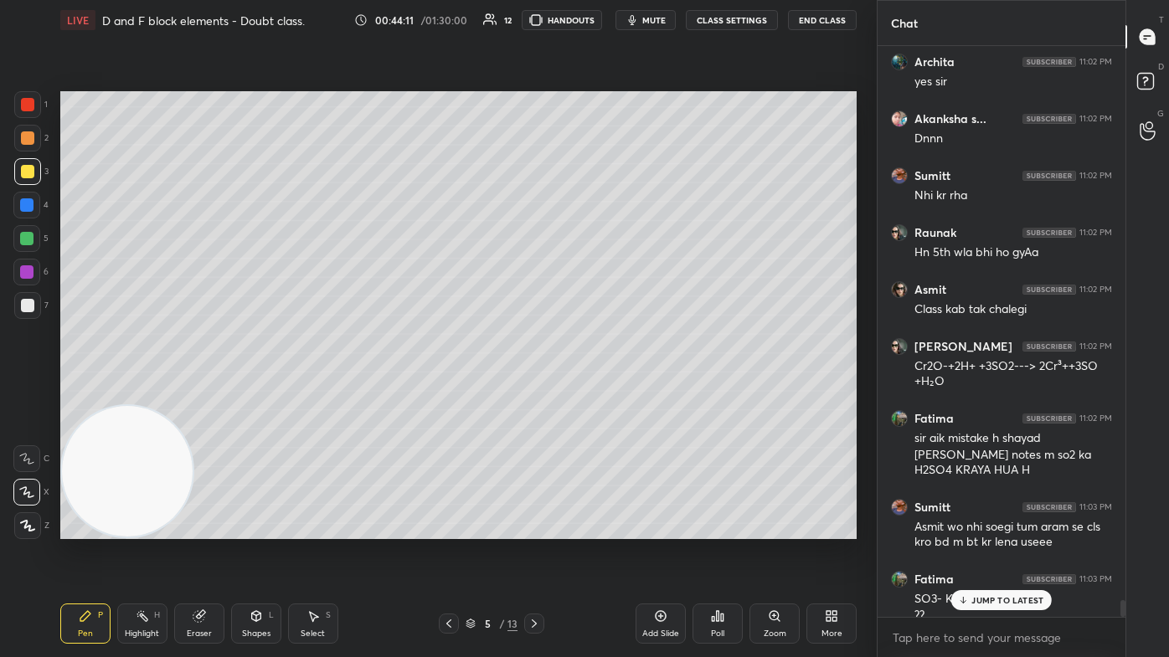
scroll to position [18533, 0]
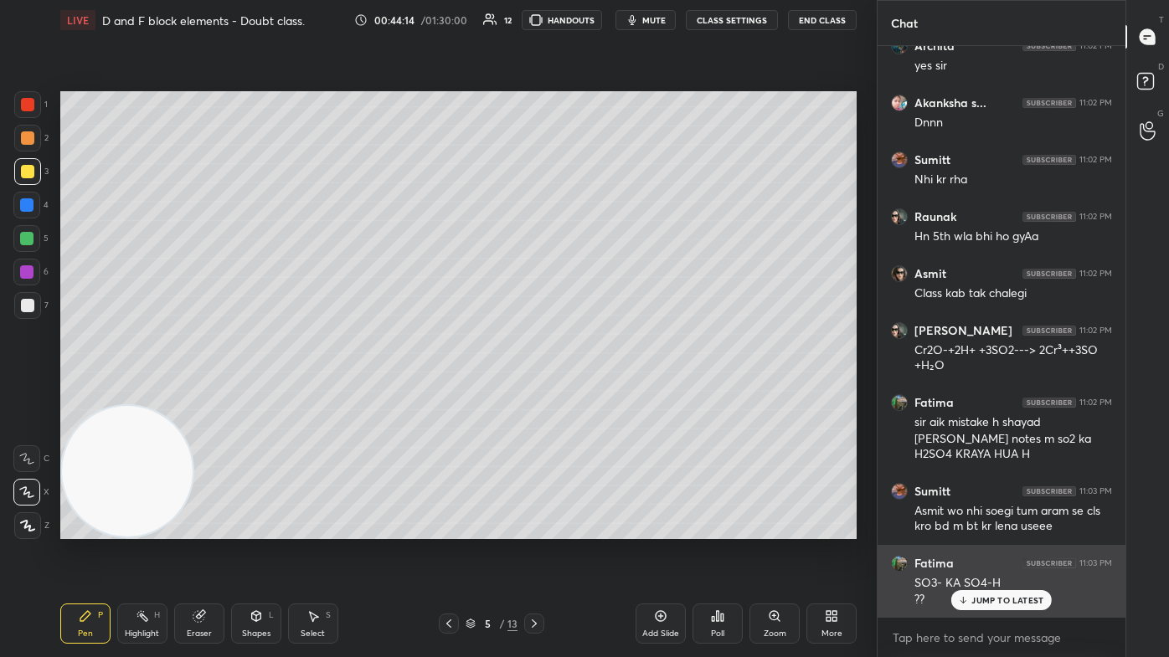
click at [600, 393] on p "JUMP TO LATEST" at bounding box center [1007, 600] width 72 height 10
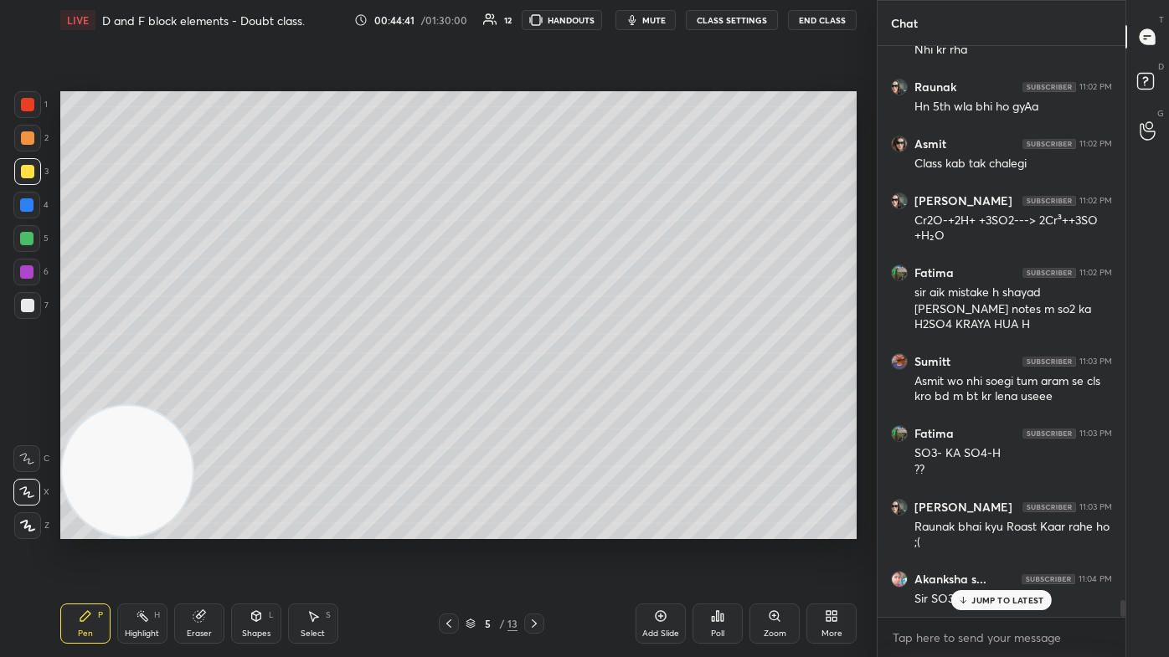
scroll to position [18718, 0]
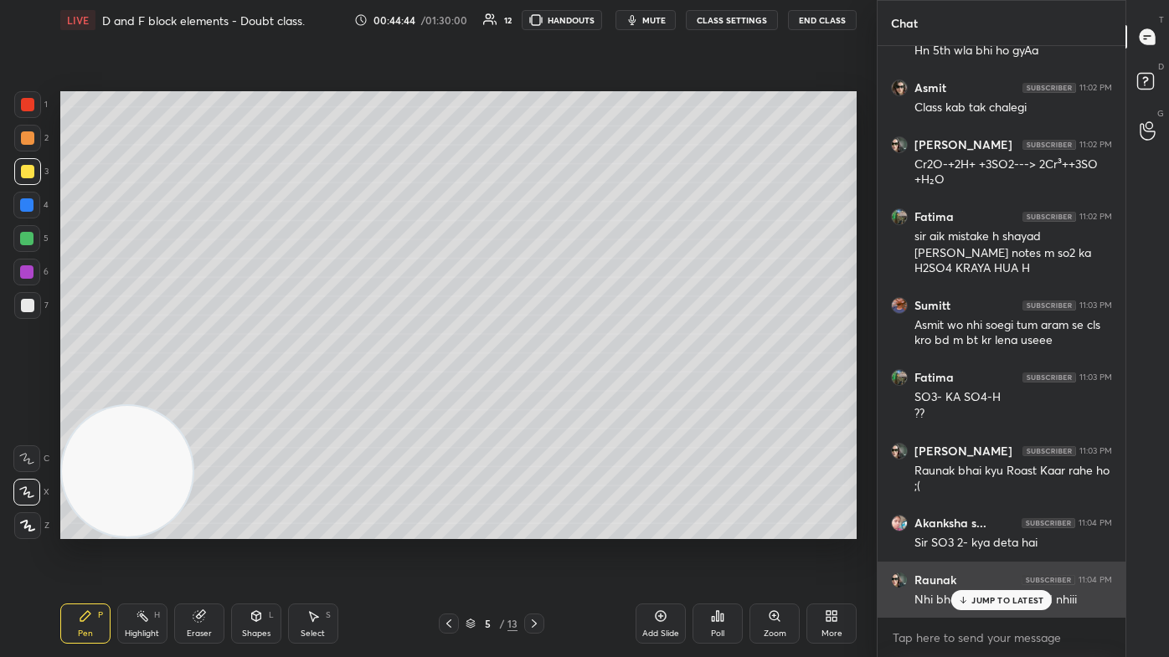
click at [600, 393] on div "JUMP TO LATEST" at bounding box center [1001, 600] width 100 height 20
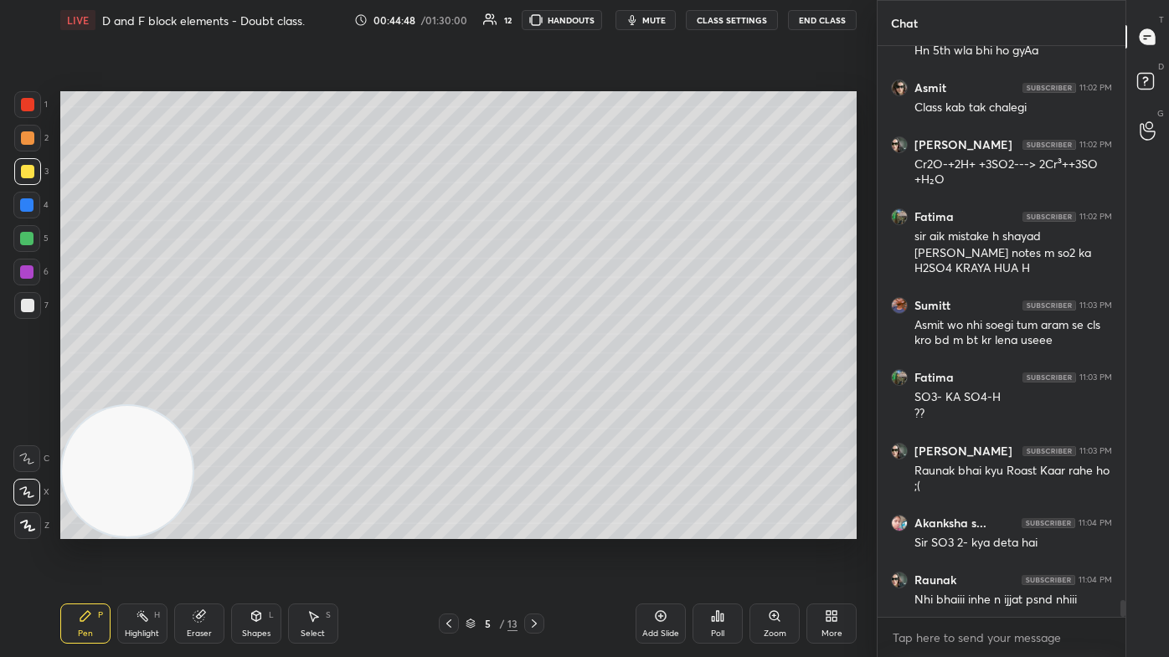
click at [194, 393] on div "Eraser" at bounding box center [199, 624] width 50 height 40
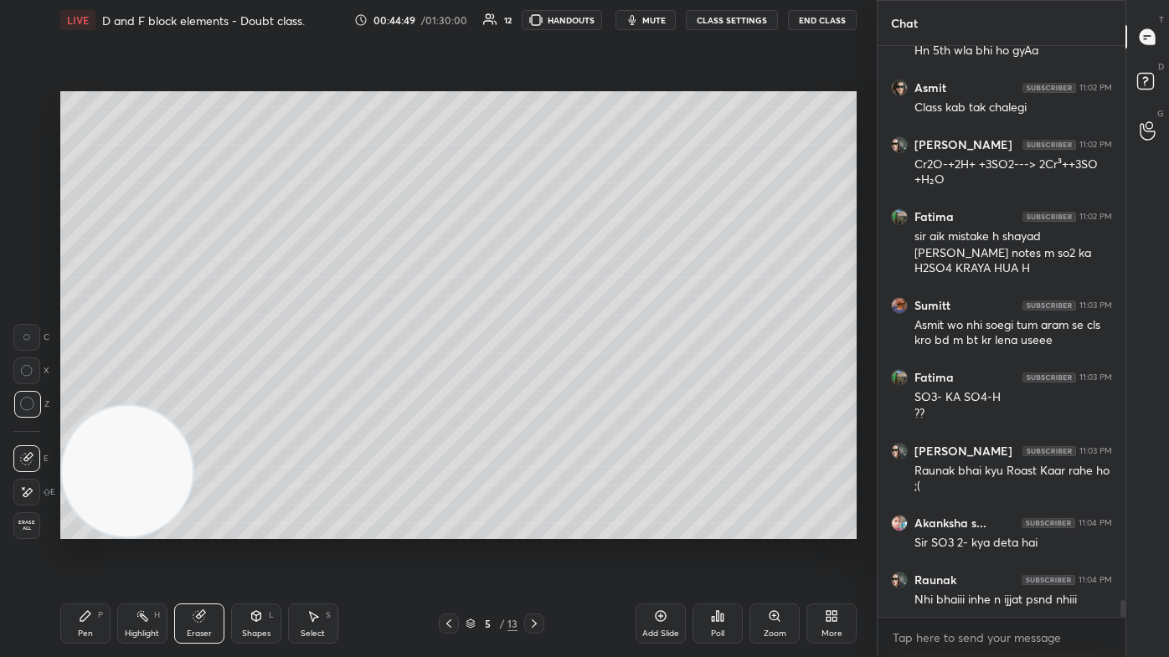
scroll to position [18776, 0]
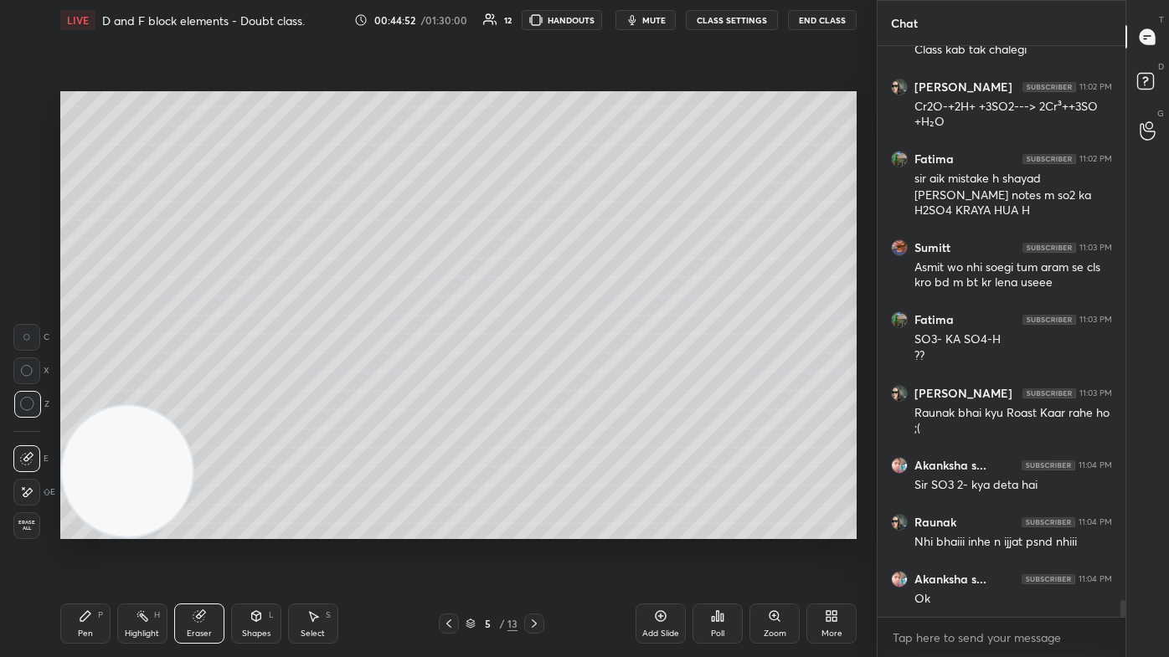
click at [62, 393] on div "Pen P" at bounding box center [85, 624] width 50 height 40
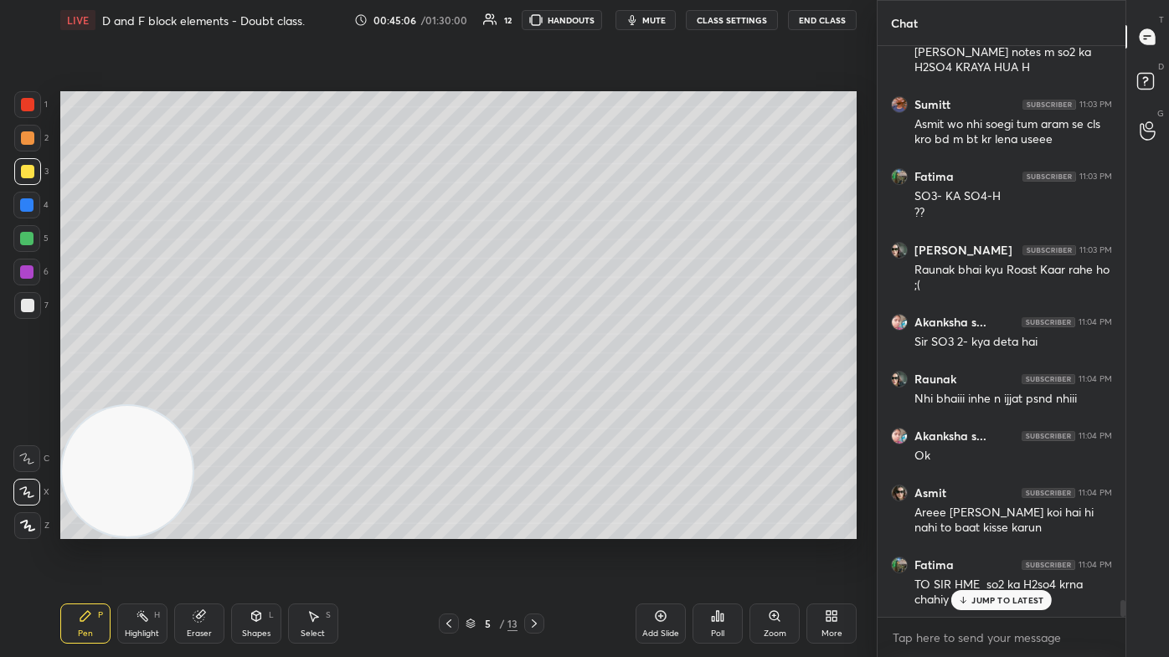
scroll to position [18977, 0]
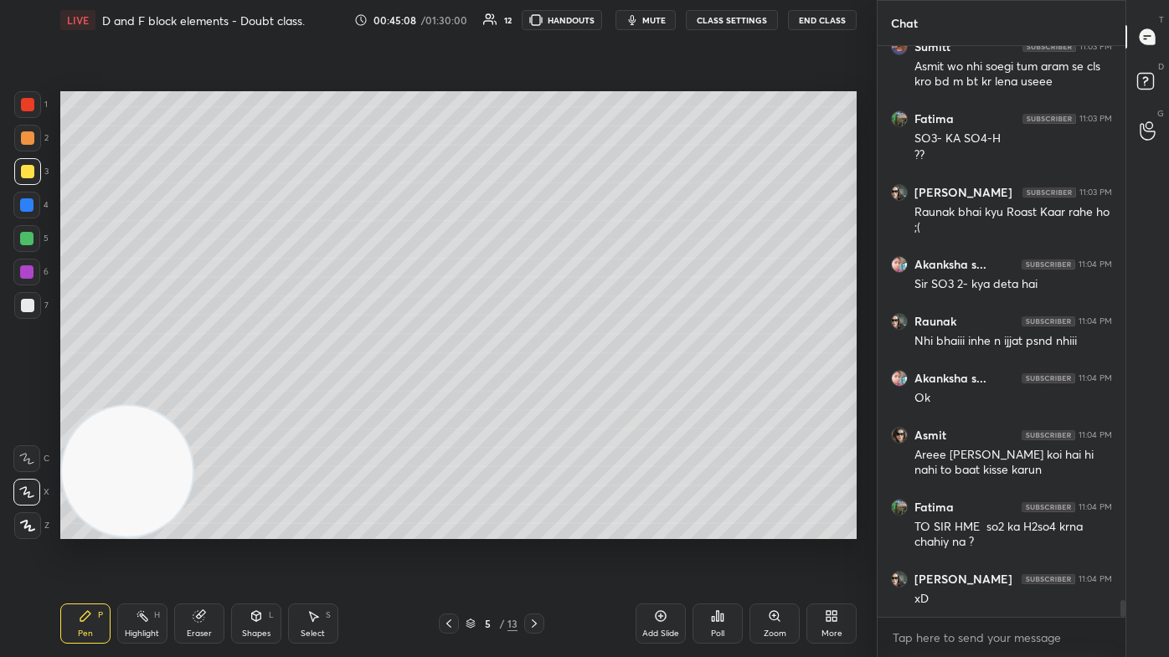
click at [192, 393] on div "Eraser" at bounding box center [199, 634] width 25 height 8
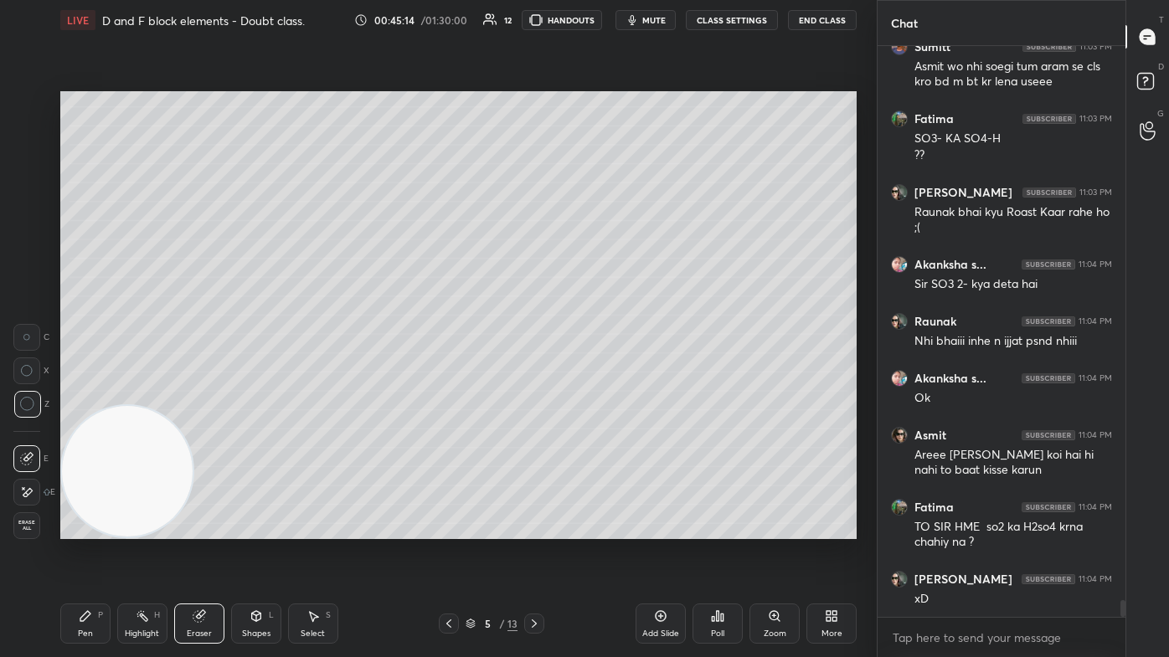
drag, startPoint x: 71, startPoint y: 609, endPoint x: 85, endPoint y: 604, distance: 14.8
click at [73, 393] on div "Pen P" at bounding box center [85, 624] width 50 height 40
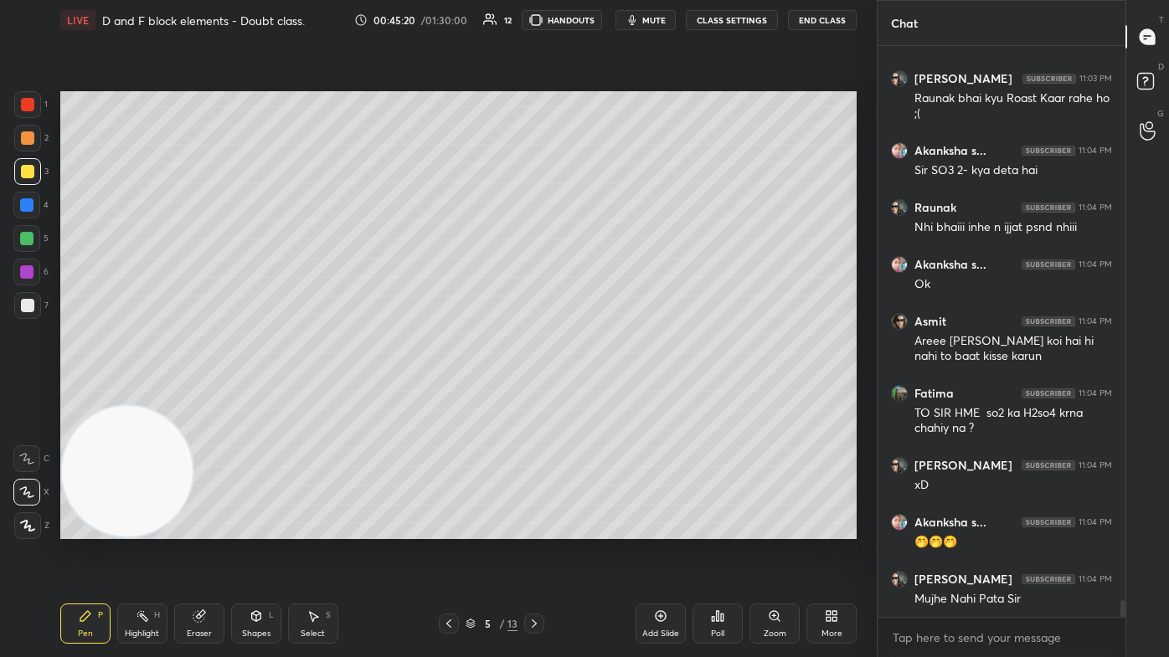
scroll to position [19147, 0]
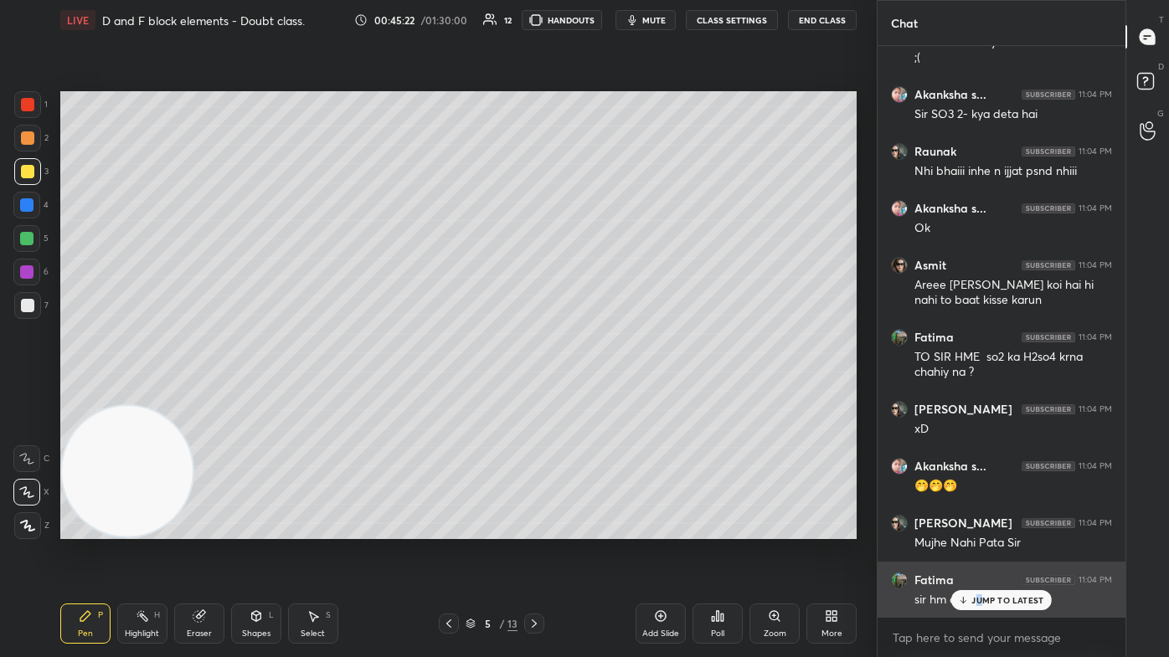
click at [600, 393] on p "JUMP TO LATEST" at bounding box center [1007, 600] width 72 height 10
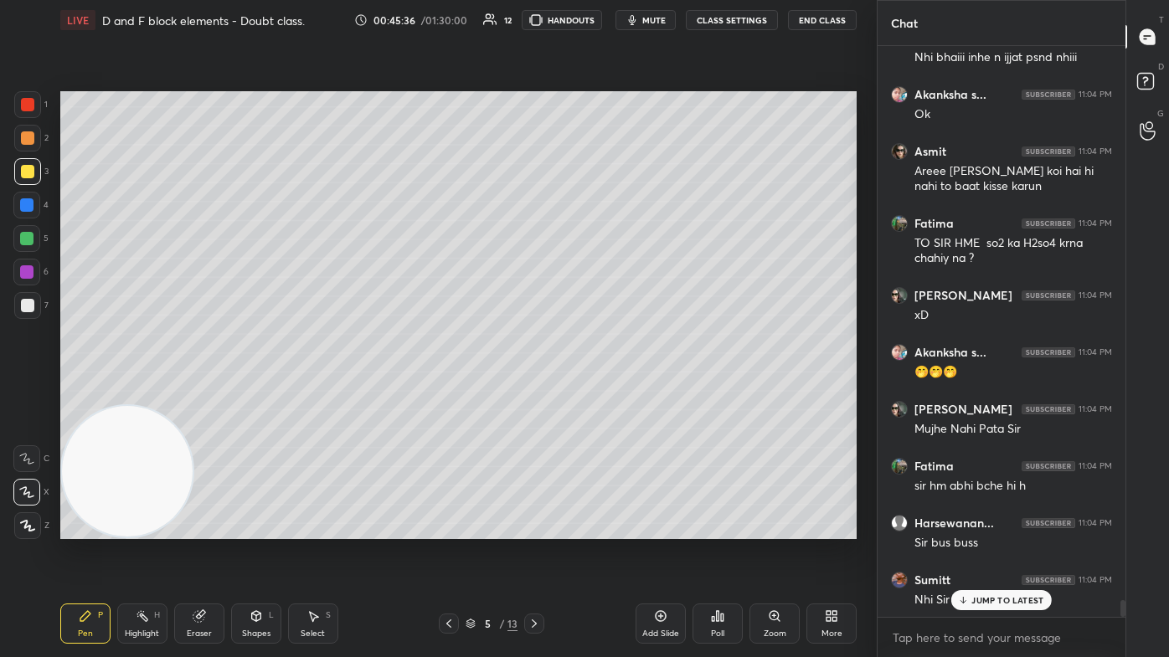
scroll to position [19319, 0]
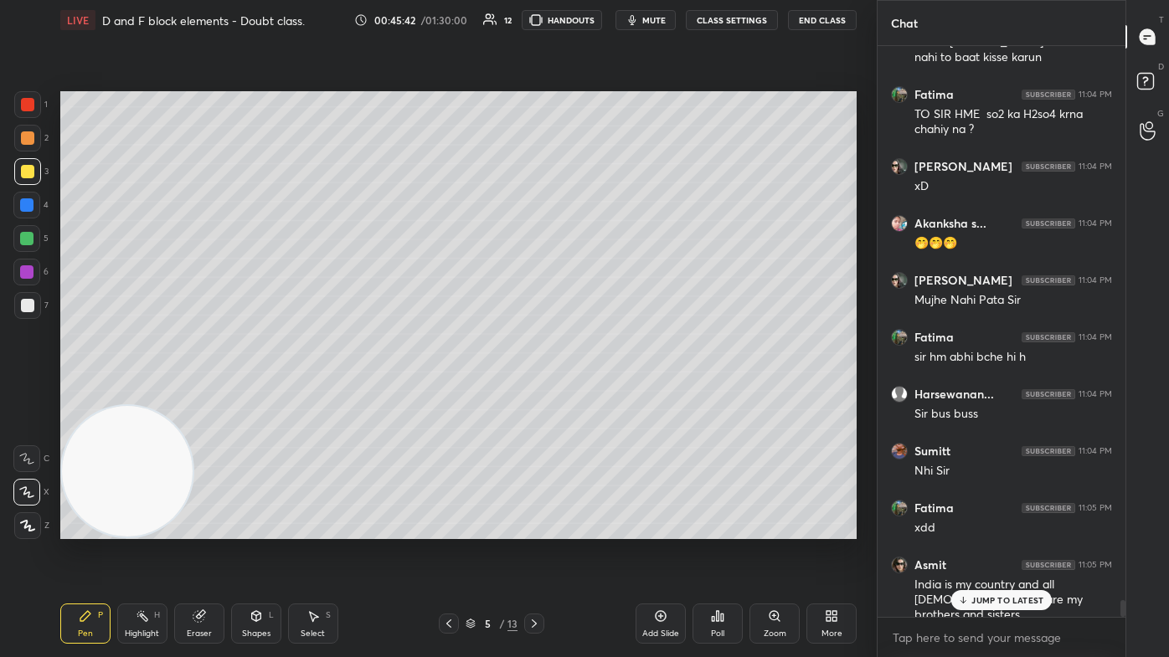
click at [23, 242] on div at bounding box center [26, 238] width 13 height 13
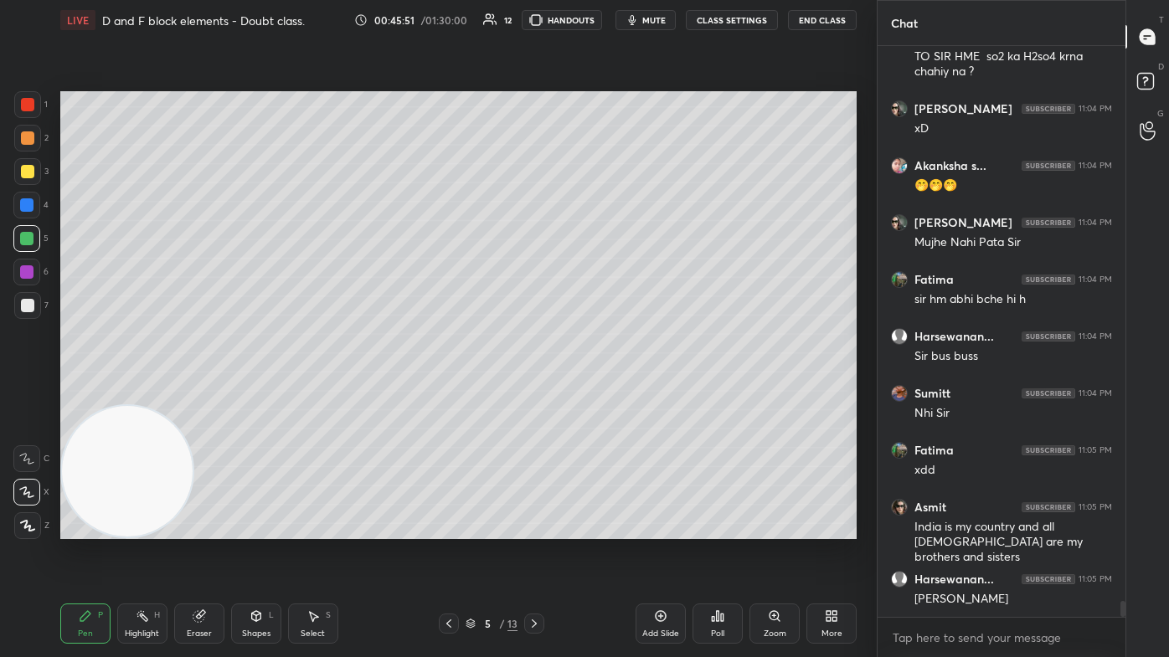
click at [600, 26] on button "CLASS SETTINGS" at bounding box center [732, 20] width 92 height 20
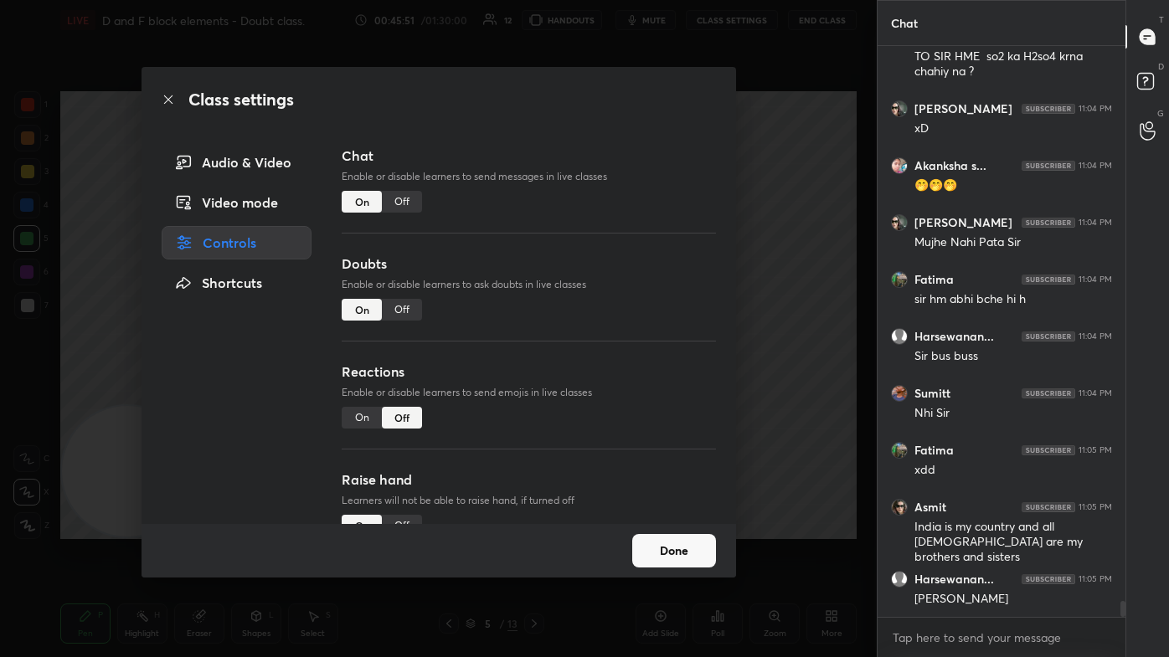
click at [405, 198] on div "Off" at bounding box center [402, 202] width 40 height 22
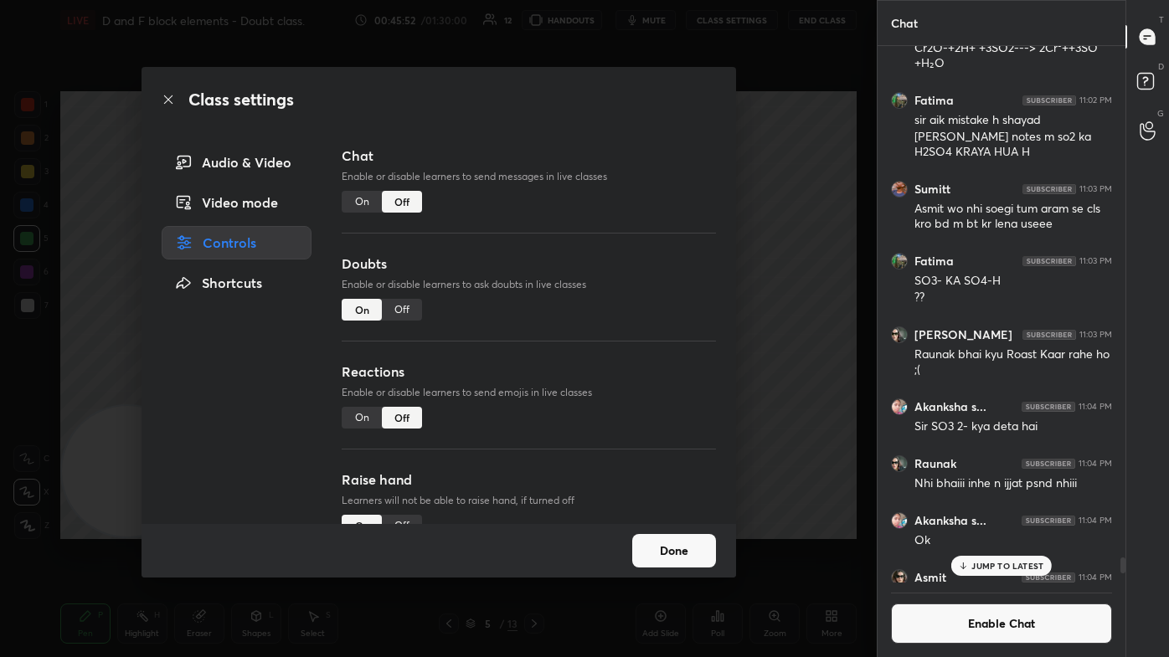
scroll to position [532, 243]
click at [600, 199] on div "Class settings Audio & Video Video mode Controls Shortcuts Chat Enable or disab…" at bounding box center [438, 328] width 876 height 657
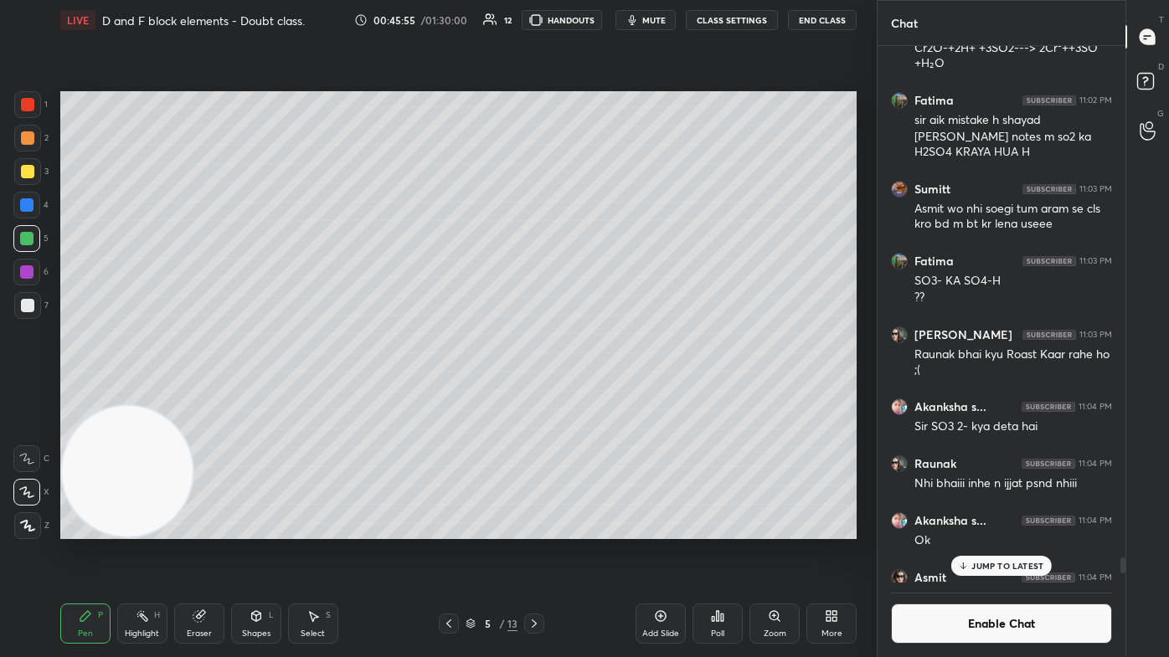
click at [30, 177] on div at bounding box center [27, 171] width 13 height 13
click at [600, 19] on span "mute" at bounding box center [653, 20] width 23 height 12
click at [600, 14] on span "unmute" at bounding box center [653, 20] width 36 height 12
click at [600, 393] on p "JUMP TO LATEST" at bounding box center [1007, 566] width 72 height 10
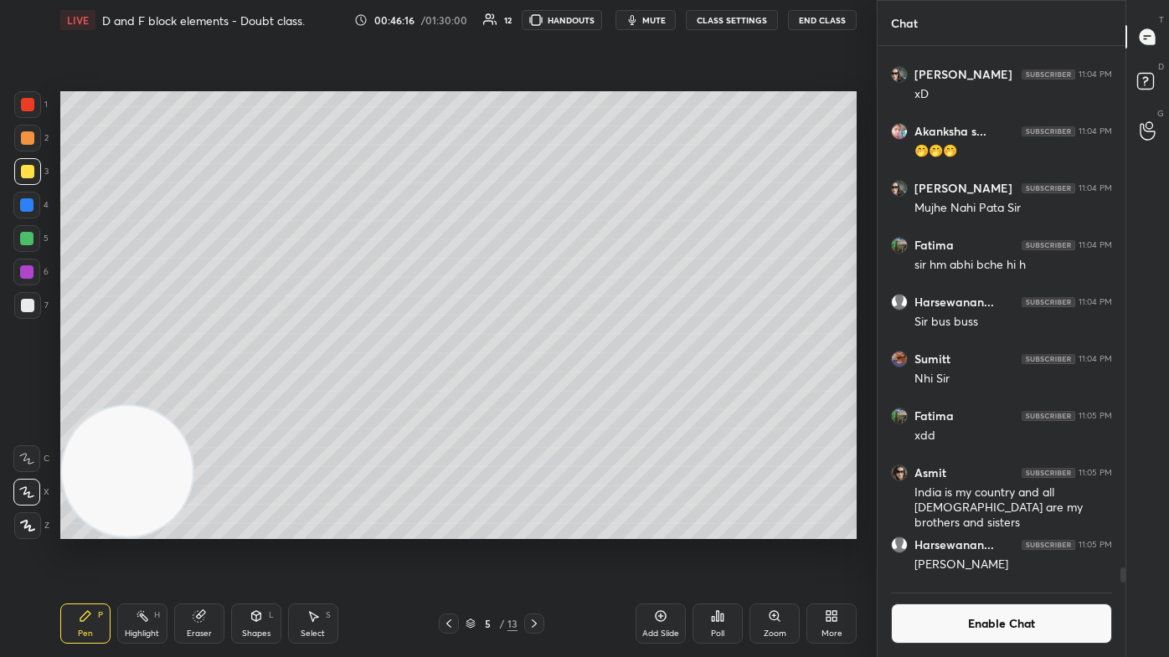
click at [600, 393] on button "Enable Chat" at bounding box center [1001, 624] width 221 height 40
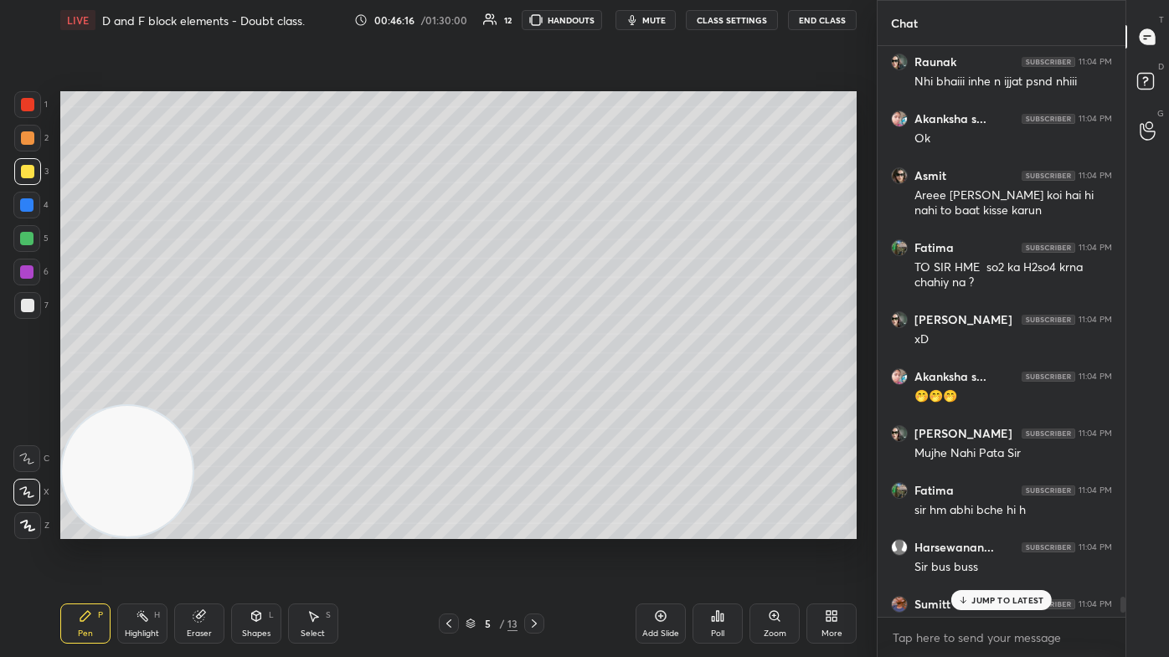
scroll to position [567, 243]
click at [600, 393] on p "JUMP TO LATEST" at bounding box center [1007, 600] width 72 height 10
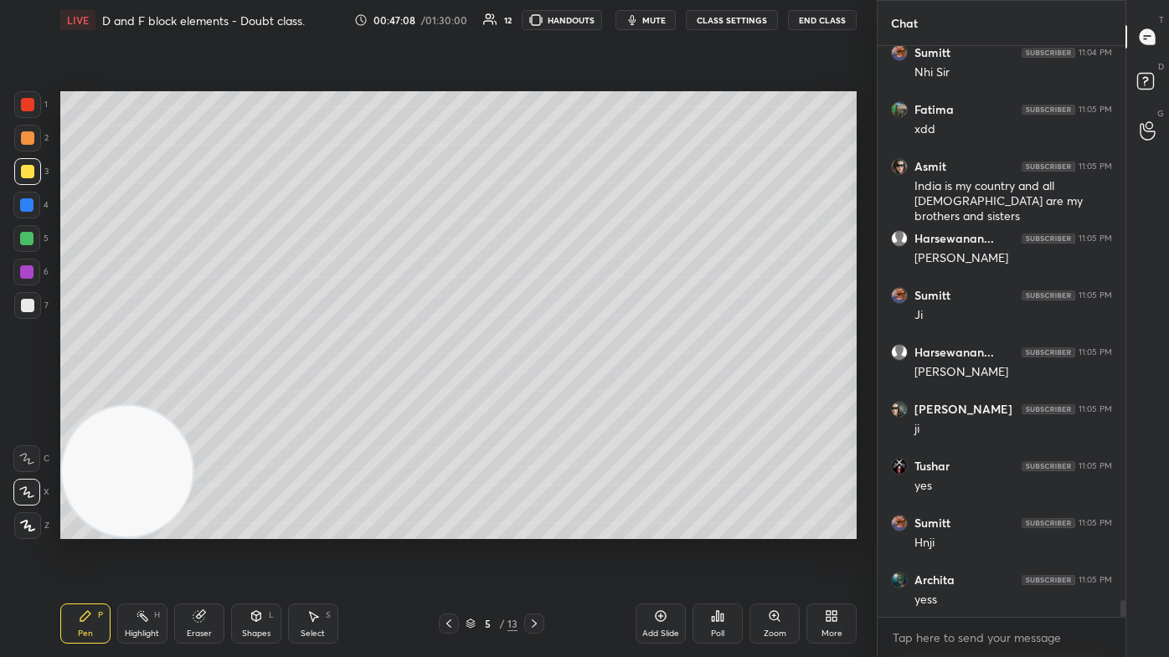
scroll to position [18744, 0]
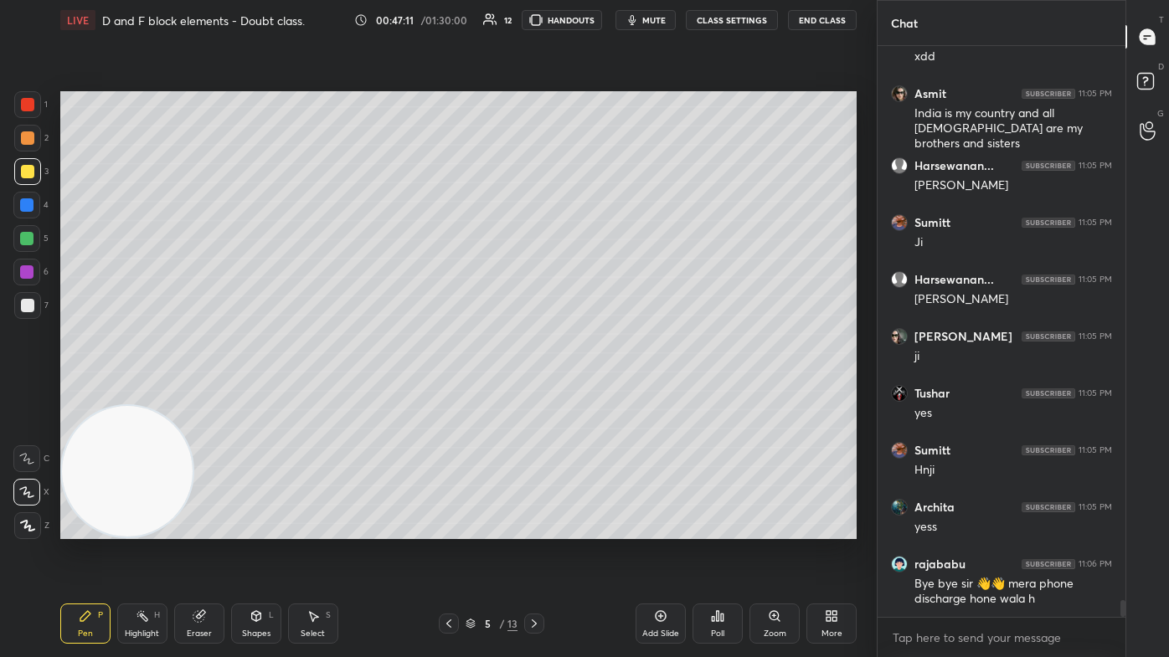
click at [18, 242] on div at bounding box center [26, 238] width 27 height 27
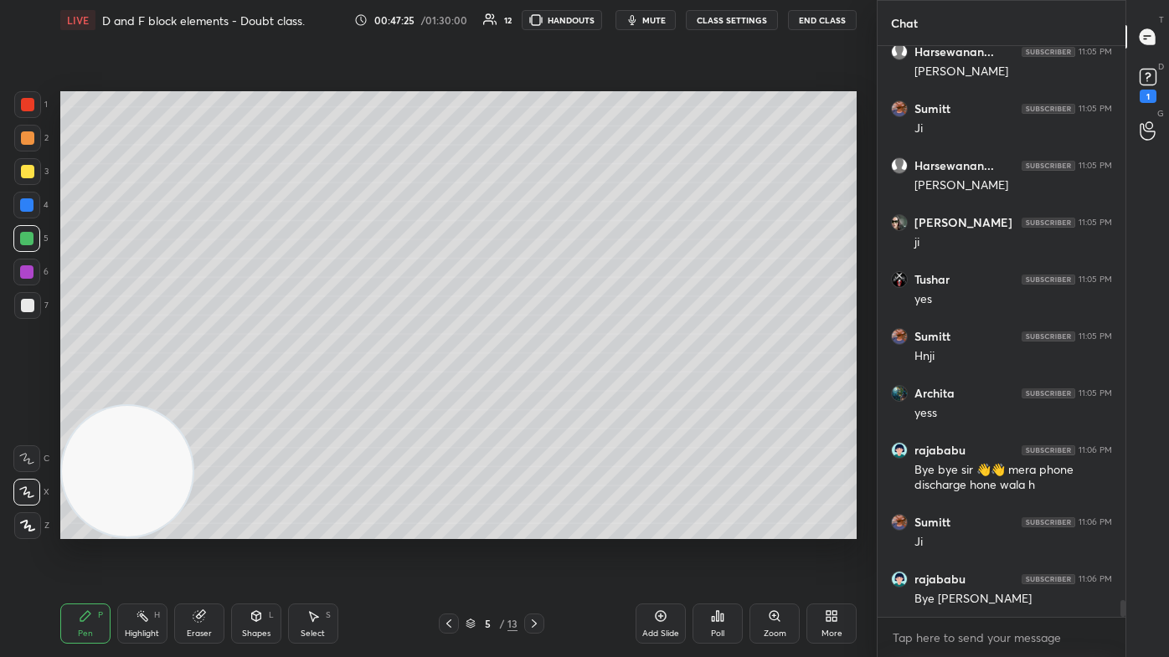
scroll to position [18914, 0]
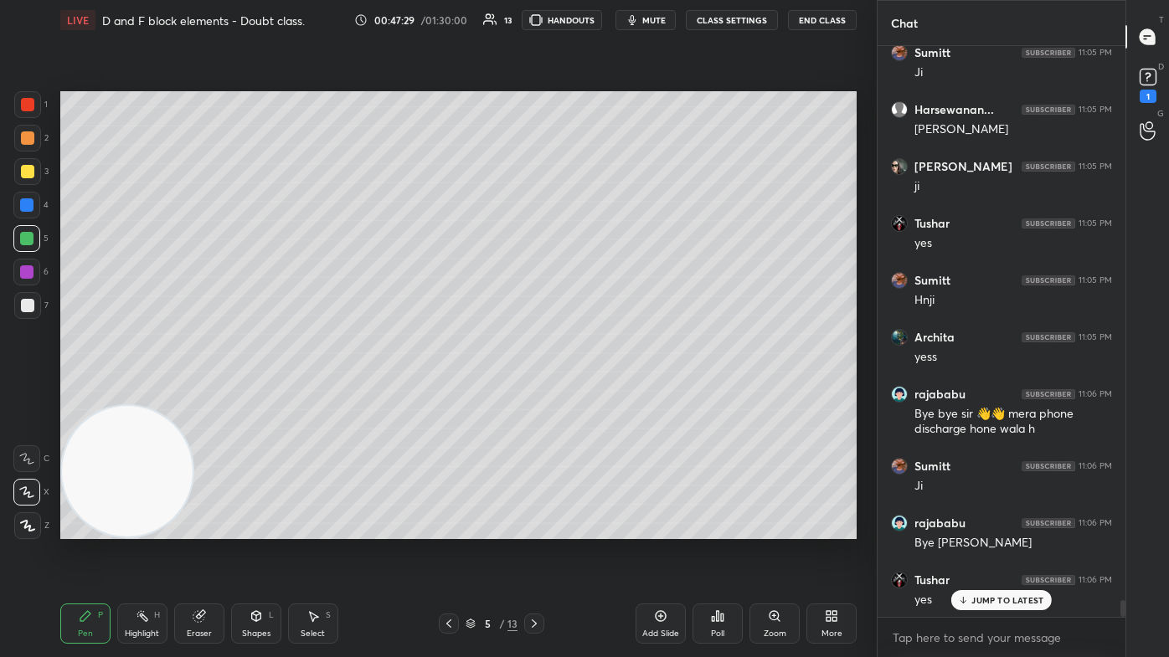
click at [317, 393] on icon at bounding box center [312, 615] width 13 height 13
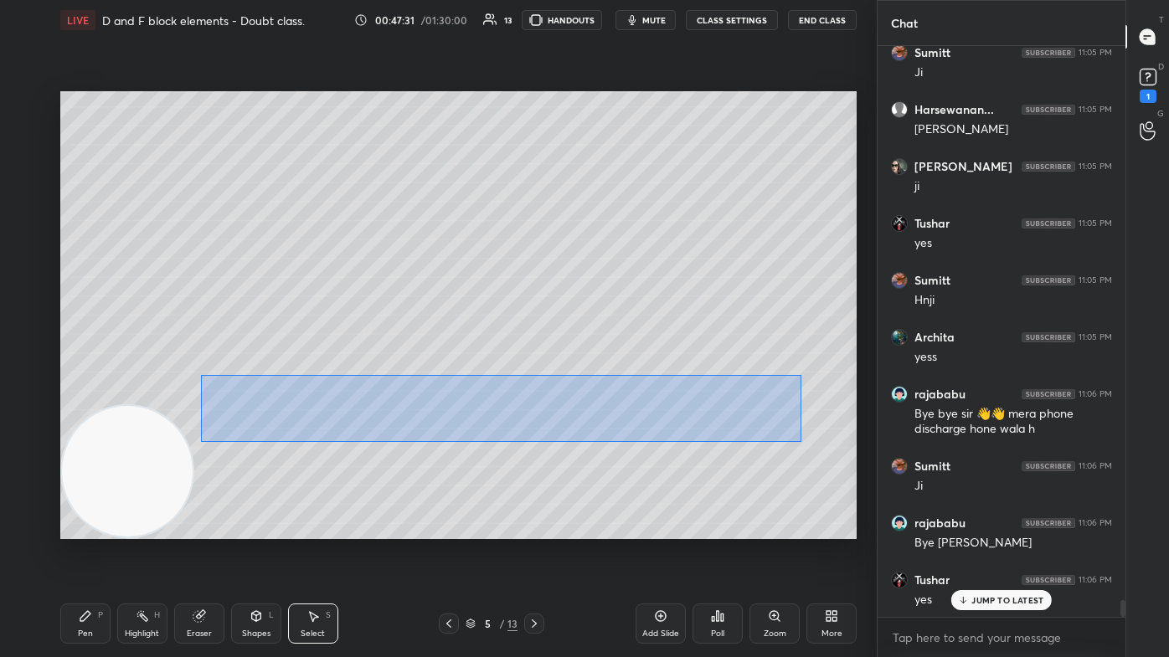
drag, startPoint x: 201, startPoint y: 375, endPoint x: 712, endPoint y: 415, distance: 512.2
click at [600, 393] on div "0 ° Undo Copy Duplicate Duplicate to new slide Delete" at bounding box center [458, 315] width 796 height 448
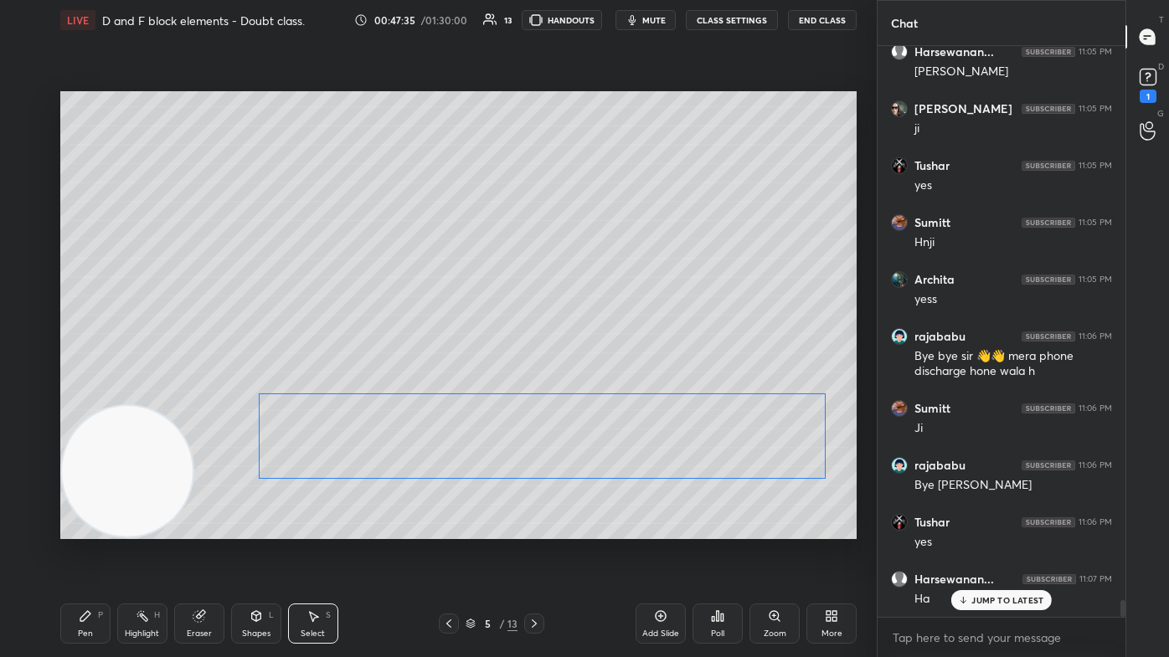
scroll to position [19028, 0]
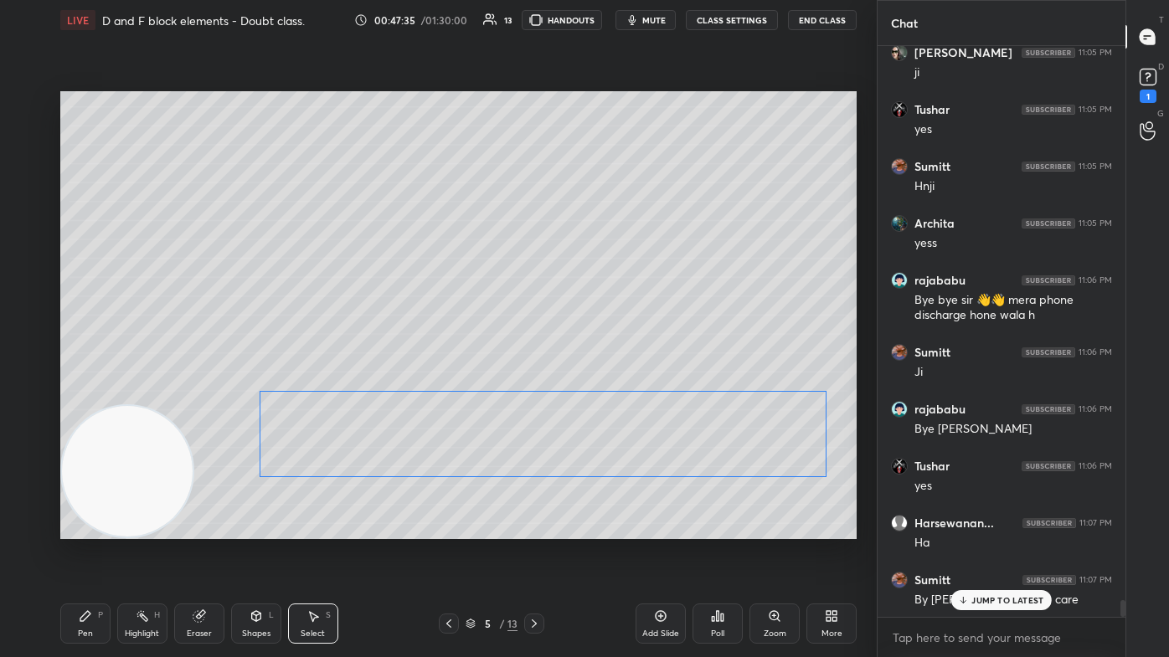
drag, startPoint x: 727, startPoint y: 418, endPoint x: 756, endPoint y: 429, distance: 30.8
click at [600, 393] on div "0 ° Undo Copy Duplicate Duplicate to new slide Delete" at bounding box center [458, 315] width 796 height 448
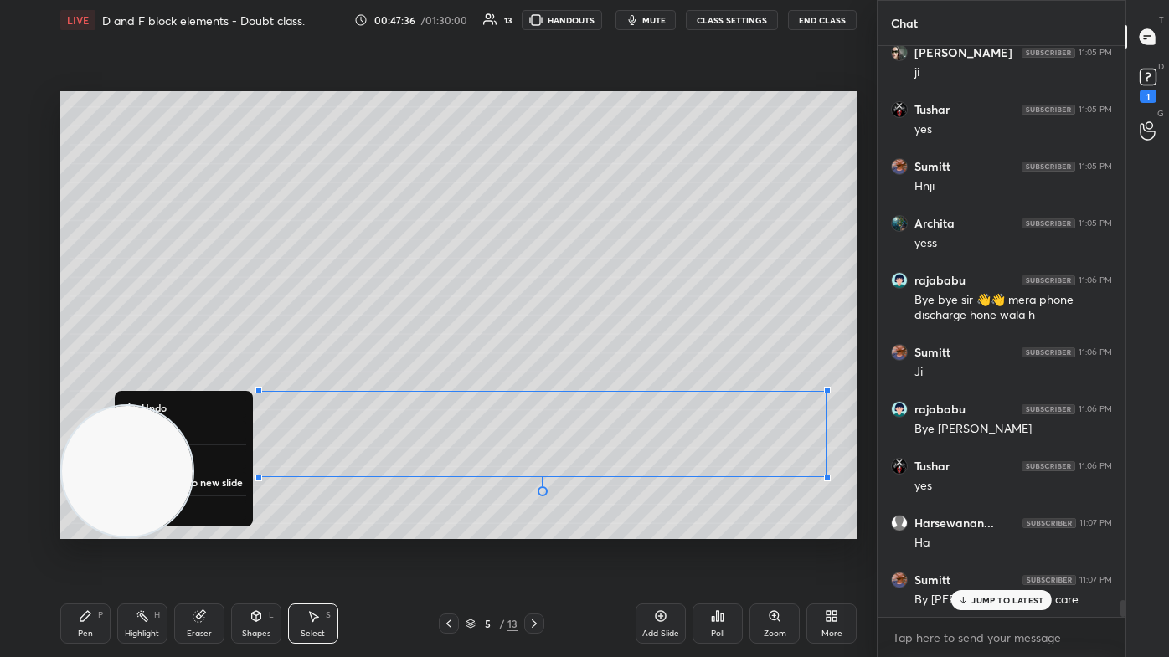
click at [600, 393] on div "0 ° Undo Copy Duplicate Duplicate to new slide Delete" at bounding box center [458, 315] width 796 height 448
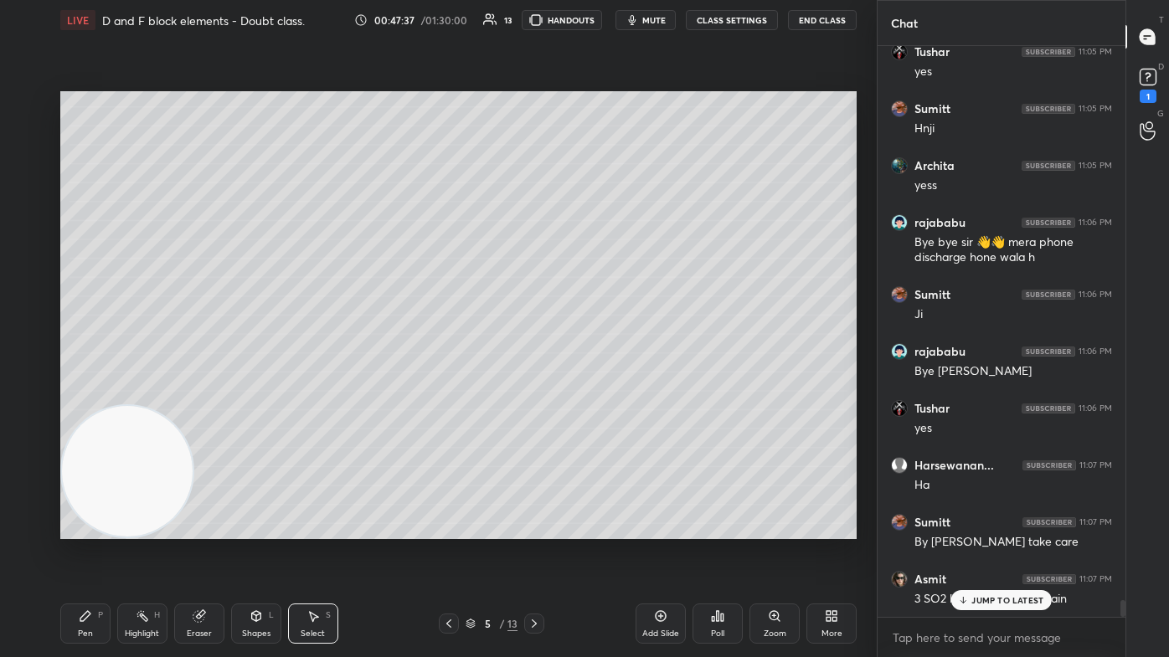
scroll to position [19142, 0]
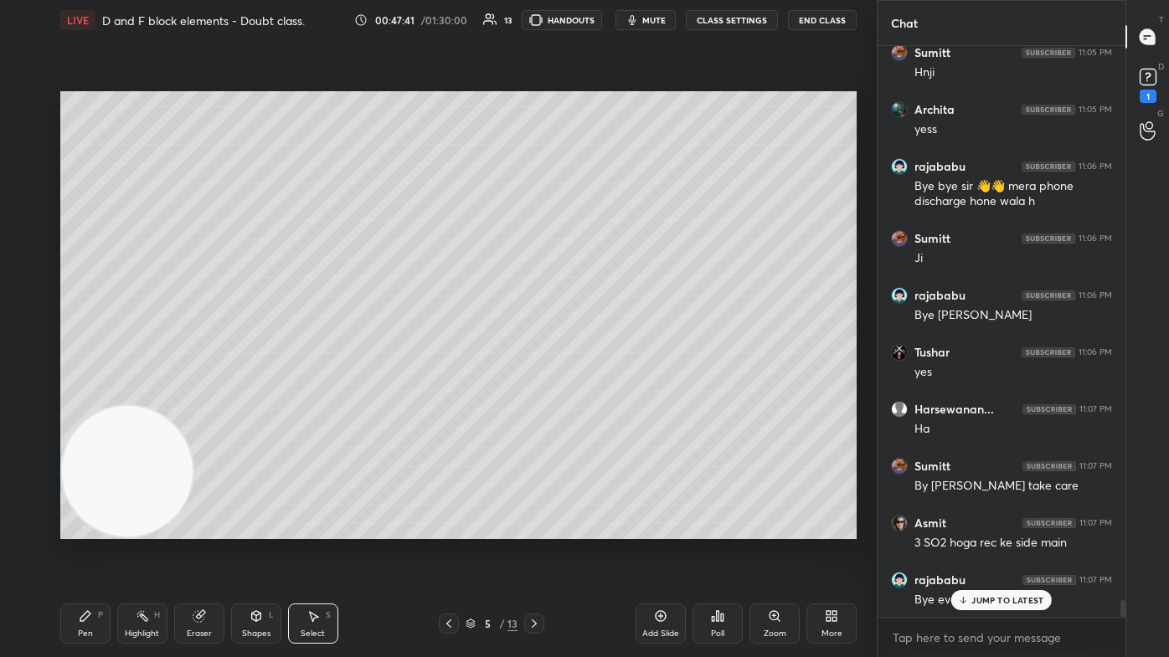
click at [198, 393] on icon at bounding box center [198, 616] width 11 height 11
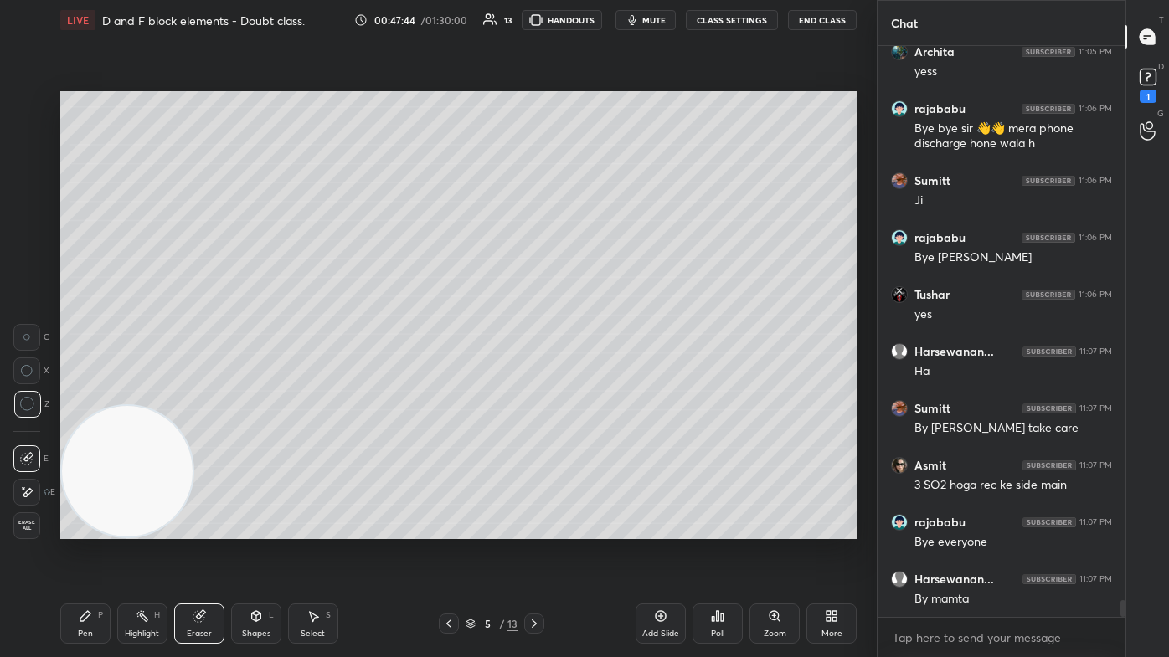
click at [92, 393] on div "Pen P" at bounding box center [85, 624] width 50 height 40
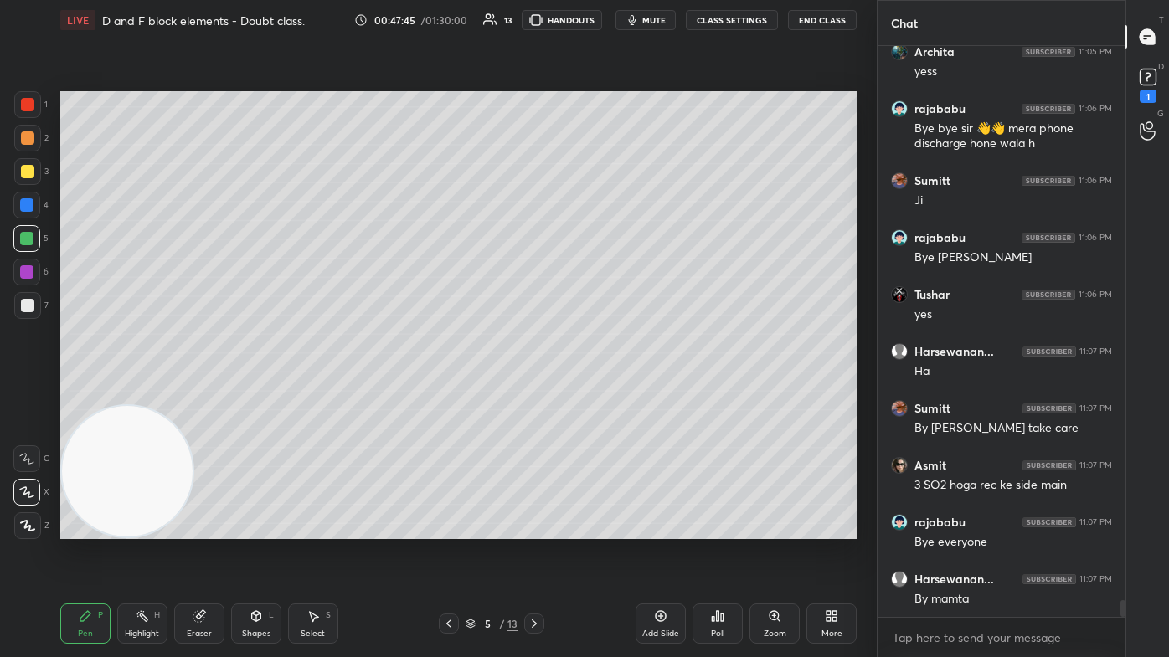
click at [30, 165] on div at bounding box center [27, 171] width 27 height 27
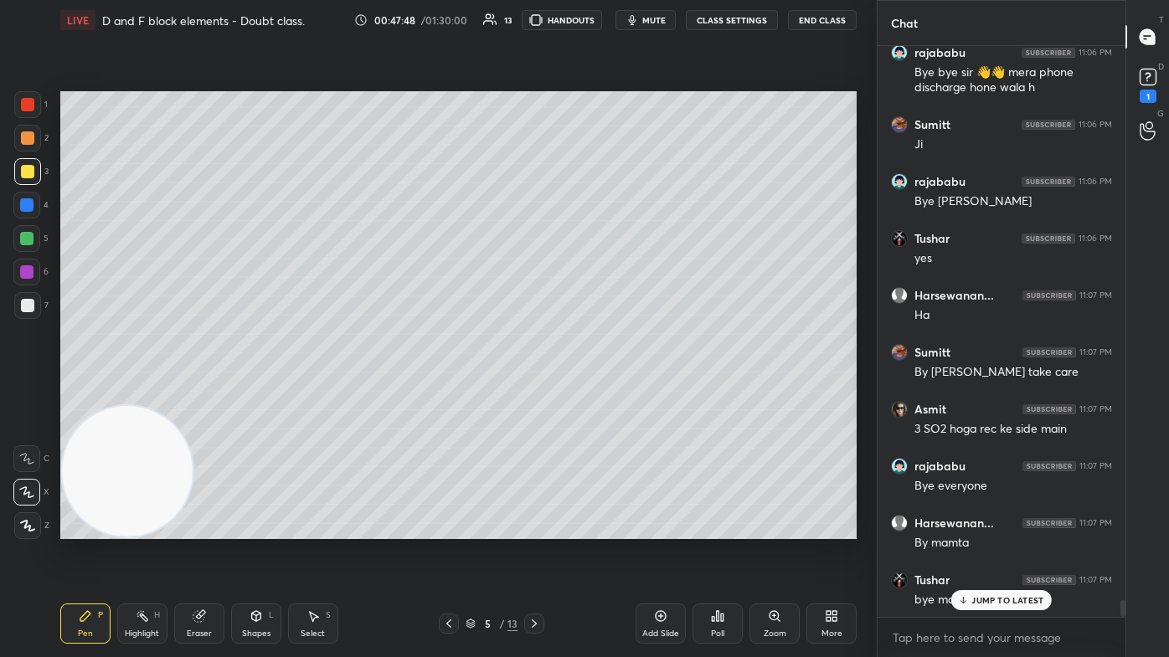
click at [250, 393] on div "Shapes L" at bounding box center [256, 624] width 50 height 40
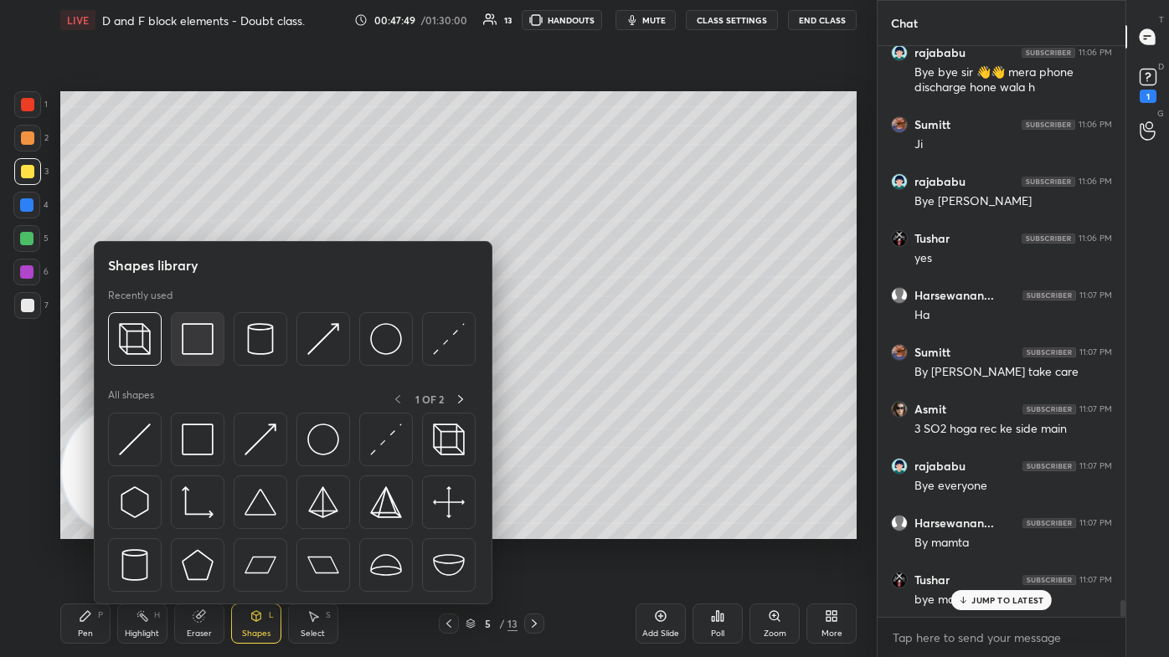
click at [186, 341] on img at bounding box center [198, 339] width 32 height 32
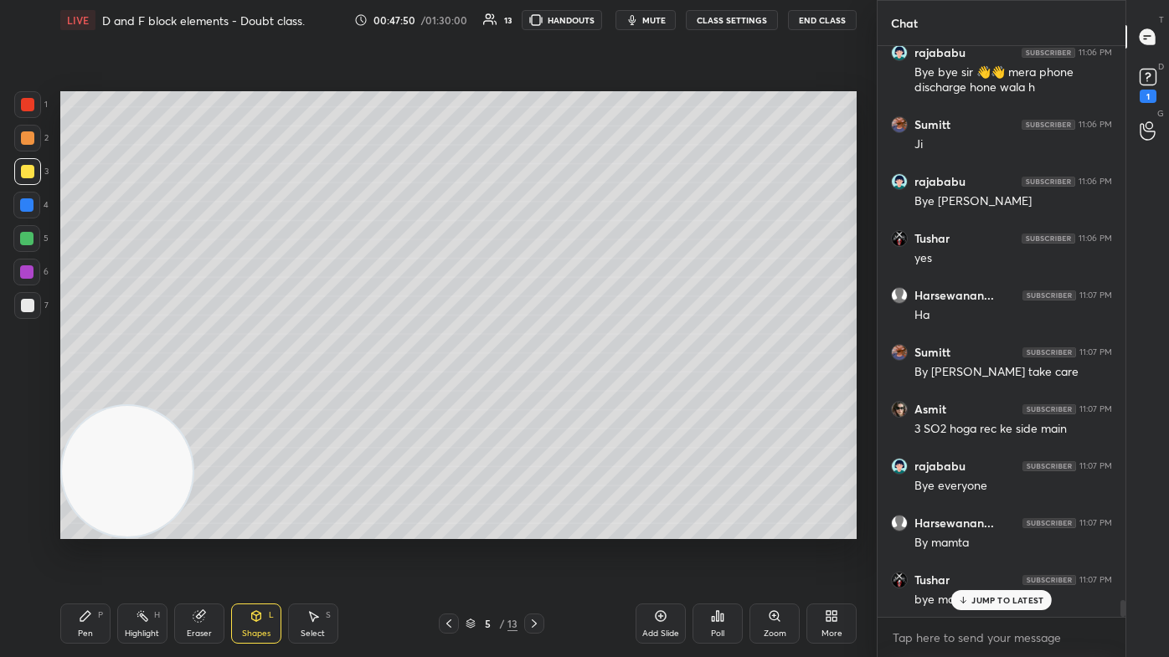
click at [22, 239] on div at bounding box center [26, 238] width 13 height 13
click at [600, 393] on div "JUMP TO LATEST" at bounding box center [1001, 600] width 100 height 20
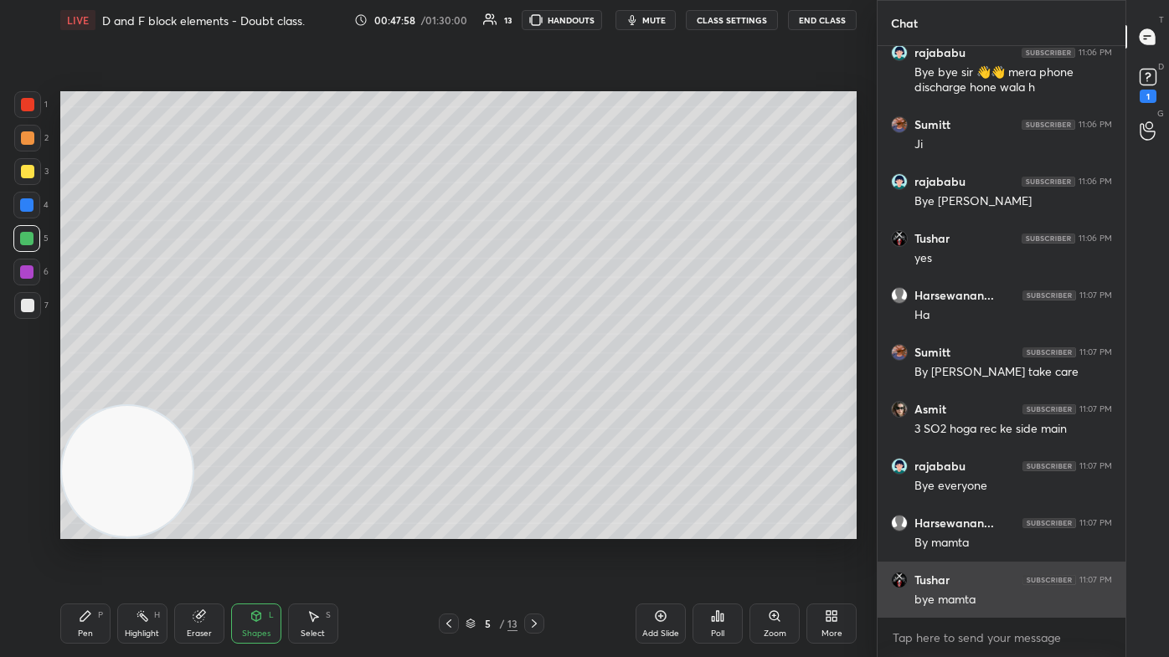
scroll to position [19328, 0]
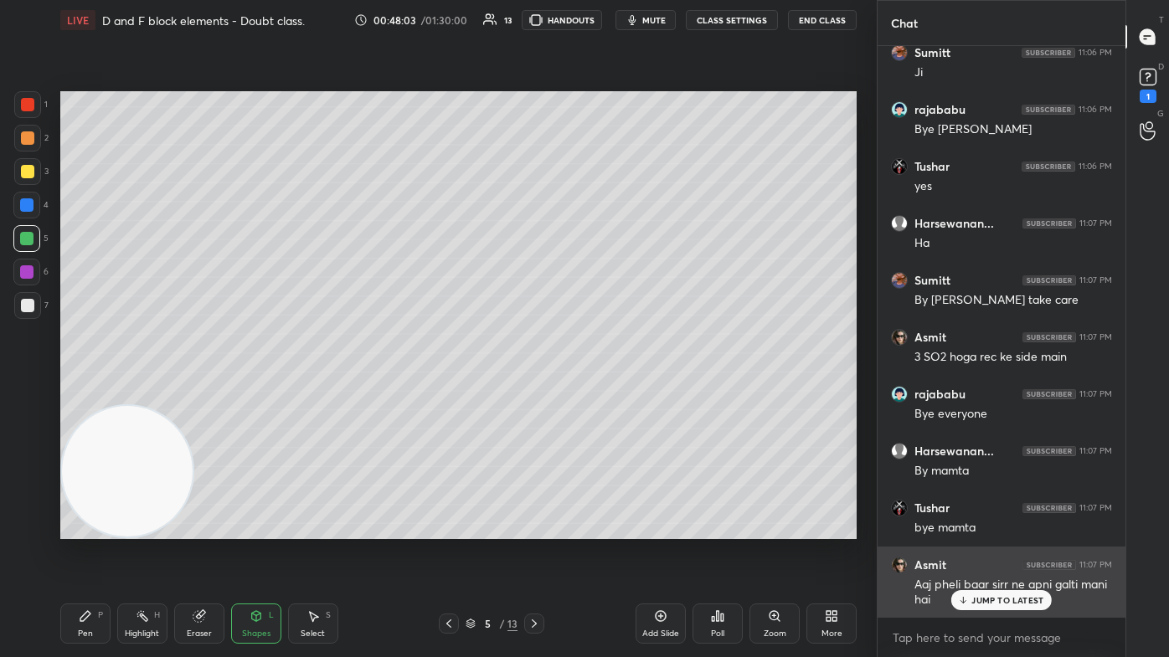
drag, startPoint x: 985, startPoint y: 597, endPoint x: 974, endPoint y: 600, distance: 11.4
click at [600, 393] on p "JUMP TO LATEST" at bounding box center [1007, 600] width 72 height 10
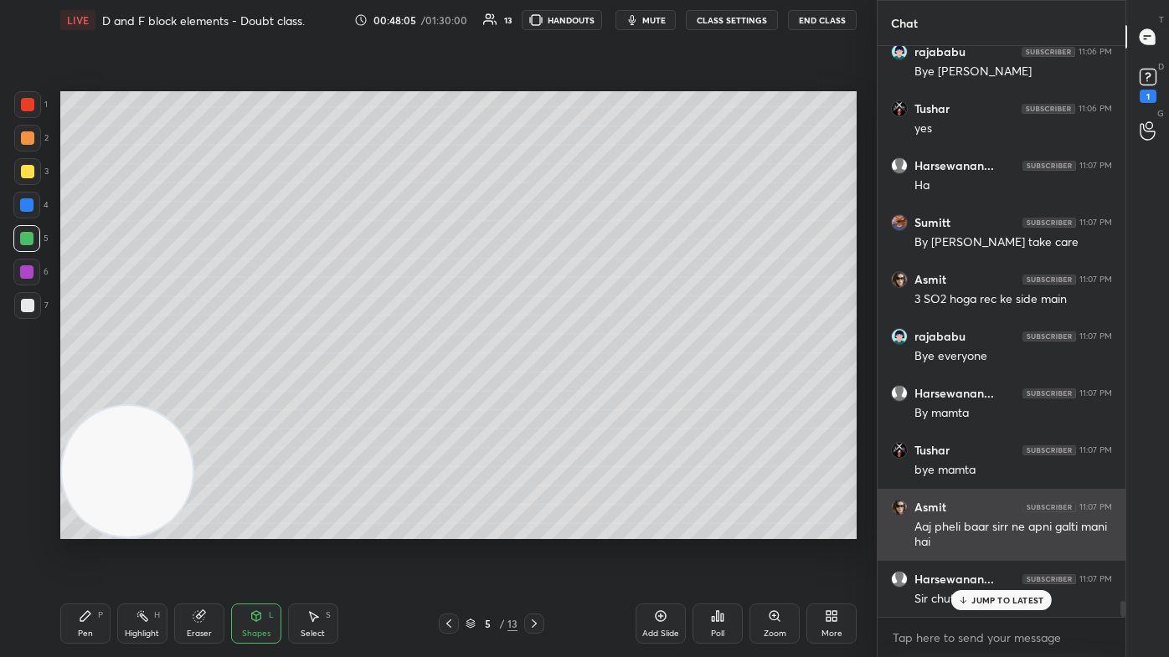
scroll to position [19442, 0]
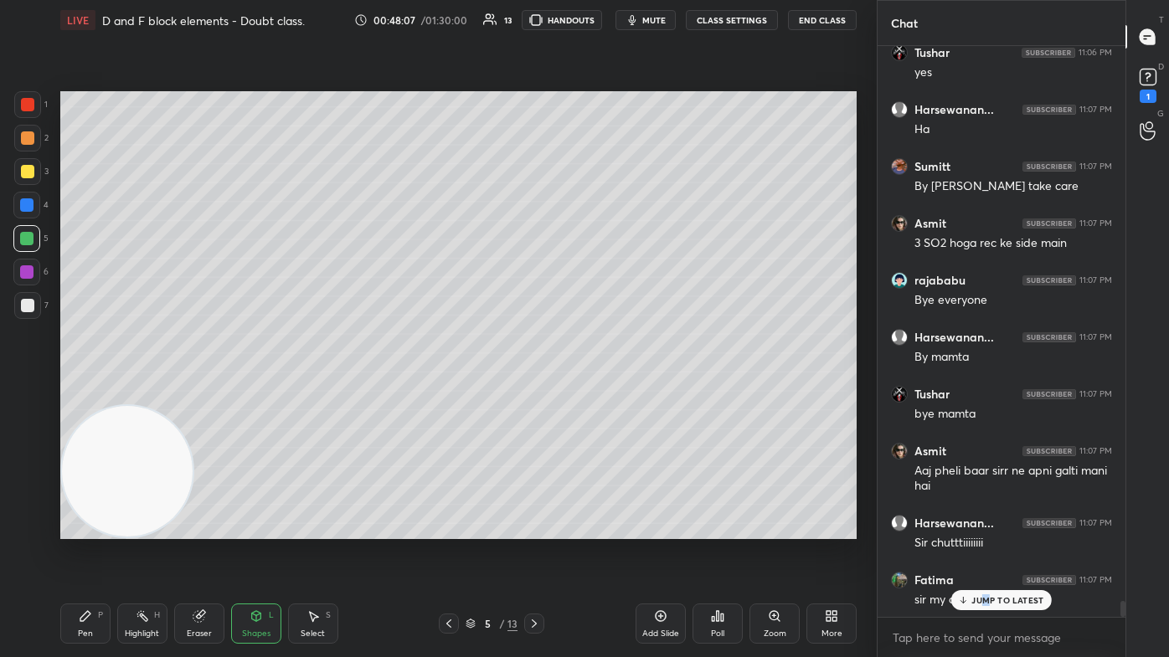
click at [600, 393] on p "JUMP TO LATEST" at bounding box center [1007, 600] width 72 height 10
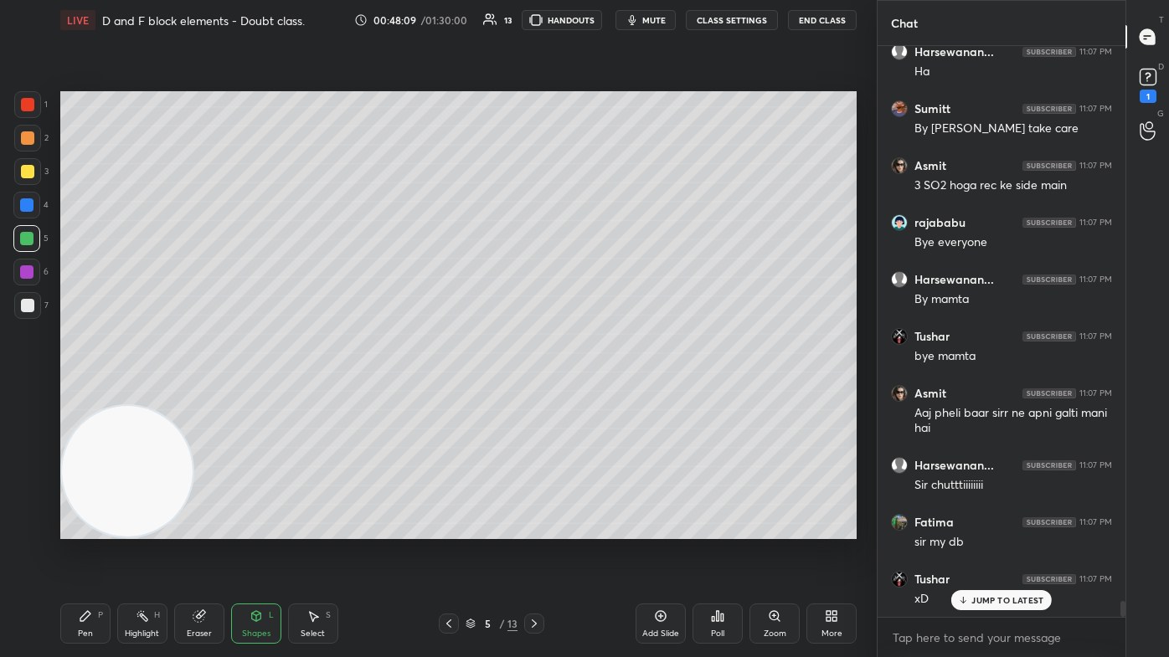
scroll to position [19556, 0]
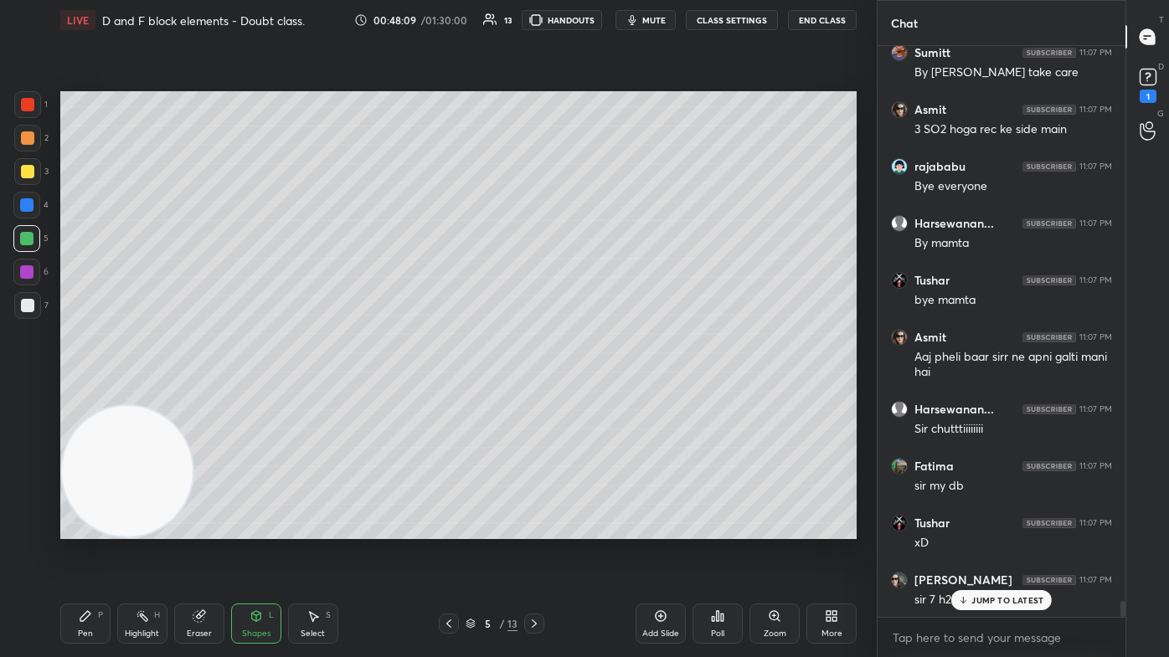
click at [35, 306] on div at bounding box center [27, 305] width 27 height 27
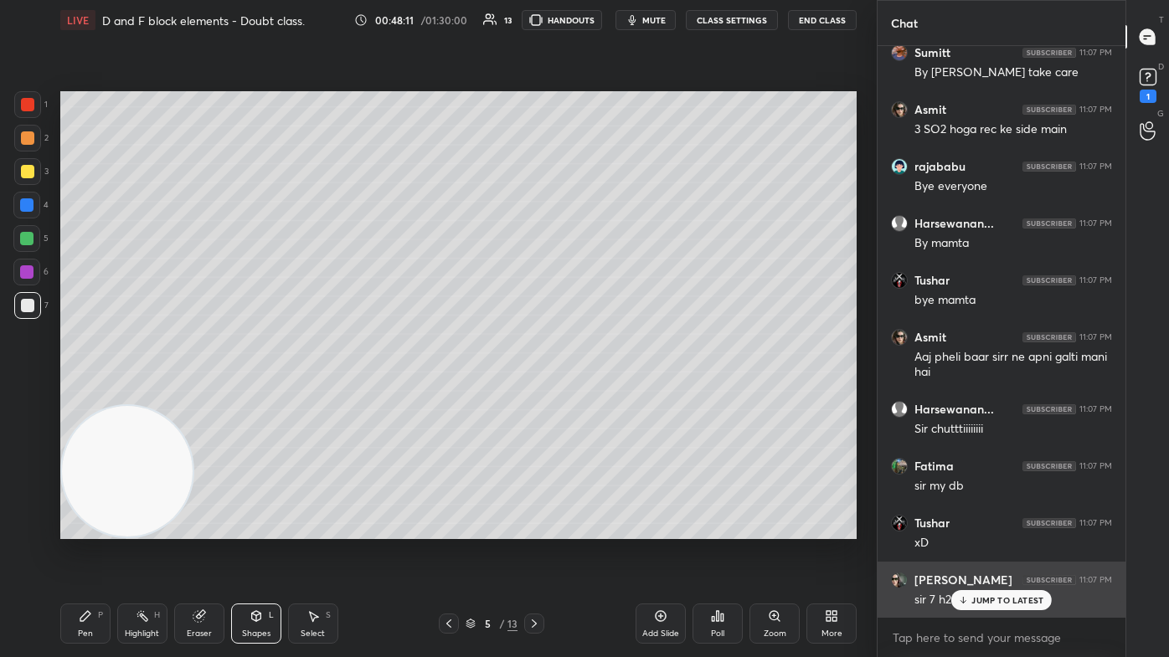
click at [600, 393] on div "JUMP TO LATEST" at bounding box center [1001, 600] width 100 height 20
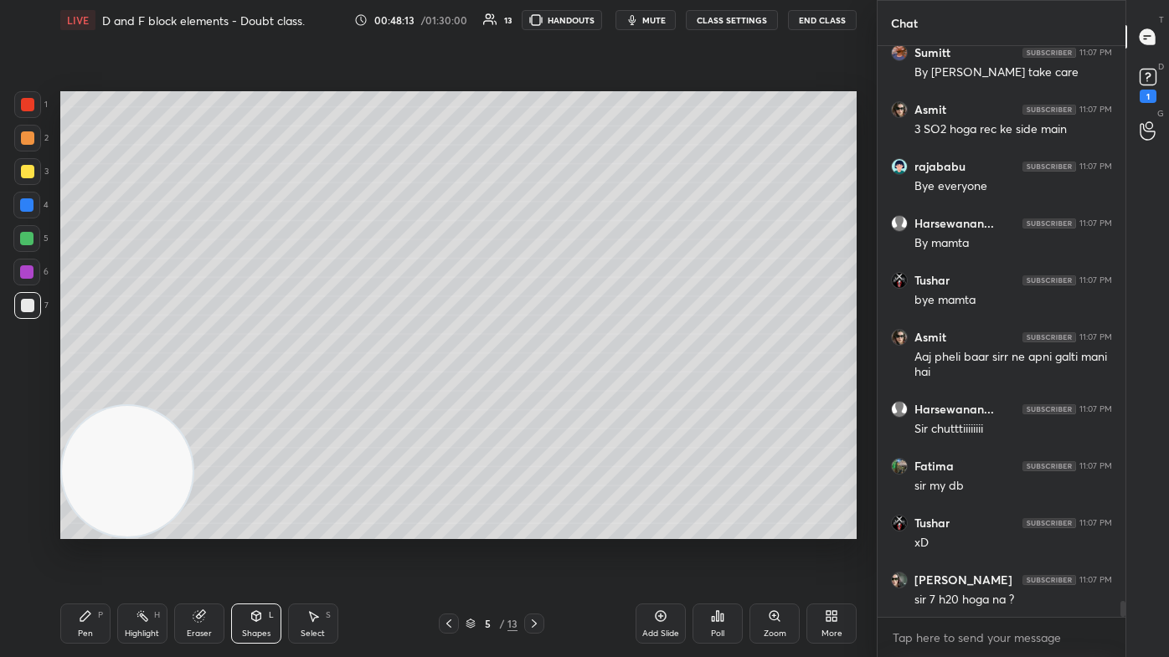
click at [197, 393] on div "Eraser" at bounding box center [199, 634] width 25 height 8
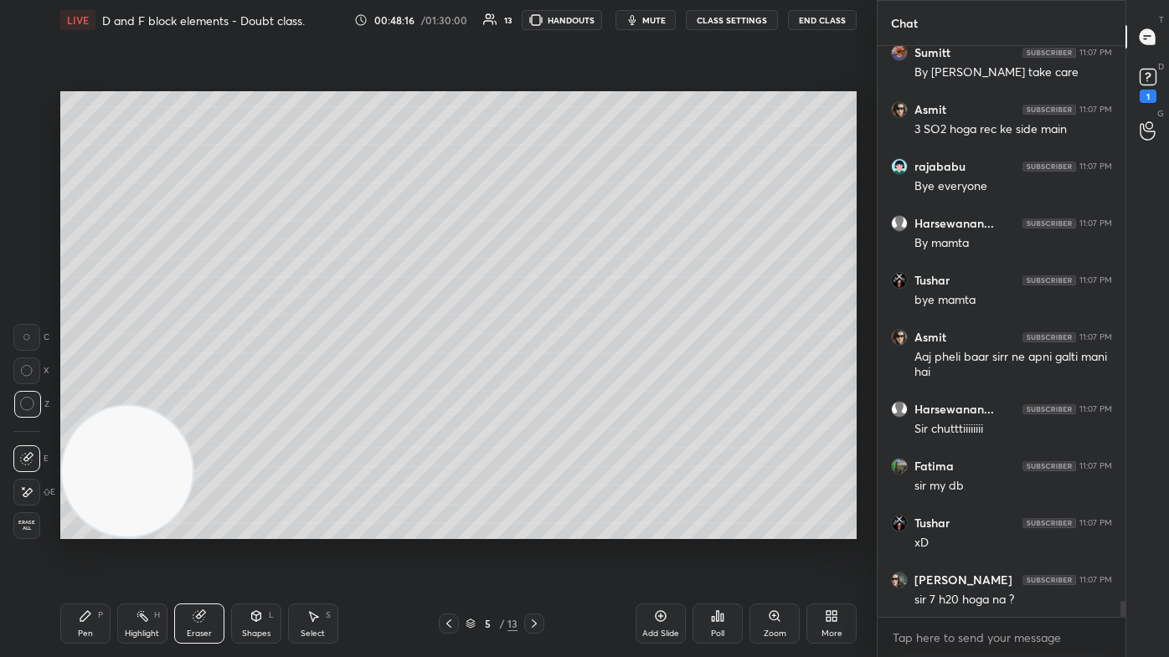
click at [82, 393] on div "Pen P" at bounding box center [85, 624] width 50 height 40
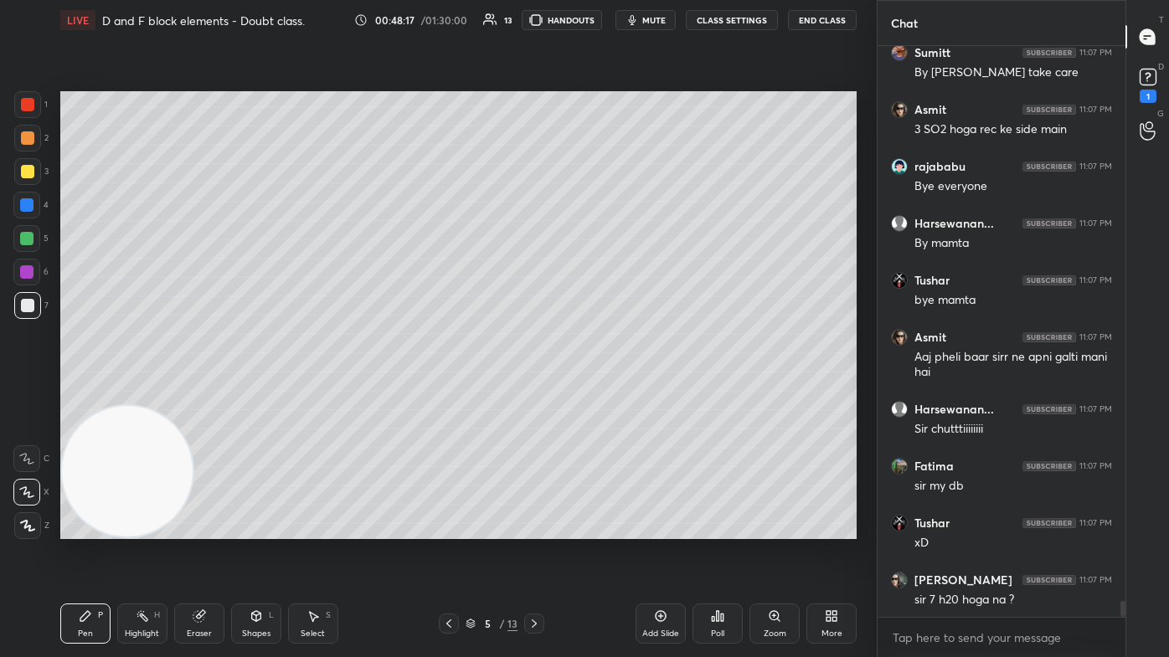
scroll to position [19613, 0]
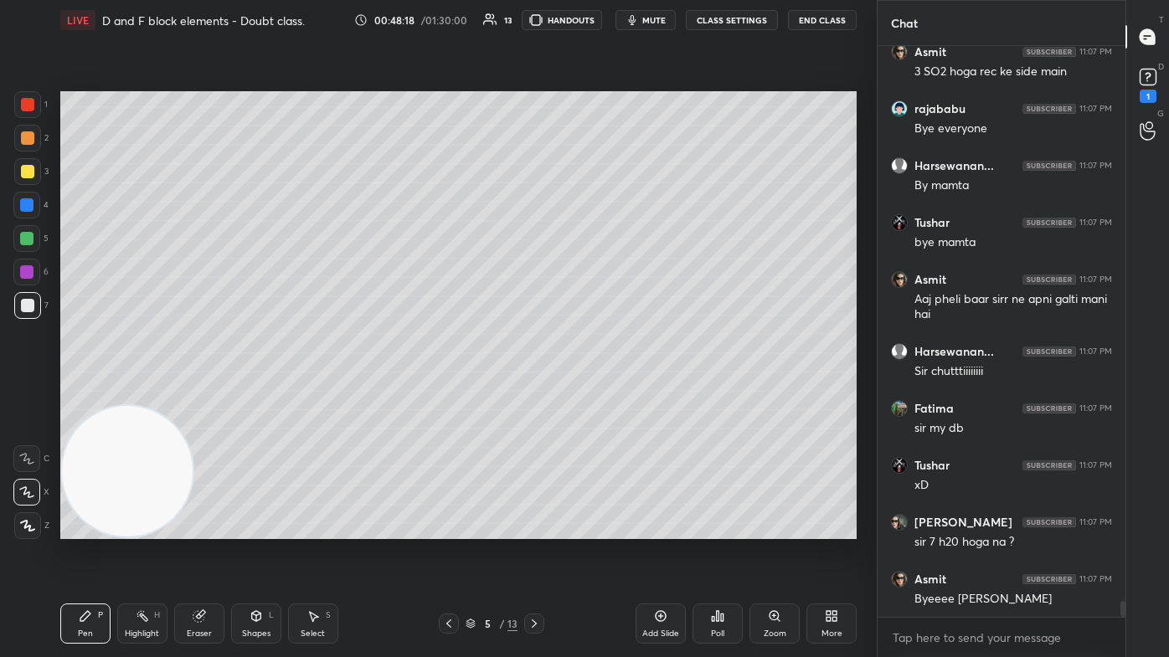
click at [28, 300] on div at bounding box center [27, 305] width 13 height 13
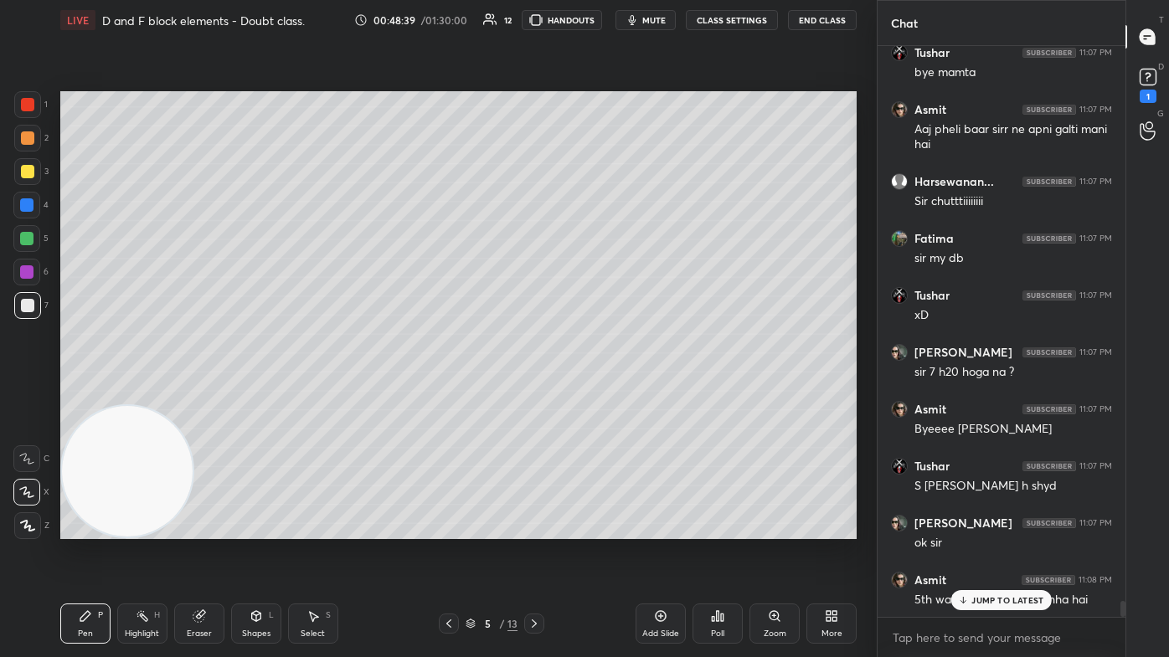
scroll to position [19870, 0]
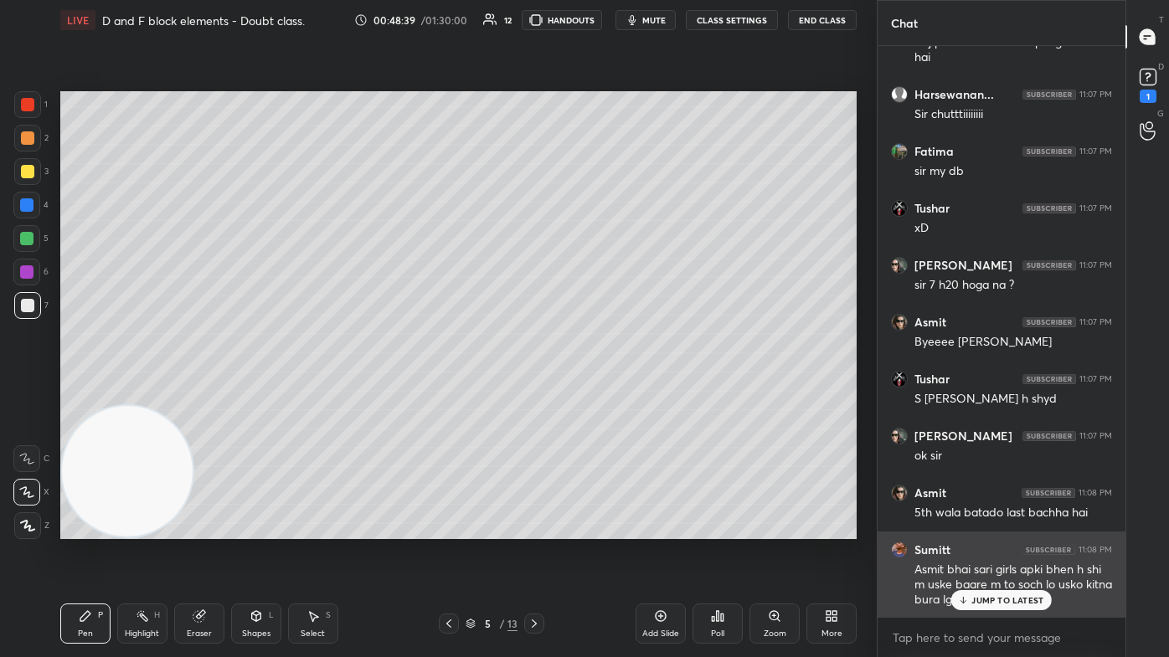
click at [600, 393] on div "JUMP TO LATEST" at bounding box center [1001, 600] width 100 height 20
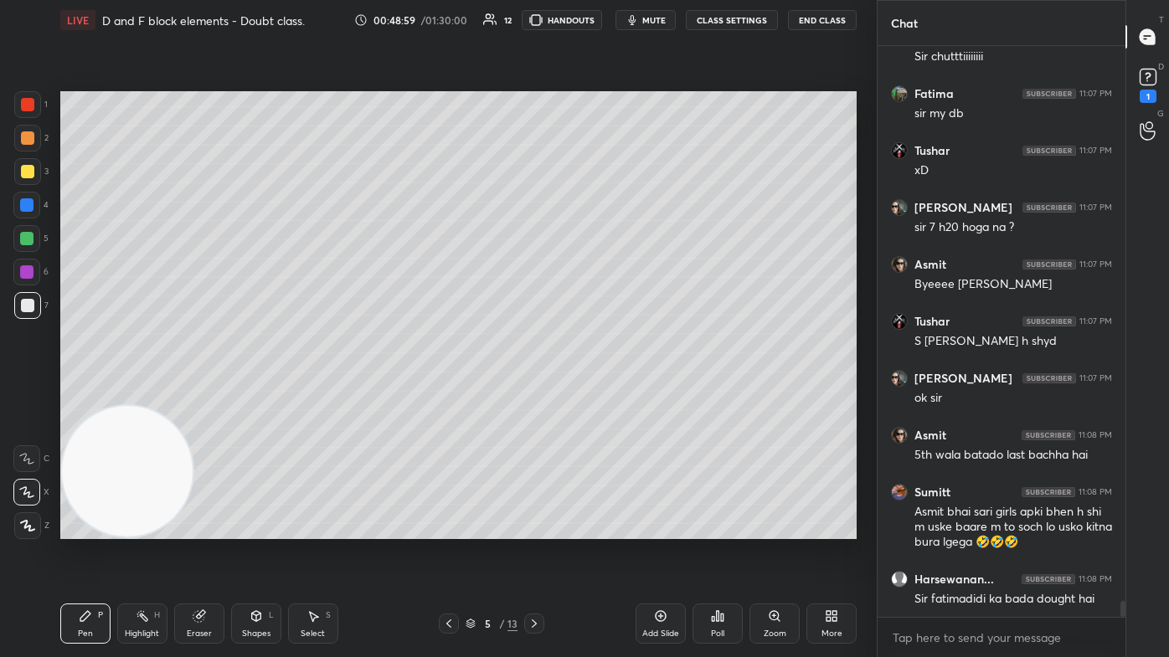
scroll to position [19984, 0]
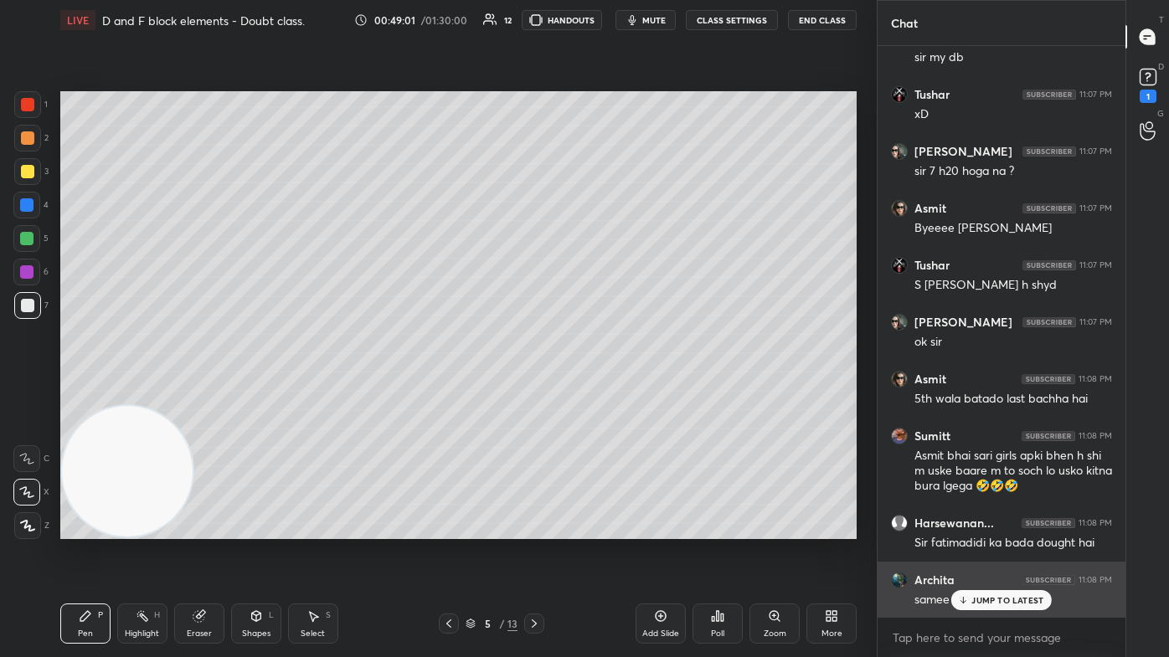
click at [600, 393] on div "JUMP TO LATEST" at bounding box center [1001, 600] width 100 height 20
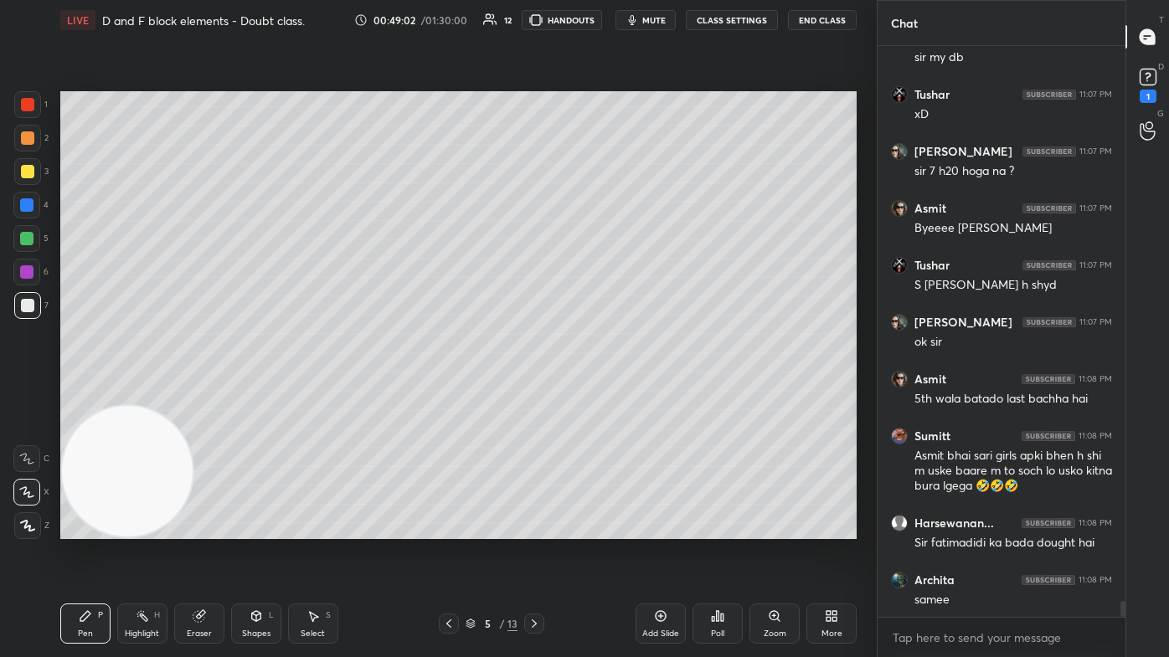
click at [600, 76] on div "D Doubts (D) 1" at bounding box center [1147, 83] width 43 height 47
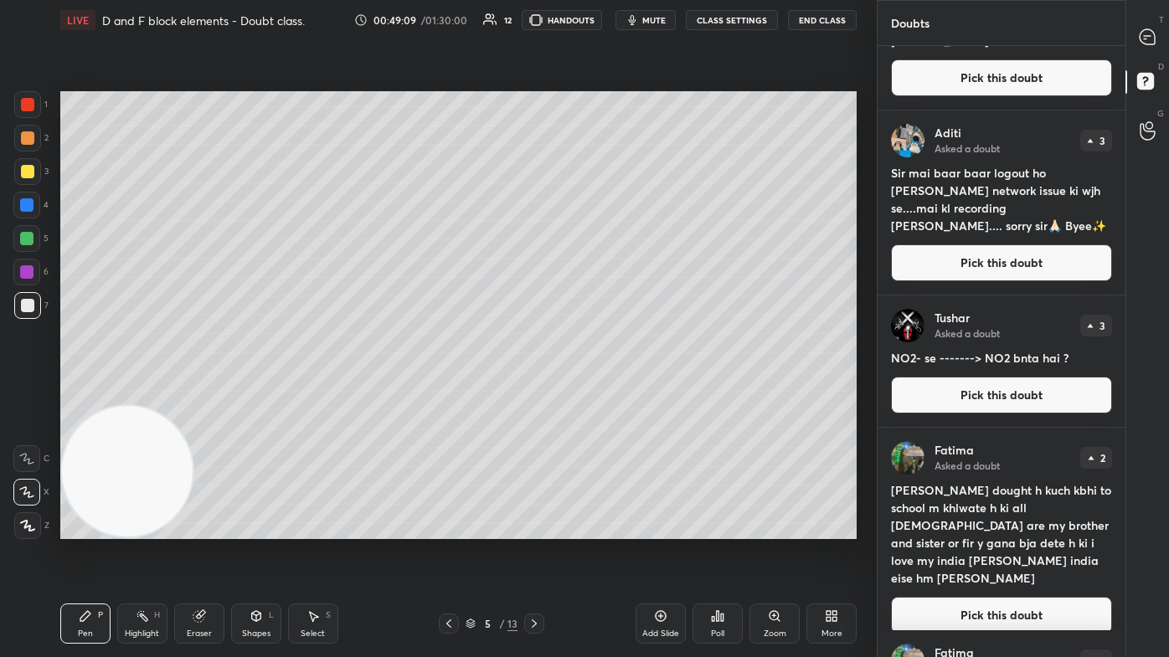
scroll to position [87, 0]
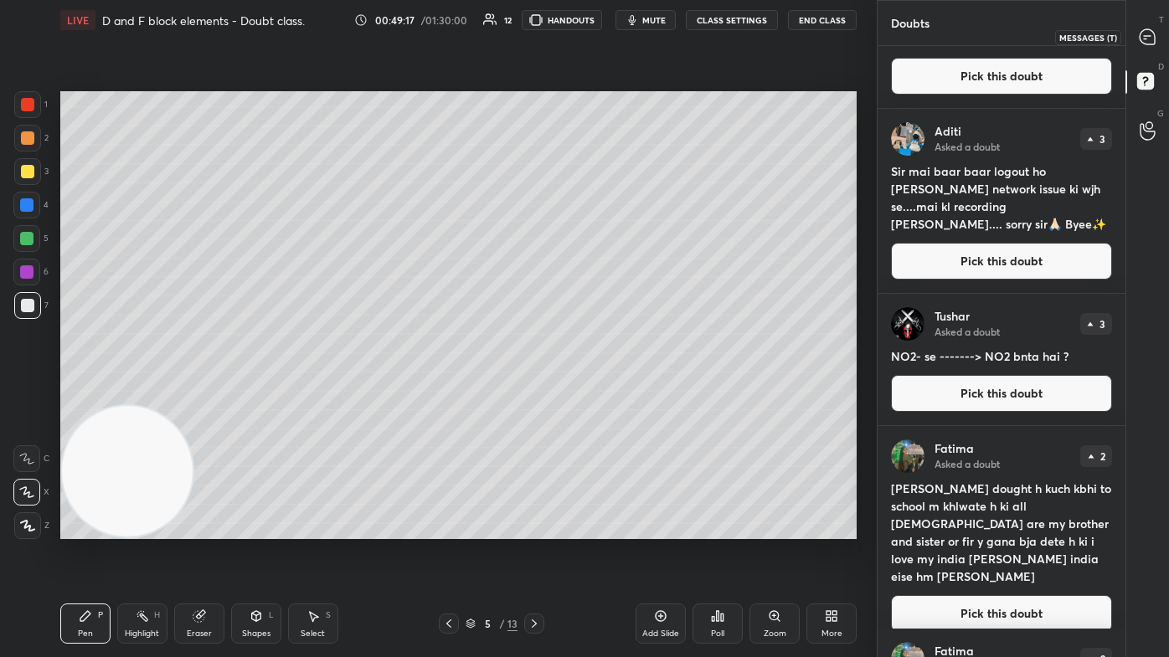
click at [600, 29] on icon at bounding box center [1146, 36] width 15 height 15
type textarea "x"
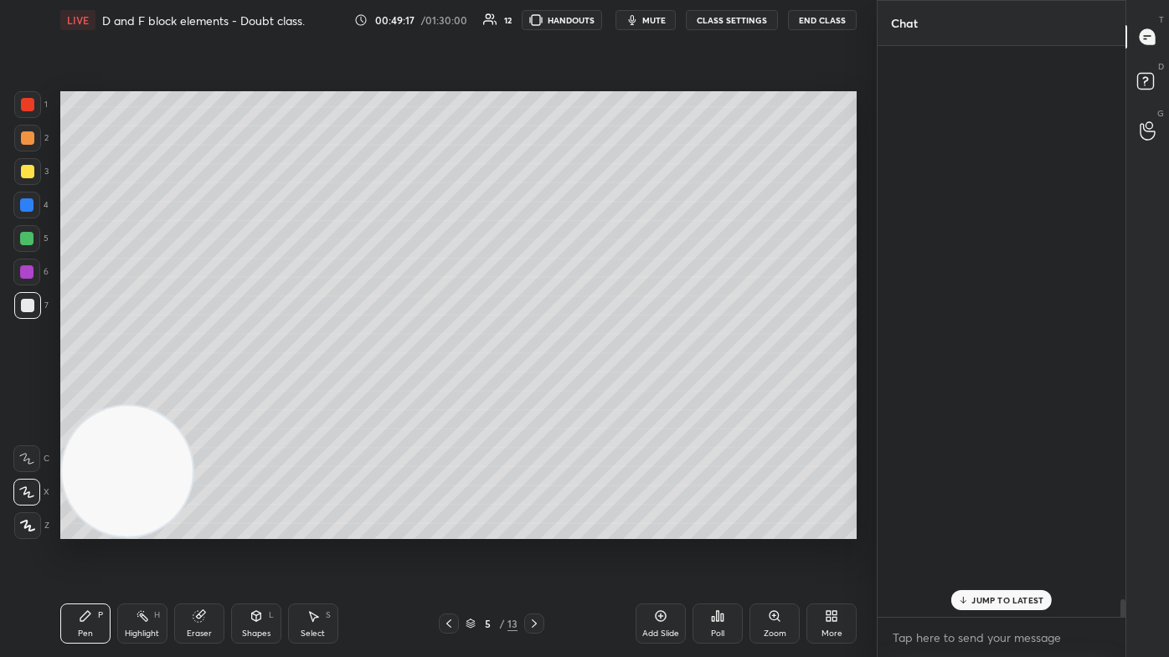
scroll to position [567, 243]
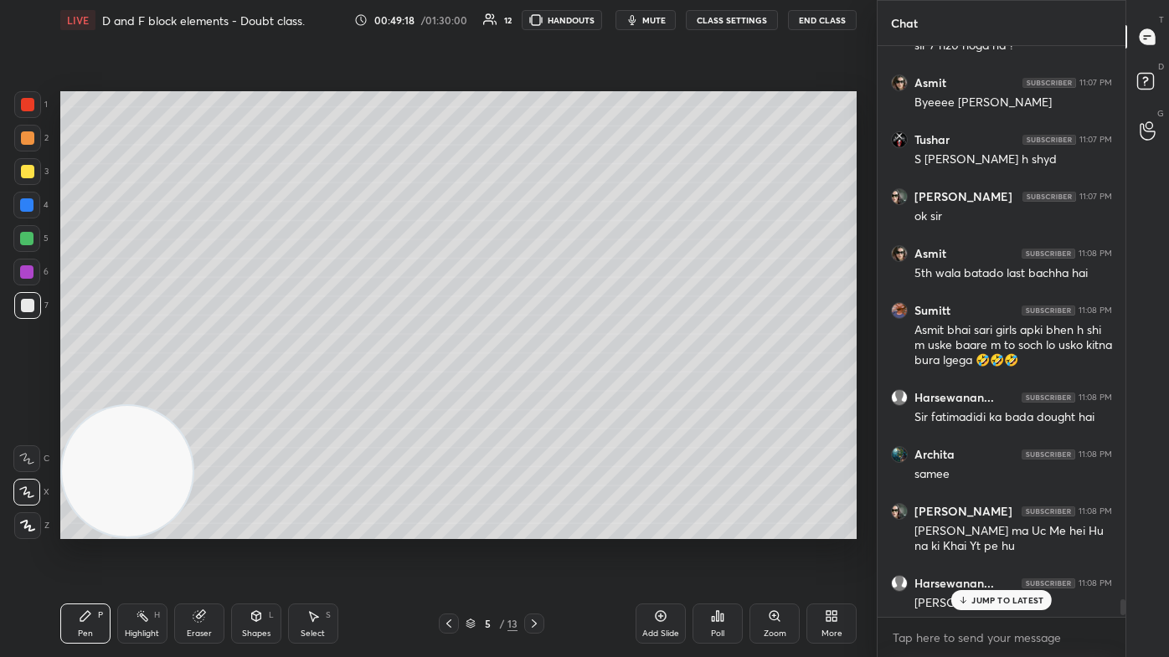
click at [600, 393] on p "JUMP TO LATEST" at bounding box center [1007, 600] width 72 height 10
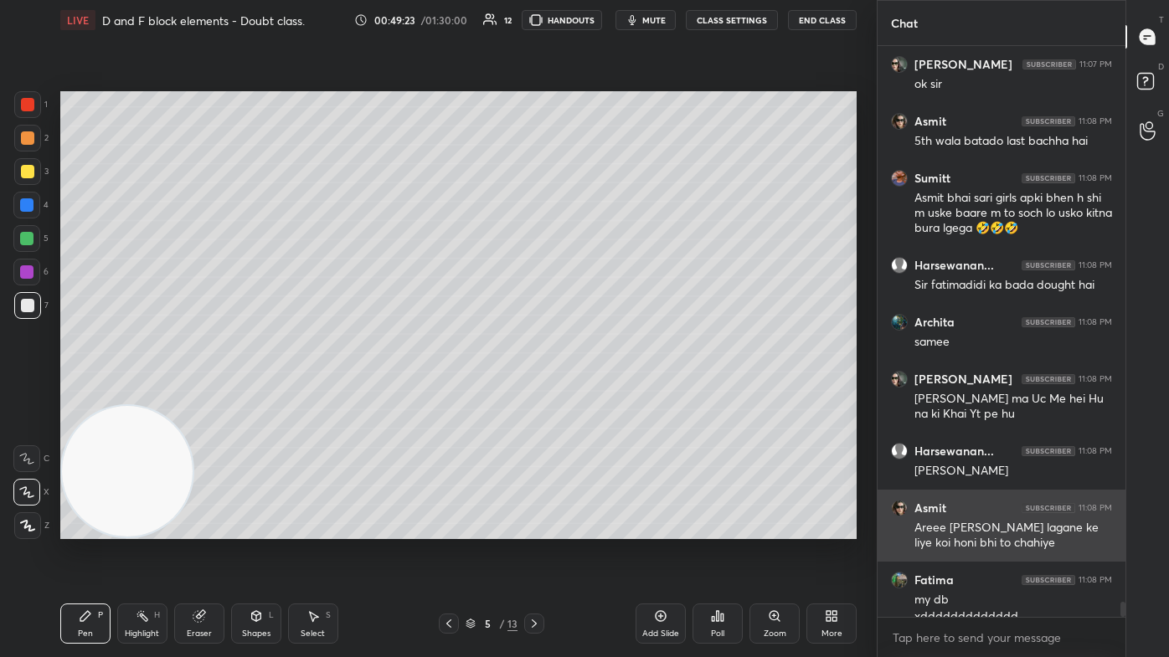
scroll to position [20752, 0]
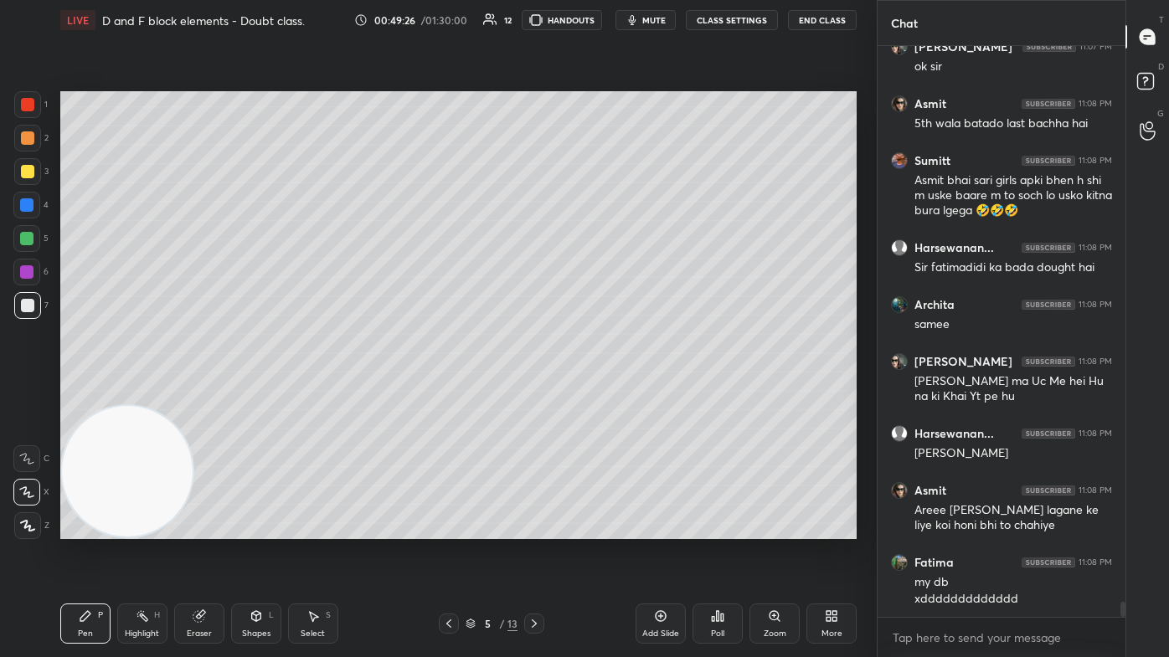
click at [539, 393] on icon at bounding box center [533, 623] width 13 height 13
click at [537, 393] on icon at bounding box center [533, 623] width 13 height 13
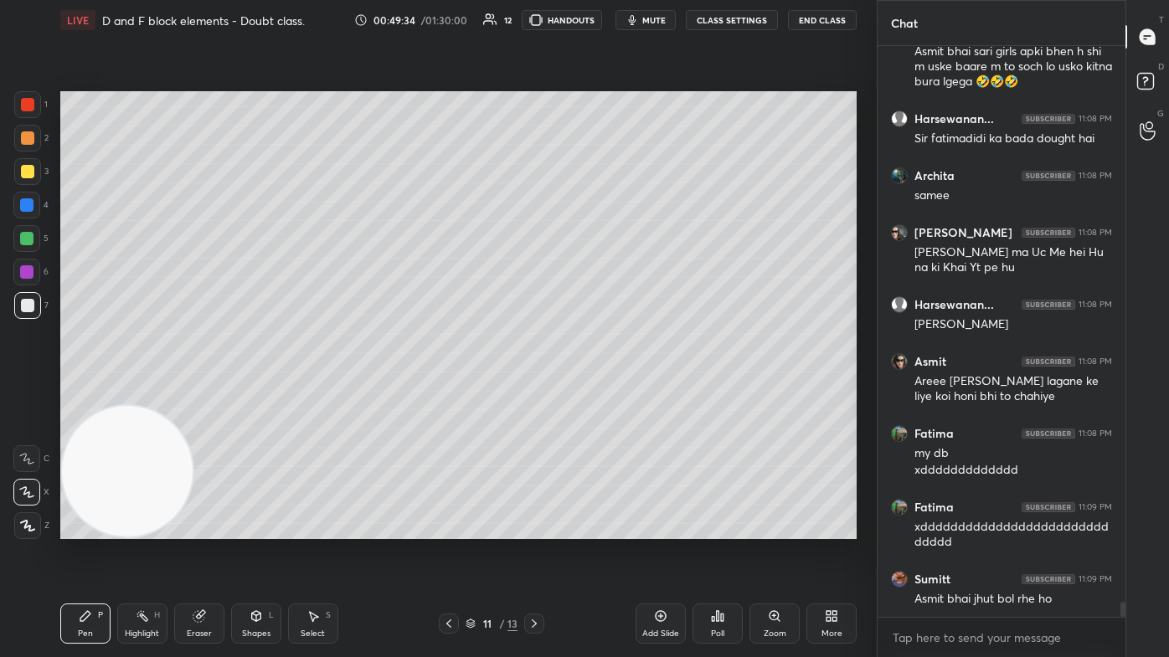
scroll to position [20937, 0]
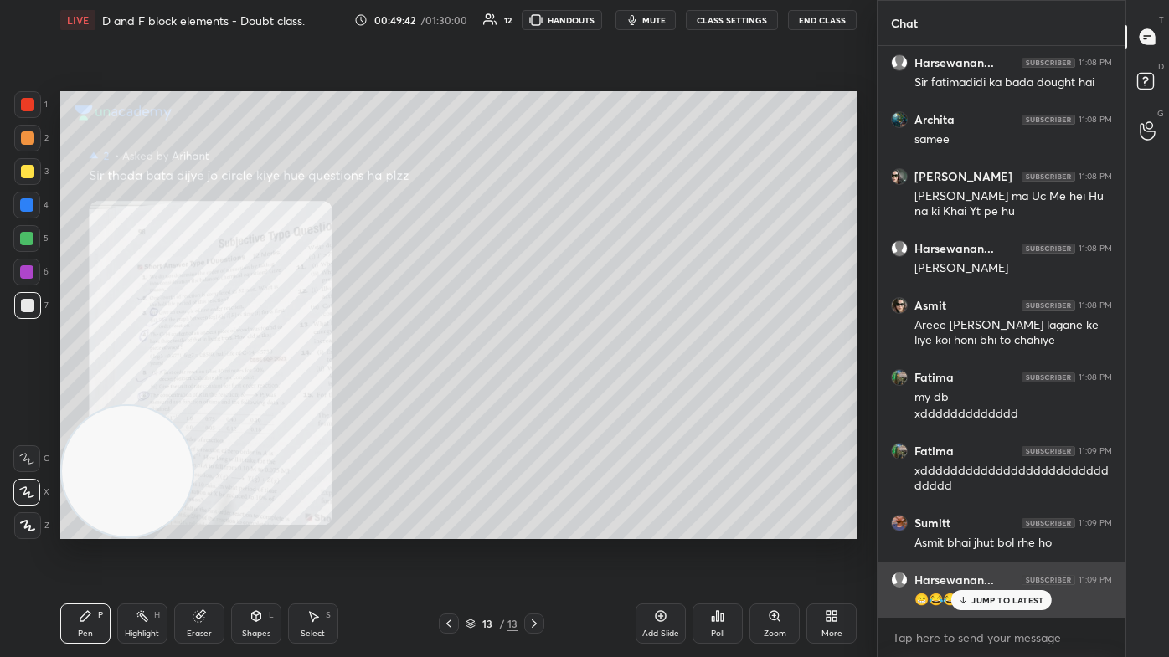
click at [600, 393] on p "JUMP TO LATEST" at bounding box center [1007, 600] width 72 height 10
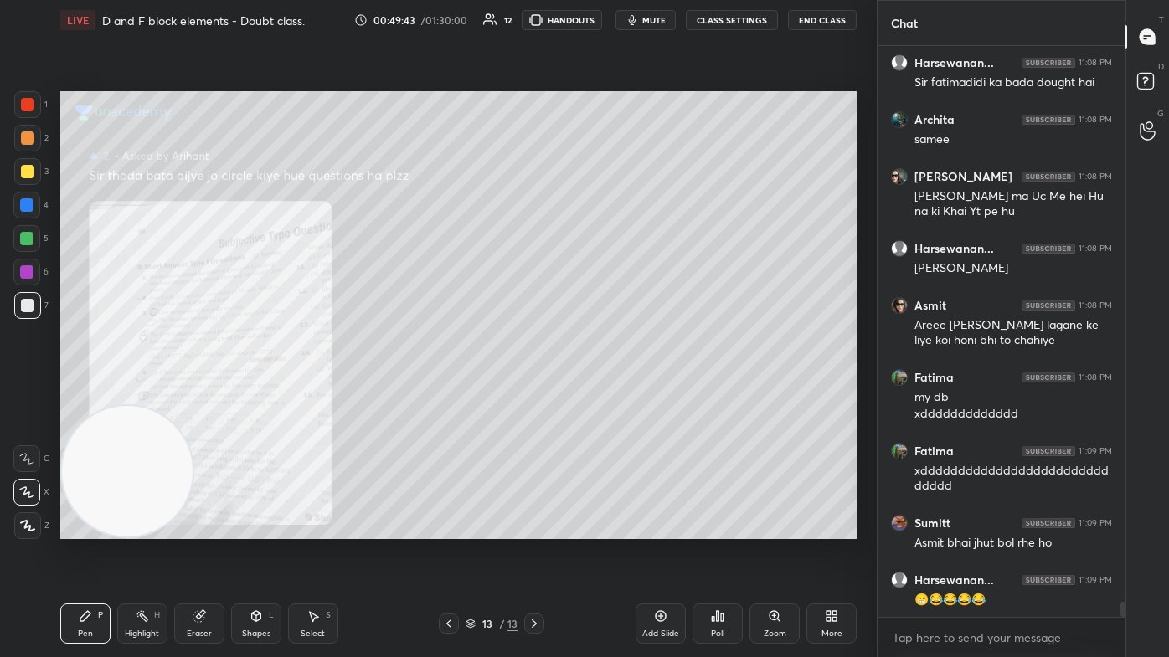
click at [600, 393] on div "Add Slide" at bounding box center [660, 634] width 37 height 8
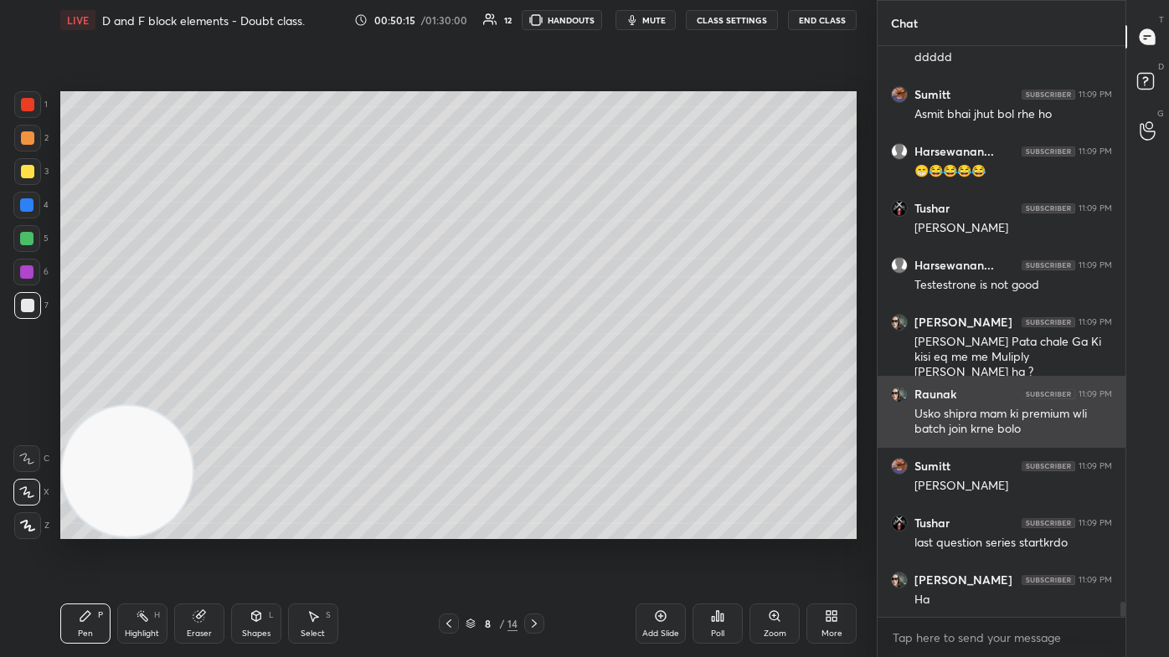
scroll to position [21423, 0]
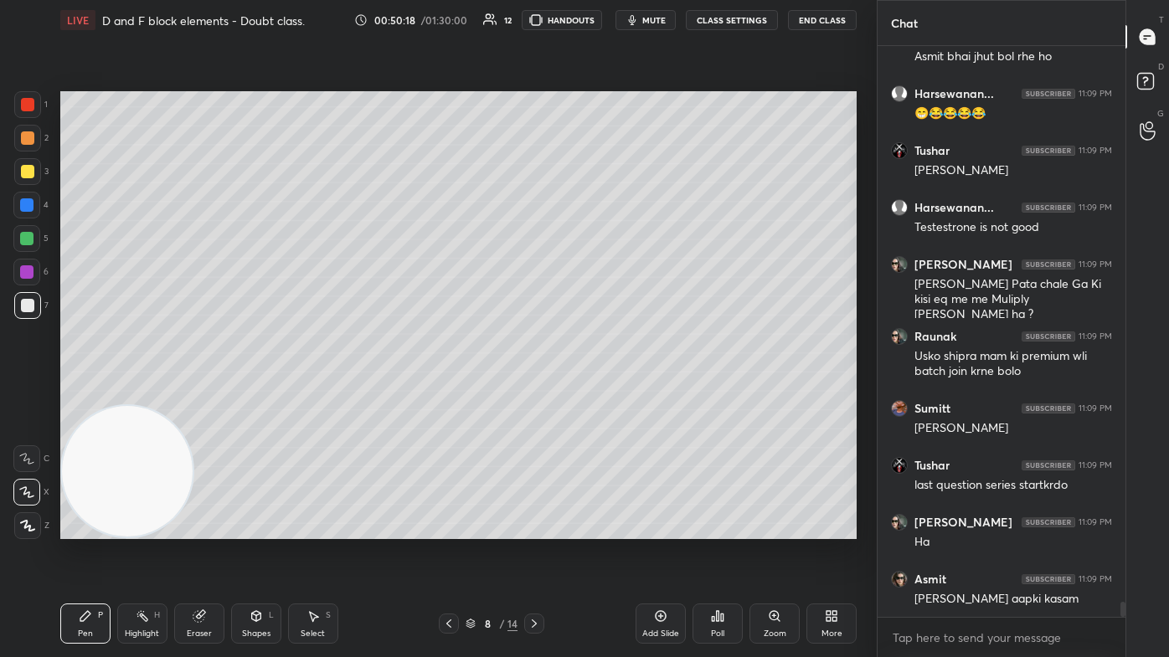
click at [27, 238] on div at bounding box center [26, 238] width 13 height 13
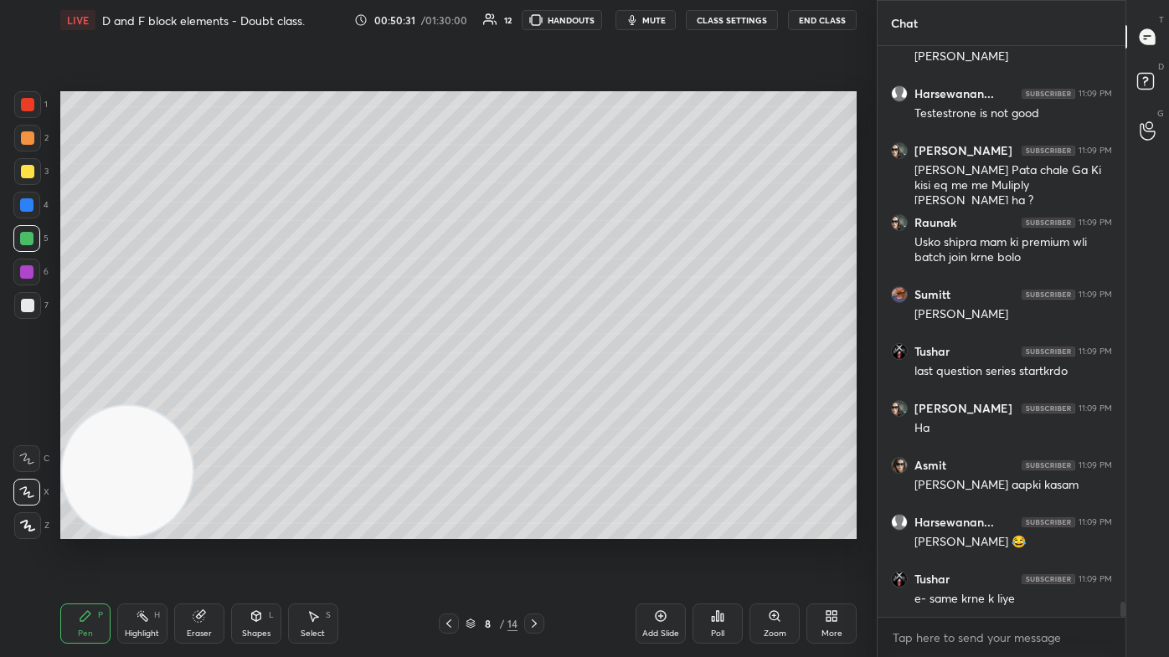
scroll to position [21593, 0]
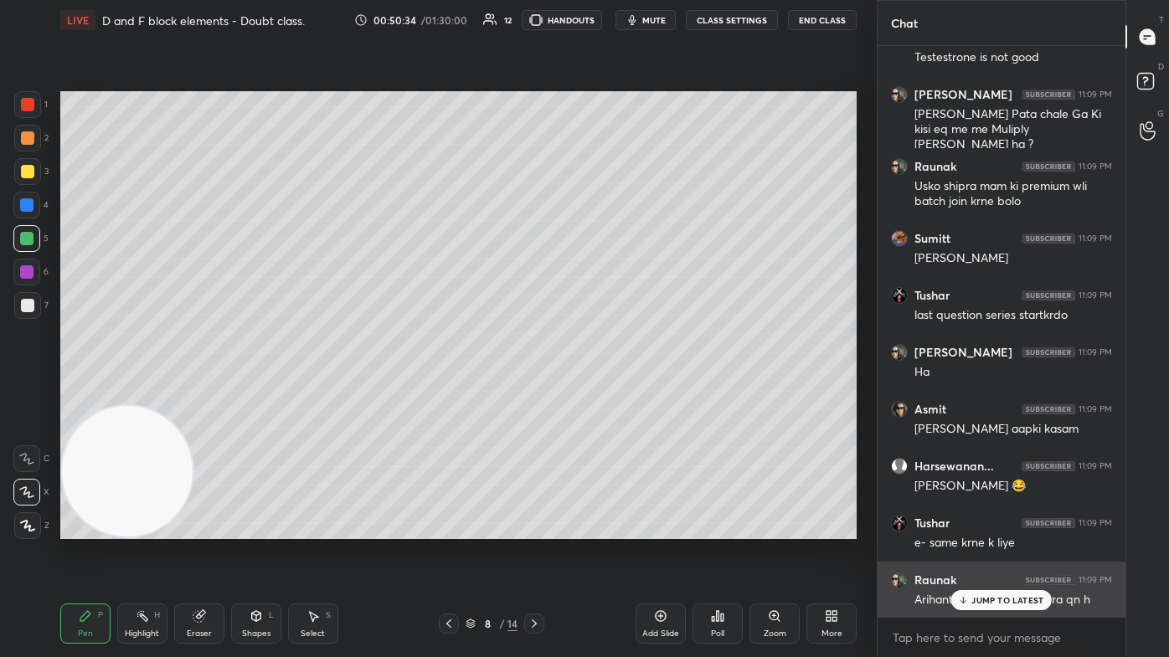
drag, startPoint x: 1017, startPoint y: 600, endPoint x: 1009, endPoint y: 603, distance: 8.7
click at [600, 393] on p "JUMP TO LATEST" at bounding box center [1007, 600] width 72 height 10
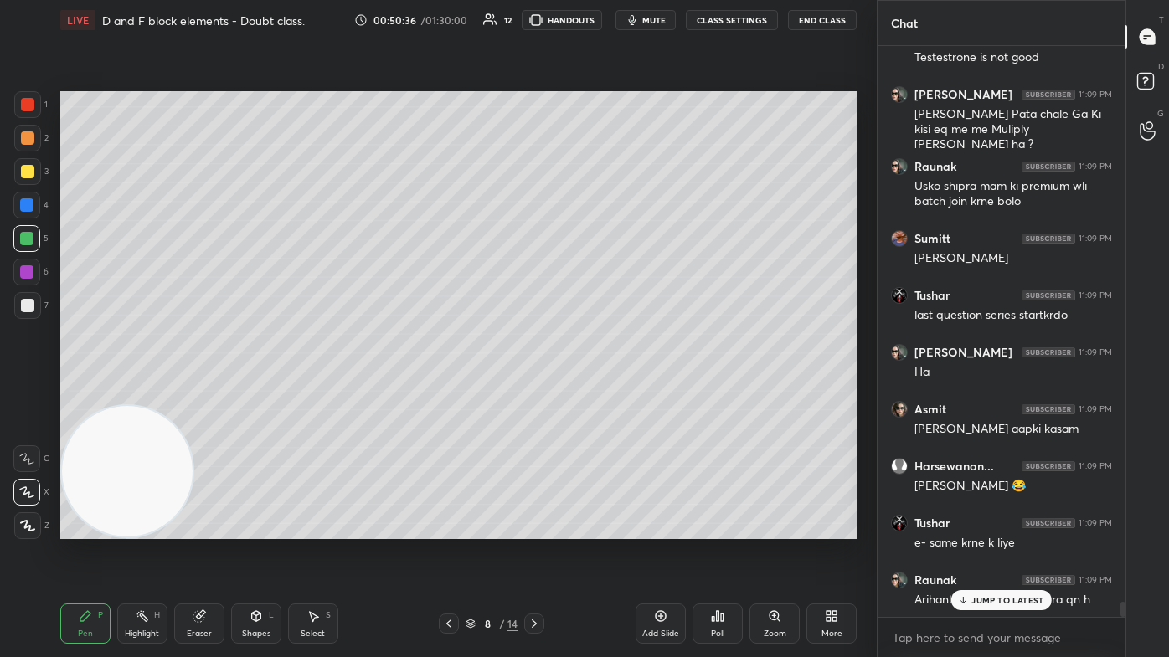
scroll to position [21665, 0]
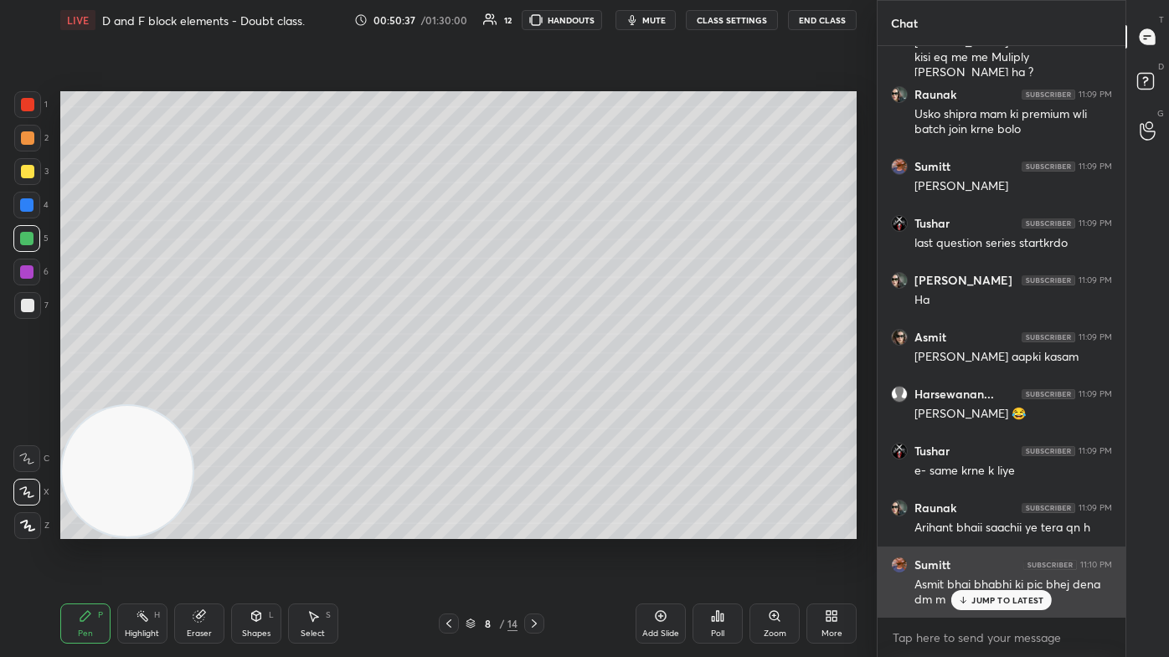
click at [600, 393] on p "JUMP TO LATEST" at bounding box center [1007, 600] width 72 height 10
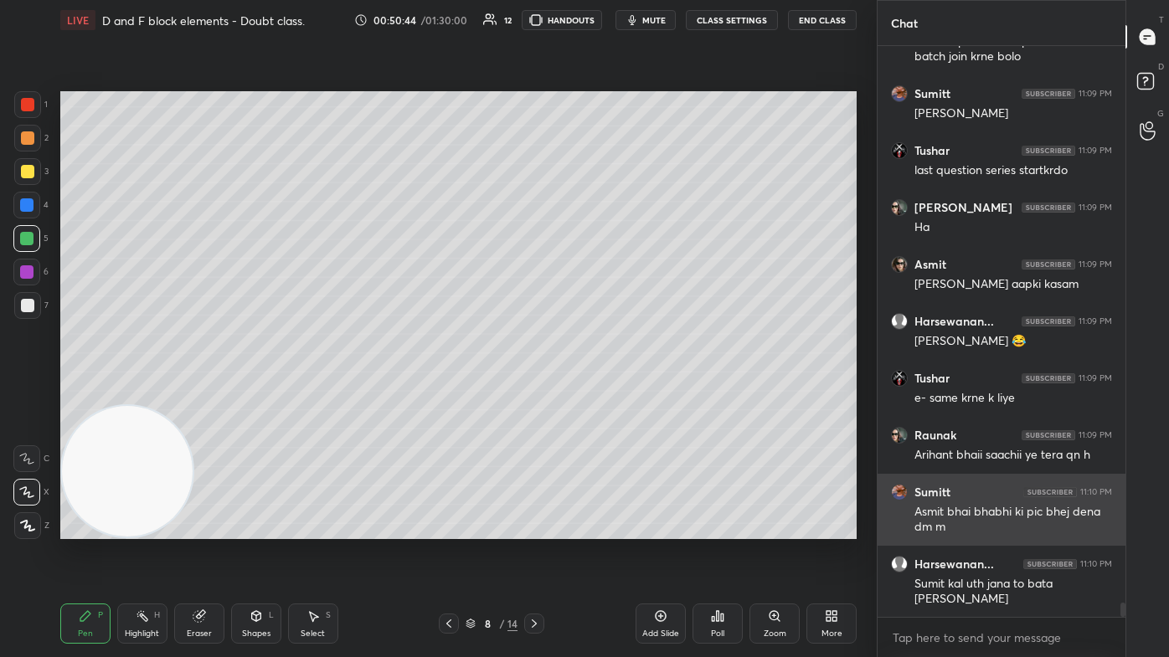
scroll to position [21794, 0]
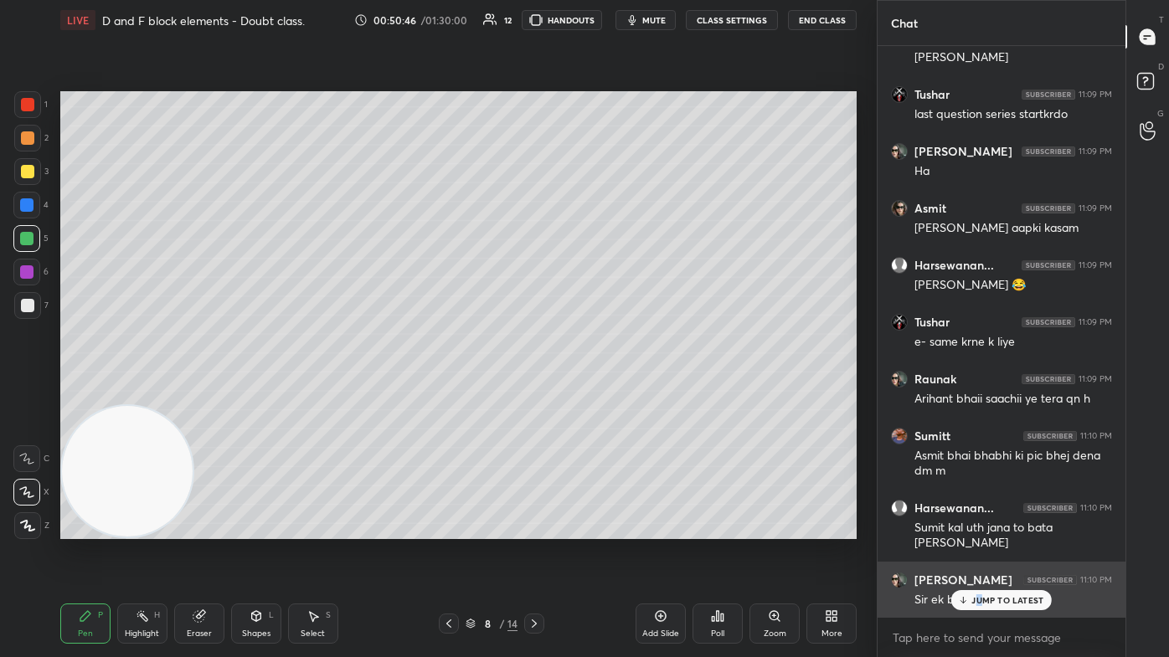
drag, startPoint x: 980, startPoint y: 602, endPoint x: 974, endPoint y: 609, distance: 8.9
click at [600, 393] on p "JUMP TO LATEST" at bounding box center [1007, 600] width 72 height 10
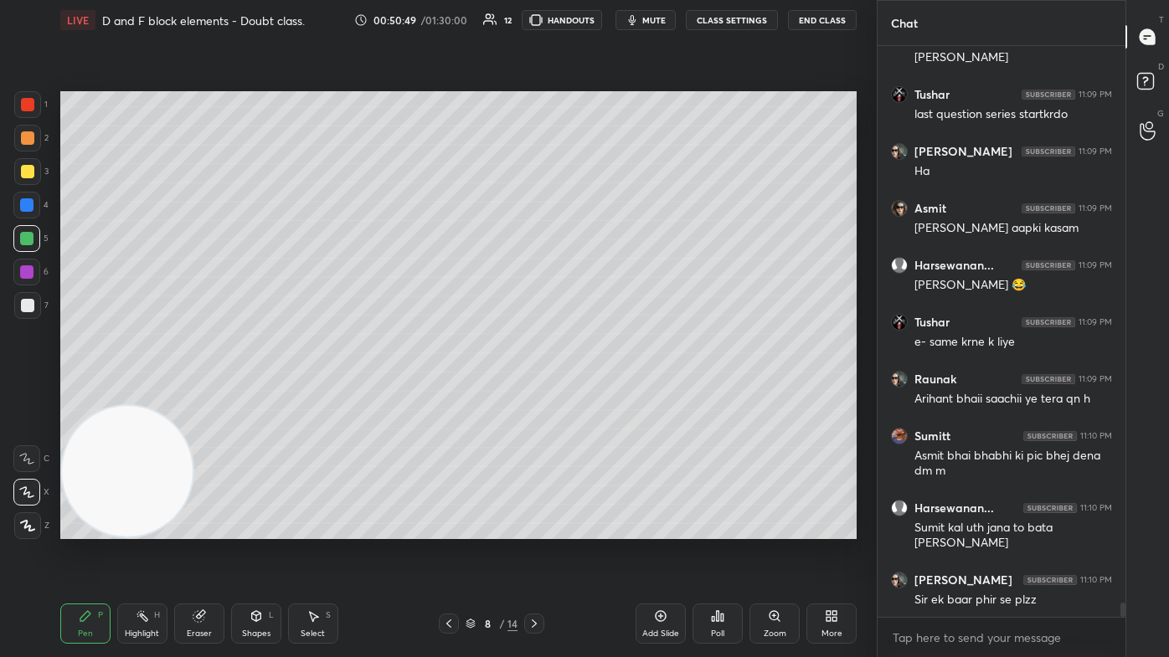
scroll to position [21852, 0]
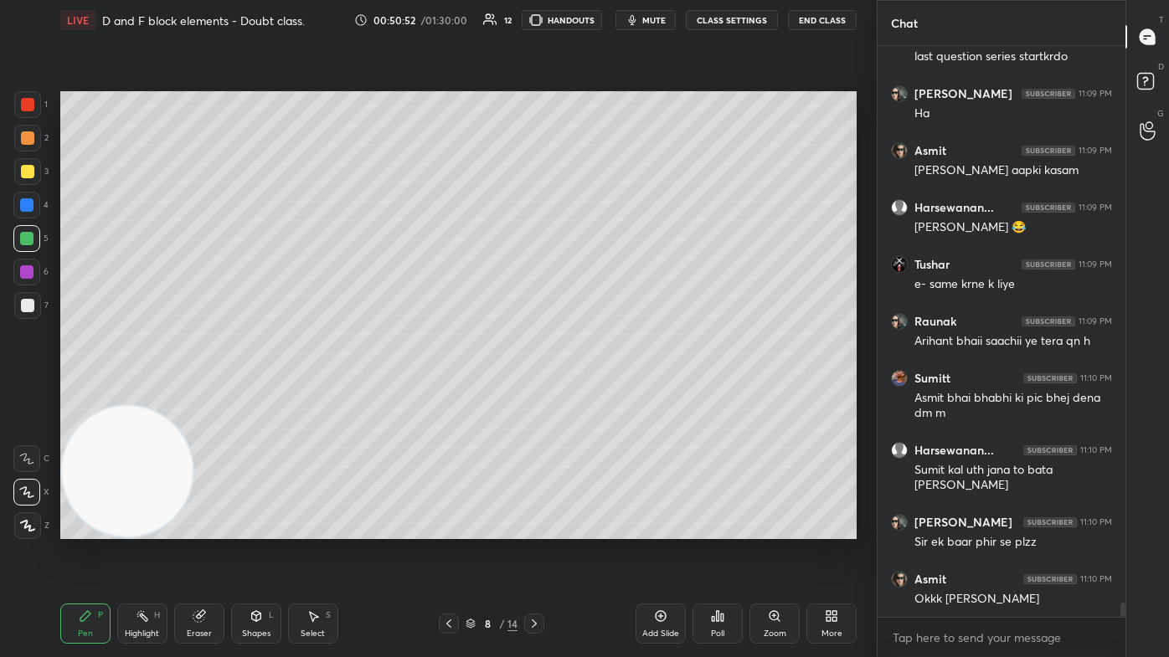
click at [600, 22] on button "CLASS SETTINGS" at bounding box center [732, 20] width 92 height 20
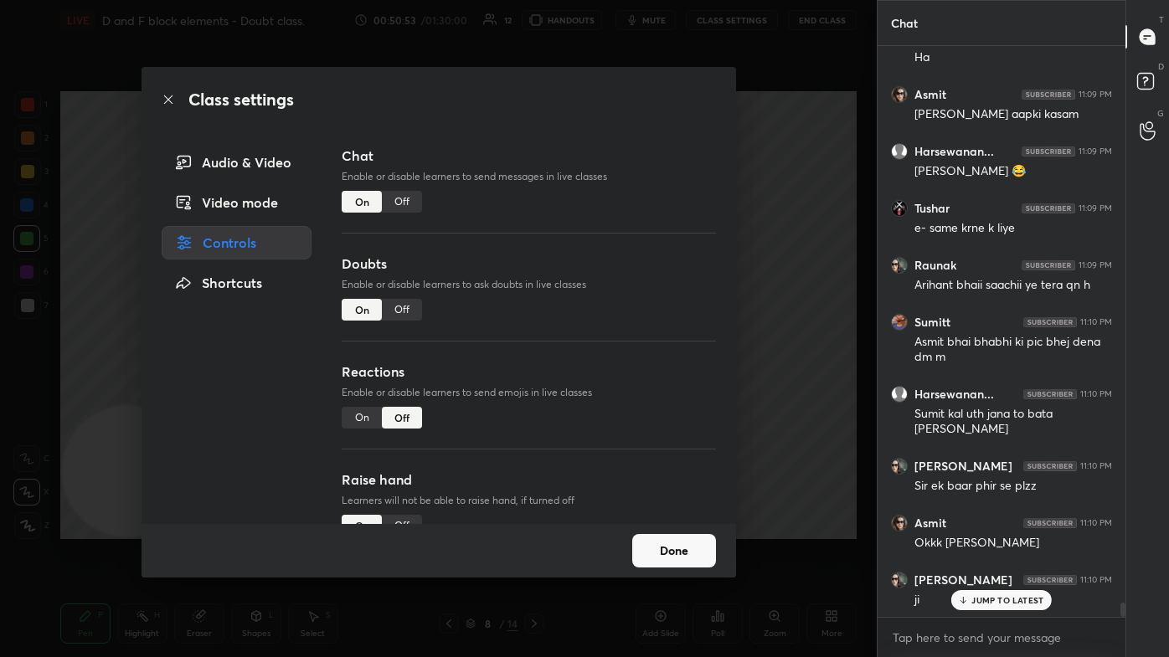
drag, startPoint x: 398, startPoint y: 205, endPoint x: 426, endPoint y: 192, distance: 30.7
click at [399, 206] on div "Off" at bounding box center [402, 202] width 40 height 22
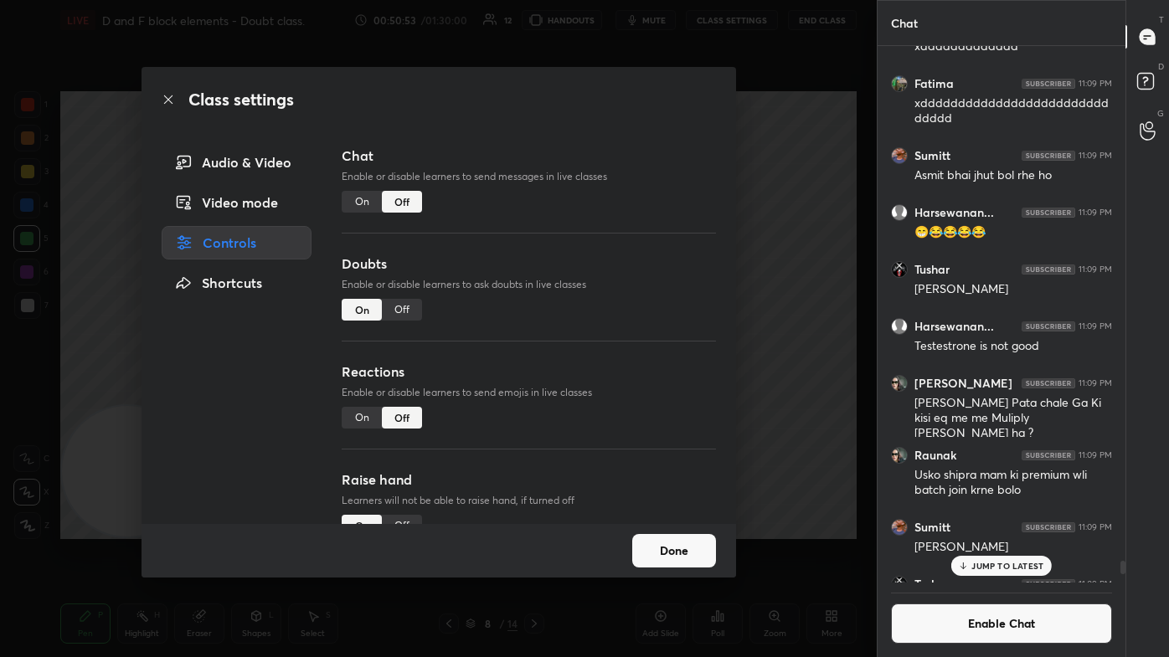
click at [600, 153] on div "Class settings Audio & Video Video mode Controls Shortcuts Chat Enable or disab…" at bounding box center [438, 328] width 876 height 657
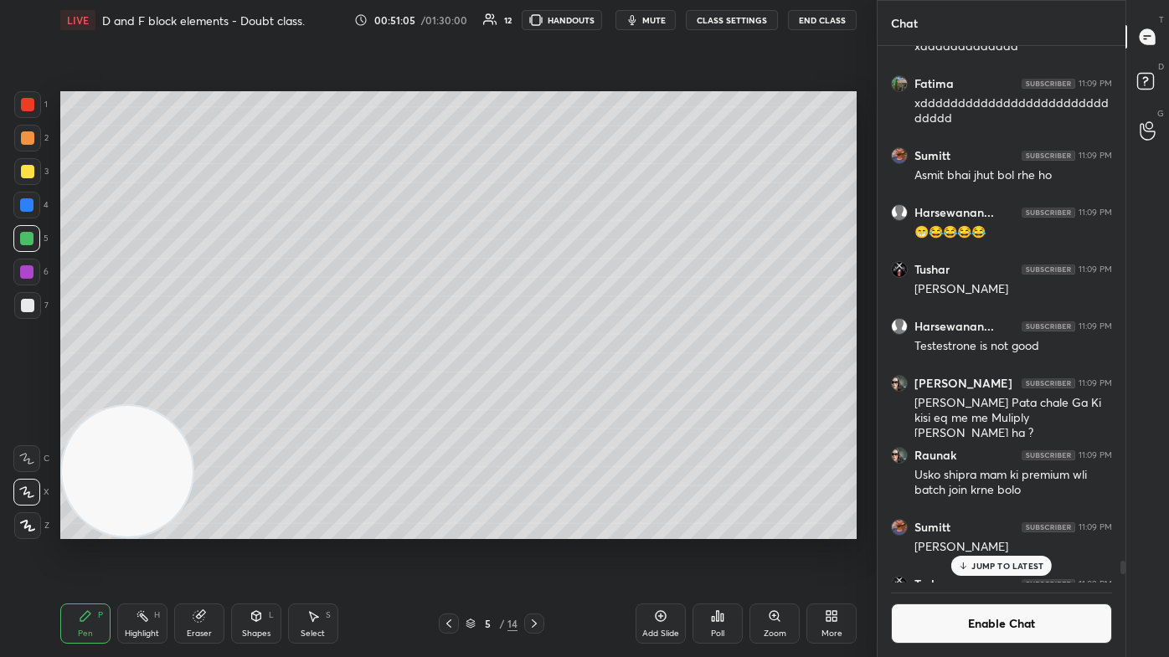
drag, startPoint x: 24, startPoint y: 306, endPoint x: 35, endPoint y: 302, distance: 11.4
click at [23, 306] on div at bounding box center [27, 305] width 13 height 13
drag, startPoint x: 193, startPoint y: 626, endPoint x: 208, endPoint y: 615, distance: 19.3
click at [195, 393] on div "Eraser" at bounding box center [199, 624] width 50 height 40
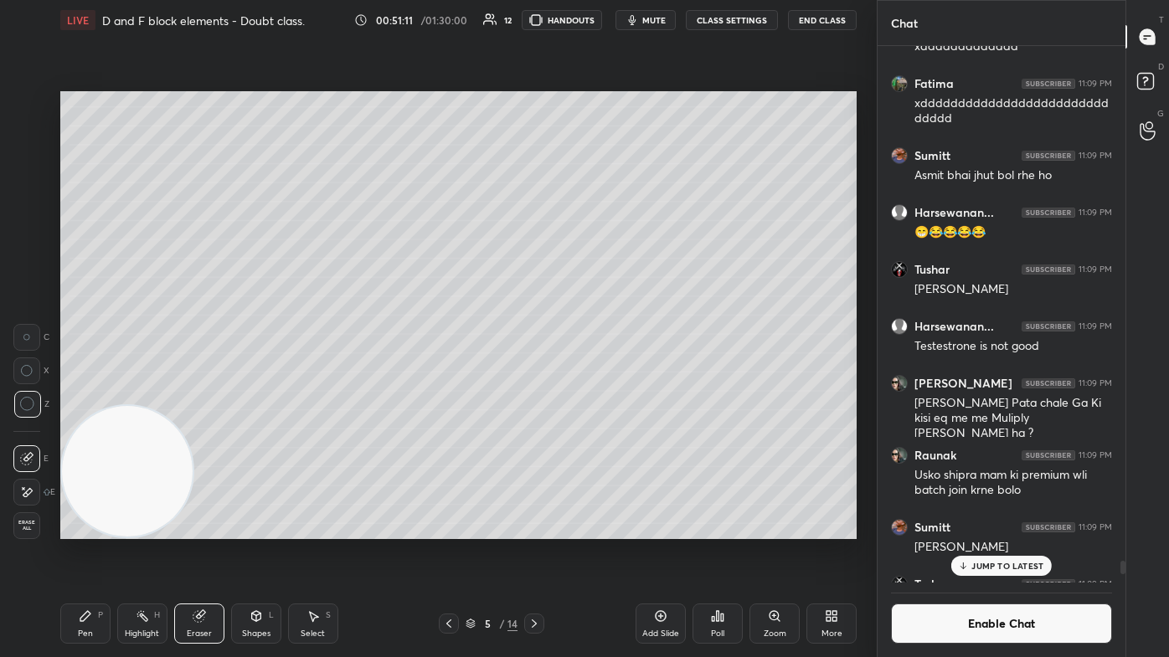
click at [96, 393] on div "Pen P" at bounding box center [85, 624] width 50 height 40
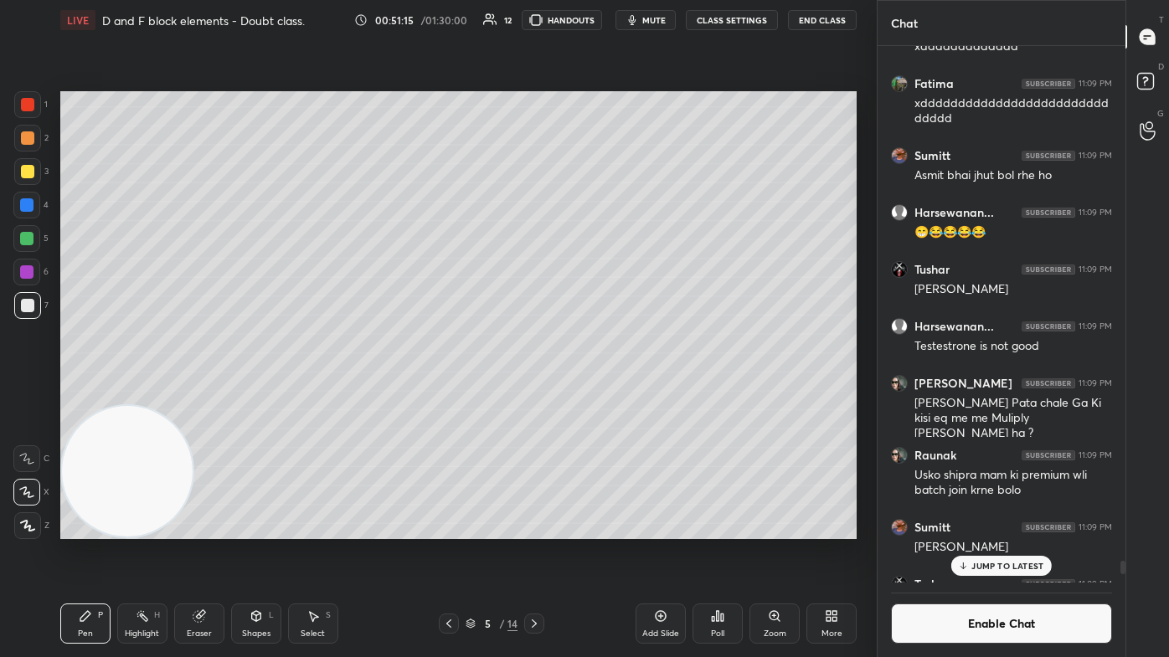
click at [89, 393] on icon at bounding box center [85, 615] width 13 height 13
click at [205, 393] on div "Eraser" at bounding box center [199, 624] width 50 height 40
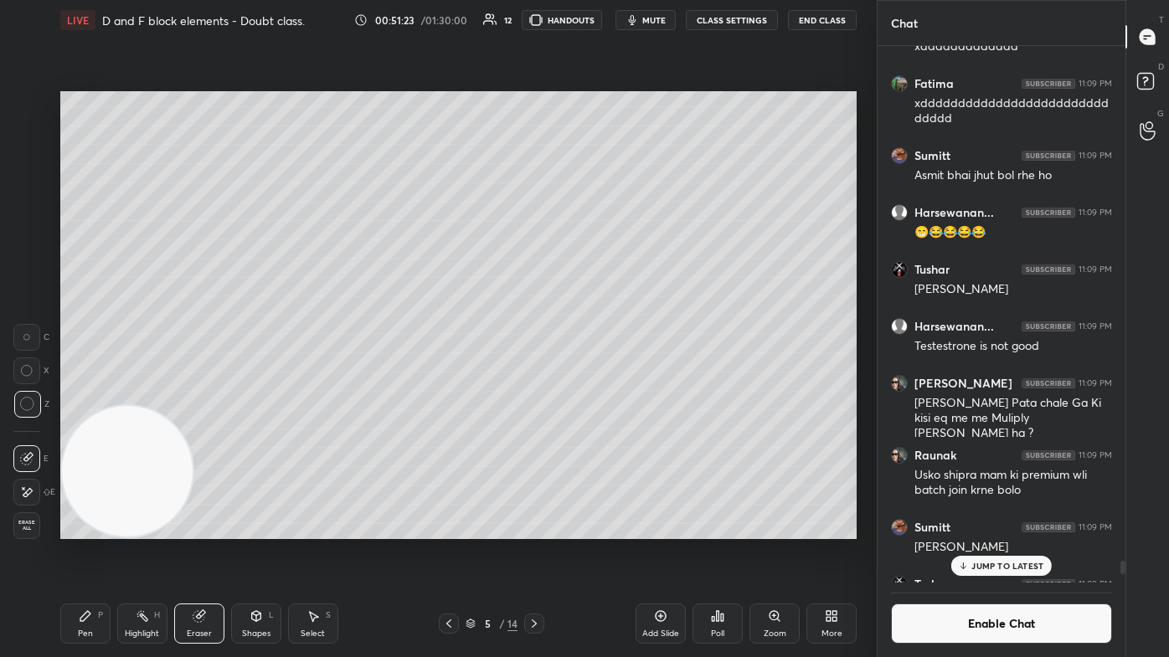
click at [72, 393] on div "Pen P" at bounding box center [85, 624] width 50 height 40
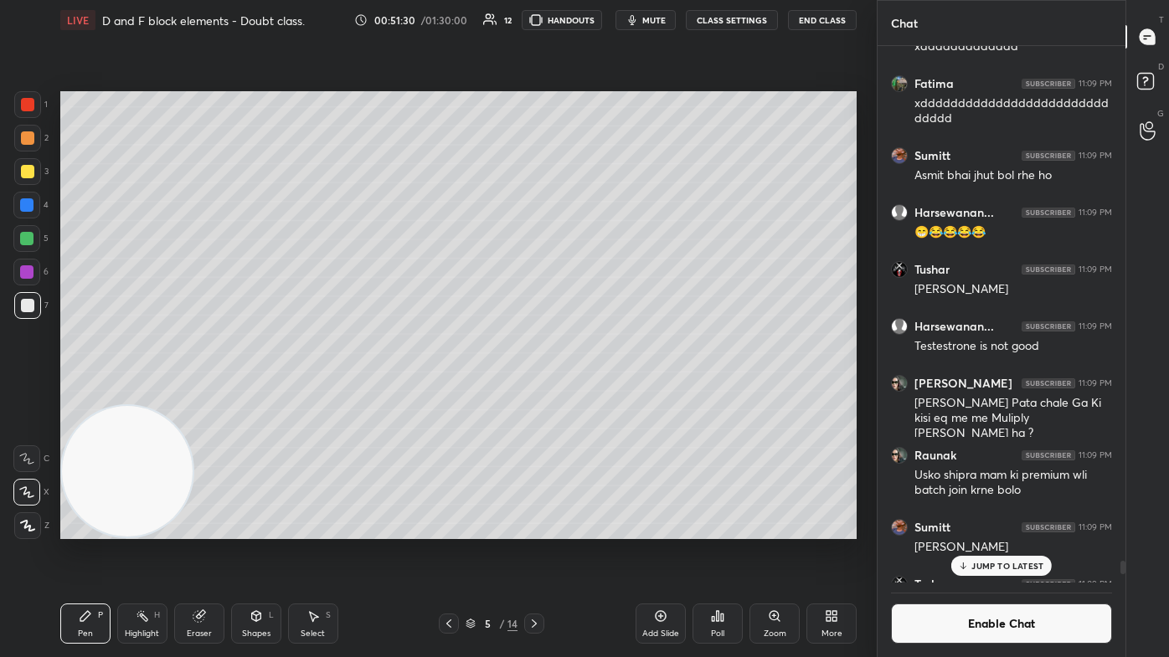
click at [24, 305] on div at bounding box center [27, 305] width 13 height 13
click at [600, 393] on div "JUMP TO LATEST" at bounding box center [1001, 566] width 100 height 20
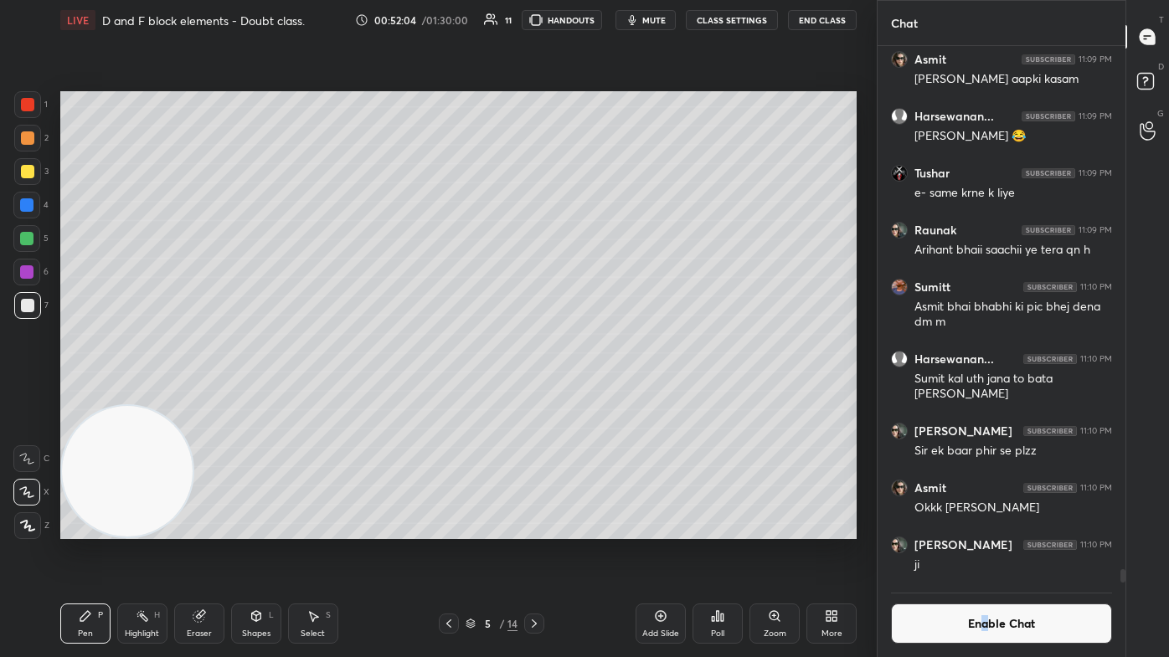
click at [600, 393] on button "Enable Chat" at bounding box center [1001, 624] width 221 height 40
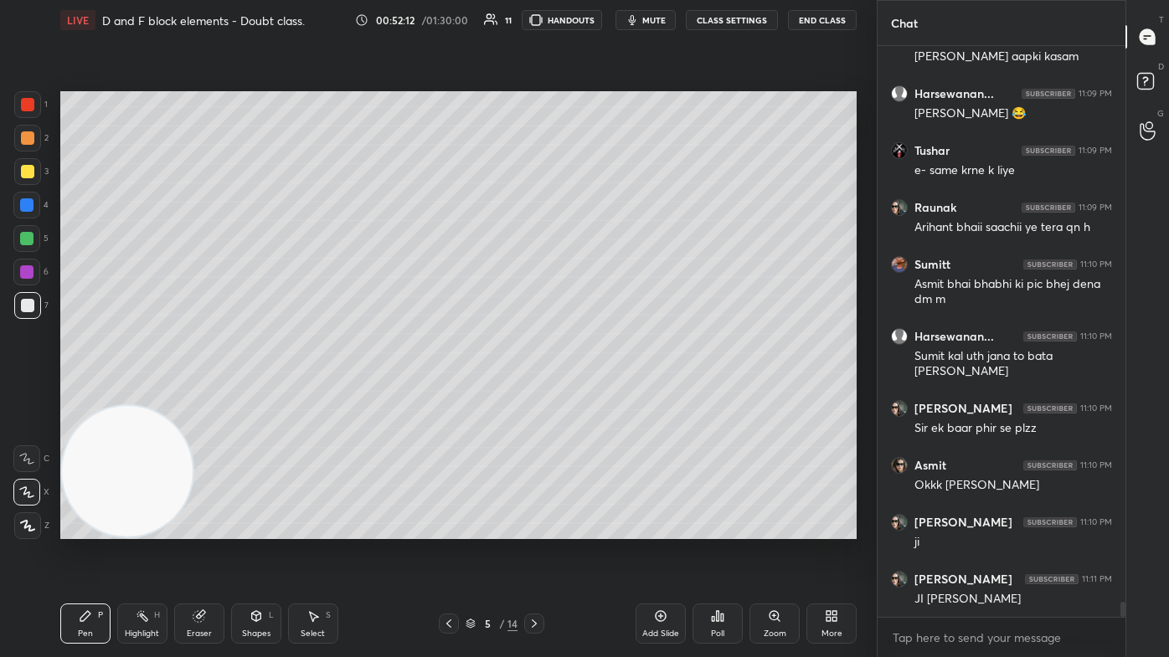
scroll to position [20709, 0]
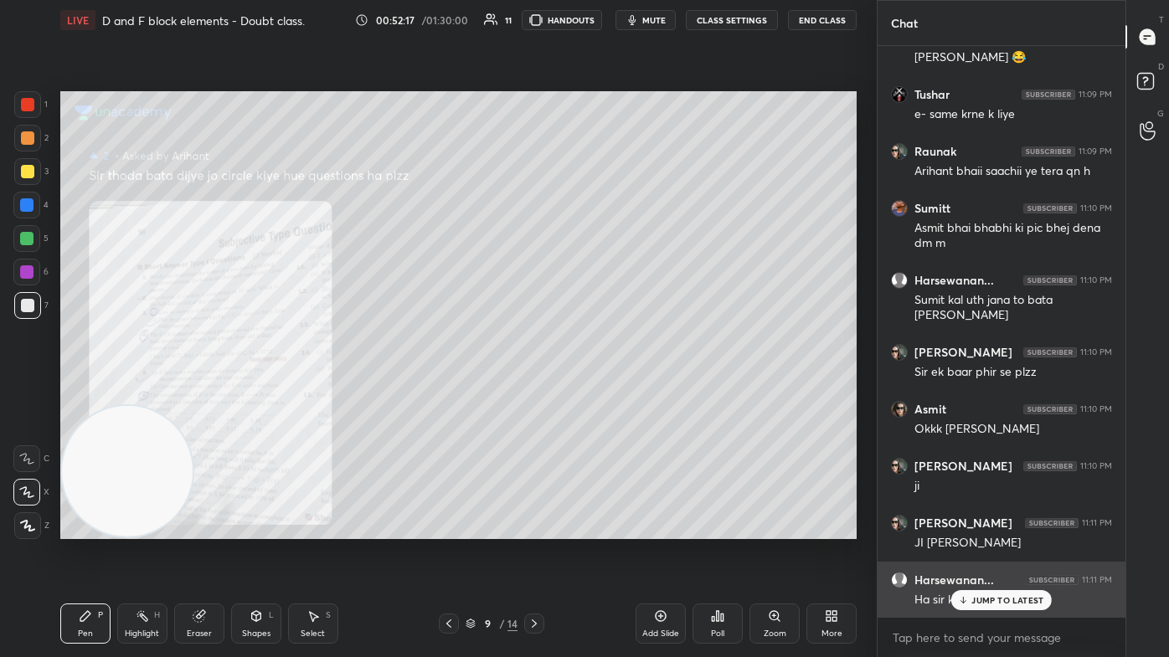
drag, startPoint x: 971, startPoint y: 599, endPoint x: 964, endPoint y: 608, distance: 10.7
click at [600, 393] on div "JUMP TO LATEST" at bounding box center [1001, 600] width 100 height 20
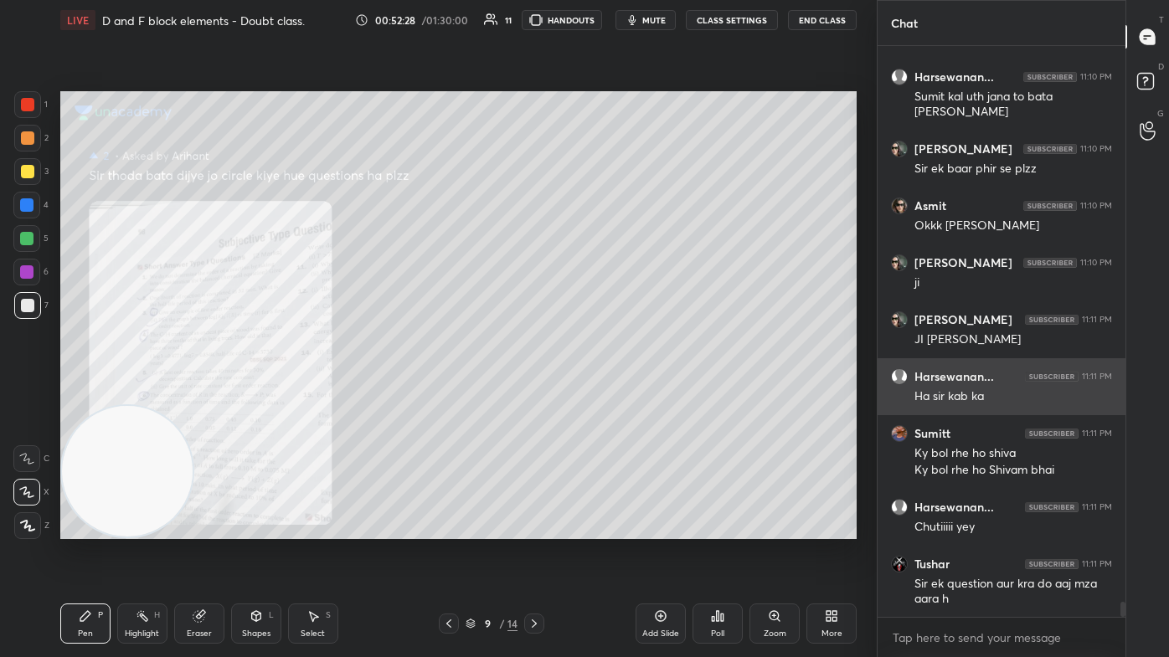
scroll to position [20969, 0]
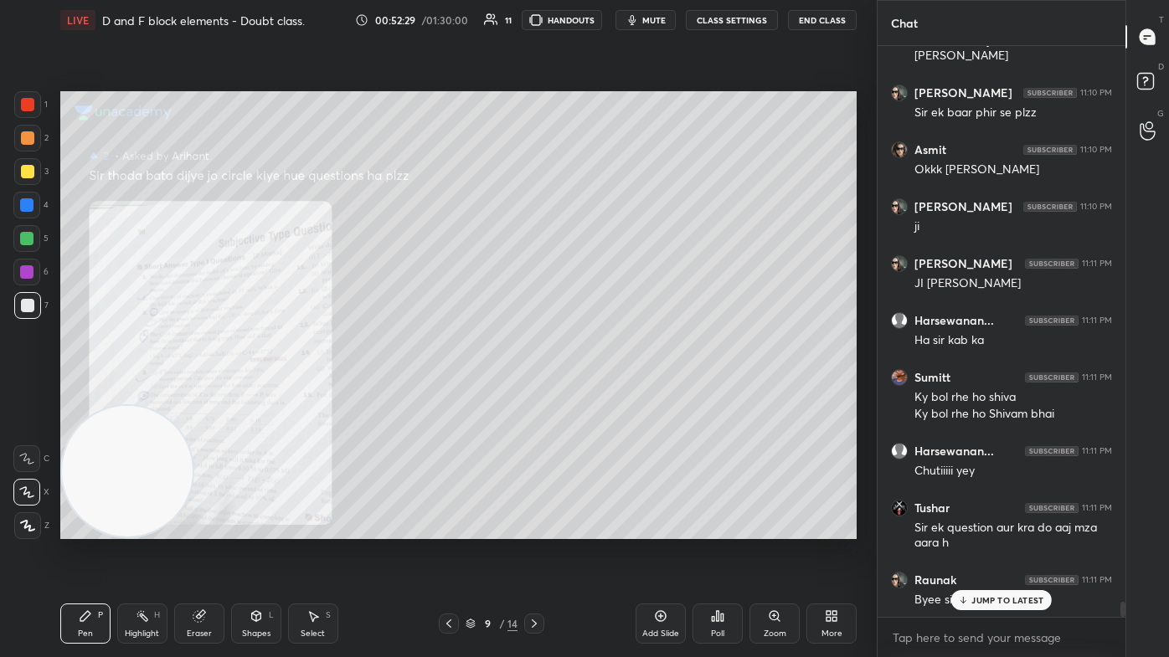
click at [600, 24] on button "CLASS SETTINGS" at bounding box center [732, 20] width 92 height 20
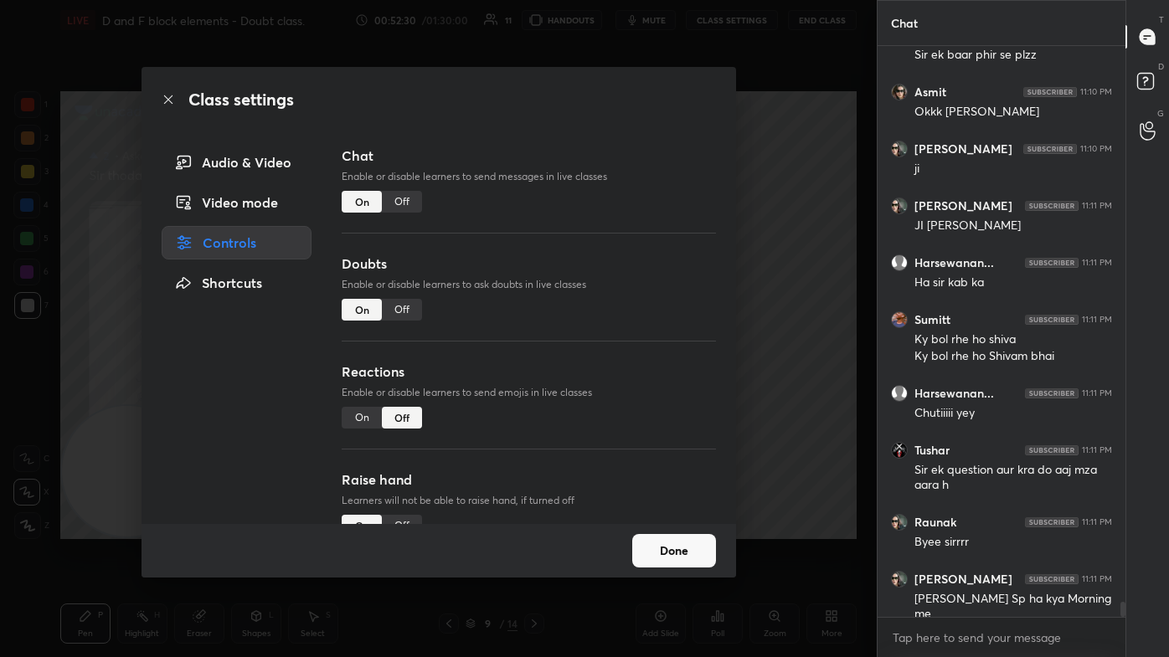
click at [415, 199] on div "Off" at bounding box center [402, 202] width 40 height 22
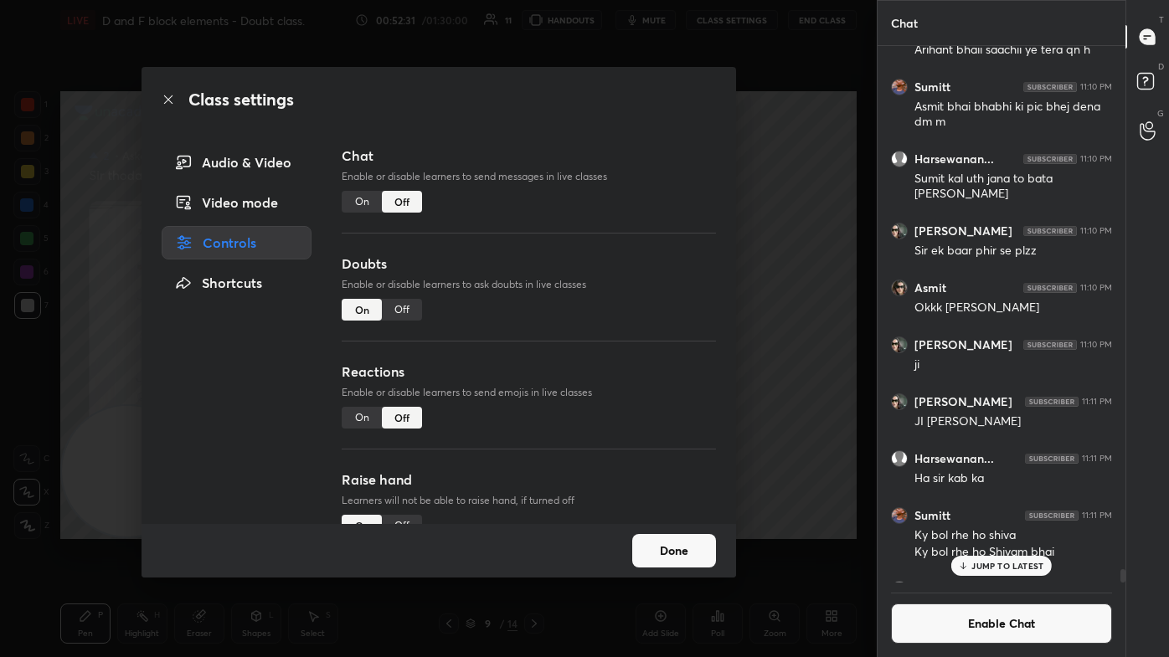
scroll to position [20859, 0]
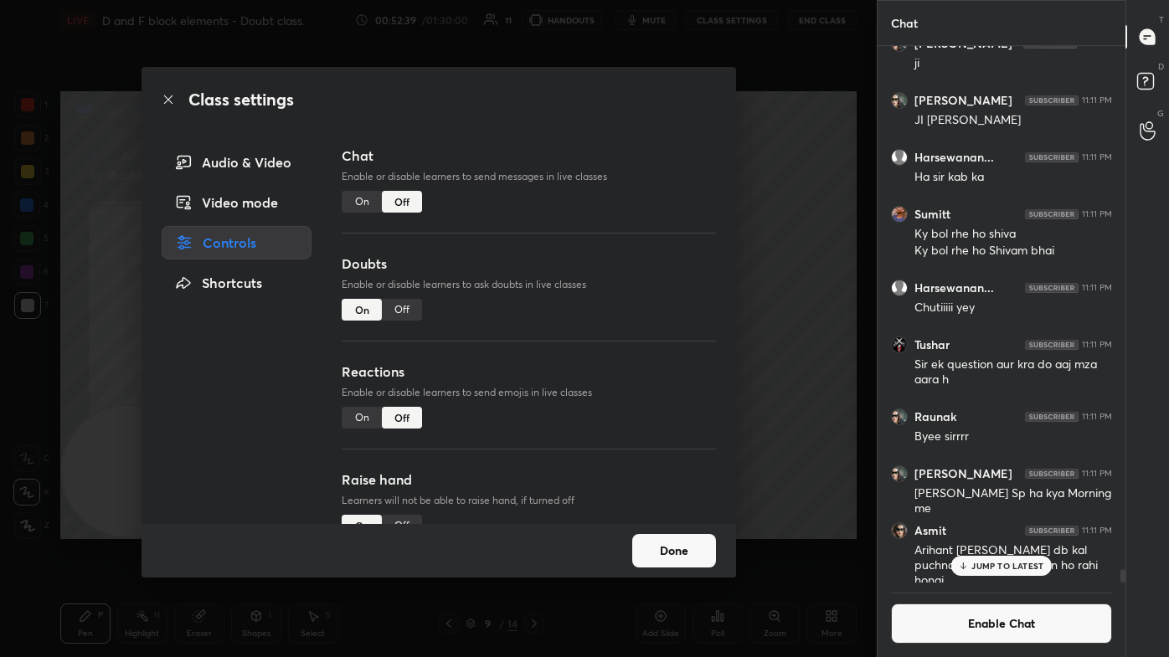
click at [600, 393] on button "Done" at bounding box center [674, 550] width 84 height 33
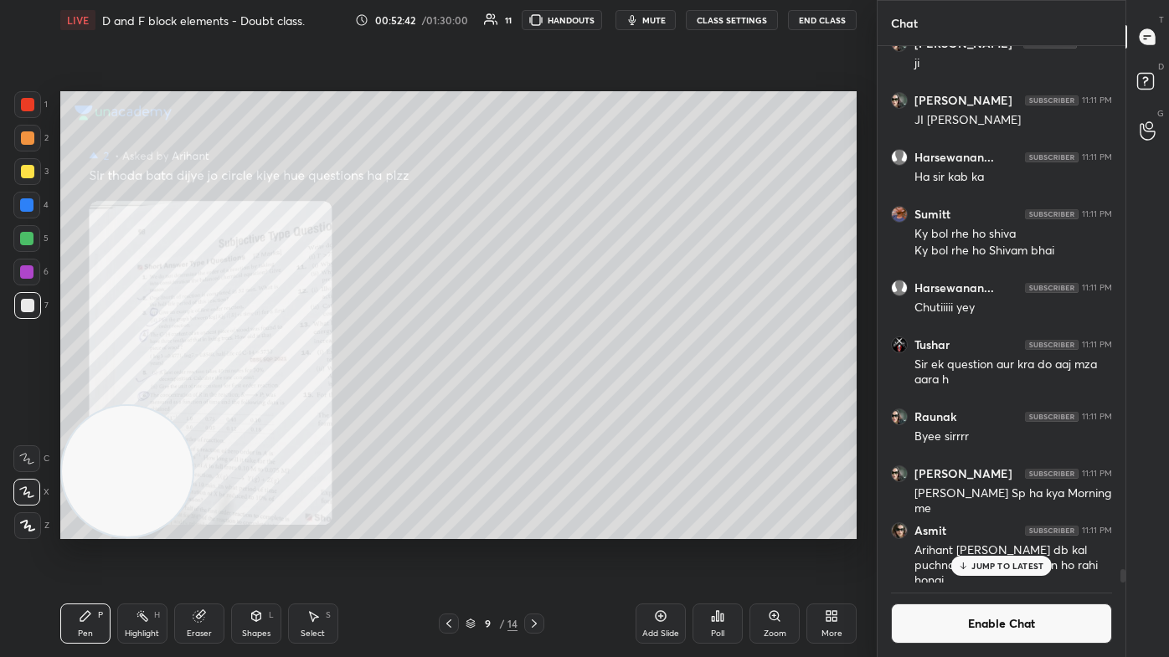
click at [600, 393] on div "Add Slide" at bounding box center [660, 624] width 50 height 40
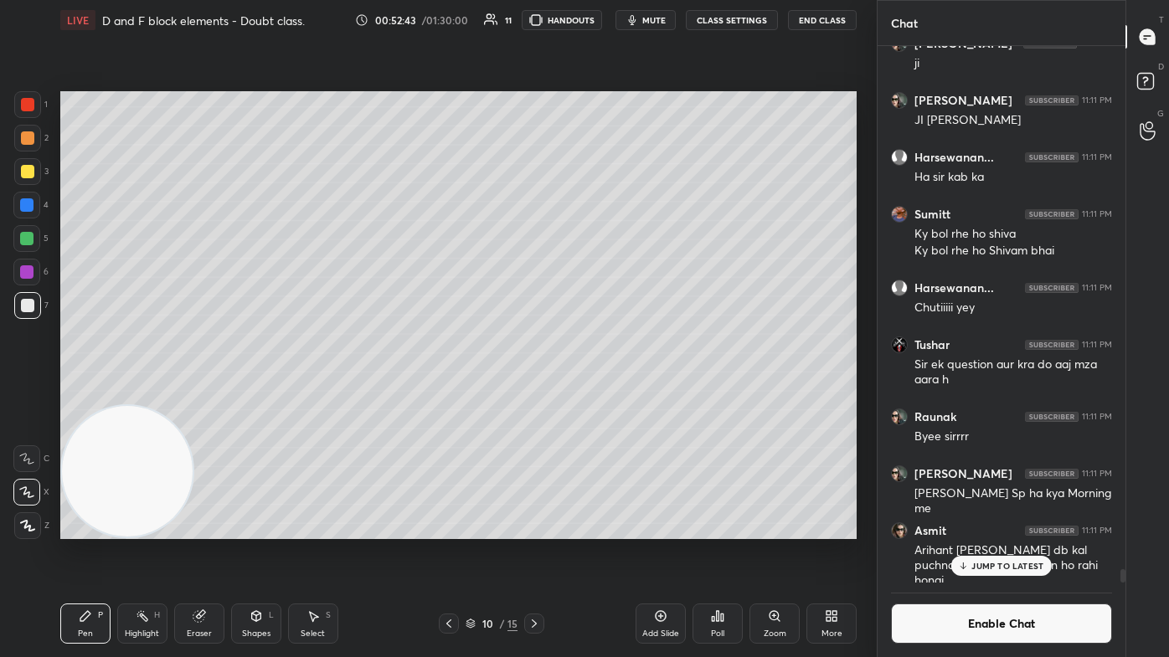
click at [21, 170] on div at bounding box center [27, 171] width 13 height 13
click at [29, 393] on icon at bounding box center [26, 492] width 15 height 12
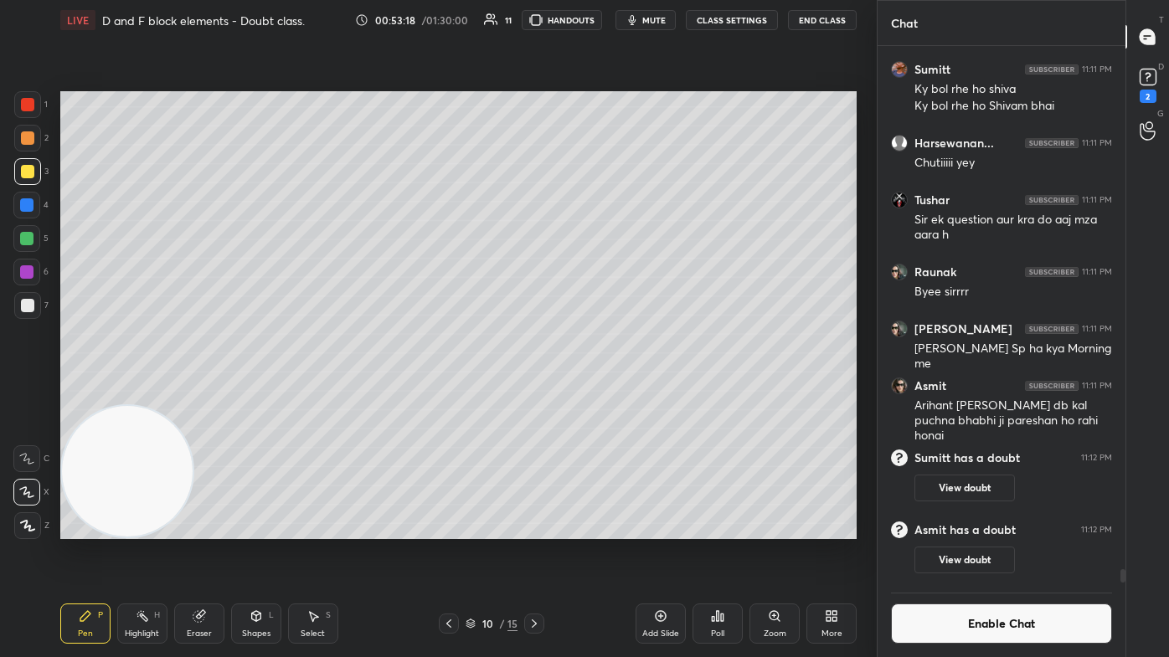
click at [600, 16] on button "CLASS SETTINGS" at bounding box center [732, 20] width 92 height 20
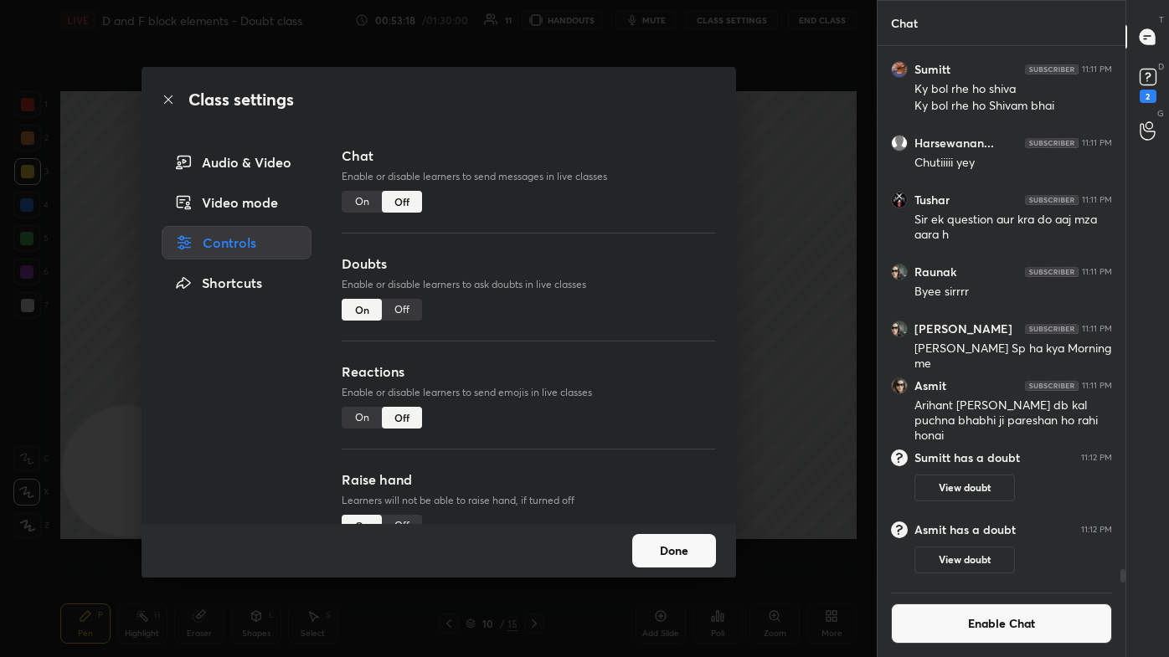
click at [408, 306] on div "Off" at bounding box center [402, 310] width 40 height 22
click at [600, 254] on div "Class settings Audio & Video Video mode Controls Shortcuts Chat Enable or disab…" at bounding box center [438, 328] width 876 height 657
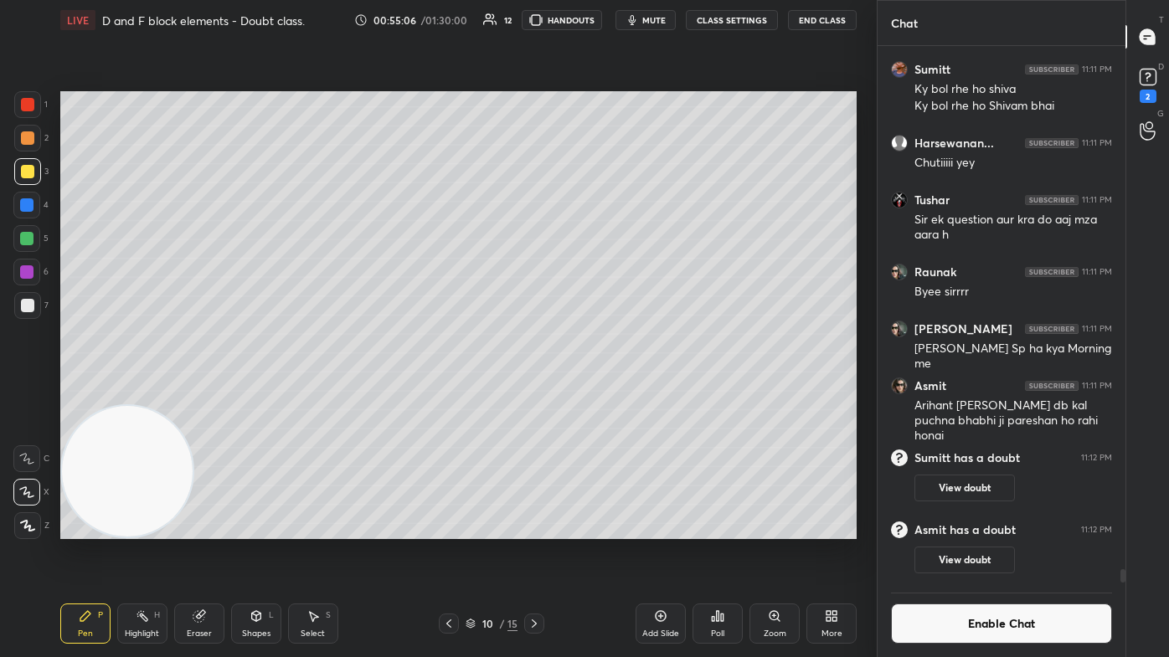
drag, startPoint x: 205, startPoint y: 625, endPoint x: 347, endPoint y: 550, distance: 159.9
click at [205, 393] on div "Eraser" at bounding box center [199, 624] width 50 height 40
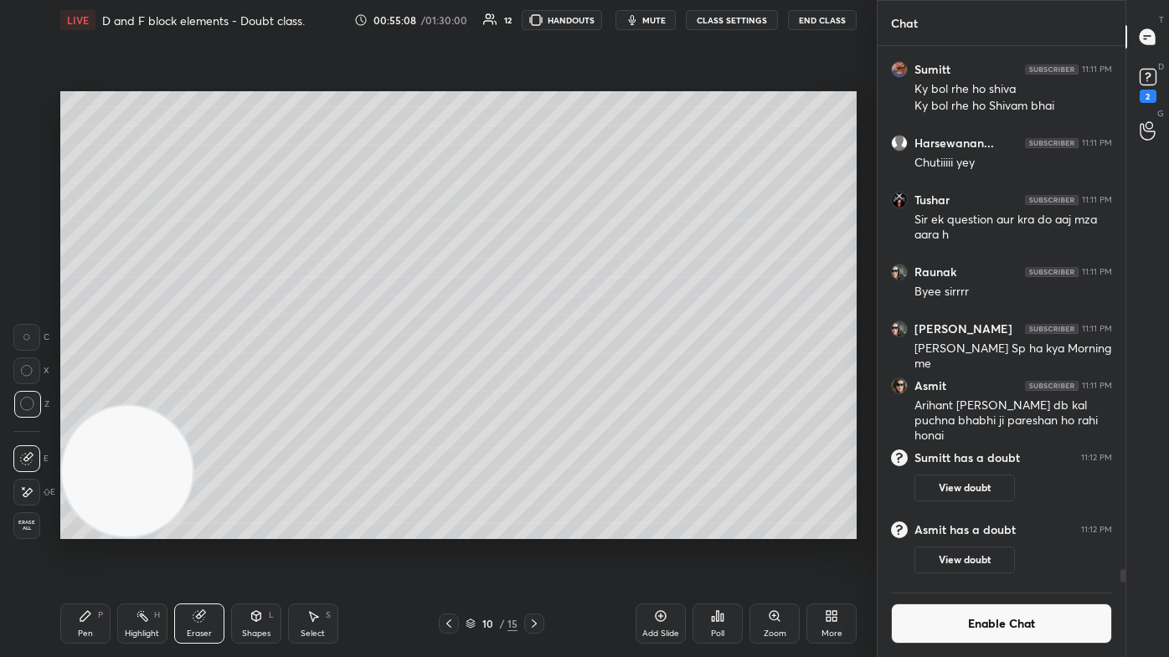
click at [88, 393] on icon at bounding box center [85, 616] width 10 height 10
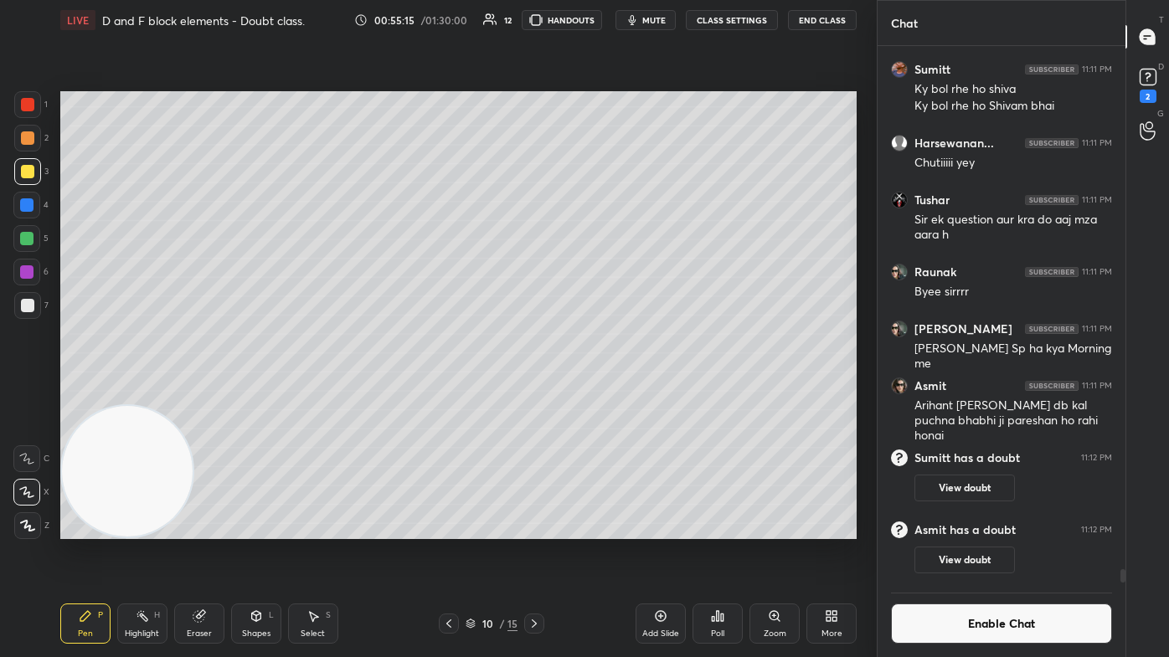
drag, startPoint x: 192, startPoint y: 632, endPoint x: 201, endPoint y: 627, distance: 10.5
click at [194, 393] on div "Eraser" at bounding box center [199, 634] width 25 height 8
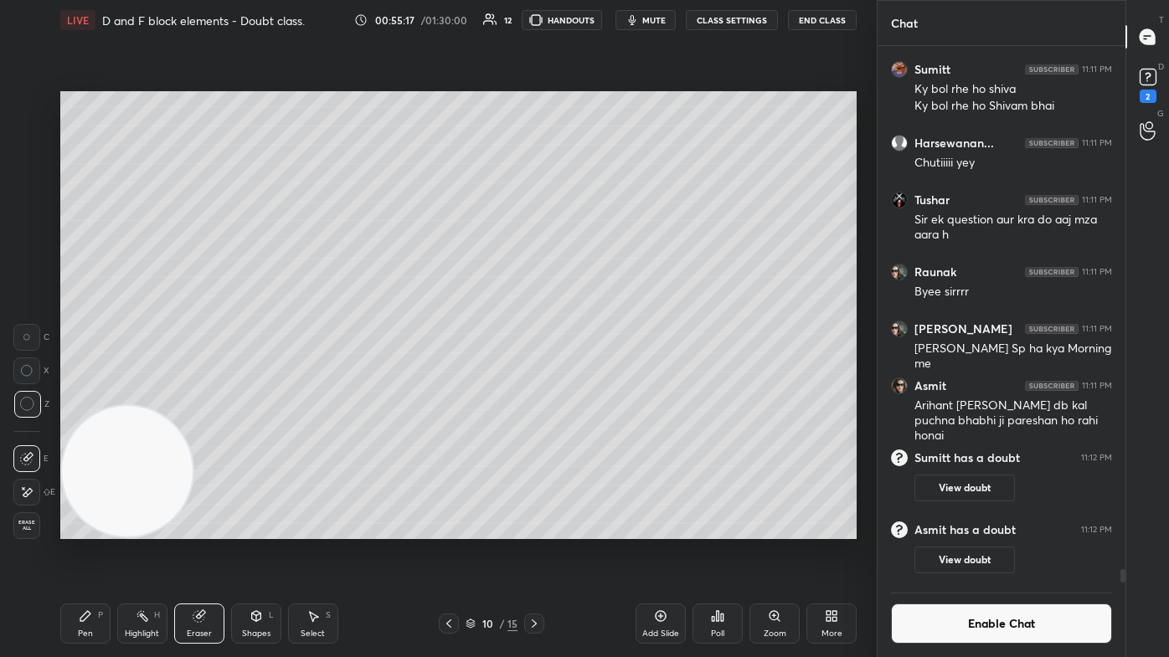
click at [84, 393] on div "Pen P" at bounding box center [85, 624] width 50 height 40
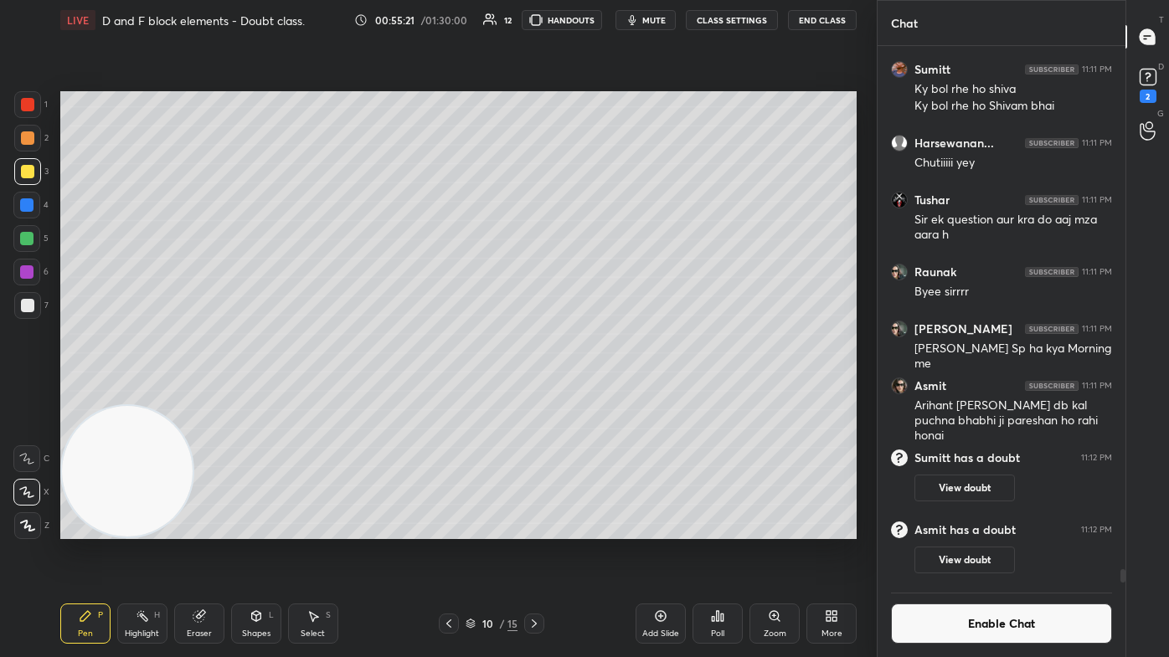
click at [600, 72] on icon at bounding box center [1147, 76] width 25 height 25
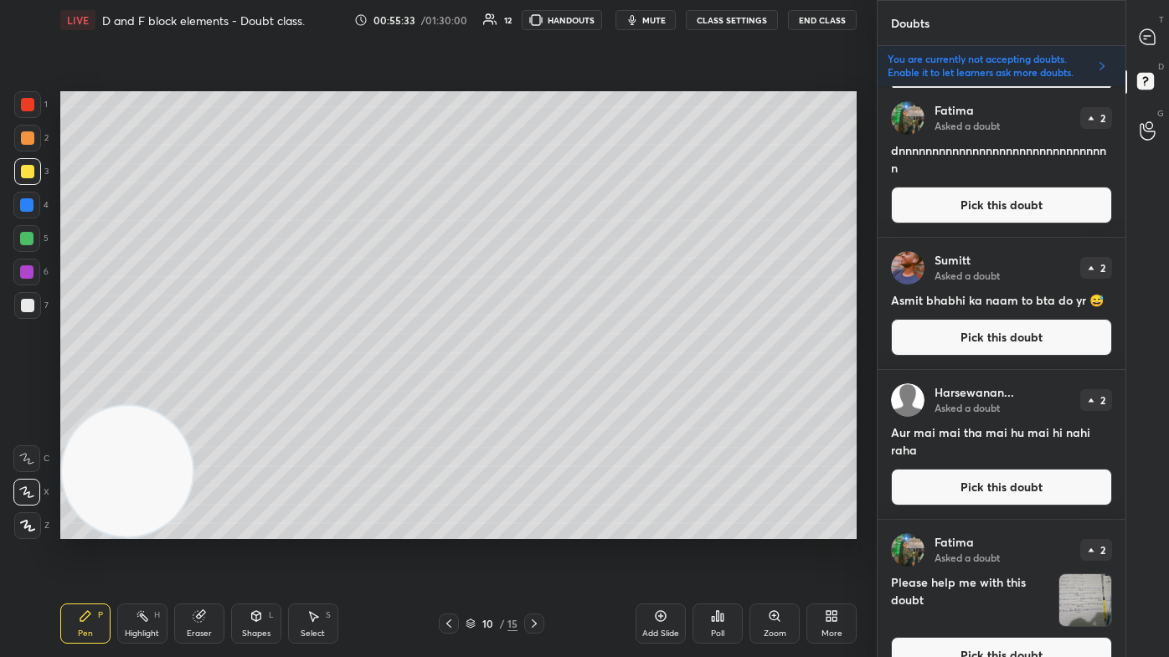
scroll to position [979, 0]
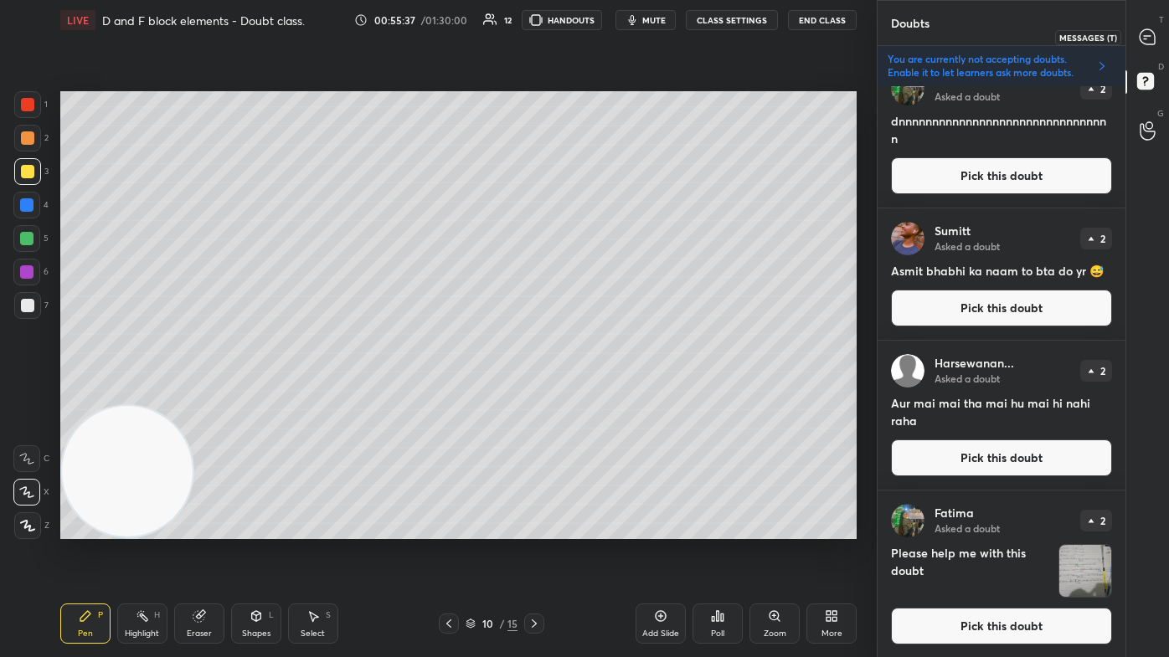
click at [600, 39] on icon at bounding box center [1146, 36] width 15 height 15
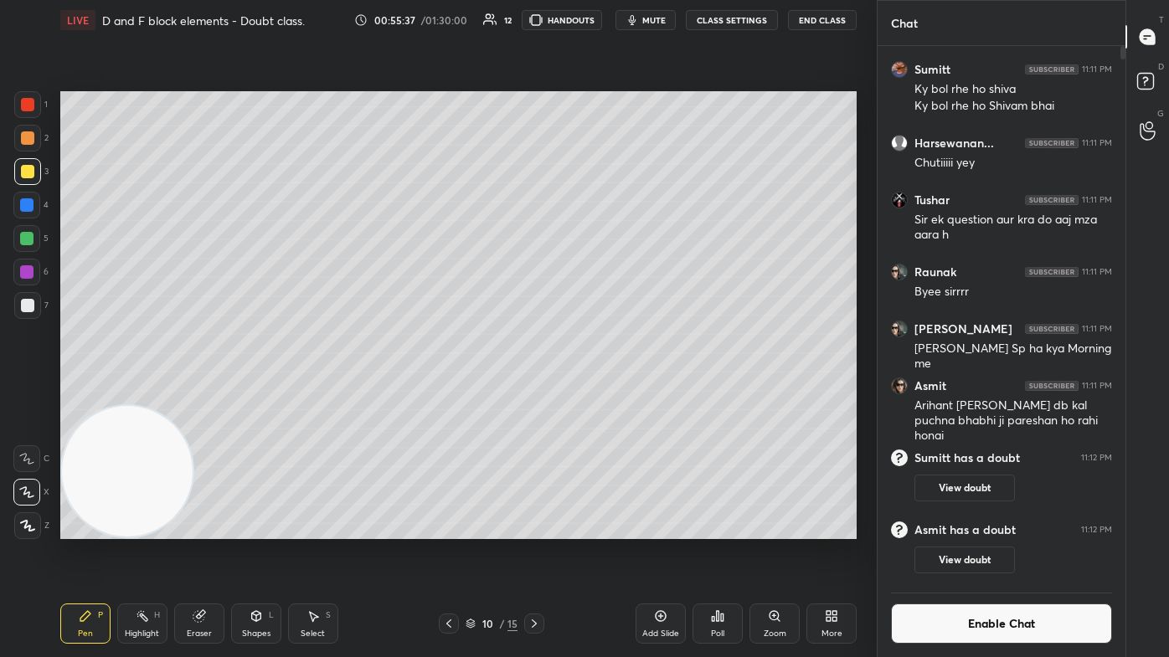
scroll to position [532, 243]
click at [600, 393] on button "Enable Chat" at bounding box center [1001, 624] width 221 height 40
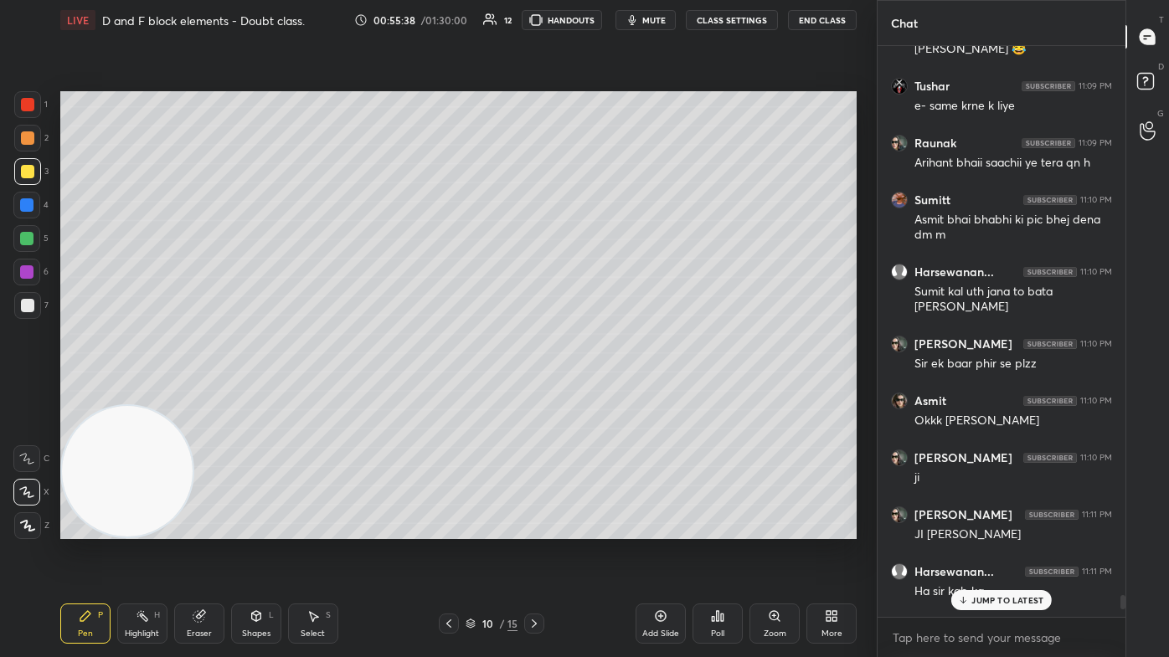
scroll to position [567, 243]
click at [600, 393] on p "JUMP TO LATEST" at bounding box center [1007, 600] width 72 height 10
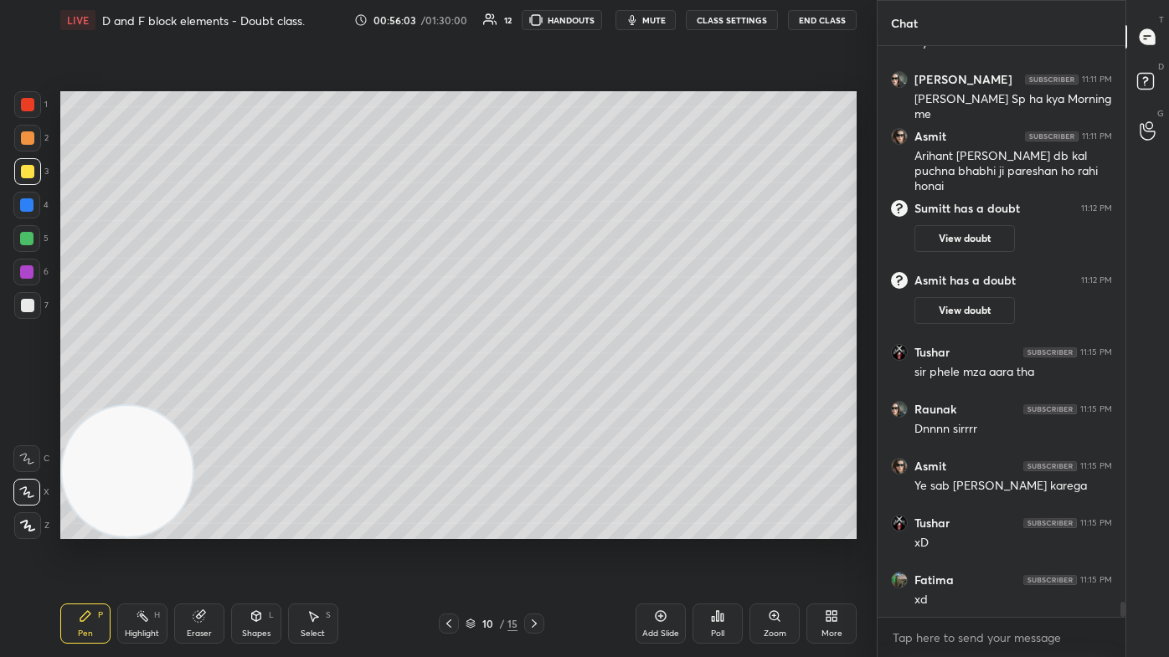
scroll to position [21341, 0]
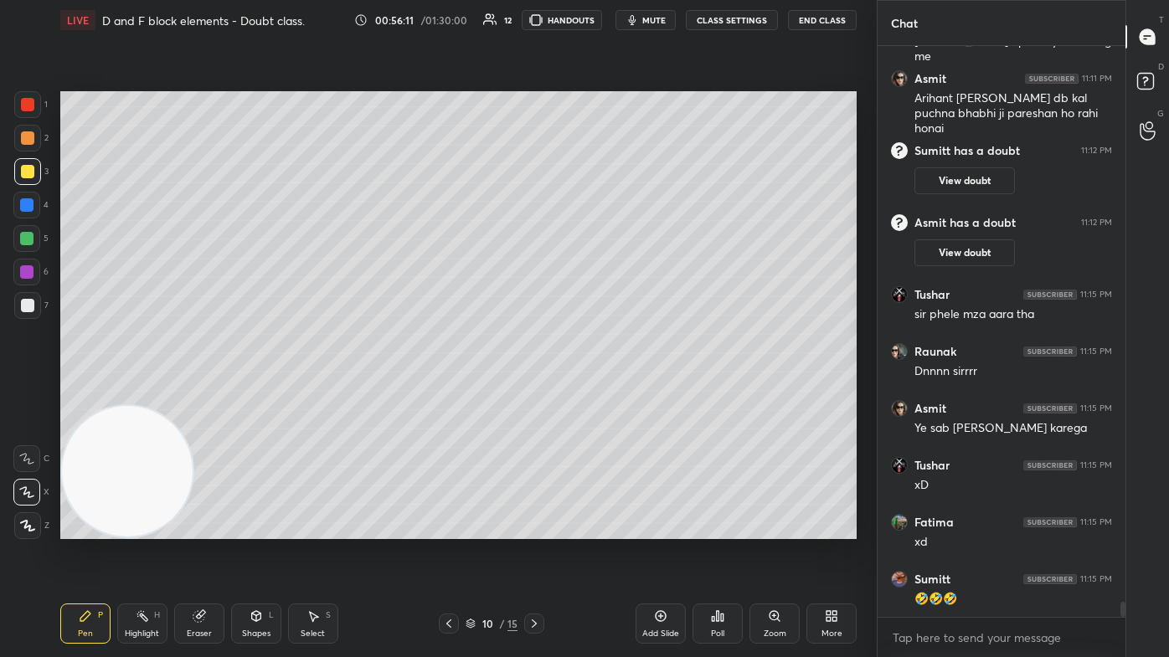
click at [21, 314] on div at bounding box center [27, 305] width 27 height 27
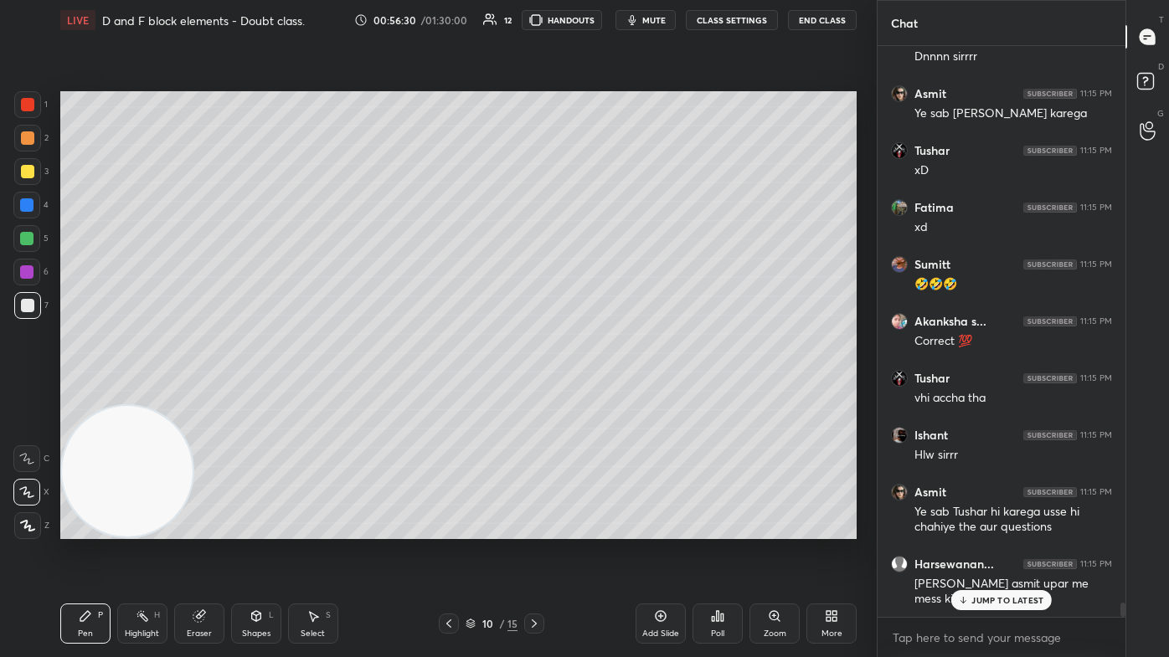
scroll to position [21727, 0]
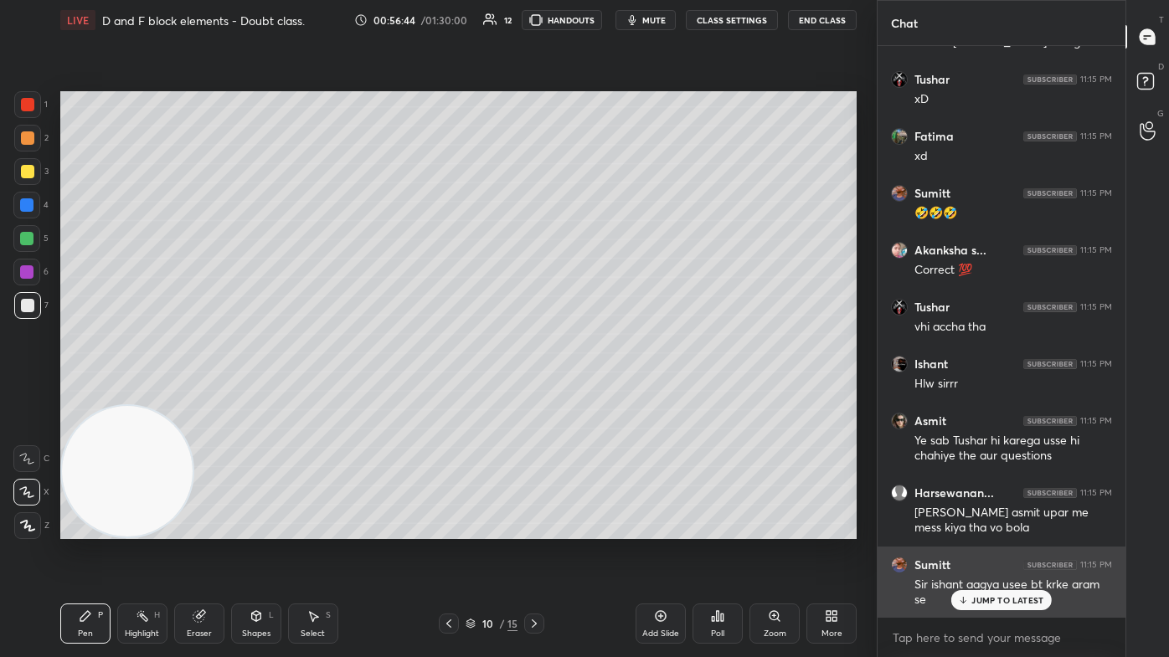
click at [600, 393] on p "JUMP TO LATEST" at bounding box center [1007, 600] width 72 height 10
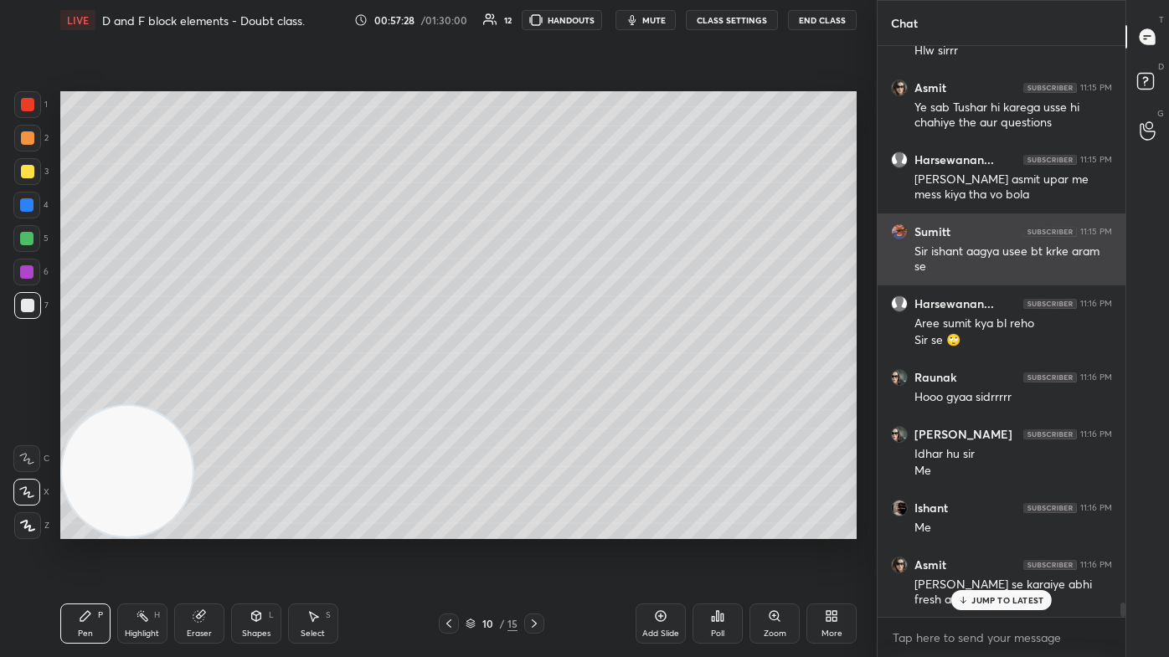
scroll to position [22133, 0]
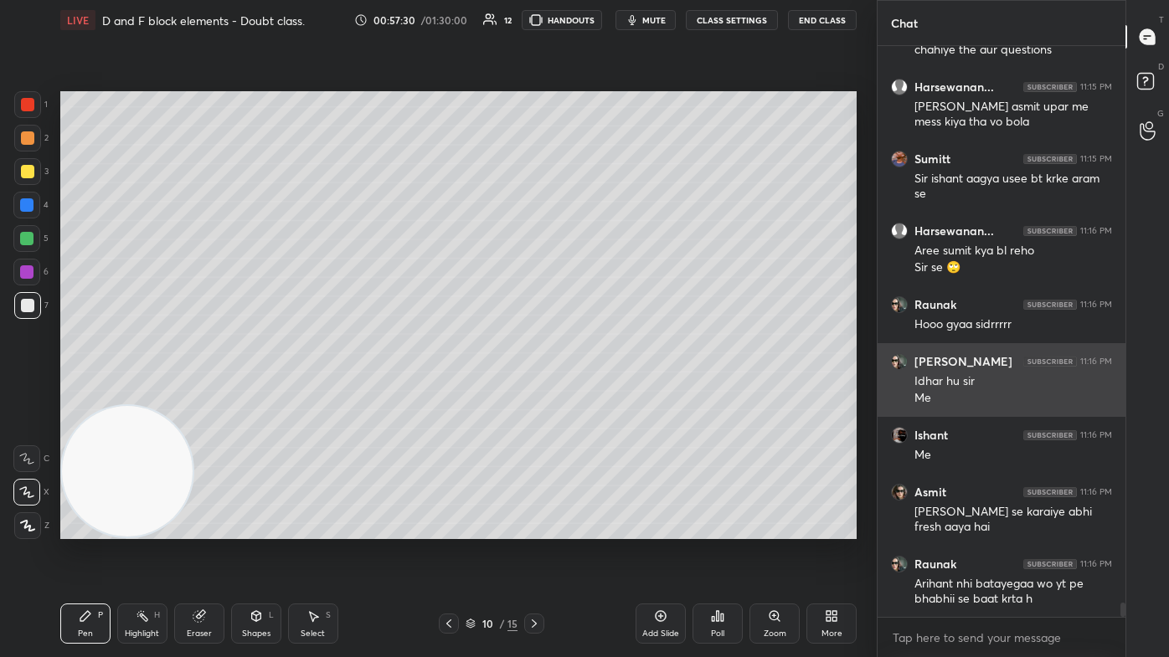
click at [600, 363] on img "grid" at bounding box center [899, 361] width 17 height 17
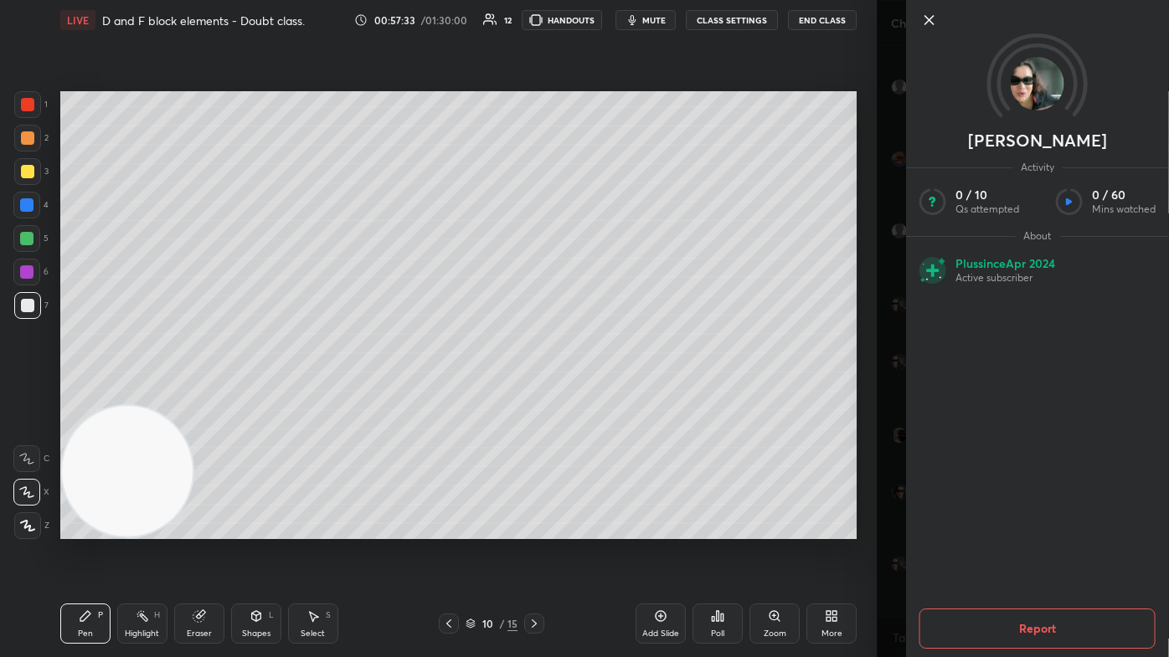
scroll to position [22189, 0]
click at [600, 393] on div "Arihant Activity 0 / 10 Qs attempted 0 / 60 Mins watched About Plus since [DATE…" at bounding box center [1022, 328] width 292 height 657
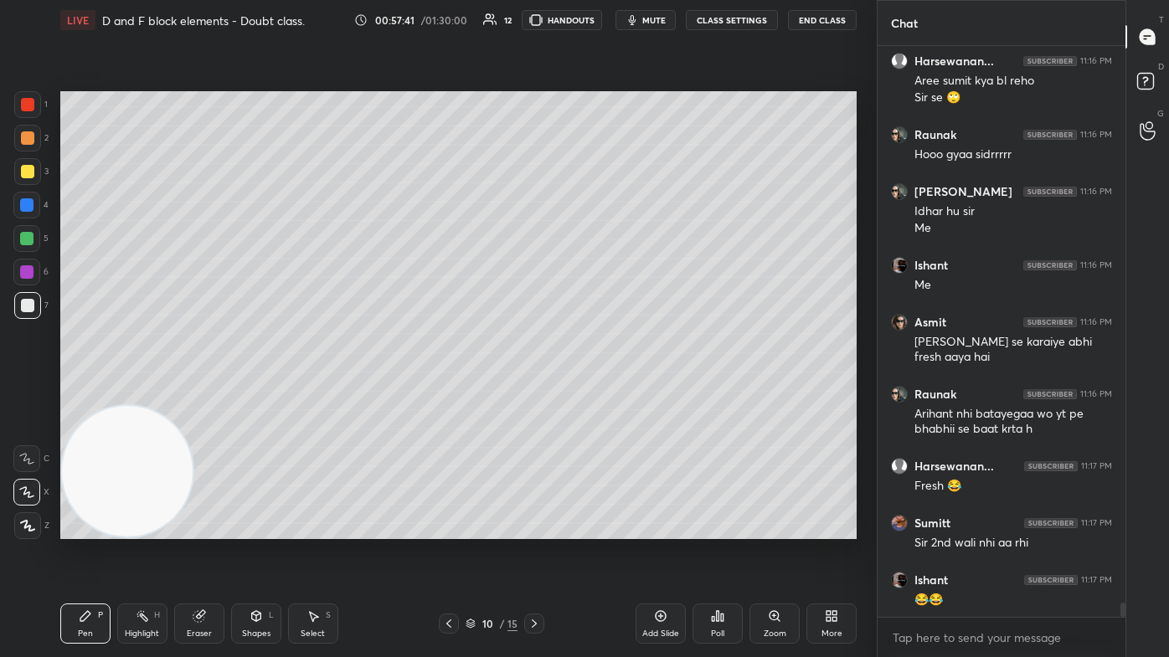
scroll to position [22361, 0]
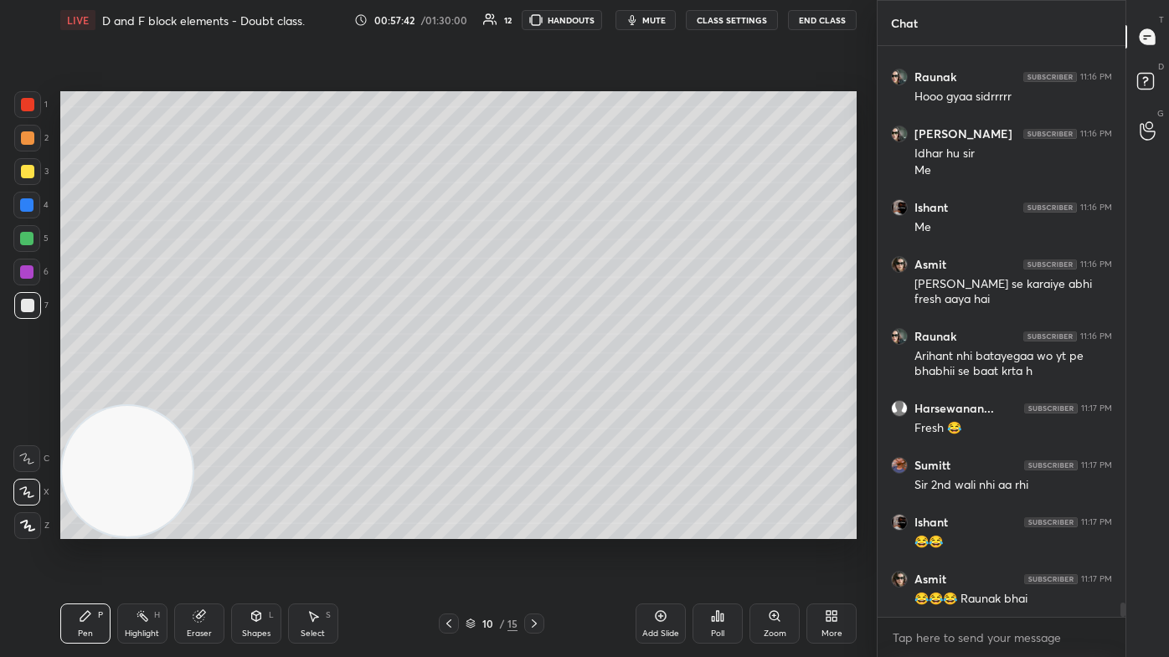
click at [600, 19] on button "CLASS SETTINGS" at bounding box center [732, 20] width 92 height 20
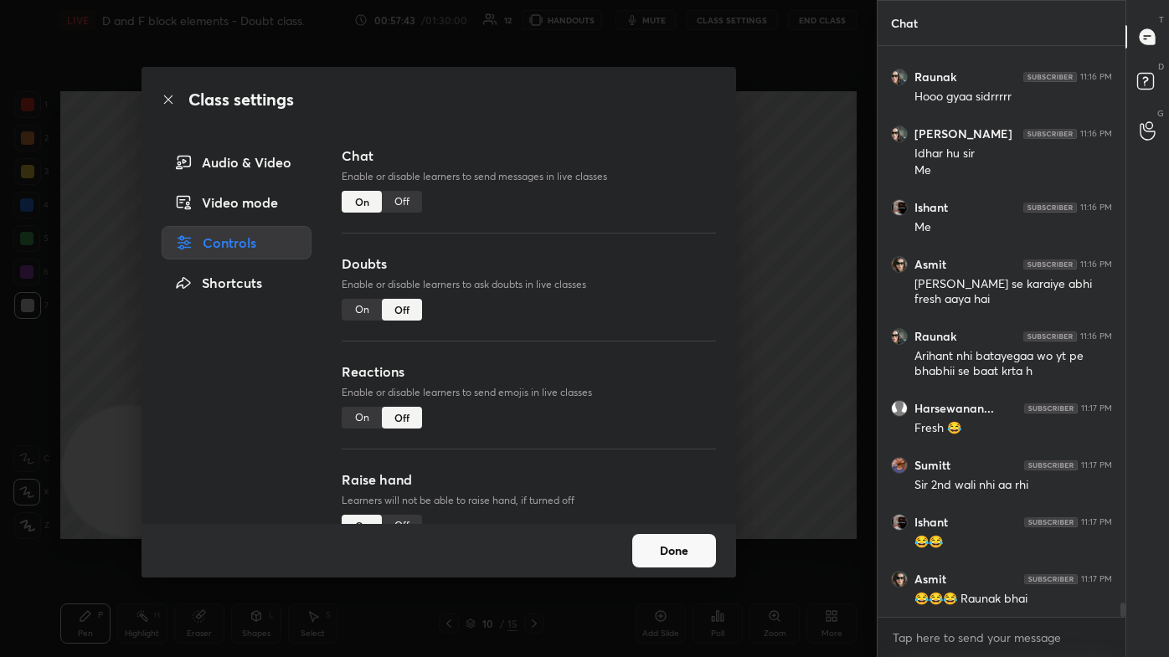
click at [404, 203] on div "Off" at bounding box center [402, 202] width 40 height 22
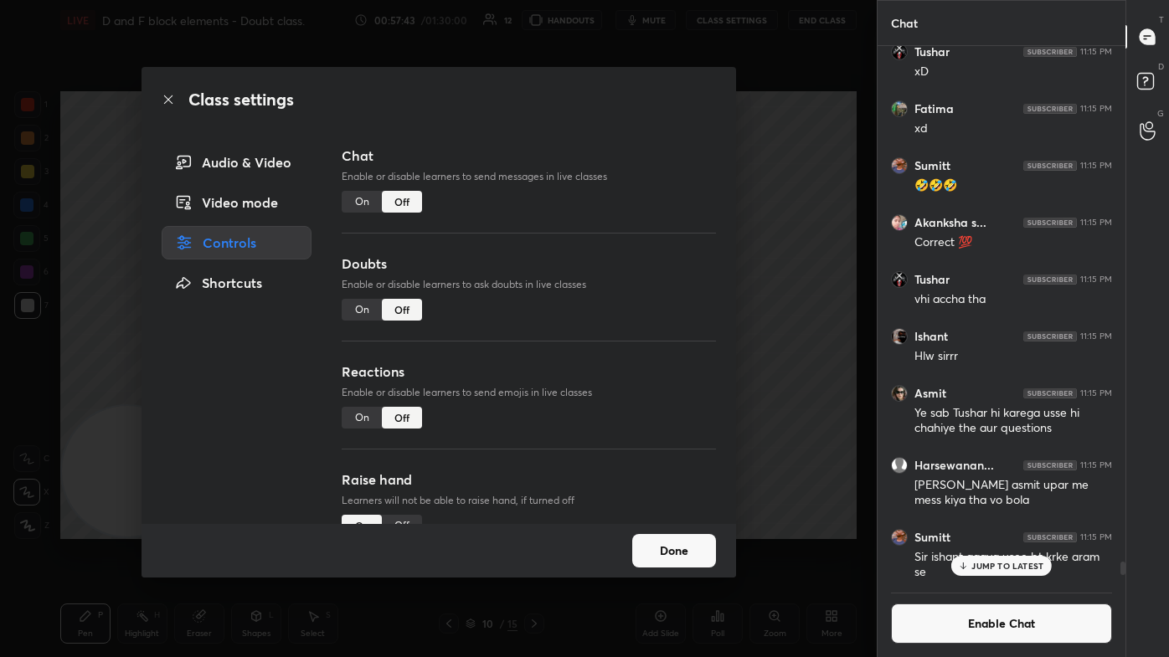
scroll to position [532, 243]
click at [600, 195] on div "Class settings Audio & Video Video mode Controls Shortcuts Chat Enable or disab…" at bounding box center [438, 328] width 876 height 657
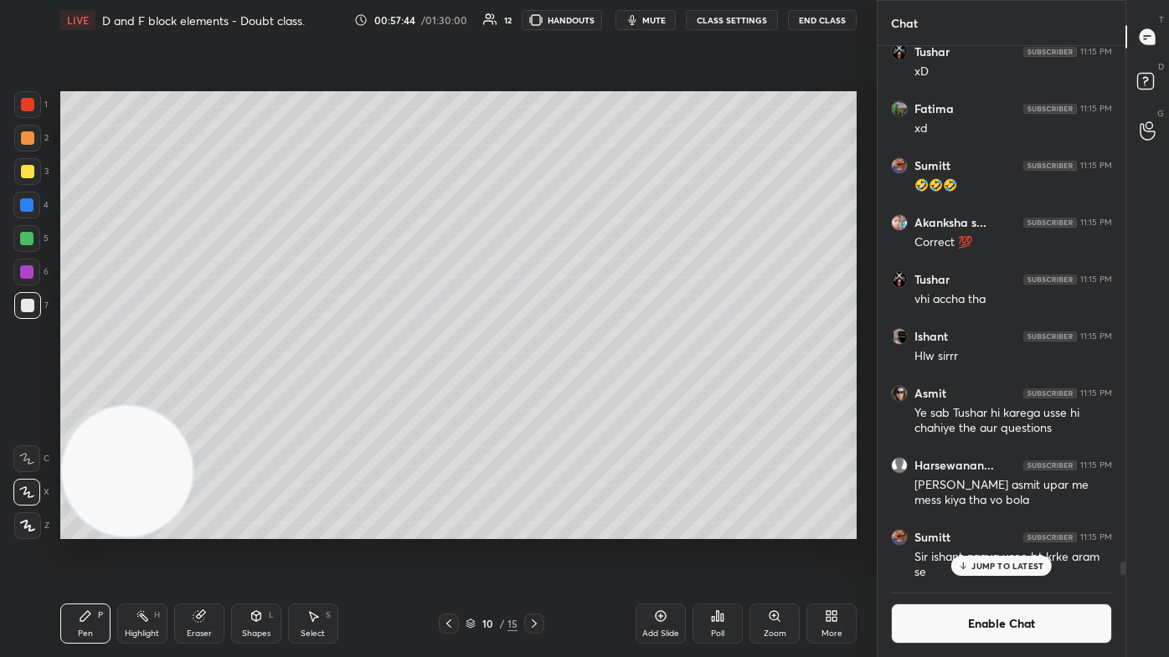
click at [600, 393] on p "JUMP TO LATEST" at bounding box center [1007, 566] width 72 height 10
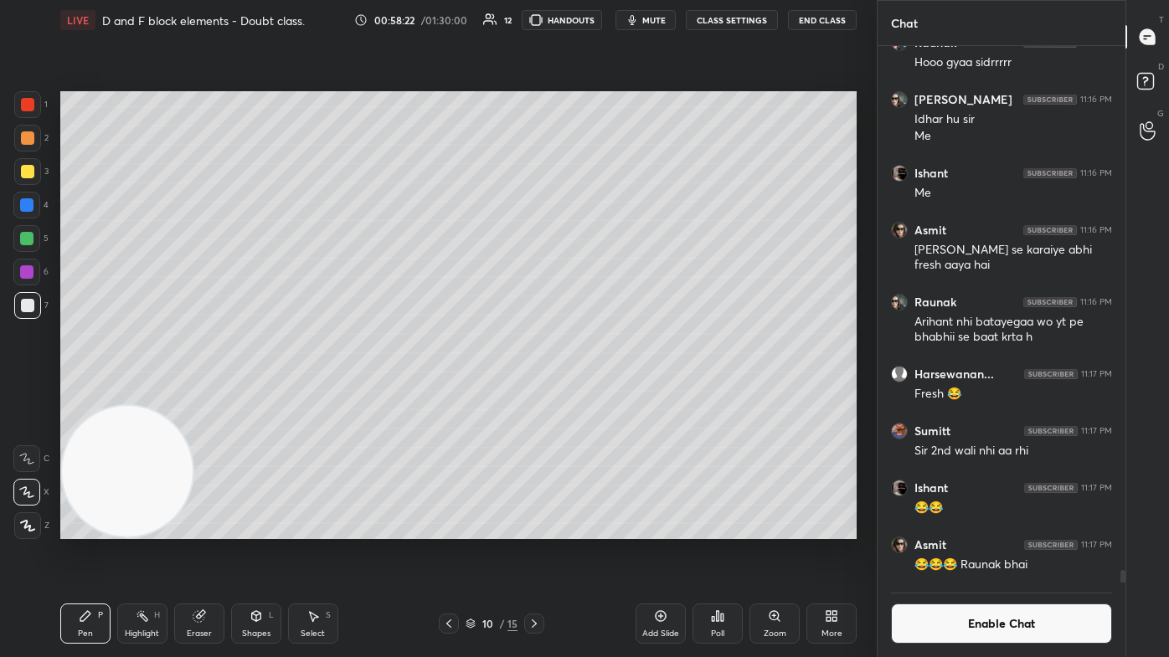
click at [24, 306] on div at bounding box center [27, 305] width 13 height 13
click at [34, 239] on div at bounding box center [26, 238] width 27 height 27
click at [196, 393] on div "Eraser" at bounding box center [199, 634] width 25 height 8
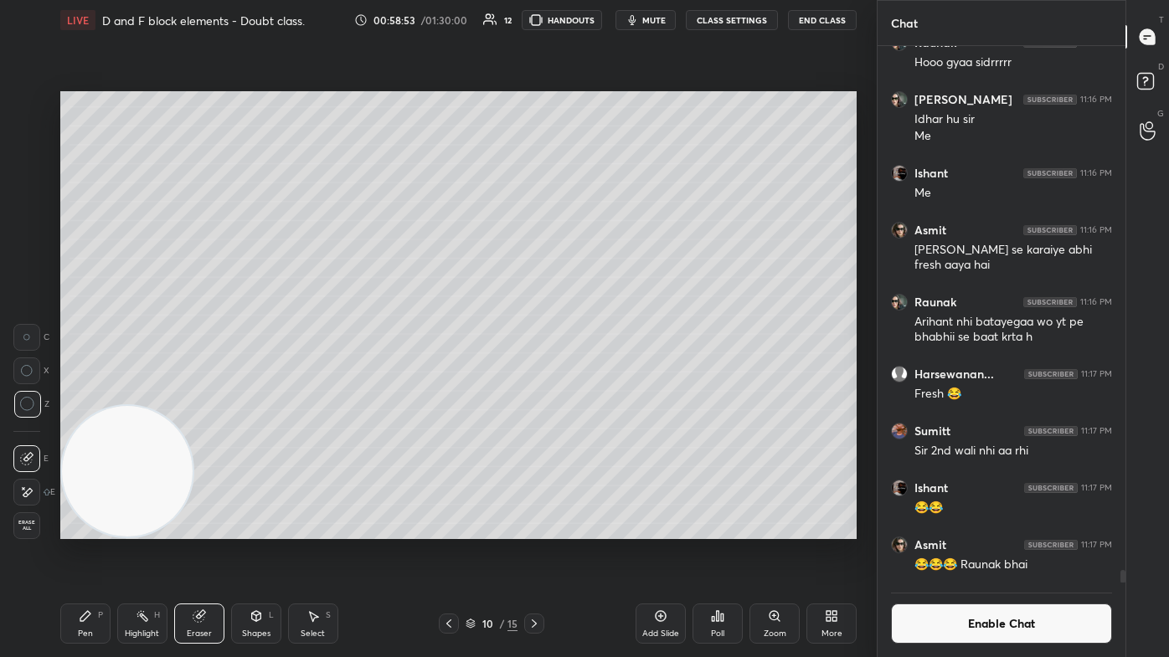
click at [85, 393] on div "Pen P" at bounding box center [85, 624] width 50 height 40
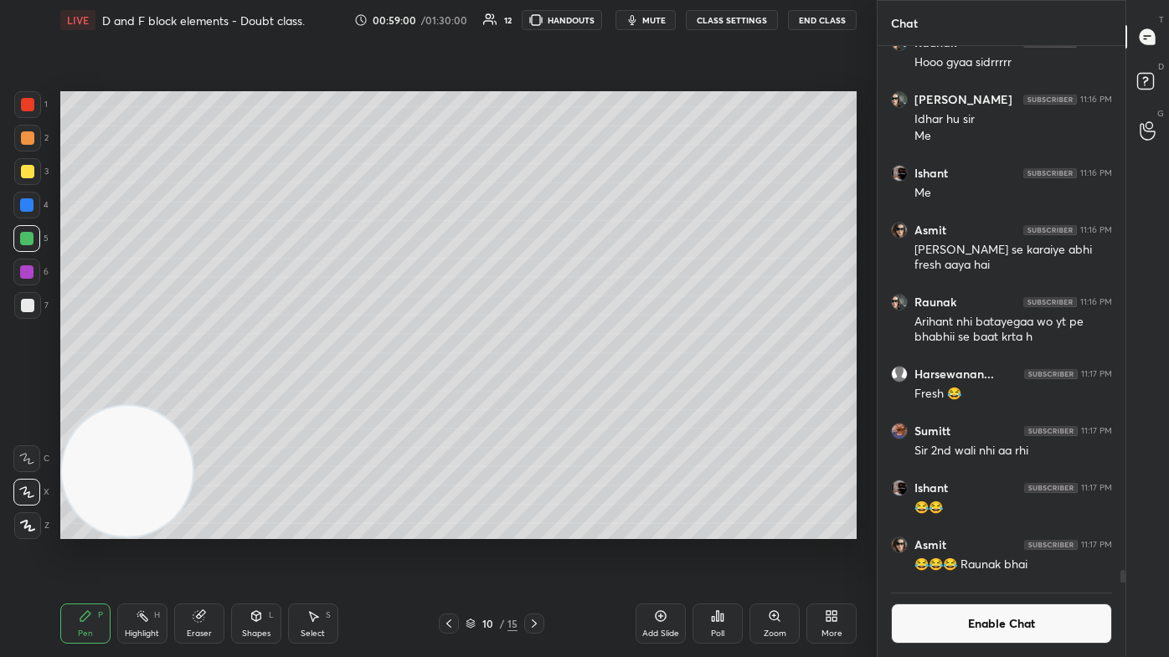
click at [208, 393] on div "Eraser" at bounding box center [199, 634] width 25 height 8
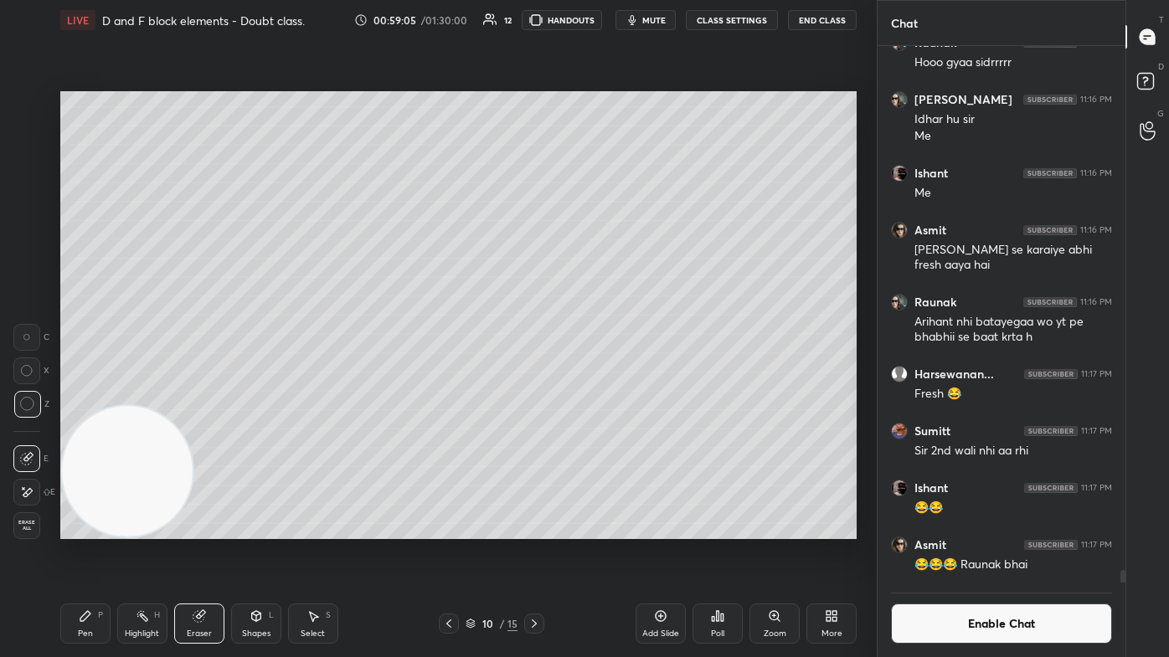
drag, startPoint x: 87, startPoint y: 616, endPoint x: 90, endPoint y: 606, distance: 10.6
click at [88, 393] on icon at bounding box center [85, 616] width 10 height 10
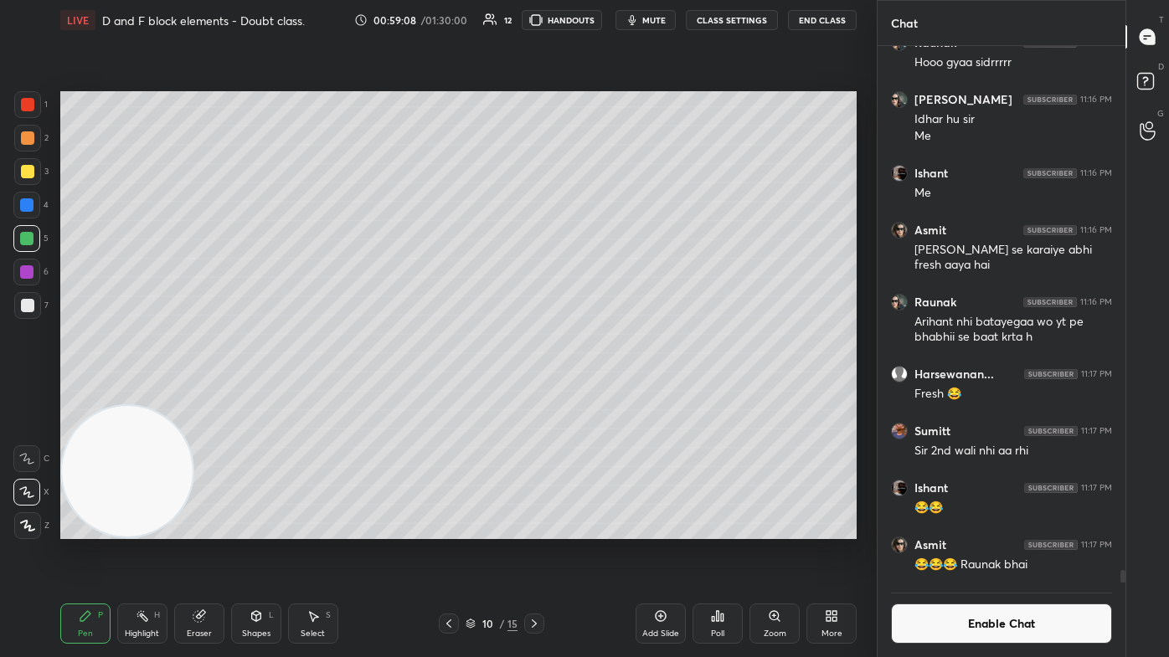
click at [25, 107] on div at bounding box center [27, 104] width 13 height 13
click at [31, 174] on div at bounding box center [27, 171] width 13 height 13
click at [600, 27] on button "mute" at bounding box center [645, 20] width 60 height 20
click at [600, 23] on span "unmute" at bounding box center [653, 20] width 36 height 12
click at [38, 310] on div at bounding box center [27, 305] width 27 height 27
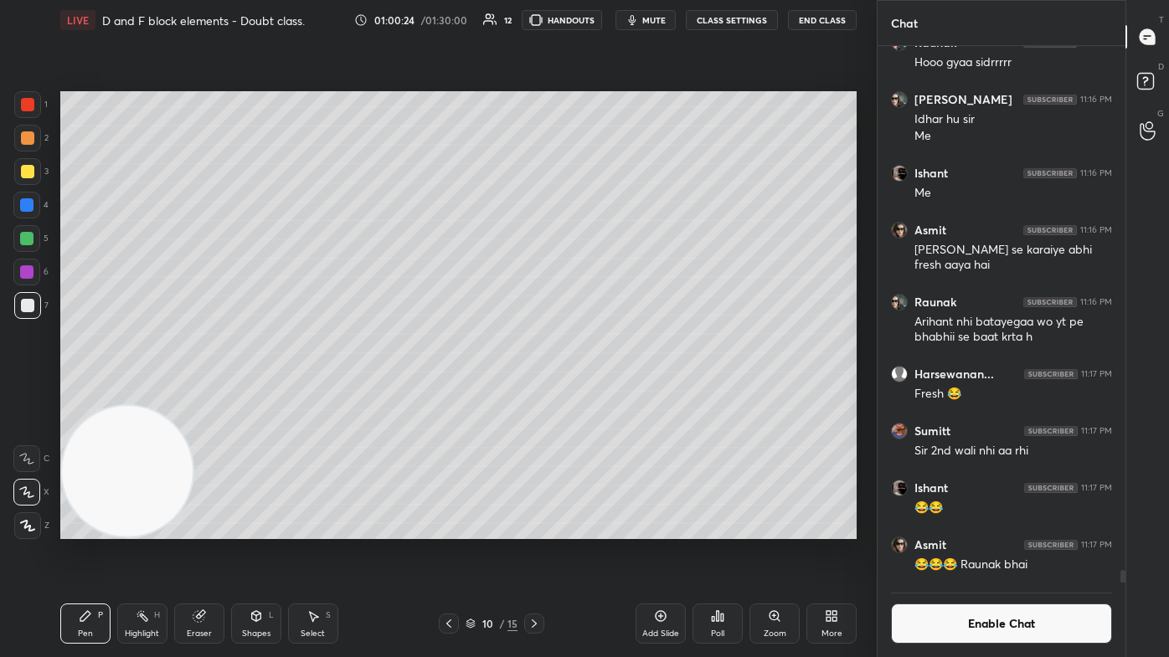
click at [27, 105] on div at bounding box center [27, 104] width 13 height 13
click at [21, 172] on div at bounding box center [27, 171] width 13 height 13
click at [30, 243] on div at bounding box center [26, 238] width 13 height 13
click at [23, 393] on div at bounding box center [26, 492] width 27 height 27
click at [203, 393] on div "Eraser" at bounding box center [199, 624] width 50 height 40
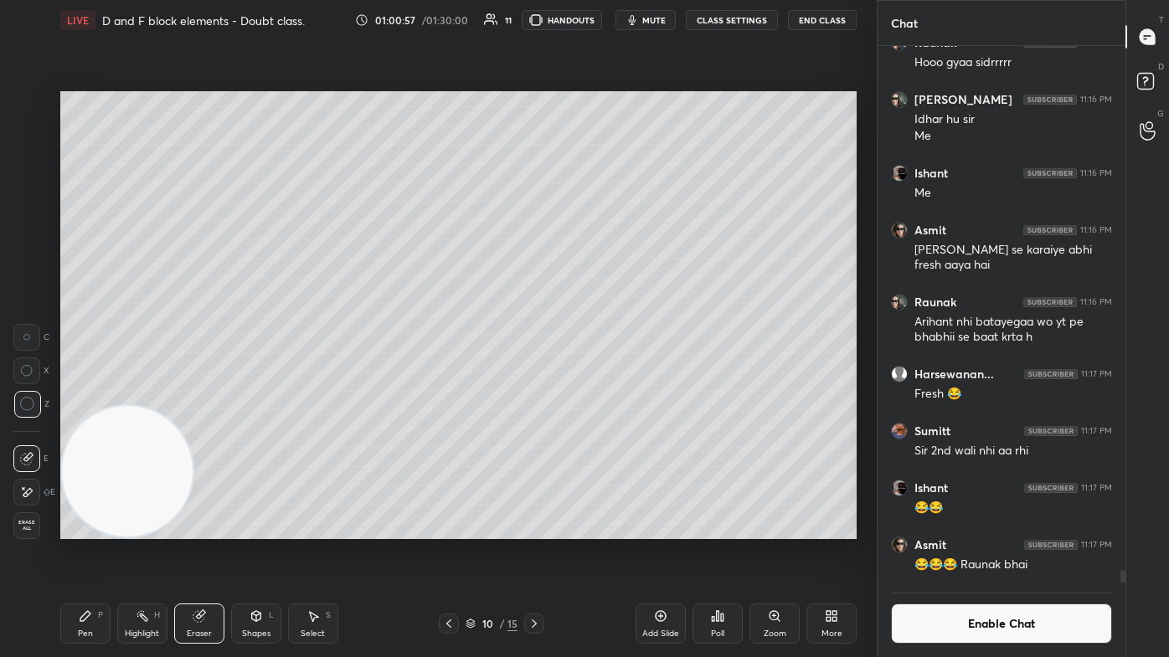
click at [71, 393] on div "Pen P" at bounding box center [85, 624] width 50 height 40
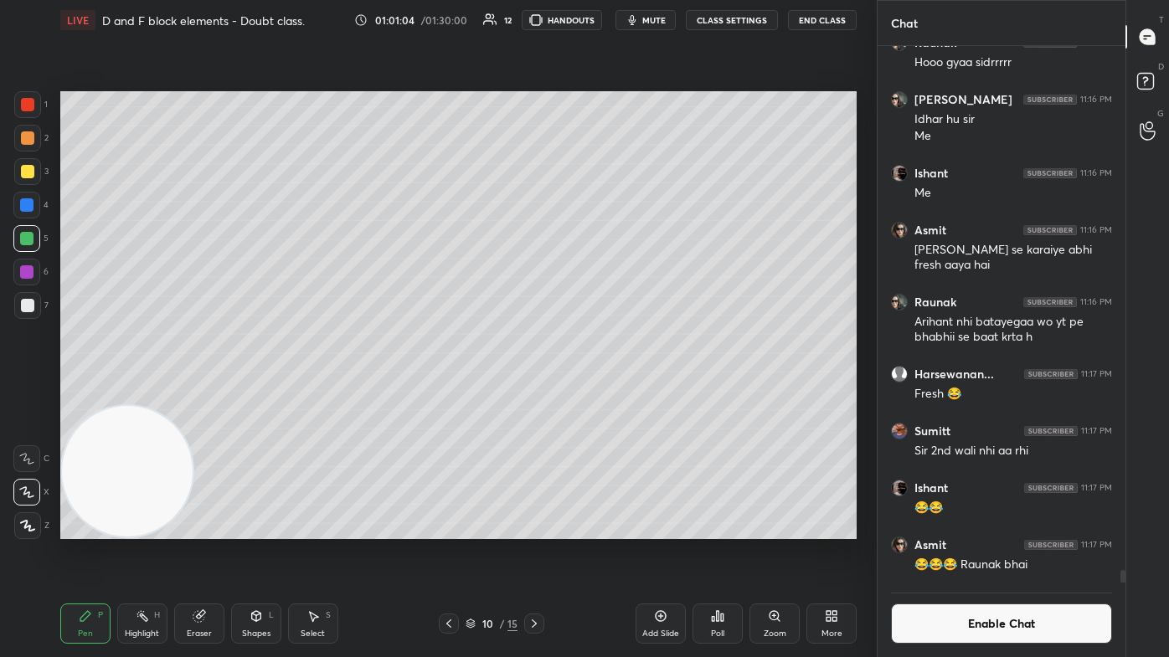
click at [194, 393] on div "Eraser" at bounding box center [199, 634] width 25 height 8
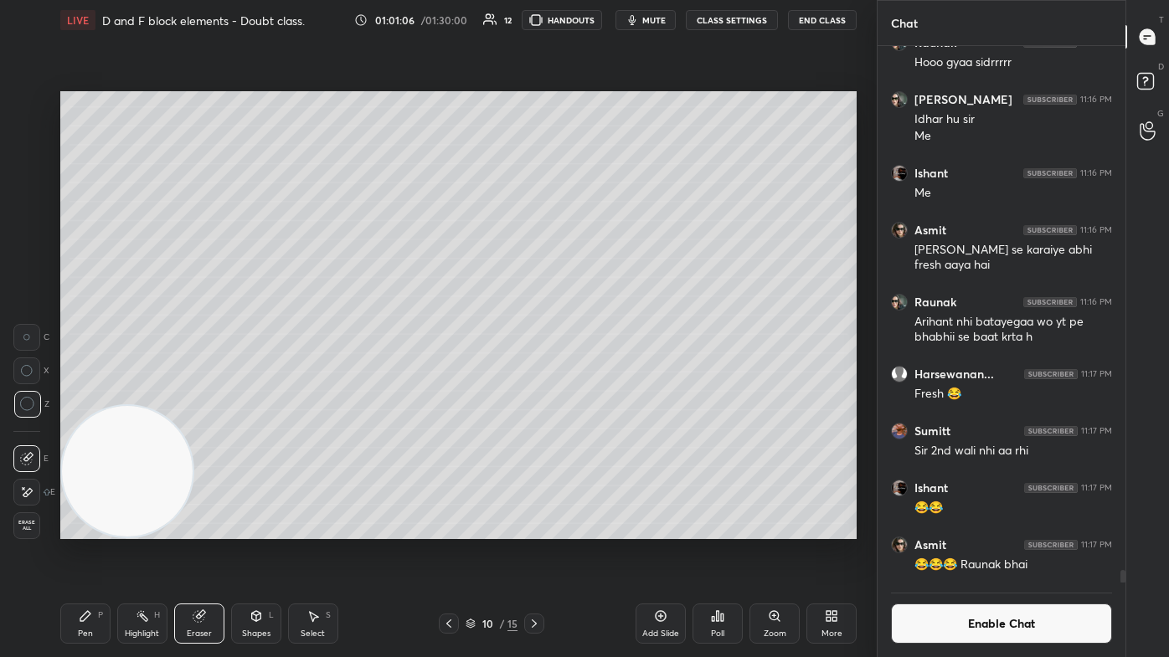
click at [75, 393] on div "Pen P" at bounding box center [85, 624] width 50 height 40
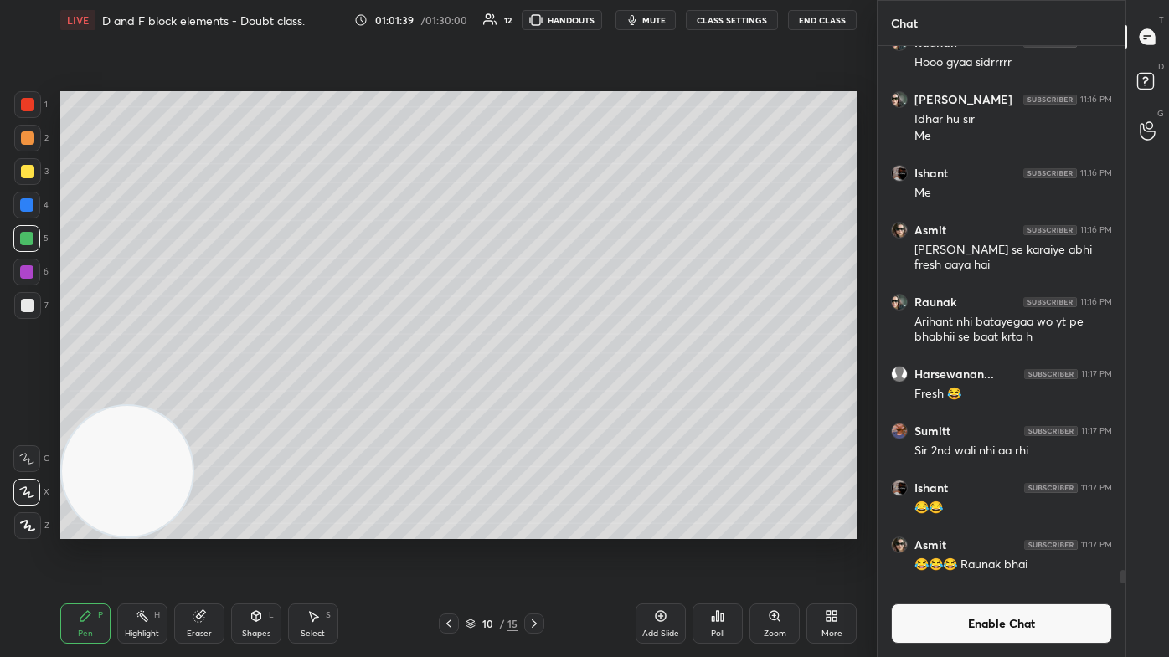
click at [600, 393] on button "Enable Chat" at bounding box center [1001, 624] width 221 height 40
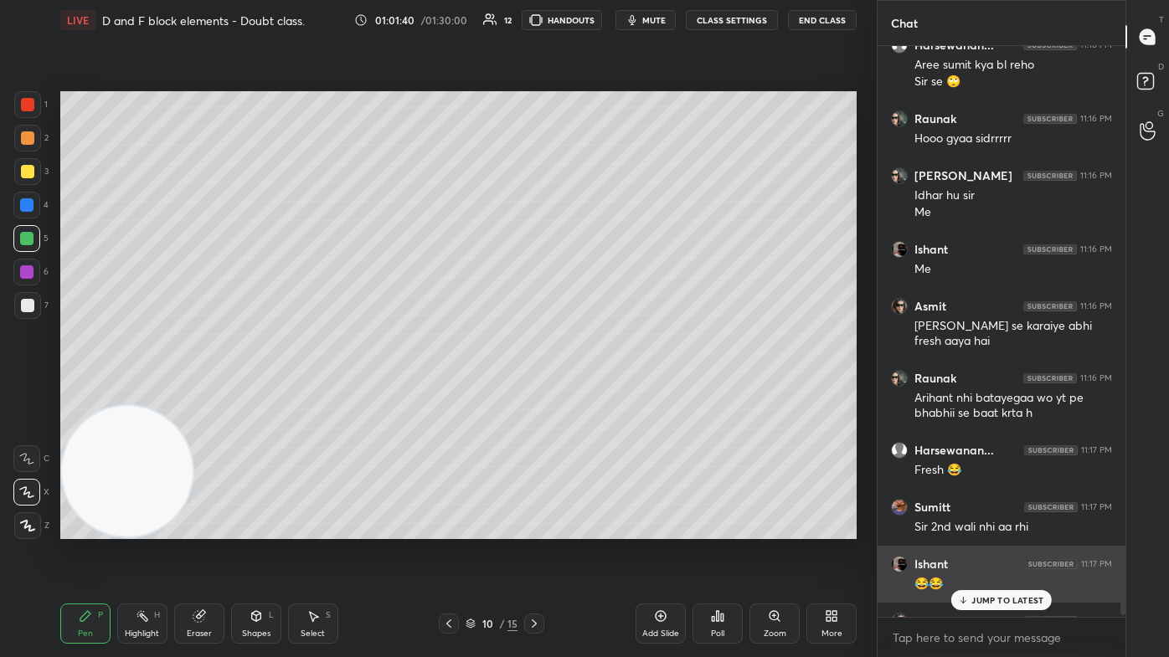
click at [600, 393] on div "😂😂" at bounding box center [1013, 584] width 198 height 17
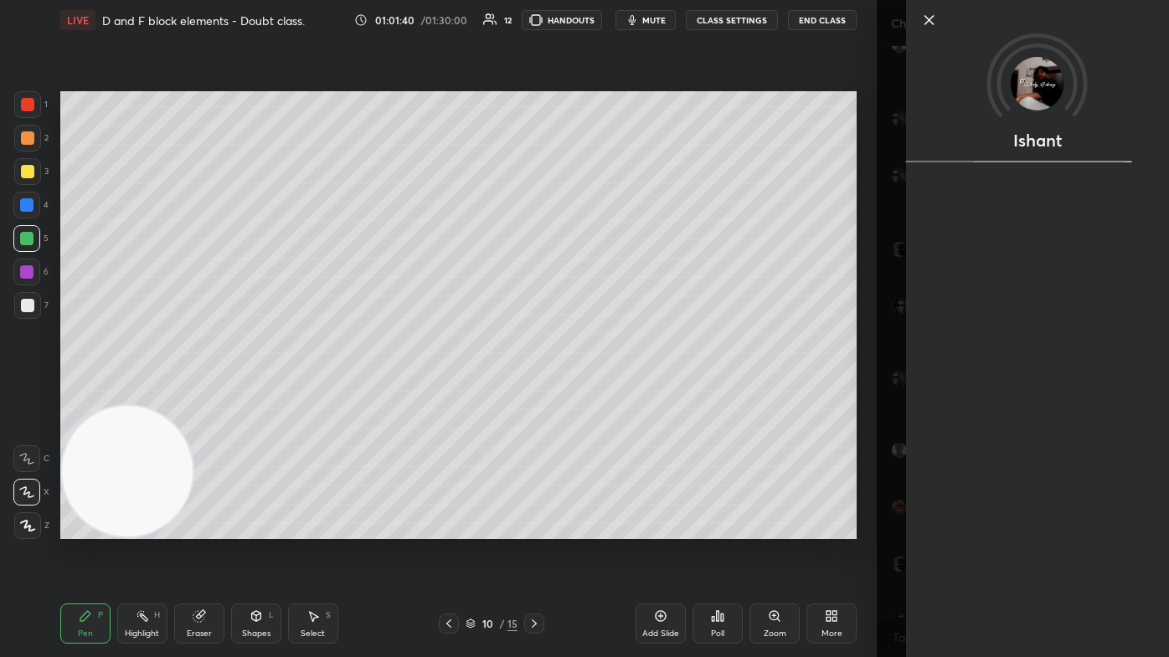
click at [600, 393] on div "Ishant" at bounding box center [1022, 328] width 292 height 657
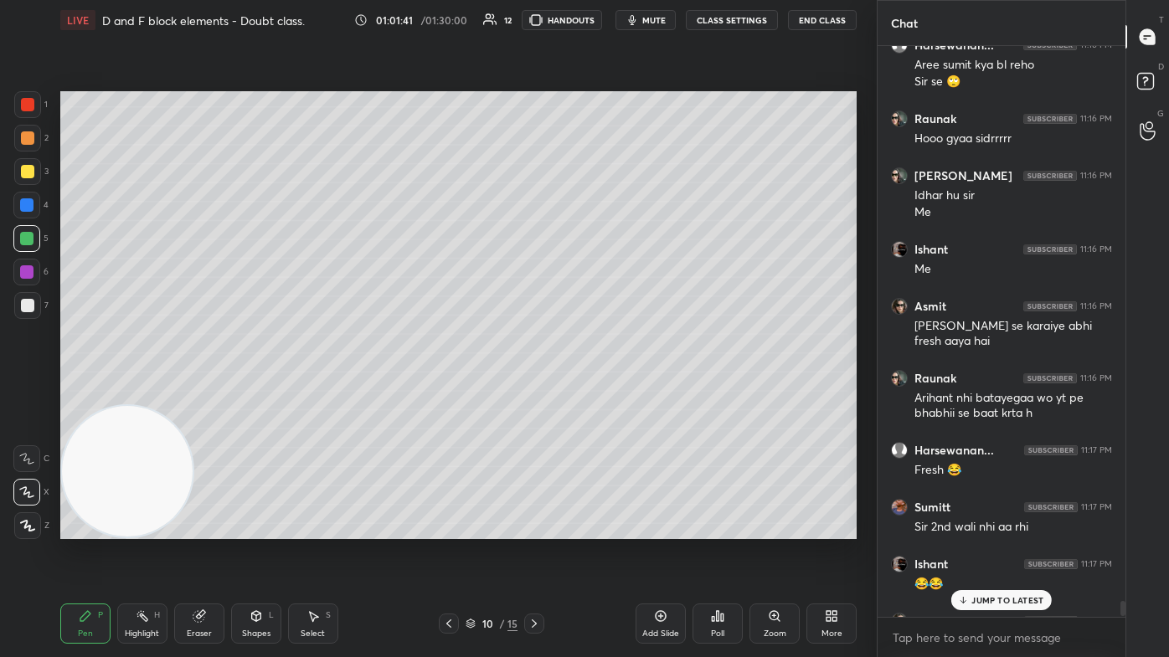
click at [600, 393] on p "JUMP TO LATEST" at bounding box center [1007, 600] width 72 height 10
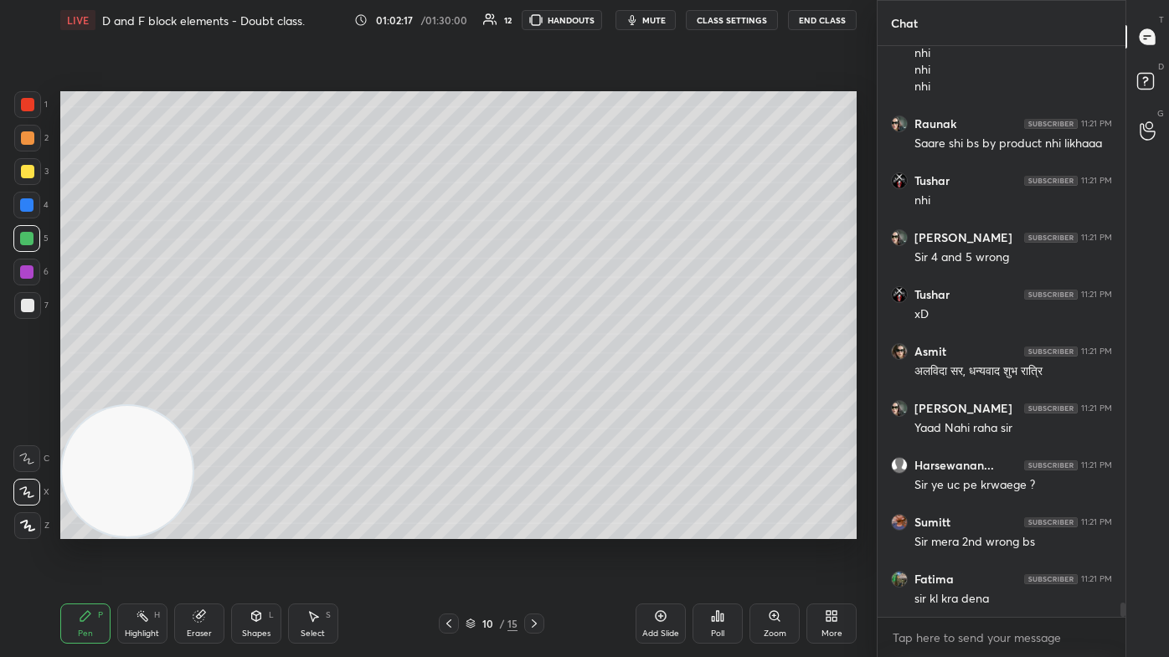
scroll to position [22804, 0]
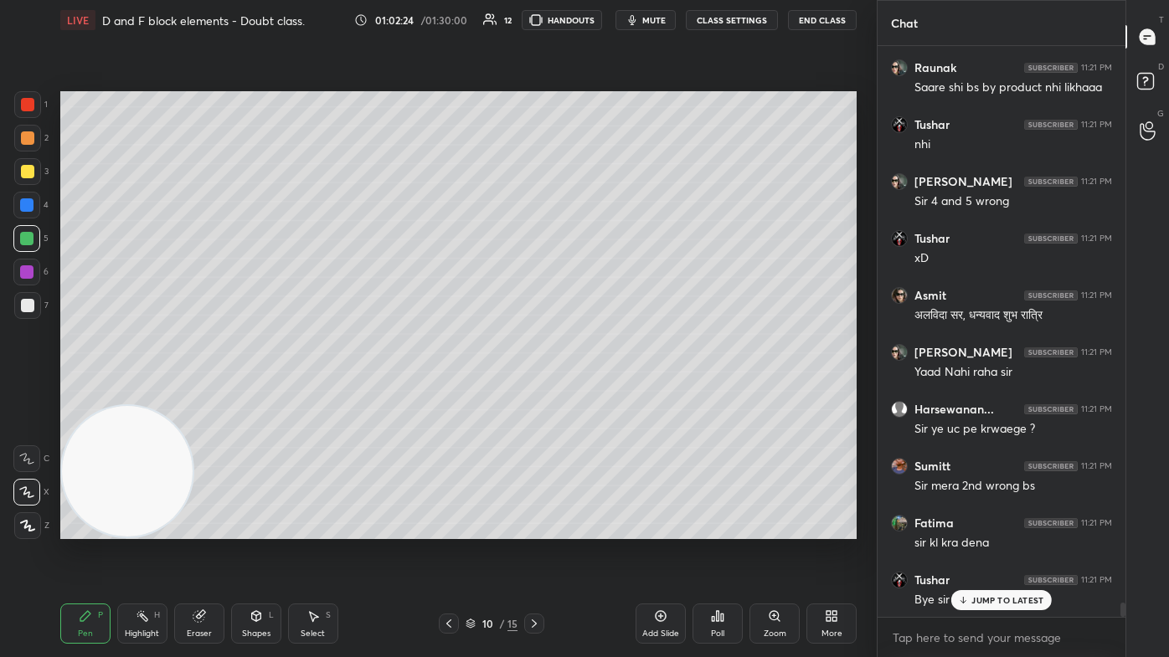
click at [23, 239] on div at bounding box center [26, 238] width 13 height 13
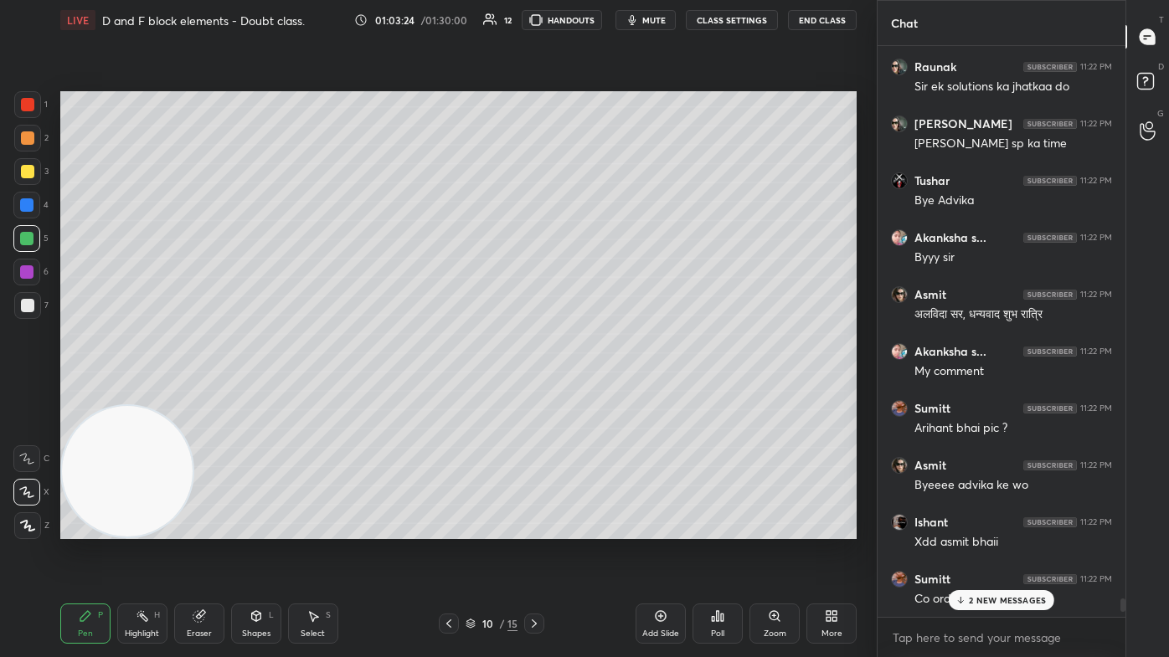
scroll to position [24536, 0]
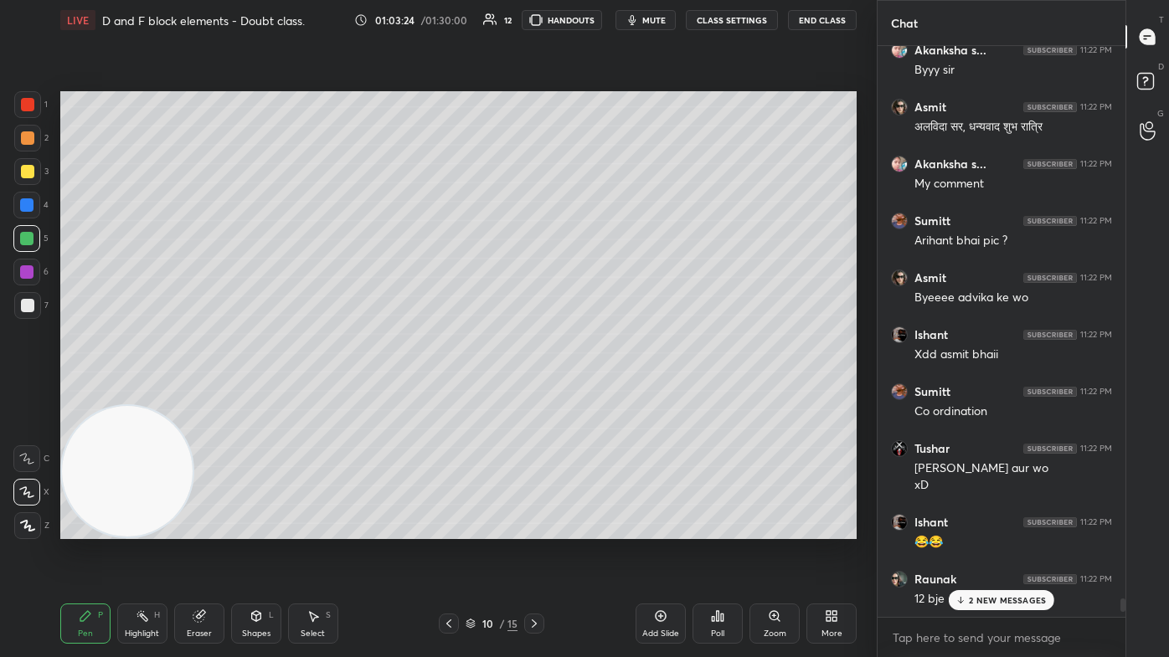
drag, startPoint x: 1123, startPoint y: 608, endPoint x: 1125, endPoint y: 620, distance: 12.8
click at [600, 393] on div "Chat Harsewanan... 11:22 PM Ok sir bye byes Sumitt 11:22 PM 😊😊😊 Raunak 11:22 PM…" at bounding box center [1022, 328] width 292 height 657
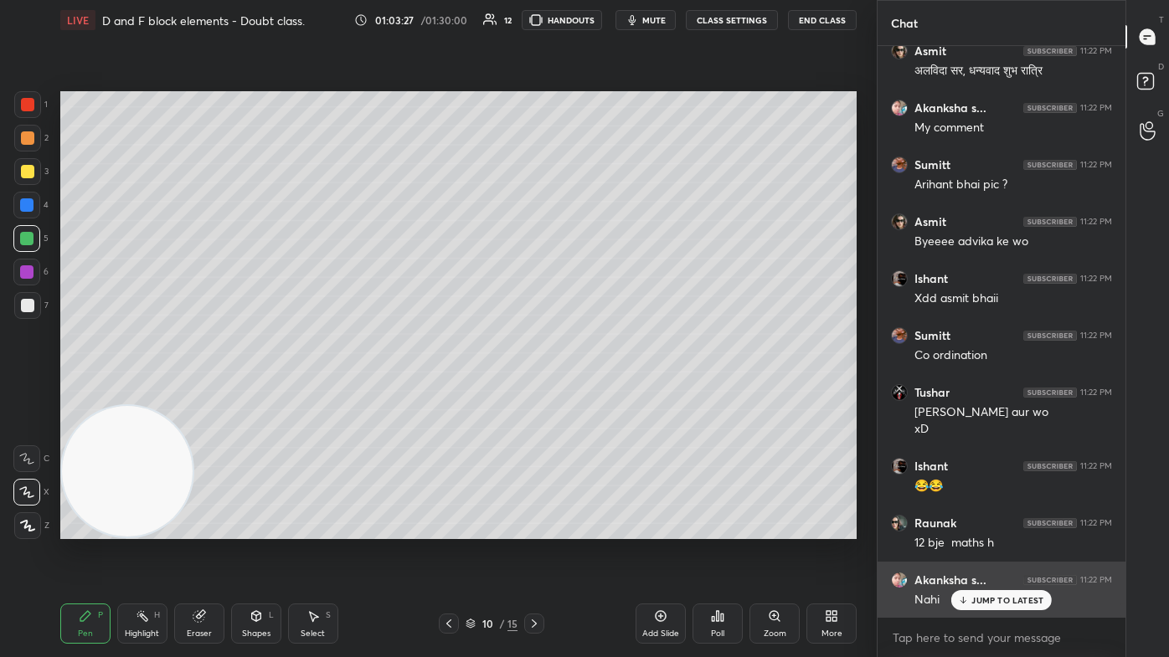
click at [600, 393] on p "JUMP TO LATEST" at bounding box center [1007, 600] width 72 height 10
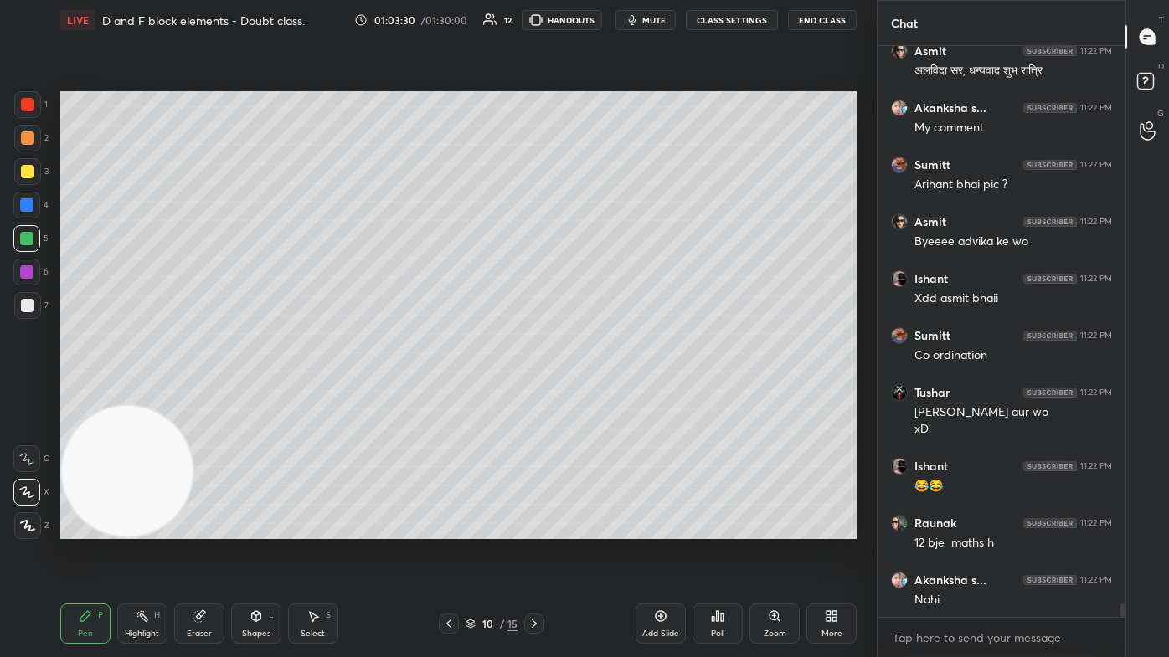
scroll to position [24650, 0]
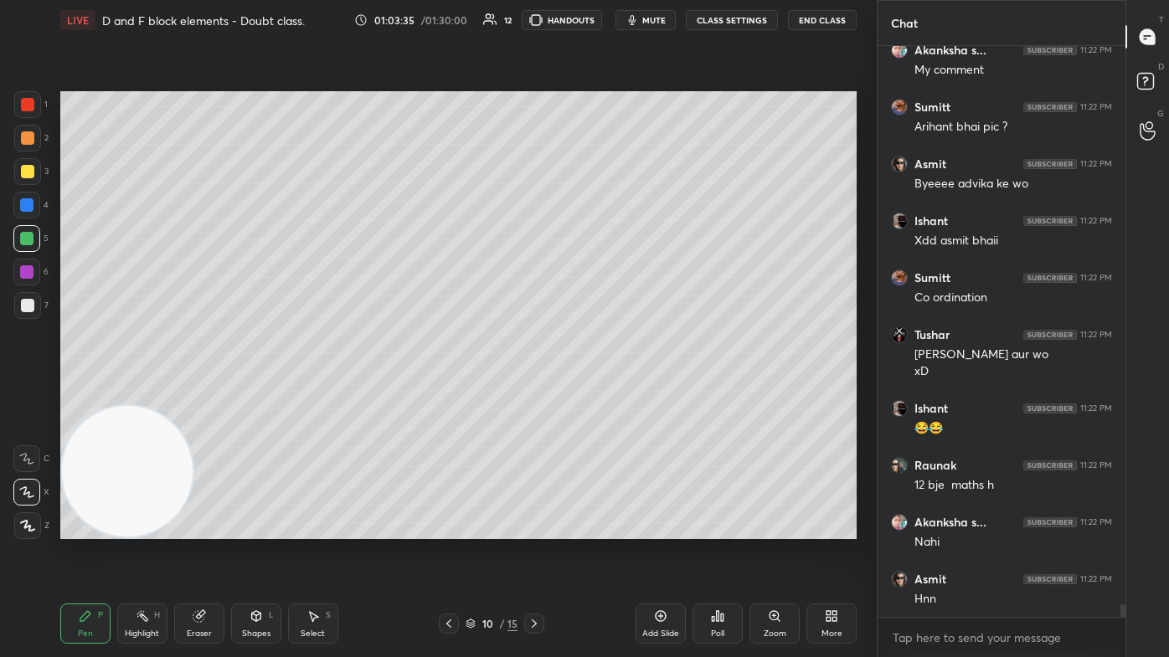
click at [600, 19] on button "CLASS SETTINGS" at bounding box center [732, 20] width 92 height 20
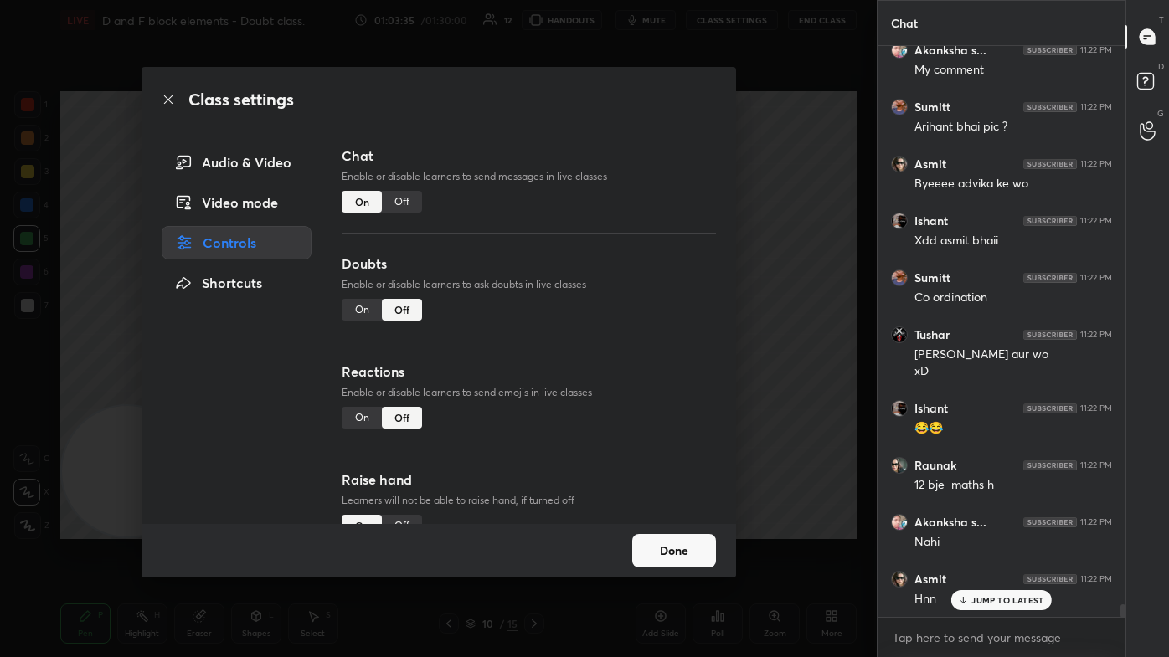
scroll to position [24706, 0]
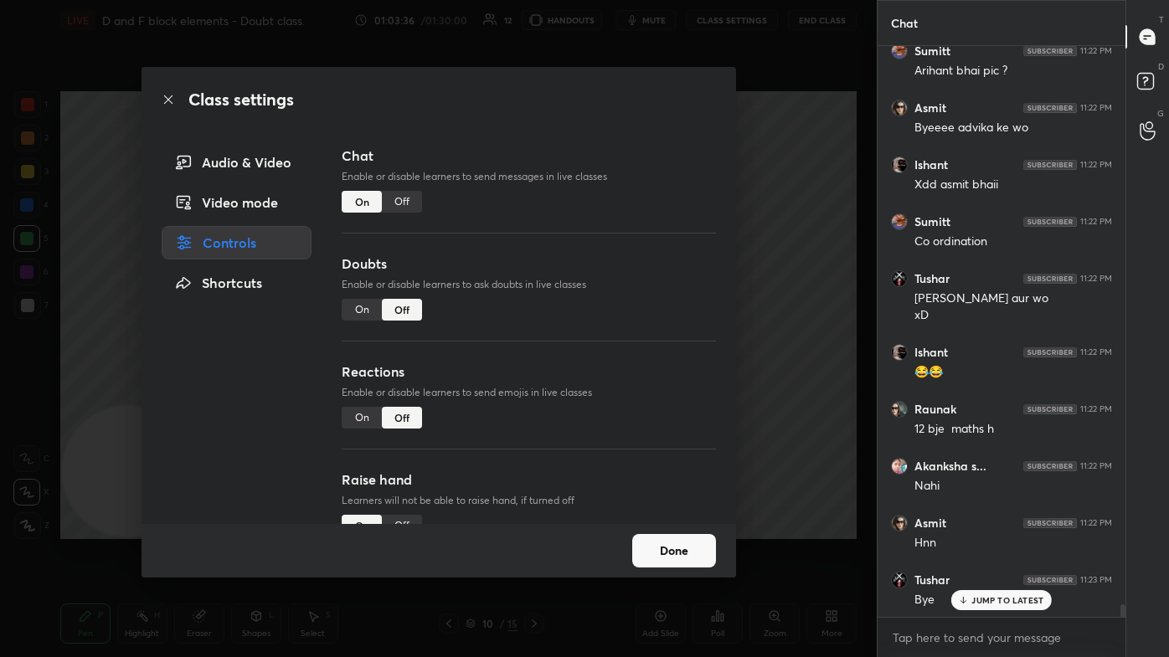
click at [600, 165] on div "Class settings Audio & Video Video mode Controls Shortcuts Chat Enable or disab…" at bounding box center [438, 328] width 876 height 657
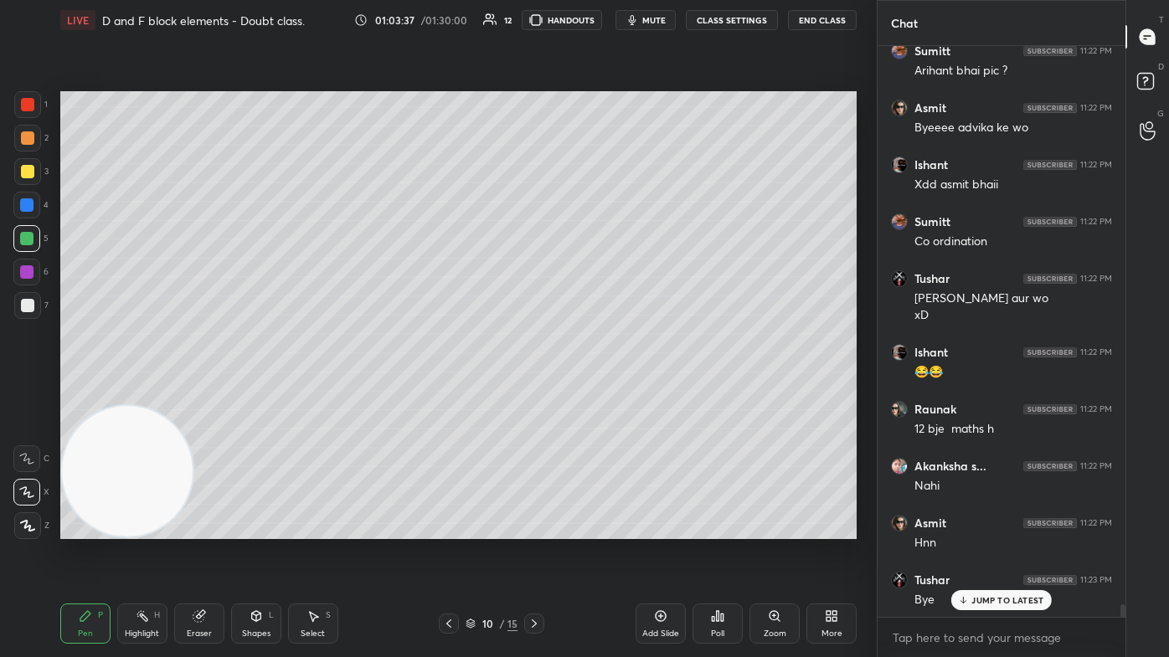
click at [600, 15] on button "End Class" at bounding box center [822, 20] width 69 height 20
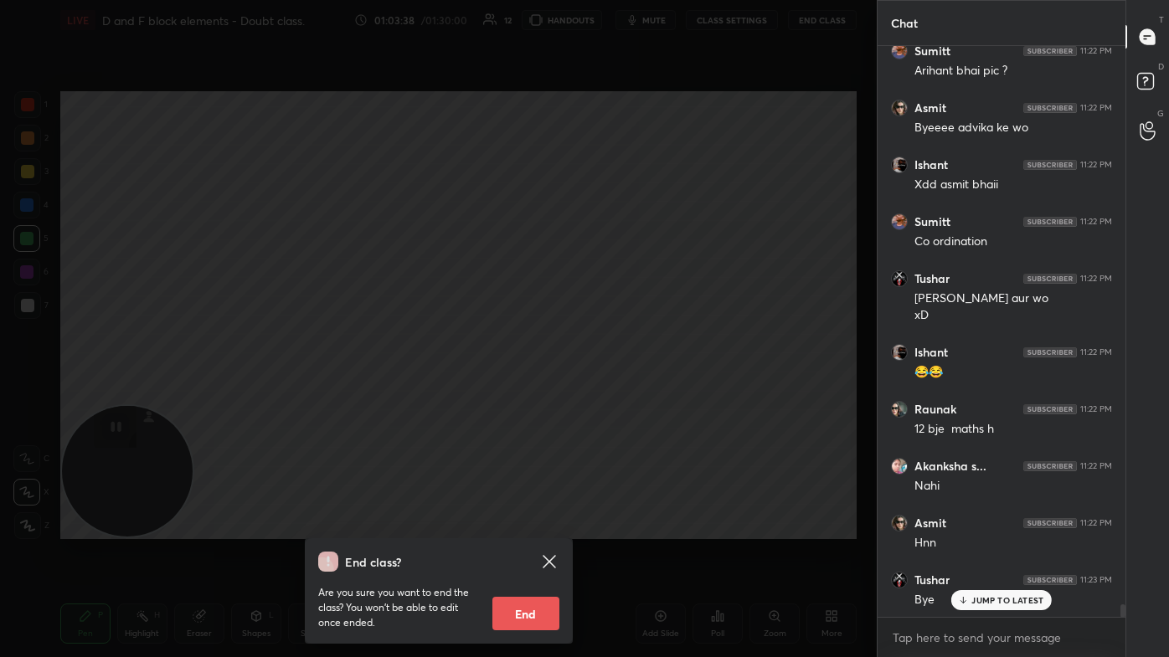
click at [517, 393] on button "End" at bounding box center [525, 613] width 67 height 33
type textarea "x"
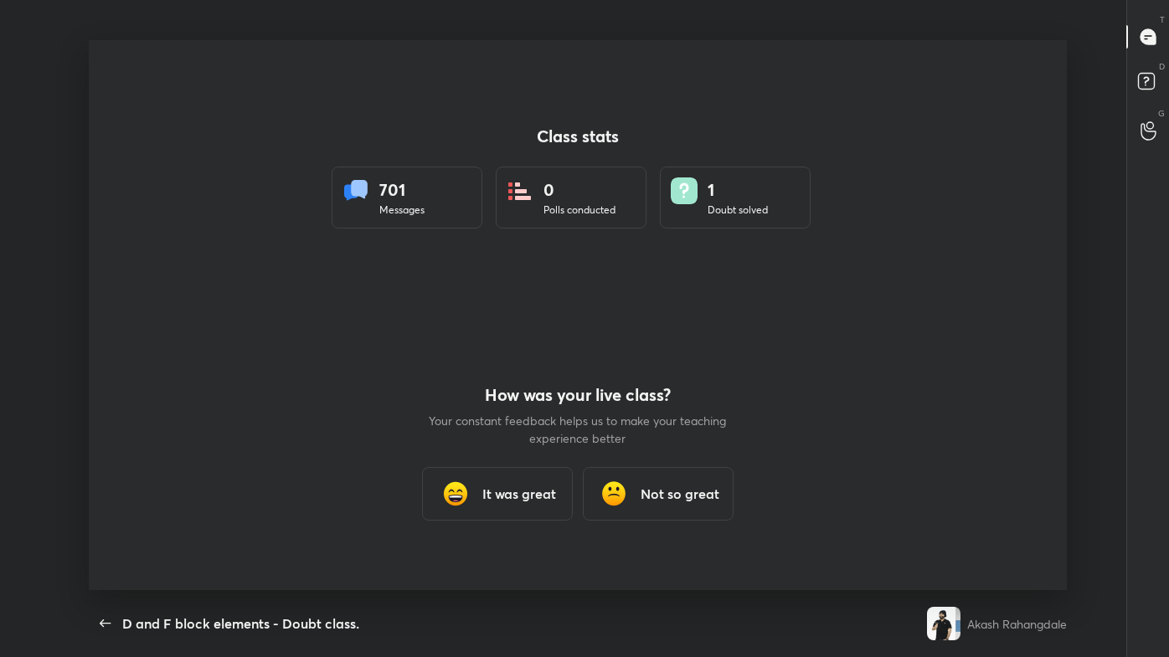
scroll to position [83163, 82558]
